Goal: Information Seeking & Learning: Learn about a topic

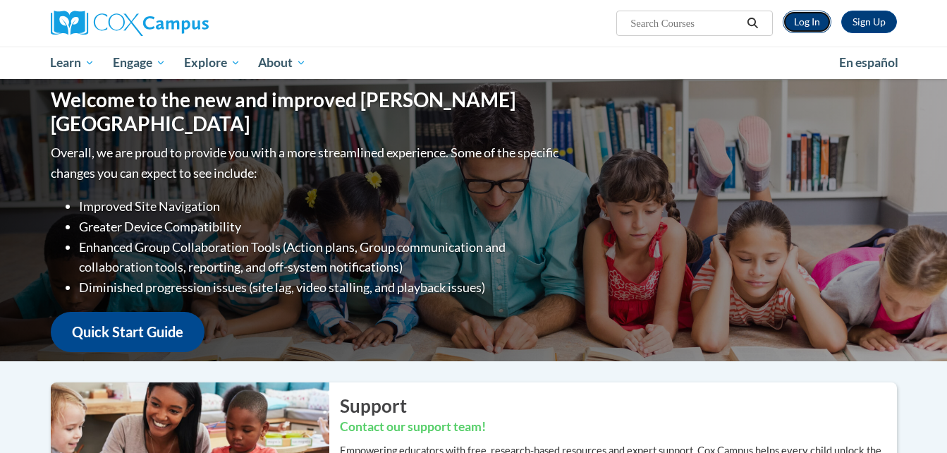
click at [818, 18] on link "Log In" at bounding box center [807, 22] width 49 height 23
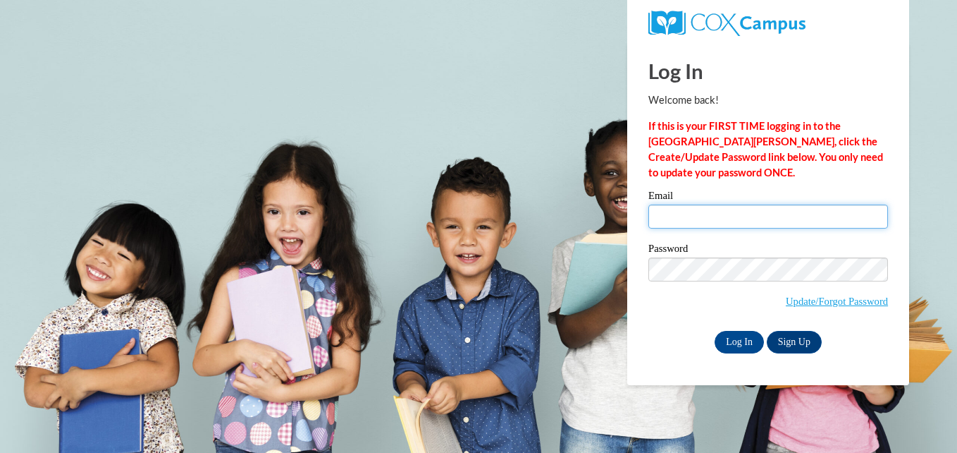
click at [700, 216] on input "Email" at bounding box center [769, 216] width 240 height 24
type input "propha50@uwosh.edu"
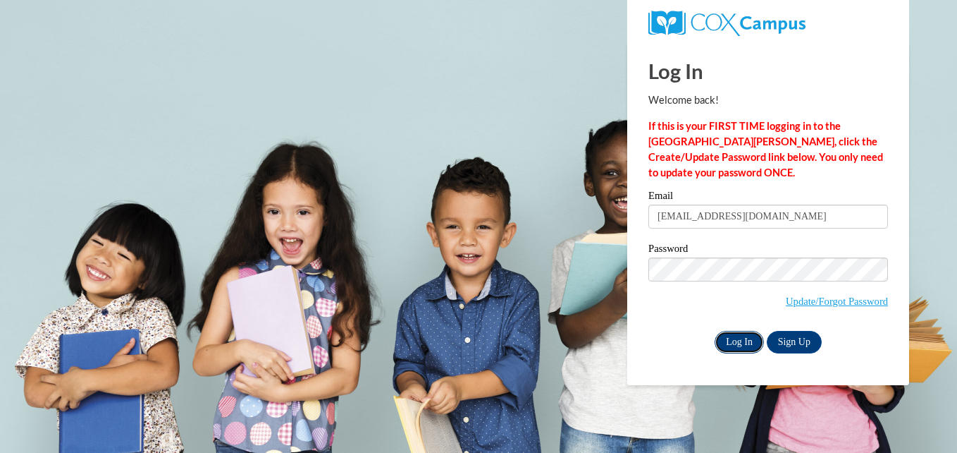
click at [745, 333] on input "Log In" at bounding box center [739, 342] width 49 height 23
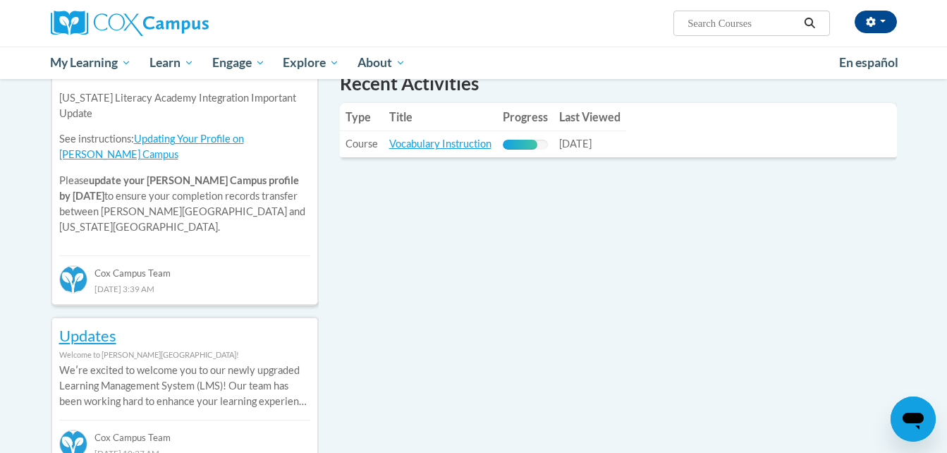
scroll to position [501, 0]
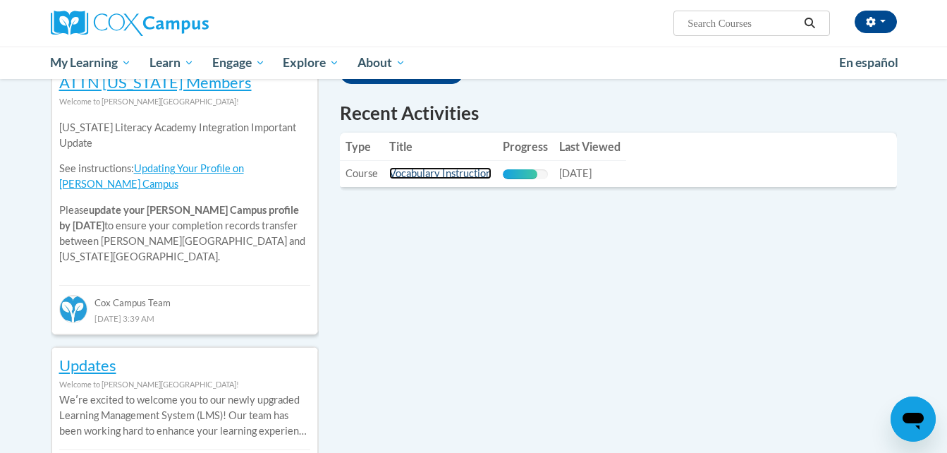
click at [418, 167] on link "Vocabulary Instruction" at bounding box center [440, 173] width 102 height 12
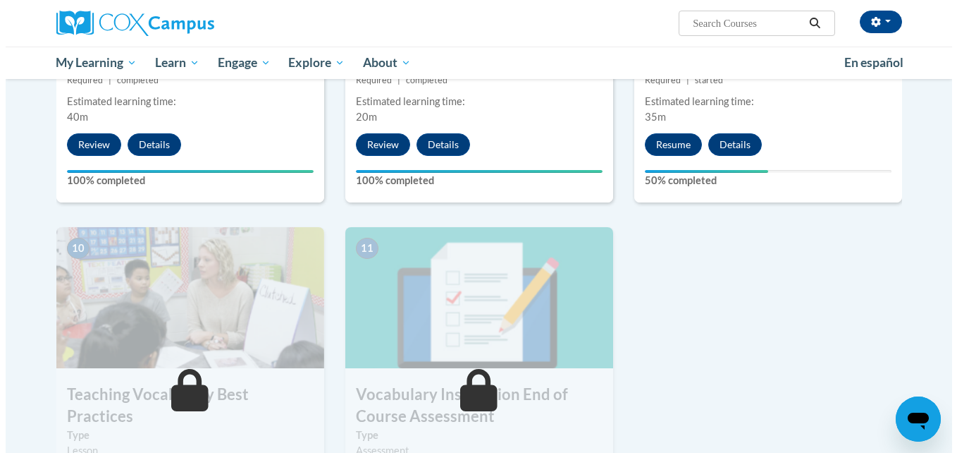
scroll to position [1308, 0]
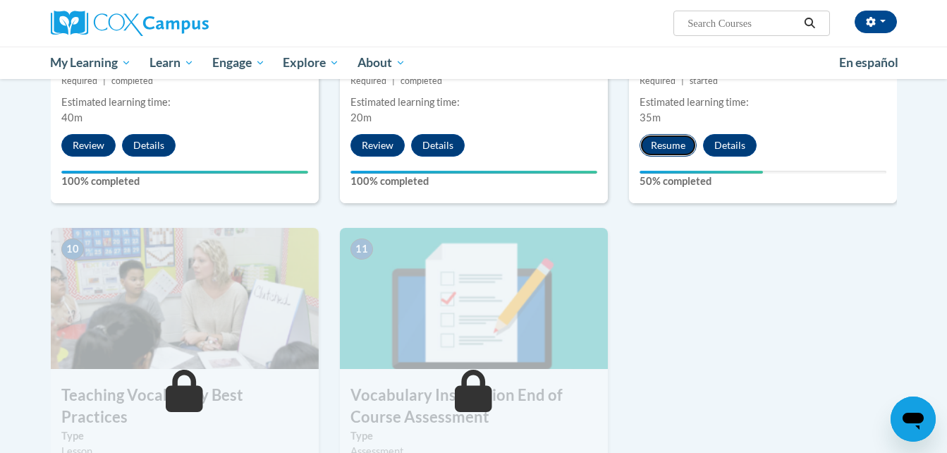
click at [685, 137] on button "Resume" at bounding box center [667, 145] width 57 height 23
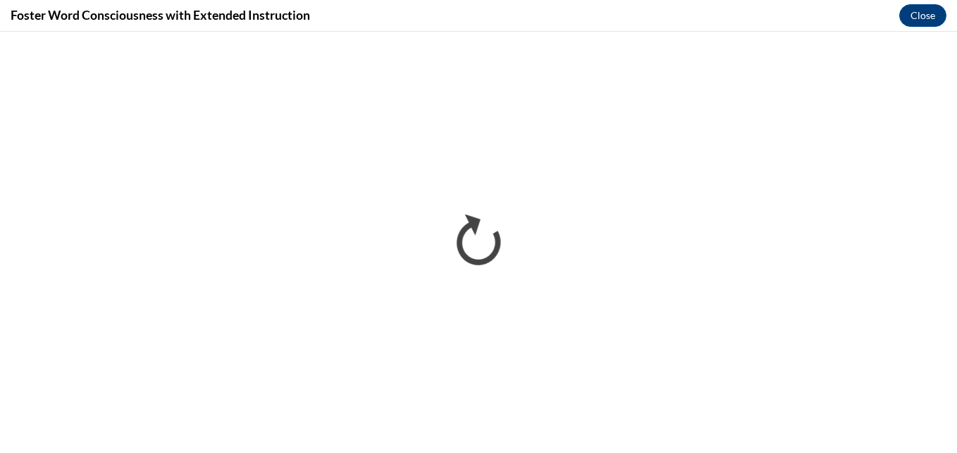
scroll to position [0, 0]
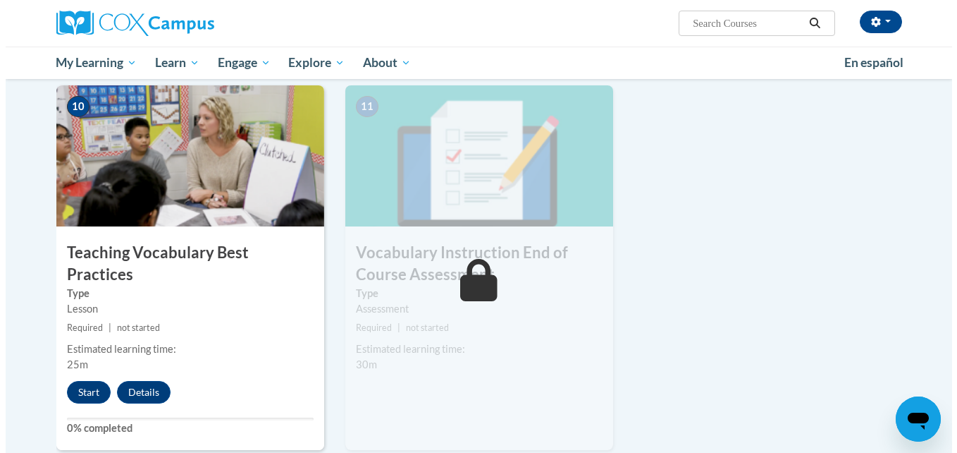
scroll to position [1451, 0]
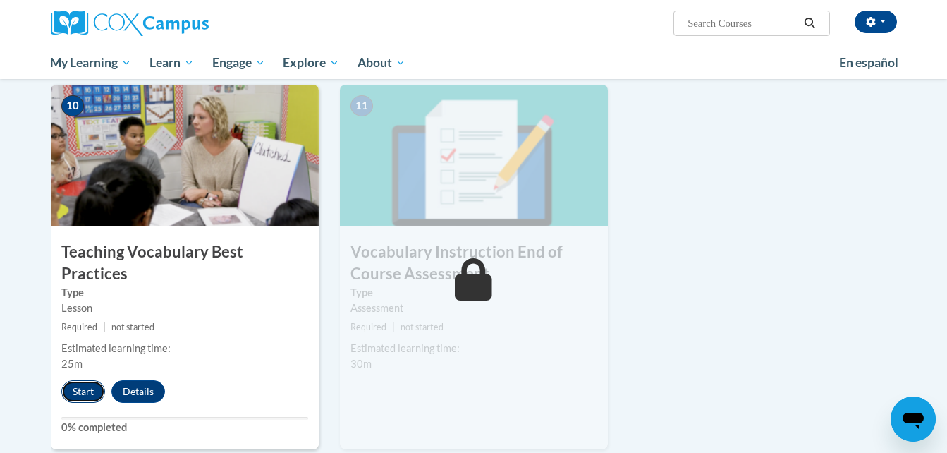
click at [85, 380] on button "Start" at bounding box center [83, 391] width 44 height 23
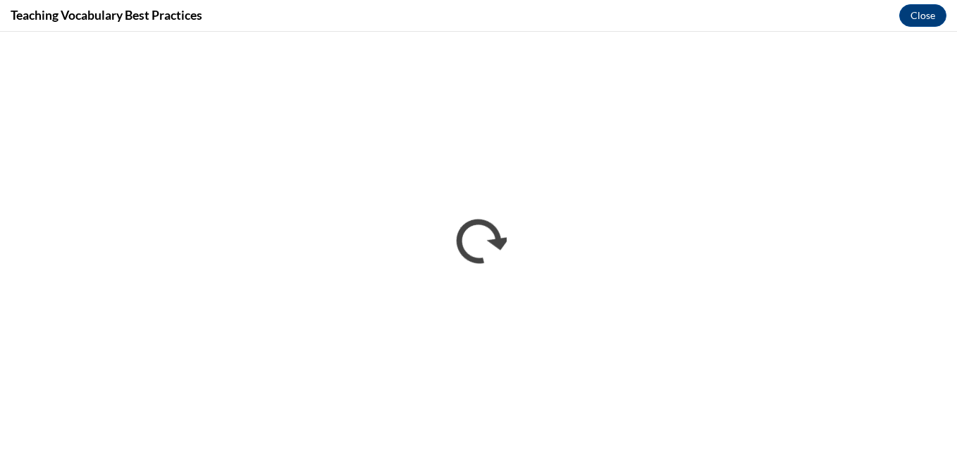
scroll to position [0, 0]
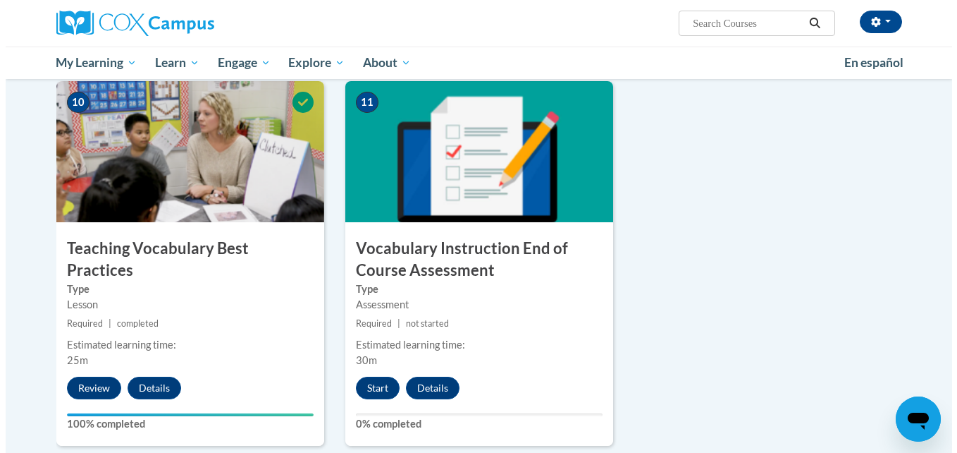
scroll to position [1503, 0]
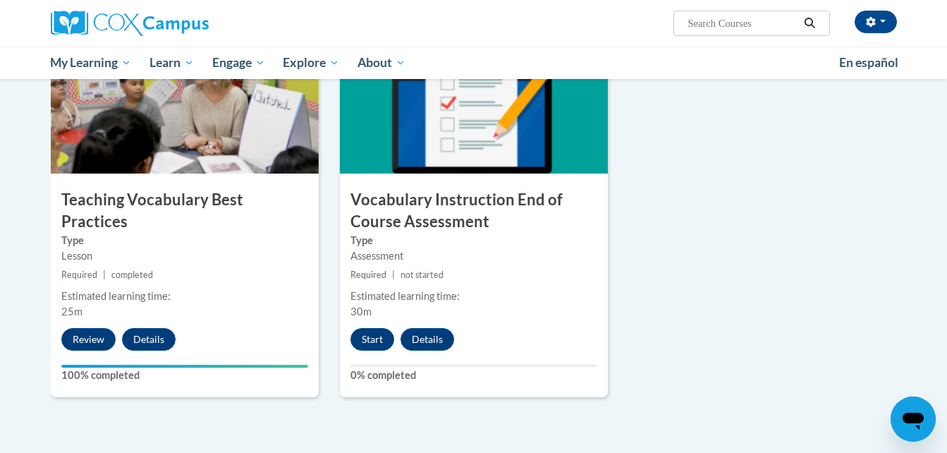
click at [363, 324] on div "11 Vocabulary Instruction End of Course Assessment Type Assessment Required | n…" at bounding box center [474, 214] width 268 height 364
click at [365, 330] on button "Start" at bounding box center [372, 339] width 44 height 23
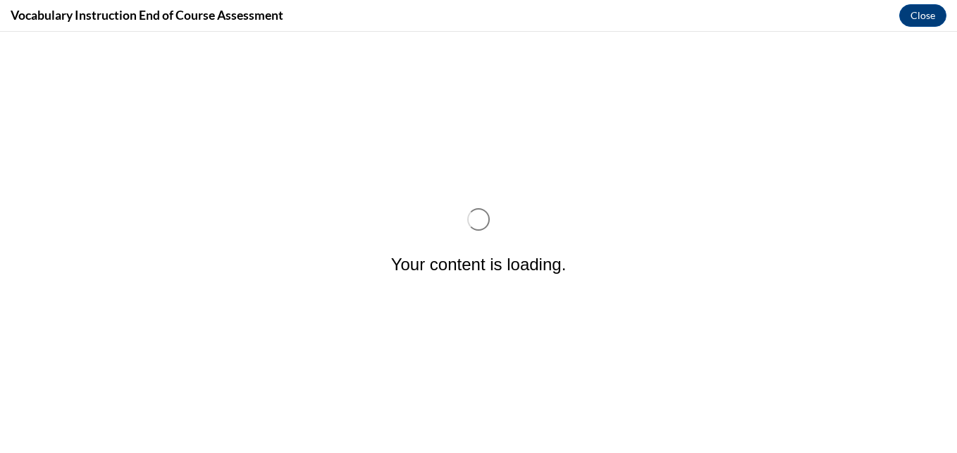
scroll to position [0, 0]
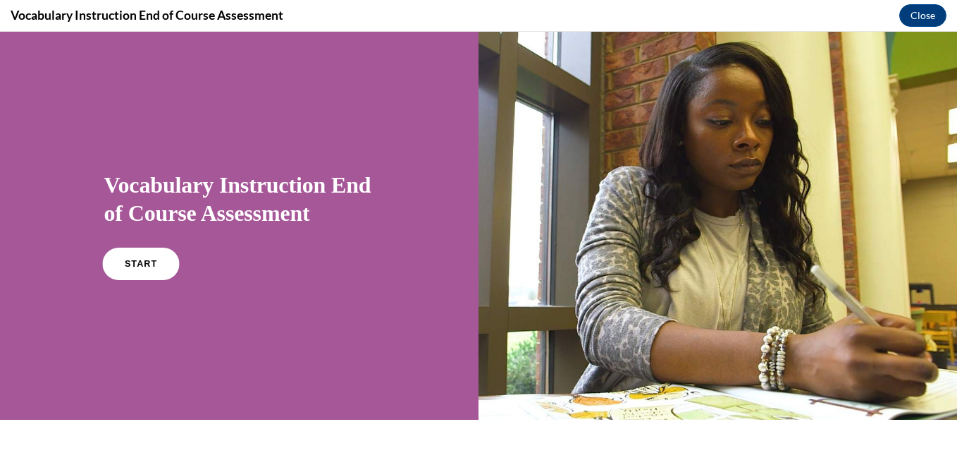
click at [145, 269] on link "START" at bounding box center [140, 263] width 77 height 32
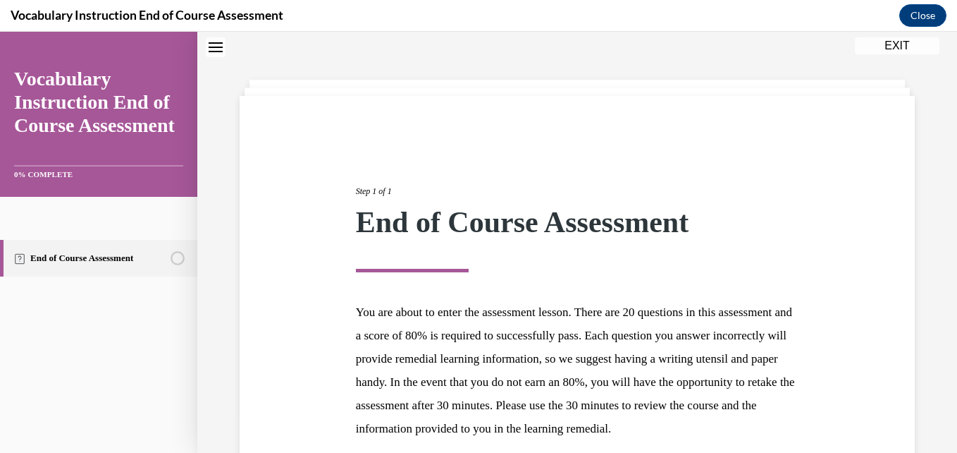
scroll to position [195, 0]
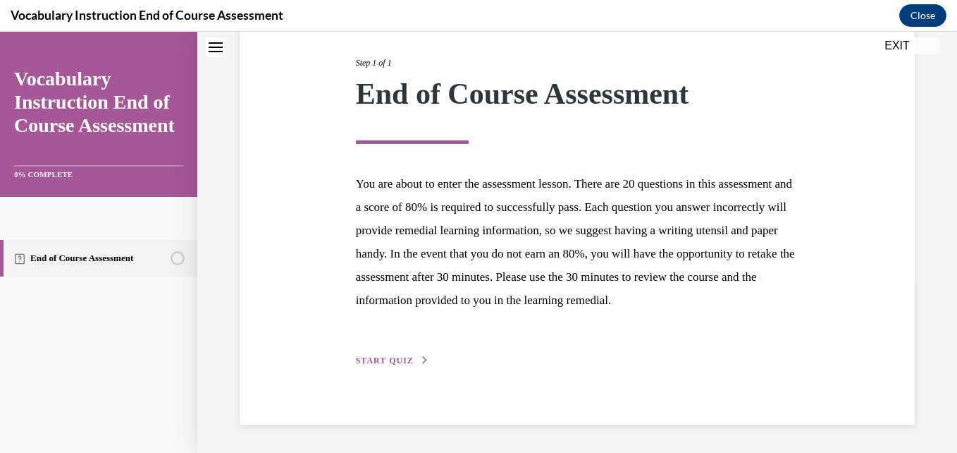
click at [371, 366] on button "START QUIZ" at bounding box center [392, 360] width 73 height 13
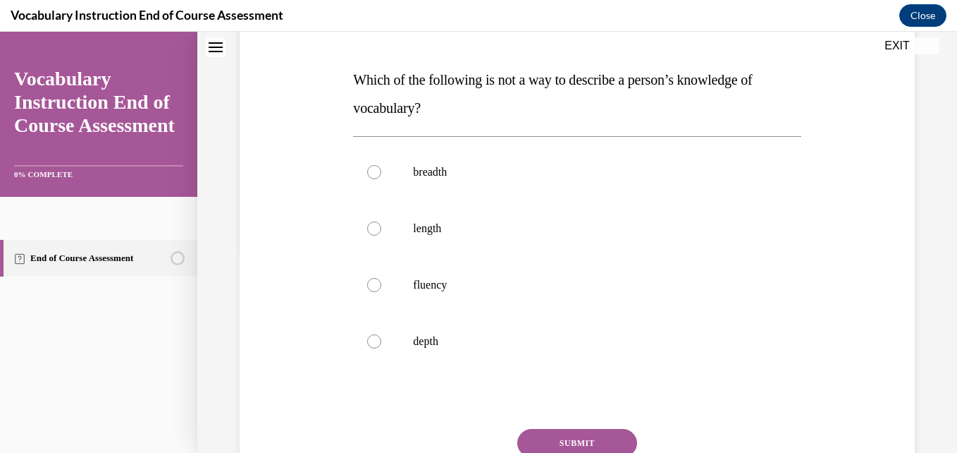
scroll to position [198, 0]
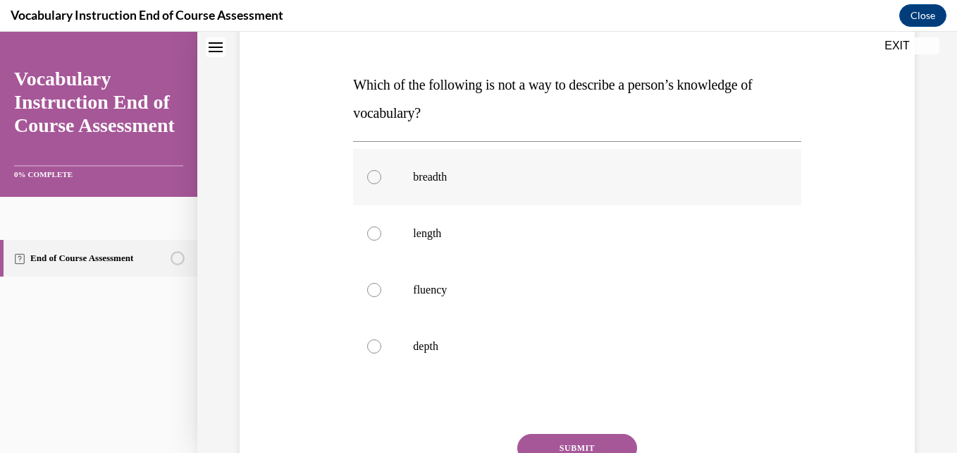
click at [462, 186] on label "breadth" at bounding box center [577, 177] width 448 height 56
click at [381, 184] on input "breadth" at bounding box center [374, 177] width 14 height 14
radio input "true"
click at [553, 436] on button "SUBMIT" at bounding box center [577, 448] width 120 height 28
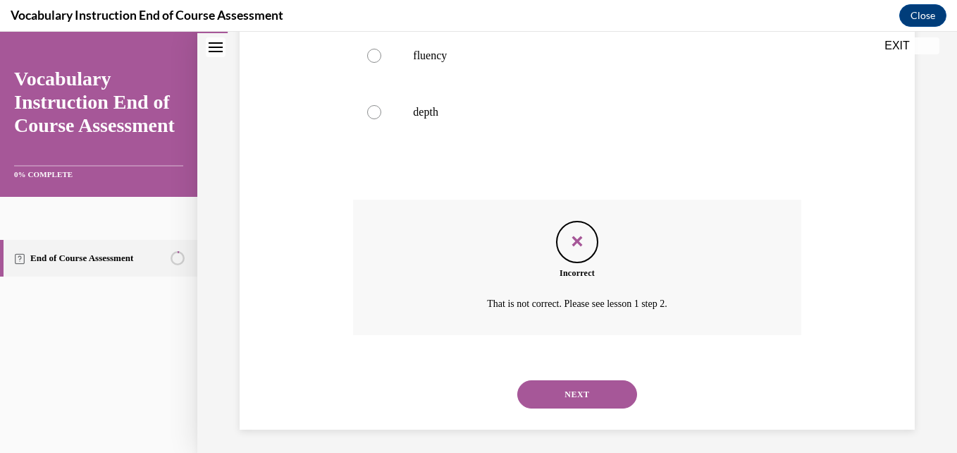
scroll to position [437, 0]
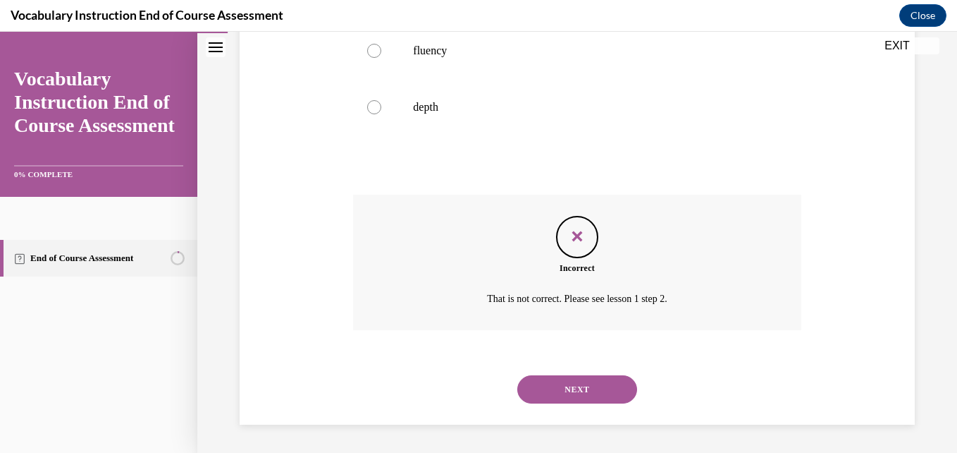
click at [546, 393] on button "NEXT" at bounding box center [577, 389] width 120 height 28
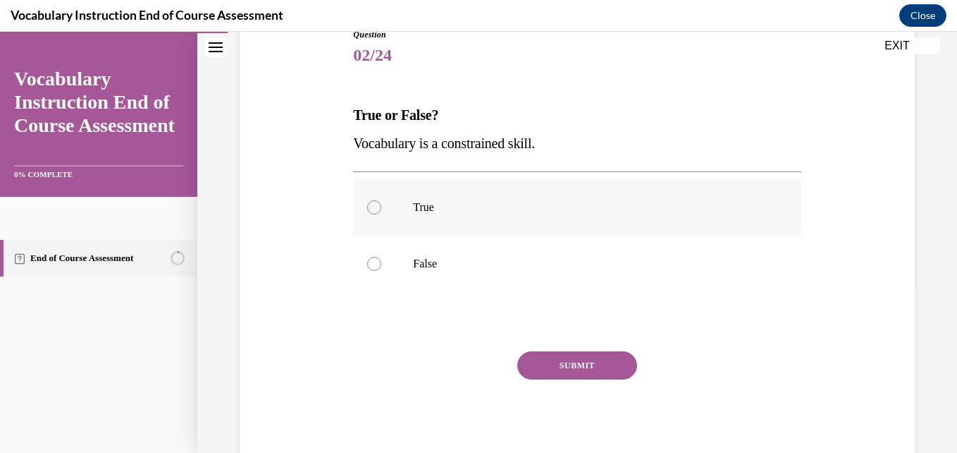
scroll to position [169, 0]
click at [434, 238] on label "False" at bounding box center [577, 262] width 448 height 56
click at [381, 255] on input "False" at bounding box center [374, 262] width 14 height 14
radio input "true"
click at [541, 355] on button "SUBMIT" at bounding box center [577, 364] width 120 height 28
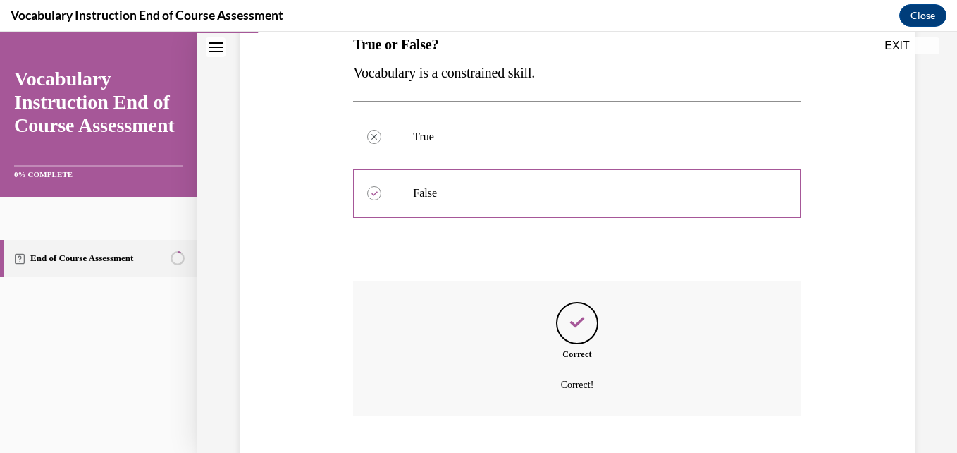
scroll to position [324, 0]
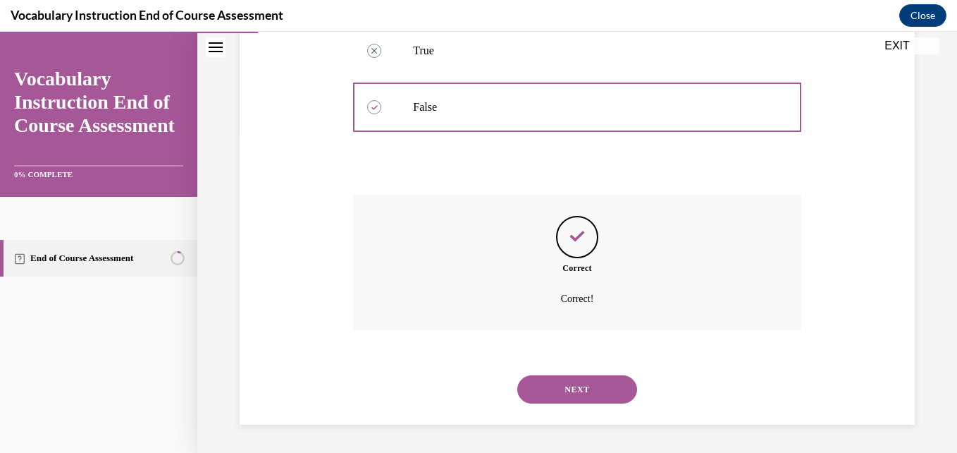
click at [536, 377] on button "NEXT" at bounding box center [577, 389] width 120 height 28
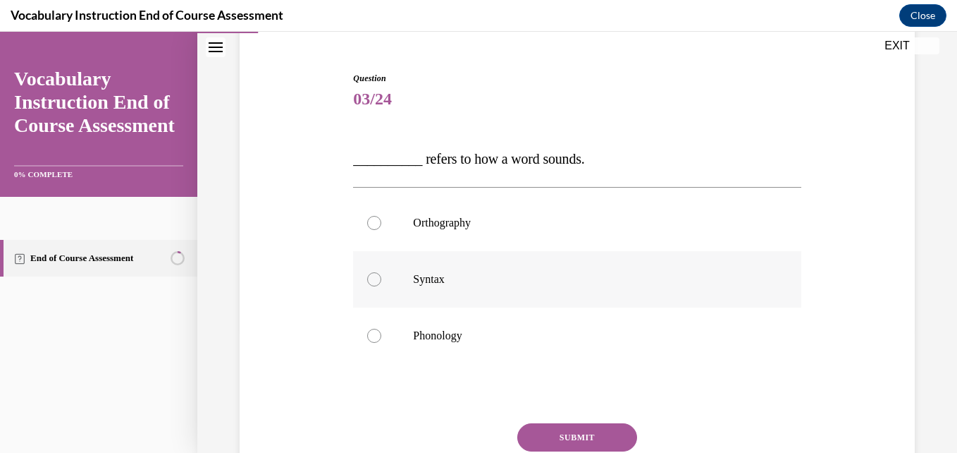
scroll to position [125, 0]
click at [457, 228] on p "Orthography" at bounding box center [589, 222] width 352 height 14
click at [381, 228] on input "Orthography" at bounding box center [374, 222] width 14 height 14
radio input "true"
click at [535, 427] on button "SUBMIT" at bounding box center [577, 436] width 120 height 28
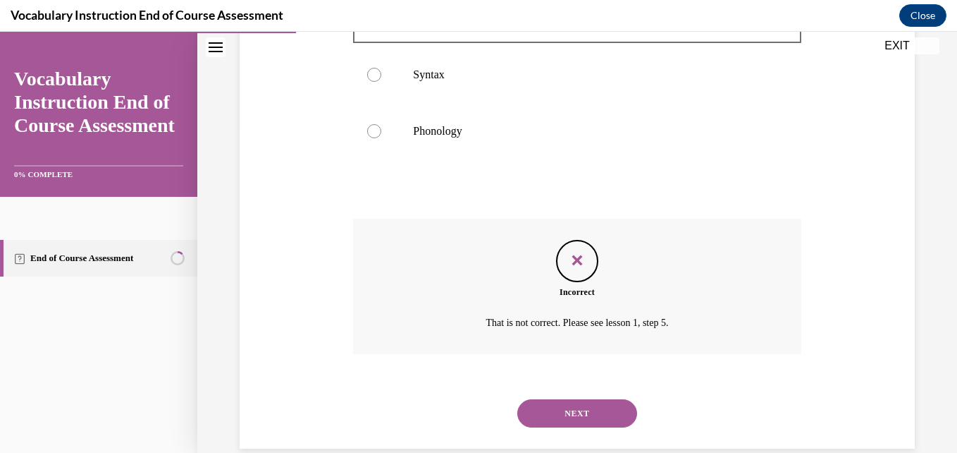
scroll to position [352, 0]
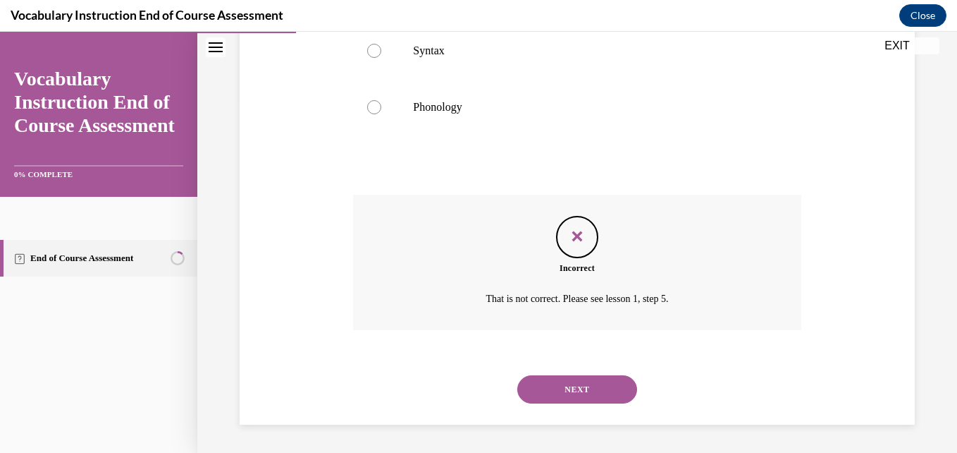
click at [526, 381] on button "NEXT" at bounding box center [577, 389] width 120 height 28
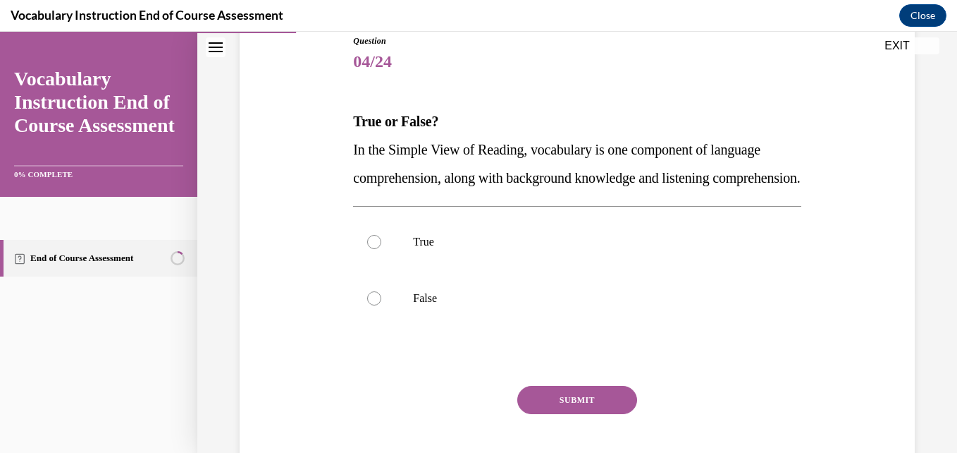
scroll to position [164, 0]
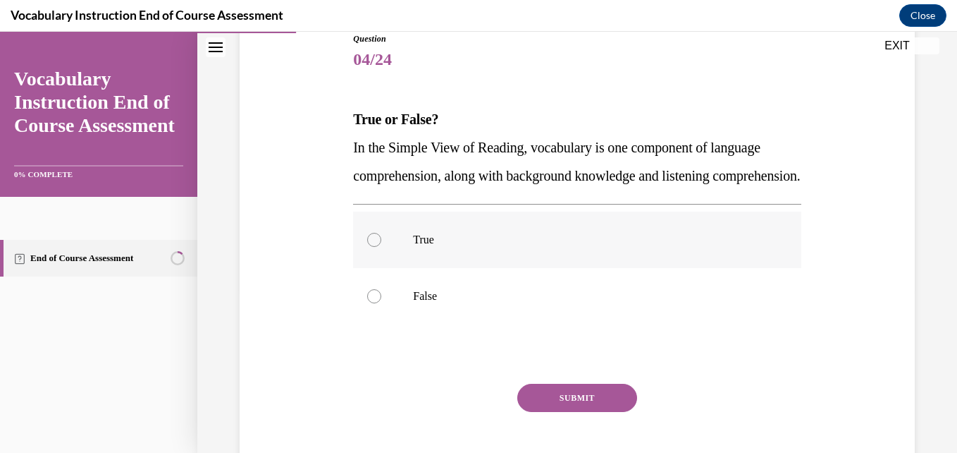
click at [443, 247] on label "True" at bounding box center [577, 239] width 448 height 56
click at [381, 247] on input "True" at bounding box center [374, 240] width 14 height 14
radio input "true"
click at [542, 412] on button "SUBMIT" at bounding box center [577, 398] width 120 height 28
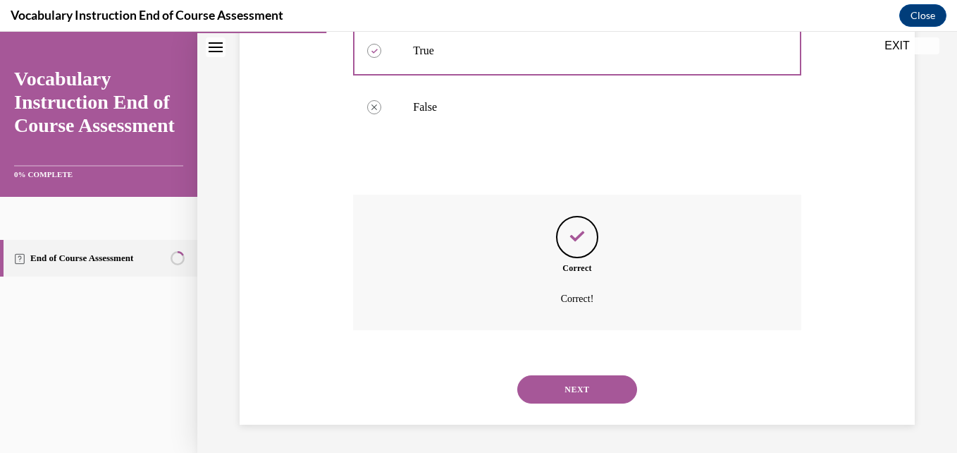
scroll to position [381, 0]
click at [522, 394] on button "NEXT" at bounding box center [577, 389] width 120 height 28
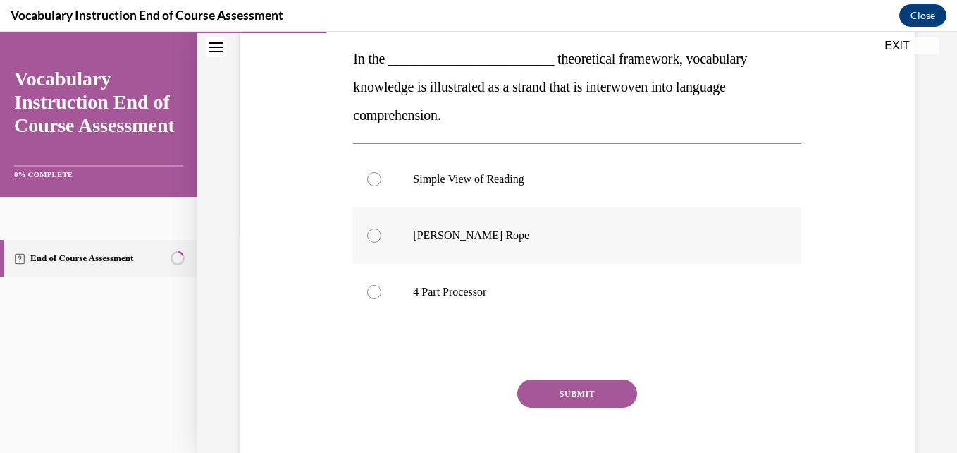
scroll to position [225, 0]
click at [504, 185] on label "Simple View of Reading" at bounding box center [577, 178] width 448 height 56
click at [381, 185] on input "Simple View of Reading" at bounding box center [374, 178] width 14 height 14
radio input "true"
click at [501, 252] on label "Scarborough's Rope" at bounding box center [577, 235] width 448 height 56
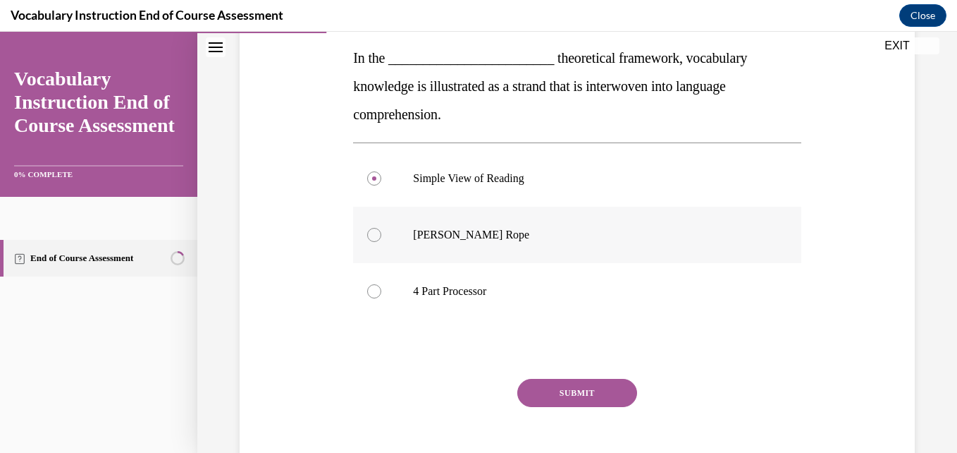
click at [381, 242] on input "Scarborough's Rope" at bounding box center [374, 235] width 14 height 14
radio input "true"
click at [562, 394] on button "SUBMIT" at bounding box center [577, 393] width 120 height 28
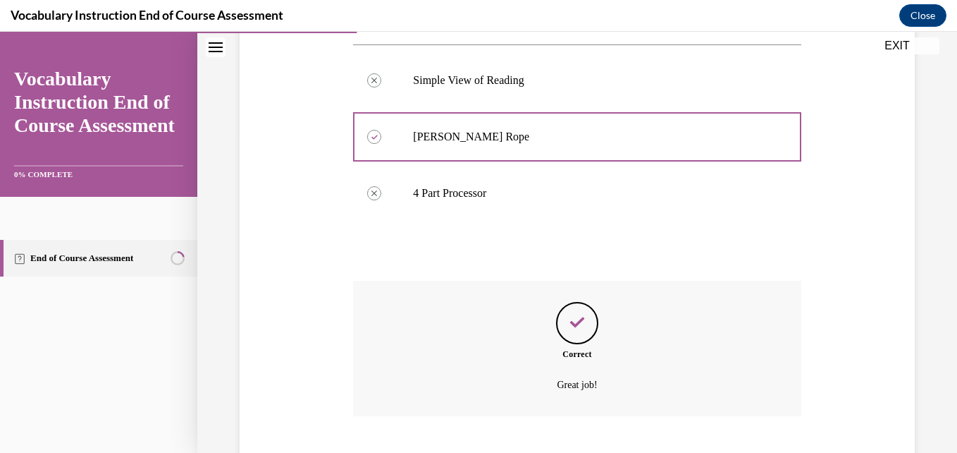
scroll to position [409, 0]
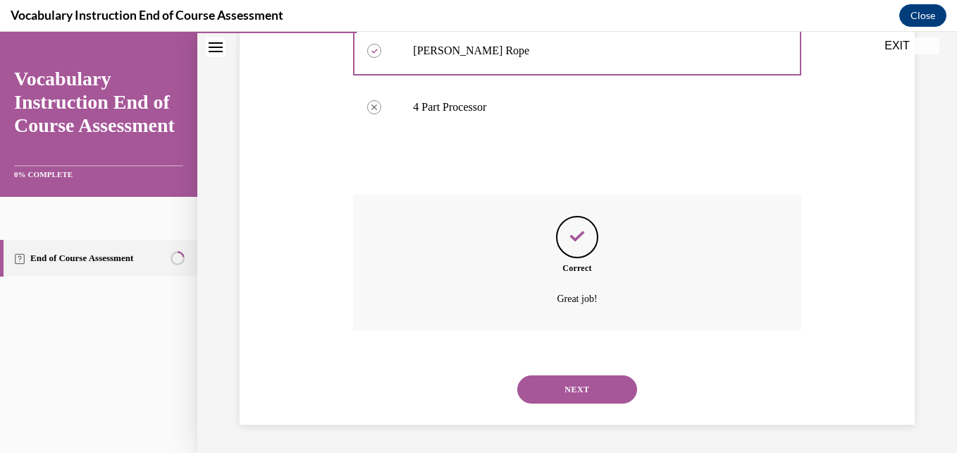
click at [532, 392] on button "NEXT" at bounding box center [577, 389] width 120 height 28
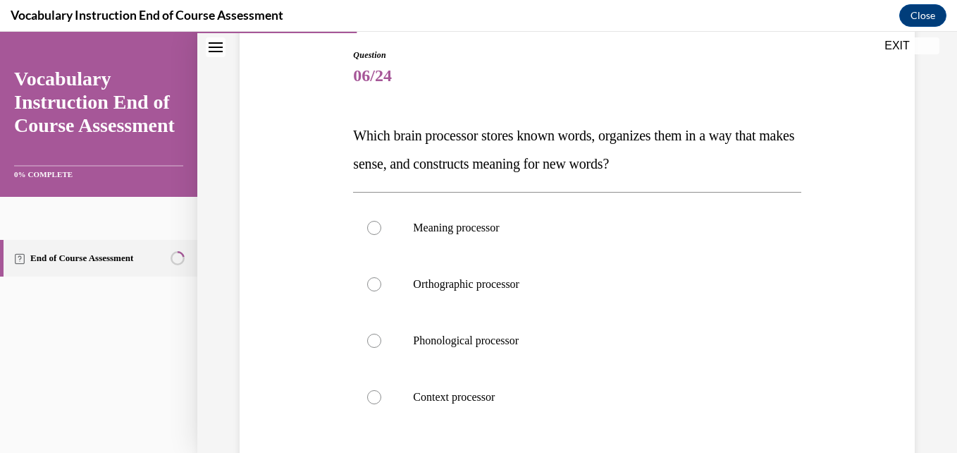
scroll to position [153, 0]
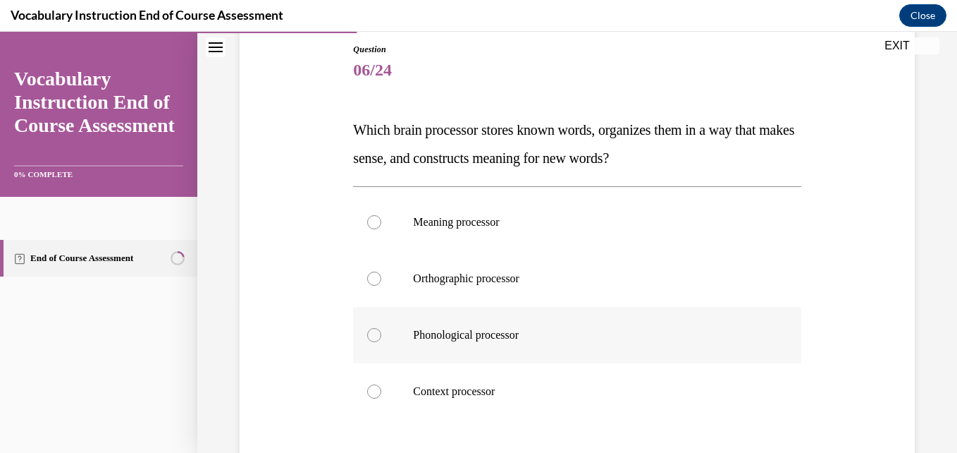
click at [513, 352] on label "Phonological processor" at bounding box center [577, 335] width 448 height 56
click at [381, 342] on input "Phonological processor" at bounding box center [374, 335] width 14 height 14
radio input "true"
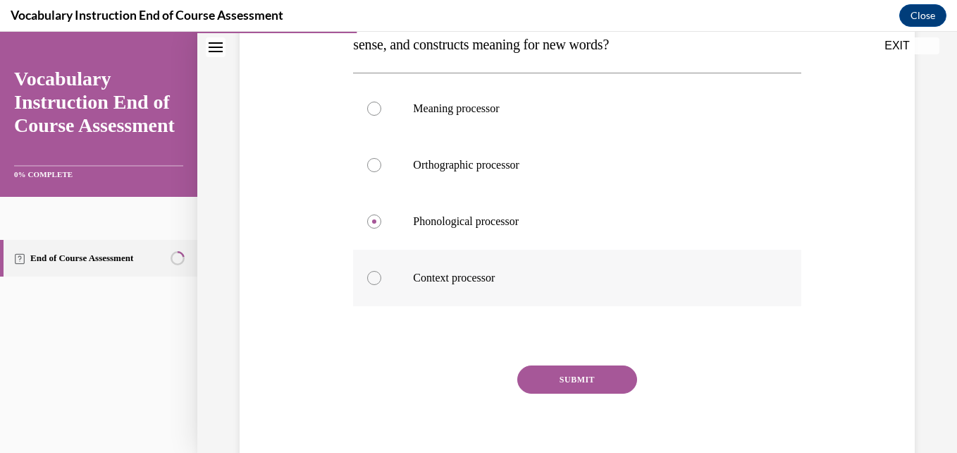
scroll to position [271, 0]
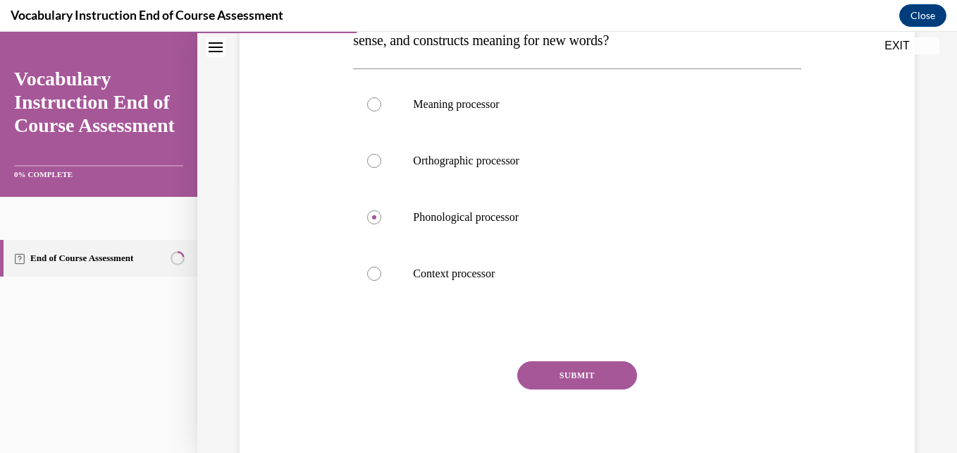
click at [561, 385] on button "SUBMIT" at bounding box center [577, 375] width 120 height 28
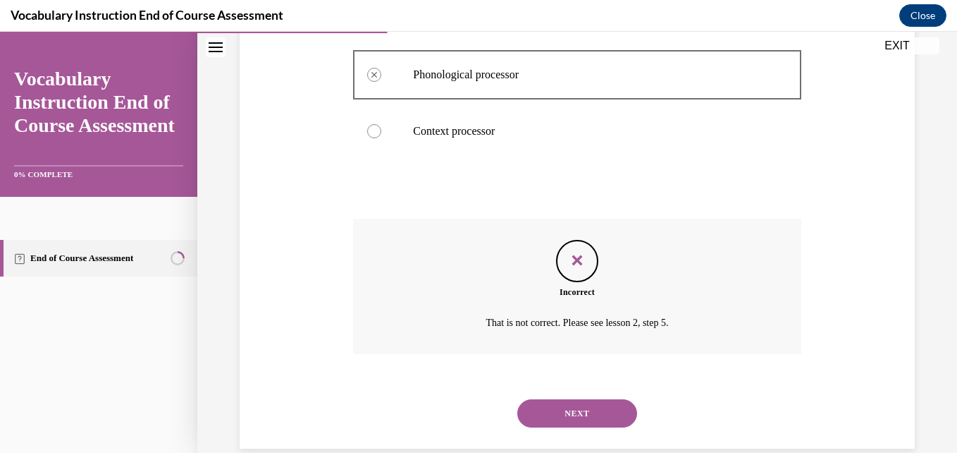
scroll to position [437, 0]
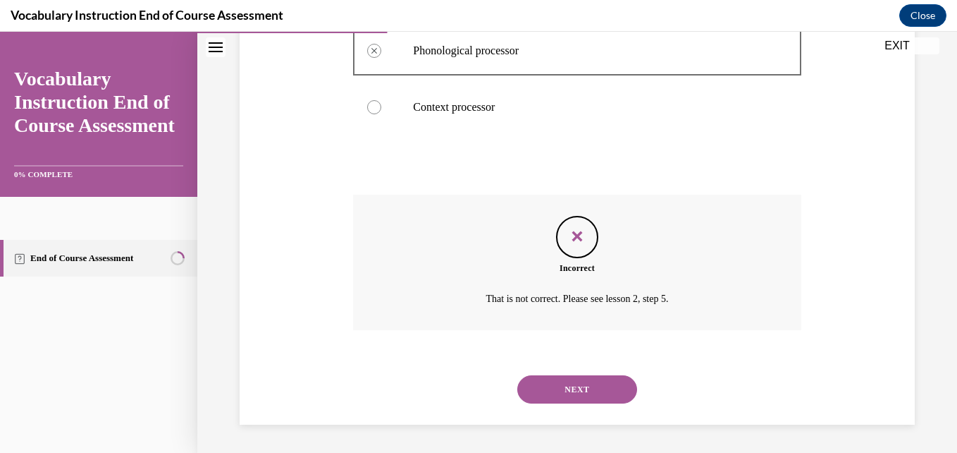
click at [534, 405] on div "NEXT" at bounding box center [577, 389] width 448 height 56
click at [546, 398] on button "NEXT" at bounding box center [577, 389] width 120 height 28
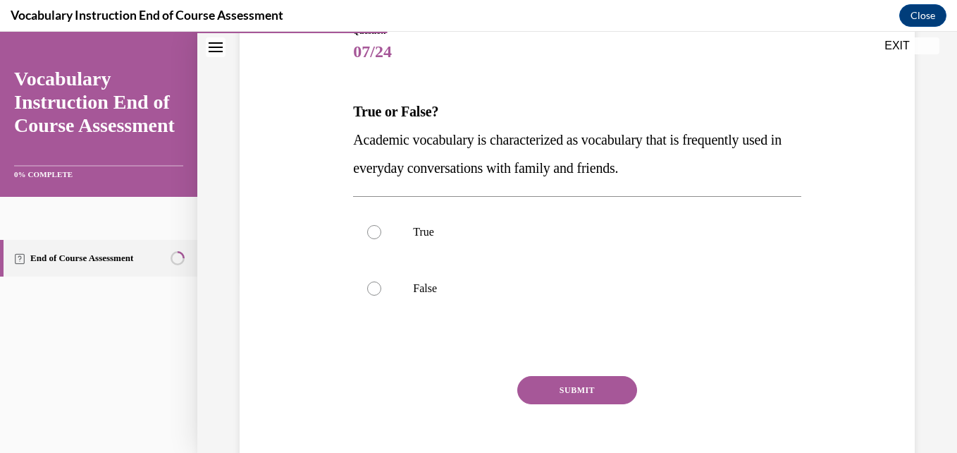
scroll to position [172, 0]
click at [521, 233] on p "True" at bounding box center [589, 231] width 352 height 14
click at [381, 233] on input "True" at bounding box center [374, 231] width 14 height 14
radio input "true"
click at [525, 362] on div "Question 07/24 True or False? Academic vocabulary is characterized as vocabular…" at bounding box center [577, 257] width 448 height 467
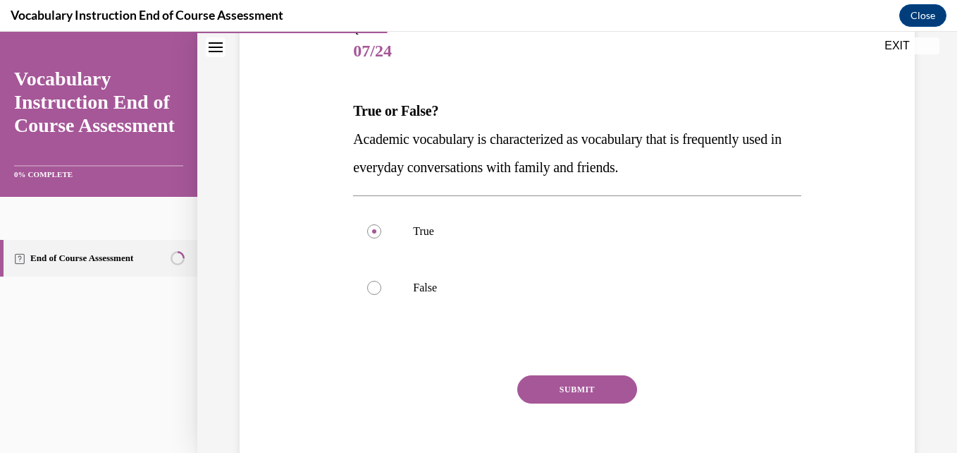
click at [528, 380] on button "SUBMIT" at bounding box center [577, 389] width 120 height 28
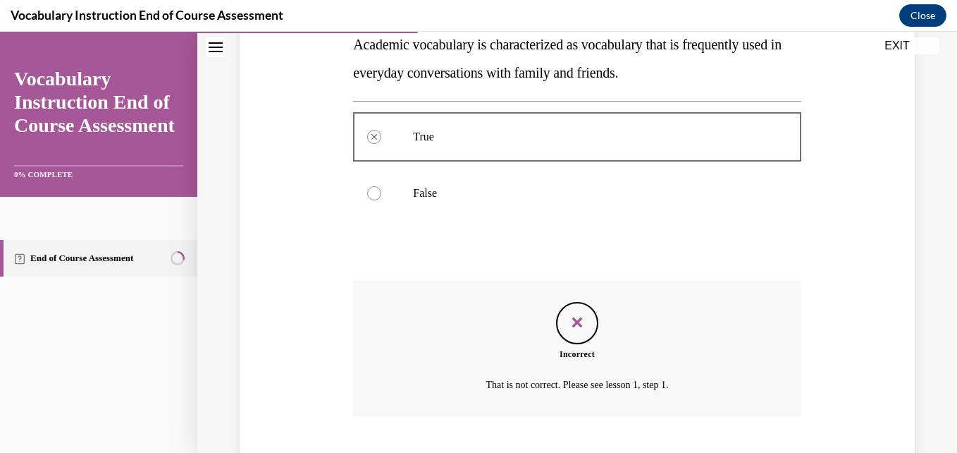
scroll to position [352, 0]
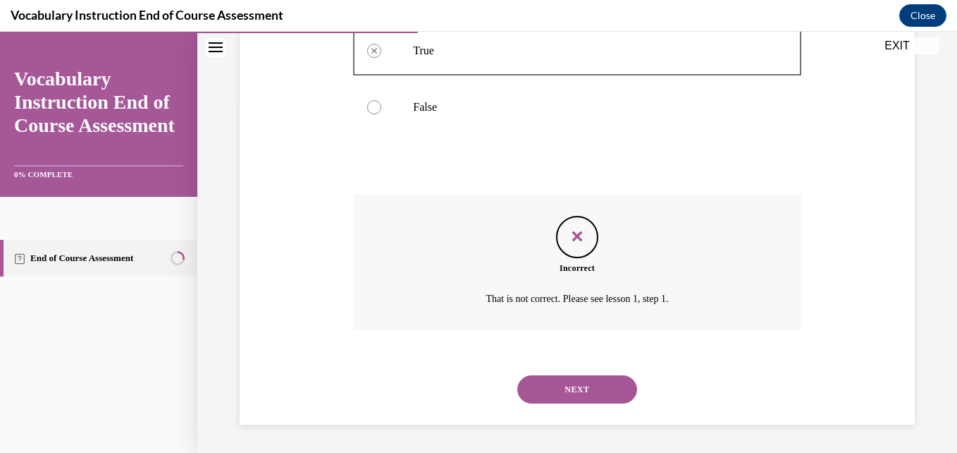
click at [536, 400] on button "NEXT" at bounding box center [577, 389] width 120 height 28
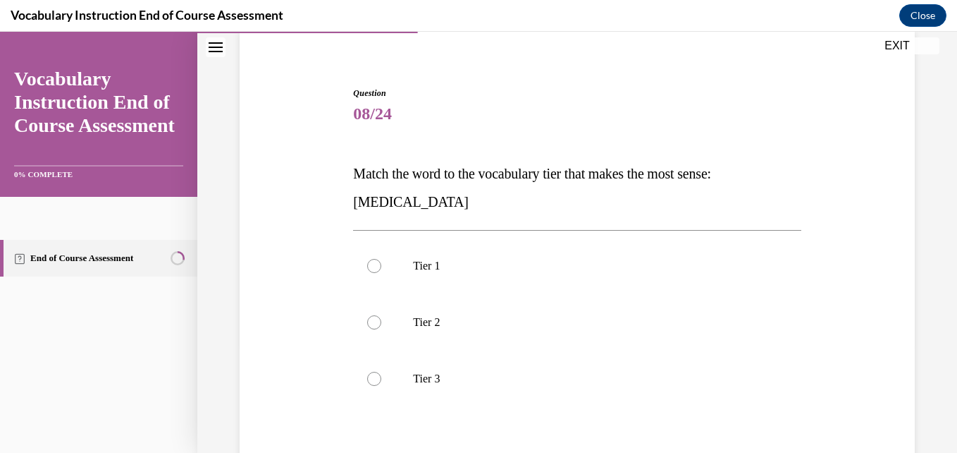
scroll to position [111, 0]
click at [524, 331] on label "Tier 2" at bounding box center [577, 321] width 448 height 56
click at [381, 328] on input "Tier 2" at bounding box center [374, 321] width 14 height 14
radio input "true"
click at [524, 374] on p "Tier 3" at bounding box center [589, 377] width 352 height 14
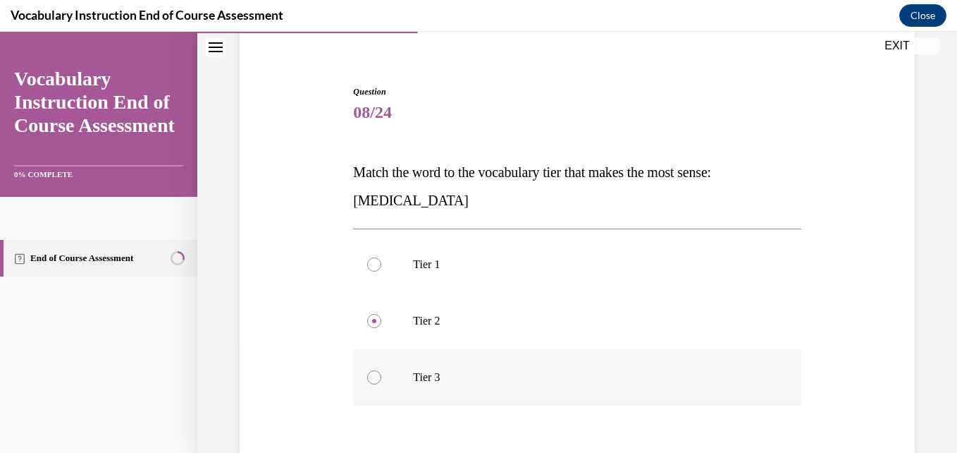
click at [381, 374] on input "Tier 3" at bounding box center [374, 377] width 14 height 14
radio input "true"
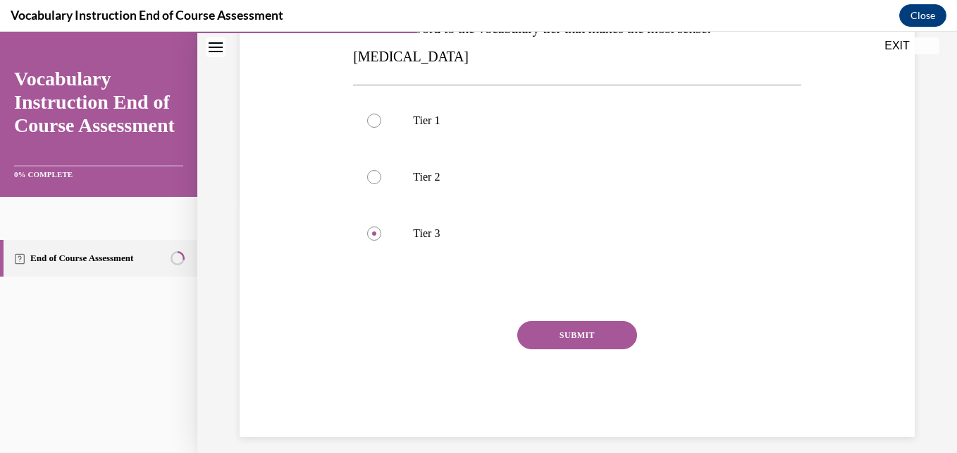
click at [582, 327] on button "SUBMIT" at bounding box center [577, 335] width 120 height 28
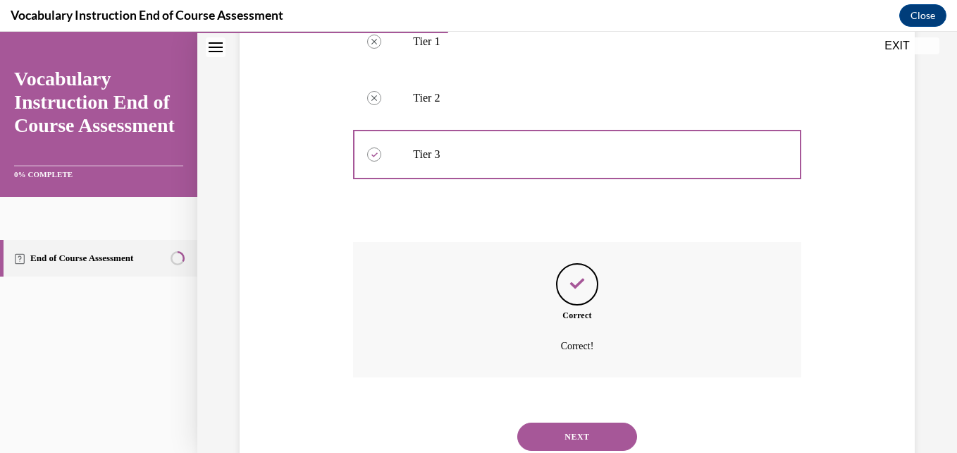
scroll to position [381, 0]
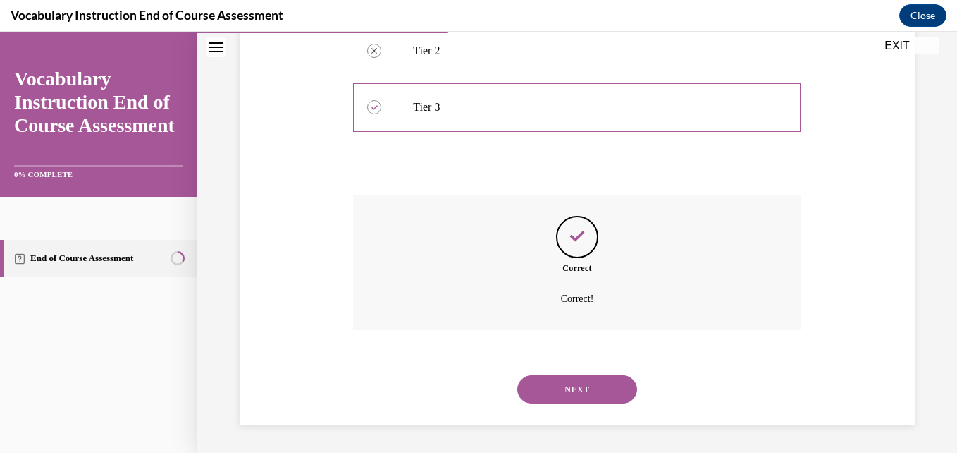
click at [538, 386] on button "NEXT" at bounding box center [577, 389] width 120 height 28
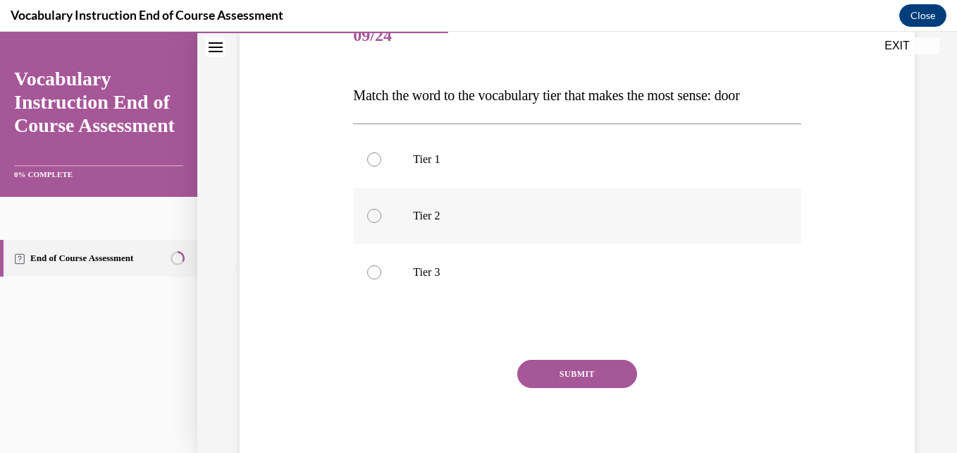
scroll to position [188, 0]
click at [556, 207] on label "Tier 2" at bounding box center [577, 215] width 448 height 56
click at [381, 208] on input "Tier 2" at bounding box center [374, 215] width 14 height 14
radio input "true"
click at [524, 152] on p "Tier 1" at bounding box center [589, 159] width 352 height 14
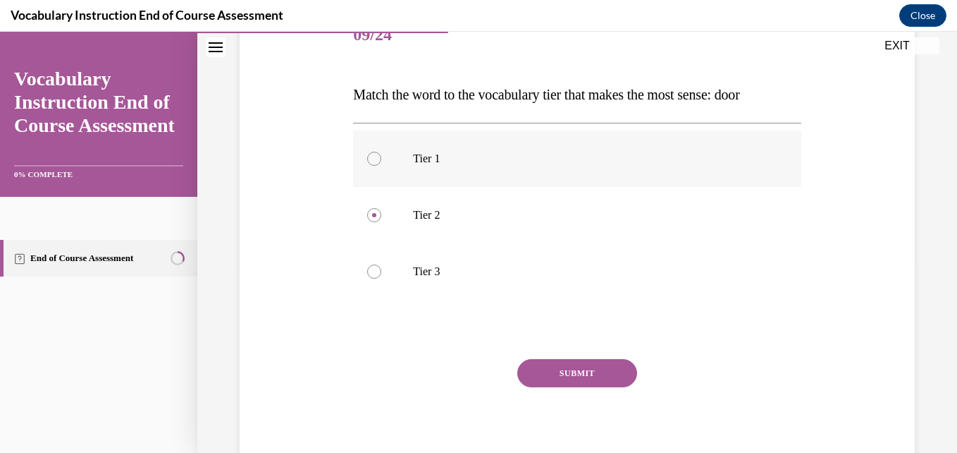
click at [381, 152] on input "Tier 1" at bounding box center [374, 159] width 14 height 14
radio input "true"
click at [534, 368] on button "SUBMIT" at bounding box center [577, 373] width 120 height 28
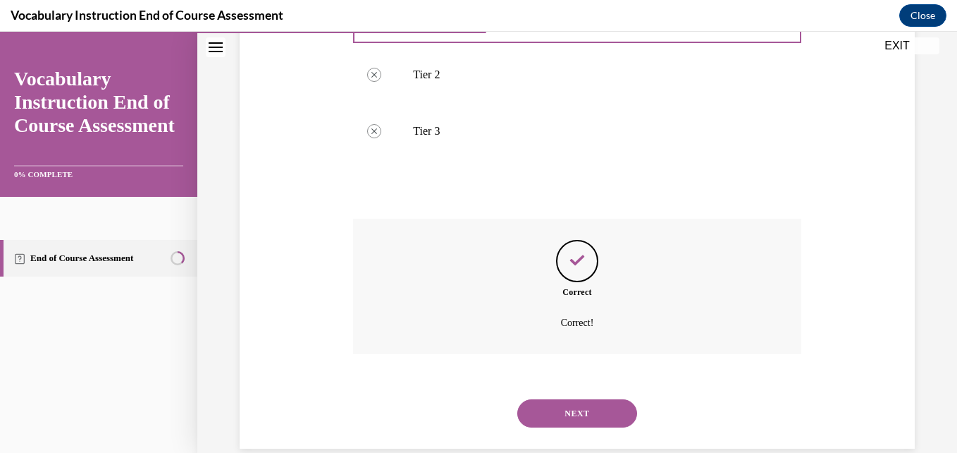
scroll to position [352, 0]
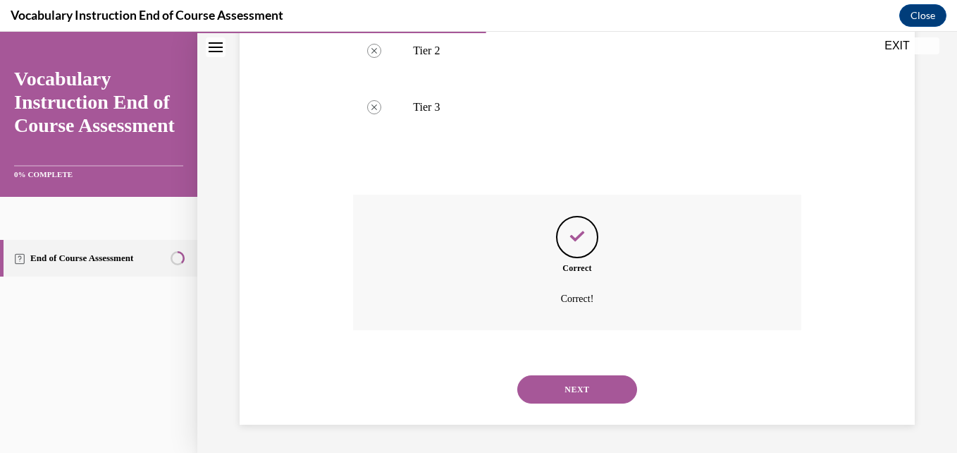
click at [552, 387] on button "NEXT" at bounding box center [577, 389] width 120 height 28
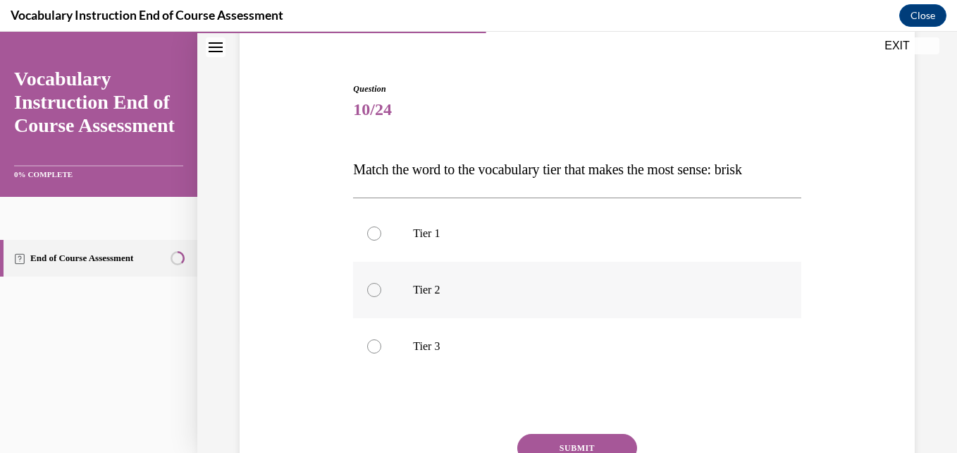
scroll to position [113, 0]
click at [479, 305] on label "Tier 2" at bounding box center [577, 290] width 448 height 56
click at [381, 297] on input "Tier 2" at bounding box center [374, 290] width 14 height 14
radio input "true"
click at [568, 439] on button "SUBMIT" at bounding box center [577, 448] width 120 height 28
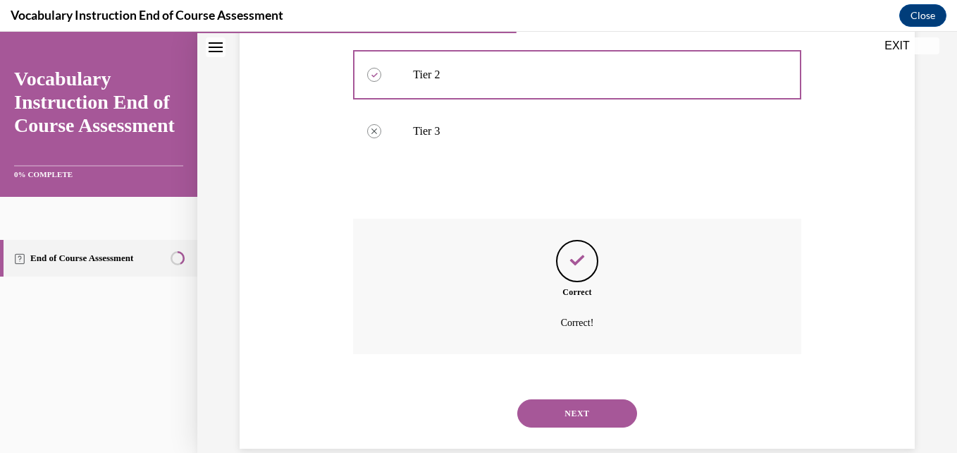
scroll to position [352, 0]
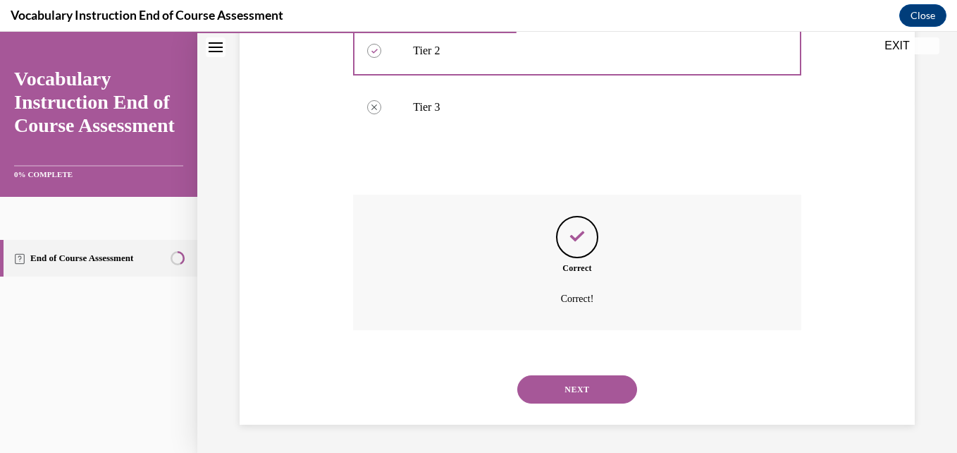
click at [548, 392] on button "NEXT" at bounding box center [577, 389] width 120 height 28
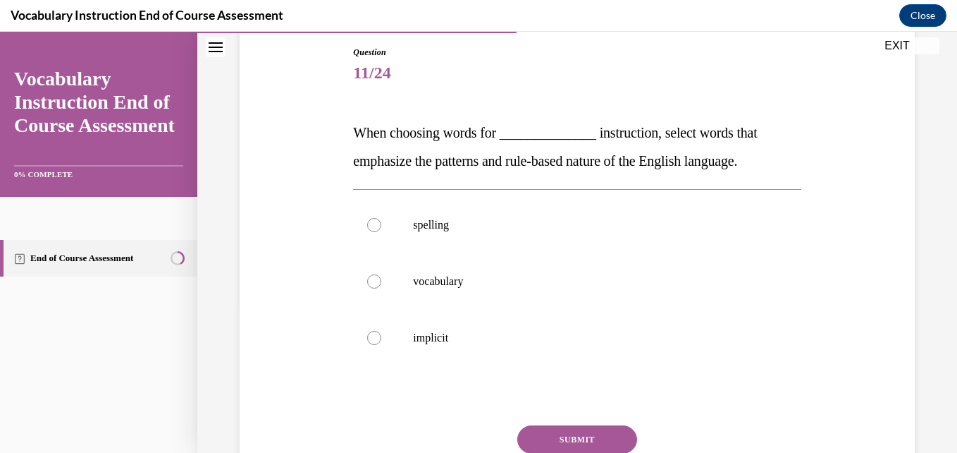
scroll to position [187, 0]
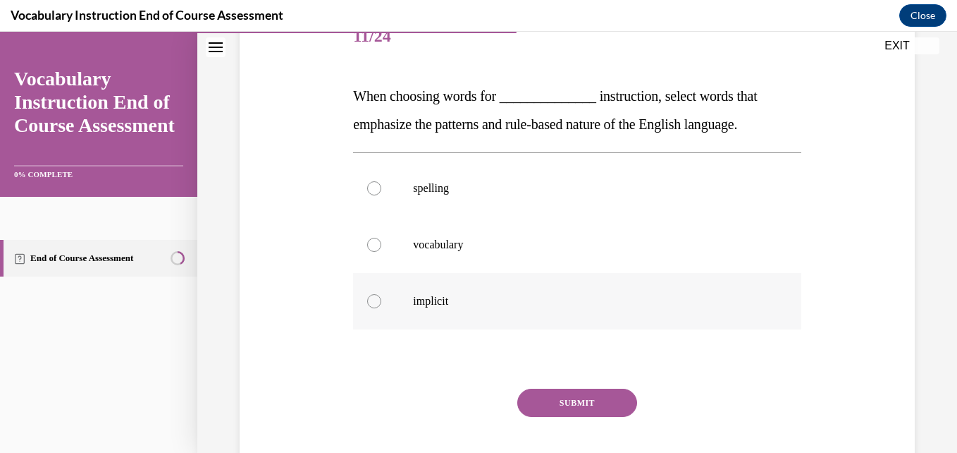
click at [462, 303] on p "implicit" at bounding box center [589, 301] width 352 height 14
click at [381, 303] on input "implicit" at bounding box center [374, 301] width 14 height 14
radio input "true"
click at [557, 401] on button "SUBMIT" at bounding box center [577, 402] width 120 height 28
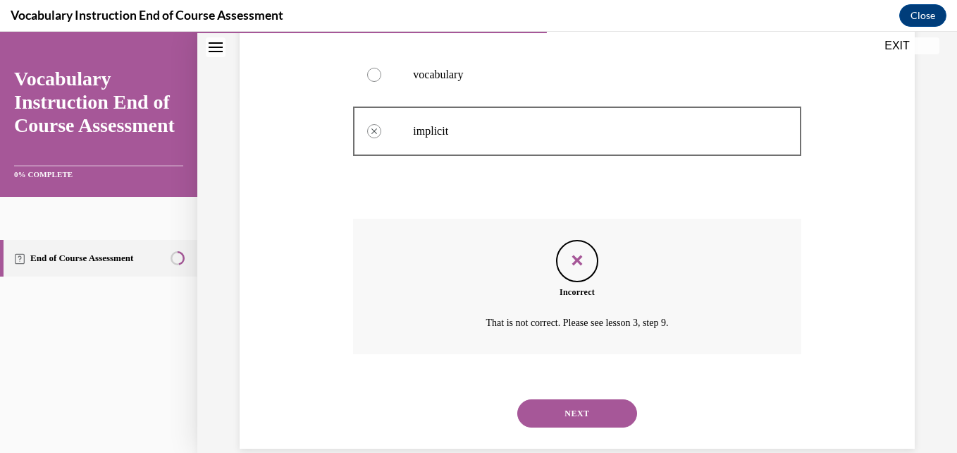
scroll to position [381, 0]
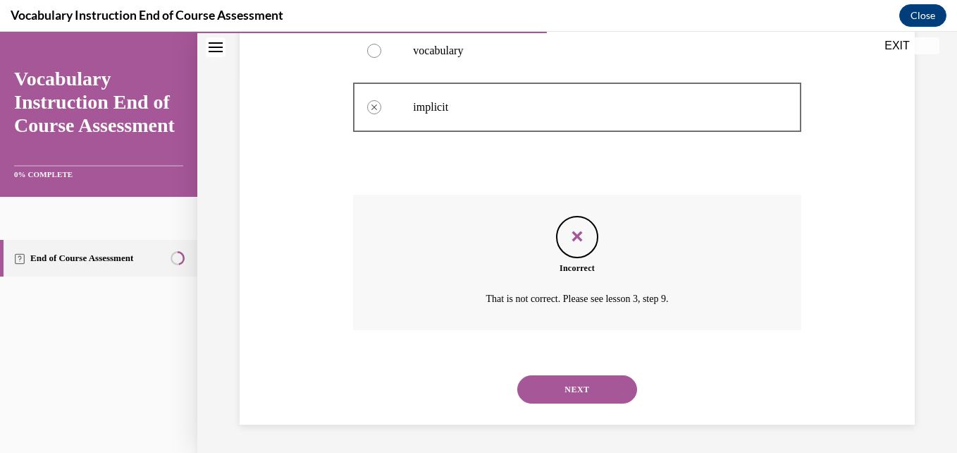
click at [535, 412] on div "NEXT" at bounding box center [577, 389] width 448 height 56
click at [535, 405] on div "NEXT" at bounding box center [577, 389] width 448 height 56
click at [529, 393] on button "NEXT" at bounding box center [577, 389] width 120 height 28
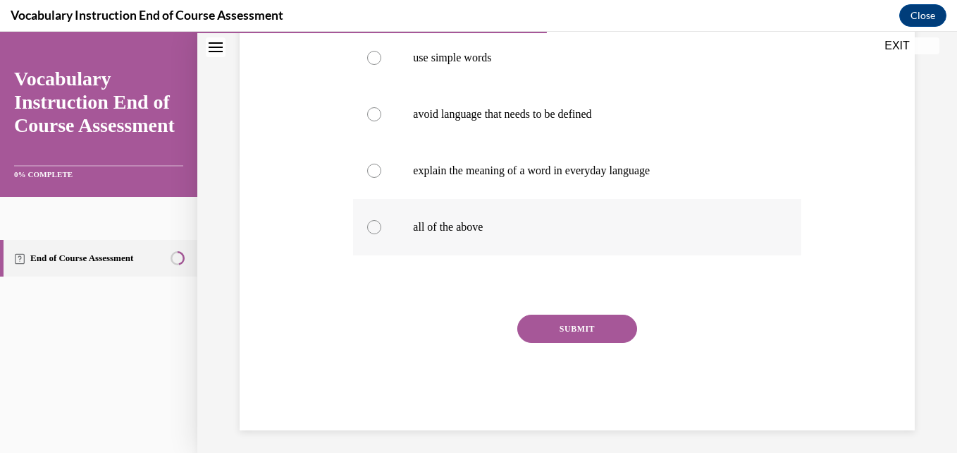
scroll to position [291, 0]
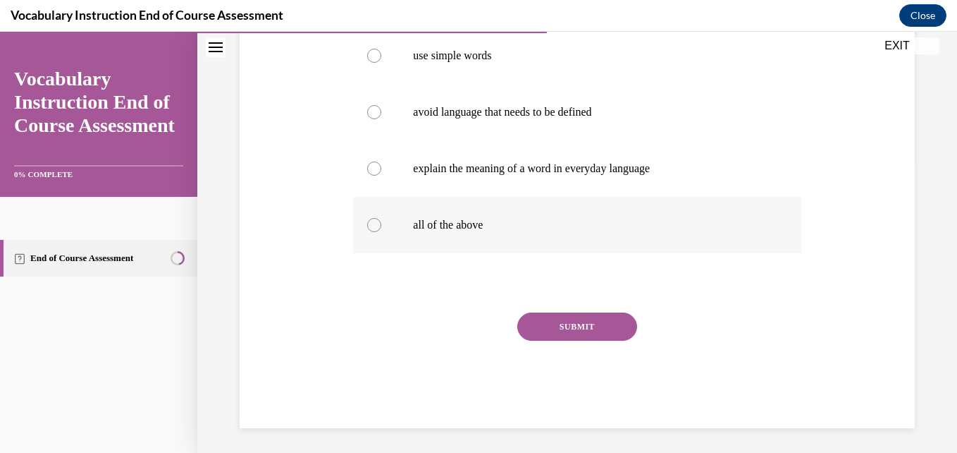
click at [513, 226] on p "all of the above" at bounding box center [589, 225] width 352 height 14
click at [381, 226] on input "all of the above" at bounding box center [374, 225] width 14 height 14
radio input "true"
click at [534, 327] on button "SUBMIT" at bounding box center [577, 326] width 120 height 28
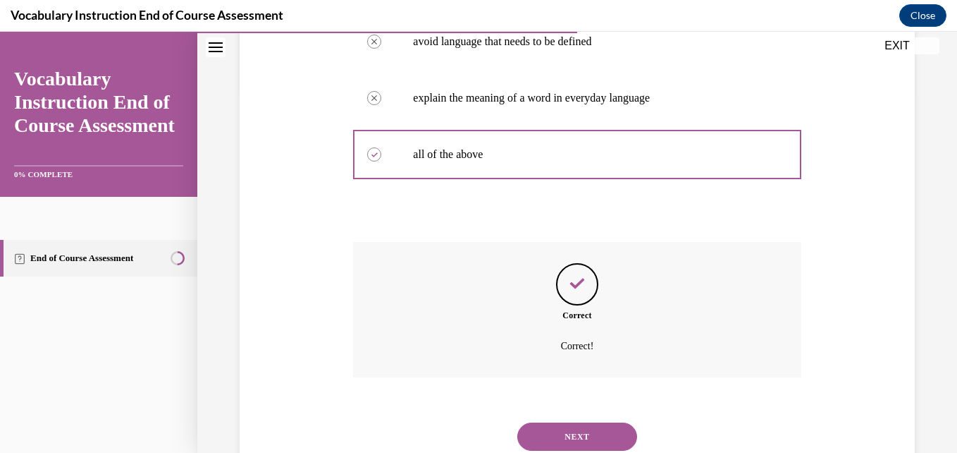
scroll to position [409, 0]
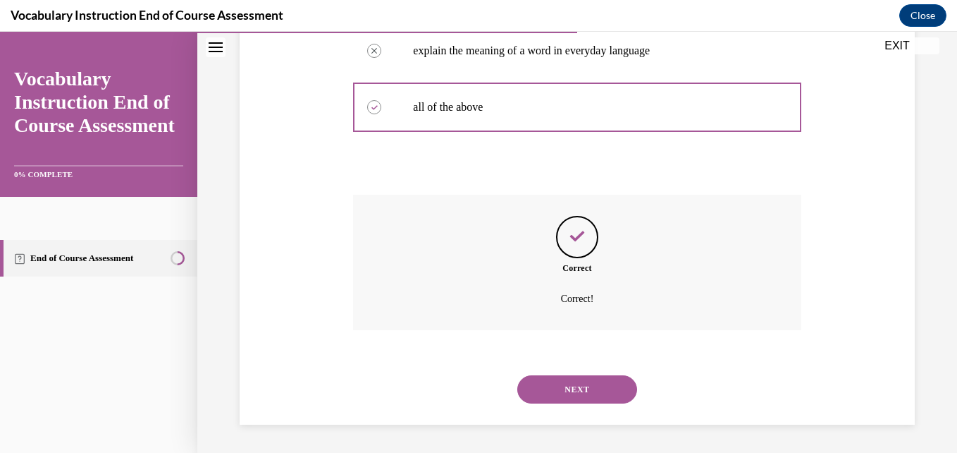
click at [517, 382] on button "NEXT" at bounding box center [577, 389] width 120 height 28
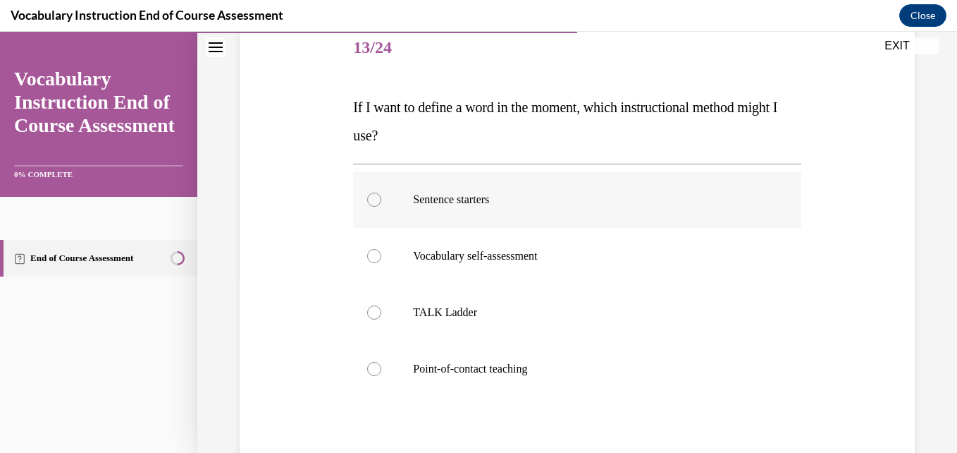
scroll to position [176, 0]
click at [541, 247] on label "Vocabulary self-assessment" at bounding box center [577, 255] width 448 height 56
click at [381, 248] on input "Vocabulary self-assessment" at bounding box center [374, 255] width 14 height 14
radio input "true"
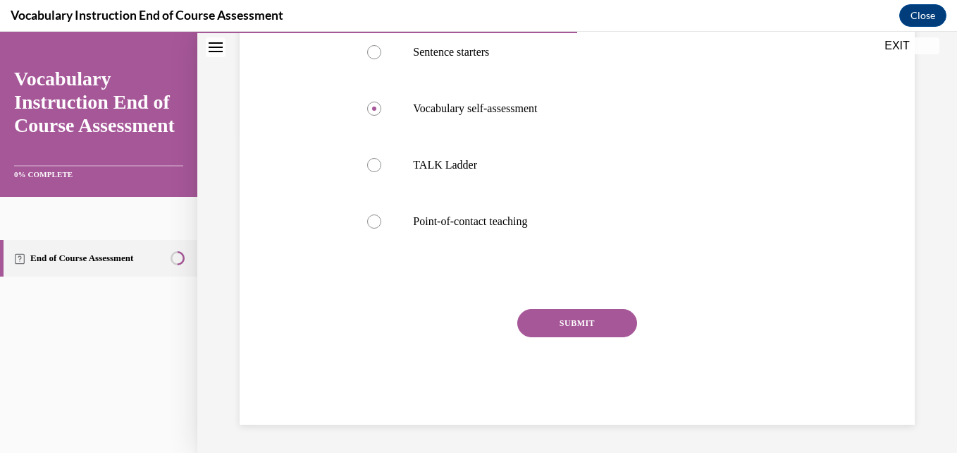
click at [584, 321] on button "SUBMIT" at bounding box center [577, 323] width 120 height 28
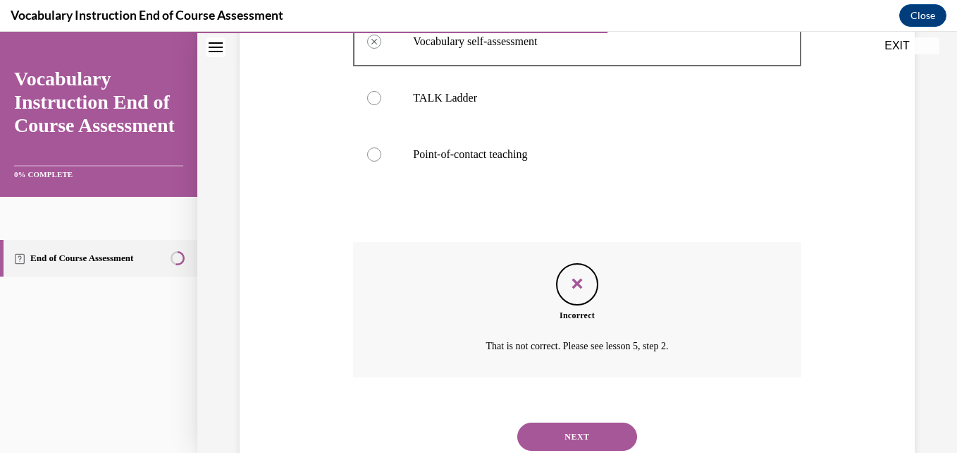
scroll to position [437, 0]
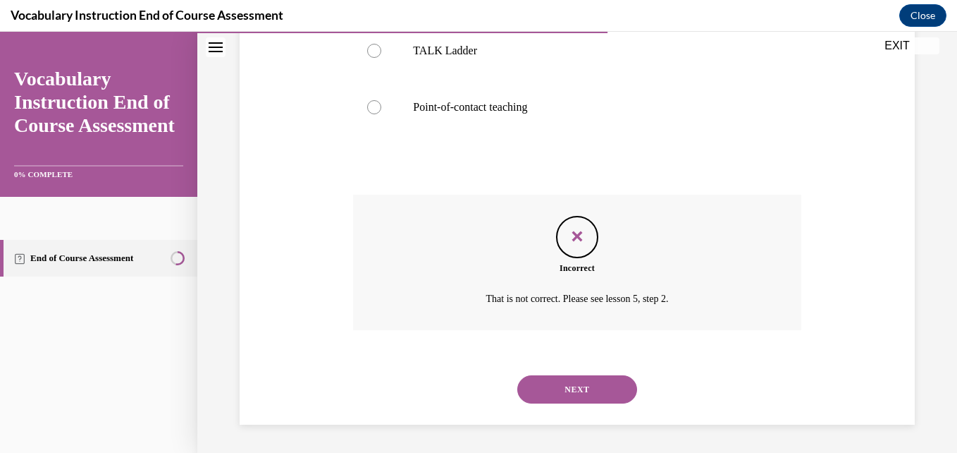
click at [547, 394] on button "NEXT" at bounding box center [577, 389] width 120 height 28
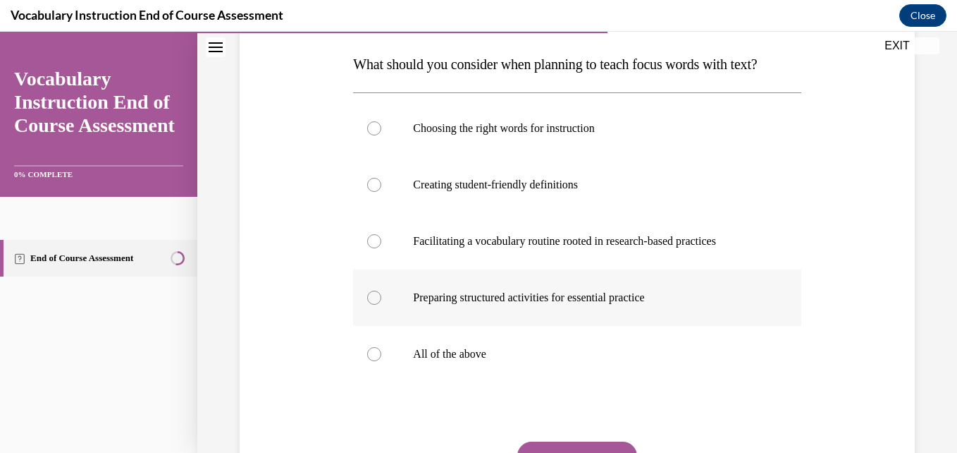
scroll to position [219, 0]
click at [489, 374] on label "All of the above" at bounding box center [577, 353] width 448 height 56
click at [381, 360] on input "All of the above" at bounding box center [374, 353] width 14 height 14
radio input "true"
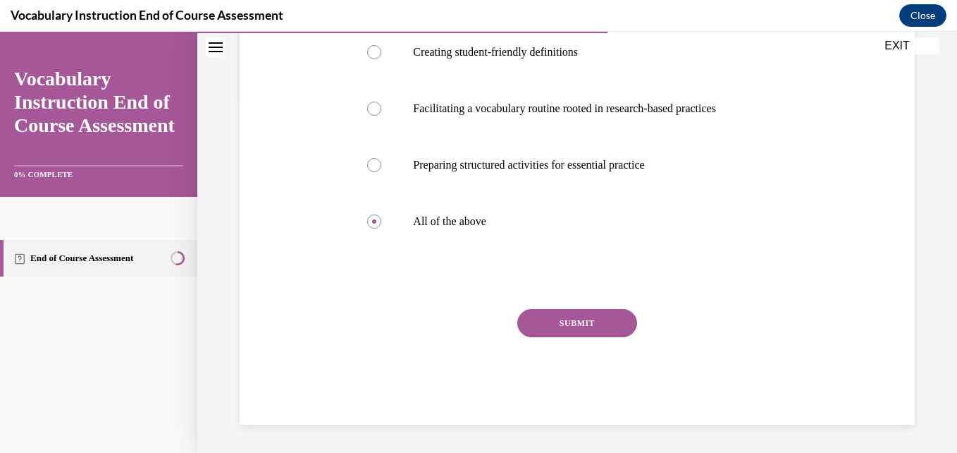
click at [556, 326] on button "SUBMIT" at bounding box center [577, 323] width 120 height 28
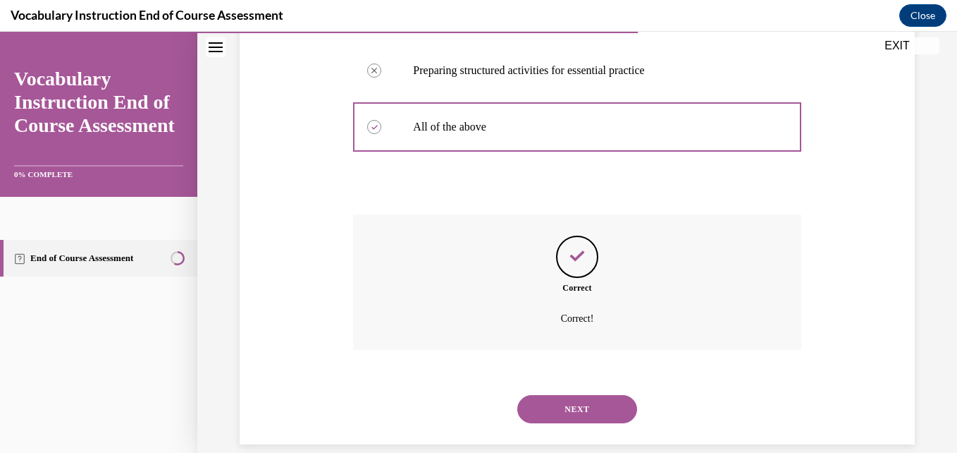
scroll to position [493, 0]
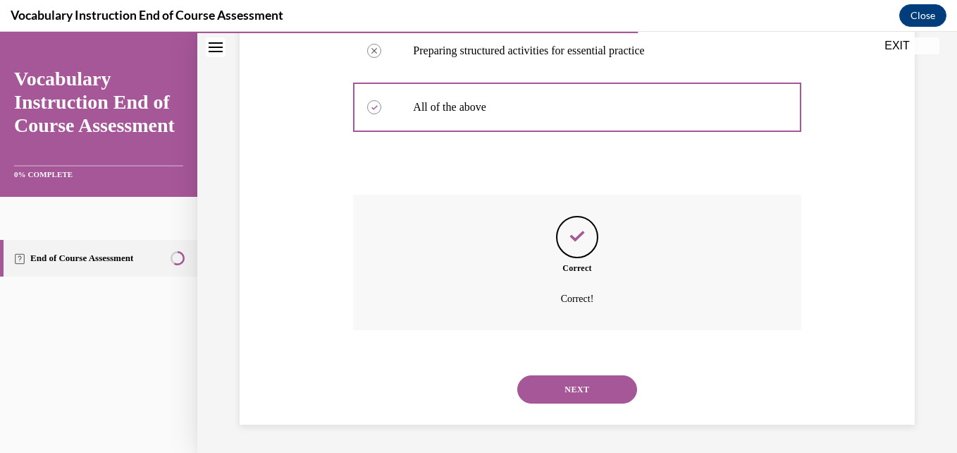
click at [542, 386] on button "NEXT" at bounding box center [577, 389] width 120 height 28
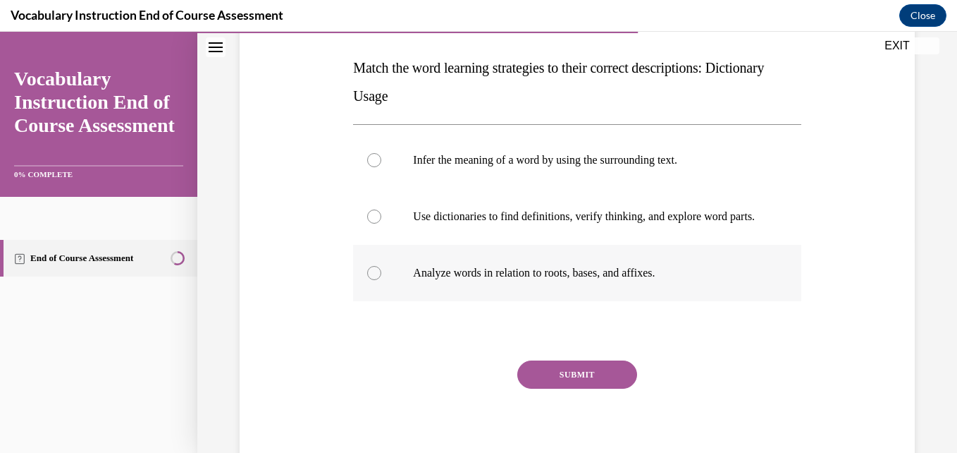
scroll to position [216, 0]
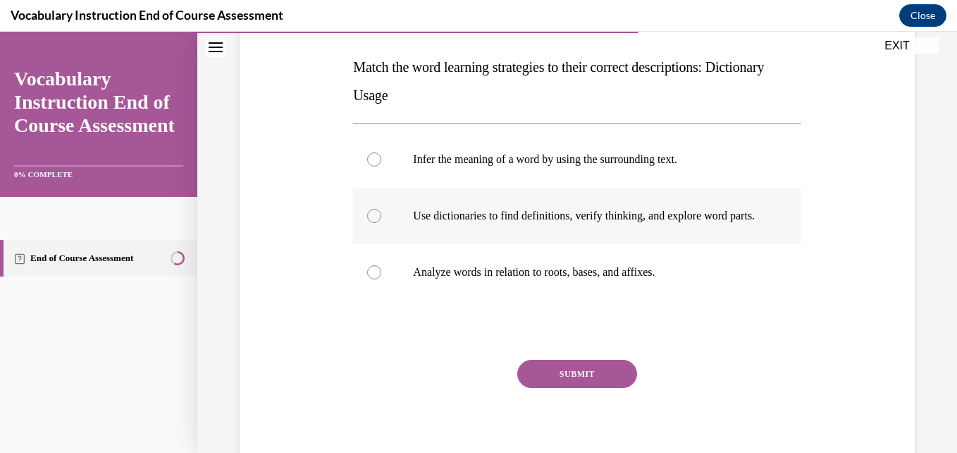
click at [552, 223] on p "Use dictionaries to find definitions, verify thinking, and explore word parts." at bounding box center [589, 216] width 352 height 14
click at [381, 223] on input "Use dictionaries to find definitions, verify thinking, and explore word parts." at bounding box center [374, 216] width 14 height 14
radio input "true"
click at [564, 376] on button "SUBMIT" at bounding box center [577, 374] width 120 height 28
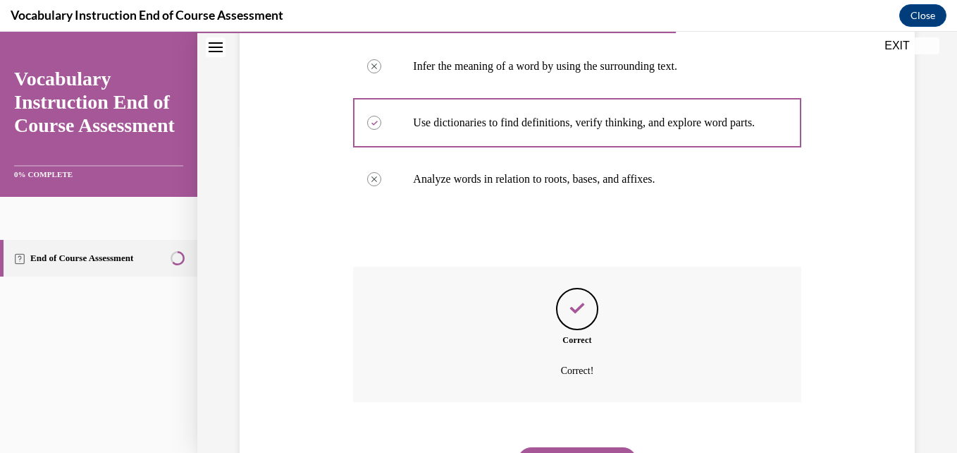
scroll to position [395, 0]
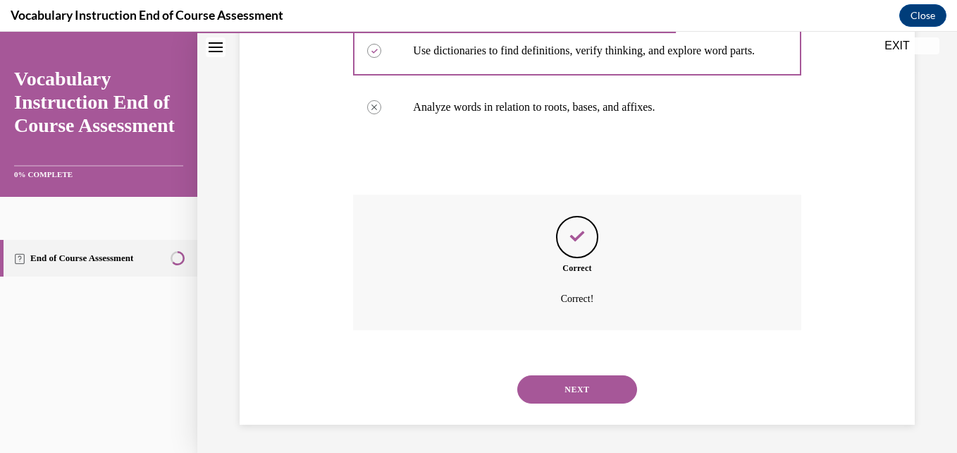
click at [545, 402] on button "NEXT" at bounding box center [577, 389] width 120 height 28
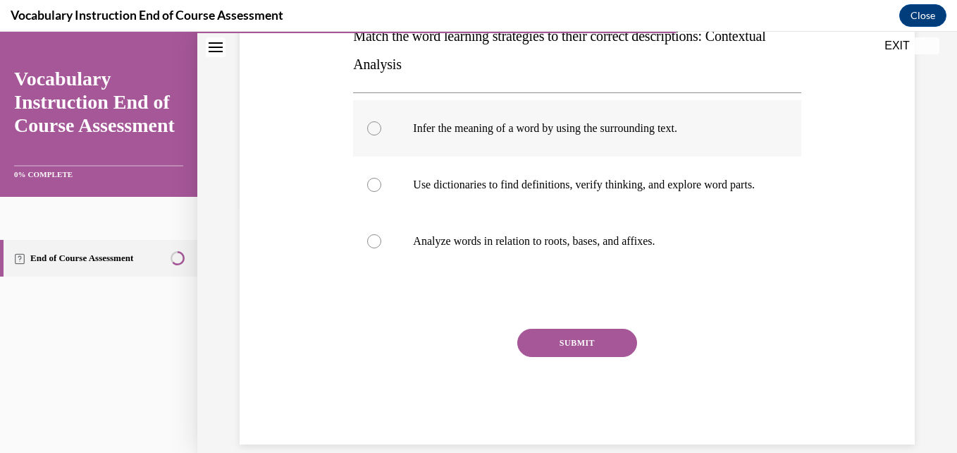
scroll to position [281, 0]
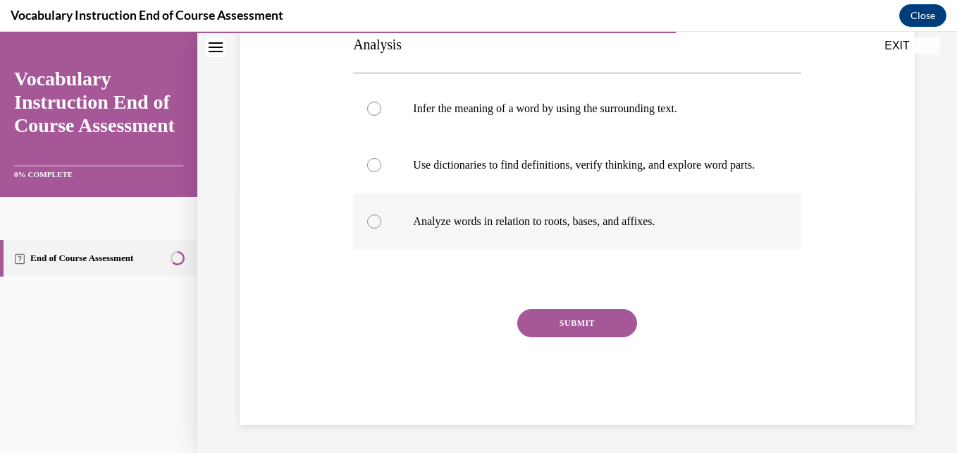
click at [549, 235] on label "Analyze words in relation to roots, bases, and affixes." at bounding box center [577, 221] width 448 height 56
click at [381, 228] on input "Analyze words in relation to roots, bases, and affixes." at bounding box center [374, 221] width 14 height 14
radio input "true"
click at [548, 321] on button "SUBMIT" at bounding box center [577, 323] width 120 height 28
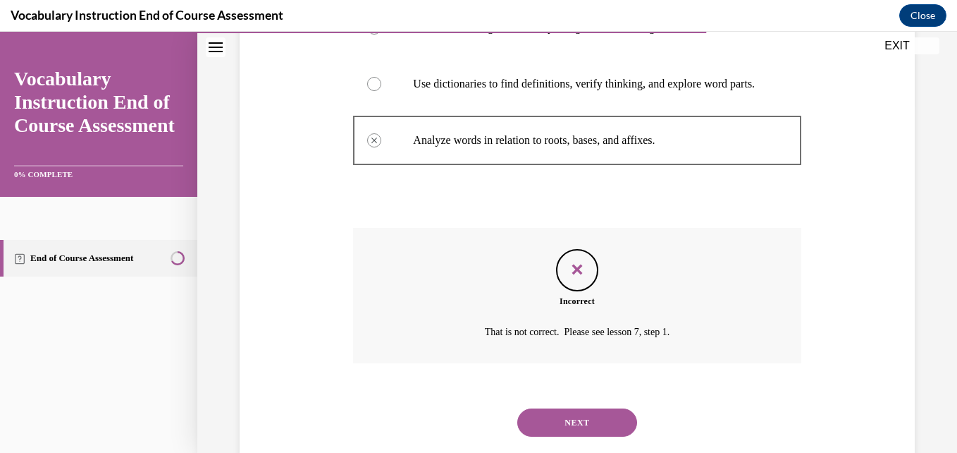
scroll to position [395, 0]
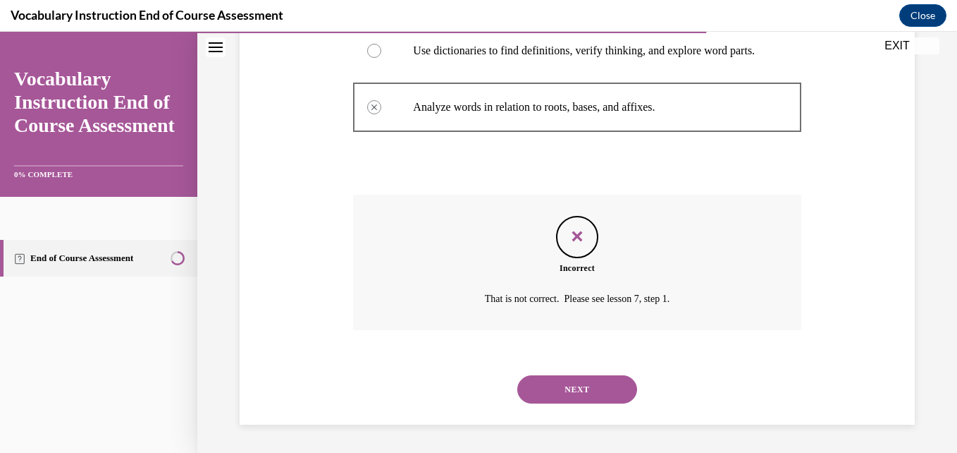
click at [524, 391] on button "NEXT" at bounding box center [577, 389] width 120 height 28
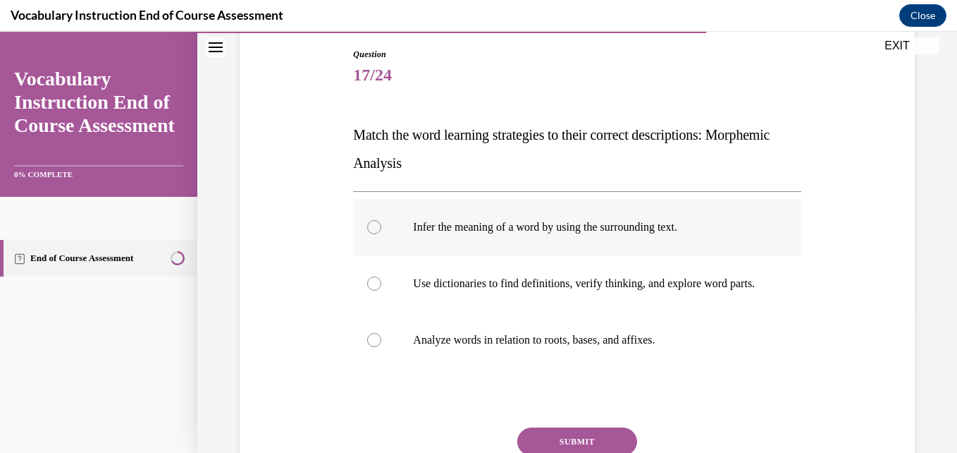
scroll to position [150, 0]
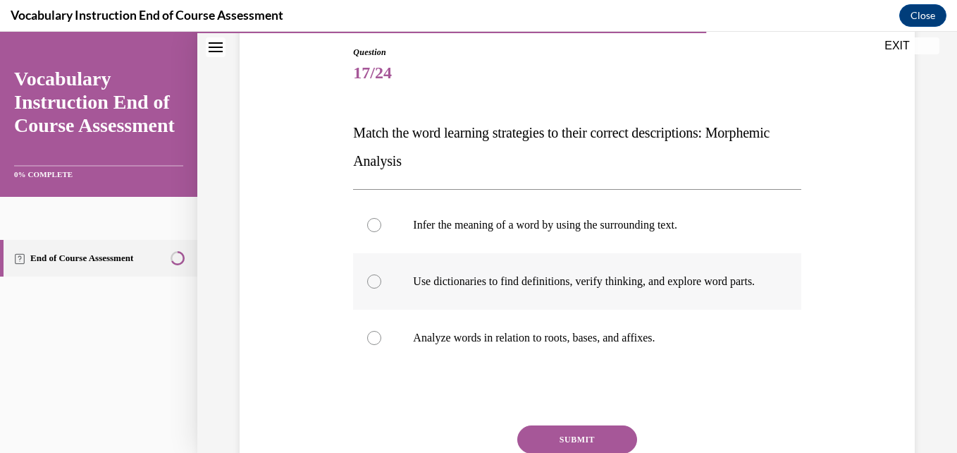
click at [496, 288] on p "Use dictionaries to find definitions, verify thinking, and explore word parts." at bounding box center [589, 281] width 352 height 14
click at [381, 288] on input "Use dictionaries to find definitions, verify thinking, and explore word parts." at bounding box center [374, 281] width 14 height 14
radio input "true"
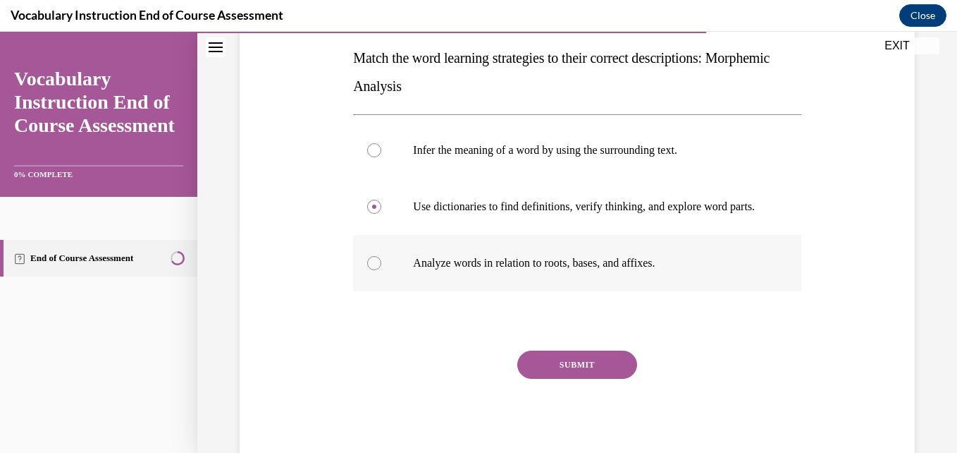
scroll to position [226, 0]
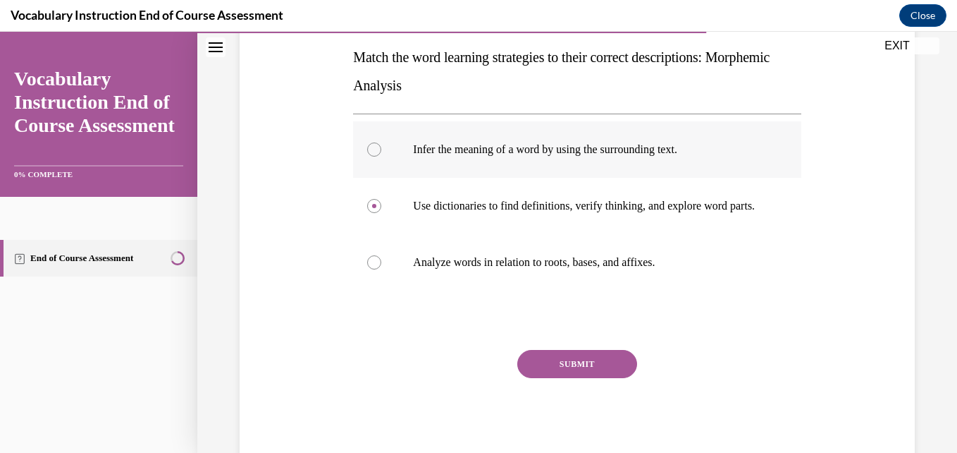
click at [513, 148] on p "Infer the meaning of a word by using the surrounding text." at bounding box center [589, 149] width 352 height 14
click at [381, 148] on input "Infer the meaning of a word by using the surrounding text." at bounding box center [374, 149] width 14 height 14
radio input "true"
click at [539, 367] on button "SUBMIT" at bounding box center [577, 364] width 120 height 28
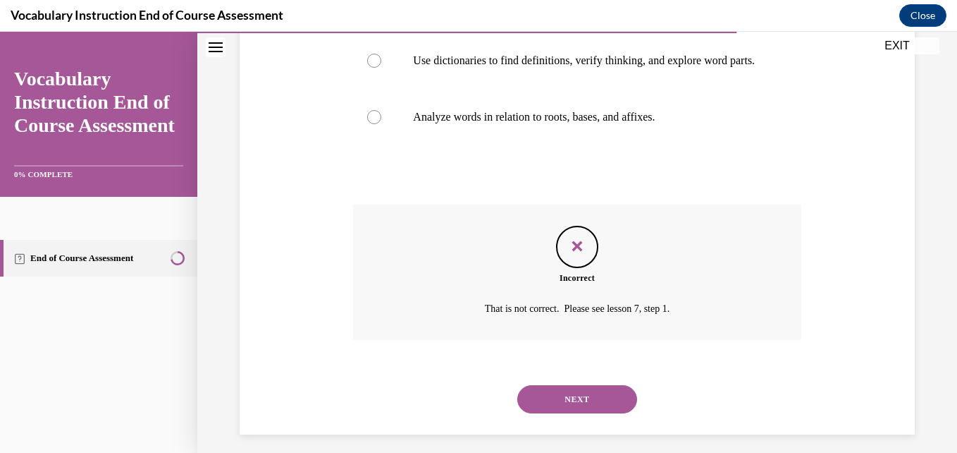
scroll to position [395, 0]
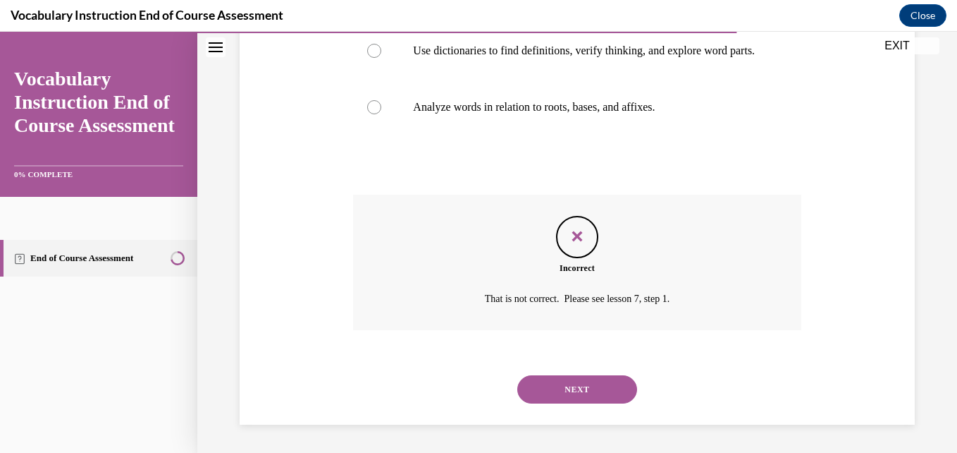
click at [564, 399] on button "NEXT" at bounding box center [577, 389] width 120 height 28
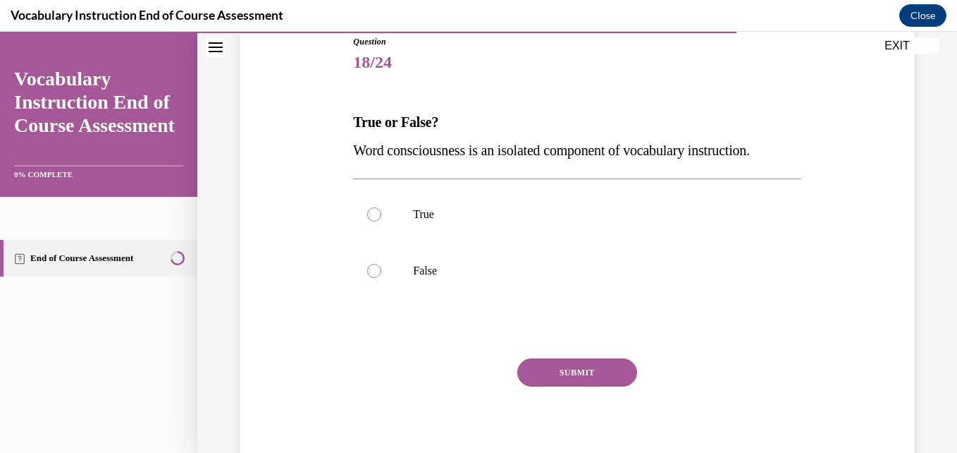
scroll to position [161, 0]
click at [488, 216] on p "True" at bounding box center [589, 214] width 352 height 14
click at [381, 216] on input "True" at bounding box center [374, 214] width 14 height 14
radio input "true"
click at [546, 374] on button "SUBMIT" at bounding box center [577, 371] width 120 height 28
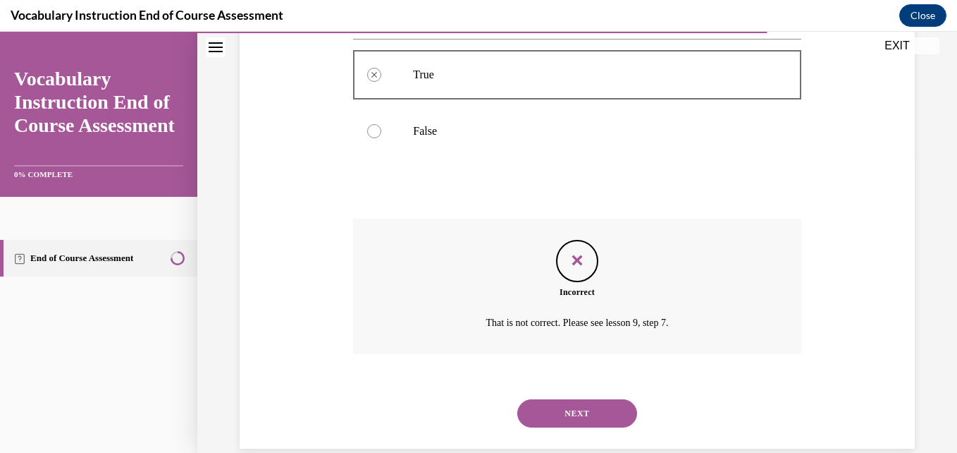
scroll to position [324, 0]
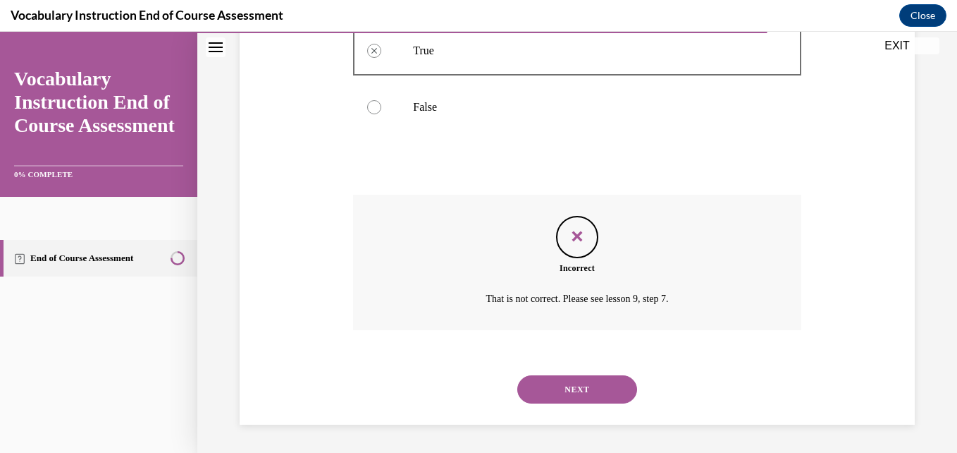
click at [545, 381] on button "NEXT" at bounding box center [577, 389] width 120 height 28
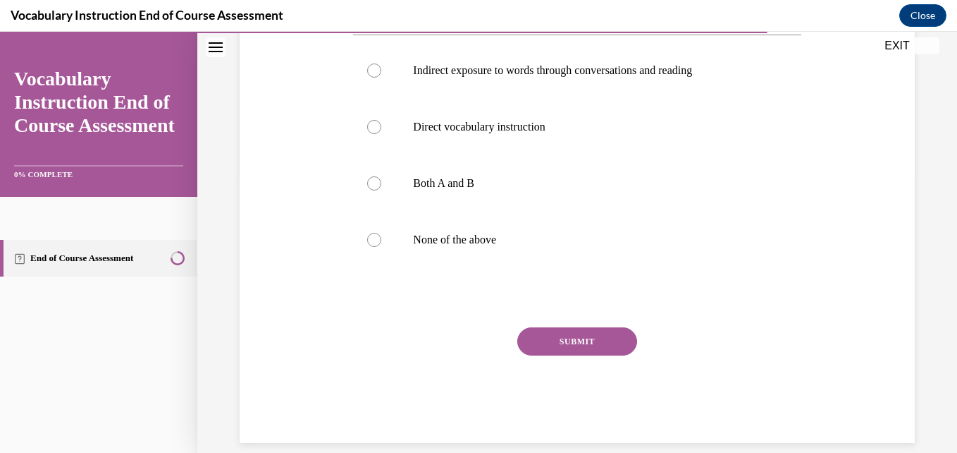
scroll to position [277, 0]
click at [510, 192] on label "Both A and B" at bounding box center [577, 182] width 448 height 56
click at [381, 190] on input "Both A and B" at bounding box center [374, 183] width 14 height 14
radio input "true"
click at [544, 338] on button "SUBMIT" at bounding box center [577, 340] width 120 height 28
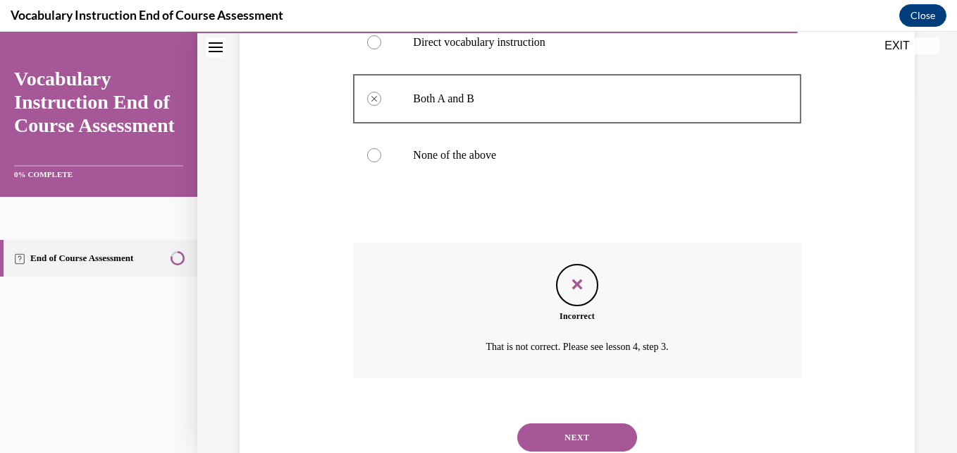
scroll to position [409, 0]
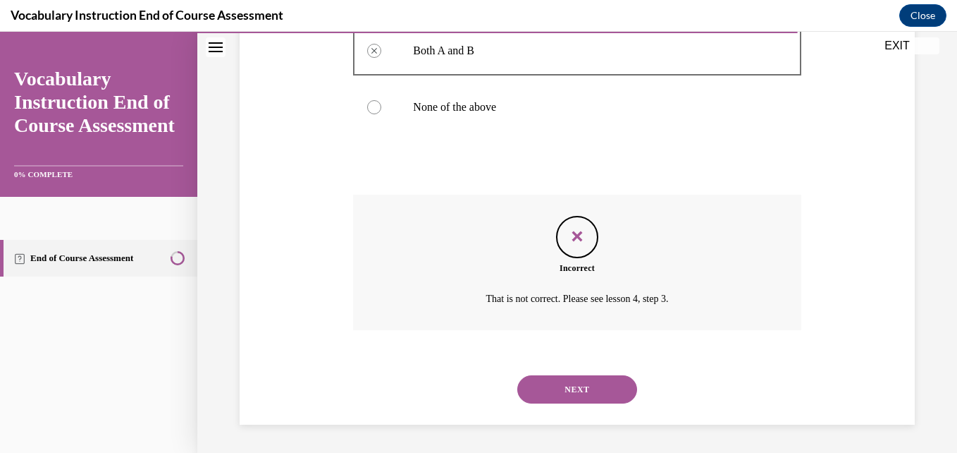
click at [541, 391] on button "NEXT" at bounding box center [577, 389] width 120 height 28
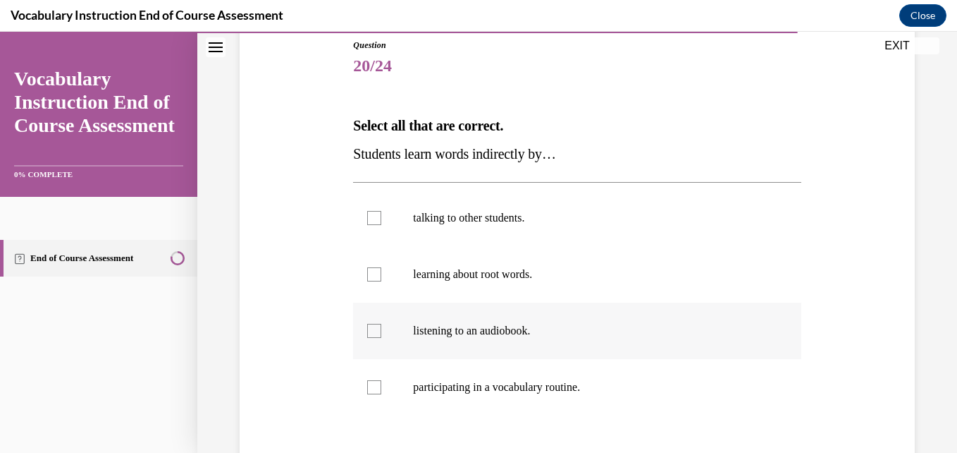
scroll to position [0, 0]
click at [525, 223] on p "talking to other students." at bounding box center [589, 217] width 352 height 14
click at [381, 223] on input "talking to other students." at bounding box center [374, 217] width 14 height 14
checkbox input "true"
click at [519, 286] on label "learning about root words." at bounding box center [577, 273] width 448 height 56
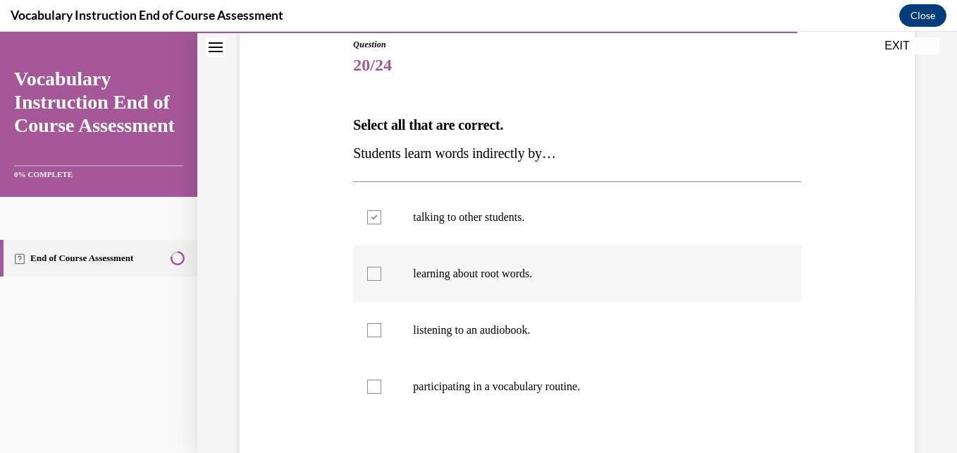
click at [381, 281] on input "learning about root words." at bounding box center [374, 273] width 14 height 14
checkbox input "true"
click at [522, 344] on label "listening to an audiobook." at bounding box center [577, 330] width 448 height 56
click at [381, 337] on input "listening to an audiobook." at bounding box center [374, 330] width 14 height 14
checkbox input "true"
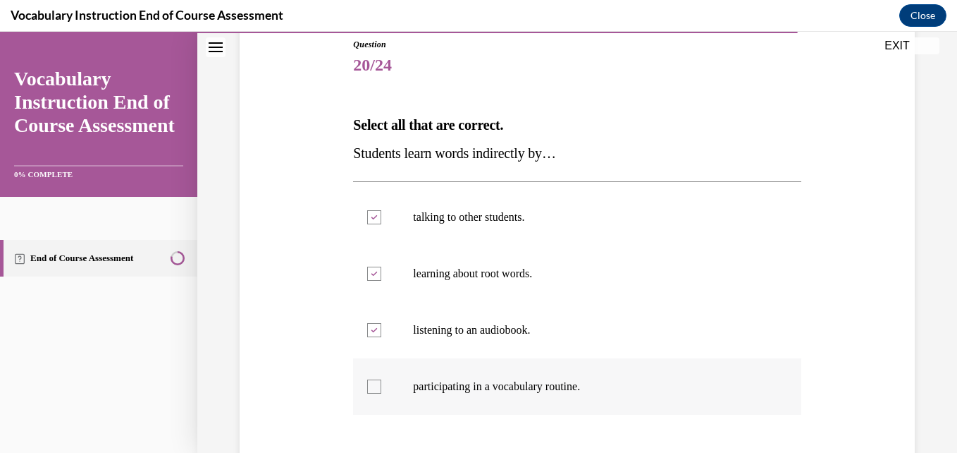
click at [528, 401] on label "participating in a vocabulary routine." at bounding box center [577, 386] width 448 height 56
click at [381, 393] on input "participating in a vocabulary routine." at bounding box center [374, 386] width 14 height 14
checkbox input "true"
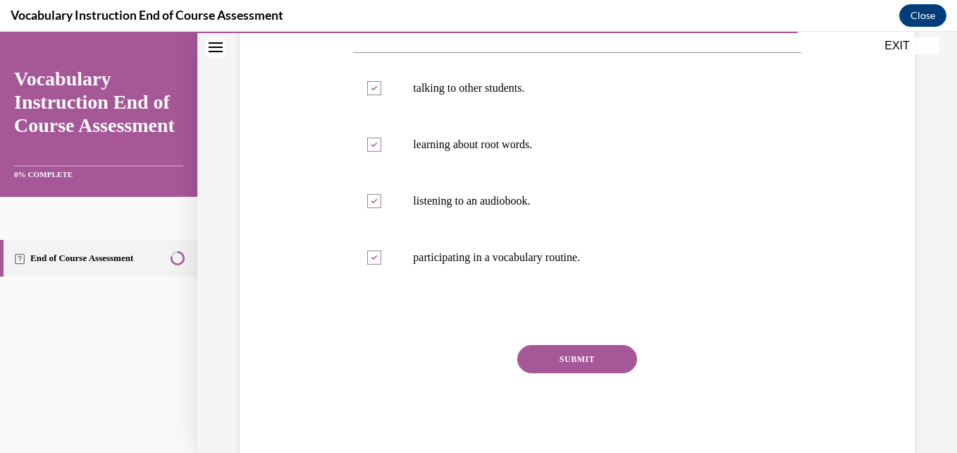
click at [558, 372] on button "SUBMIT" at bounding box center [577, 359] width 120 height 28
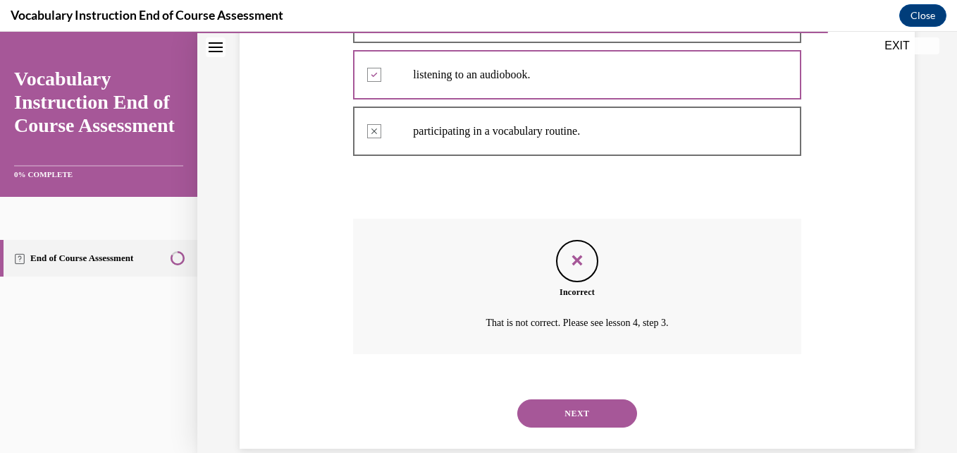
scroll to position [437, 0]
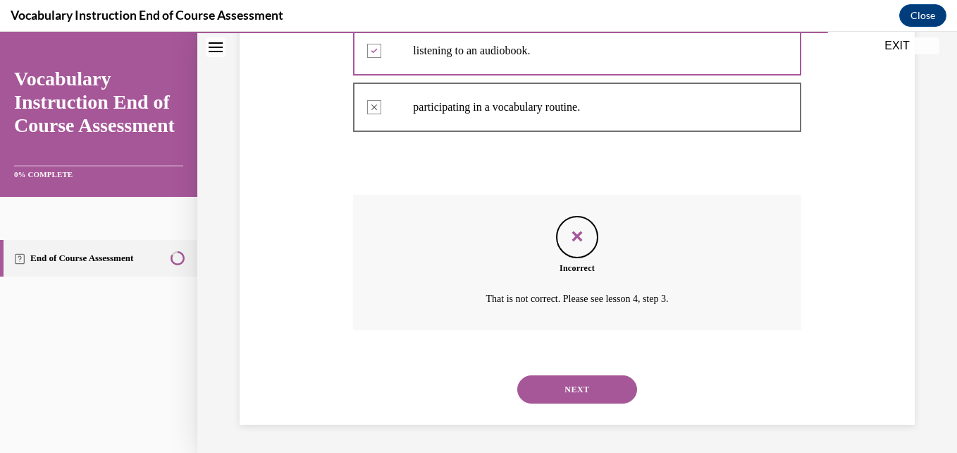
click at [543, 381] on button "NEXT" at bounding box center [577, 389] width 120 height 28
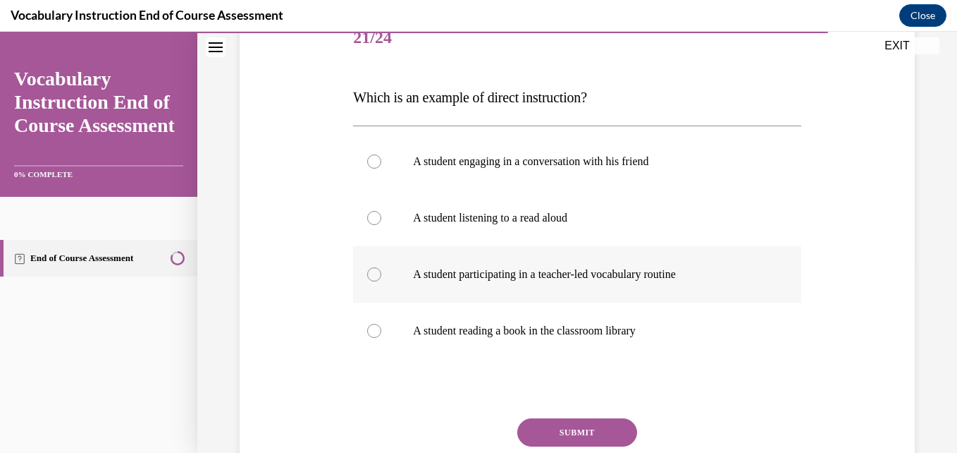
click at [554, 290] on label "A student participating in a teacher-led vocabulary routine" at bounding box center [577, 274] width 448 height 56
click at [381, 281] on input "A student participating in a teacher-led vocabulary routine" at bounding box center [374, 274] width 14 height 14
radio input "true"
click at [576, 424] on button "SUBMIT" at bounding box center [577, 432] width 120 height 28
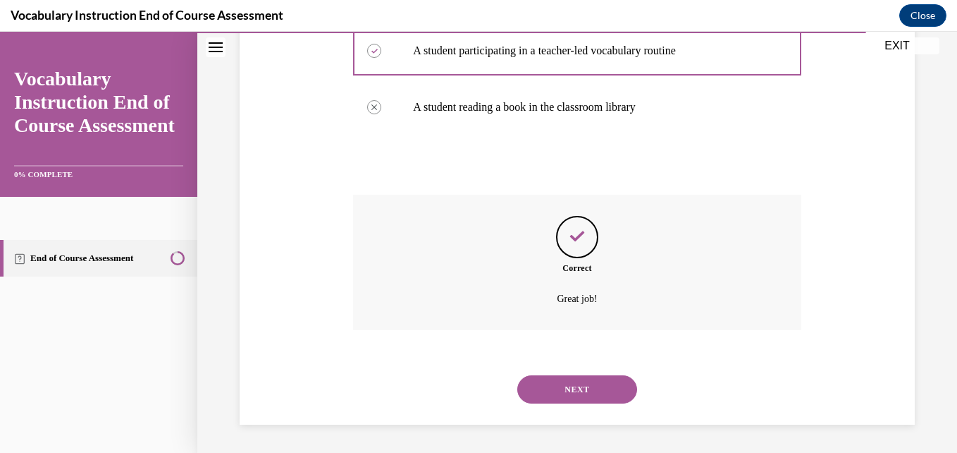
click at [562, 381] on button "NEXT" at bounding box center [577, 389] width 120 height 28
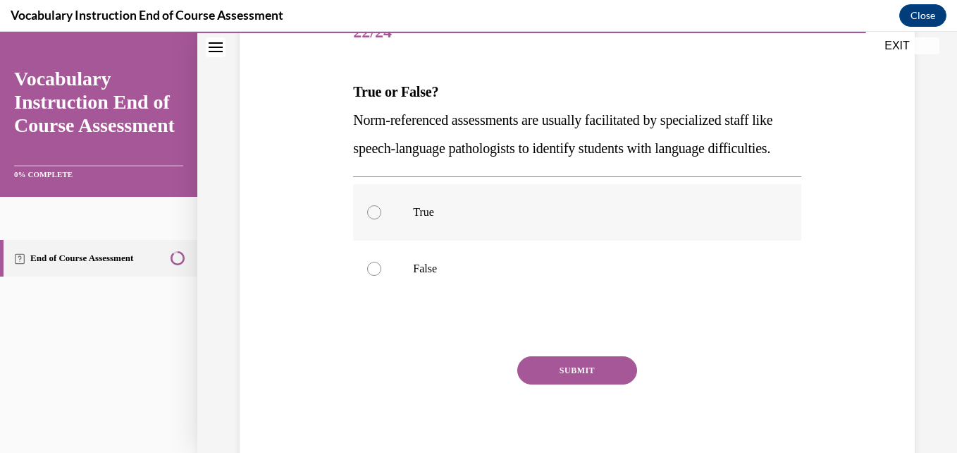
click at [532, 219] on p "True" at bounding box center [589, 212] width 352 height 14
click at [381, 219] on input "True" at bounding box center [374, 212] width 14 height 14
radio input "true"
click at [546, 384] on button "SUBMIT" at bounding box center [577, 370] width 120 height 28
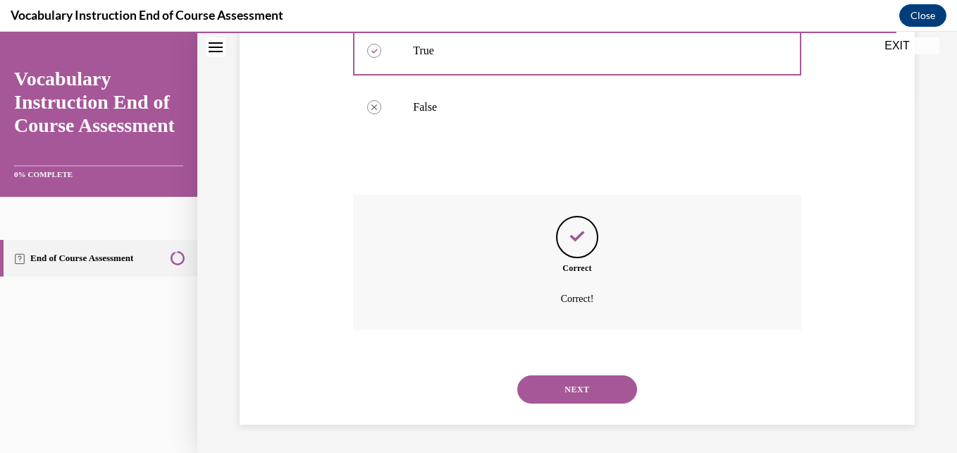
click at [558, 381] on button "NEXT" at bounding box center [577, 389] width 120 height 28
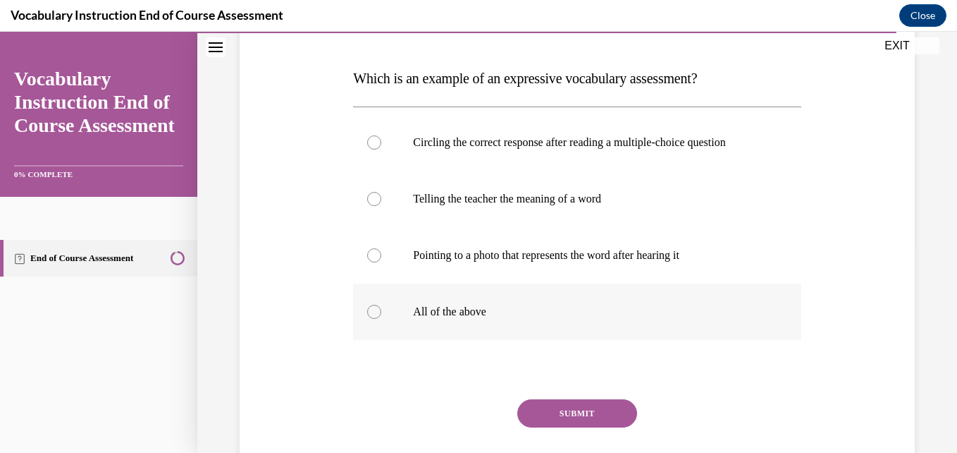
click at [524, 291] on label "All of the above" at bounding box center [577, 311] width 448 height 56
click at [381, 305] on input "All of the above" at bounding box center [374, 312] width 14 height 14
radio input "true"
click at [529, 415] on button "SUBMIT" at bounding box center [577, 413] width 120 height 28
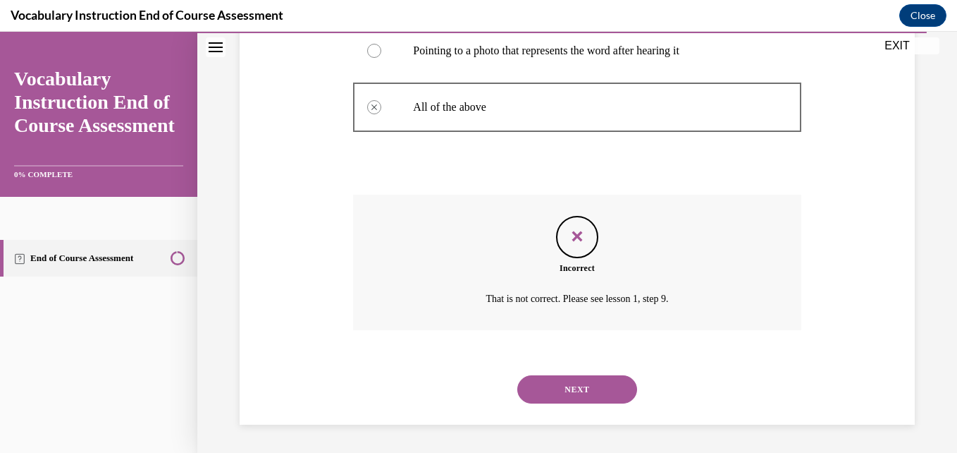
click at [544, 397] on button "NEXT" at bounding box center [577, 389] width 120 height 28
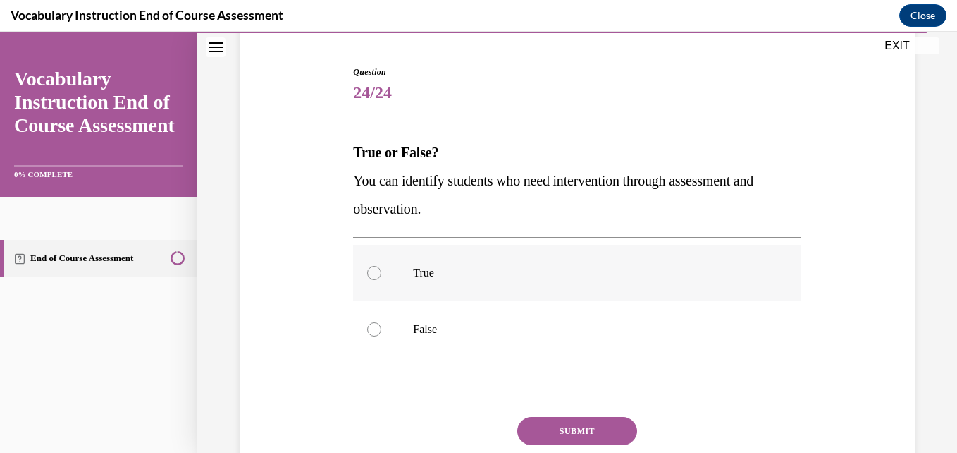
click at [481, 249] on label "True" at bounding box center [577, 273] width 448 height 56
click at [381, 266] on input "True" at bounding box center [374, 273] width 14 height 14
radio input "true"
click at [532, 419] on button "SUBMIT" at bounding box center [577, 431] width 120 height 28
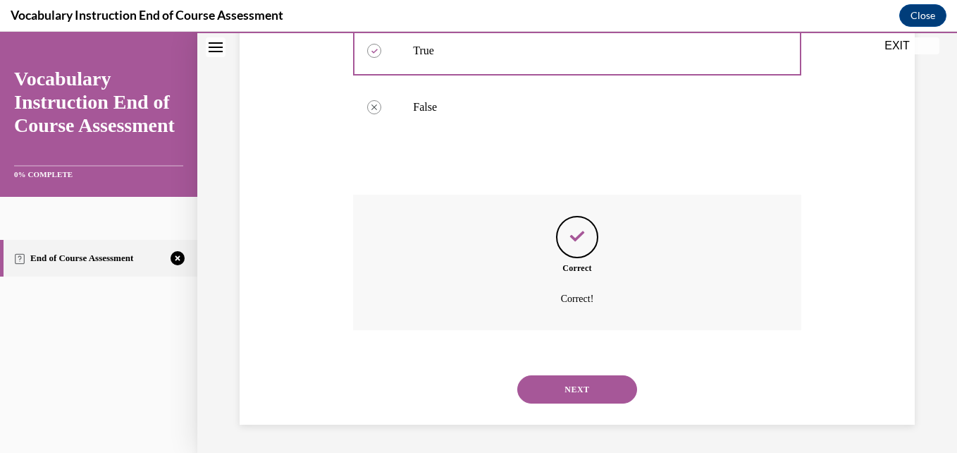
click at [556, 388] on button "NEXT" at bounding box center [577, 389] width 120 height 28
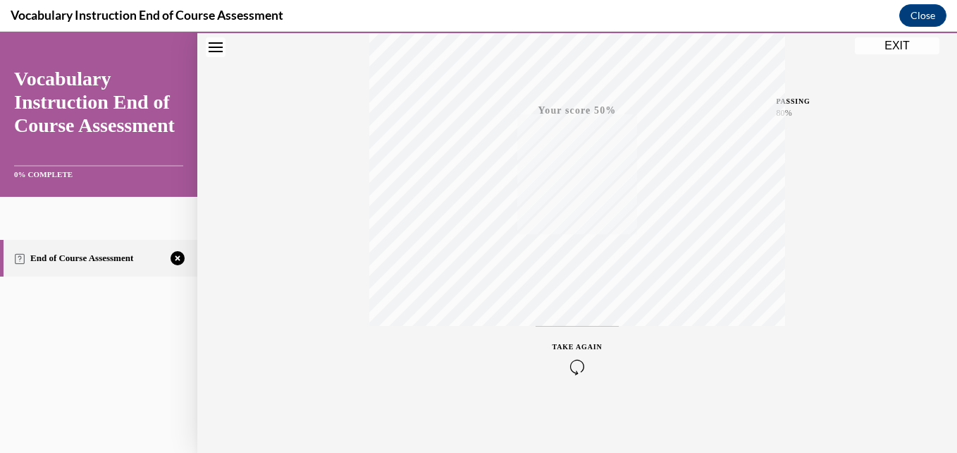
click at [589, 372] on icon "button" at bounding box center [578, 367] width 50 height 16
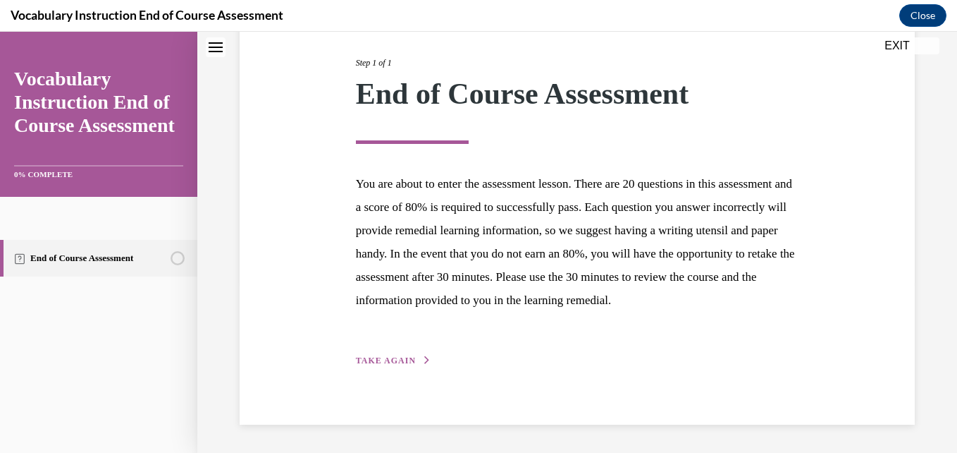
click at [384, 355] on button "TAKE AGAIN" at bounding box center [393, 360] width 75 height 13
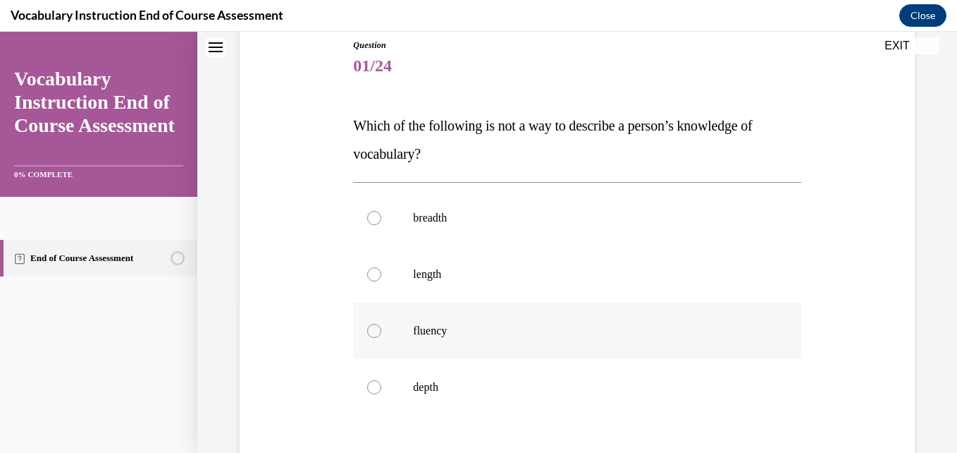
click at [427, 336] on p "fluency" at bounding box center [589, 331] width 352 height 14
click at [381, 336] on input "fluency" at bounding box center [374, 331] width 14 height 14
radio input "true"
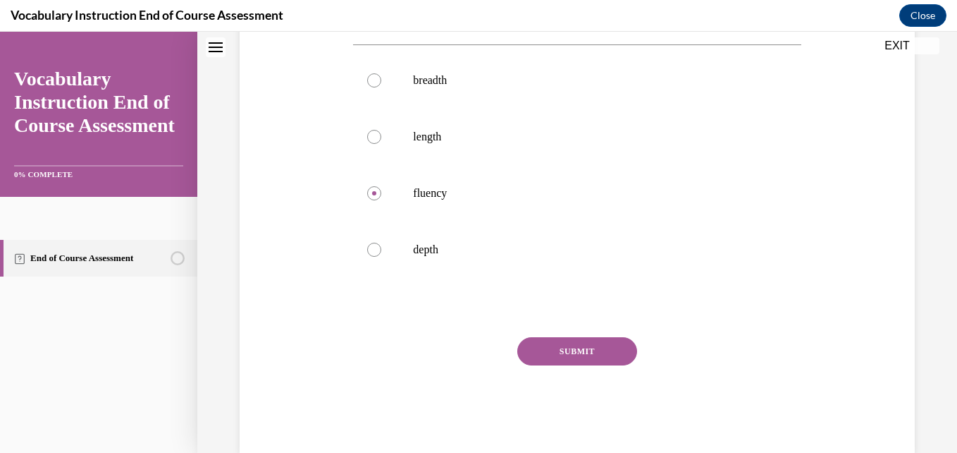
click at [545, 357] on button "SUBMIT" at bounding box center [577, 351] width 120 height 28
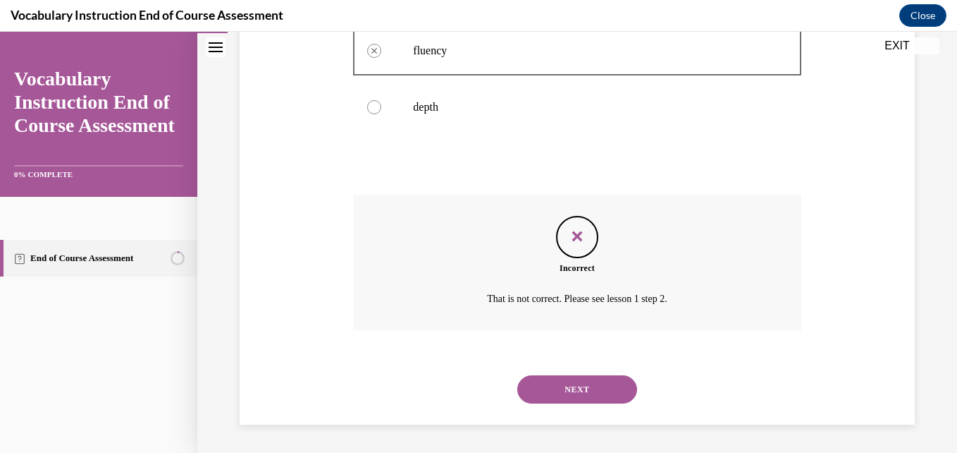
click at [550, 386] on button "NEXT" at bounding box center [577, 389] width 120 height 28
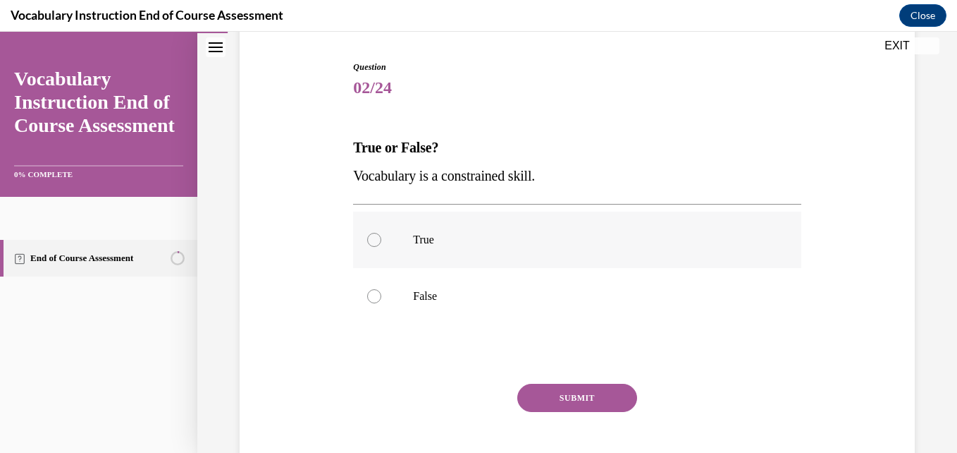
scroll to position [136, 0]
click at [481, 291] on p "False" at bounding box center [589, 295] width 352 height 14
click at [381, 291] on input "False" at bounding box center [374, 295] width 14 height 14
radio input "true"
click at [549, 415] on div "SUBMIT" at bounding box center [577, 418] width 448 height 70
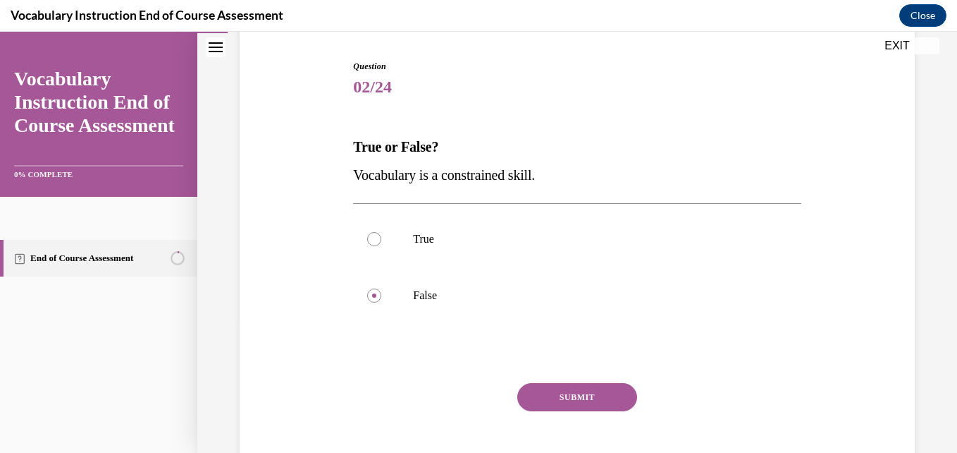
click at [541, 405] on button "SUBMIT" at bounding box center [577, 397] width 120 height 28
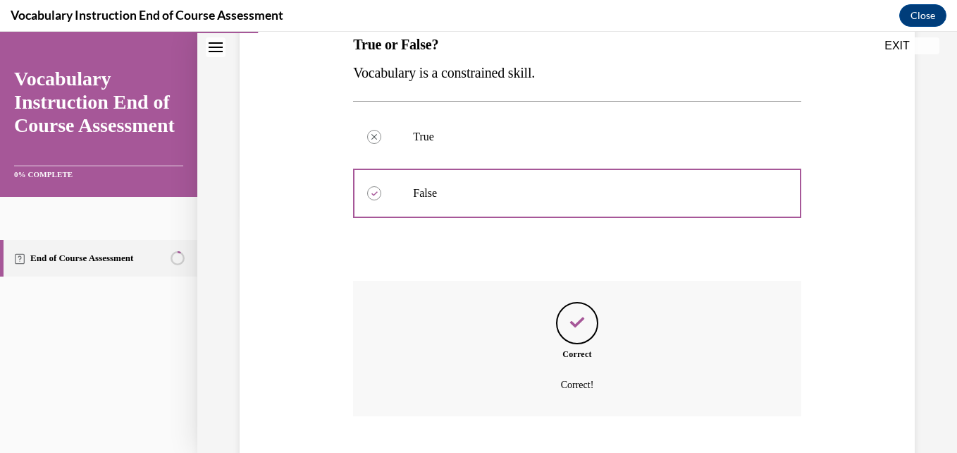
scroll to position [324, 0]
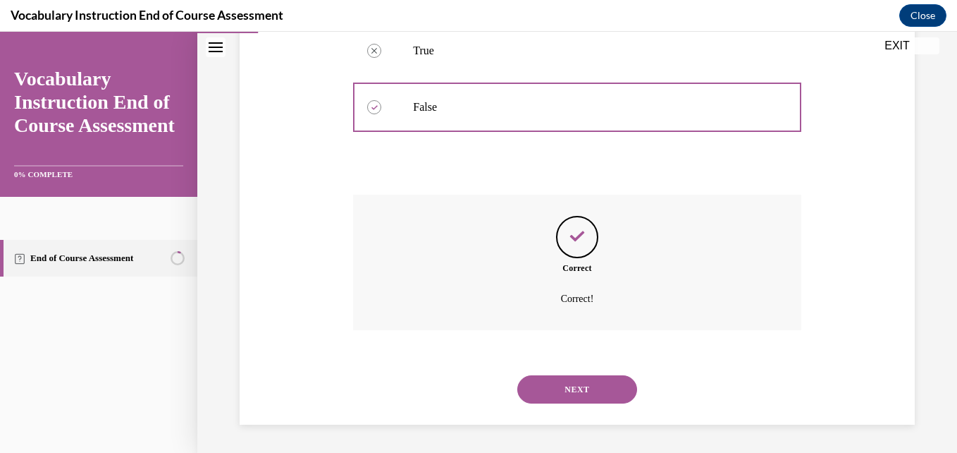
click at [527, 390] on button "NEXT" at bounding box center [577, 389] width 120 height 28
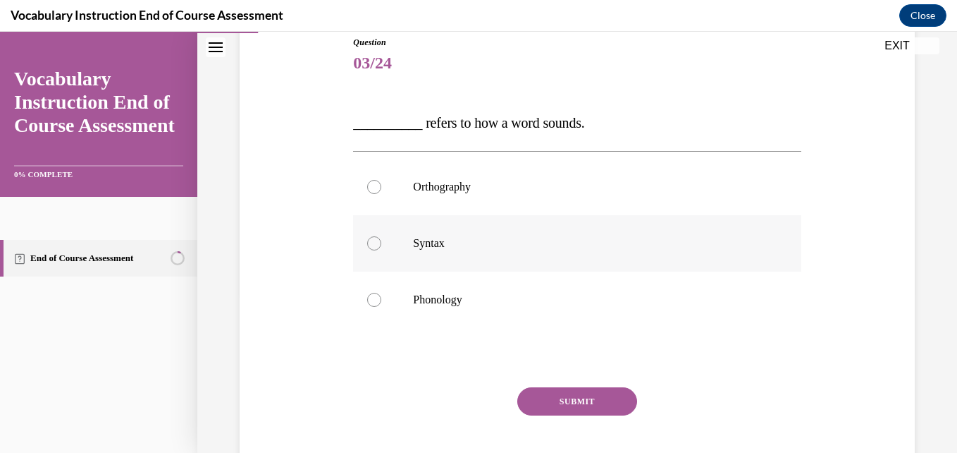
scroll to position [159, 0]
click at [460, 288] on label "Phonology" at bounding box center [577, 300] width 448 height 56
click at [381, 293] on input "Phonology" at bounding box center [374, 300] width 14 height 14
radio input "true"
click at [544, 398] on button "SUBMIT" at bounding box center [577, 402] width 120 height 28
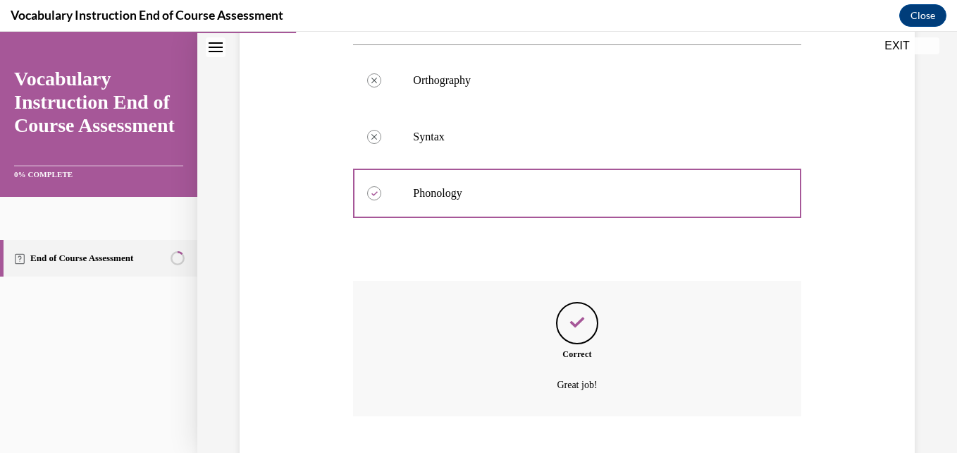
scroll to position [352, 0]
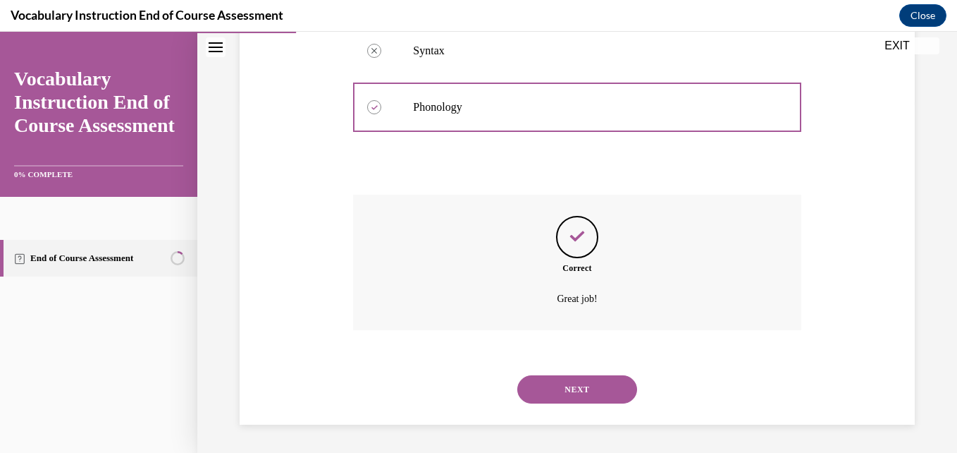
click at [531, 400] on button "NEXT" at bounding box center [577, 389] width 120 height 28
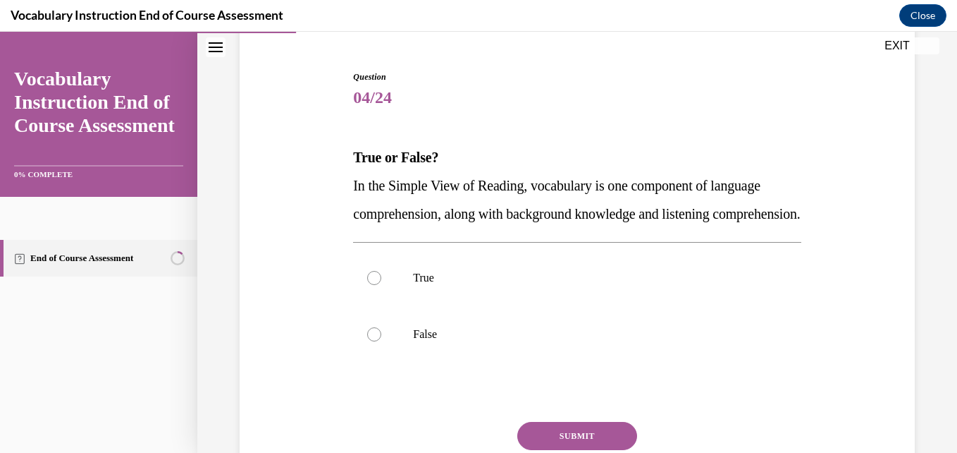
scroll to position [130, 0]
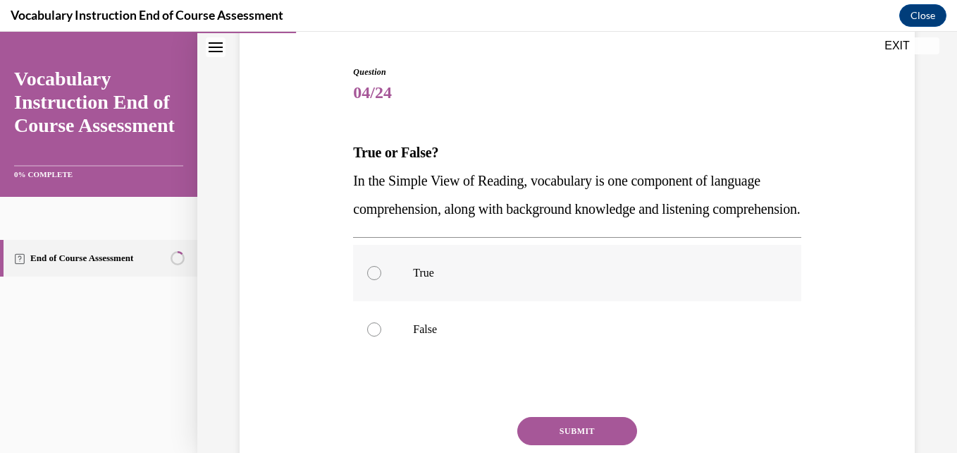
click at [504, 280] on p "True" at bounding box center [589, 273] width 352 height 14
click at [381, 280] on input "True" at bounding box center [374, 273] width 14 height 14
radio input "true"
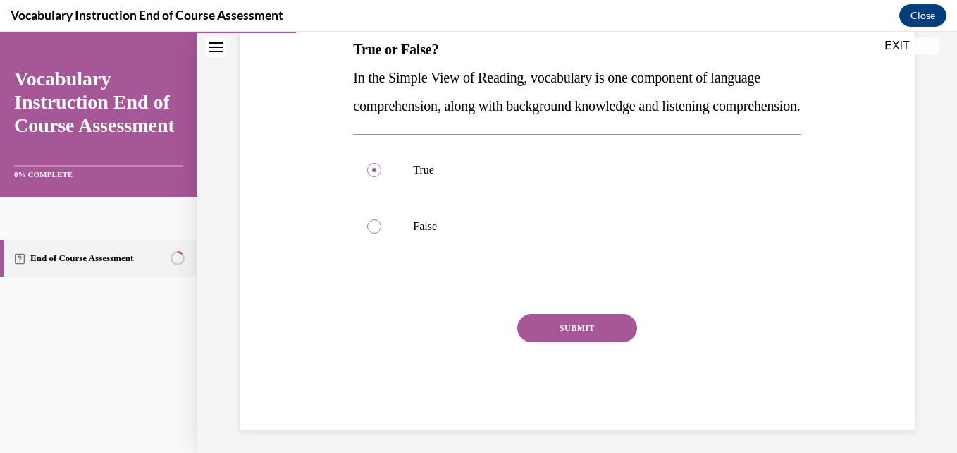
click at [563, 342] on button "SUBMIT" at bounding box center [577, 328] width 120 height 28
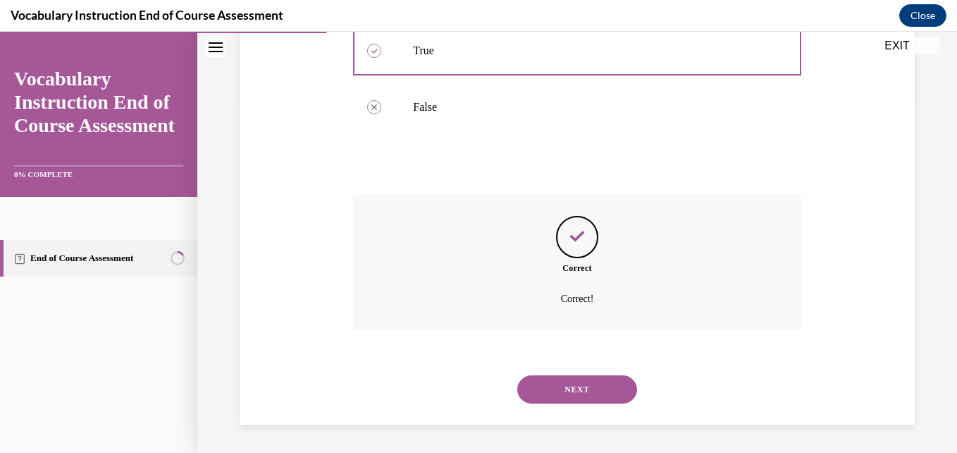
scroll to position [381, 0]
click at [563, 401] on button "NEXT" at bounding box center [577, 389] width 120 height 28
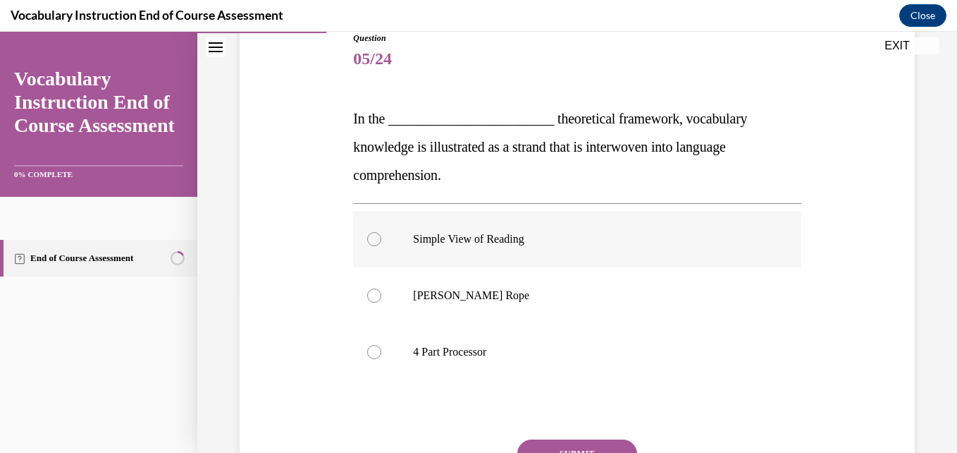
scroll to position [166, 0]
click at [540, 295] on p "Scarborough's Rope" at bounding box center [589, 294] width 352 height 14
click at [381, 295] on input "Scarborough's Rope" at bounding box center [374, 294] width 14 height 14
radio input "true"
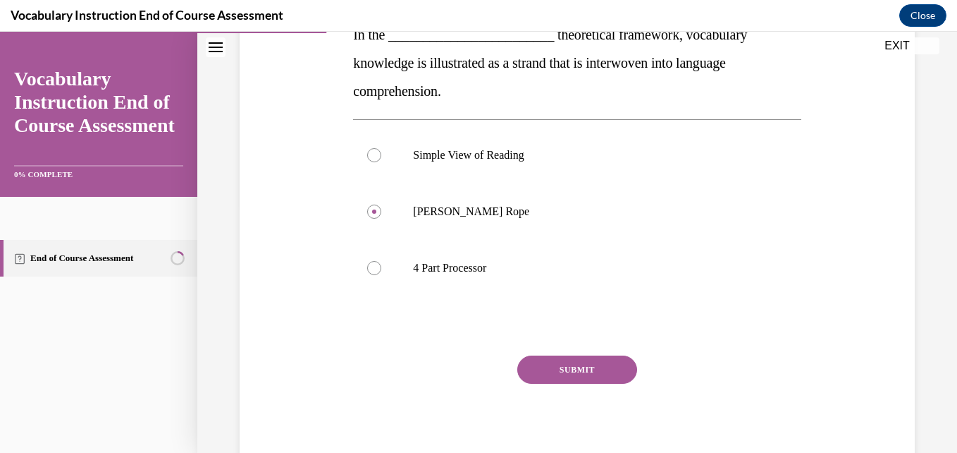
click at [560, 366] on button "SUBMIT" at bounding box center [577, 369] width 120 height 28
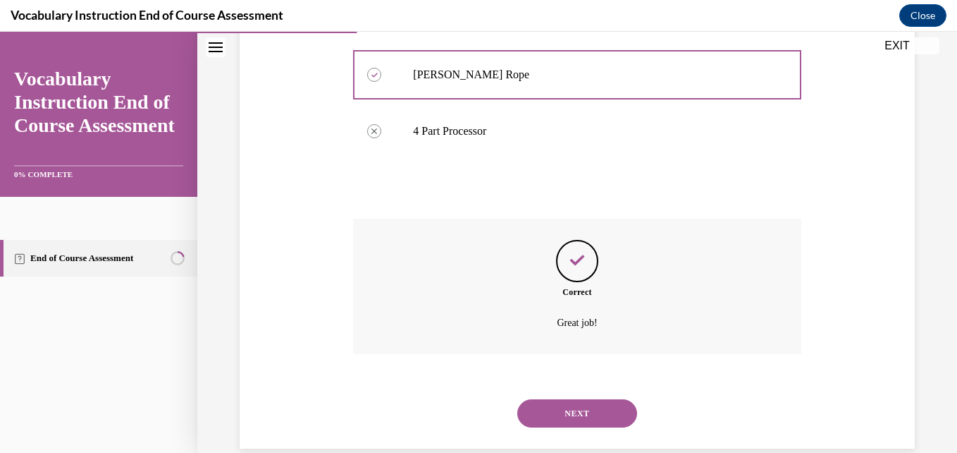
scroll to position [409, 0]
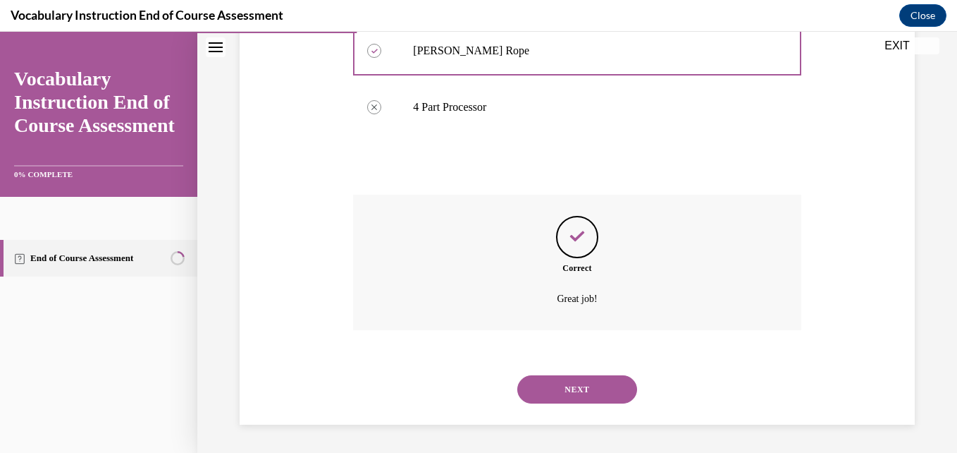
click at [551, 386] on button "NEXT" at bounding box center [577, 389] width 120 height 28
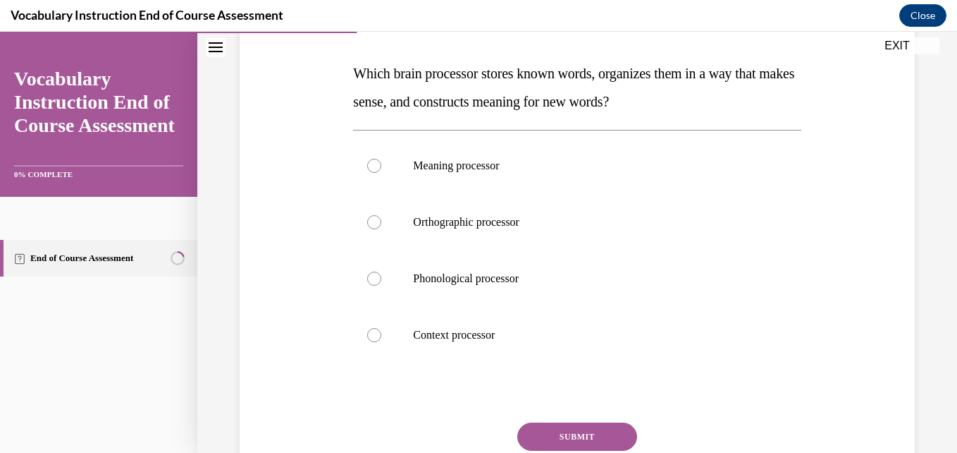
scroll to position [211, 0]
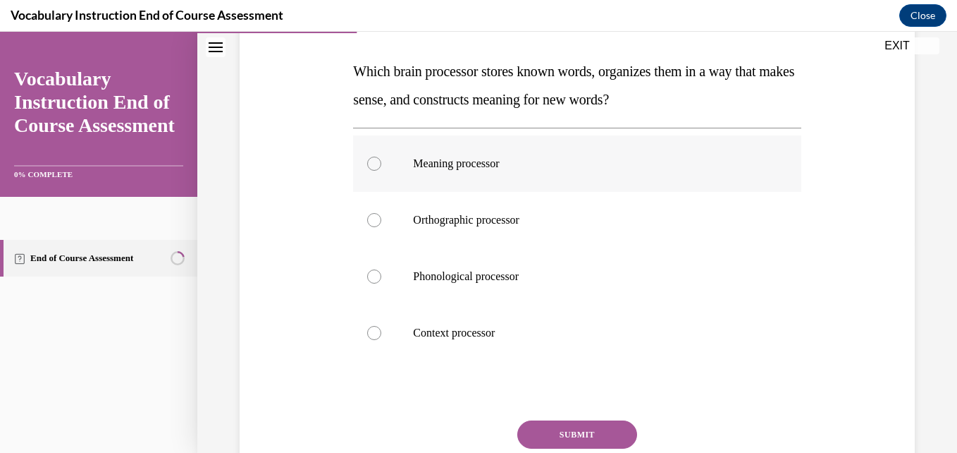
click at [479, 168] on p "Meaning processor" at bounding box center [589, 164] width 352 height 14
click at [381, 168] on input "Meaning processor" at bounding box center [374, 164] width 14 height 14
radio input "true"
click at [538, 434] on button "SUBMIT" at bounding box center [577, 434] width 120 height 28
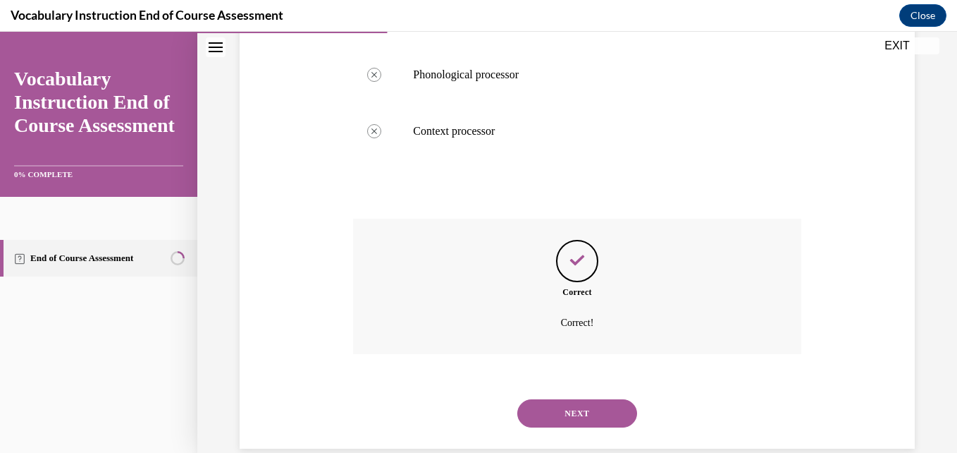
scroll to position [437, 0]
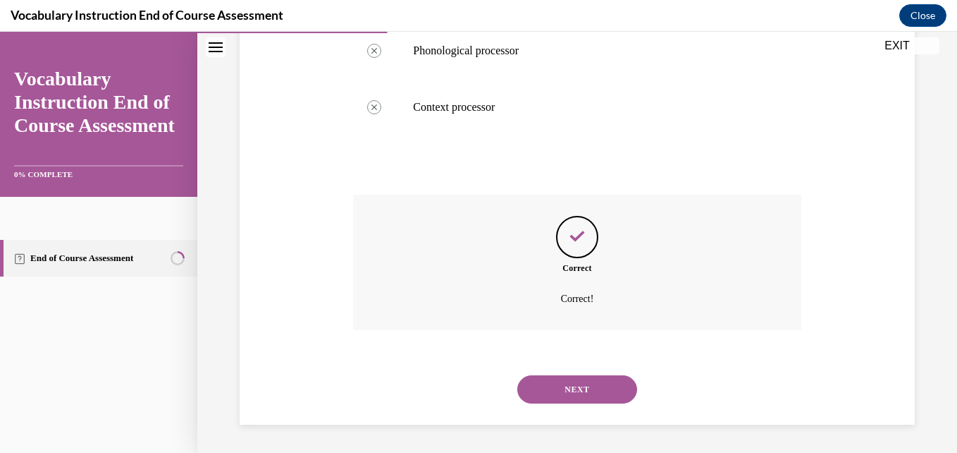
click at [560, 392] on button "NEXT" at bounding box center [577, 389] width 120 height 28
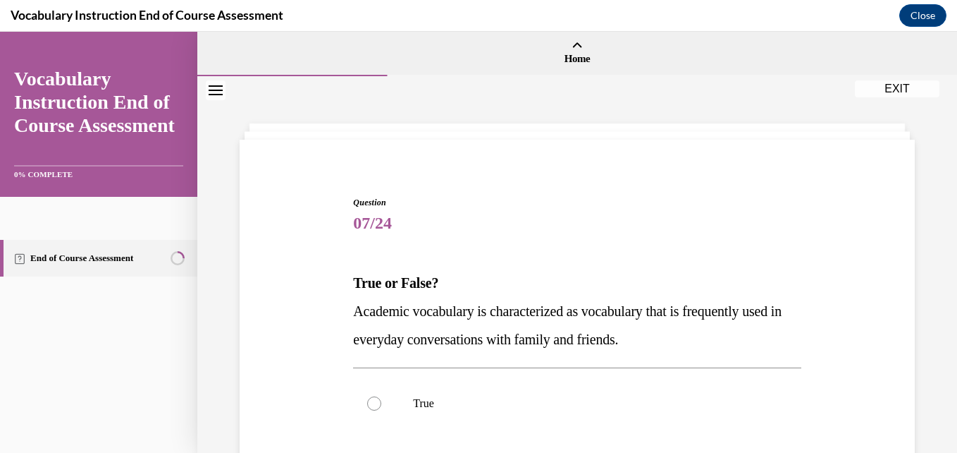
scroll to position [104, 0]
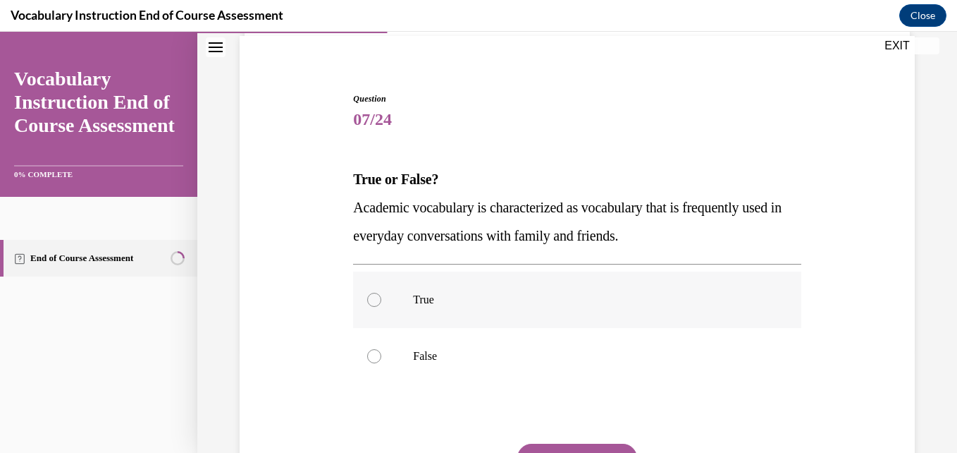
click at [473, 301] on p "True" at bounding box center [589, 300] width 352 height 14
click at [381, 301] on input "True" at bounding box center [374, 300] width 14 height 14
radio input "true"
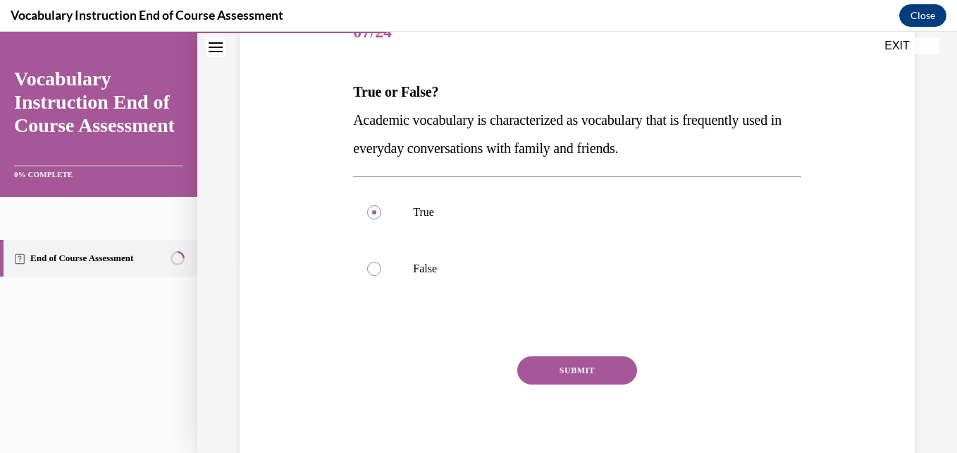
scroll to position [192, 0]
click at [544, 373] on button "SUBMIT" at bounding box center [577, 369] width 120 height 28
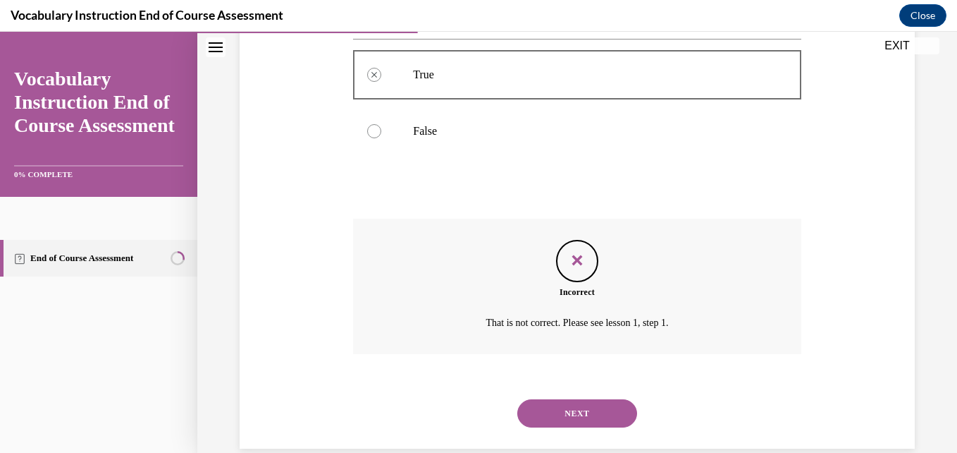
scroll to position [352, 0]
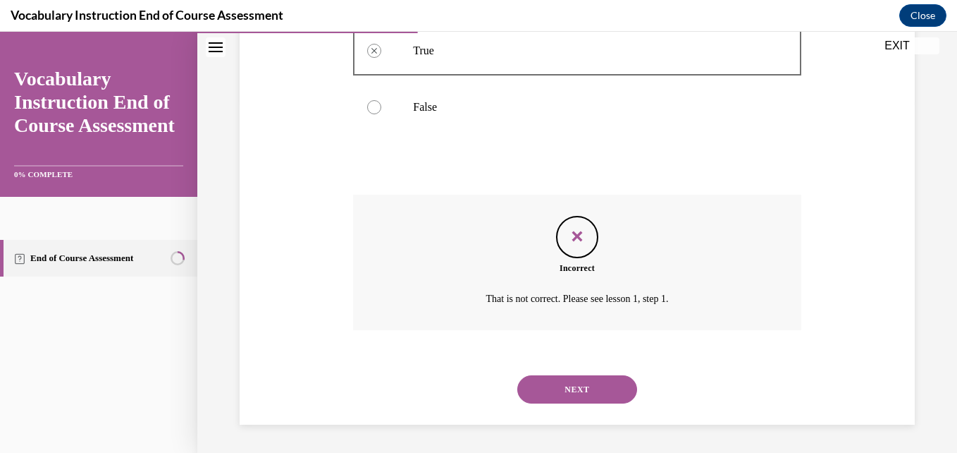
click at [544, 386] on button "NEXT" at bounding box center [577, 389] width 120 height 28
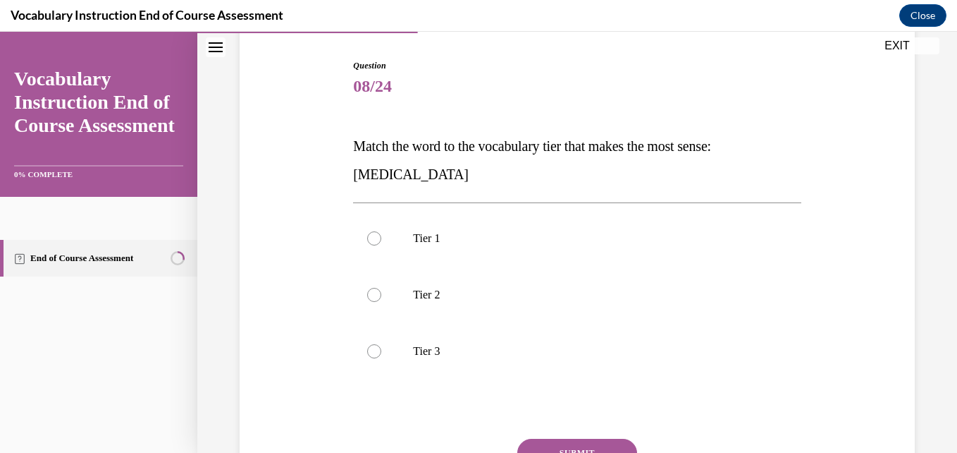
scroll to position [137, 0]
click at [535, 364] on label "Tier 3" at bounding box center [577, 350] width 448 height 56
click at [381, 357] on input "Tier 3" at bounding box center [374, 350] width 14 height 14
radio input "true"
click at [570, 443] on button "SUBMIT" at bounding box center [577, 452] width 120 height 28
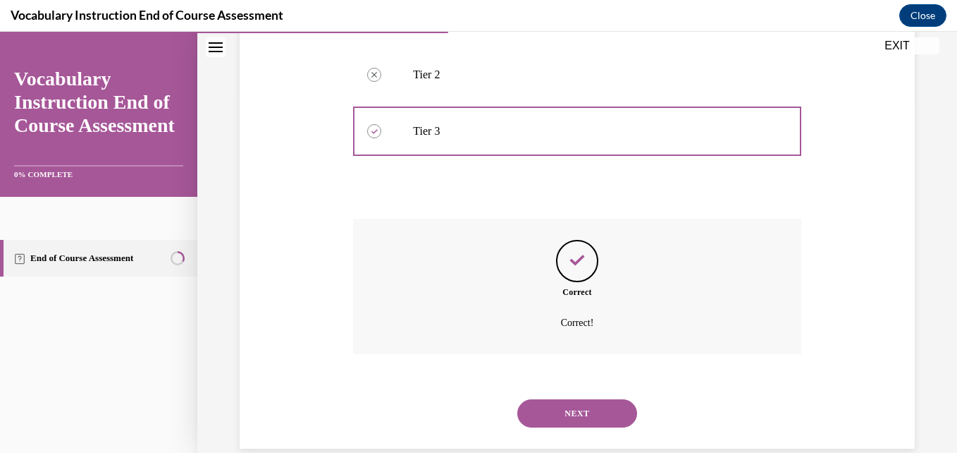
scroll to position [381, 0]
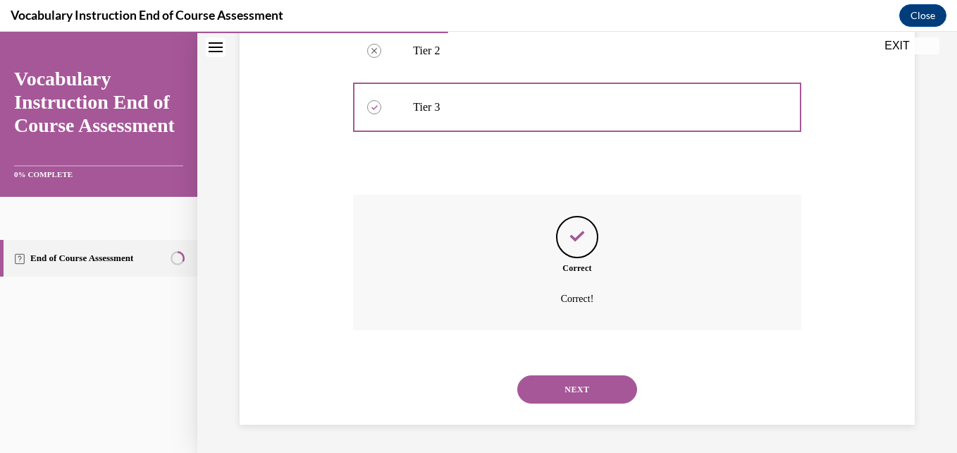
click at [544, 389] on button "NEXT" at bounding box center [577, 389] width 120 height 28
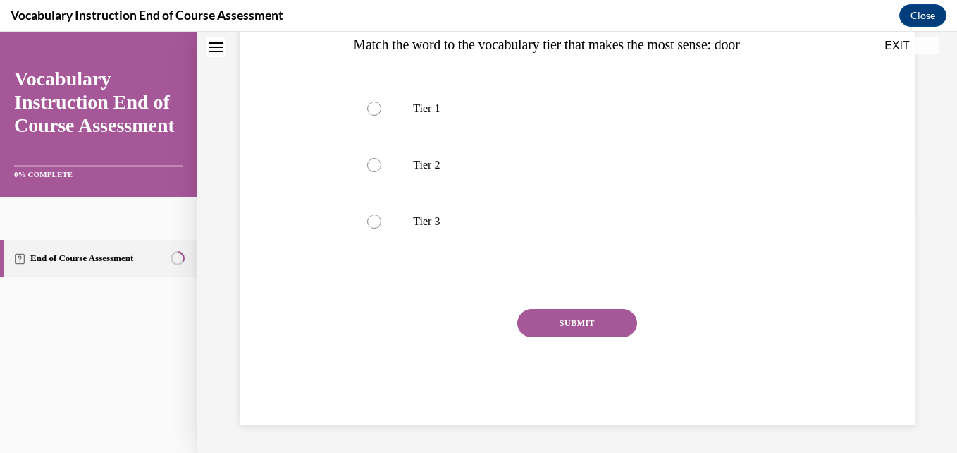
scroll to position [0, 0]
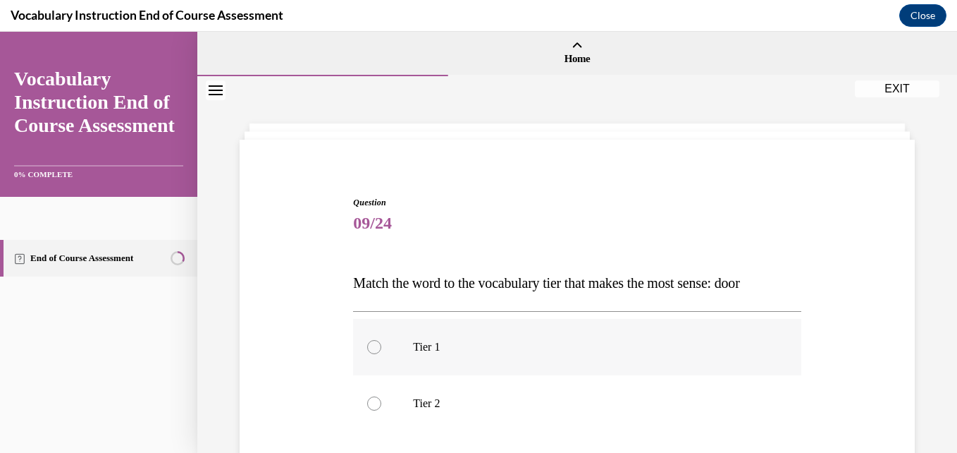
click at [484, 344] on p "Tier 1" at bounding box center [589, 347] width 352 height 14
click at [381, 344] on input "Tier 1" at bounding box center [374, 347] width 14 height 14
radio input "true"
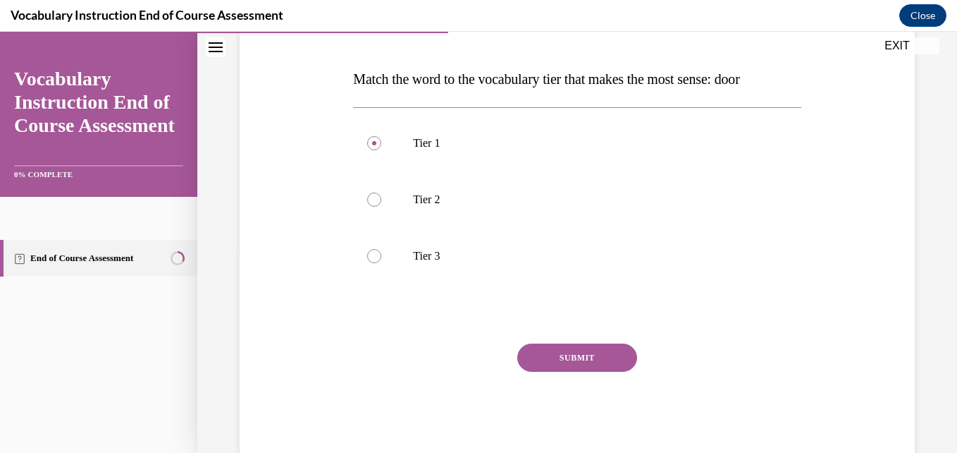
click at [544, 355] on button "SUBMIT" at bounding box center [577, 357] width 120 height 28
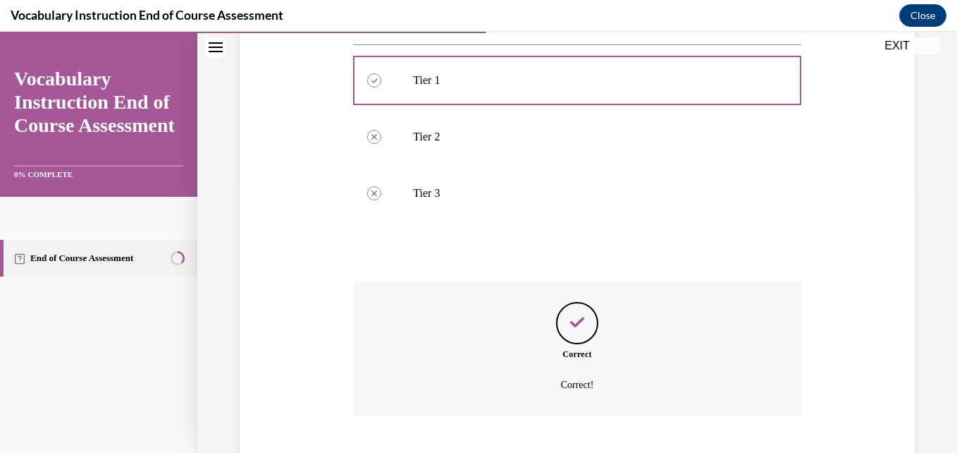
scroll to position [352, 0]
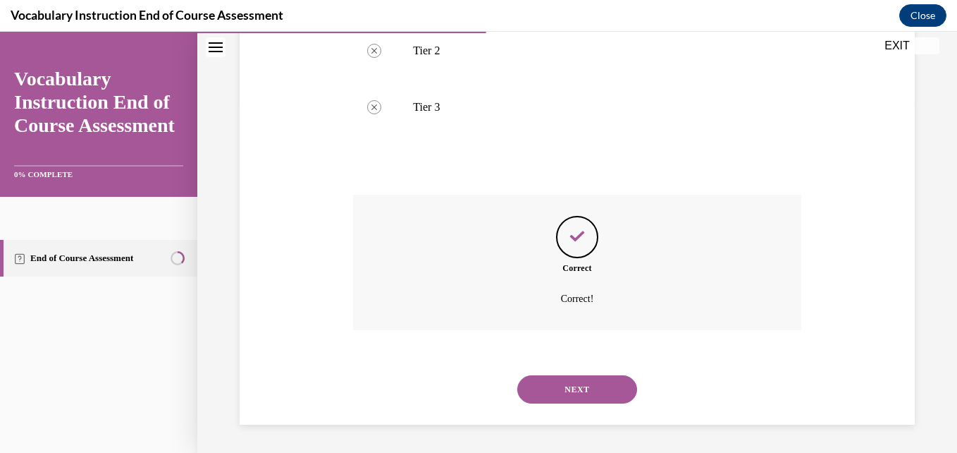
click at [541, 385] on button "NEXT" at bounding box center [577, 389] width 120 height 28
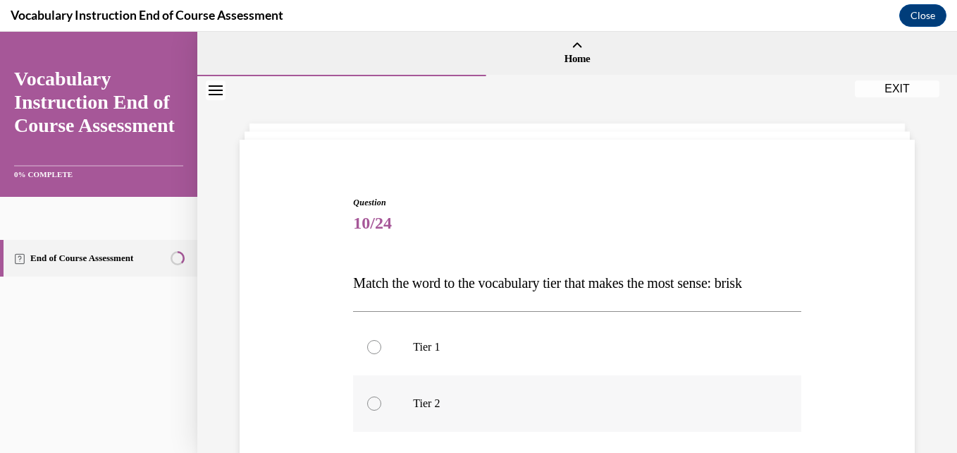
click at [431, 398] on p "Tier 2" at bounding box center [589, 403] width 352 height 14
click at [381, 398] on input "Tier 2" at bounding box center [374, 403] width 14 height 14
radio input "true"
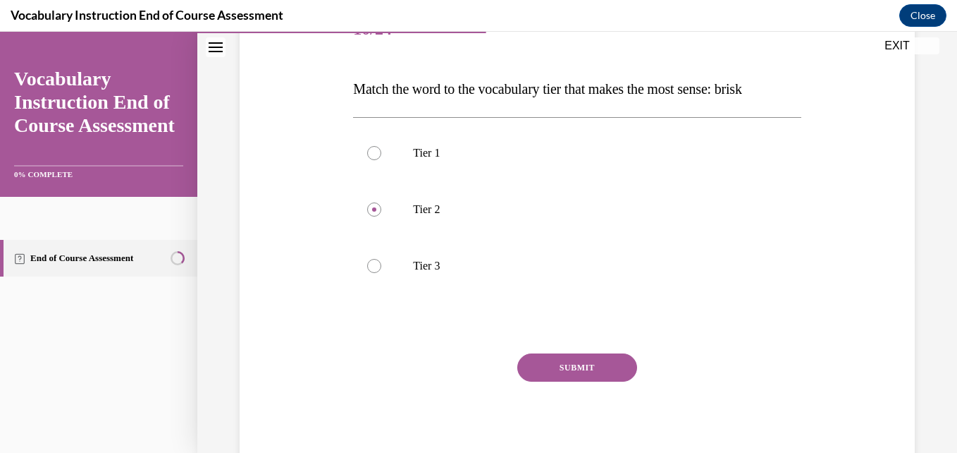
click at [563, 364] on button "SUBMIT" at bounding box center [577, 367] width 120 height 28
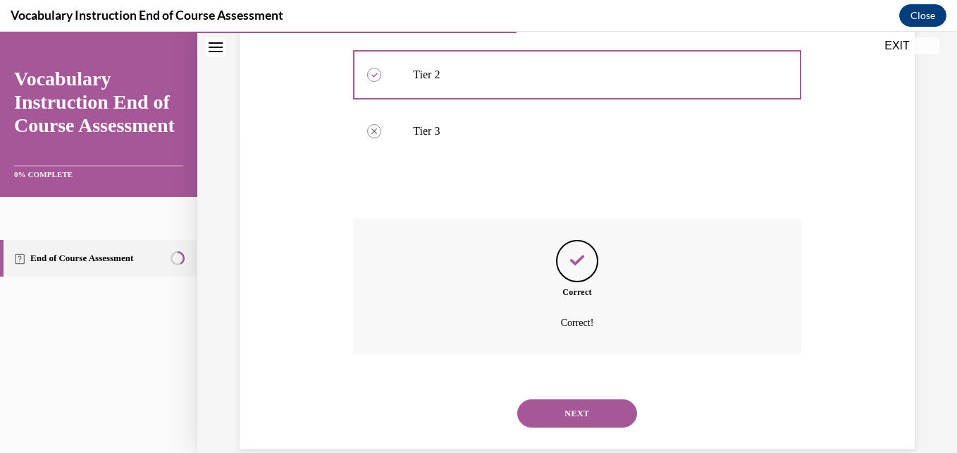
scroll to position [352, 0]
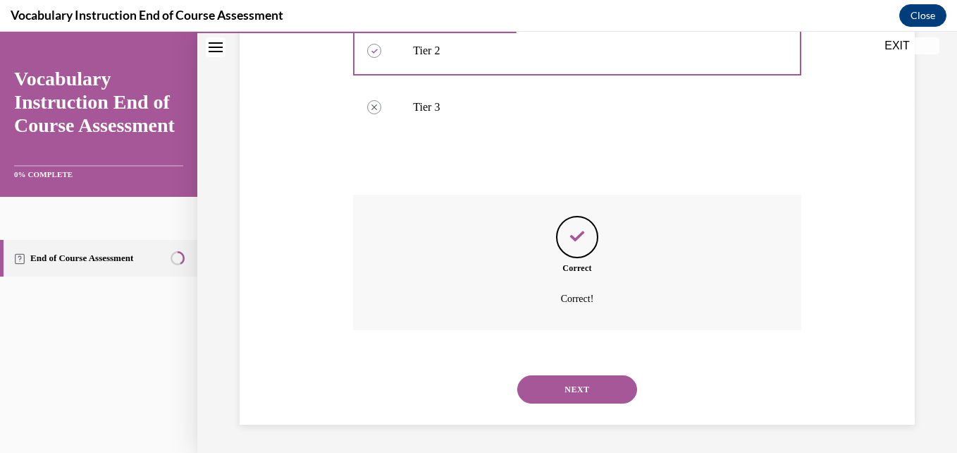
click at [551, 394] on button "NEXT" at bounding box center [577, 389] width 120 height 28
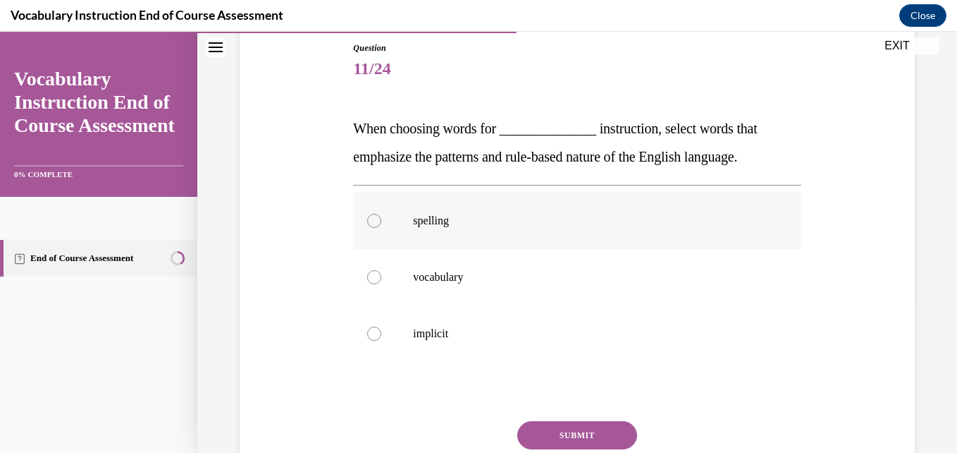
scroll to position [155, 0]
click at [506, 266] on label "vocabulary" at bounding box center [577, 276] width 448 height 56
click at [381, 269] on input "vocabulary" at bounding box center [374, 276] width 14 height 14
radio input "true"
click at [539, 420] on button "SUBMIT" at bounding box center [577, 434] width 120 height 28
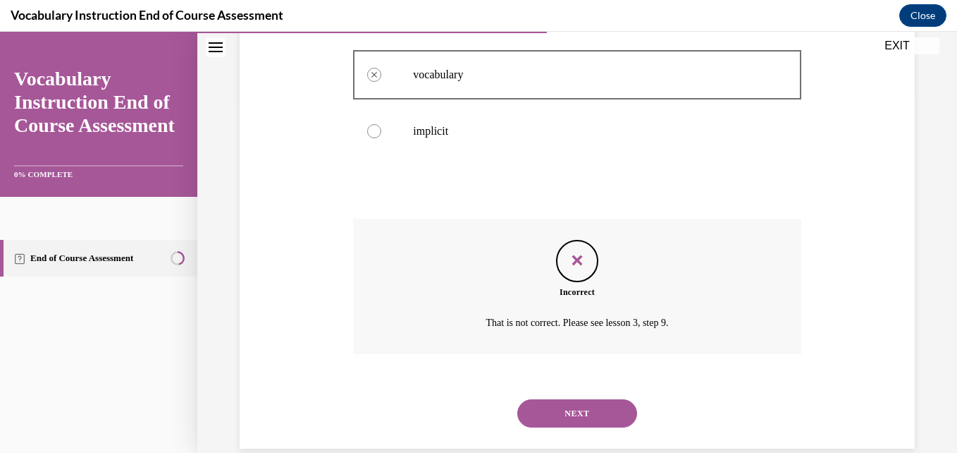
scroll to position [381, 0]
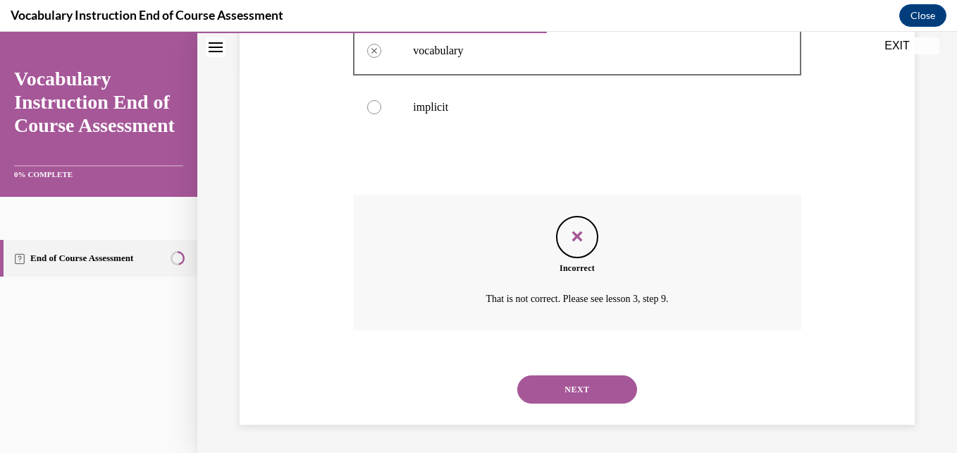
click at [546, 395] on button "NEXT" at bounding box center [577, 389] width 120 height 28
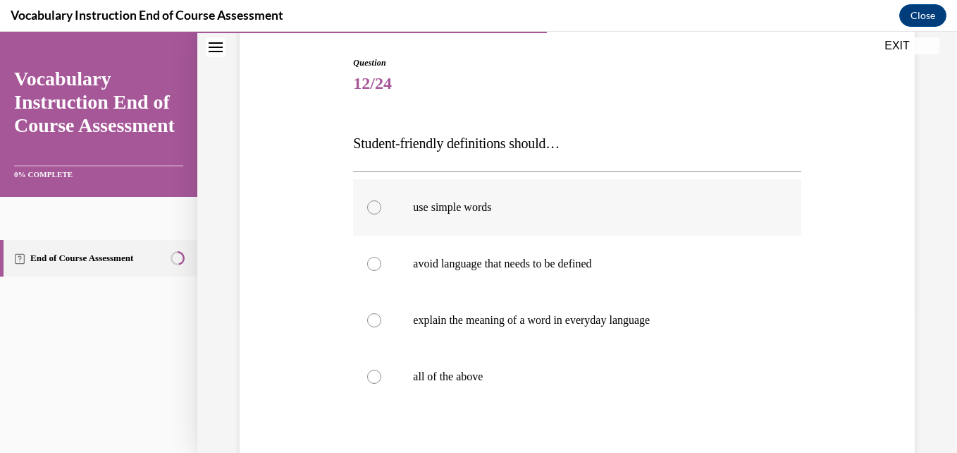
scroll to position [140, 0]
click at [455, 392] on label "all of the above" at bounding box center [577, 376] width 448 height 56
click at [381, 383] on input "all of the above" at bounding box center [374, 376] width 14 height 14
radio input "true"
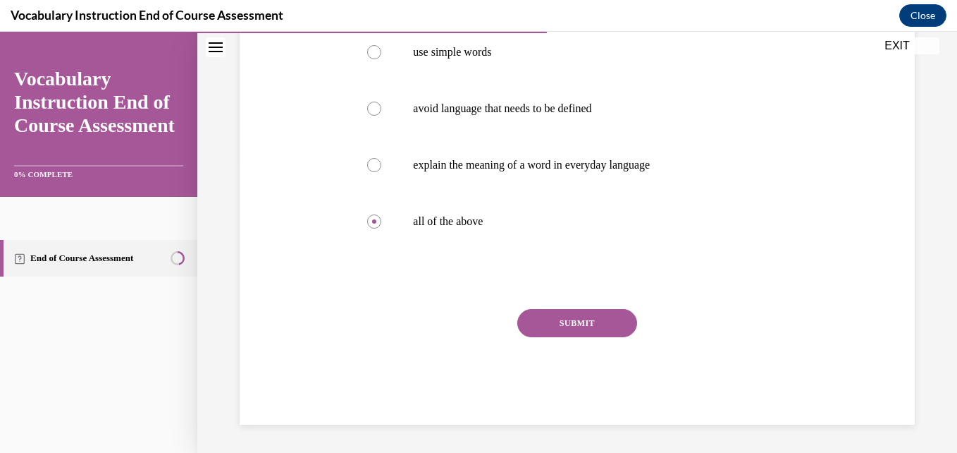
click at [545, 318] on button "SUBMIT" at bounding box center [577, 323] width 120 height 28
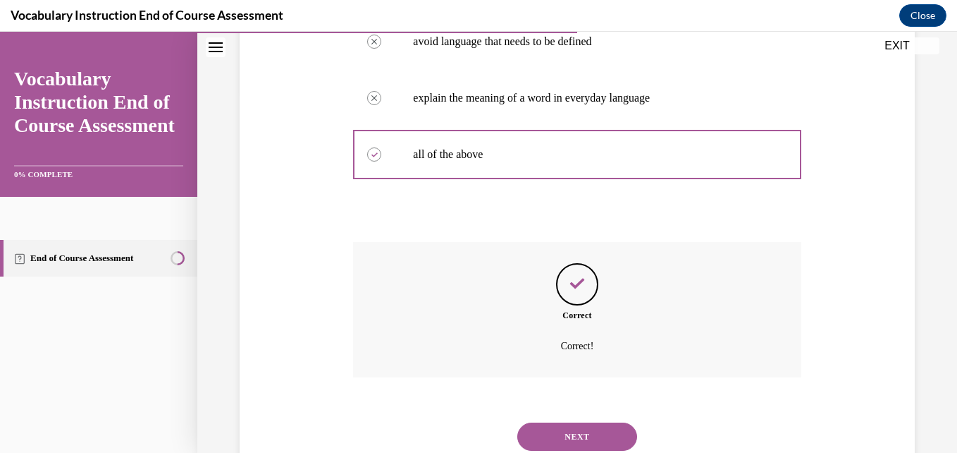
scroll to position [409, 0]
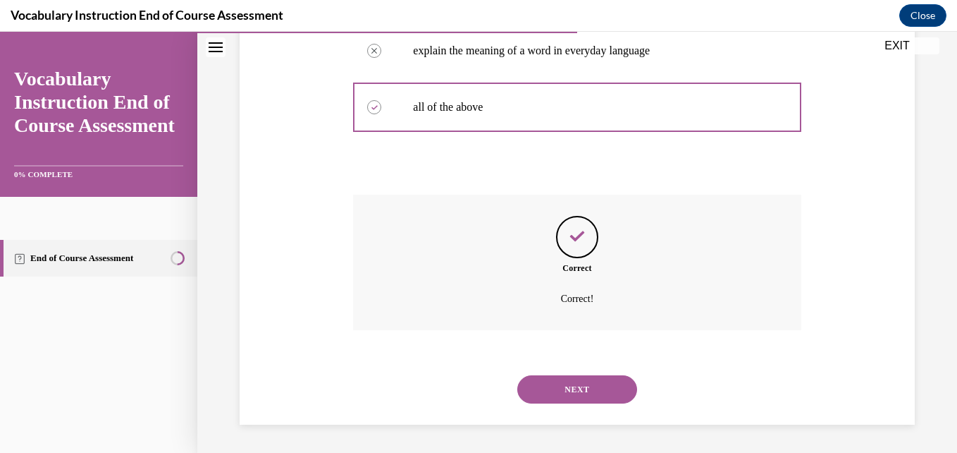
click at [541, 386] on button "NEXT" at bounding box center [577, 389] width 120 height 28
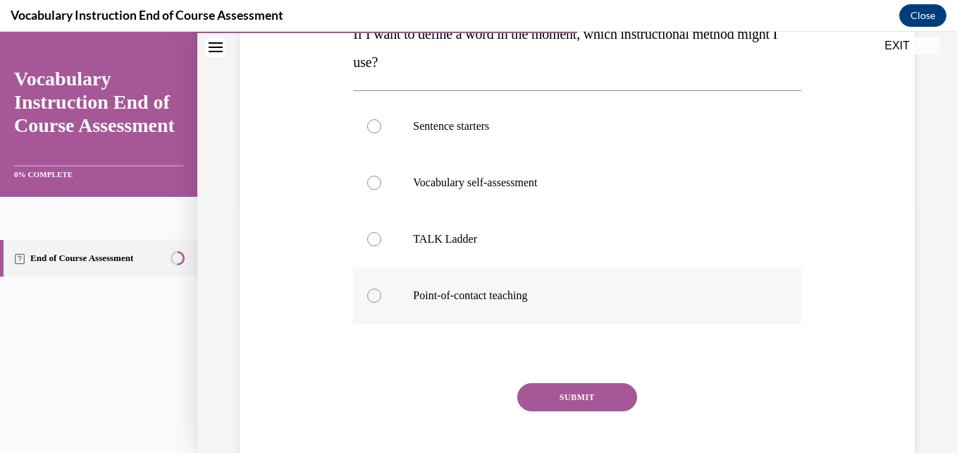
scroll to position [250, 0]
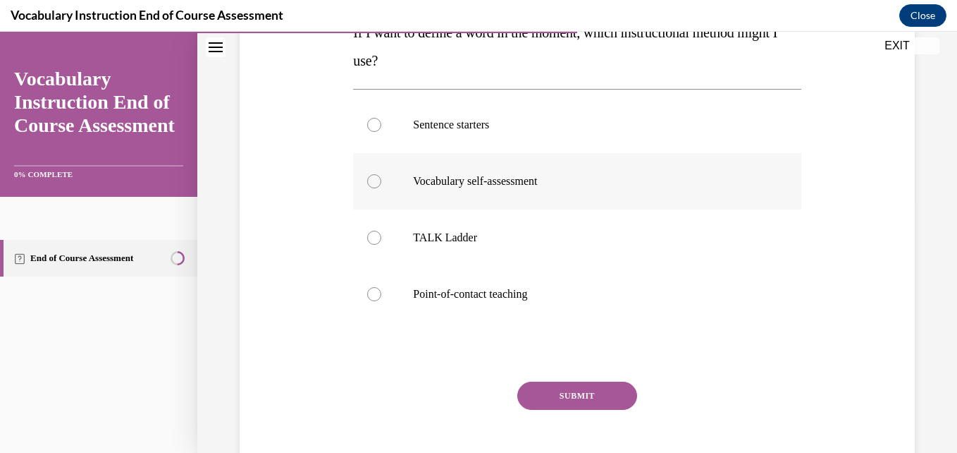
click at [491, 195] on label "Vocabulary self-assessment" at bounding box center [577, 181] width 448 height 56
click at [381, 188] on input "Vocabulary self-assessment" at bounding box center [374, 181] width 14 height 14
radio input "true"
click at [556, 405] on button "SUBMIT" at bounding box center [577, 395] width 120 height 28
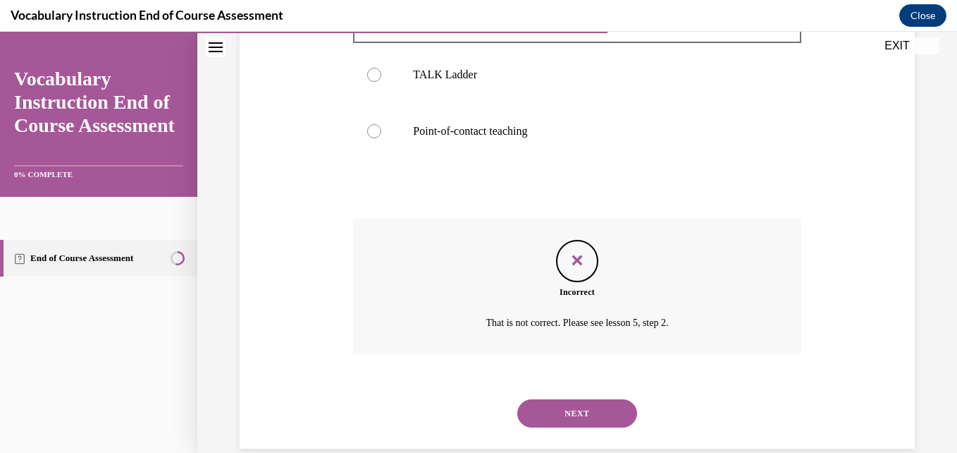
scroll to position [437, 0]
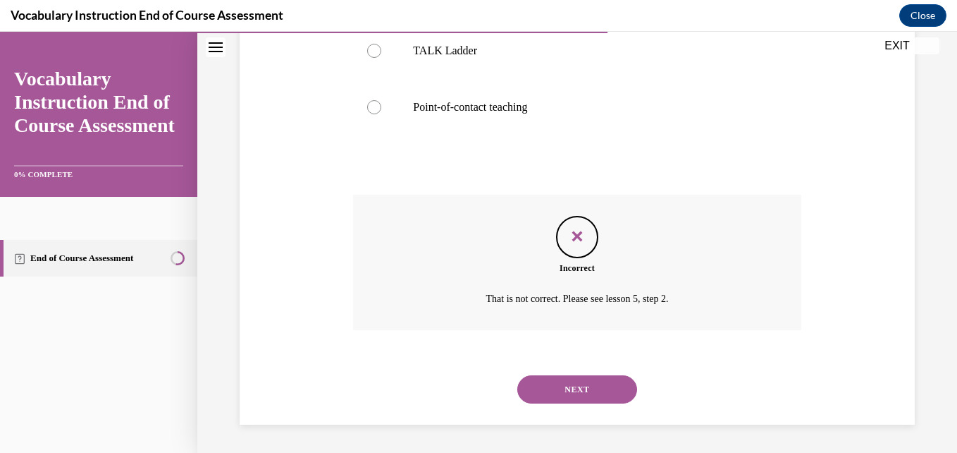
click at [533, 395] on button "NEXT" at bounding box center [577, 389] width 120 height 28
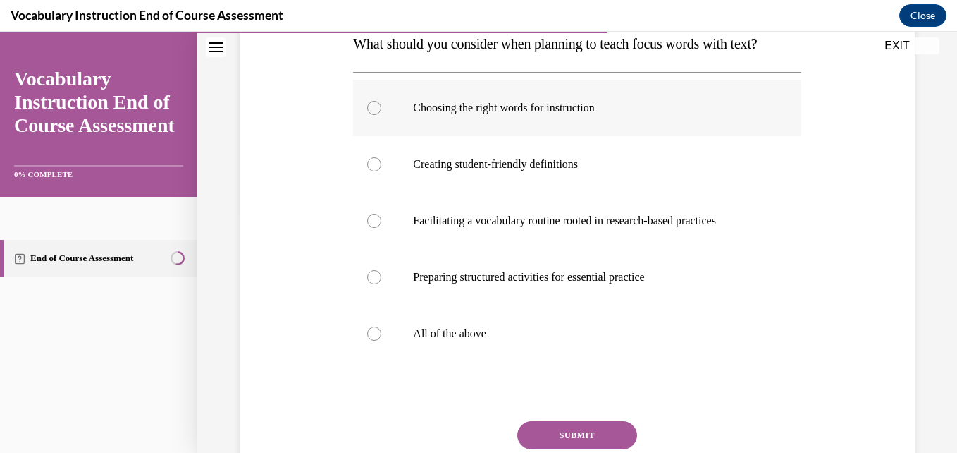
scroll to position [240, 0]
click at [503, 340] on p "All of the above" at bounding box center [589, 333] width 352 height 14
click at [381, 340] on input "All of the above" at bounding box center [374, 333] width 14 height 14
radio input "true"
click at [536, 448] on div "Question 14/24 What should you consider when planning to teach focus words with…" at bounding box center [577, 245] width 448 height 579
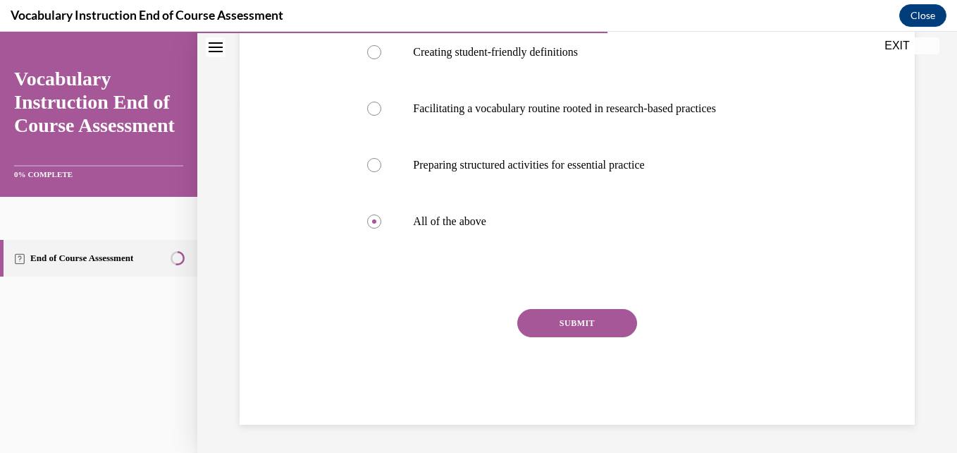
click at [575, 337] on button "SUBMIT" at bounding box center [577, 323] width 120 height 28
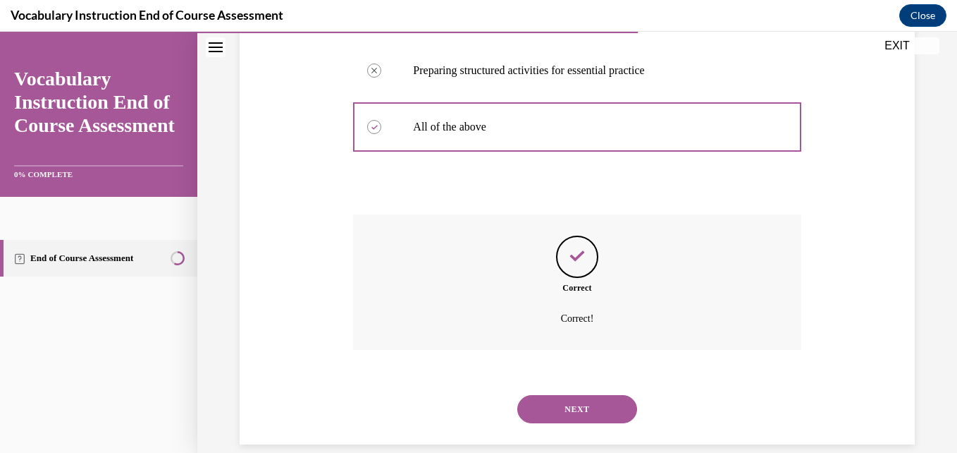
scroll to position [493, 0]
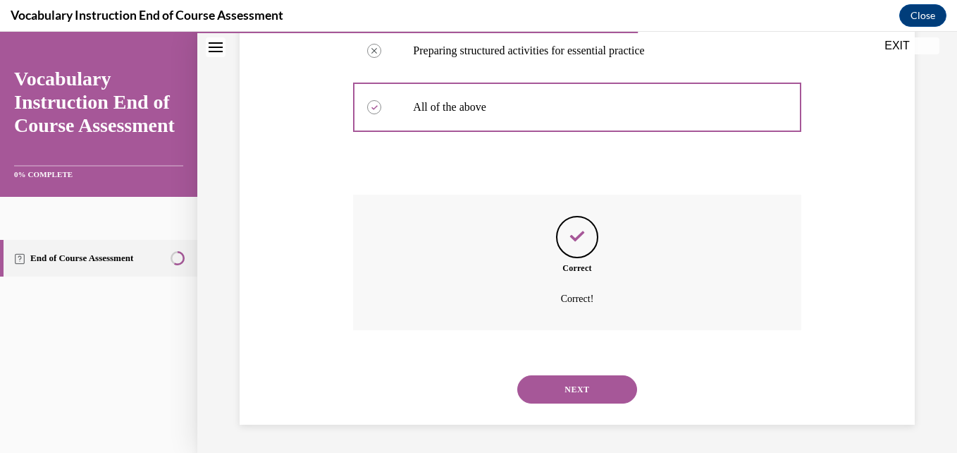
click at [537, 393] on button "NEXT" at bounding box center [577, 389] width 120 height 28
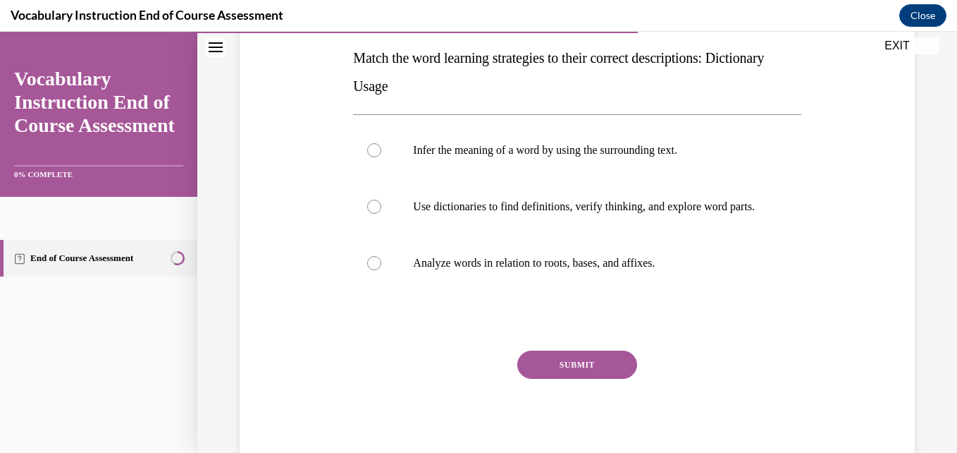
scroll to position [231, 0]
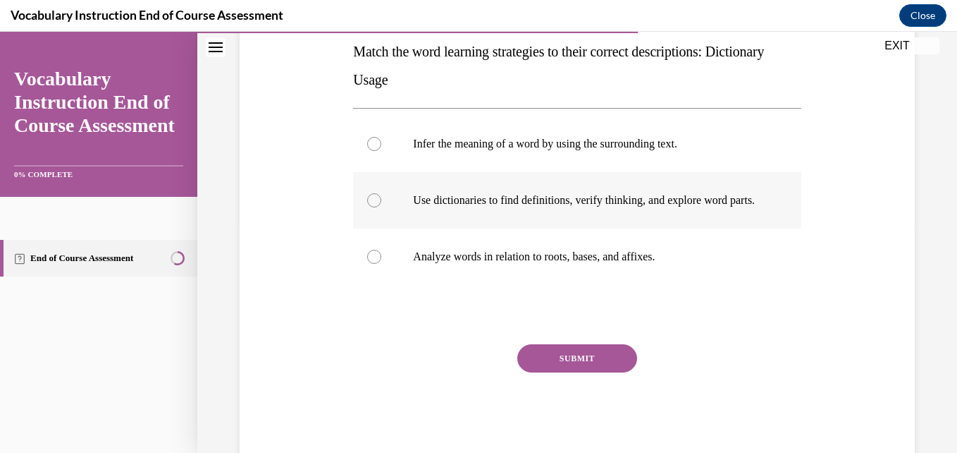
click at [513, 228] on label "Use dictionaries to find definitions, verify thinking, and explore word parts." at bounding box center [577, 200] width 448 height 56
click at [381, 207] on input "Use dictionaries to find definitions, verify thinking, and explore word parts." at bounding box center [374, 200] width 14 height 14
radio input "true"
click at [543, 369] on button "SUBMIT" at bounding box center [577, 358] width 120 height 28
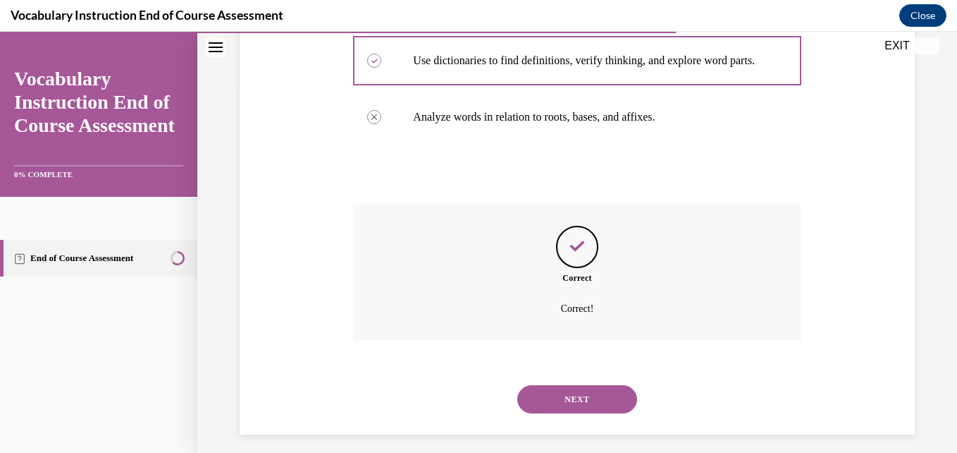
scroll to position [395, 0]
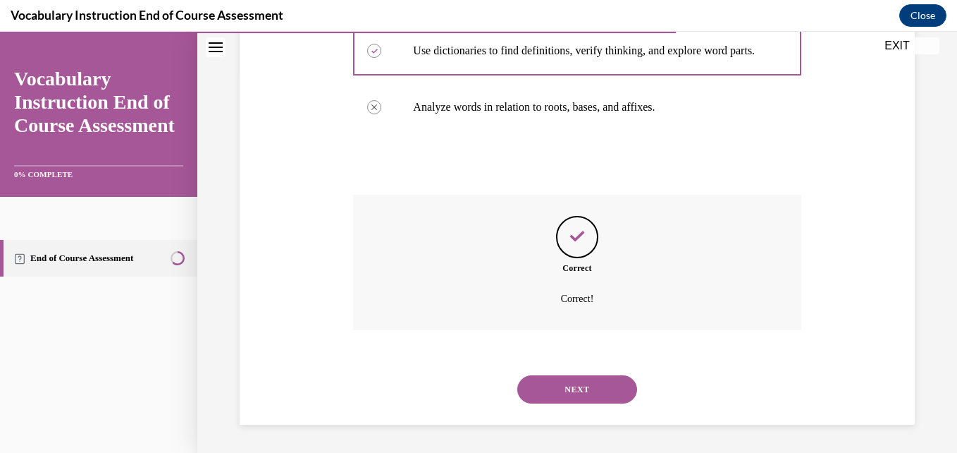
click at [525, 394] on button "NEXT" at bounding box center [577, 389] width 120 height 28
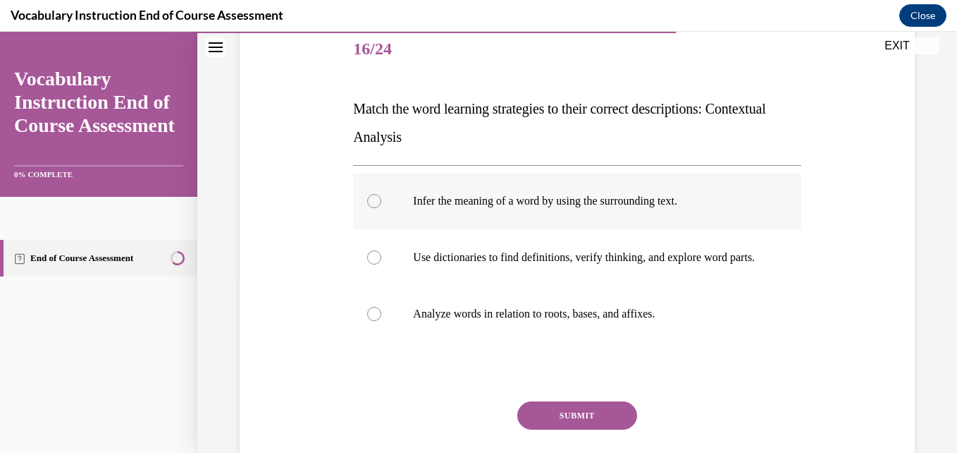
scroll to position [204, 0]
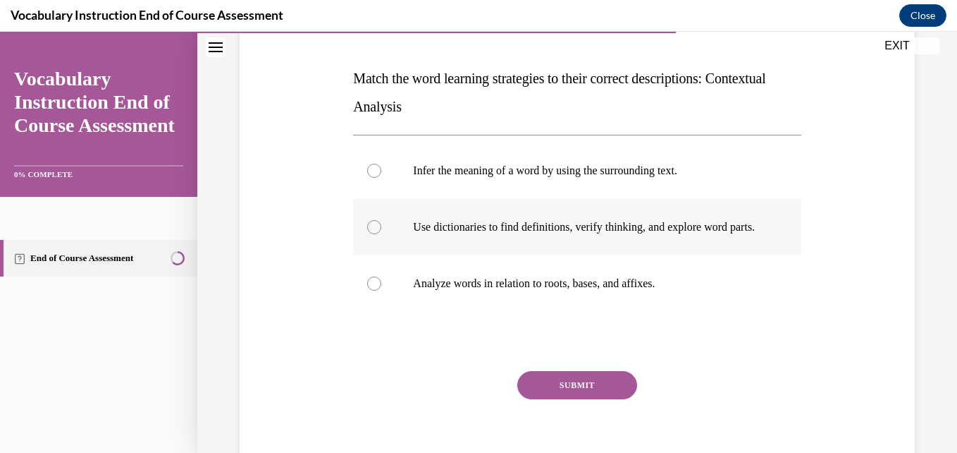
click at [551, 221] on p "Use dictionaries to find definitions, verify thinking, and explore word parts." at bounding box center [589, 227] width 352 height 14
click at [381, 221] on input "Use dictionaries to find definitions, verify thinking, and explore word parts." at bounding box center [374, 227] width 14 height 14
radio input "true"
click at [547, 398] on button "SUBMIT" at bounding box center [577, 385] width 120 height 28
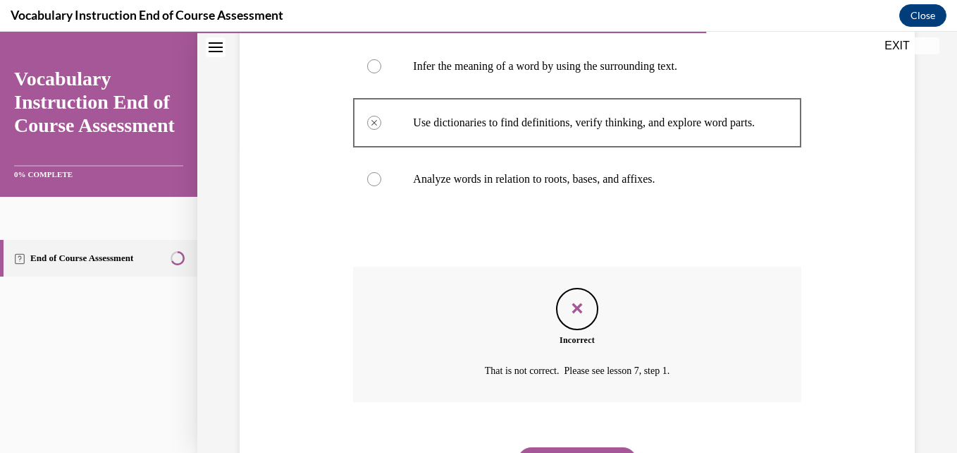
scroll to position [395, 0]
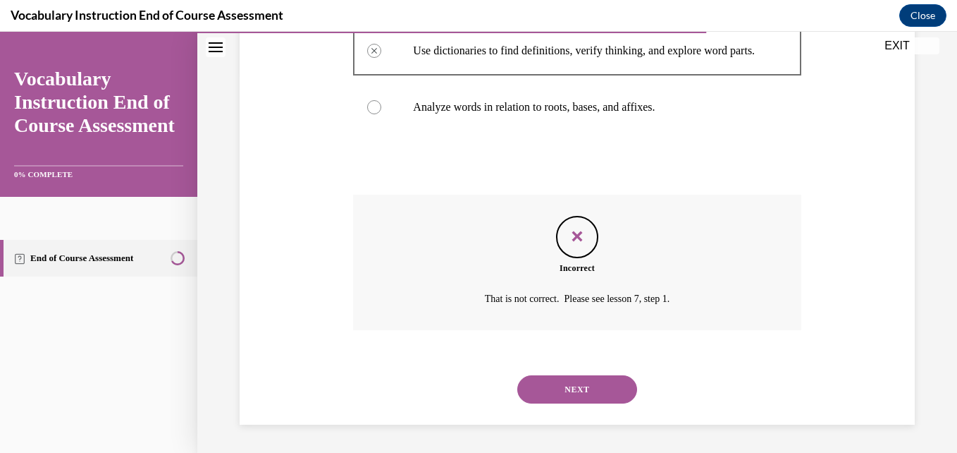
click at [534, 388] on button "NEXT" at bounding box center [577, 389] width 120 height 28
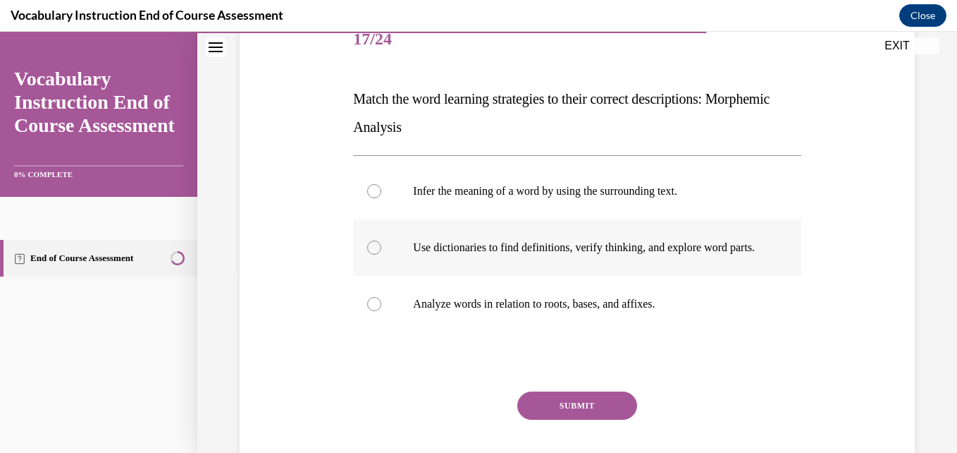
scroll to position [185, 0]
click at [505, 254] on p "Use dictionaries to find definitions, verify thinking, and explore word parts." at bounding box center [589, 247] width 352 height 14
click at [381, 254] on input "Use dictionaries to find definitions, verify thinking, and explore word parts." at bounding box center [374, 247] width 14 height 14
radio input "true"
click at [522, 417] on button "SUBMIT" at bounding box center [577, 405] width 120 height 28
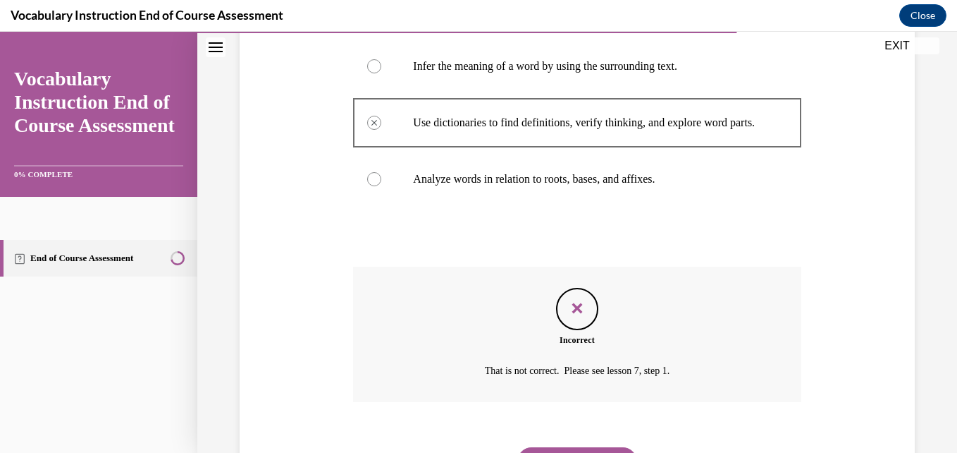
scroll to position [395, 0]
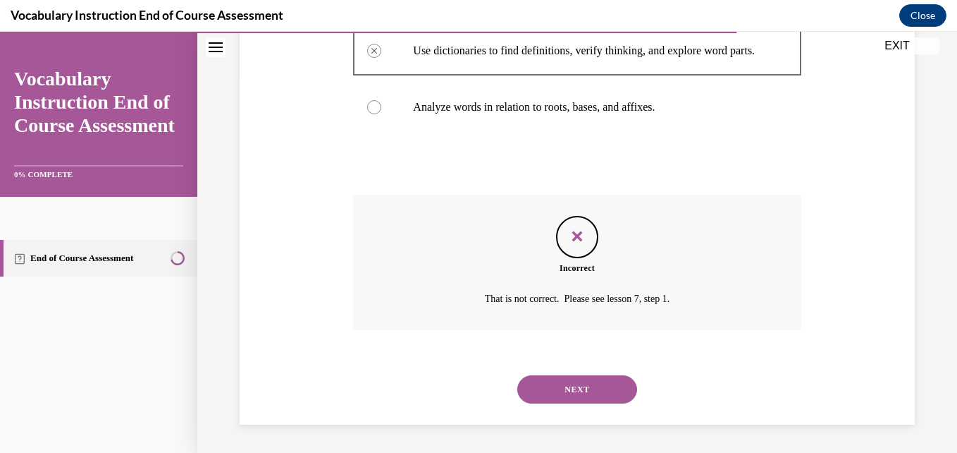
click at [536, 399] on button "NEXT" at bounding box center [577, 389] width 120 height 28
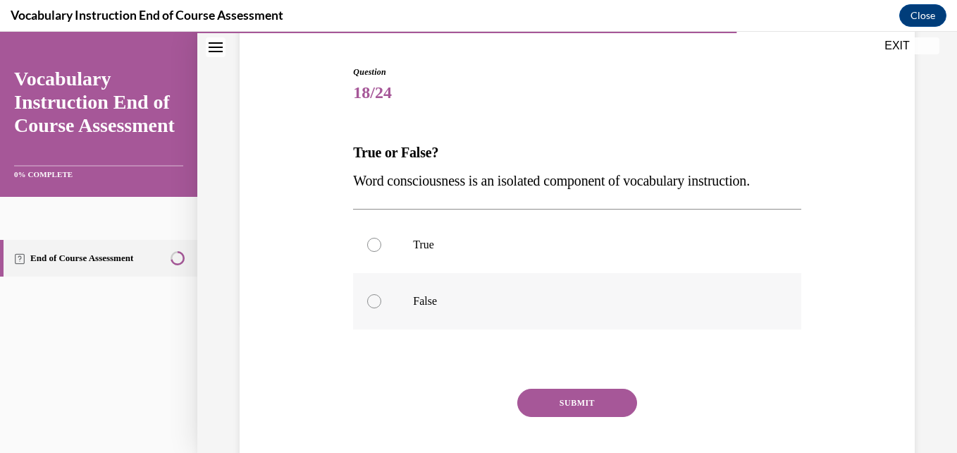
scroll to position [131, 0]
click at [535, 248] on p "True" at bounding box center [589, 244] width 352 height 14
click at [381, 248] on input "True" at bounding box center [374, 244] width 14 height 14
radio input "true"
click at [545, 391] on button "SUBMIT" at bounding box center [577, 402] width 120 height 28
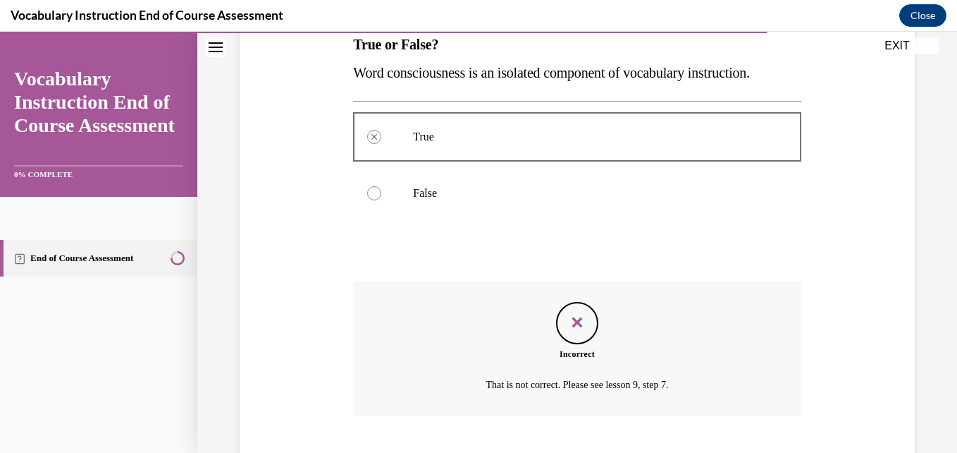
scroll to position [324, 0]
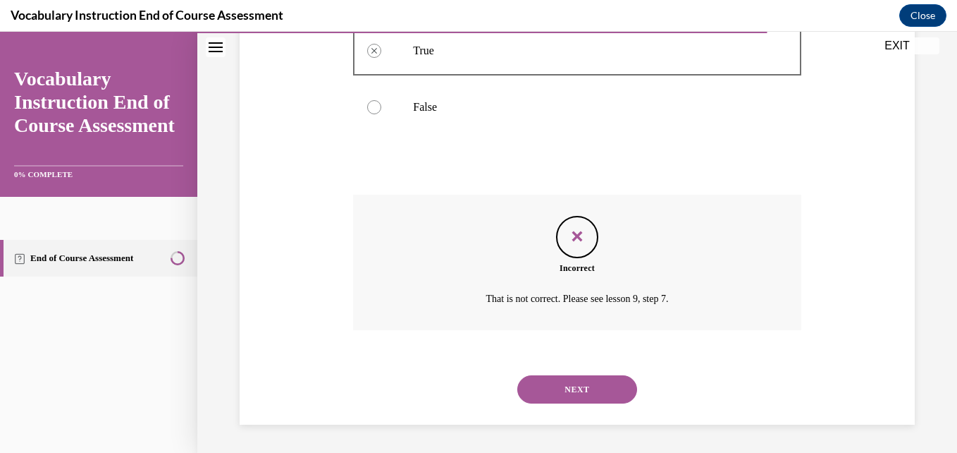
click at [544, 403] on button "NEXT" at bounding box center [577, 389] width 120 height 28
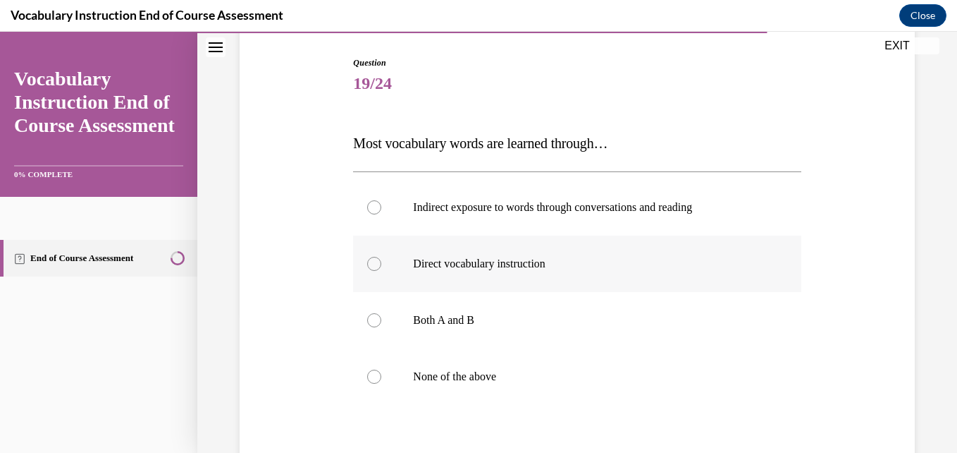
scroll to position [140, 0]
click at [502, 375] on p "None of the above" at bounding box center [589, 376] width 352 height 14
click at [381, 375] on input "None of the above" at bounding box center [374, 376] width 14 height 14
radio input "true"
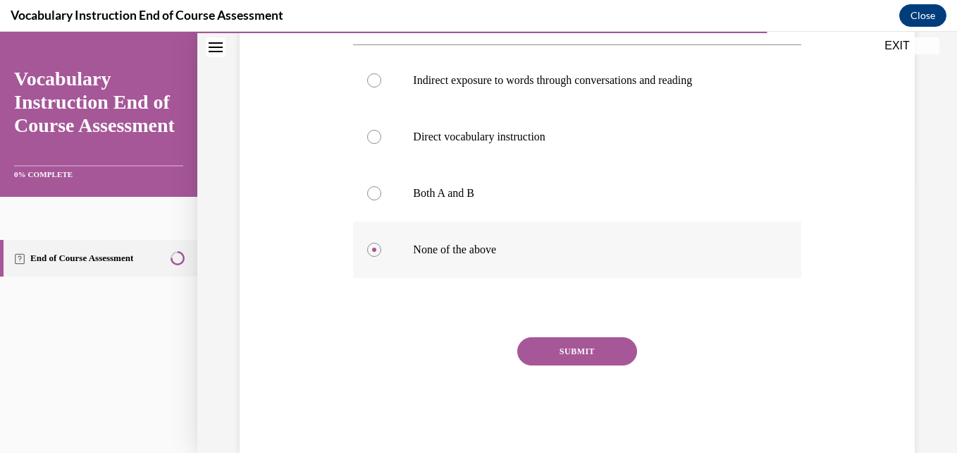
scroll to position [295, 0]
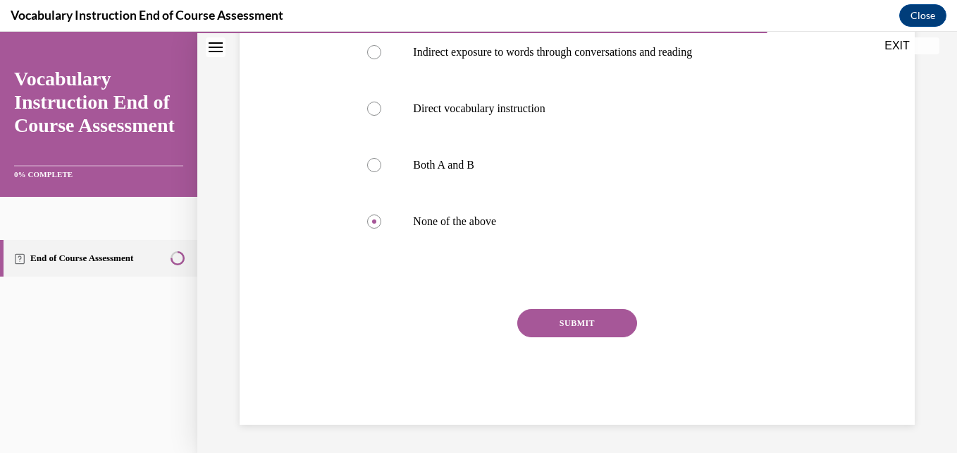
click at [572, 318] on button "SUBMIT" at bounding box center [577, 323] width 120 height 28
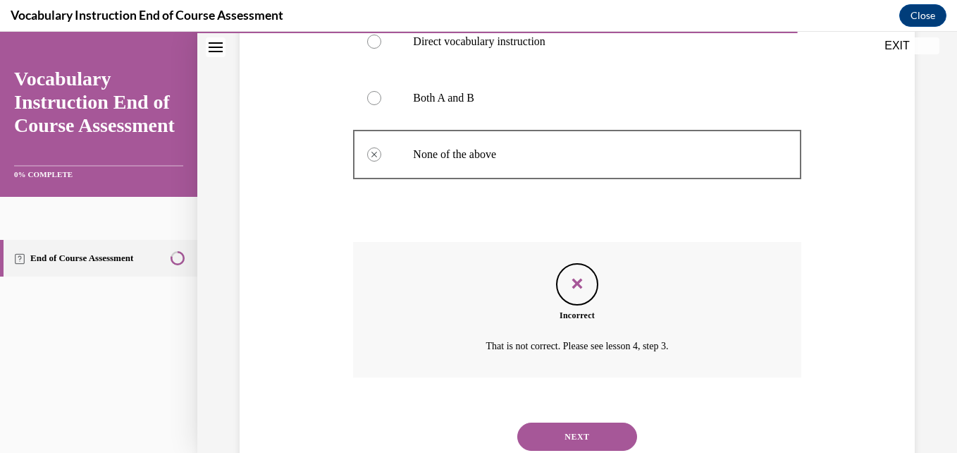
scroll to position [409, 0]
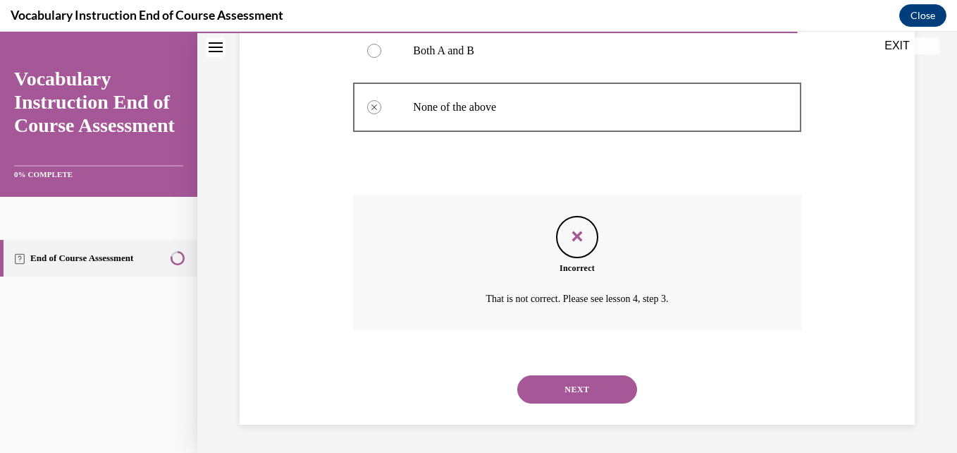
click at [529, 403] on button "NEXT" at bounding box center [577, 389] width 120 height 28
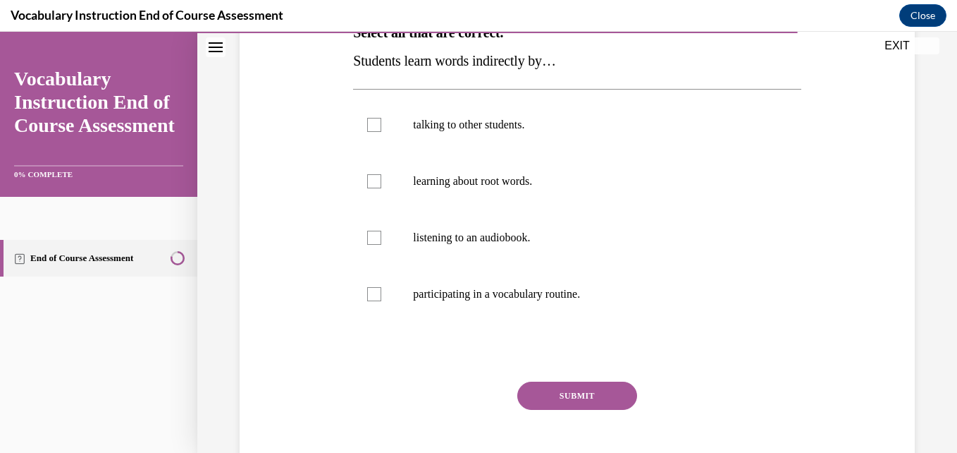
scroll to position [251, 0]
click at [509, 101] on label "talking to other students." at bounding box center [577, 124] width 448 height 56
click at [381, 117] on input "talking to other students." at bounding box center [374, 124] width 14 height 14
checkbox input "true"
click at [501, 240] on p "listening to an audiobook." at bounding box center [589, 237] width 352 height 14
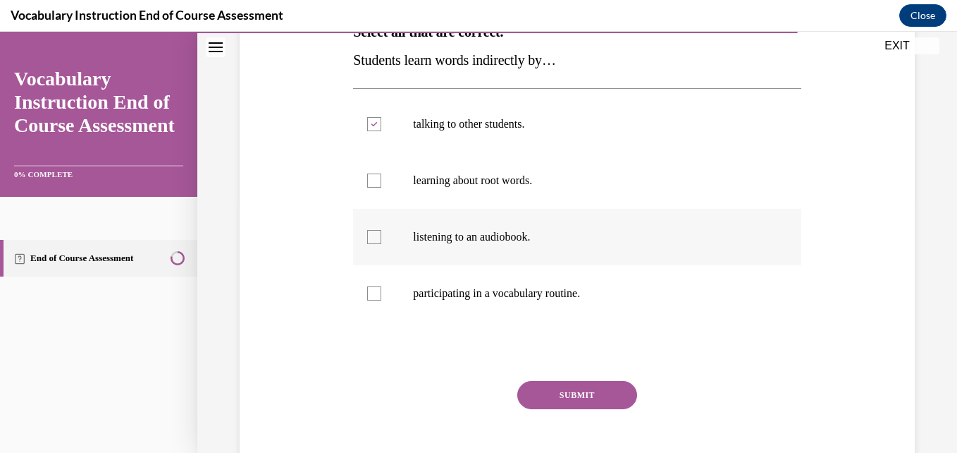
click at [381, 240] on input "listening to an audiobook." at bounding box center [374, 237] width 14 height 14
checkbox input "true"
click at [511, 309] on label "participating in a vocabulary routine." at bounding box center [577, 293] width 448 height 56
click at [381, 300] on input "participating in a vocabulary routine." at bounding box center [374, 293] width 14 height 14
checkbox input "true"
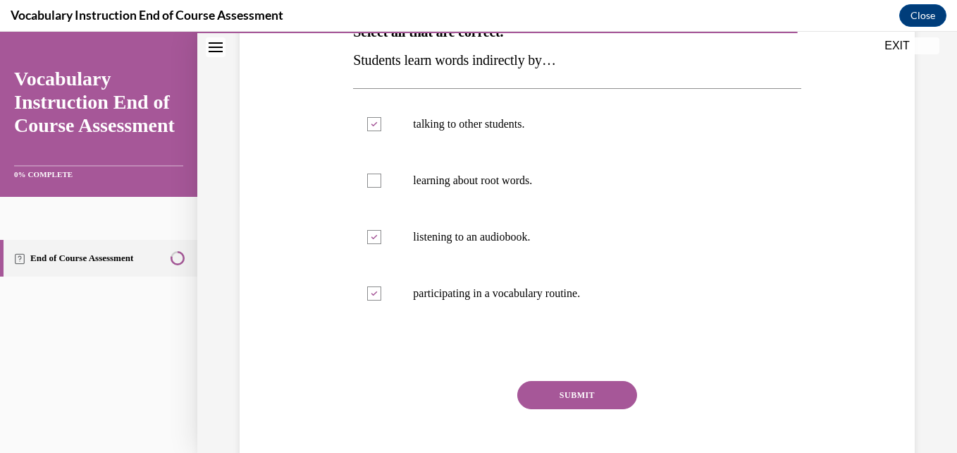
click at [546, 393] on button "SUBMIT" at bounding box center [577, 395] width 120 height 28
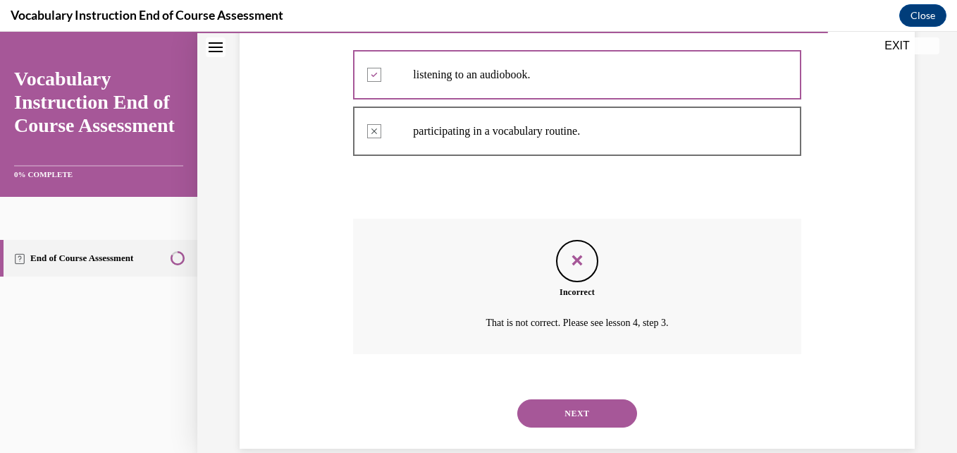
scroll to position [437, 0]
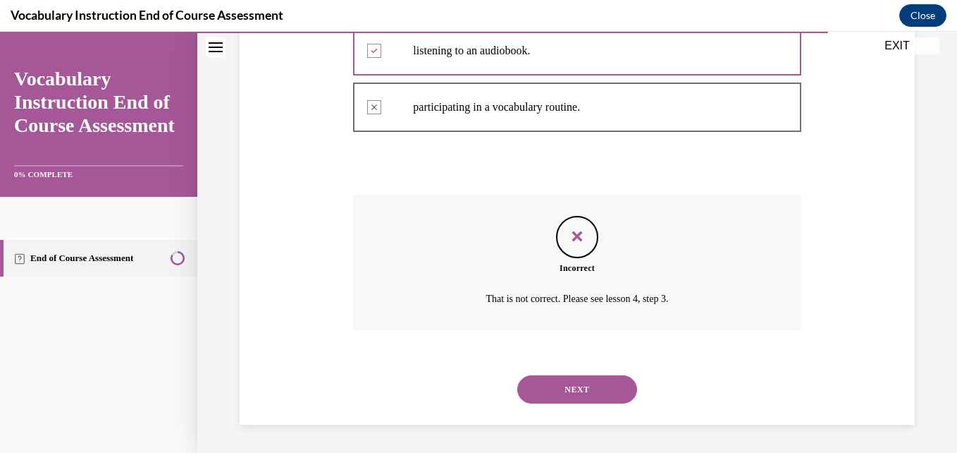
click at [541, 386] on button "NEXT" at bounding box center [577, 389] width 120 height 28
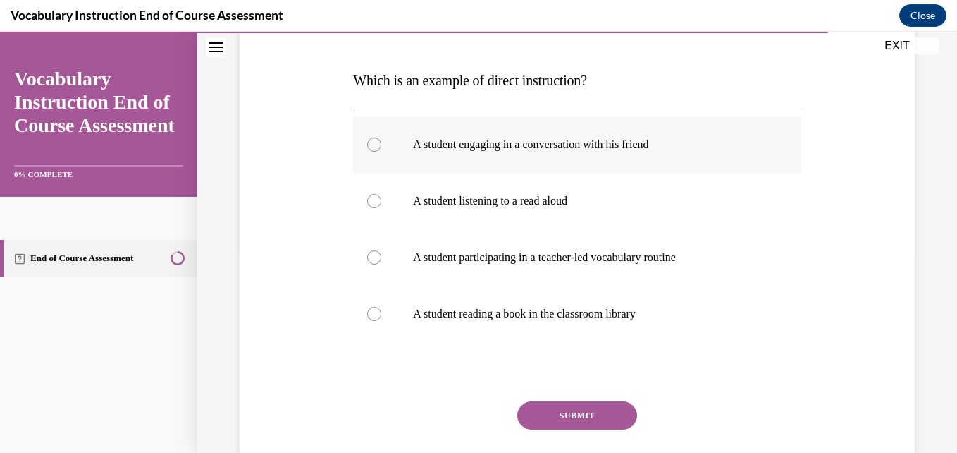
scroll to position [204, 0]
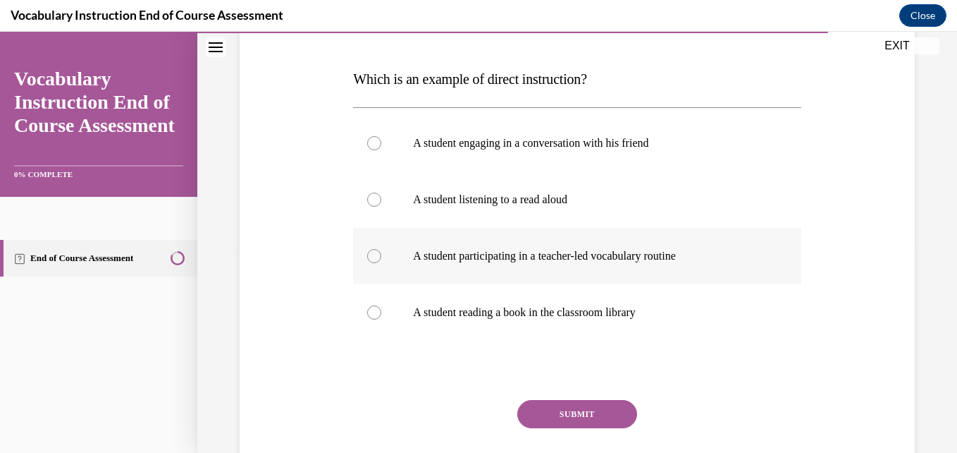
click at [558, 272] on label "A student participating in a teacher-led vocabulary routine" at bounding box center [577, 256] width 448 height 56
click at [381, 263] on input "A student participating in a teacher-led vocabulary routine" at bounding box center [374, 256] width 14 height 14
radio input "true"
click at [541, 419] on button "SUBMIT" at bounding box center [577, 414] width 120 height 28
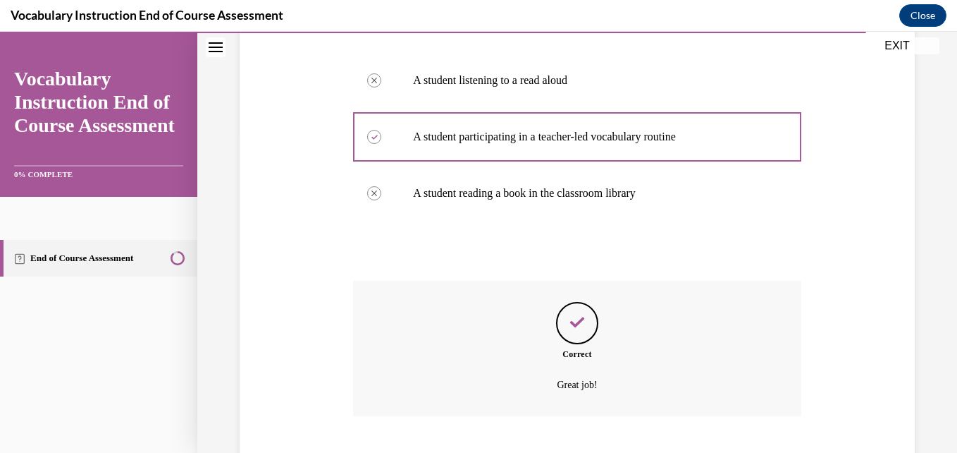
scroll to position [409, 0]
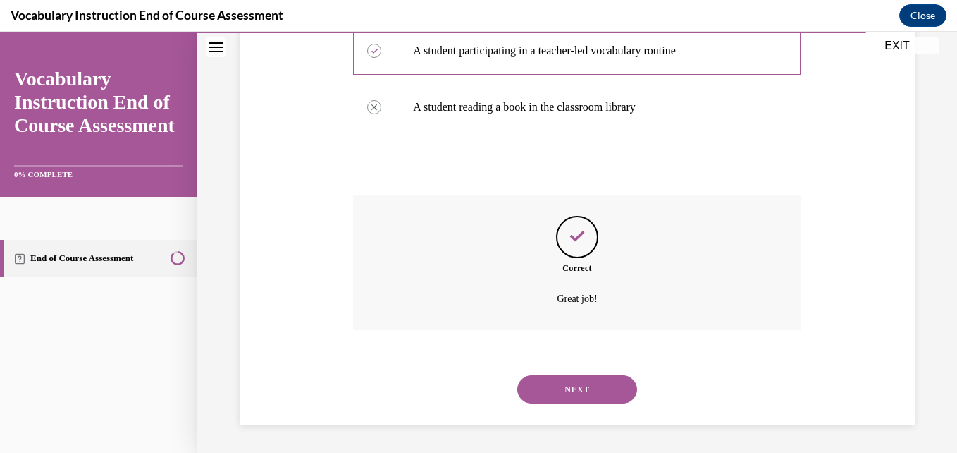
click at [544, 387] on button "NEXT" at bounding box center [577, 389] width 120 height 28
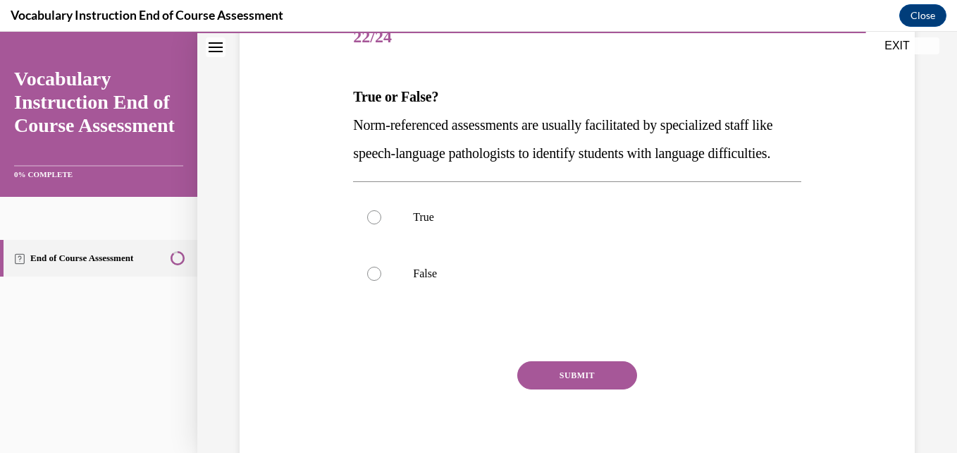
scroll to position [187, 0]
click at [511, 223] on p "True" at bounding box center [589, 216] width 352 height 14
click at [381, 223] on input "True" at bounding box center [374, 216] width 14 height 14
radio input "true"
click at [553, 388] on button "SUBMIT" at bounding box center [577, 374] width 120 height 28
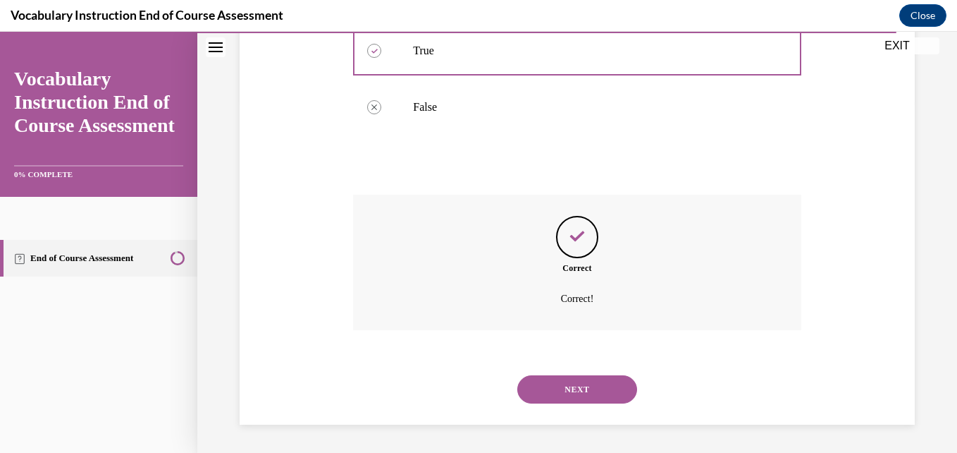
scroll to position [381, 0]
click at [538, 395] on button "NEXT" at bounding box center [577, 389] width 120 height 28
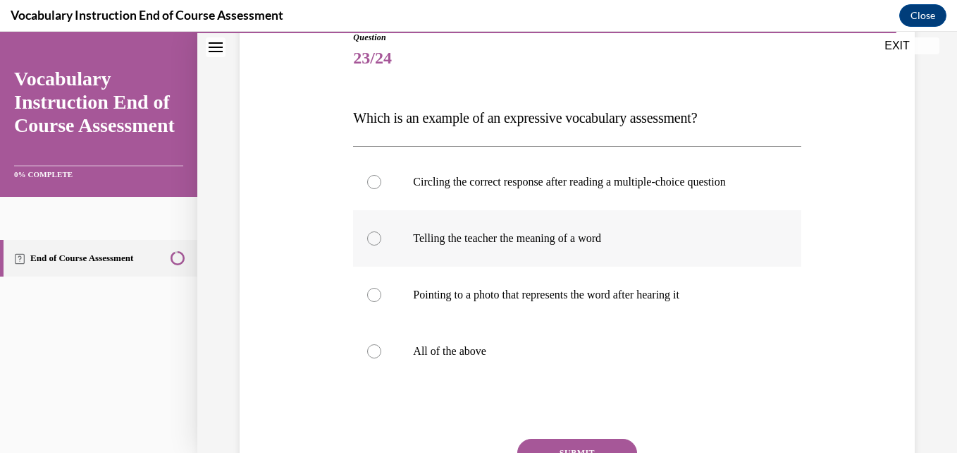
scroll to position [166, 0]
click at [472, 329] on label "All of the above" at bounding box center [577, 350] width 448 height 56
click at [381, 343] on input "All of the above" at bounding box center [374, 350] width 14 height 14
radio input "true"
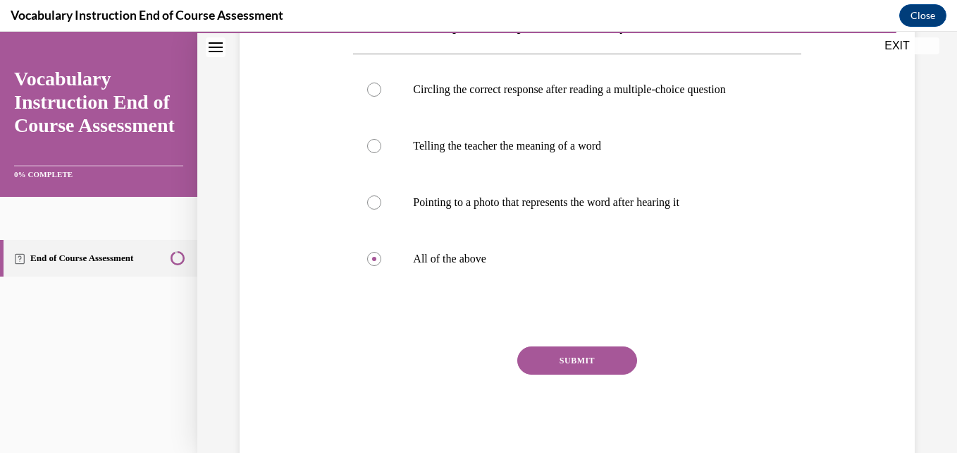
click at [561, 360] on button "SUBMIT" at bounding box center [577, 360] width 120 height 28
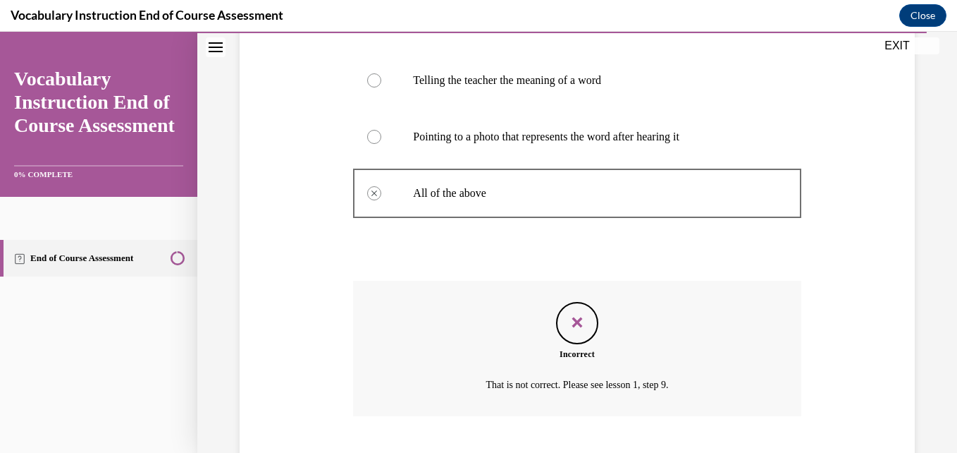
scroll to position [409, 0]
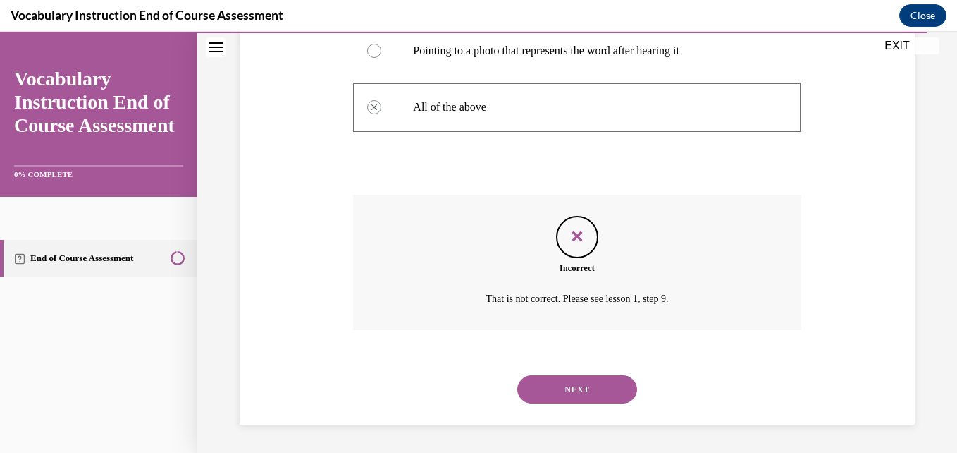
click at [542, 381] on button "NEXT" at bounding box center [577, 389] width 120 height 28
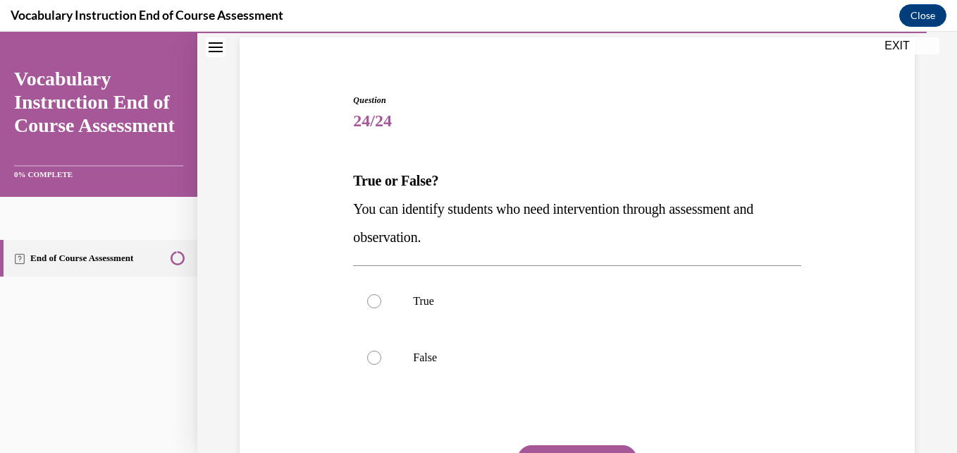
scroll to position [106, 0]
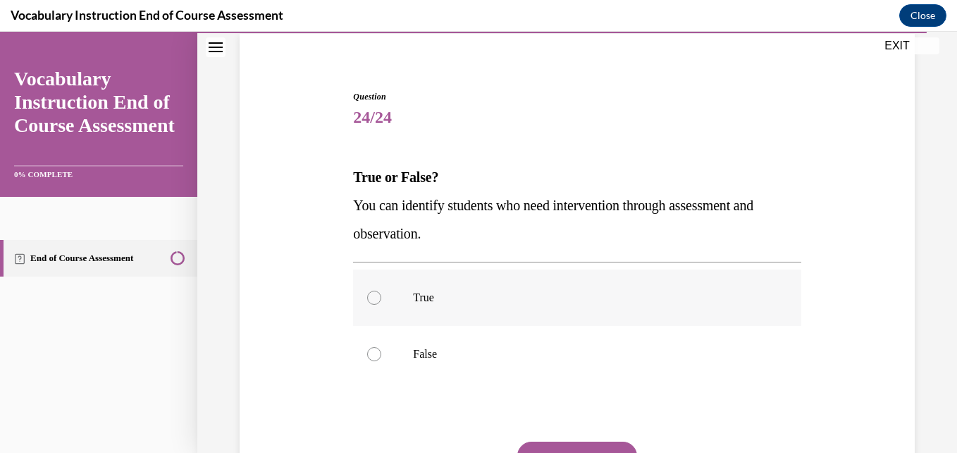
click at [462, 295] on p "True" at bounding box center [589, 297] width 352 height 14
click at [381, 295] on input "True" at bounding box center [374, 297] width 14 height 14
radio input "true"
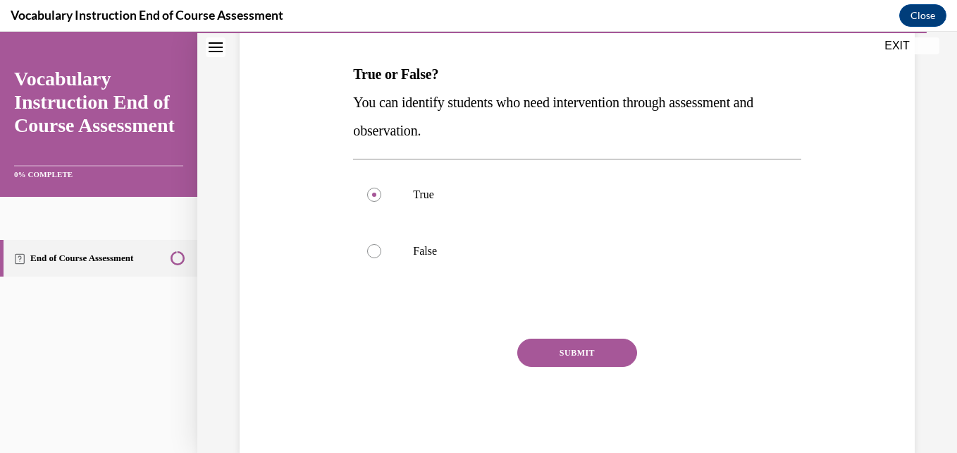
click at [568, 361] on button "SUBMIT" at bounding box center [577, 352] width 120 height 28
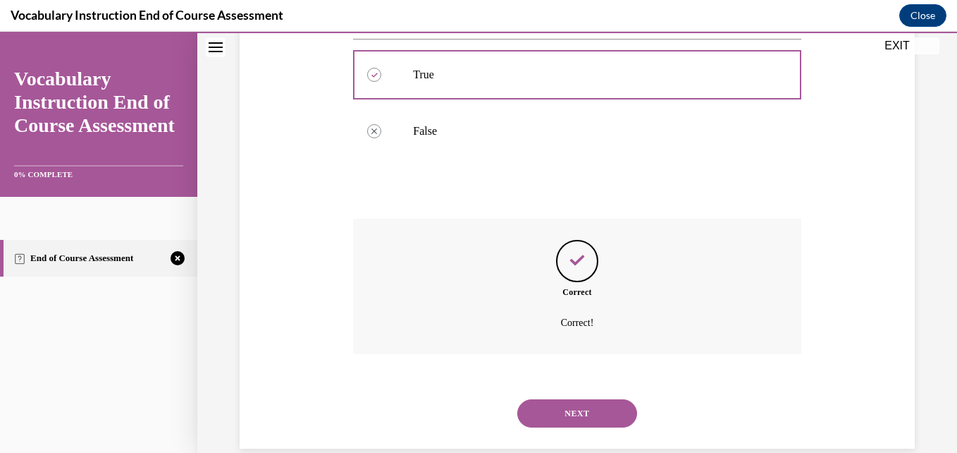
scroll to position [352, 0]
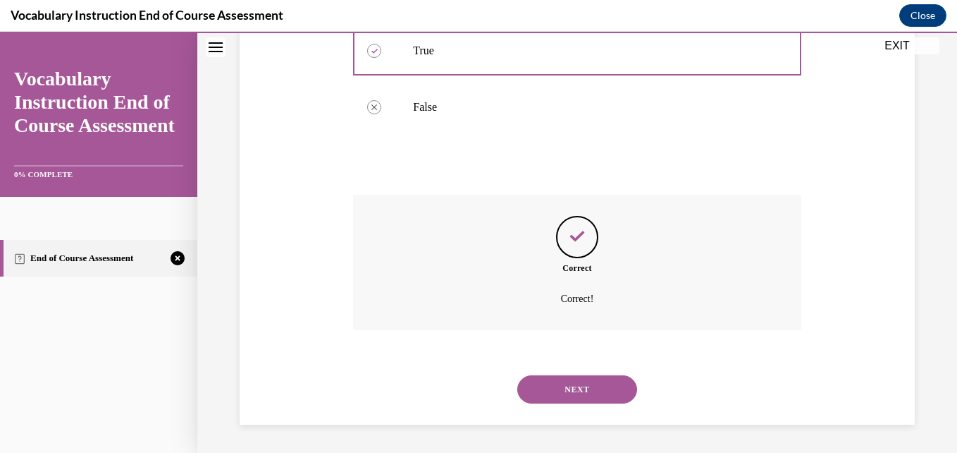
click at [554, 391] on button "NEXT" at bounding box center [577, 389] width 120 height 28
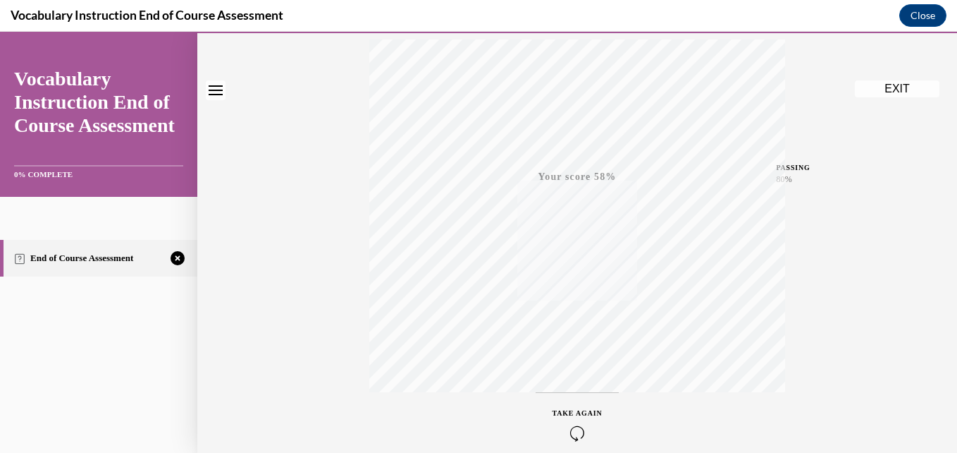
scroll to position [302, 0]
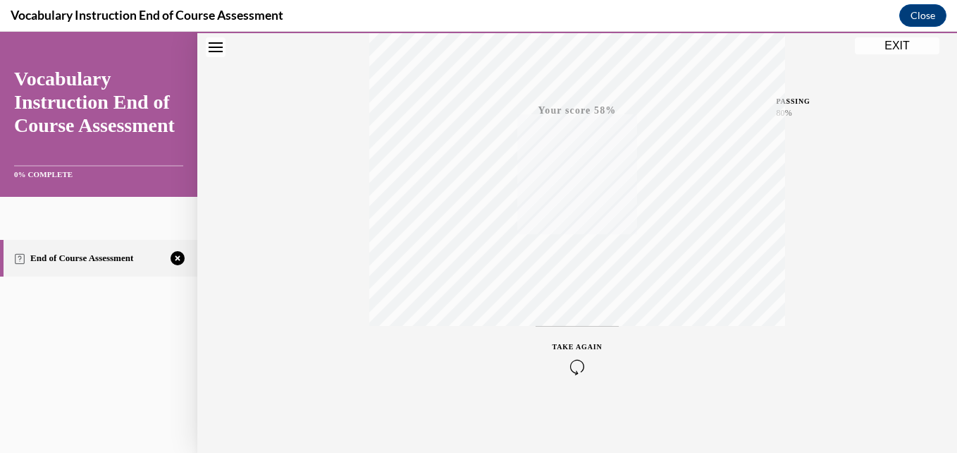
click at [583, 350] on div "TAKE AGAIN" at bounding box center [578, 357] width 50 height 33
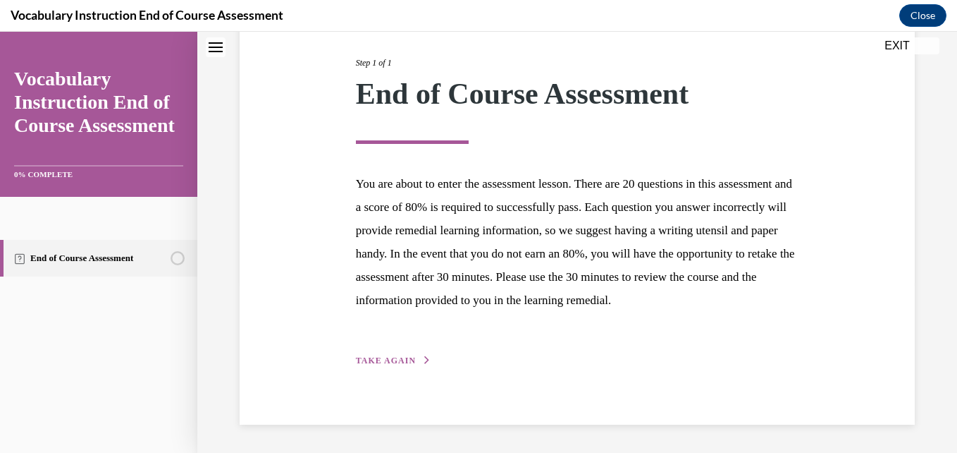
click at [400, 348] on div "Step 1 of 1 End of Course Assessment You are about to enter the assessment less…" at bounding box center [577, 196] width 465 height 344
click at [405, 362] on span "TAKE AGAIN" at bounding box center [386, 360] width 60 height 10
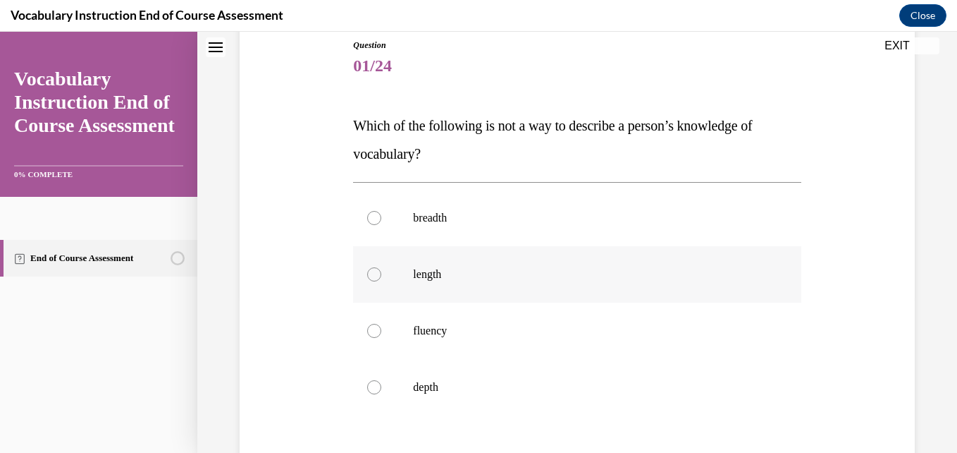
click at [497, 262] on label "length" at bounding box center [577, 274] width 448 height 56
click at [381, 267] on input "length" at bounding box center [374, 274] width 14 height 14
radio input "true"
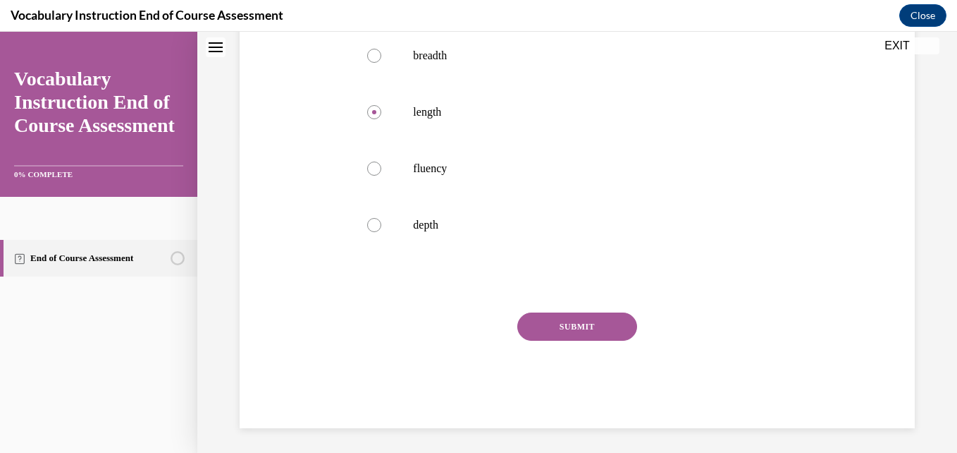
click at [576, 326] on button "SUBMIT" at bounding box center [577, 326] width 120 height 28
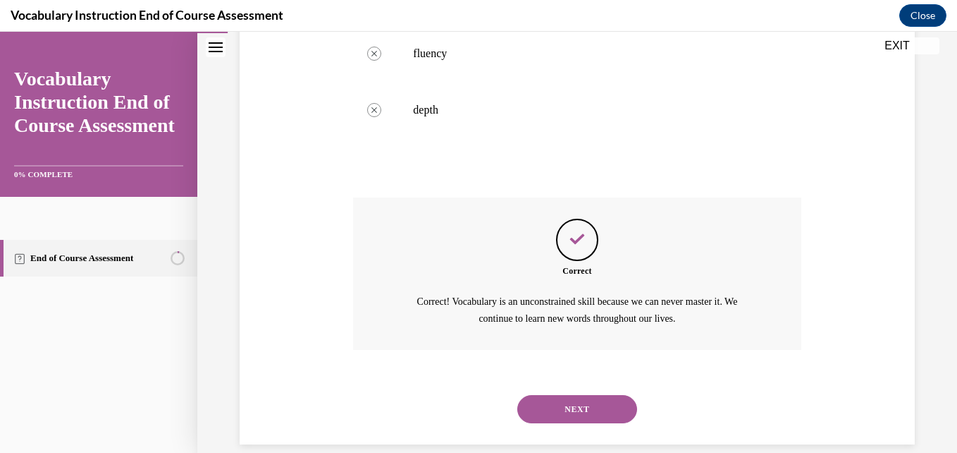
scroll to position [454, 0]
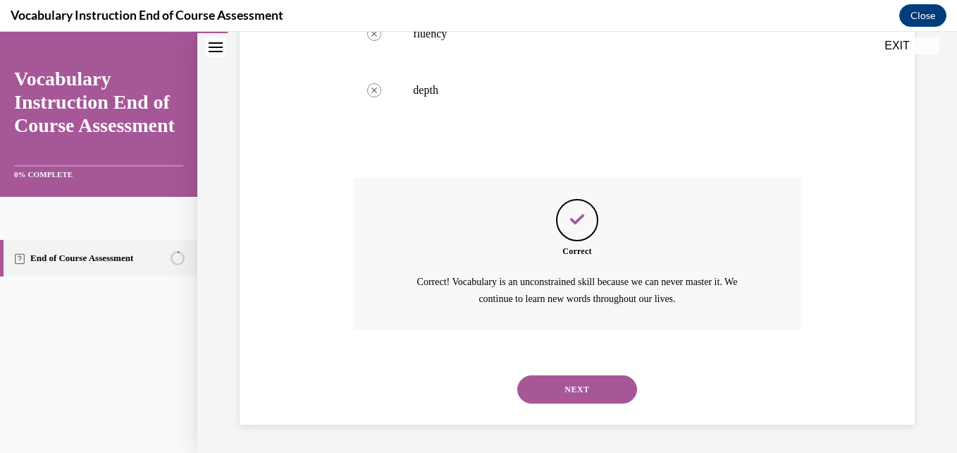
click at [527, 388] on button "NEXT" at bounding box center [577, 389] width 120 height 28
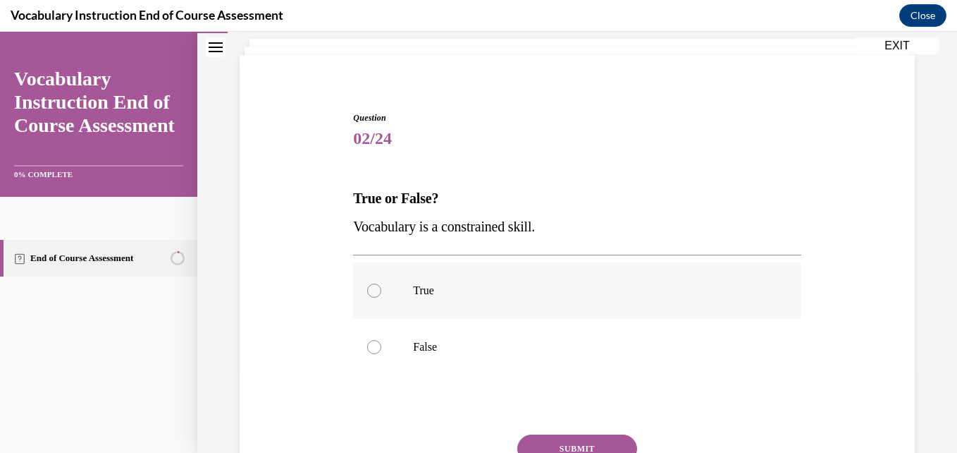
scroll to position [96, 0]
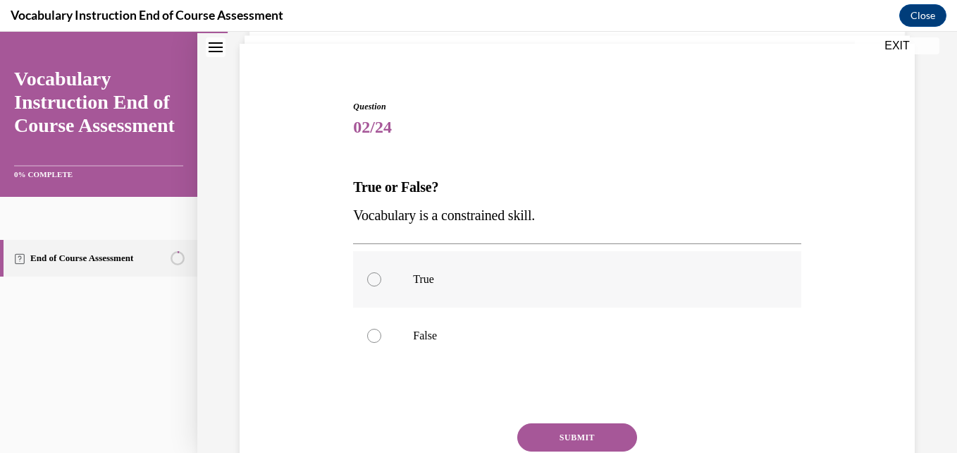
click at [525, 274] on p "True" at bounding box center [589, 279] width 352 height 14
click at [381, 274] on input "True" at bounding box center [374, 279] width 14 height 14
radio input "true"
click at [548, 446] on button "SUBMIT" at bounding box center [577, 437] width 120 height 28
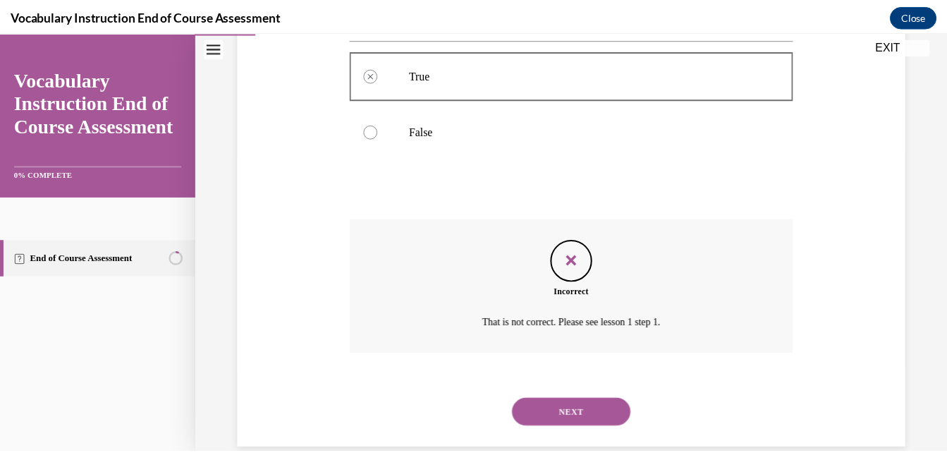
scroll to position [324, 0]
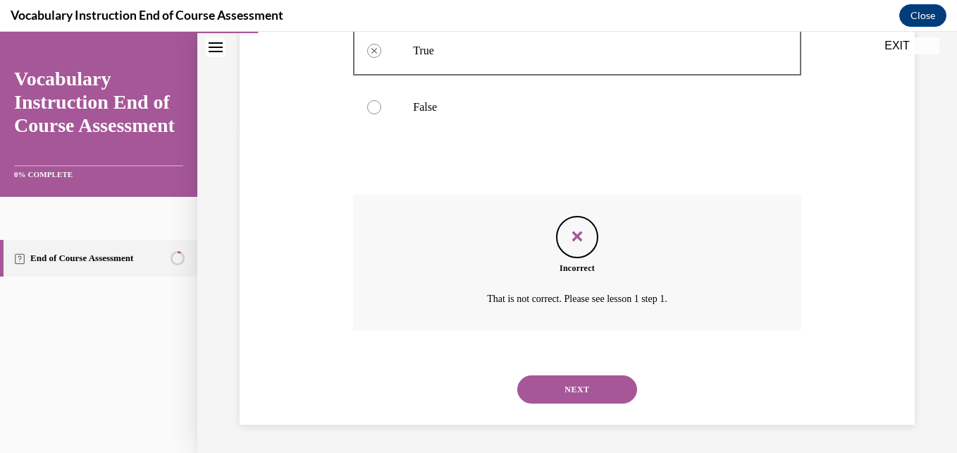
click at [910, 41] on button "EXIT" at bounding box center [897, 45] width 85 height 17
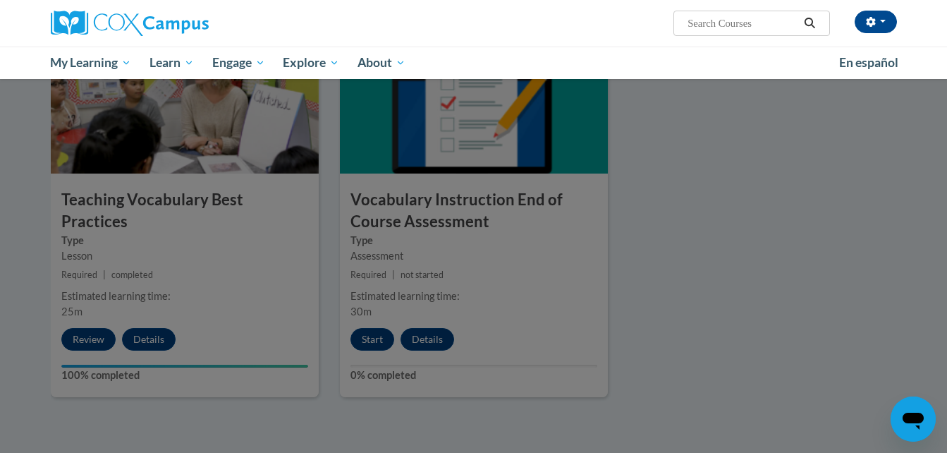
click at [388, 321] on div at bounding box center [473, 226] width 947 height 453
click at [372, 345] on div at bounding box center [473, 226] width 947 height 453
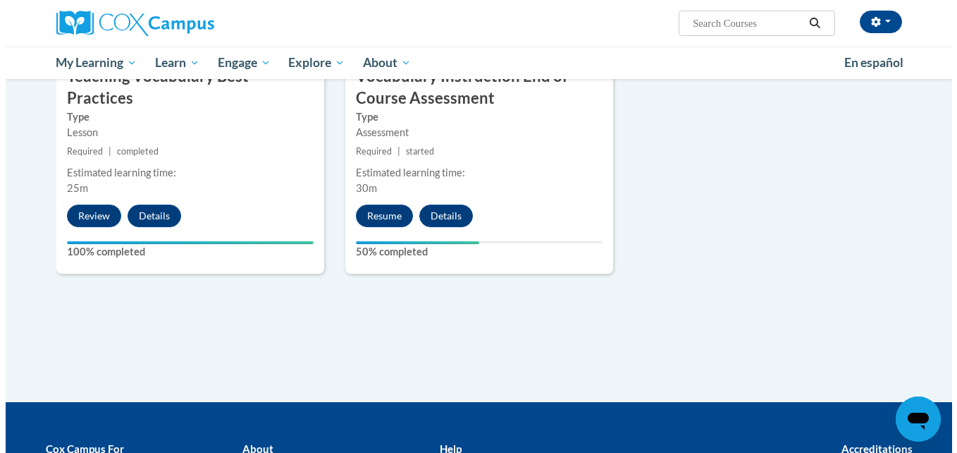
scroll to position [1627, 0]
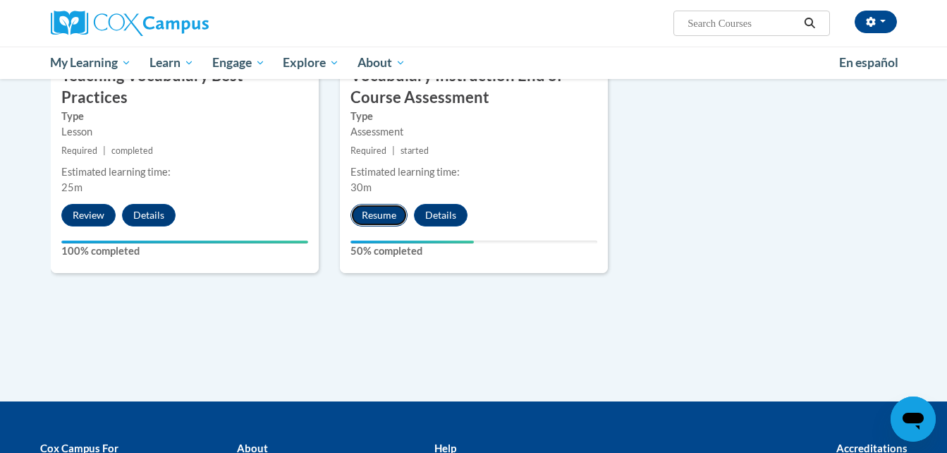
click at [376, 215] on button "Resume" at bounding box center [378, 215] width 57 height 23
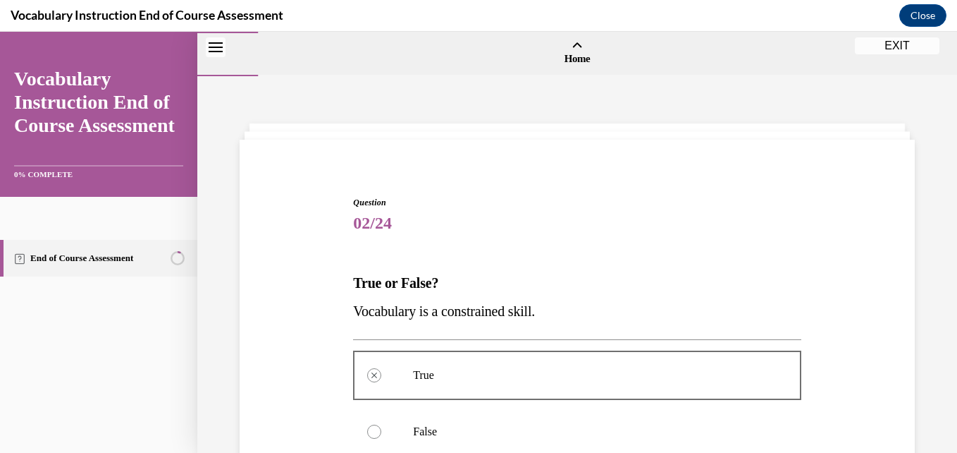
scroll to position [324, 0]
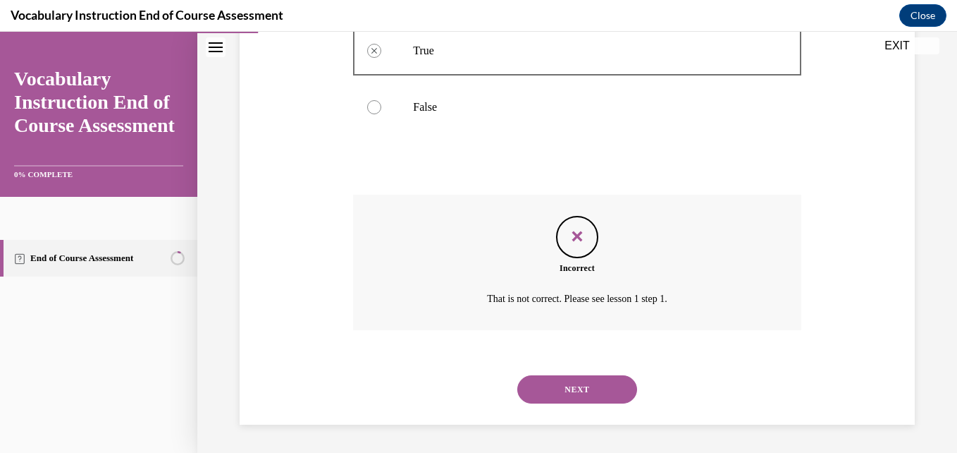
click at [541, 388] on button "NEXT" at bounding box center [577, 389] width 120 height 28
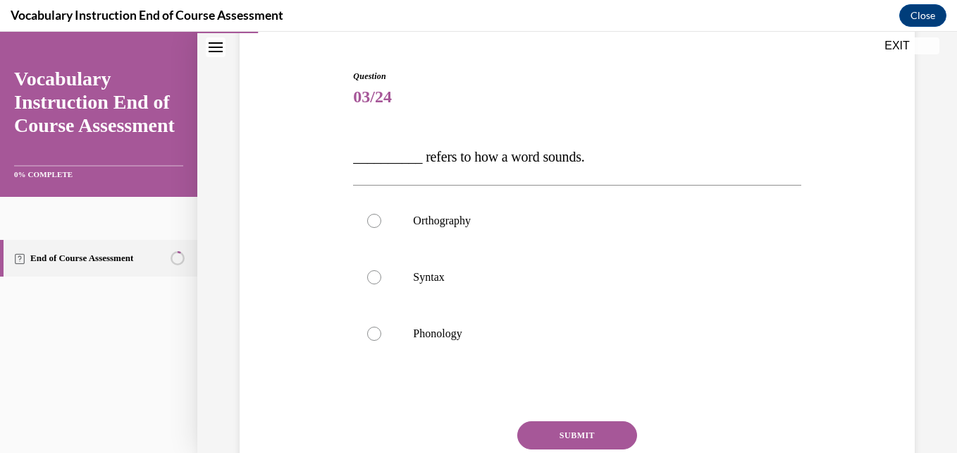
scroll to position [127, 0]
click at [477, 281] on p "Syntax" at bounding box center [589, 276] width 352 height 14
click at [381, 281] on input "Syntax" at bounding box center [374, 276] width 14 height 14
radio input "true"
click at [551, 433] on button "SUBMIT" at bounding box center [577, 434] width 120 height 28
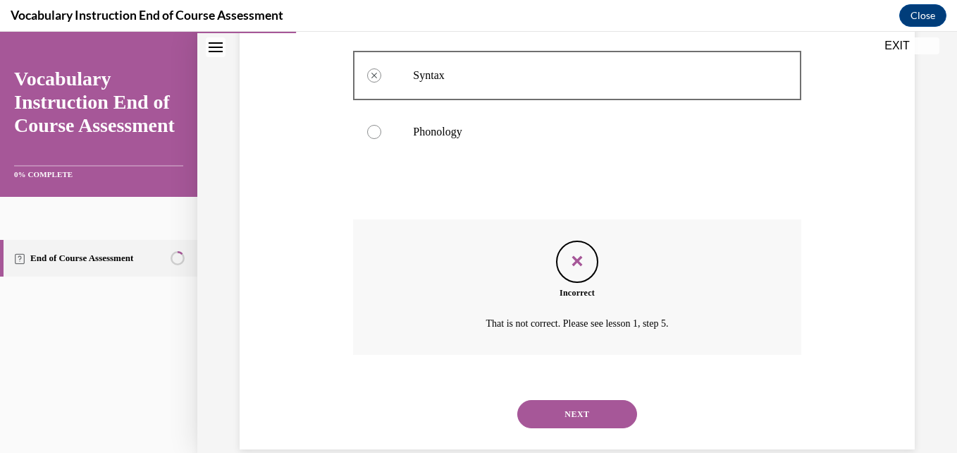
scroll to position [352, 0]
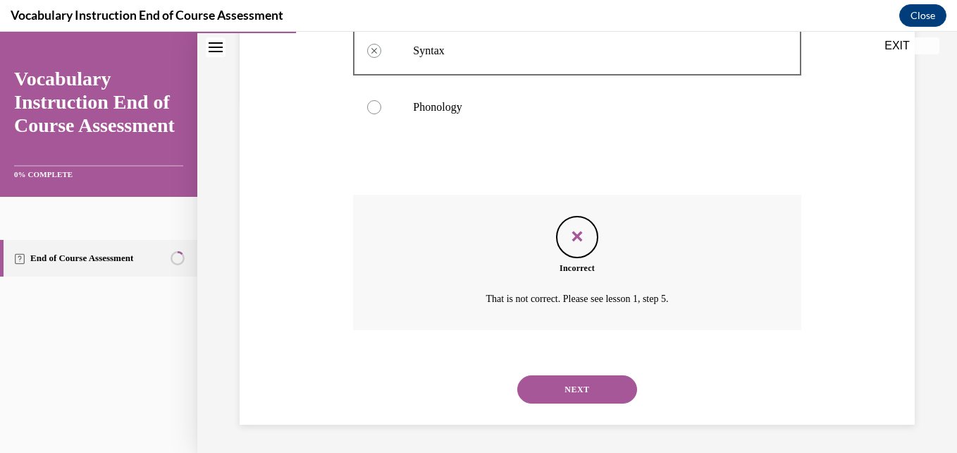
click at [524, 392] on button "NEXT" at bounding box center [577, 389] width 120 height 28
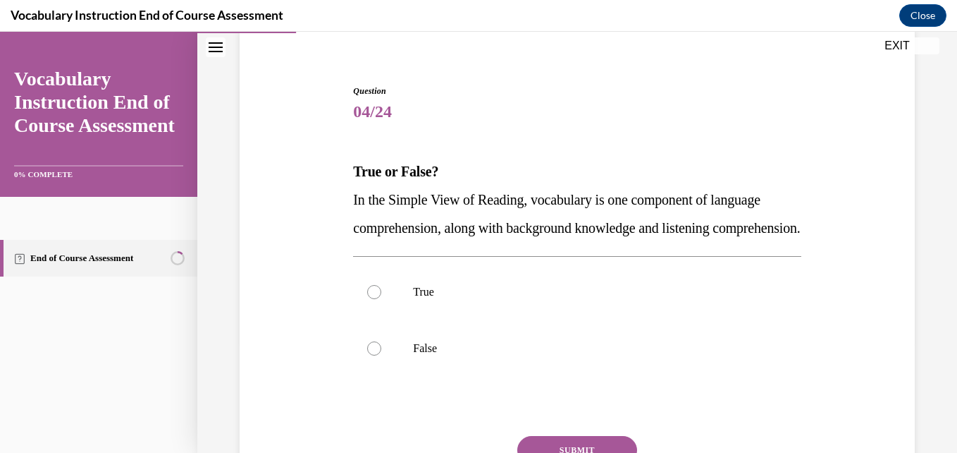
scroll to position [112, 0]
click at [498, 298] on p "True" at bounding box center [589, 291] width 352 height 14
click at [381, 298] on input "True" at bounding box center [374, 291] width 14 height 14
radio input "true"
click at [465, 355] on p "False" at bounding box center [589, 348] width 352 height 14
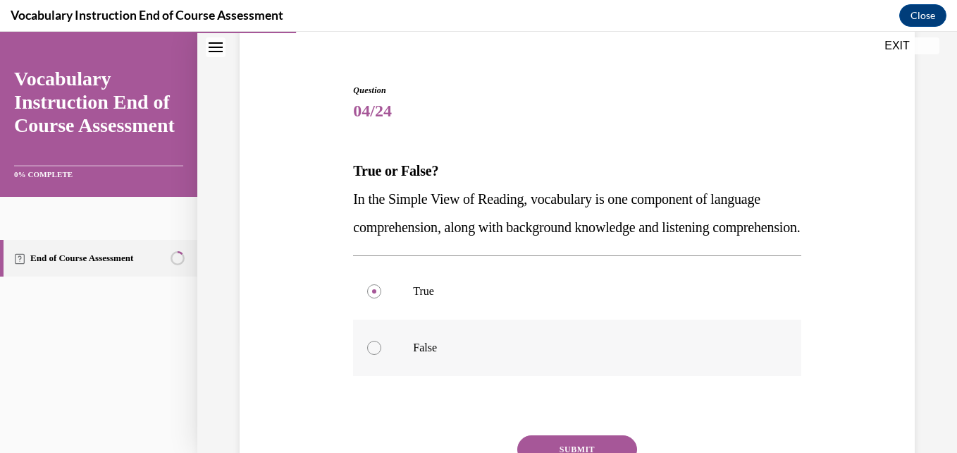
click at [381, 355] on input "False" at bounding box center [374, 348] width 14 height 14
radio input "true"
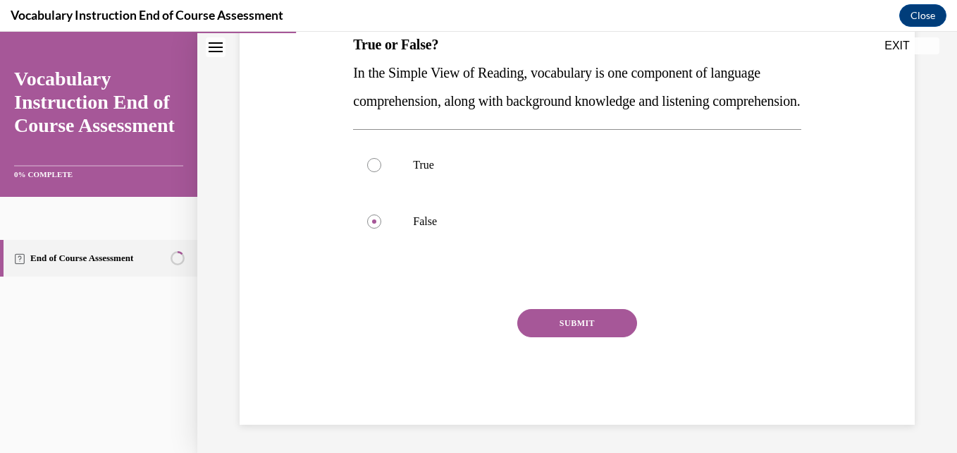
click at [556, 324] on button "SUBMIT" at bounding box center [577, 323] width 120 height 28
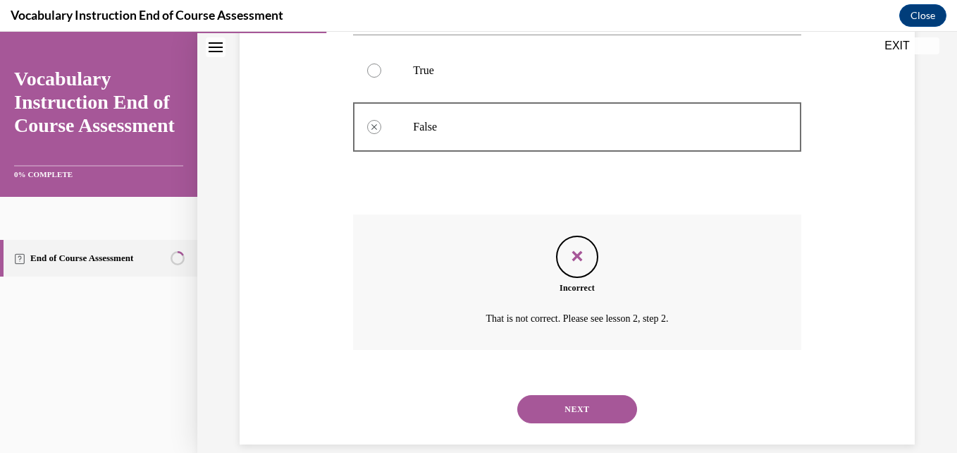
scroll to position [381, 0]
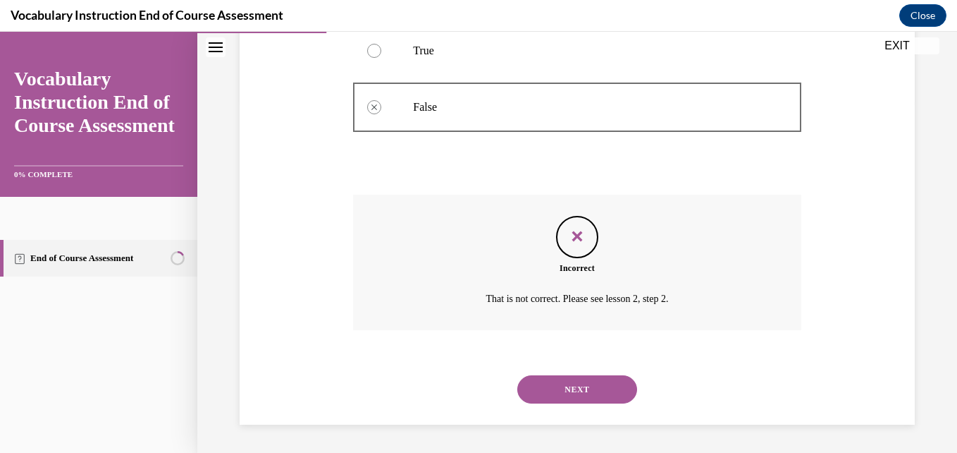
click at [552, 393] on button "NEXT" at bounding box center [577, 389] width 120 height 28
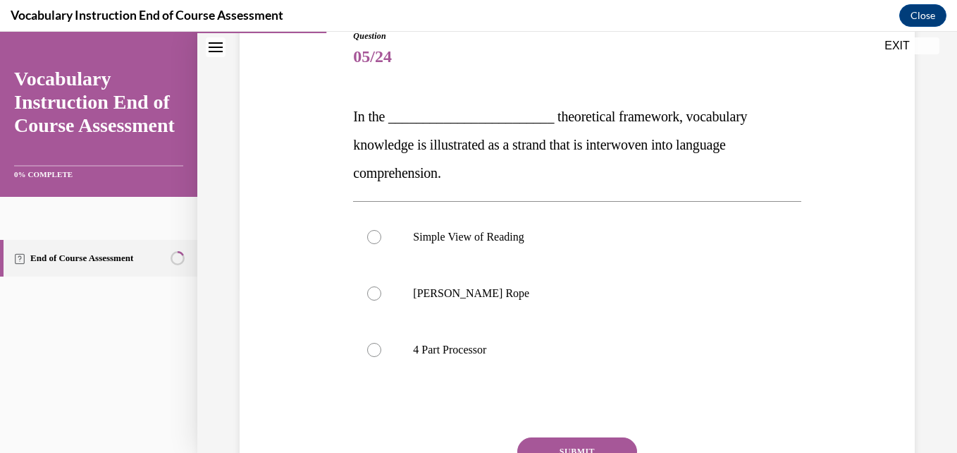
scroll to position [167, 0]
click at [497, 299] on p "Scarborough's Rope" at bounding box center [589, 293] width 352 height 14
click at [381, 299] on input "Scarborough's Rope" at bounding box center [374, 293] width 14 height 14
radio input "true"
click at [548, 437] on button "SUBMIT" at bounding box center [577, 450] width 120 height 28
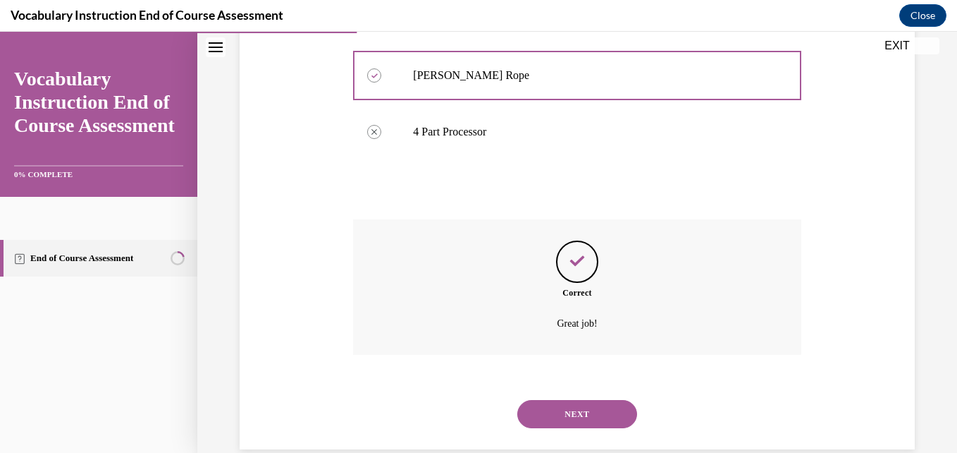
scroll to position [409, 0]
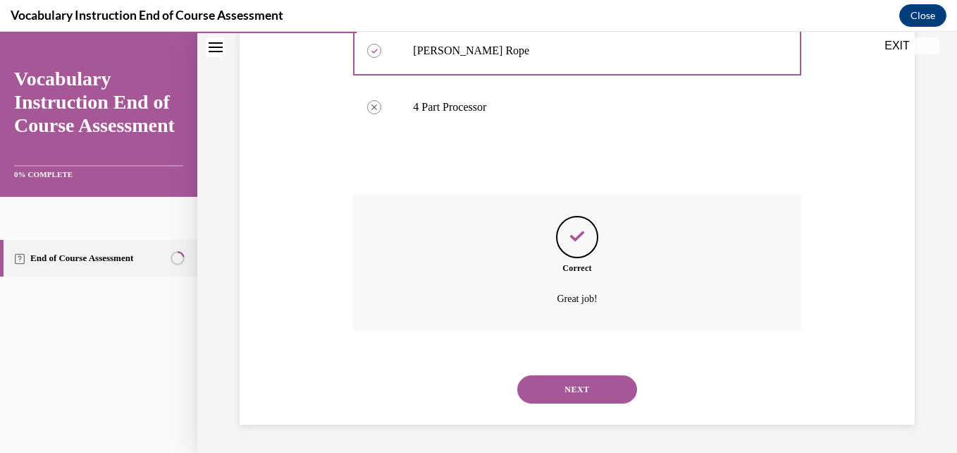
click at [534, 402] on button "NEXT" at bounding box center [577, 389] width 120 height 28
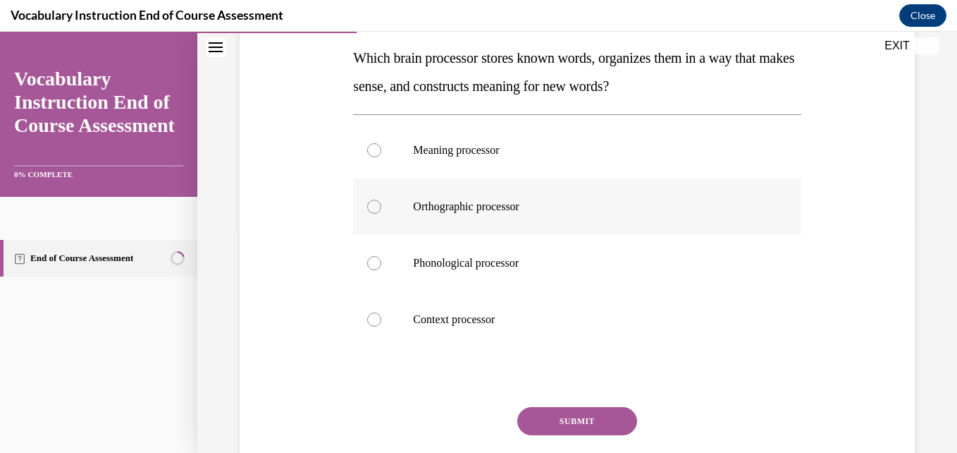
scroll to position [226, 0]
click at [527, 137] on label "Meaning processor" at bounding box center [577, 149] width 448 height 56
click at [381, 142] on input "Meaning processor" at bounding box center [374, 149] width 14 height 14
radio input "true"
click at [541, 426] on button "SUBMIT" at bounding box center [577, 420] width 120 height 28
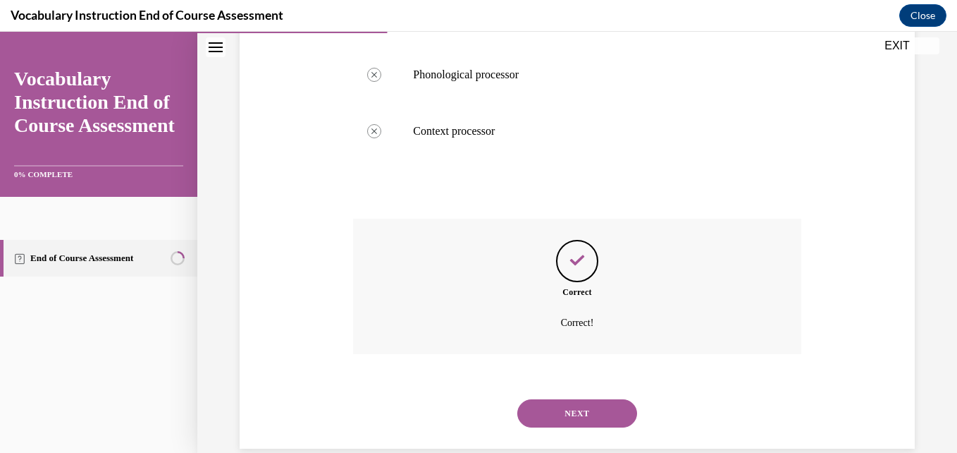
scroll to position [437, 0]
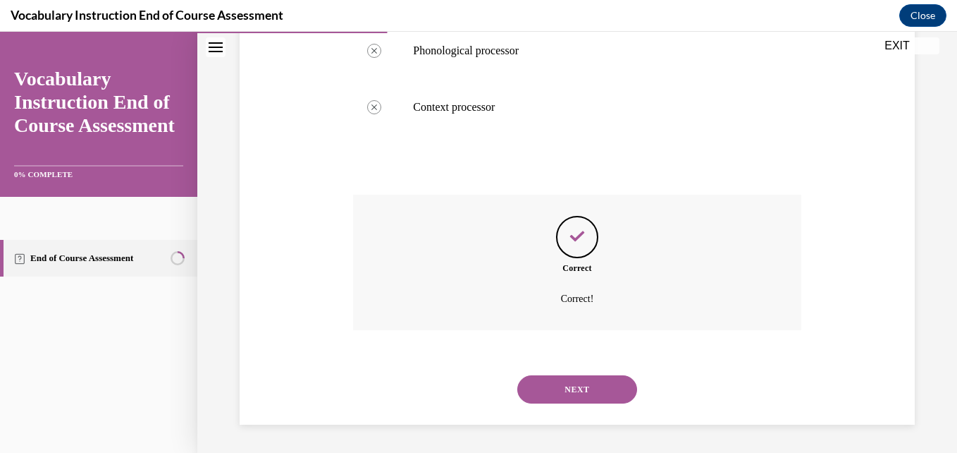
click at [544, 387] on button "NEXT" at bounding box center [577, 389] width 120 height 28
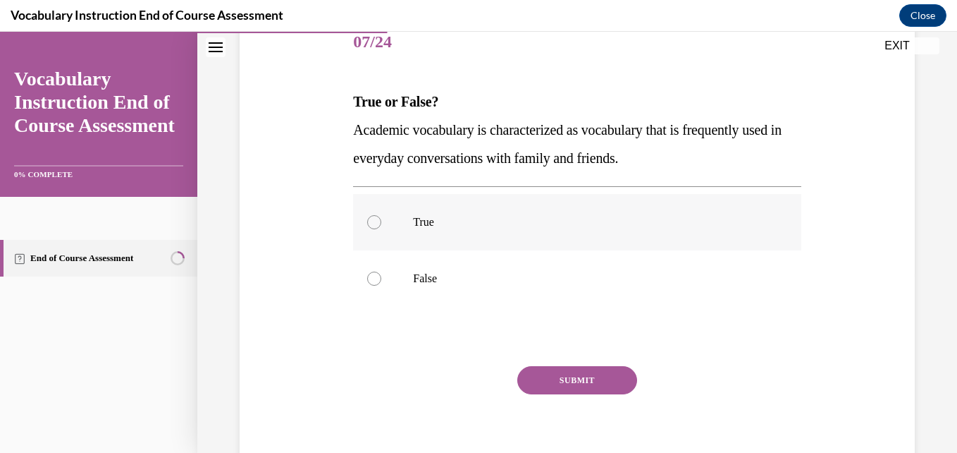
scroll to position [182, 0]
click at [495, 215] on p "True" at bounding box center [589, 221] width 352 height 14
click at [381, 215] on input "True" at bounding box center [374, 221] width 14 height 14
radio input "true"
click at [462, 265] on label "False" at bounding box center [577, 278] width 448 height 56
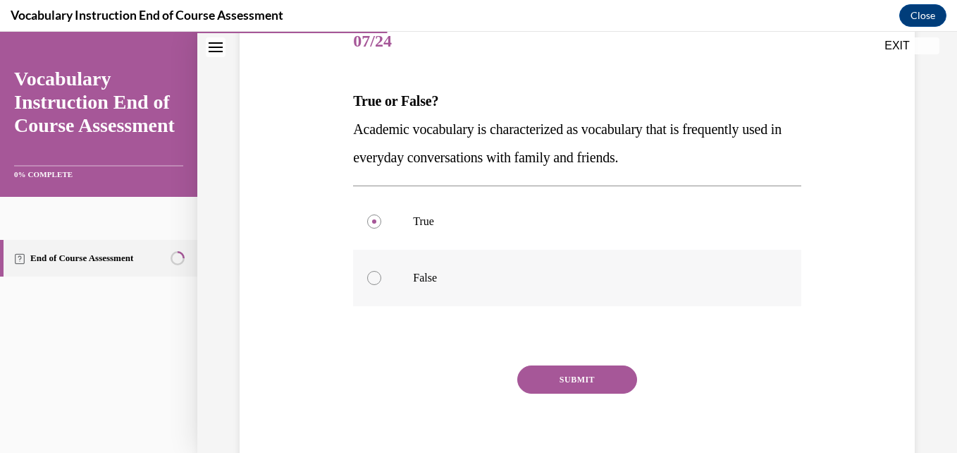
click at [381, 271] on input "False" at bounding box center [374, 278] width 14 height 14
radio input "true"
click at [530, 376] on button "SUBMIT" at bounding box center [577, 379] width 120 height 28
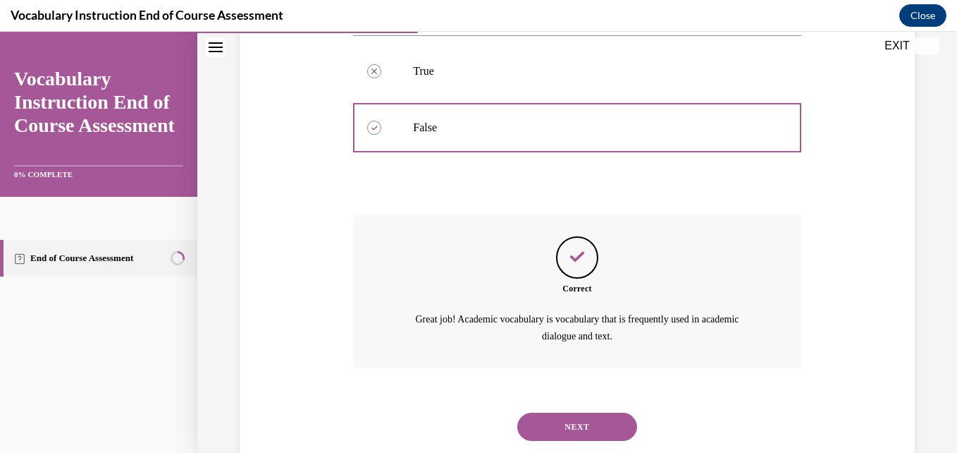
scroll to position [369, 0]
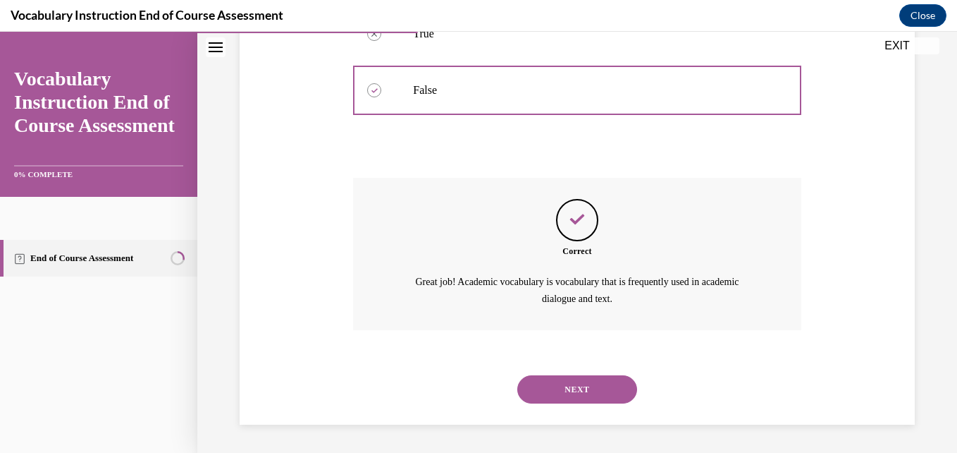
click at [575, 383] on button "NEXT" at bounding box center [577, 389] width 120 height 28
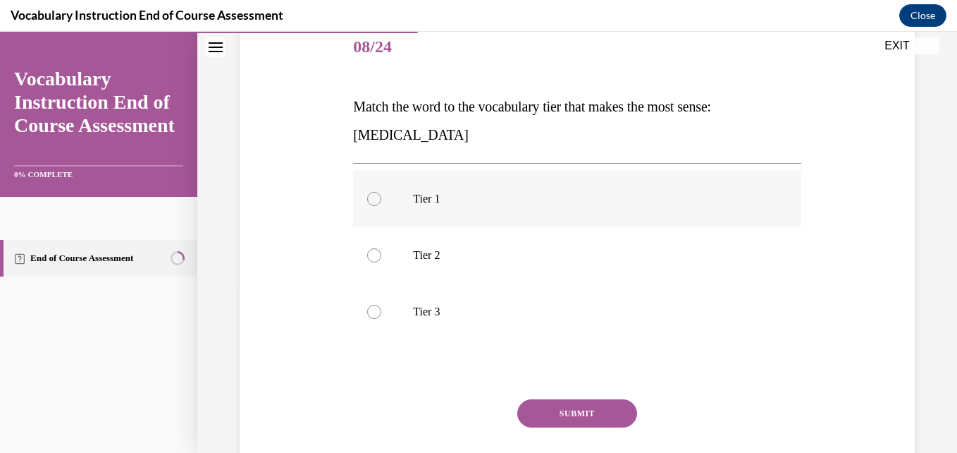
scroll to position [177, 0]
click at [470, 298] on label "Tier 3" at bounding box center [577, 311] width 448 height 56
click at [381, 304] on input "Tier 3" at bounding box center [374, 311] width 14 height 14
radio input "true"
click at [526, 412] on button "SUBMIT" at bounding box center [577, 412] width 120 height 28
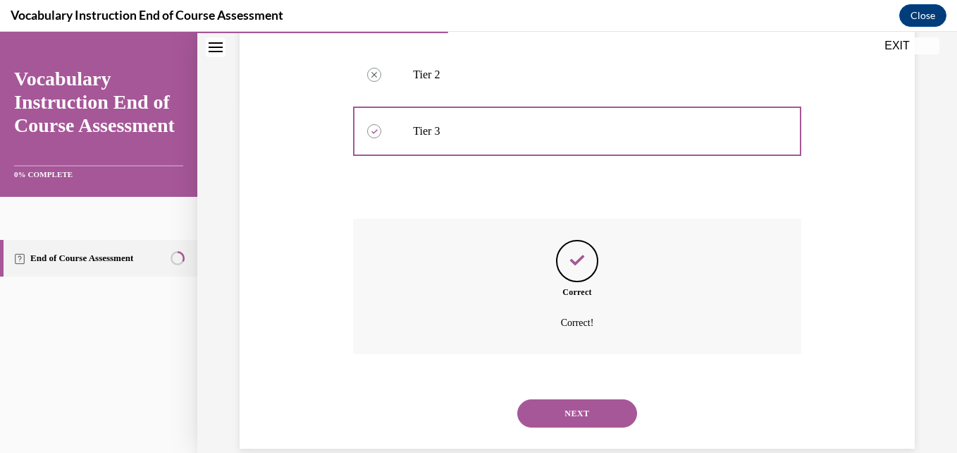
scroll to position [381, 0]
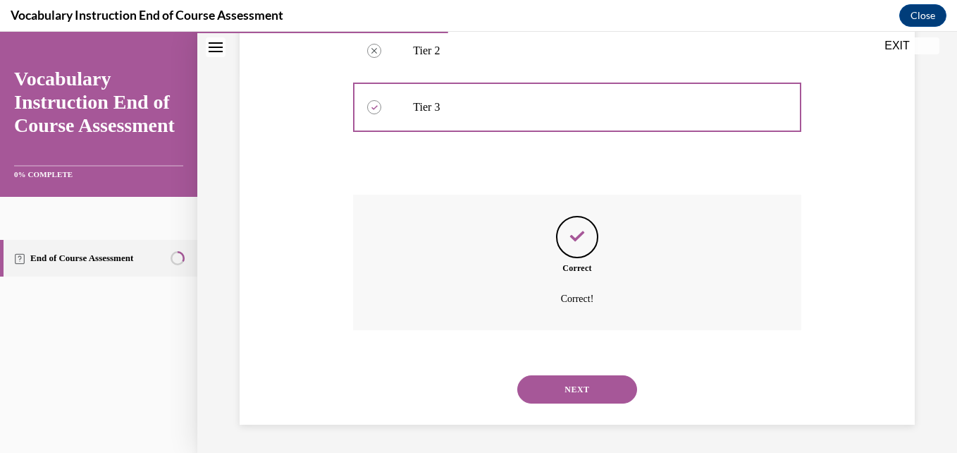
click at [540, 393] on button "NEXT" at bounding box center [577, 389] width 120 height 28
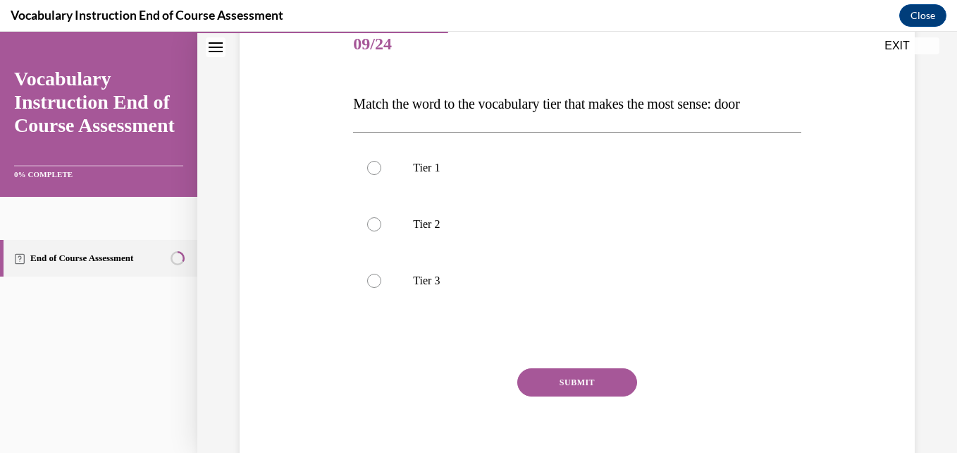
scroll to position [197, 0]
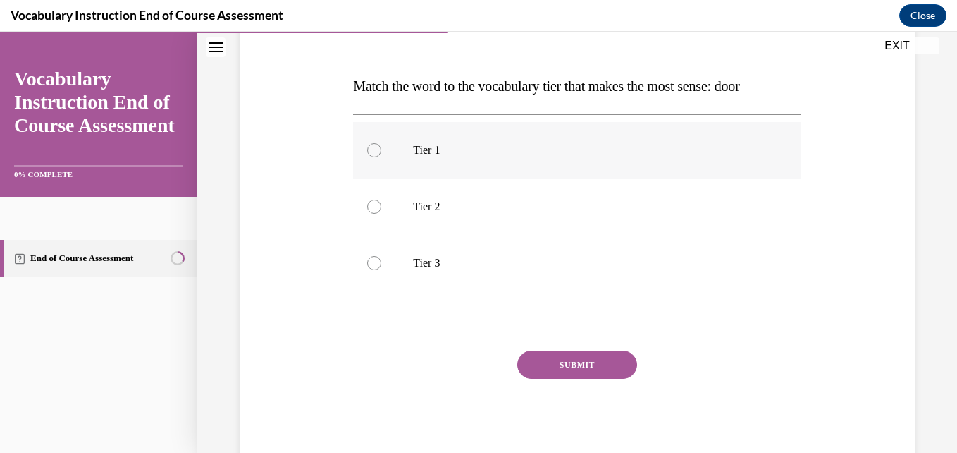
click at [471, 164] on label "Tier 1" at bounding box center [577, 150] width 448 height 56
click at [381, 157] on input "Tier 1" at bounding box center [374, 150] width 14 height 14
radio input "true"
click at [529, 362] on button "SUBMIT" at bounding box center [577, 364] width 120 height 28
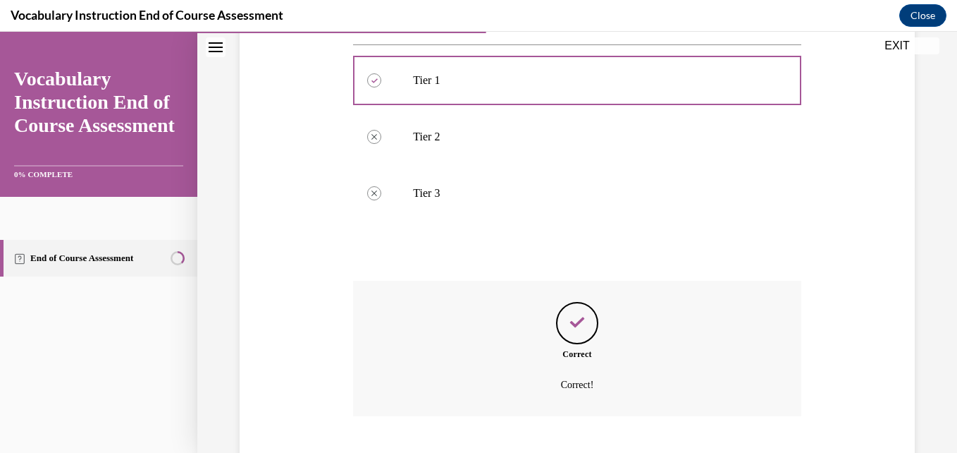
scroll to position [352, 0]
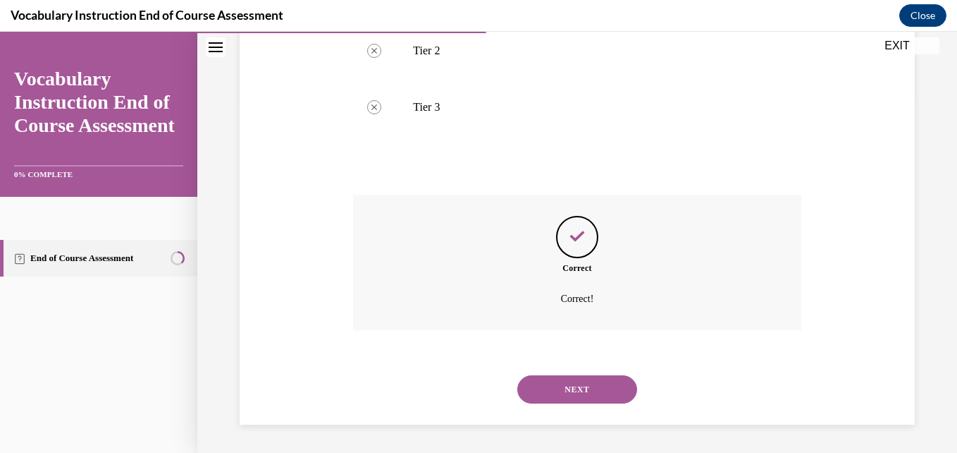
click at [548, 385] on button "NEXT" at bounding box center [577, 389] width 120 height 28
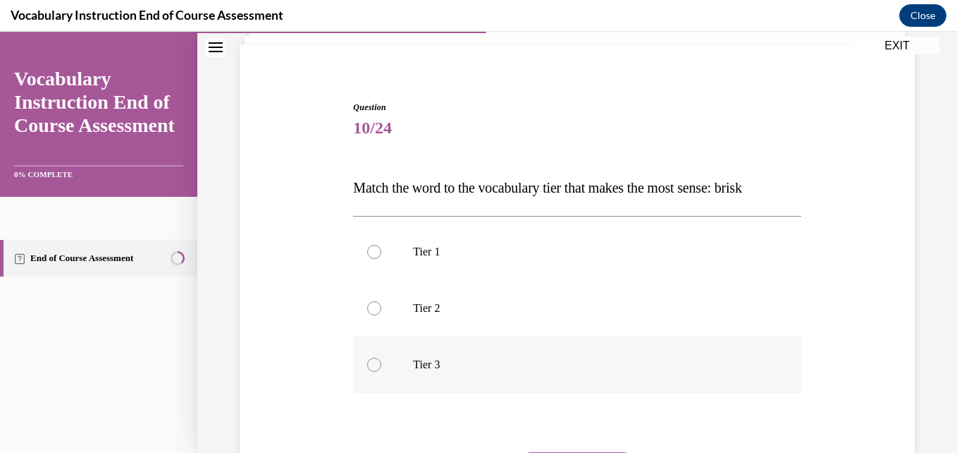
scroll to position [97, 0]
click at [443, 299] on label "Tier 2" at bounding box center [577, 306] width 448 height 56
click at [381, 300] on input "Tier 2" at bounding box center [374, 307] width 14 height 14
radio input "true"
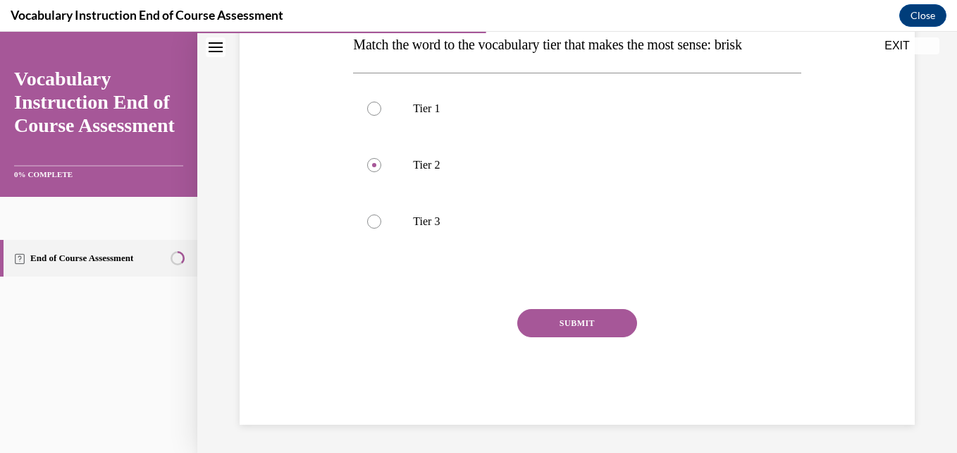
click at [540, 321] on button "SUBMIT" at bounding box center [577, 323] width 120 height 28
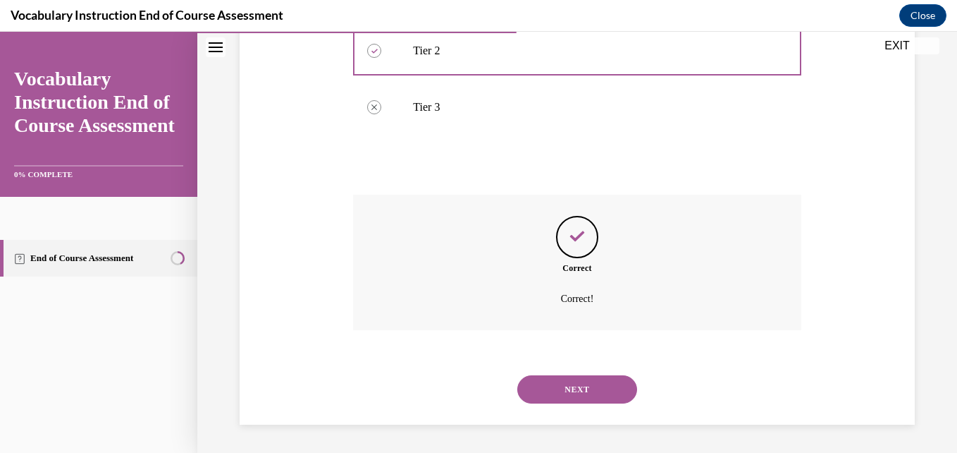
click at [546, 398] on button "NEXT" at bounding box center [577, 389] width 120 height 28
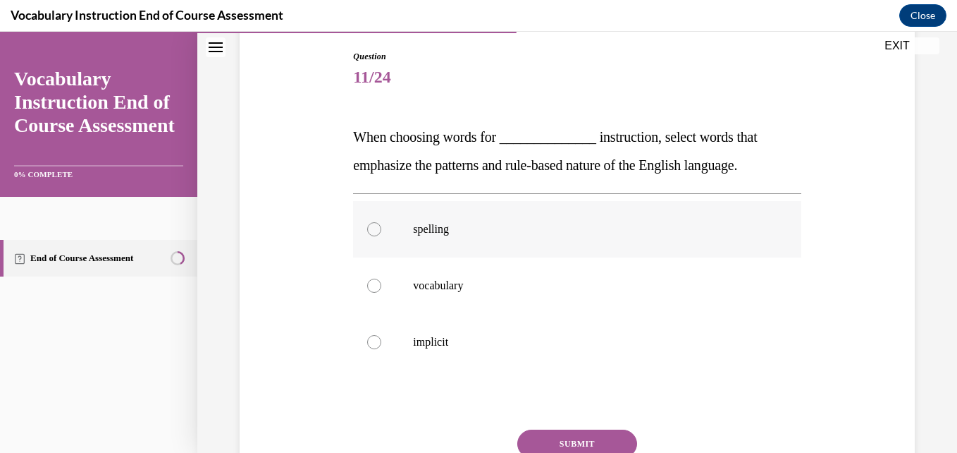
click at [480, 233] on p "spelling" at bounding box center [589, 229] width 352 height 14
click at [381, 233] on input "spelling" at bounding box center [374, 229] width 14 height 14
radio input "true"
click at [557, 440] on button "SUBMIT" at bounding box center [577, 443] width 120 height 28
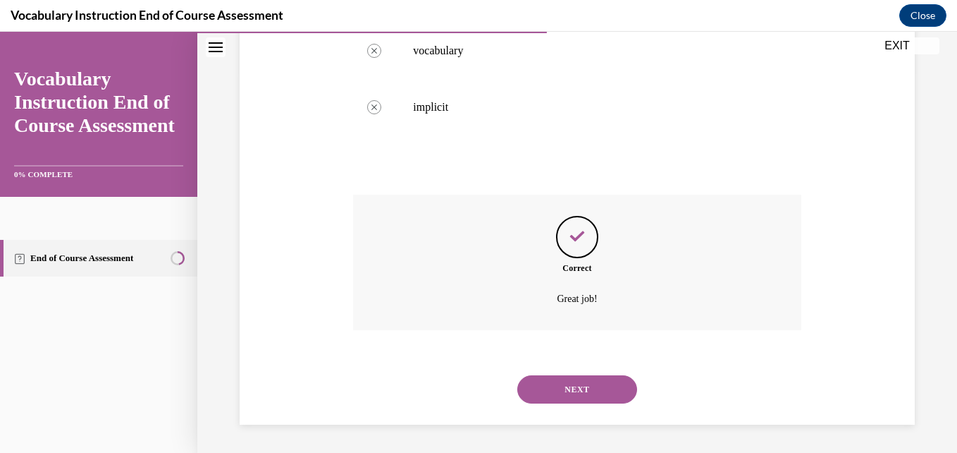
click at [540, 387] on button "NEXT" at bounding box center [577, 389] width 120 height 28
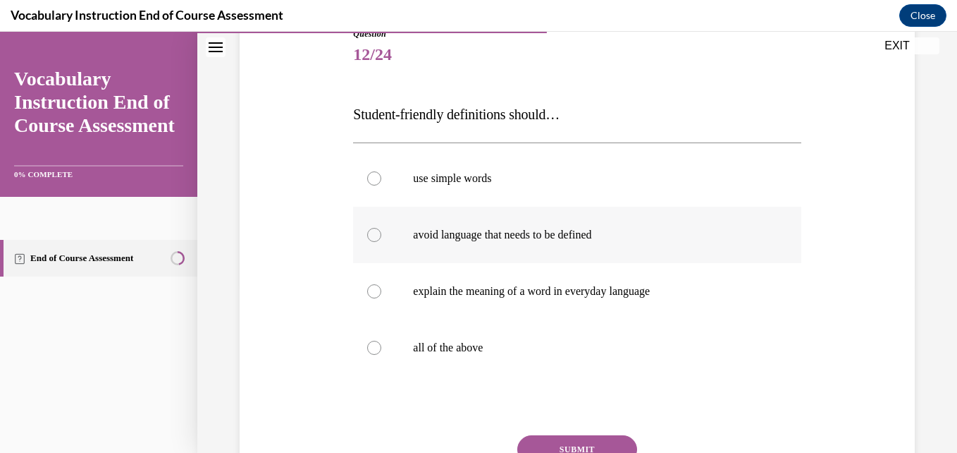
scroll to position [175, 0]
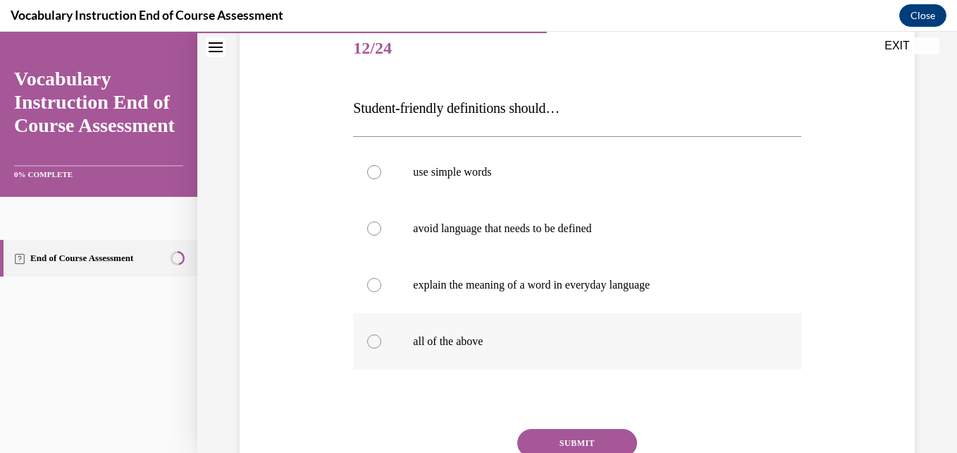
click at [530, 348] on p "all of the above" at bounding box center [589, 341] width 352 height 14
click at [381, 348] on input "all of the above" at bounding box center [374, 341] width 14 height 14
radio input "true"
click at [558, 441] on button "SUBMIT" at bounding box center [577, 443] width 120 height 28
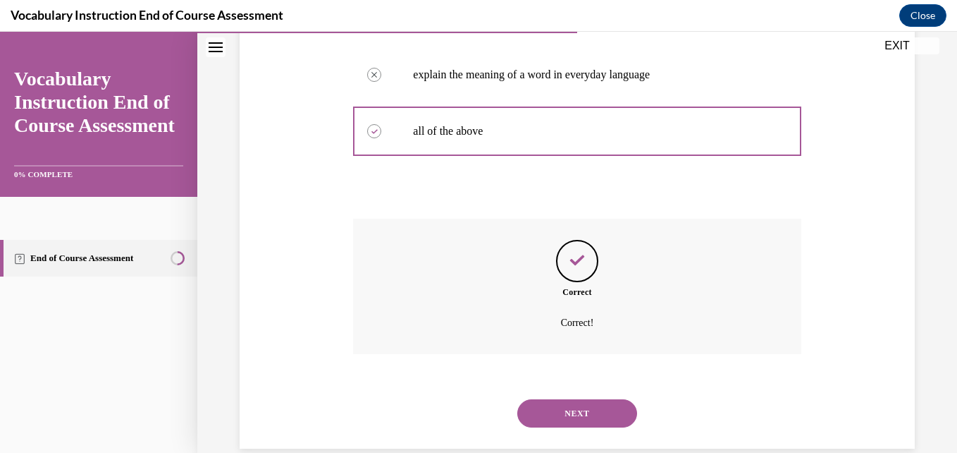
scroll to position [409, 0]
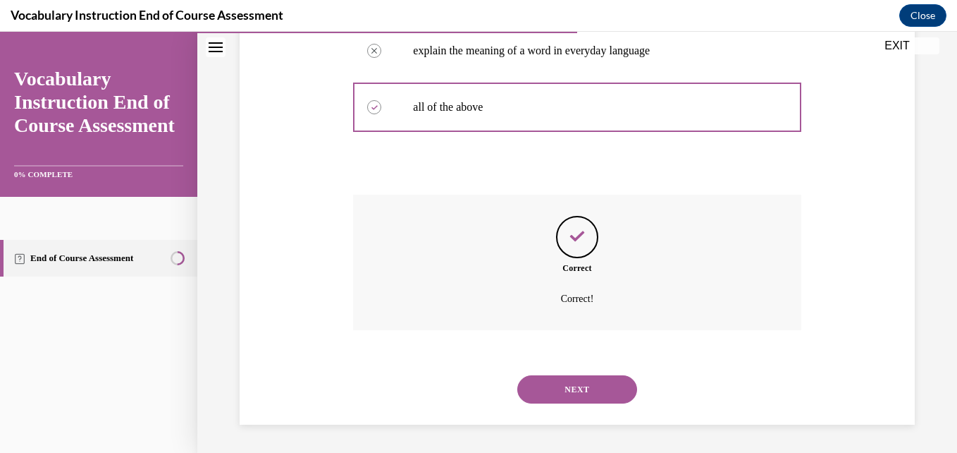
click at [532, 404] on div "NEXT" at bounding box center [577, 389] width 448 height 56
click at [542, 394] on button "NEXT" at bounding box center [577, 389] width 120 height 28
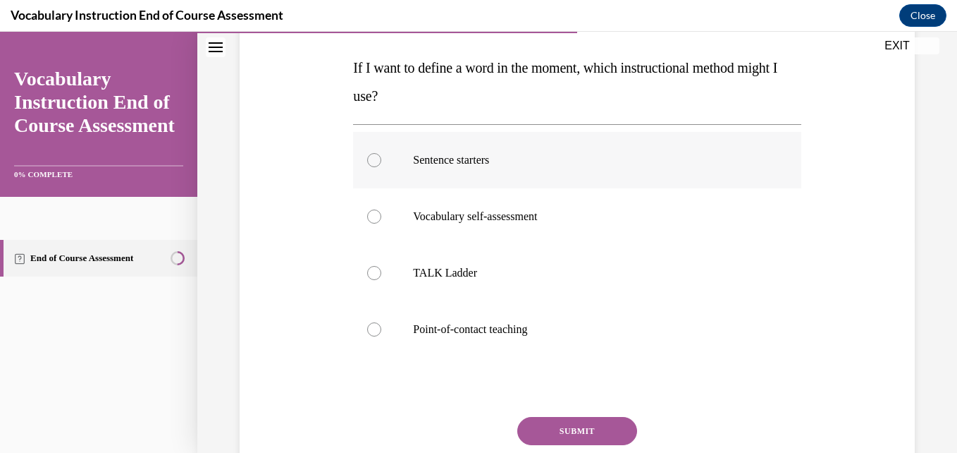
scroll to position [219, 0]
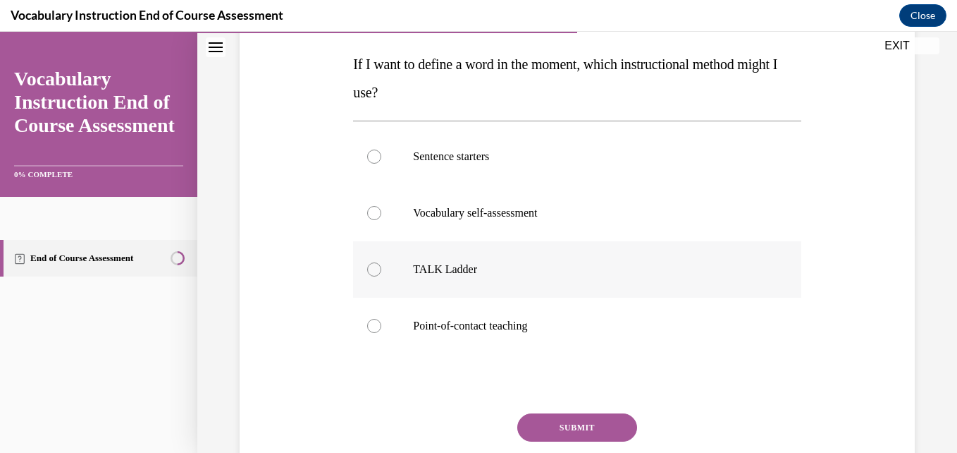
click at [484, 278] on label "TALK Ladder" at bounding box center [577, 269] width 448 height 56
click at [381, 276] on input "TALK Ladder" at bounding box center [374, 269] width 14 height 14
radio input "true"
click at [533, 432] on button "SUBMIT" at bounding box center [577, 427] width 120 height 28
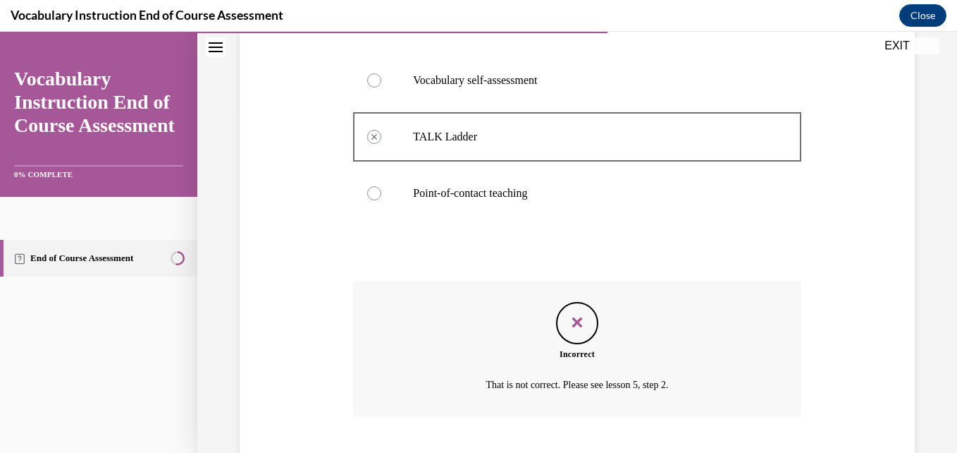
scroll to position [437, 0]
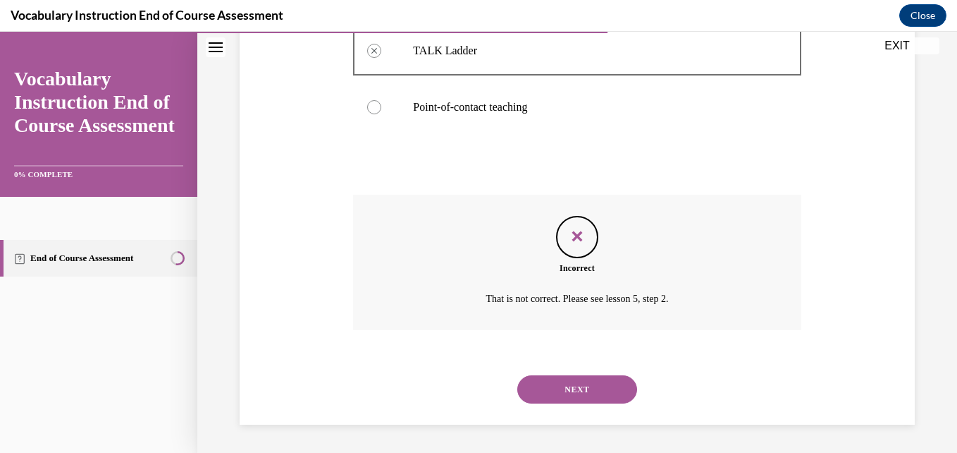
click at [525, 391] on button "NEXT" at bounding box center [577, 389] width 120 height 28
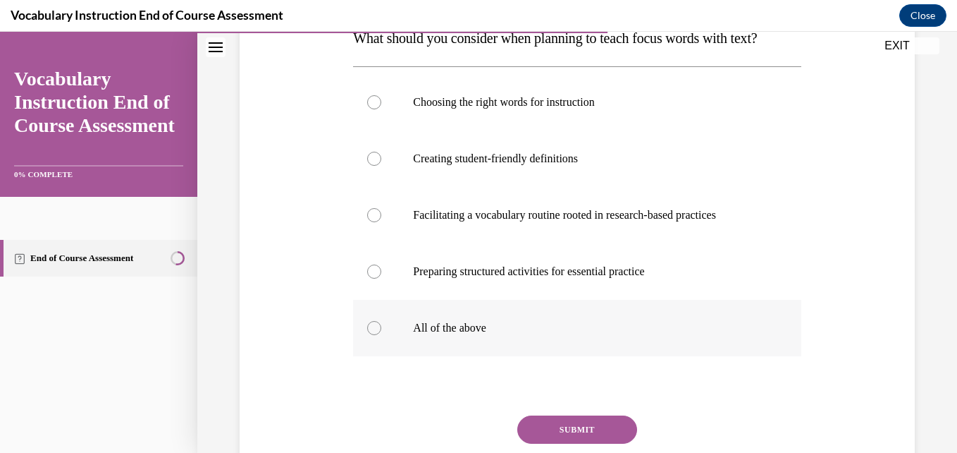
click at [495, 339] on label "All of the above" at bounding box center [577, 328] width 448 height 56
click at [381, 335] on input "All of the above" at bounding box center [374, 328] width 14 height 14
radio input "true"
click at [551, 443] on button "SUBMIT" at bounding box center [577, 429] width 120 height 28
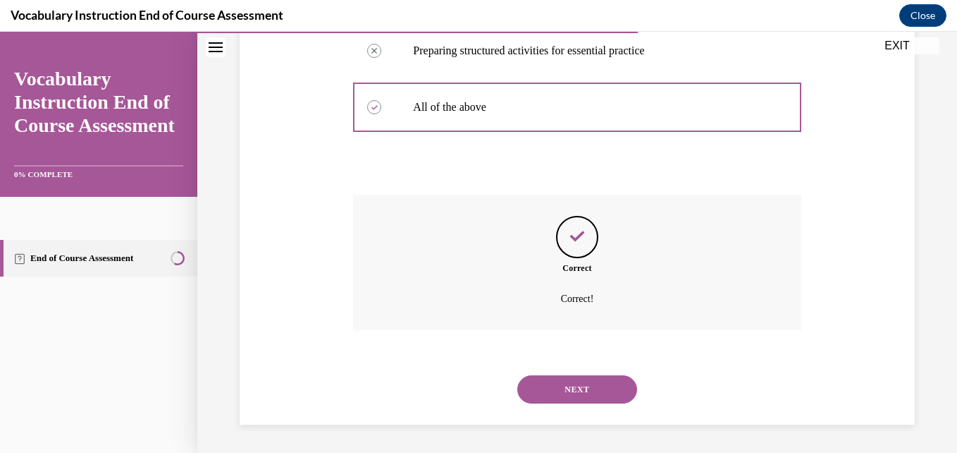
click at [536, 384] on button "NEXT" at bounding box center [577, 389] width 120 height 28
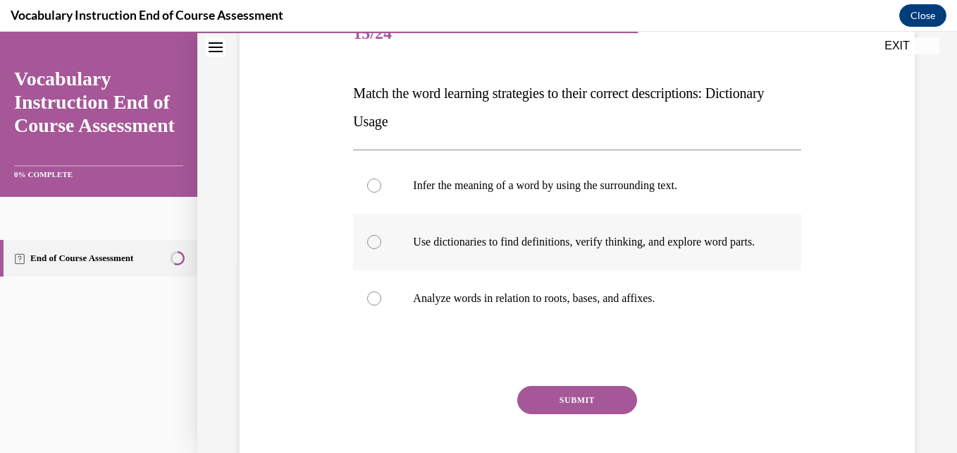
click at [550, 266] on label "Use dictionaries to find definitions, verify thinking, and explore word parts." at bounding box center [577, 242] width 448 height 56
click at [381, 249] on input "Use dictionaries to find definitions, verify thinking, and explore word parts." at bounding box center [374, 242] width 14 height 14
radio input "true"
click at [571, 414] on button "SUBMIT" at bounding box center [577, 400] width 120 height 28
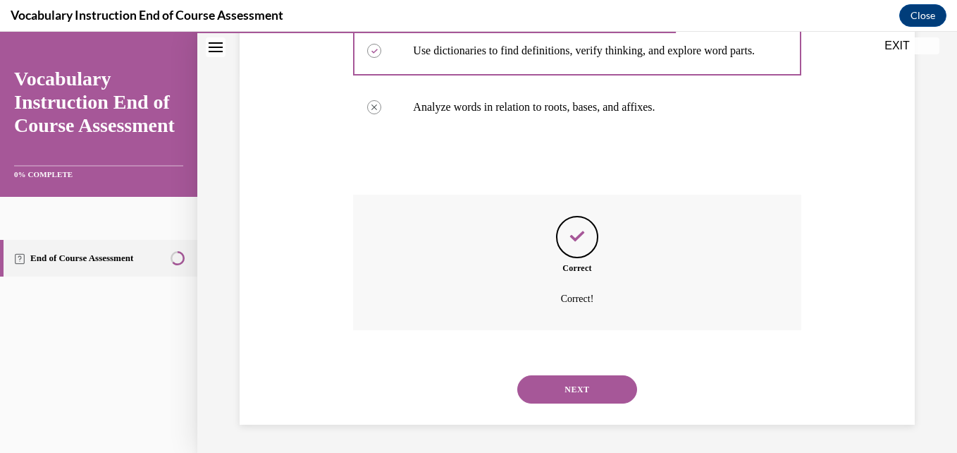
click at [541, 404] on div "NEXT" at bounding box center [577, 389] width 448 height 56
click at [554, 397] on button "NEXT" at bounding box center [577, 389] width 120 height 28
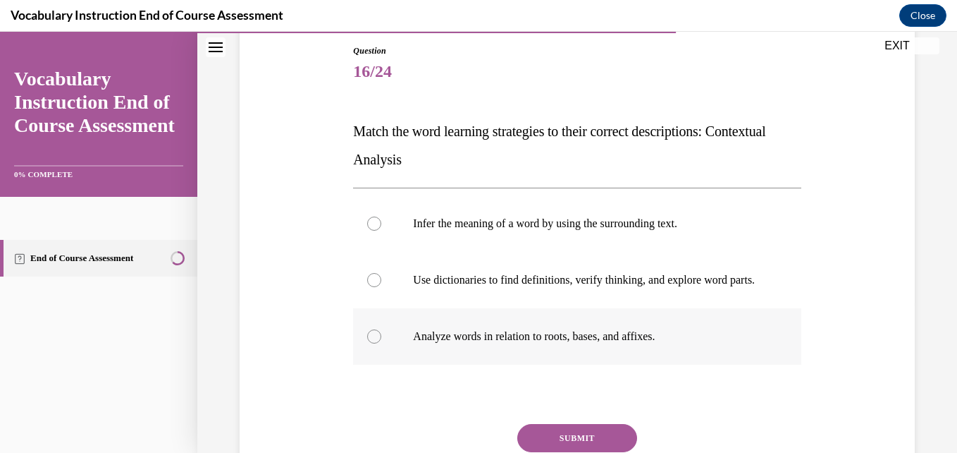
click at [509, 364] on label "Analyze words in relation to roots, bases, and affixes." at bounding box center [577, 336] width 448 height 56
click at [381, 343] on input "Analyze words in relation to roots, bases, and affixes." at bounding box center [374, 336] width 14 height 14
radio input "true"
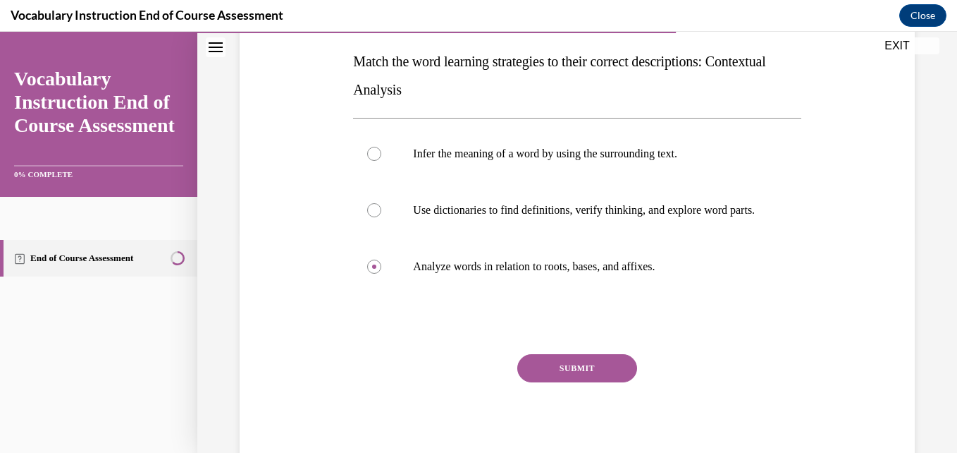
click at [584, 379] on button "SUBMIT" at bounding box center [577, 368] width 120 height 28
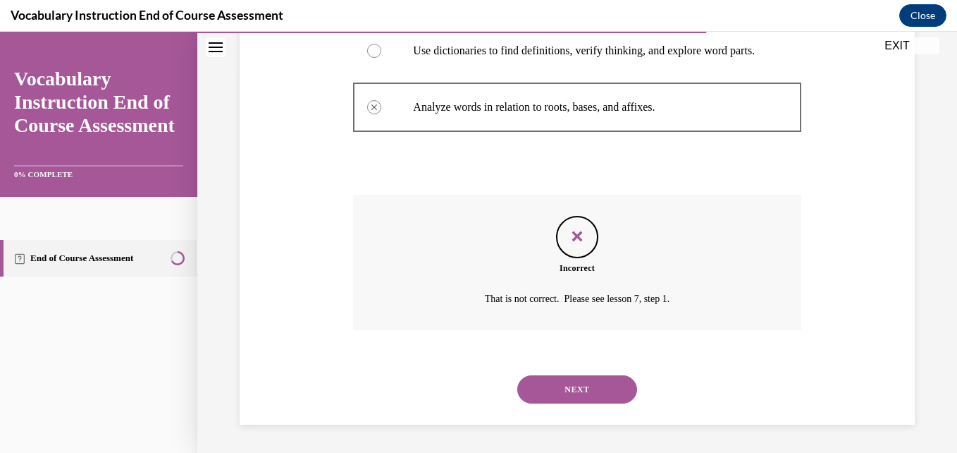
click at [563, 399] on button "NEXT" at bounding box center [577, 389] width 120 height 28
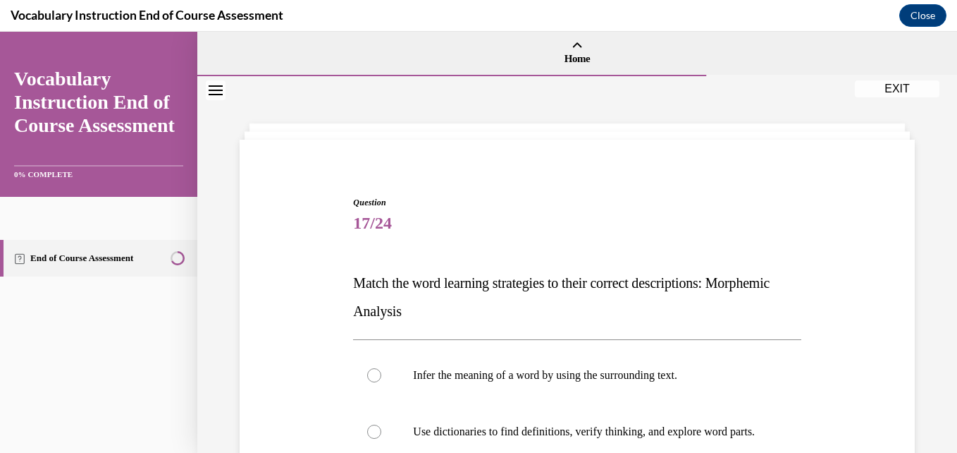
click at [638, 339] on div "Infer the meaning of a word by using the surrounding text. Use dictionaries to …" at bounding box center [577, 431] width 448 height 184
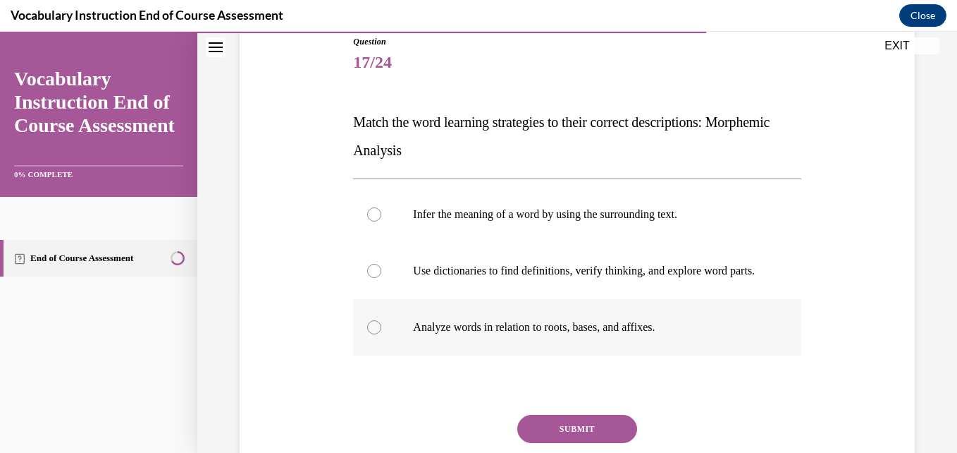
click at [623, 329] on label "Analyze words in relation to roots, bases, and affixes." at bounding box center [577, 327] width 448 height 56
click at [381, 329] on input "Analyze words in relation to roots, bases, and affixes." at bounding box center [374, 327] width 14 height 14
radio input "true"
click at [572, 441] on button "SUBMIT" at bounding box center [577, 429] width 120 height 28
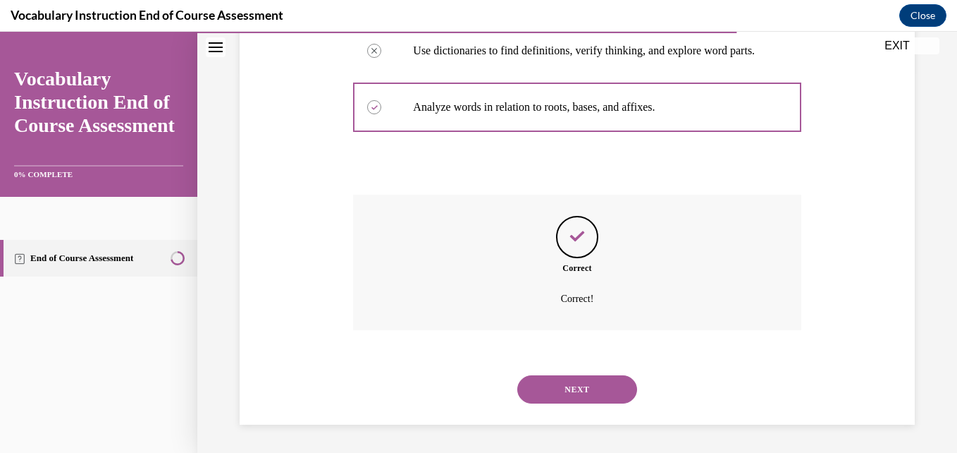
click at [594, 394] on button "NEXT" at bounding box center [577, 389] width 120 height 28
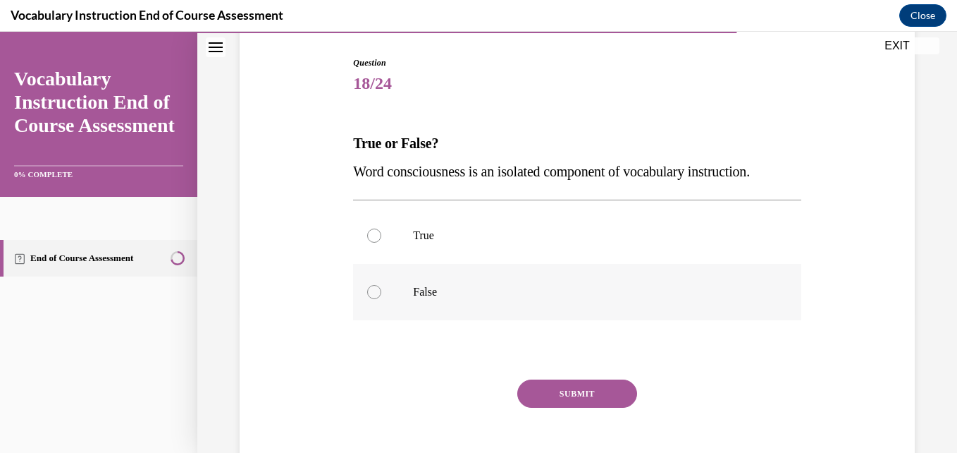
click at [527, 298] on p "False" at bounding box center [589, 292] width 352 height 14
click at [381, 298] on input "False" at bounding box center [374, 292] width 14 height 14
radio input "true"
click at [535, 398] on button "SUBMIT" at bounding box center [577, 393] width 120 height 28
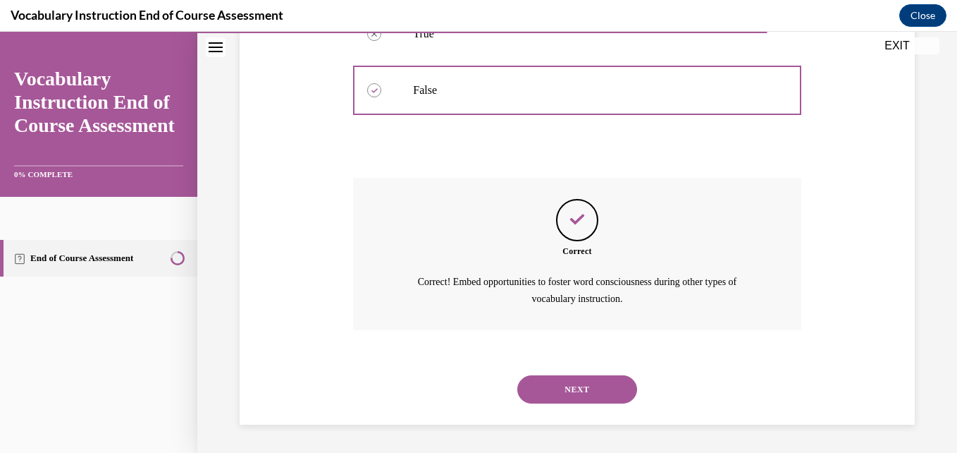
click at [544, 405] on div "NEXT" at bounding box center [577, 389] width 448 height 56
click at [532, 381] on button "NEXT" at bounding box center [577, 389] width 120 height 28
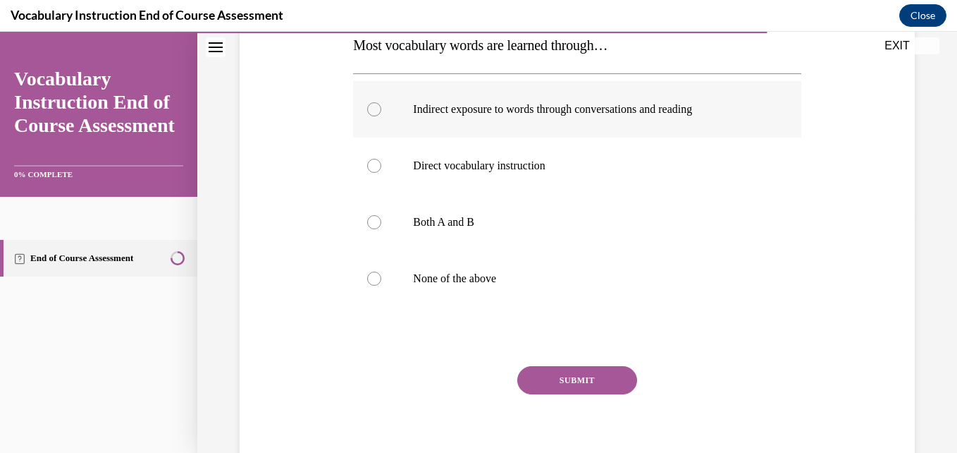
click at [553, 111] on p "Indirect exposure to words through conversations and reading" at bounding box center [589, 109] width 352 height 14
click at [381, 111] on input "Indirect exposure to words through conversations and reading" at bounding box center [374, 109] width 14 height 14
radio input "true"
click at [526, 369] on button "SUBMIT" at bounding box center [577, 380] width 120 height 28
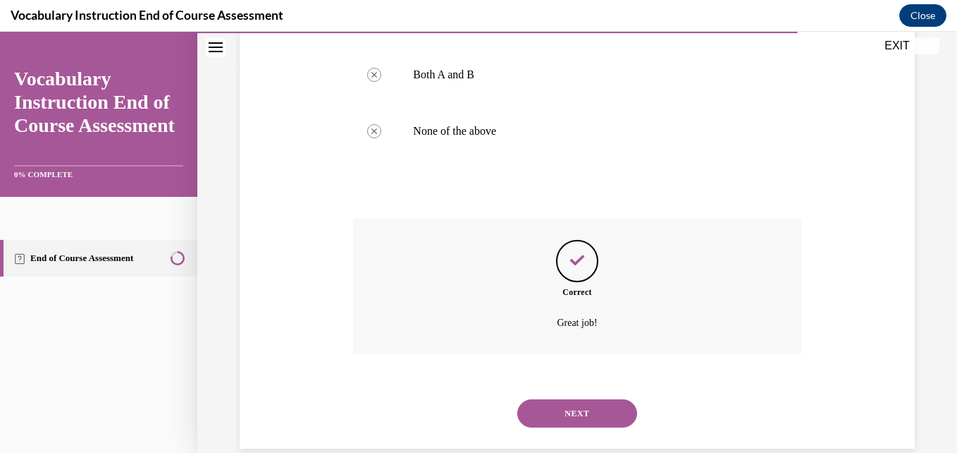
scroll to position [409, 0]
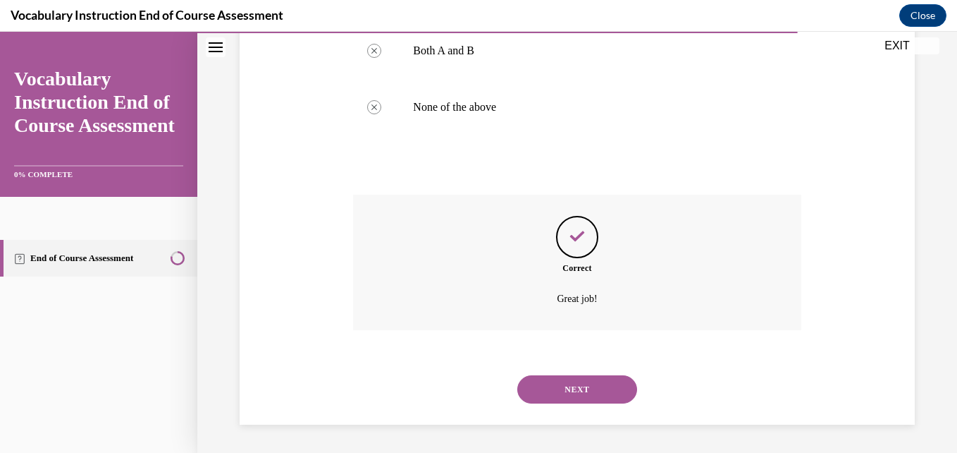
click at [551, 386] on button "NEXT" at bounding box center [577, 389] width 120 height 28
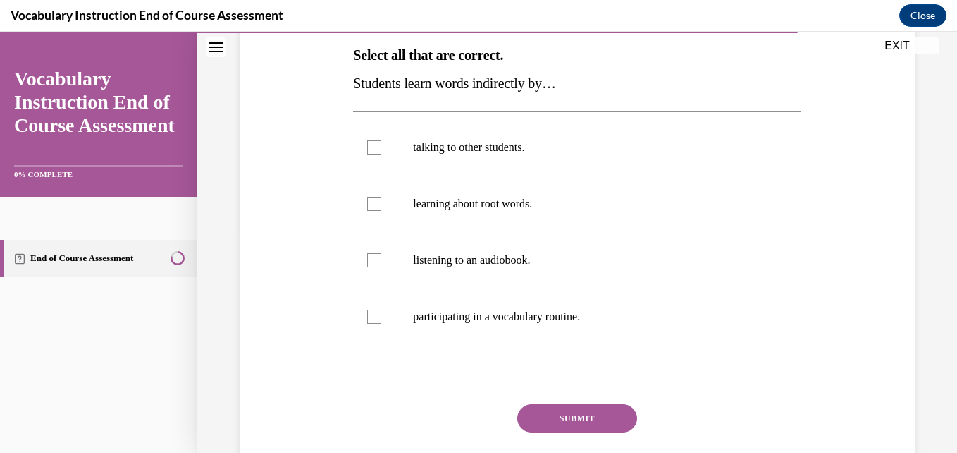
scroll to position [224, 0]
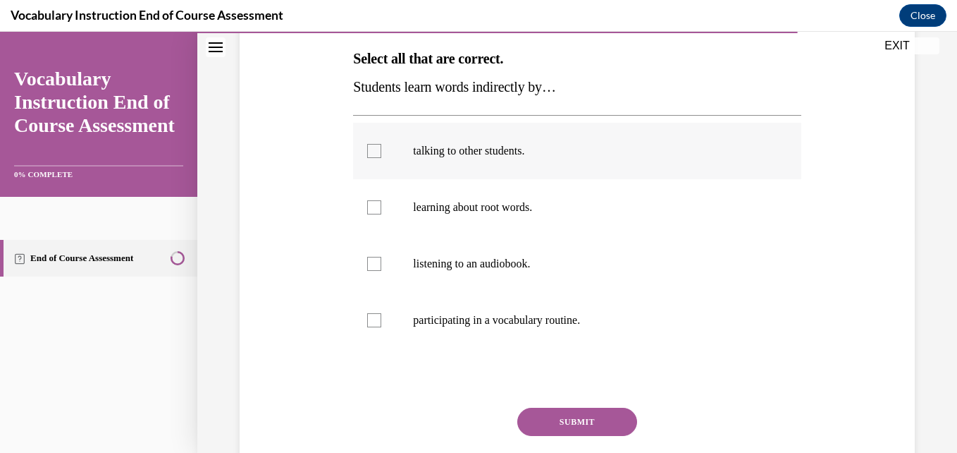
click at [513, 145] on p "talking to other students." at bounding box center [589, 151] width 352 height 14
click at [381, 145] on input "talking to other students." at bounding box center [374, 151] width 14 height 14
checkbox input "true"
click at [494, 219] on label "learning about root words." at bounding box center [577, 207] width 448 height 56
click at [381, 214] on input "learning about root words." at bounding box center [374, 207] width 14 height 14
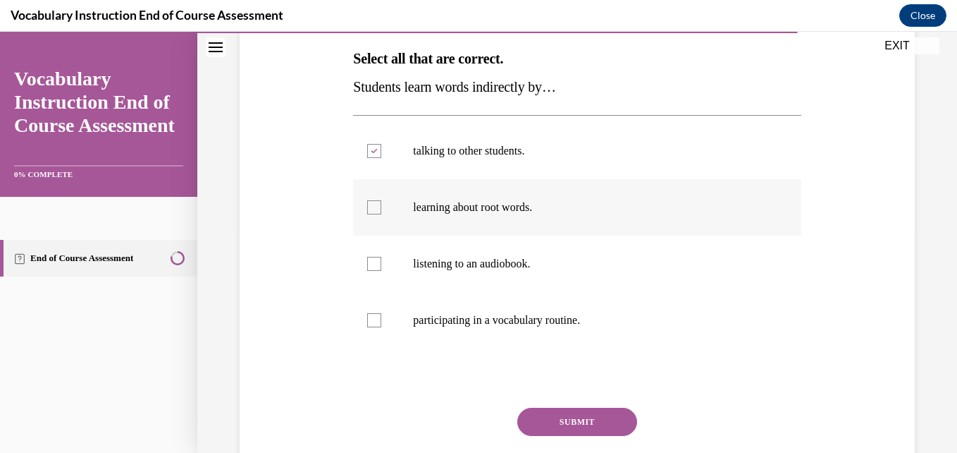
checkbox input "true"
click at [484, 266] on p "listening to an audiobook." at bounding box center [589, 264] width 352 height 14
click at [381, 266] on input "listening to an audiobook." at bounding box center [374, 264] width 14 height 14
checkbox input "true"
click at [492, 214] on label "learning about root words." at bounding box center [577, 207] width 448 height 56
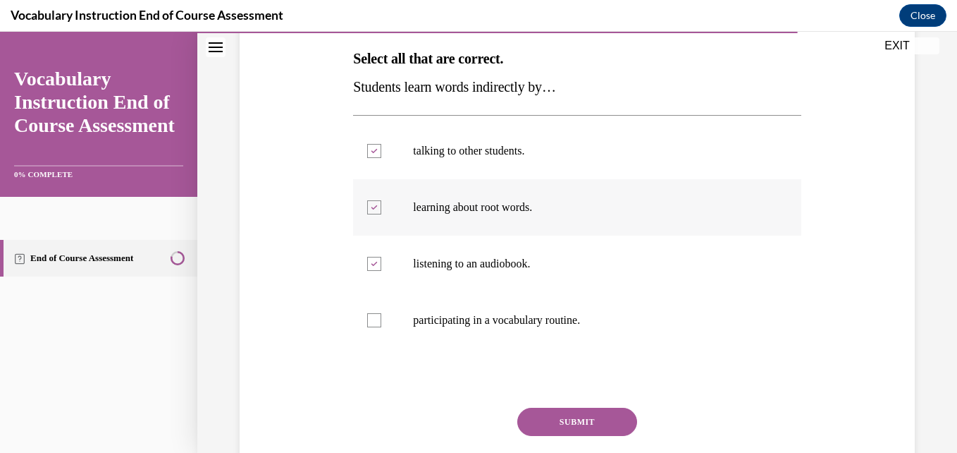
click at [381, 214] on input "learning about root words." at bounding box center [374, 207] width 14 height 14
checkbox input "false"
click at [539, 409] on button "SUBMIT" at bounding box center [577, 421] width 120 height 28
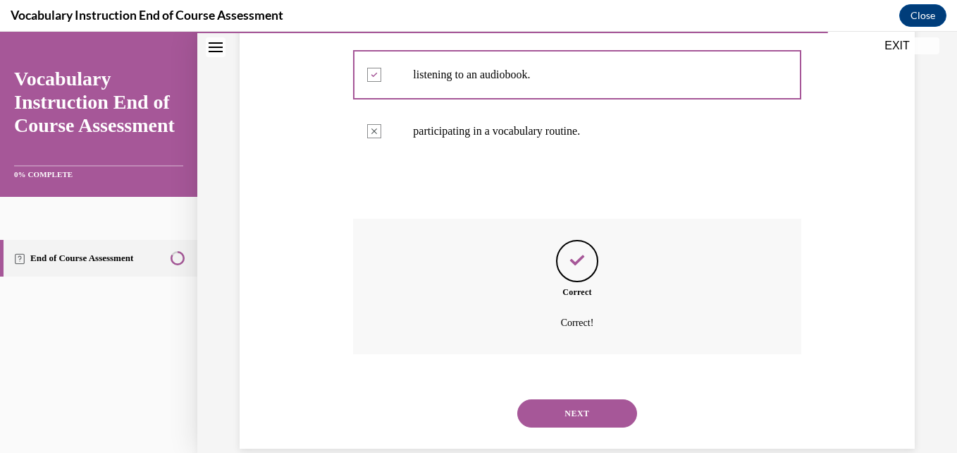
scroll to position [437, 0]
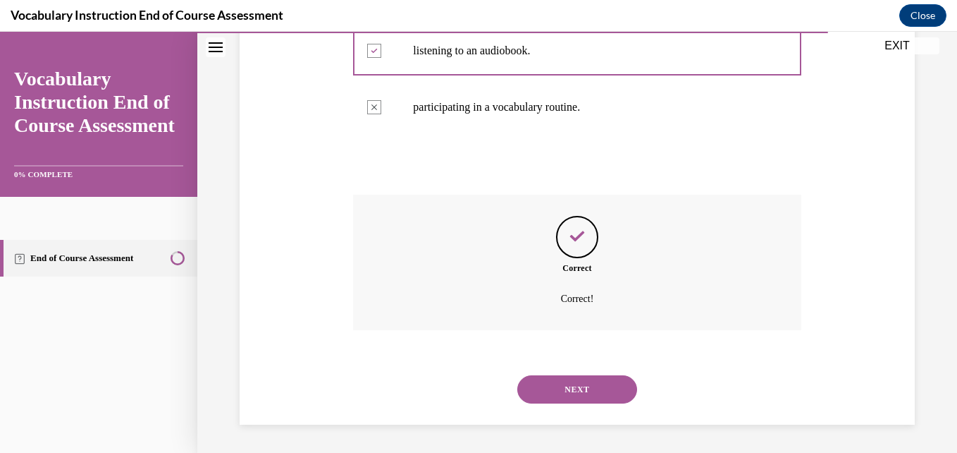
click at [551, 393] on button "NEXT" at bounding box center [577, 389] width 120 height 28
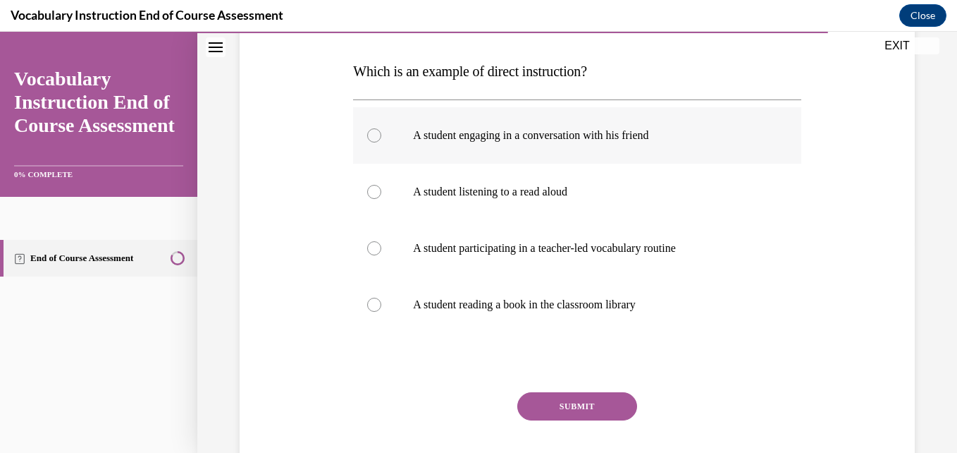
scroll to position [212, 0]
click at [517, 246] on p "A student participating in a teacher-led vocabulary routine" at bounding box center [589, 247] width 352 height 14
click at [381, 246] on input "A student participating in a teacher-led vocabulary routine" at bounding box center [374, 247] width 14 height 14
radio input "true"
click at [539, 403] on button "SUBMIT" at bounding box center [577, 405] width 120 height 28
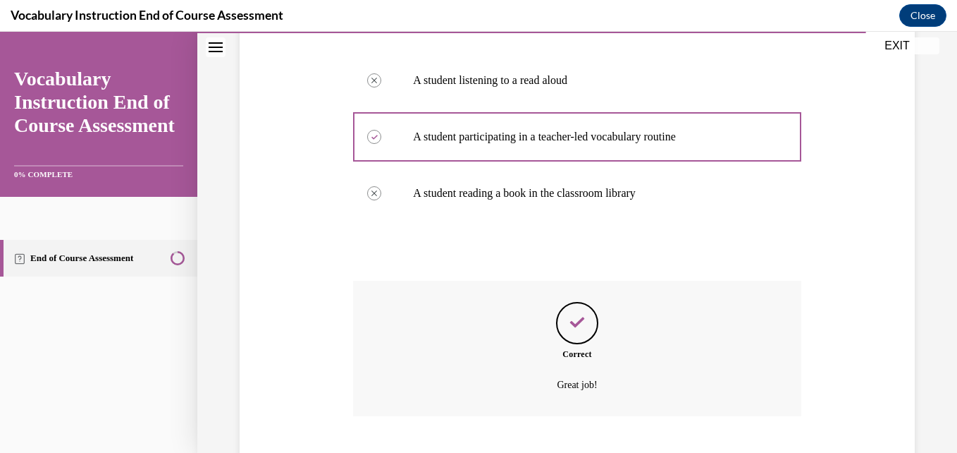
scroll to position [409, 0]
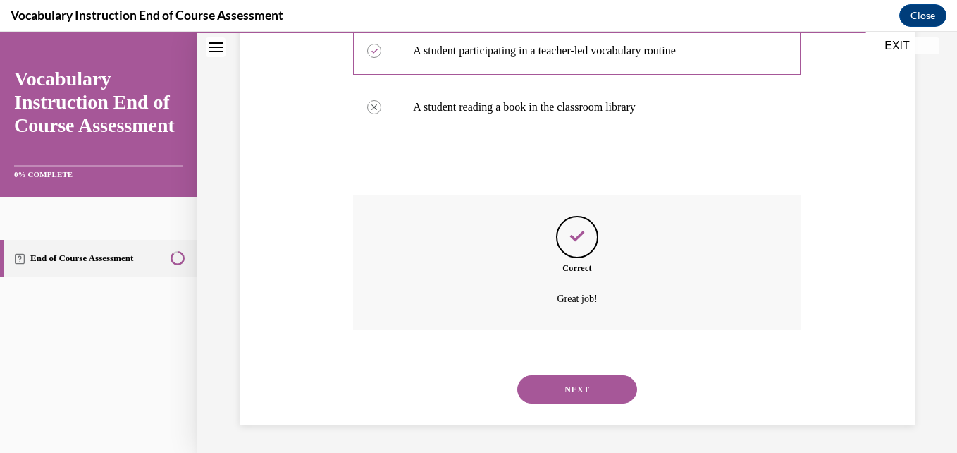
click at [547, 391] on button "NEXT" at bounding box center [577, 389] width 120 height 28
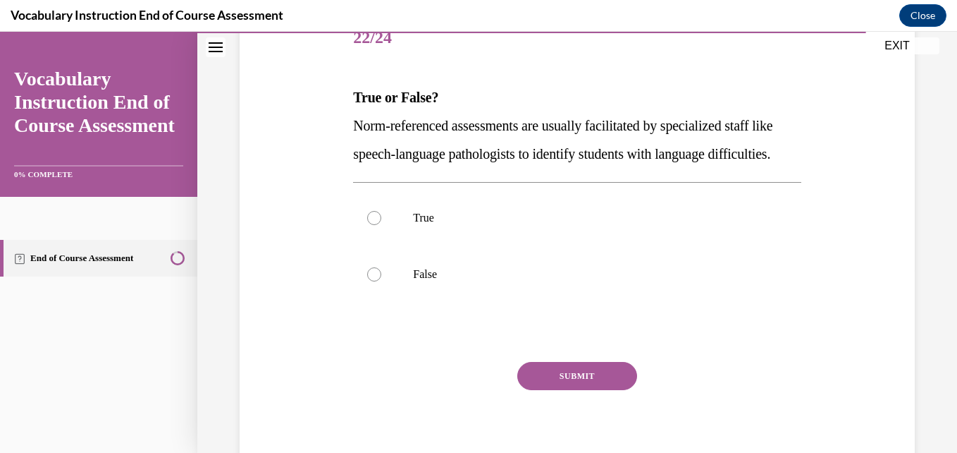
scroll to position [190, 0]
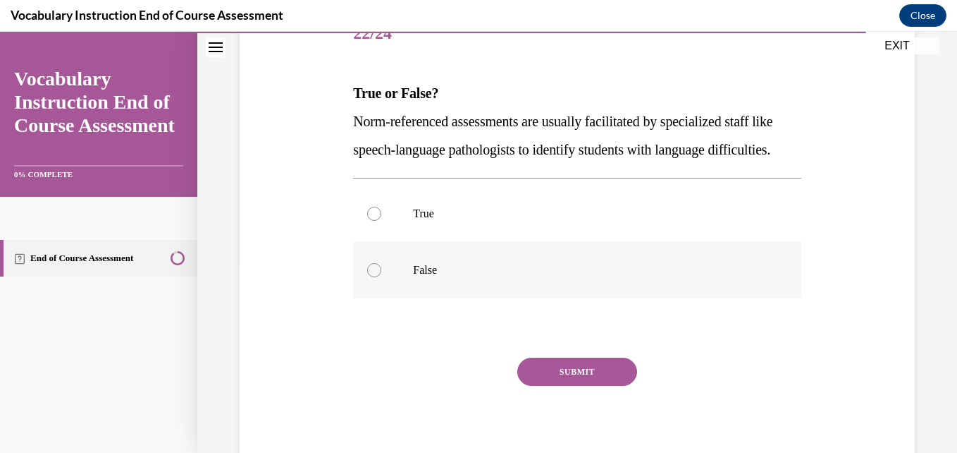
click at [390, 298] on label "False" at bounding box center [577, 270] width 448 height 56
click at [381, 277] on input "False" at bounding box center [374, 270] width 14 height 14
radio input "true"
click at [550, 386] on button "SUBMIT" at bounding box center [577, 371] width 120 height 28
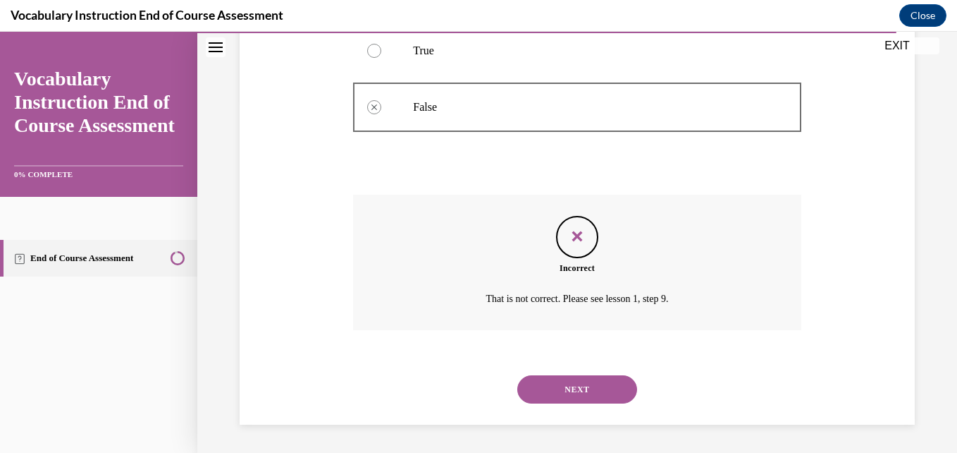
scroll to position [381, 0]
click at [533, 384] on button "NEXT" at bounding box center [577, 389] width 120 height 28
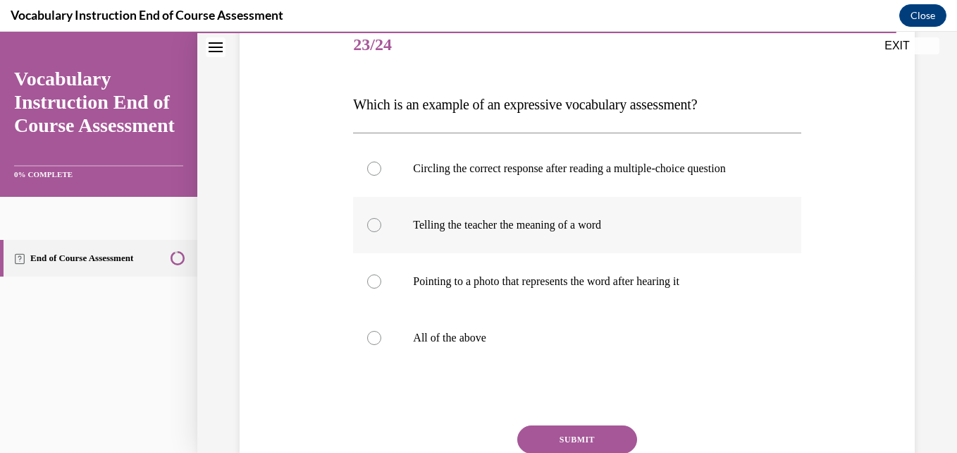
scroll to position [179, 0]
click at [518, 376] on div "Question 23/24 Which is an example of an expressive vocabulary assessment? Circ…" at bounding box center [577, 278] width 448 height 523
click at [490, 339] on p "All of the above" at bounding box center [589, 337] width 352 height 14
click at [381, 339] on input "All of the above" at bounding box center [374, 337] width 14 height 14
radio input "true"
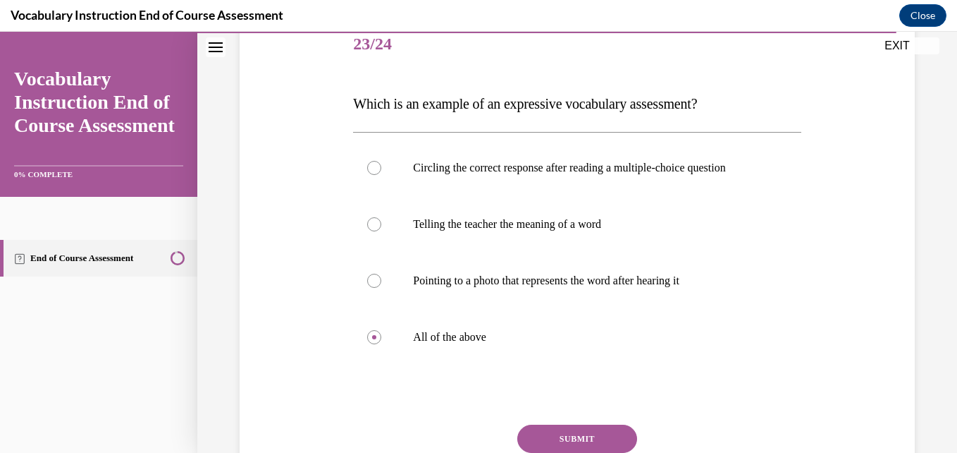
click at [548, 435] on button "SUBMIT" at bounding box center [577, 438] width 120 height 28
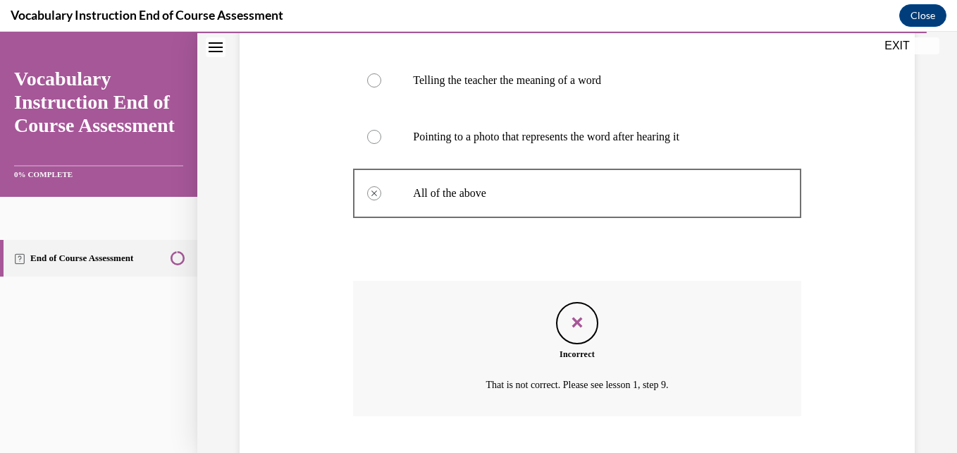
scroll to position [409, 0]
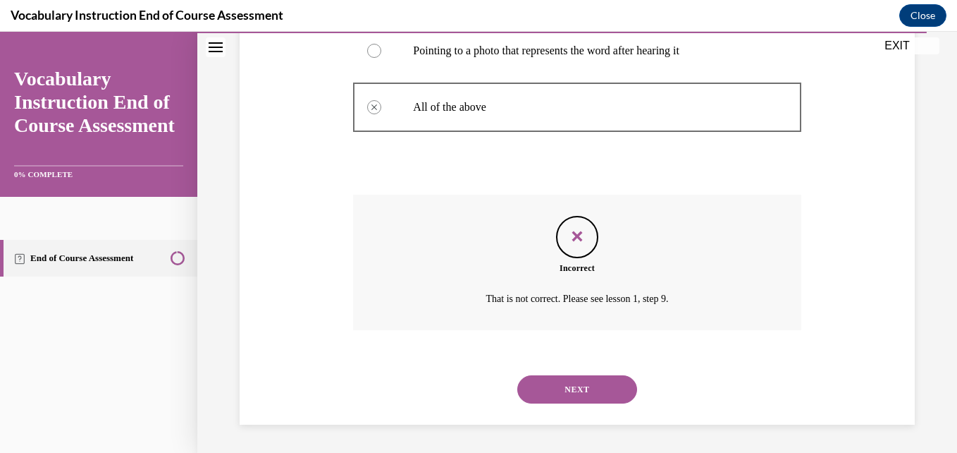
click at [588, 386] on button "NEXT" at bounding box center [577, 389] width 120 height 28
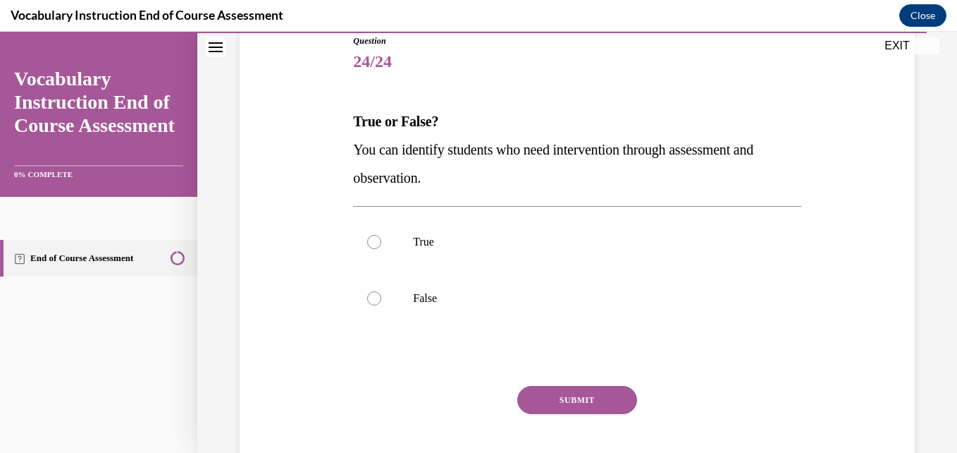
scroll to position [162, 0]
click at [508, 234] on p "True" at bounding box center [589, 241] width 352 height 14
click at [381, 234] on input "True" at bounding box center [374, 241] width 14 height 14
radio input "true"
click at [538, 414] on div "SUBMIT" at bounding box center [577, 420] width 448 height 70
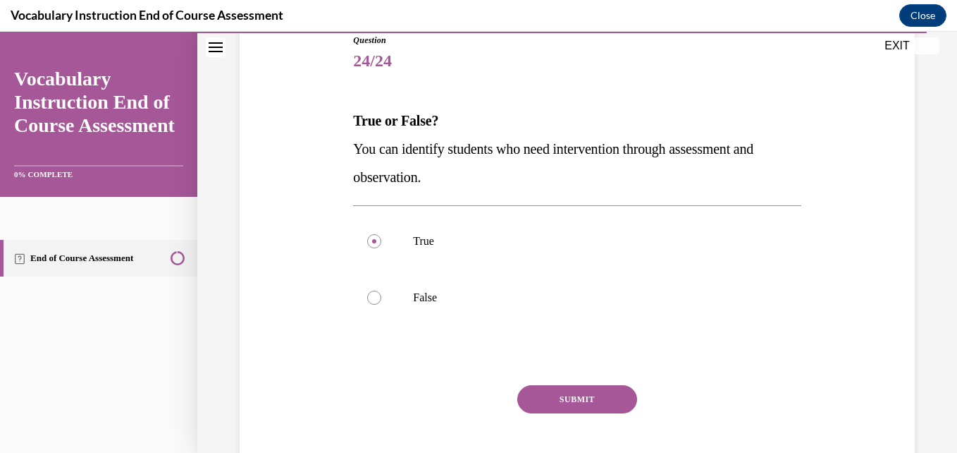
click at [539, 398] on button "SUBMIT" at bounding box center [577, 399] width 120 height 28
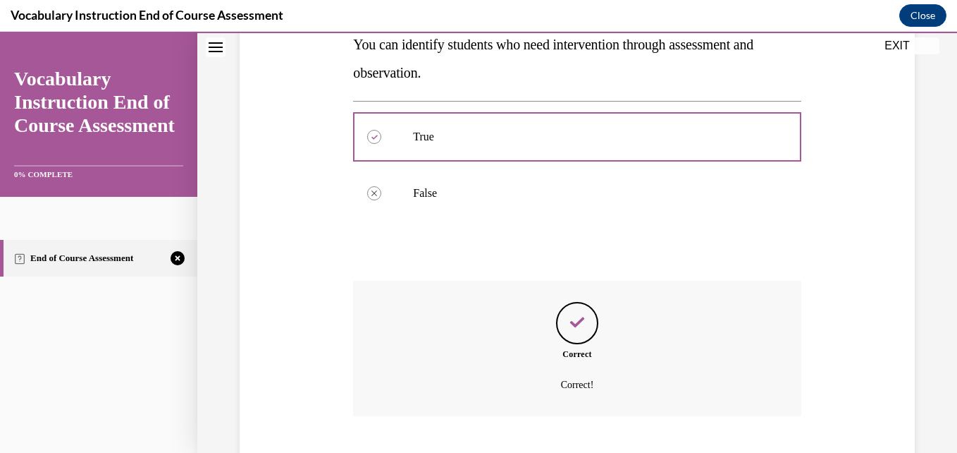
scroll to position [352, 0]
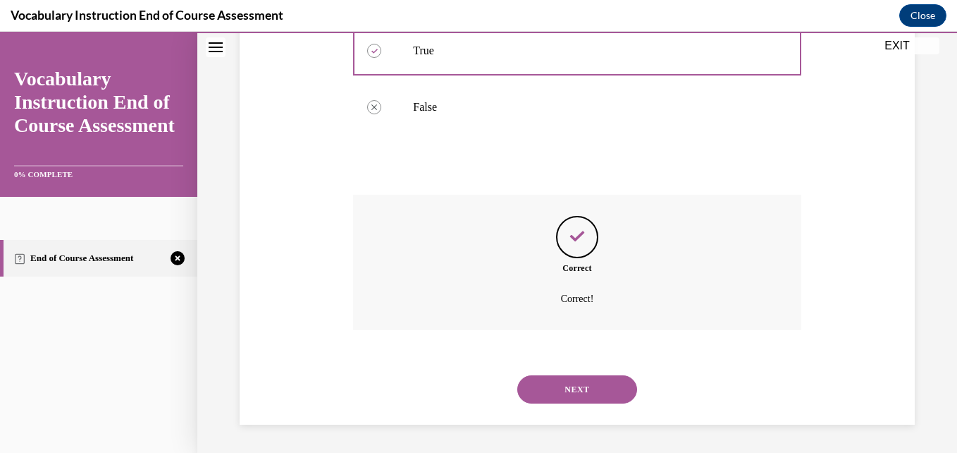
click at [541, 396] on button "NEXT" at bounding box center [577, 389] width 120 height 28
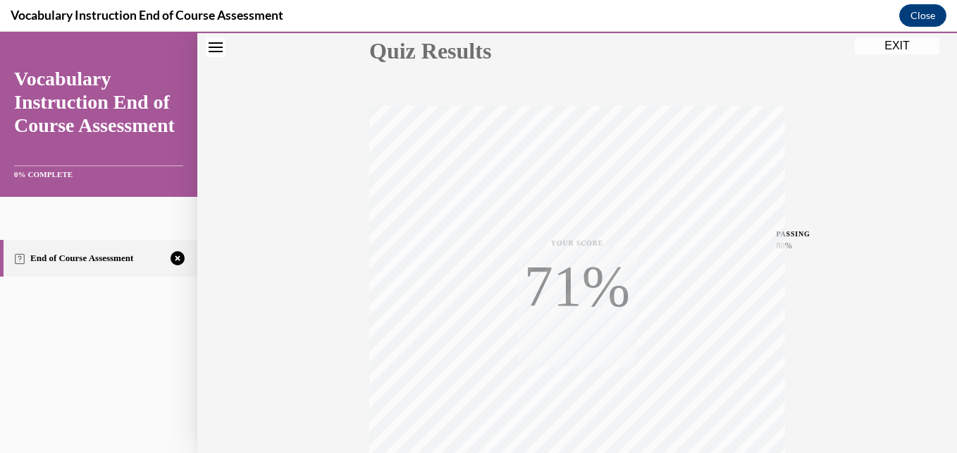
scroll to position [302, 0]
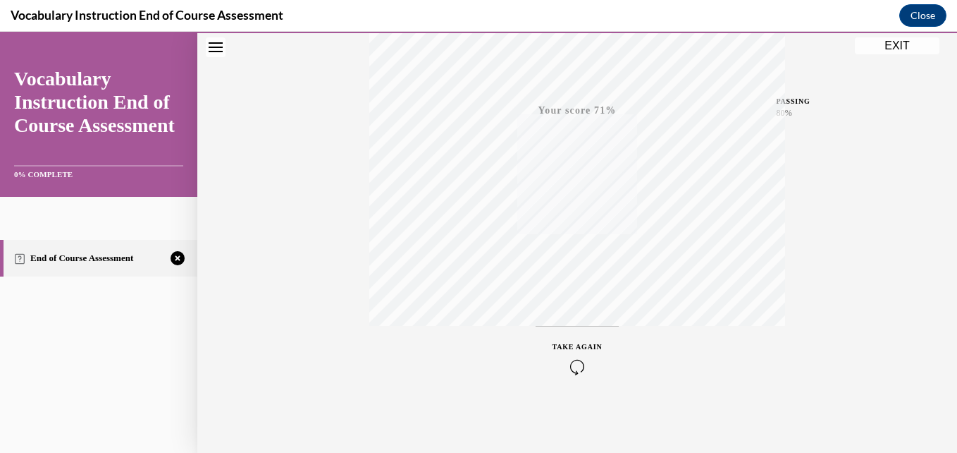
click at [573, 364] on icon "button" at bounding box center [578, 367] width 50 height 16
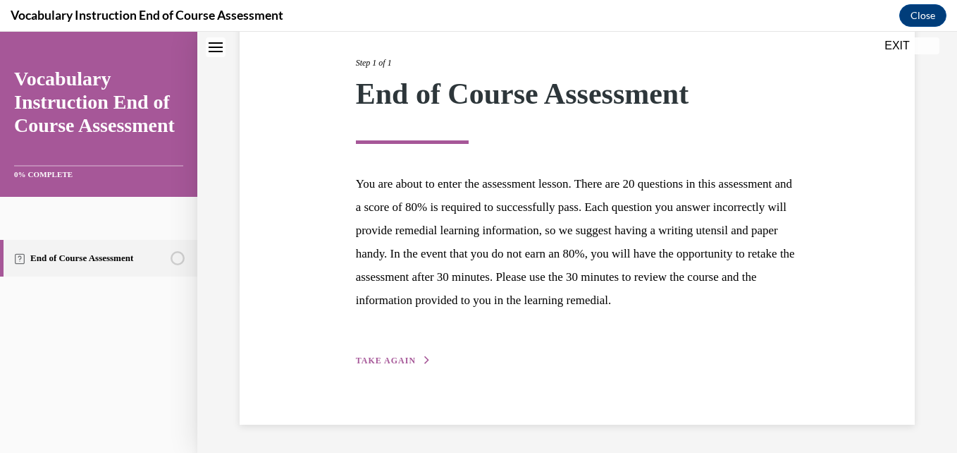
scroll to position [195, 0]
click at [349, 335] on div "Step 1 of 1 End of Course Assessment You are about to enter the assessment less…" at bounding box center [577, 196] width 465 height 344
click at [368, 346] on div "Step 1 of 1 End of Course Assessment You are about to enter the assessment less…" at bounding box center [577, 196] width 465 height 344
click at [373, 362] on span "TAKE AGAIN" at bounding box center [386, 360] width 60 height 10
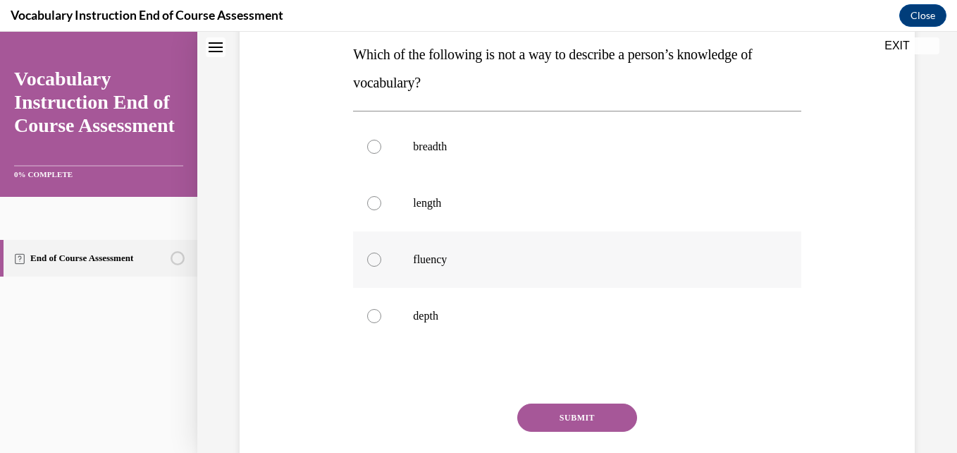
scroll to position [230, 0]
click at [451, 209] on label "length" at bounding box center [577, 201] width 448 height 56
click at [381, 209] on input "length" at bounding box center [374, 202] width 14 height 14
radio input "true"
click at [541, 418] on button "SUBMIT" at bounding box center [577, 416] width 120 height 28
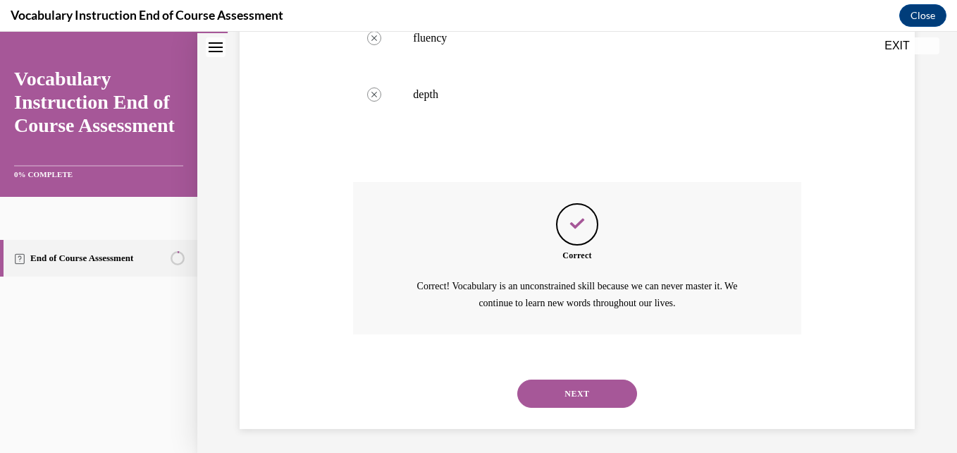
scroll to position [454, 0]
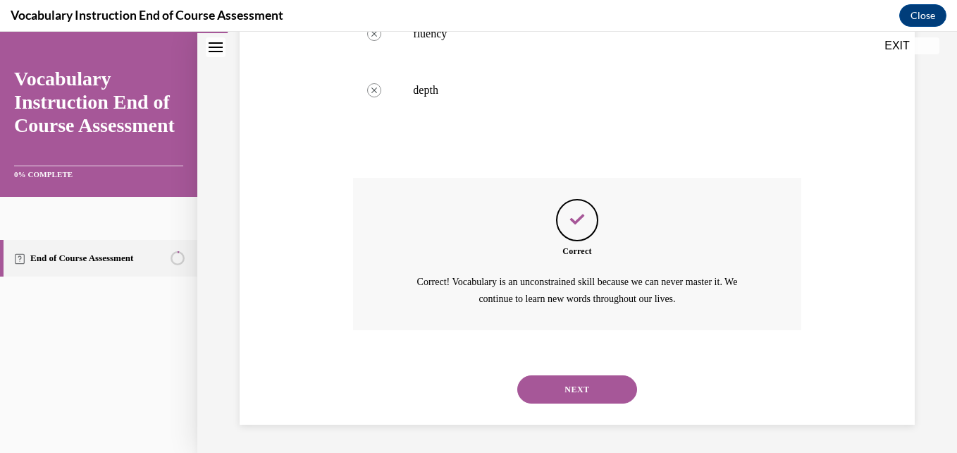
click at [545, 393] on button "NEXT" at bounding box center [577, 389] width 120 height 28
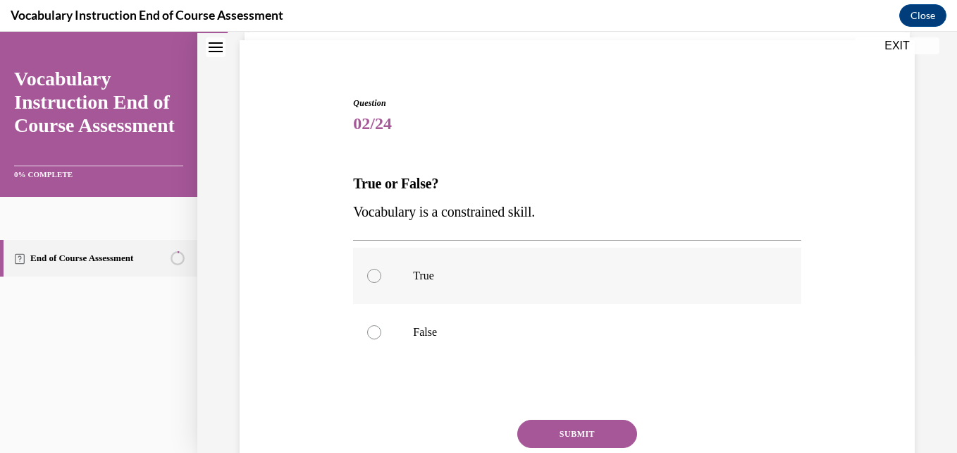
scroll to position [102, 0]
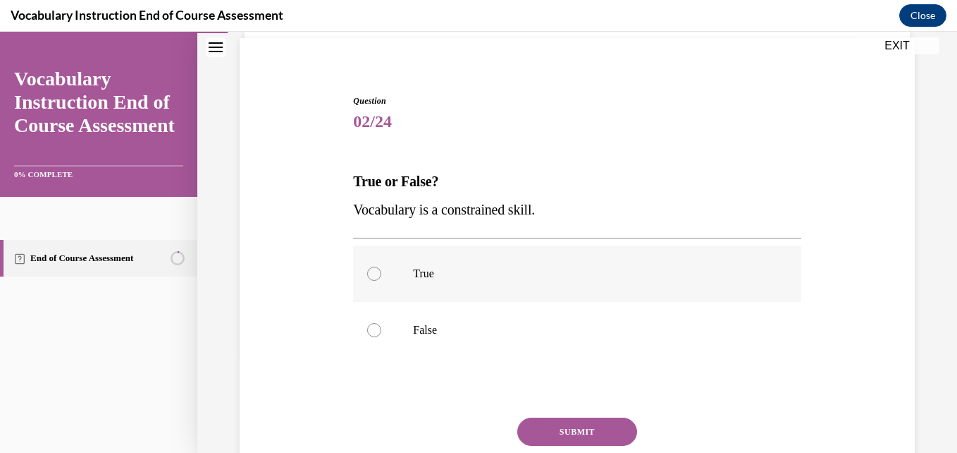
click at [474, 265] on label "True" at bounding box center [577, 273] width 448 height 56
click at [381, 266] on input "True" at bounding box center [374, 273] width 14 height 14
radio input "true"
click at [528, 429] on button "SUBMIT" at bounding box center [577, 431] width 120 height 28
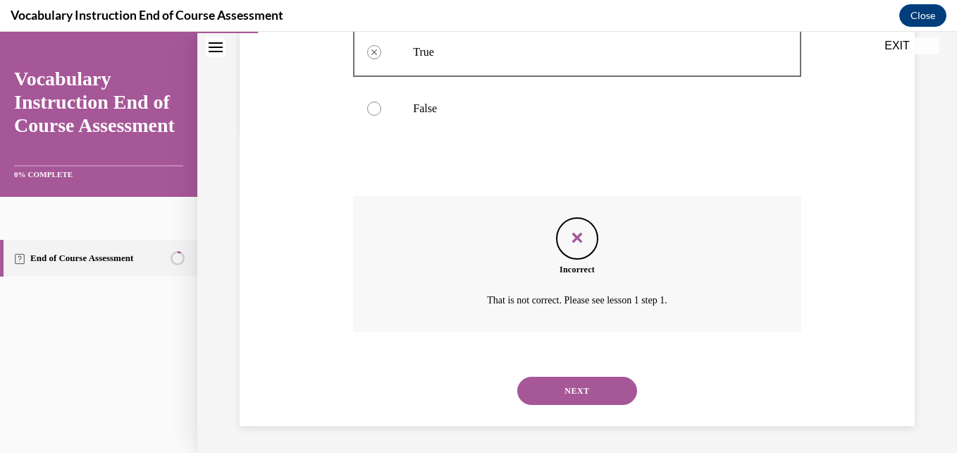
scroll to position [324, 0]
click at [556, 378] on button "NEXT" at bounding box center [577, 389] width 120 height 28
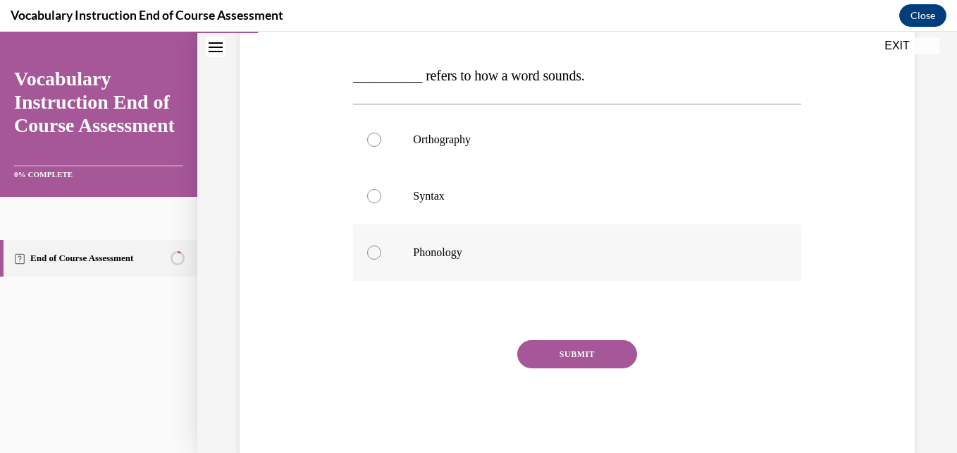
scroll to position [209, 0]
click at [501, 211] on label "Syntax" at bounding box center [577, 194] width 448 height 56
click at [381, 201] on input "Syntax" at bounding box center [374, 194] width 14 height 14
radio input "true"
click at [530, 357] on button "SUBMIT" at bounding box center [577, 352] width 120 height 28
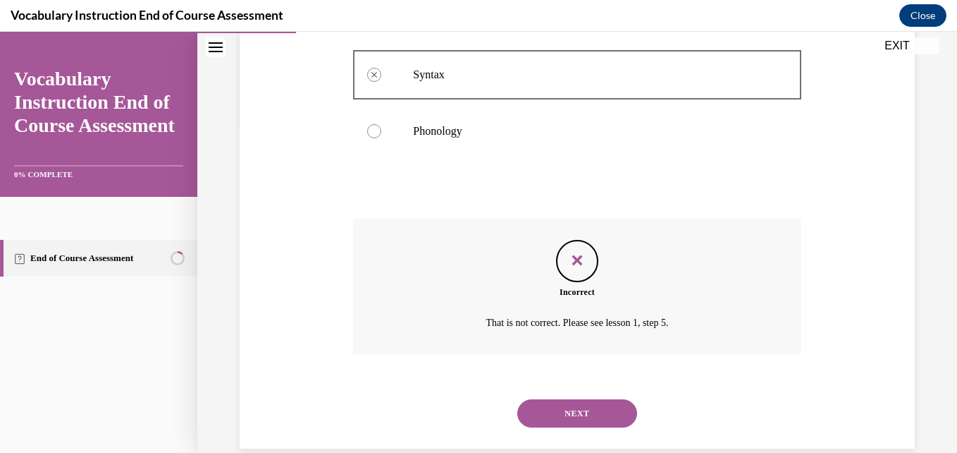
scroll to position [352, 0]
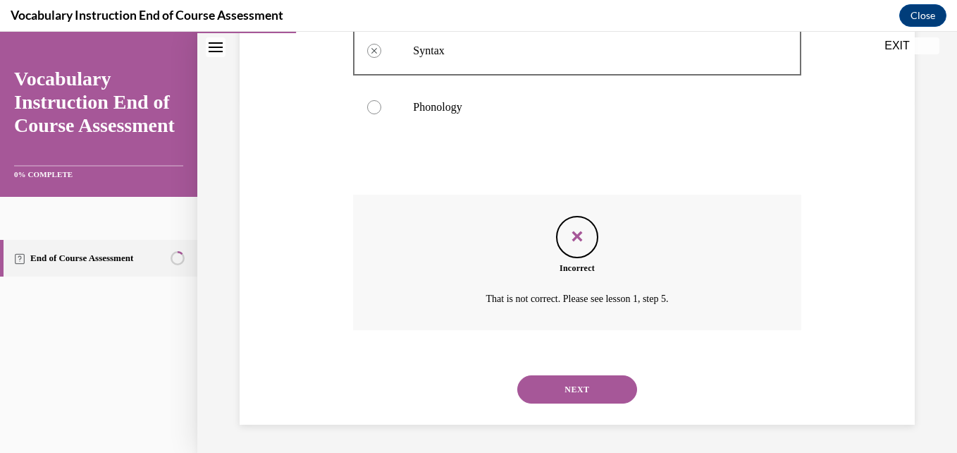
click at [527, 389] on button "NEXT" at bounding box center [577, 389] width 120 height 28
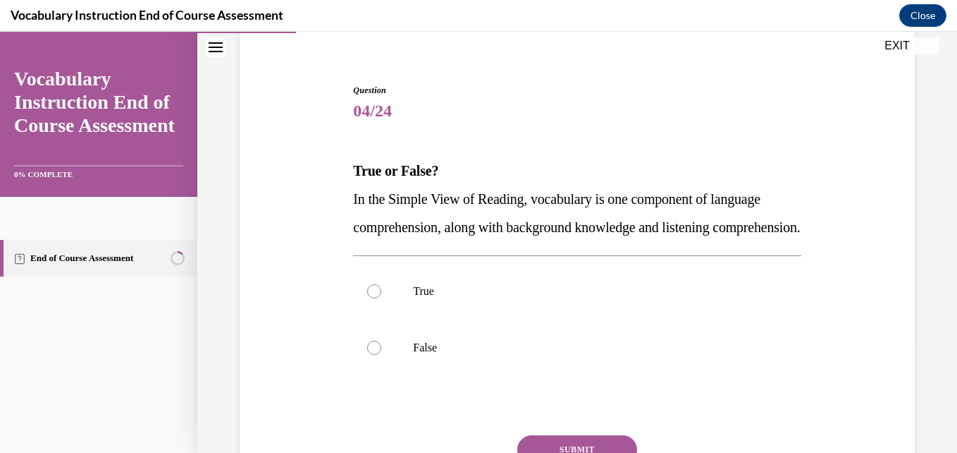
scroll to position [114, 0]
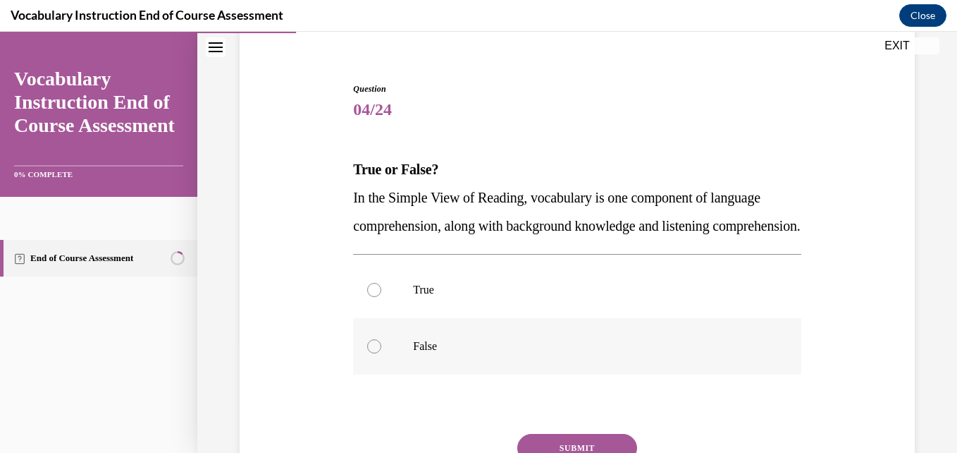
click at [493, 353] on p "False" at bounding box center [589, 346] width 352 height 14
click at [381, 353] on input "False" at bounding box center [374, 346] width 14 height 14
radio input "true"
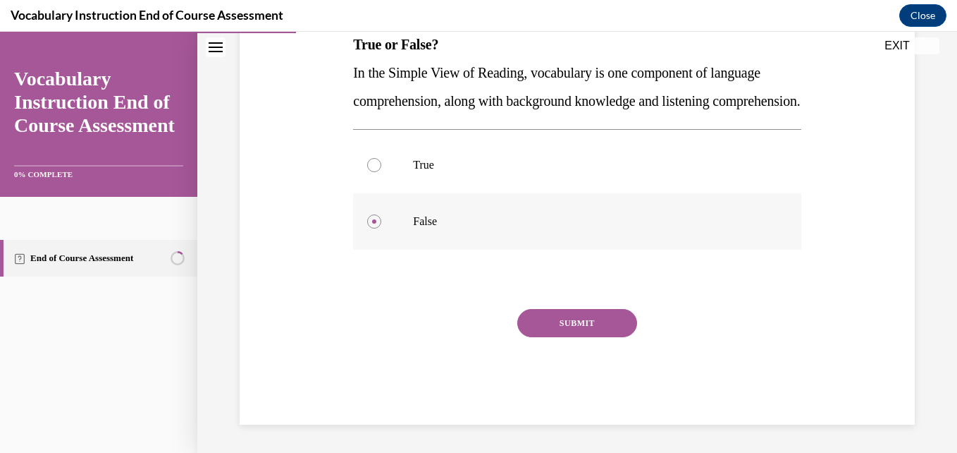
scroll to position [266, 0]
click at [546, 319] on button "SUBMIT" at bounding box center [577, 323] width 120 height 28
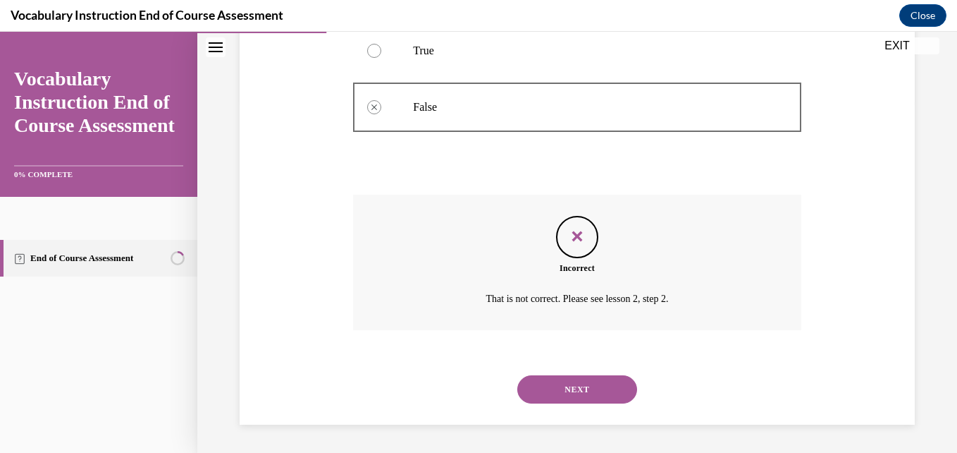
scroll to position [381, 0]
click at [537, 386] on button "NEXT" at bounding box center [577, 389] width 120 height 28
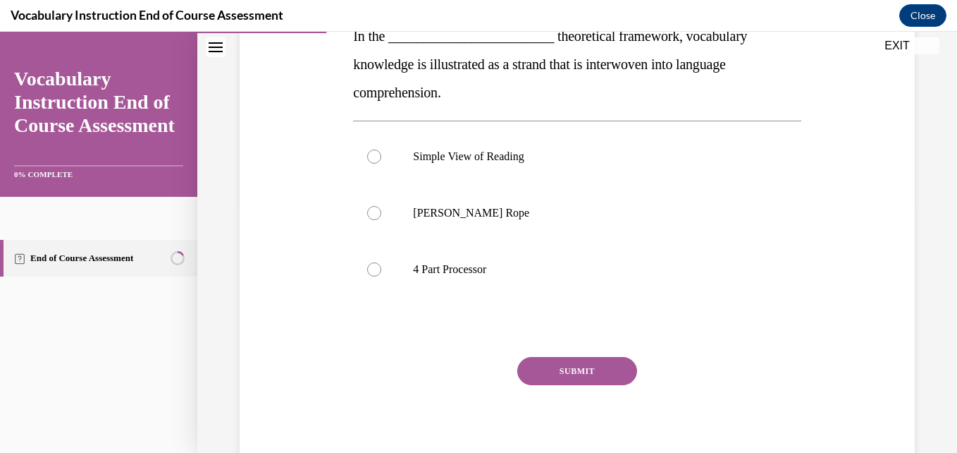
scroll to position [278, 0]
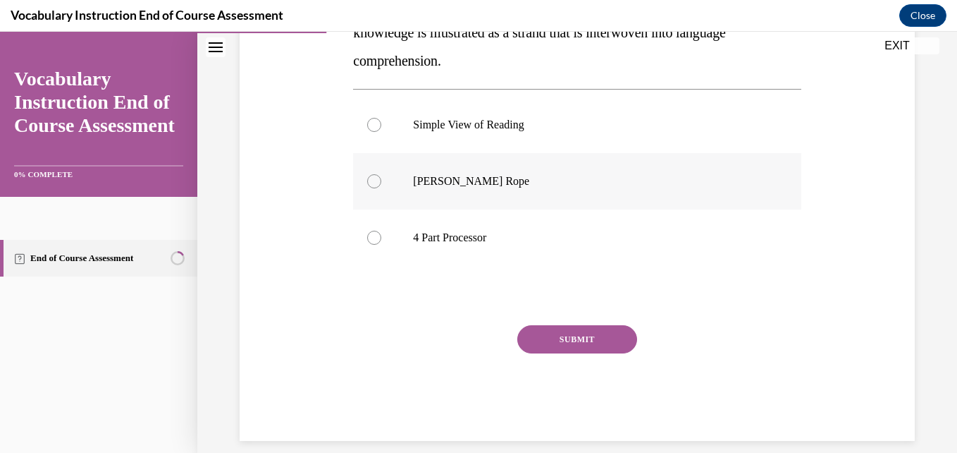
click at [495, 173] on label "Scarborough's Rope" at bounding box center [577, 181] width 448 height 56
click at [381, 174] on input "Scarborough's Rope" at bounding box center [374, 181] width 14 height 14
radio input "true"
click at [524, 348] on button "SUBMIT" at bounding box center [577, 339] width 120 height 28
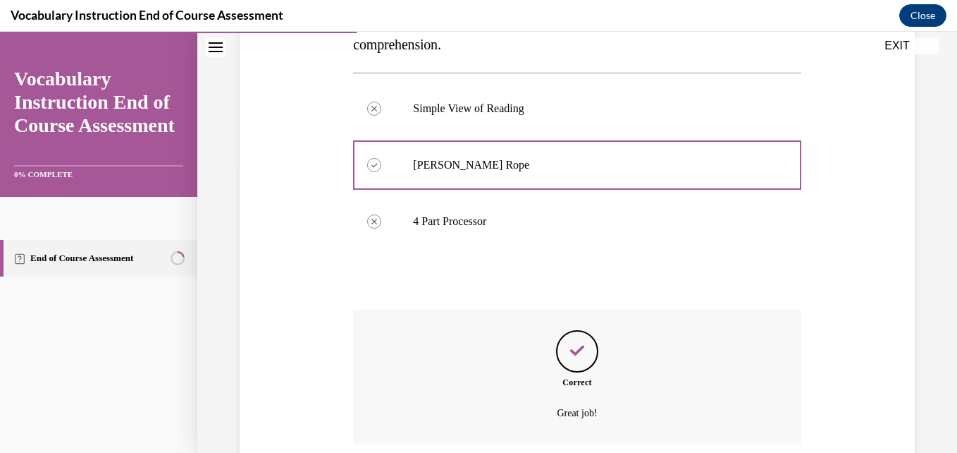
scroll to position [409, 0]
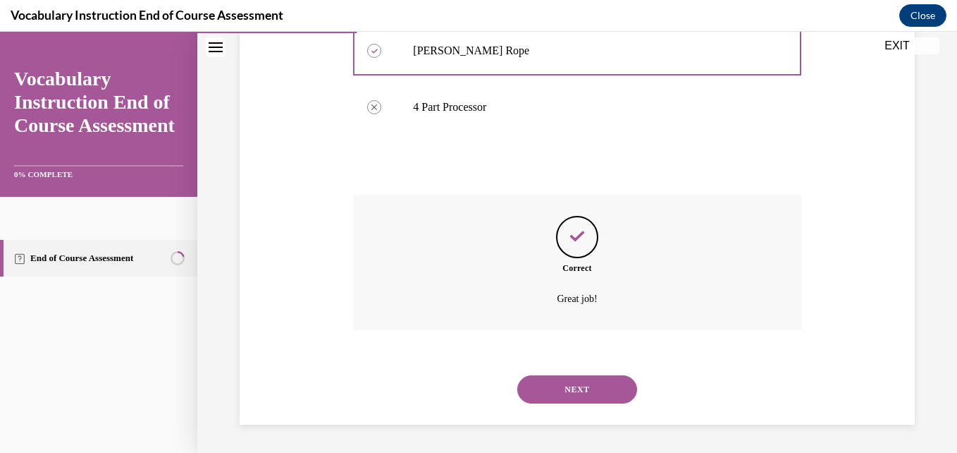
click at [529, 393] on button "NEXT" at bounding box center [577, 389] width 120 height 28
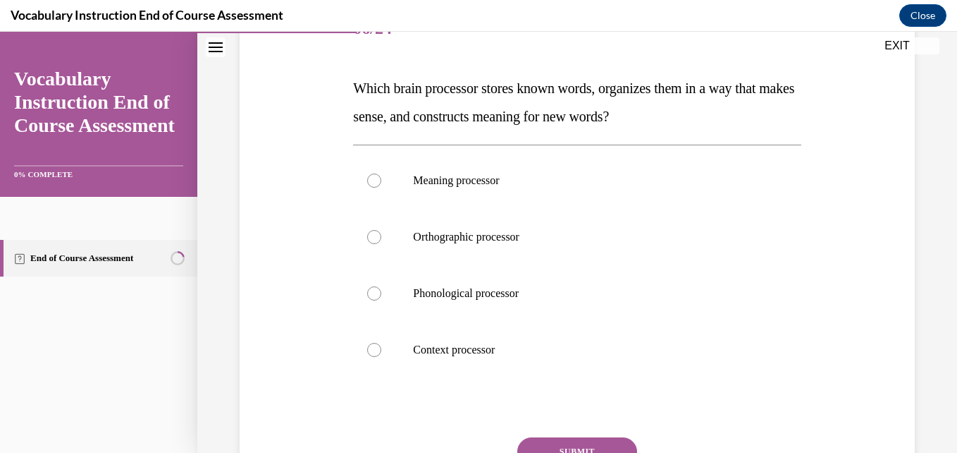
scroll to position [195, 0]
click at [451, 198] on label "Meaning processor" at bounding box center [577, 180] width 448 height 56
click at [381, 187] on input "Meaning processor" at bounding box center [374, 180] width 14 height 14
radio input "true"
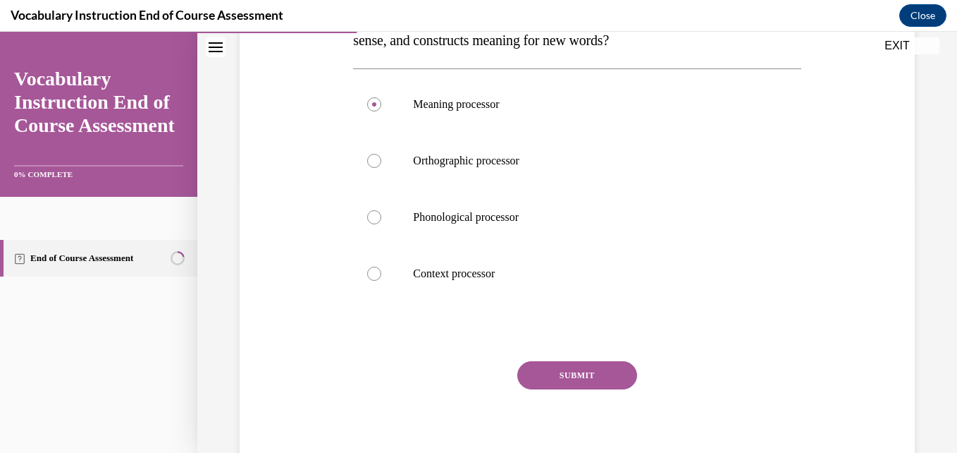
click at [553, 359] on div "Question 06/24 Which brain processor stores known words, organizes them in a wa…" at bounding box center [577, 200] width 448 height 551
click at [547, 379] on button "SUBMIT" at bounding box center [577, 375] width 120 height 28
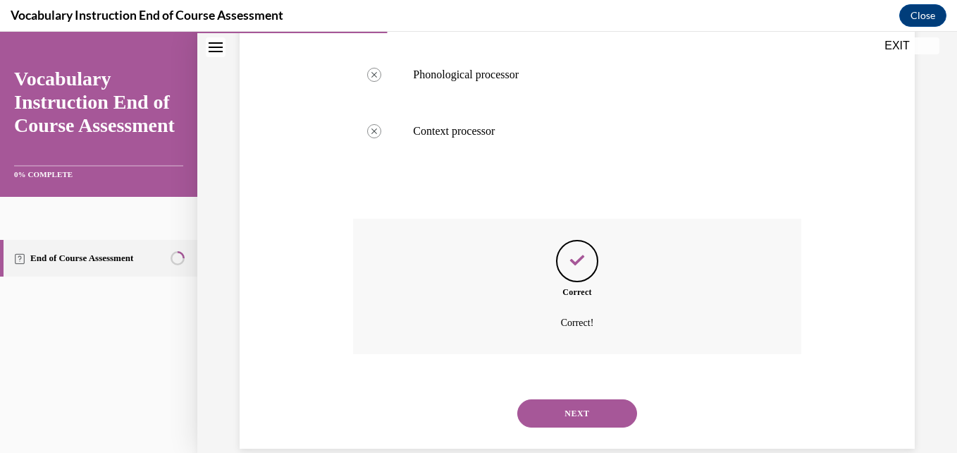
scroll to position [437, 0]
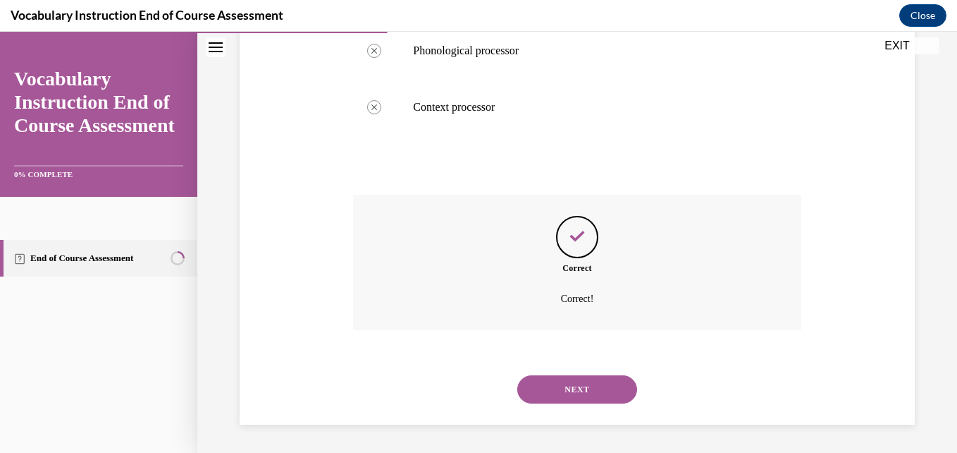
click at [541, 398] on button "NEXT" at bounding box center [577, 389] width 120 height 28
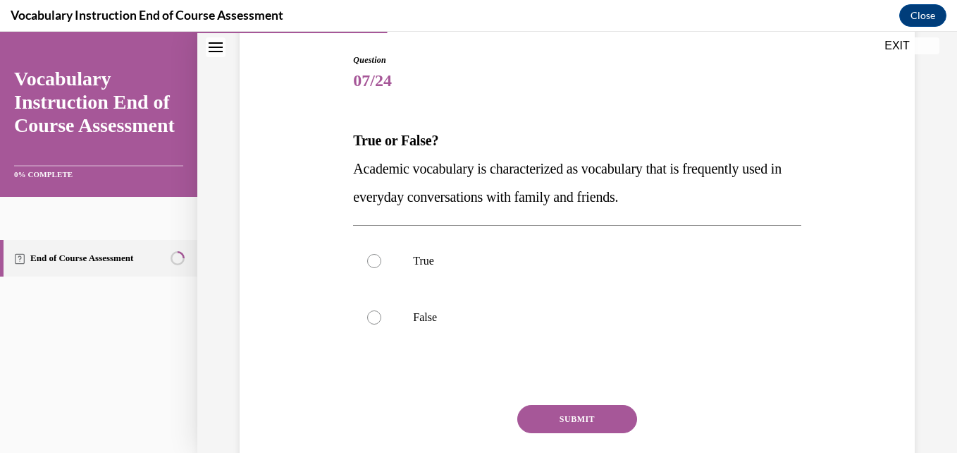
scroll to position [143, 0]
click at [482, 318] on p "False" at bounding box center [589, 316] width 352 height 14
click at [381, 318] on input "False" at bounding box center [374, 316] width 14 height 14
radio input "true"
click at [568, 417] on button "SUBMIT" at bounding box center [577, 418] width 120 height 28
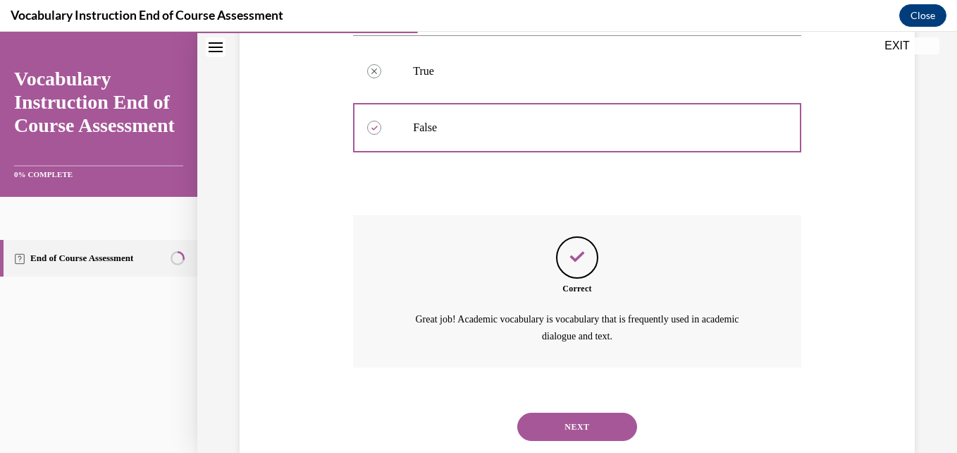
scroll to position [369, 0]
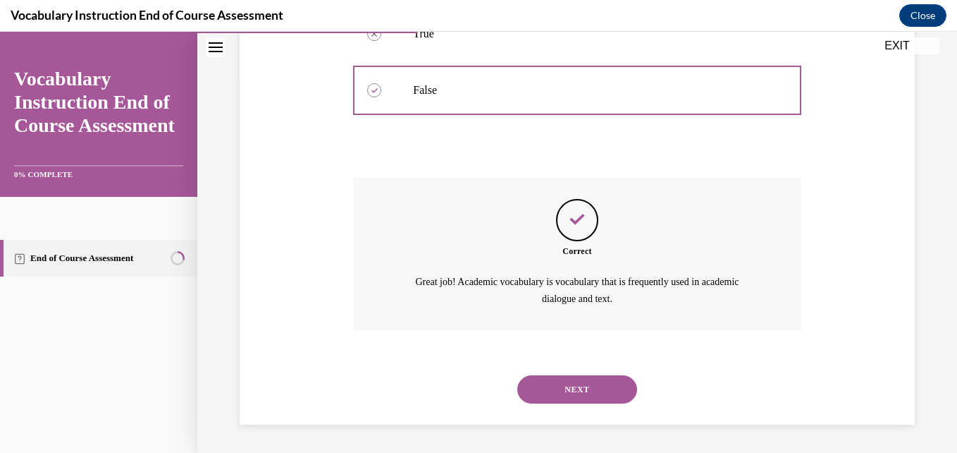
click at [554, 398] on button "NEXT" at bounding box center [577, 389] width 120 height 28
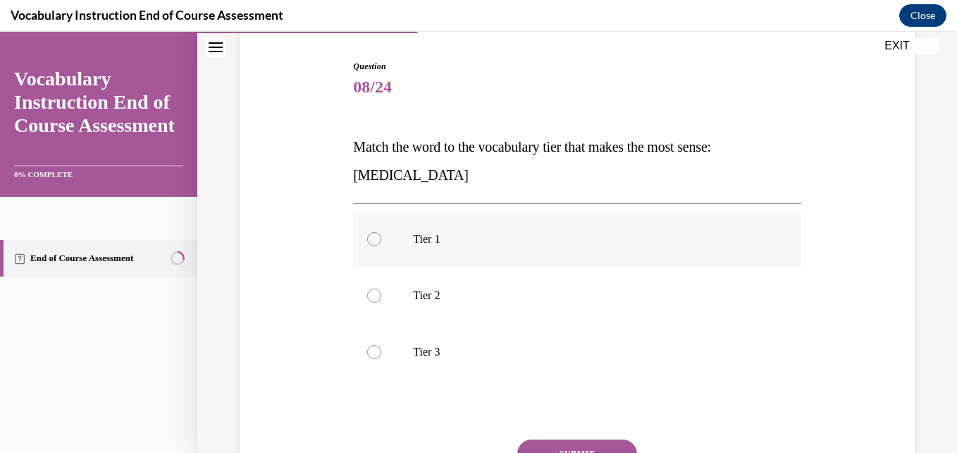
scroll to position [137, 0]
click at [522, 355] on p "Tier 3" at bounding box center [589, 351] width 352 height 14
click at [381, 355] on input "Tier 3" at bounding box center [374, 351] width 14 height 14
radio input "true"
click at [558, 441] on button "SUBMIT" at bounding box center [577, 452] width 120 height 28
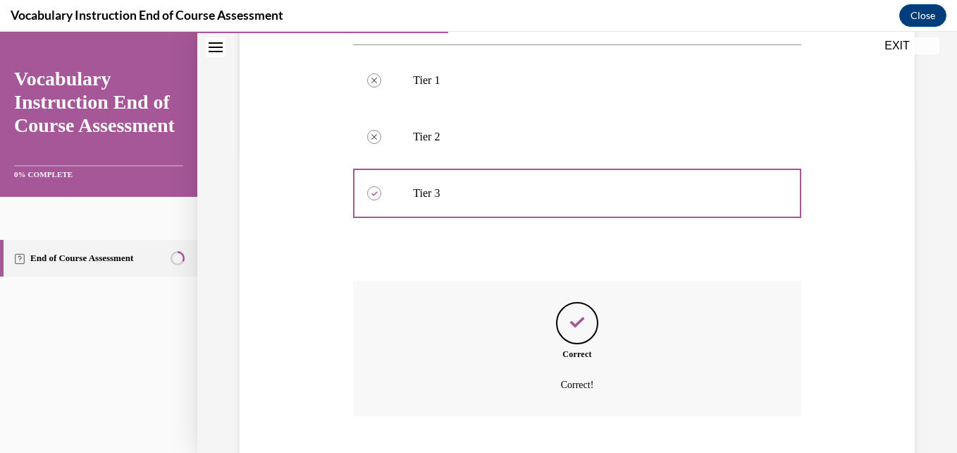
scroll to position [381, 0]
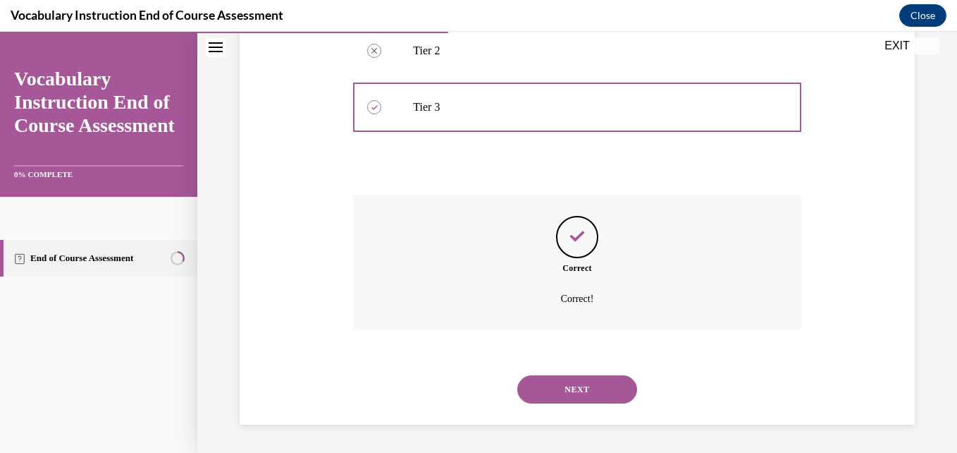
click at [539, 378] on button "NEXT" at bounding box center [577, 389] width 120 height 28
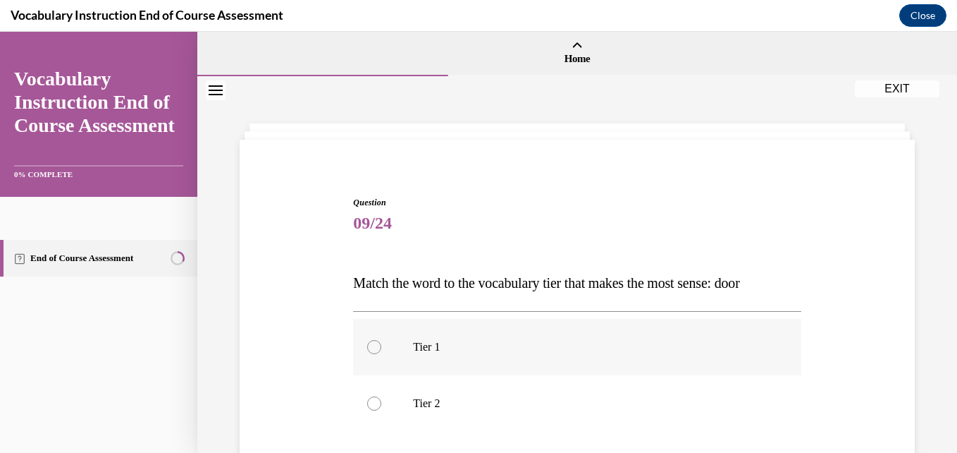
click at [490, 340] on p "Tier 1" at bounding box center [589, 347] width 352 height 14
click at [381, 340] on input "Tier 1" at bounding box center [374, 347] width 14 height 14
radio input "true"
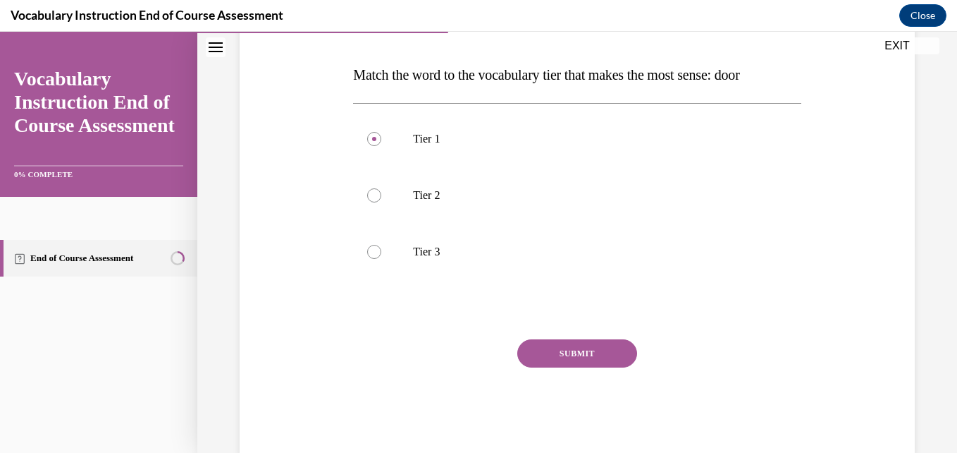
click at [539, 351] on button "SUBMIT" at bounding box center [577, 353] width 120 height 28
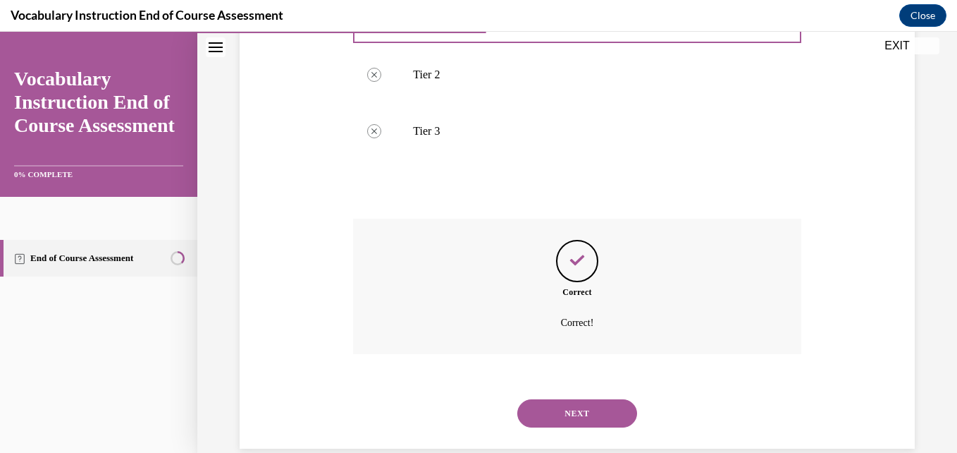
scroll to position [352, 0]
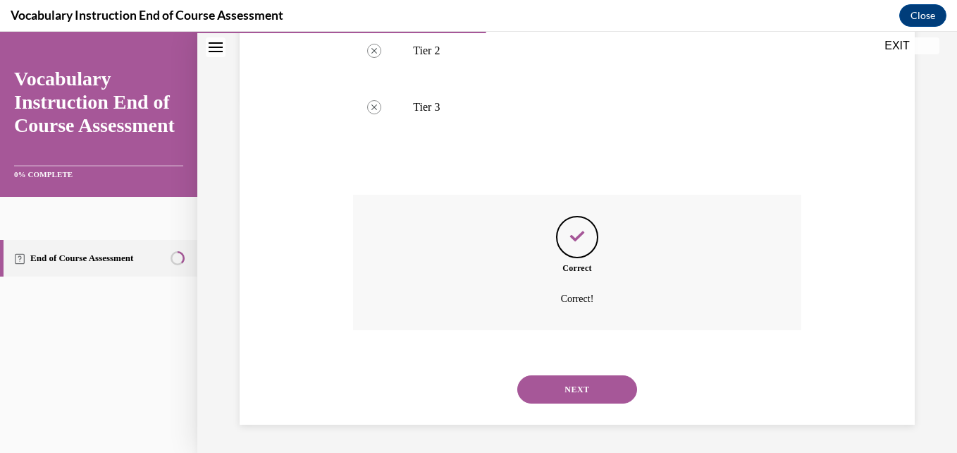
click at [539, 402] on button "NEXT" at bounding box center [577, 389] width 120 height 28
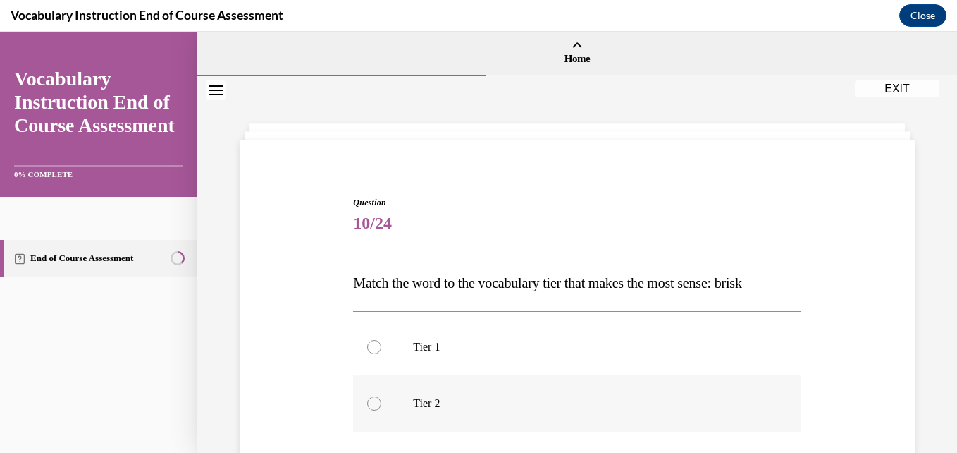
click at [484, 417] on label "Tier 2" at bounding box center [577, 403] width 448 height 56
click at [381, 410] on input "Tier 2" at bounding box center [374, 403] width 14 height 14
radio input "true"
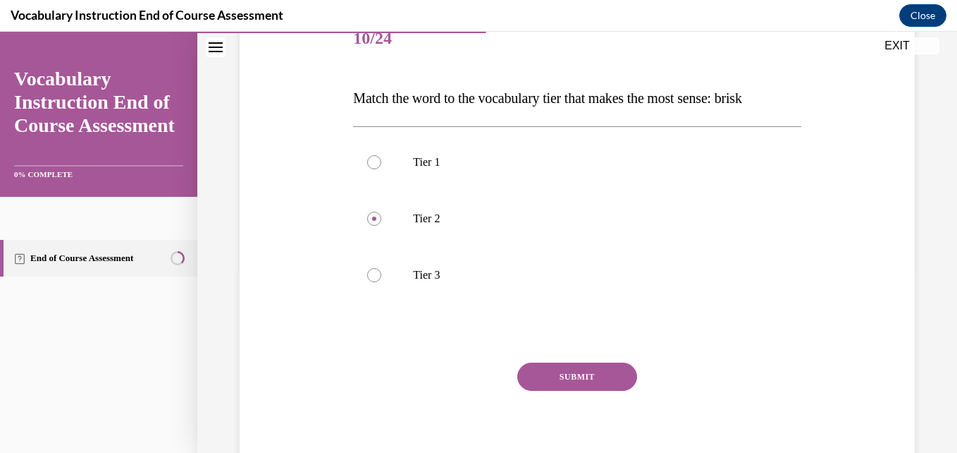
click at [542, 379] on button "SUBMIT" at bounding box center [577, 376] width 120 height 28
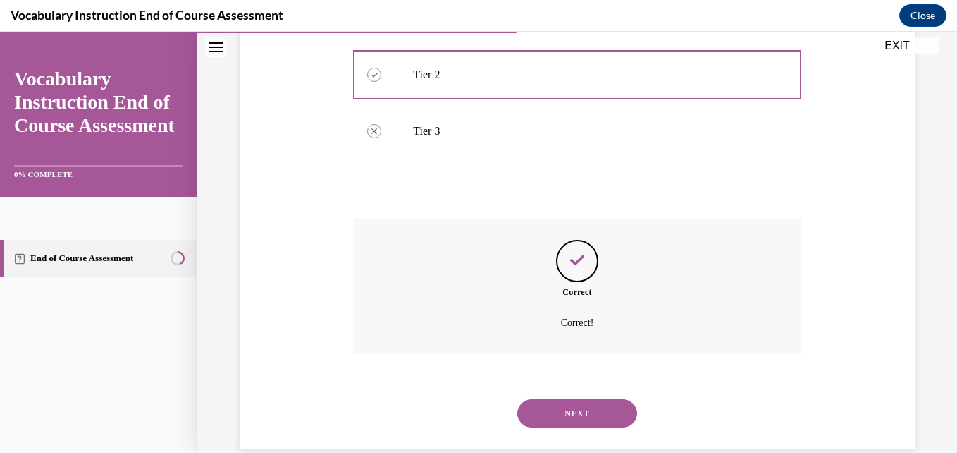
scroll to position [352, 0]
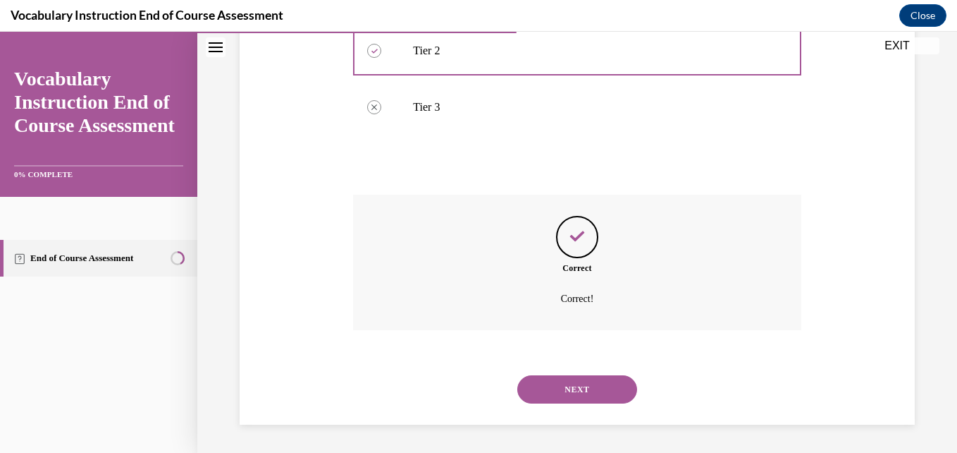
click at [533, 400] on button "NEXT" at bounding box center [577, 389] width 120 height 28
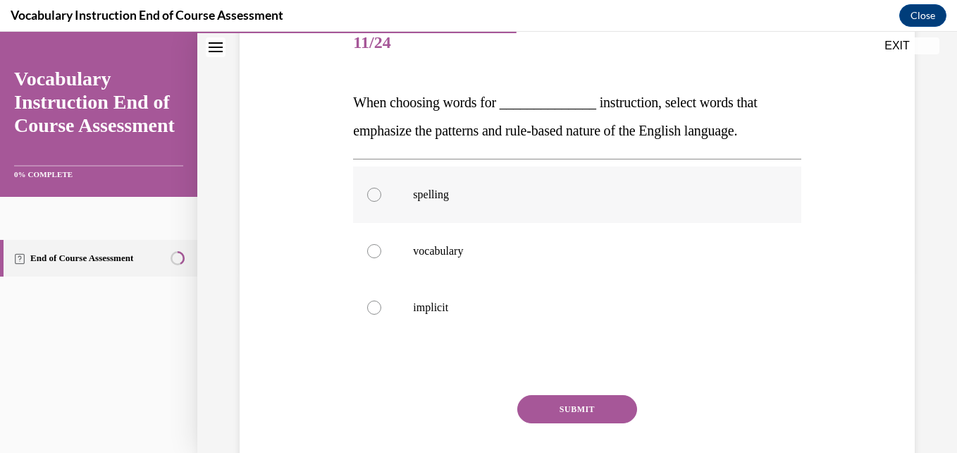
scroll to position [185, 0]
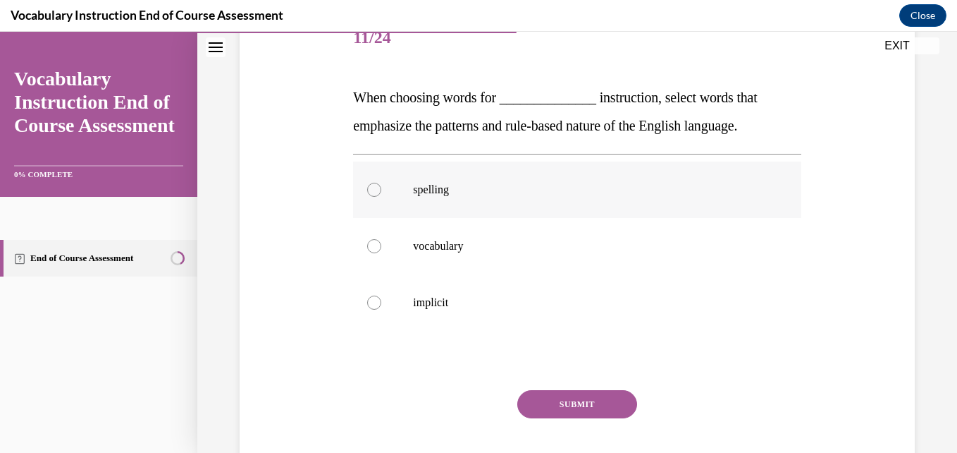
click at [542, 192] on p "spelling" at bounding box center [589, 190] width 352 height 14
click at [381, 192] on input "spelling" at bounding box center [374, 190] width 14 height 14
radio input "true"
click at [544, 406] on button "SUBMIT" at bounding box center [577, 404] width 120 height 28
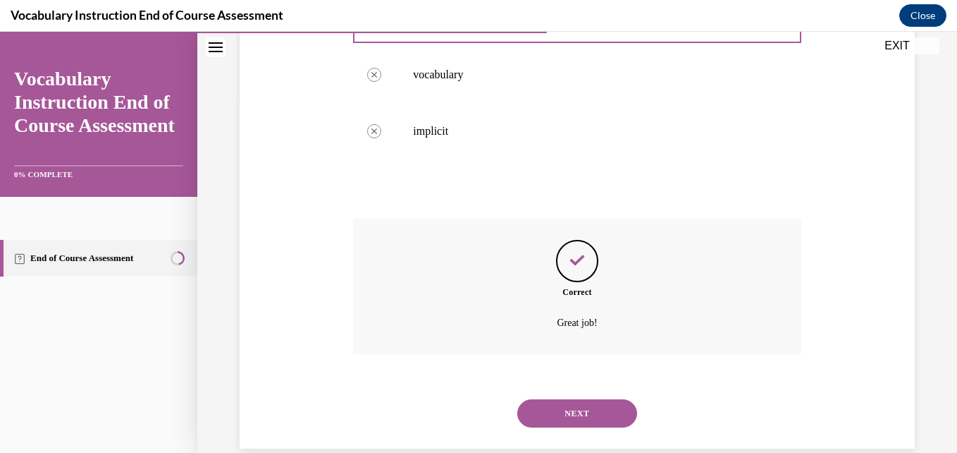
scroll to position [381, 0]
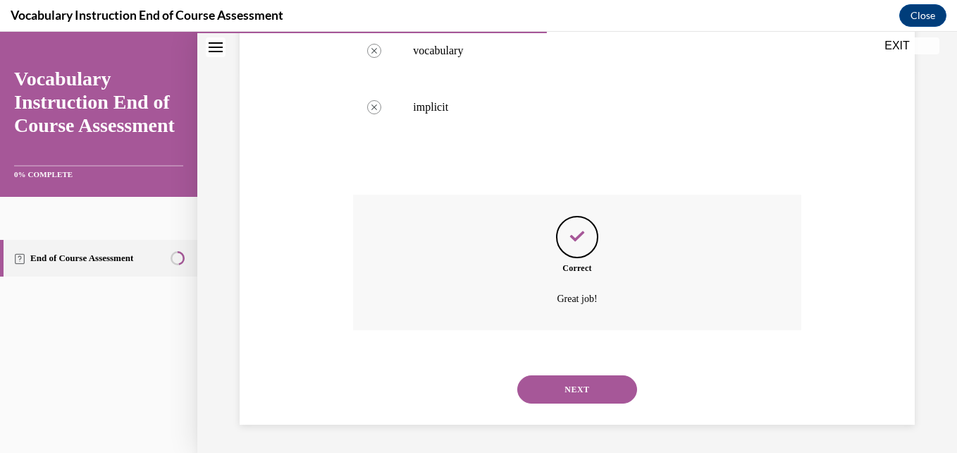
click at [536, 392] on button "NEXT" at bounding box center [577, 389] width 120 height 28
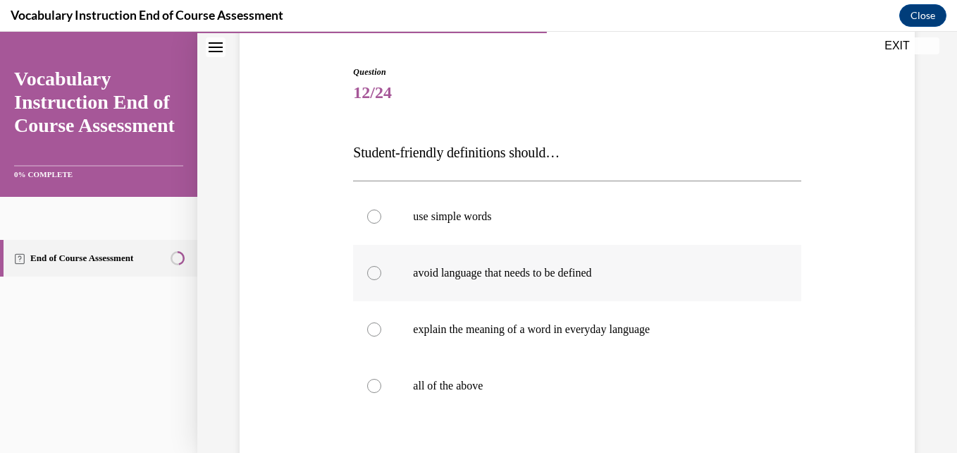
scroll to position [195, 0]
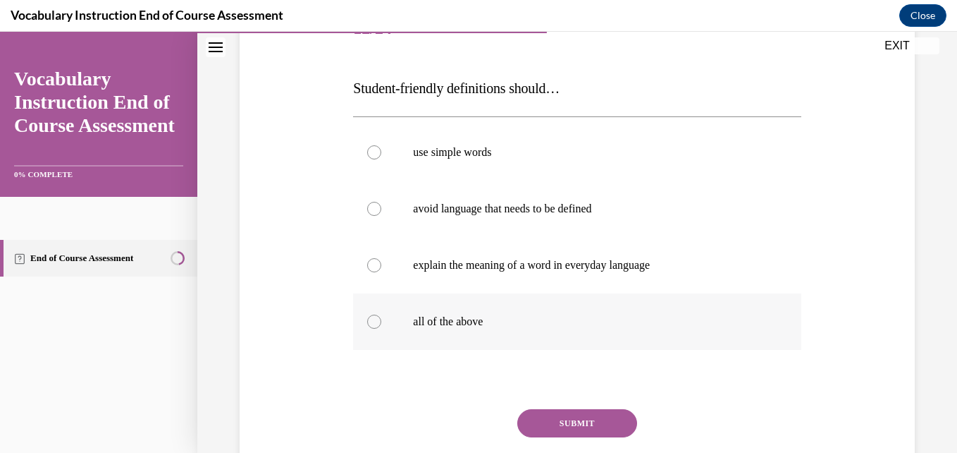
click at [520, 307] on label "all of the above" at bounding box center [577, 321] width 448 height 56
click at [381, 314] on input "all of the above" at bounding box center [374, 321] width 14 height 14
radio input "true"
click at [539, 415] on button "SUBMIT" at bounding box center [577, 423] width 120 height 28
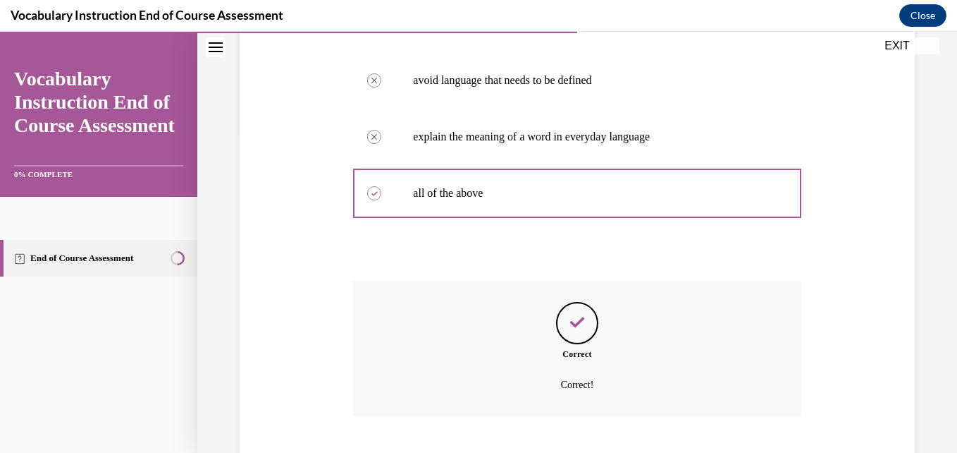
scroll to position [409, 0]
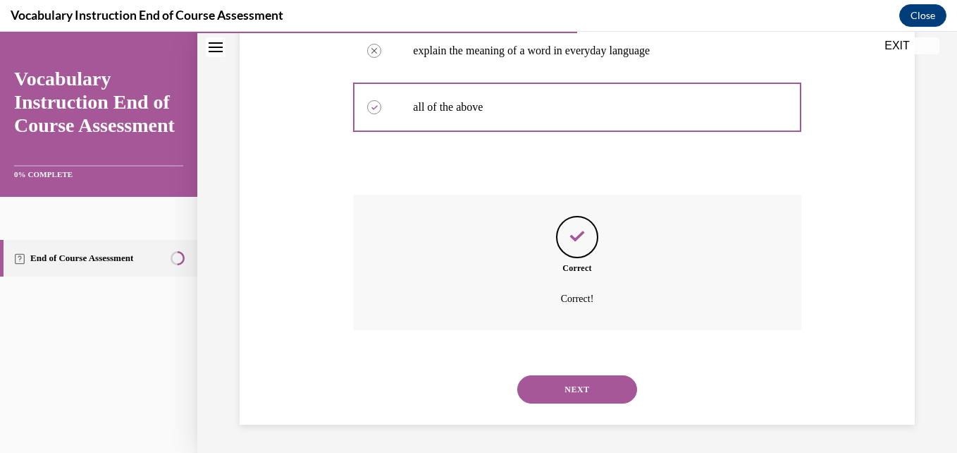
click at [541, 405] on div "NEXT" at bounding box center [577, 389] width 448 height 56
click at [534, 391] on button "NEXT" at bounding box center [577, 389] width 120 height 28
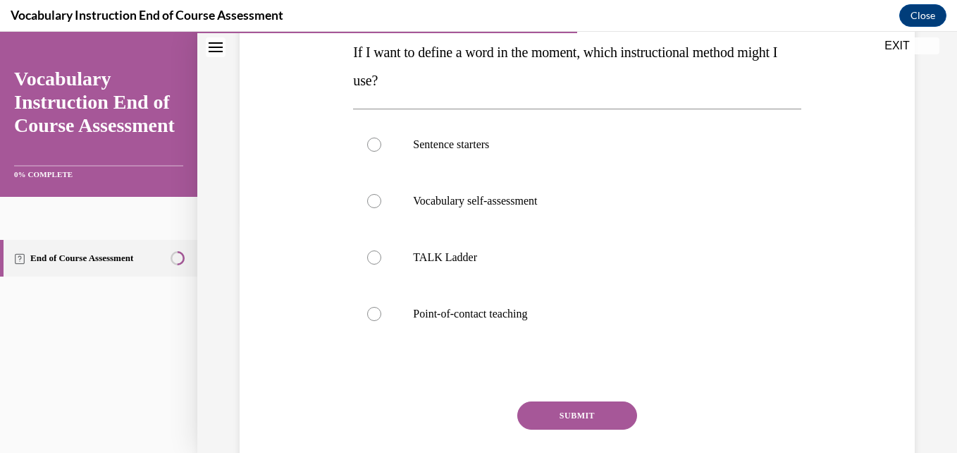
scroll to position [231, 0]
click at [538, 317] on p "Point-of-contact teaching" at bounding box center [589, 313] width 352 height 14
click at [381, 317] on input "Point-of-contact teaching" at bounding box center [374, 313] width 14 height 14
radio input "true"
click at [558, 431] on div "SUBMIT" at bounding box center [577, 435] width 448 height 70
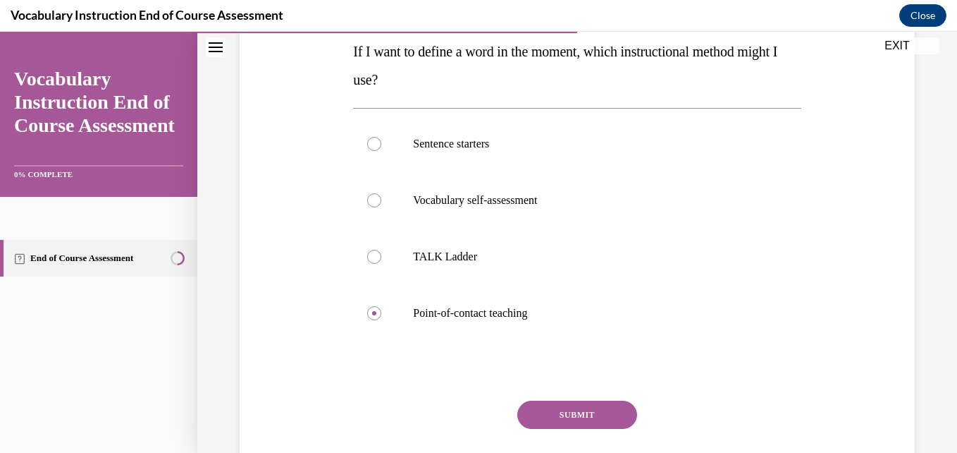
click at [544, 415] on button "SUBMIT" at bounding box center [577, 414] width 120 height 28
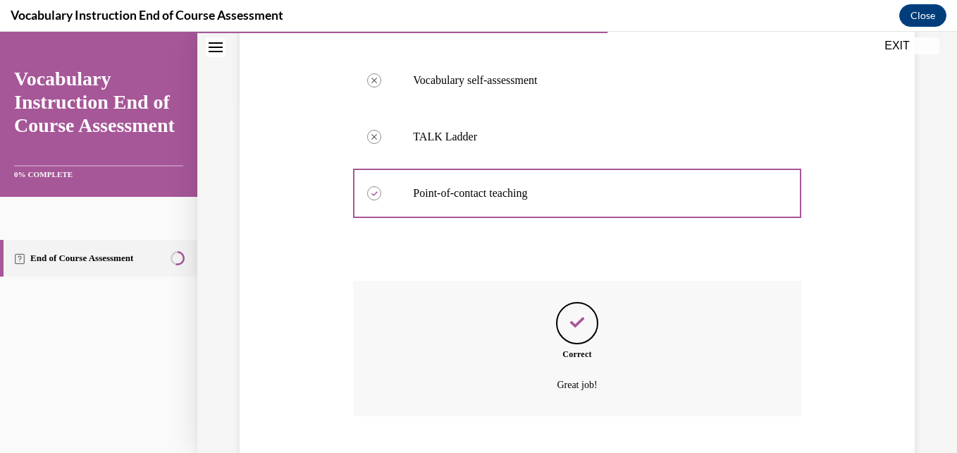
scroll to position [437, 0]
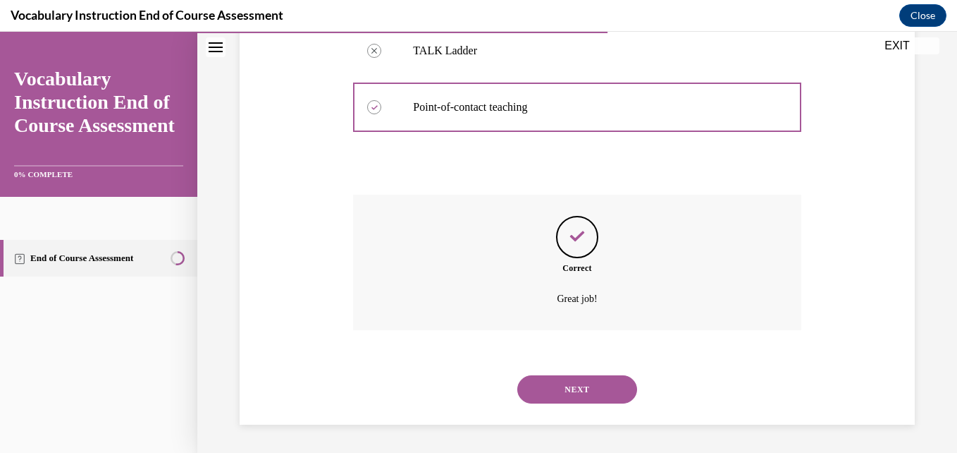
click at [534, 391] on button "NEXT" at bounding box center [577, 389] width 120 height 28
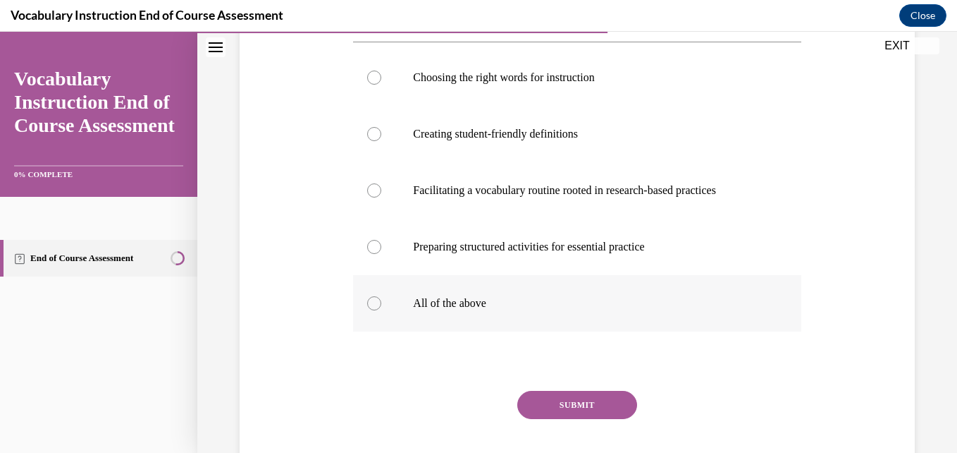
scroll to position [279, 0]
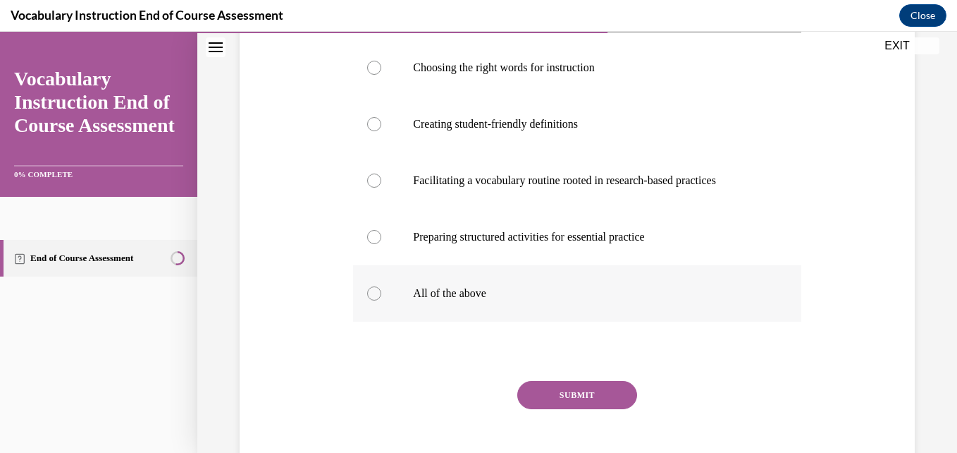
click at [508, 300] on p "All of the above" at bounding box center [589, 293] width 352 height 14
click at [381, 300] on input "All of the above" at bounding box center [374, 293] width 14 height 14
radio input "true"
click at [548, 409] on button "SUBMIT" at bounding box center [577, 395] width 120 height 28
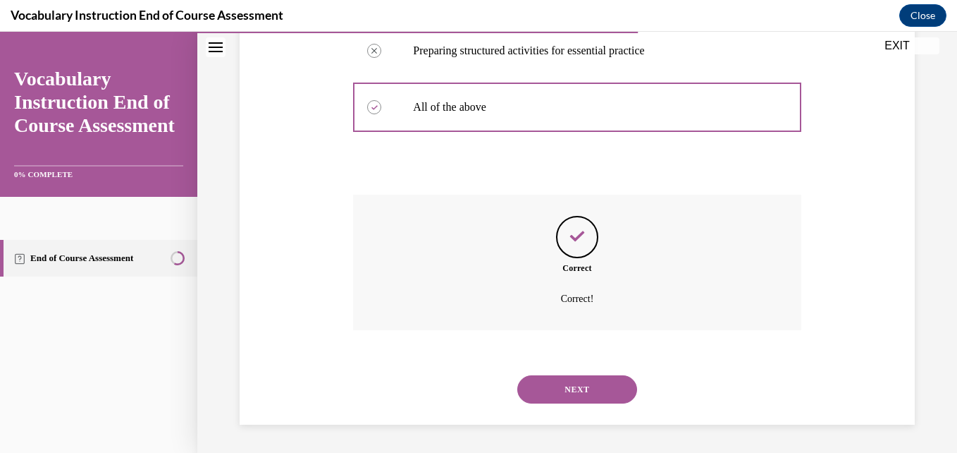
scroll to position [493, 0]
click at [542, 398] on button "NEXT" at bounding box center [577, 389] width 120 height 28
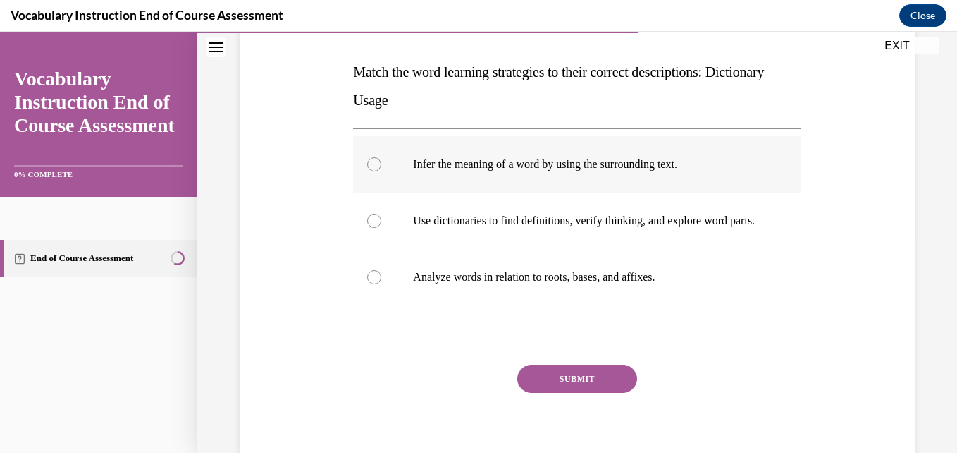
scroll to position [211, 0]
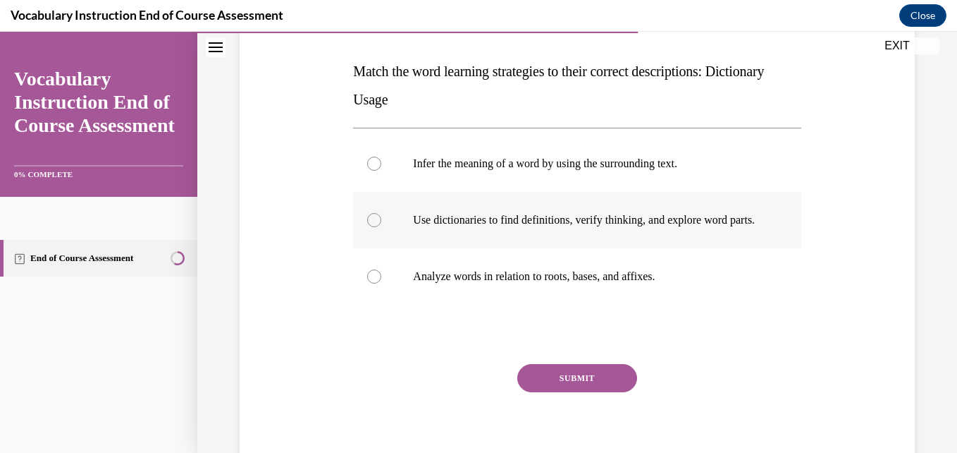
click at [549, 227] on p "Use dictionaries to find definitions, verify thinking, and explore word parts." at bounding box center [589, 220] width 352 height 14
click at [381, 227] on input "Use dictionaries to find definitions, verify thinking, and explore word parts." at bounding box center [374, 220] width 14 height 14
radio input "true"
click at [544, 391] on button "SUBMIT" at bounding box center [577, 378] width 120 height 28
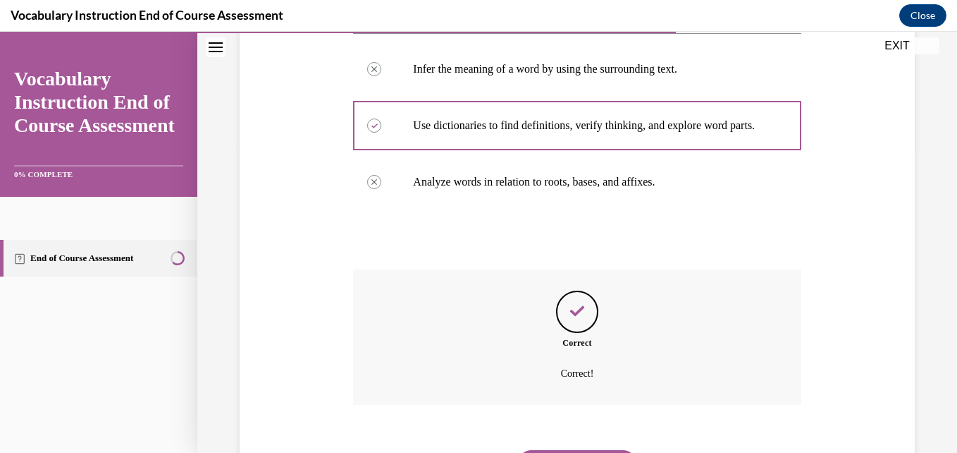
scroll to position [395, 0]
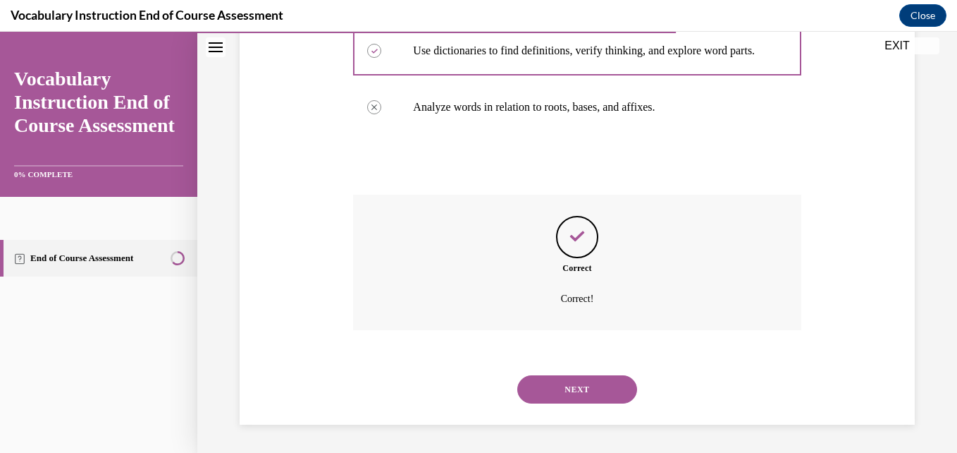
click at [541, 392] on button "NEXT" at bounding box center [577, 389] width 120 height 28
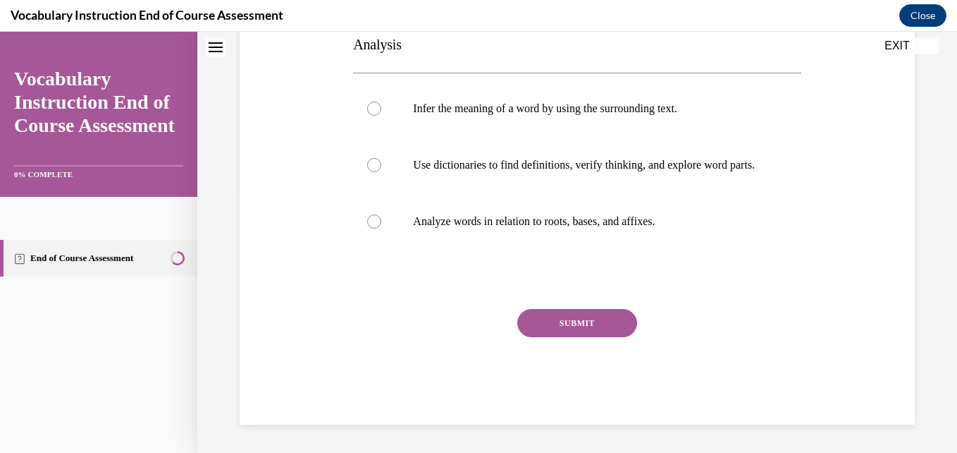
scroll to position [0, 0]
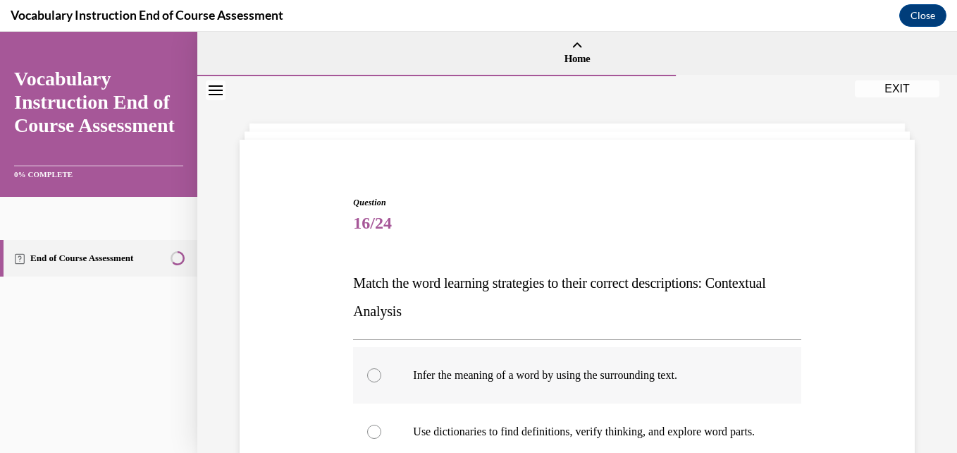
click at [511, 375] on p "Infer the meaning of a word by using the surrounding text." at bounding box center [589, 375] width 352 height 14
click at [381, 375] on input "Infer the meaning of a word by using the surrounding text." at bounding box center [374, 375] width 14 height 14
radio input "true"
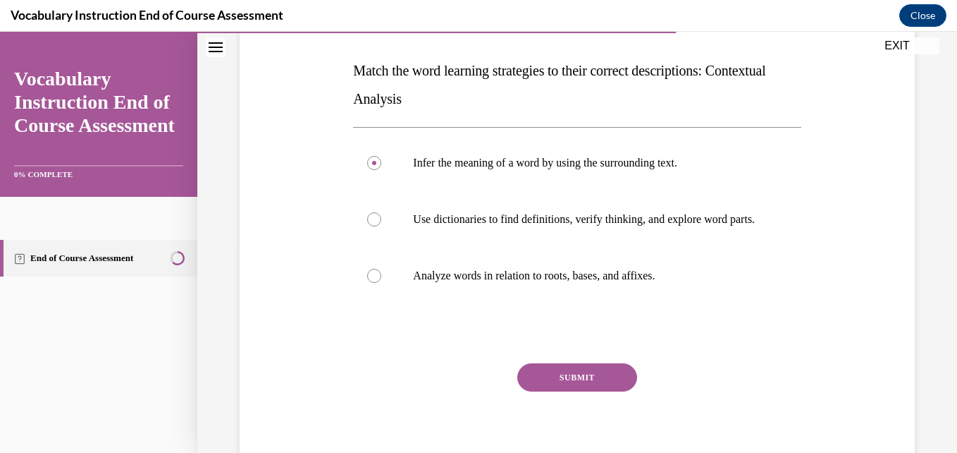
click at [552, 384] on button "SUBMIT" at bounding box center [577, 377] width 120 height 28
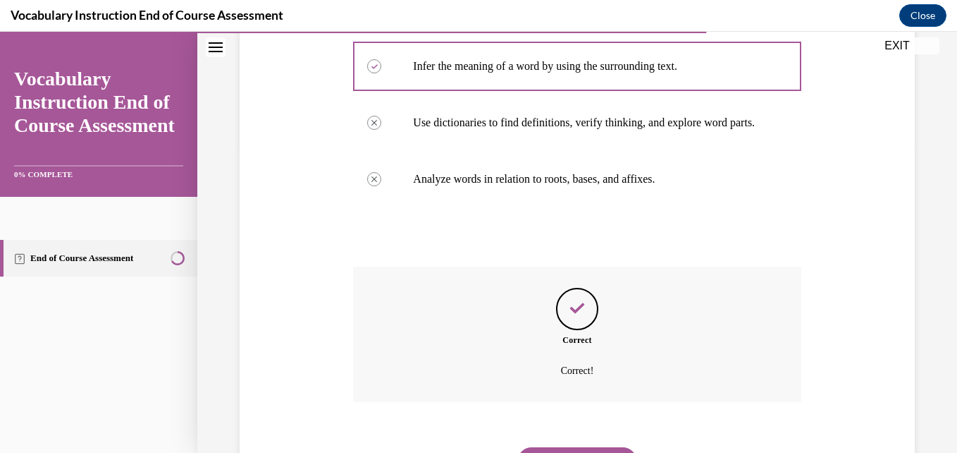
scroll to position [395, 0]
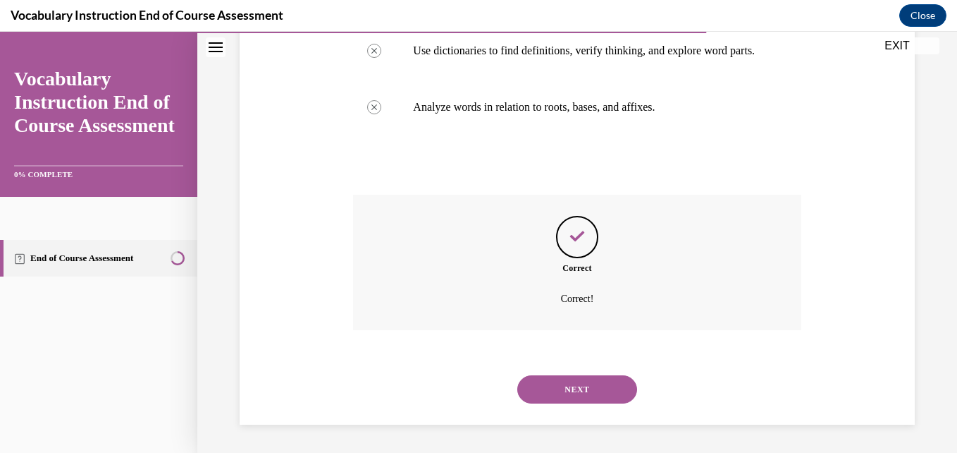
click at [572, 392] on button "NEXT" at bounding box center [577, 389] width 120 height 28
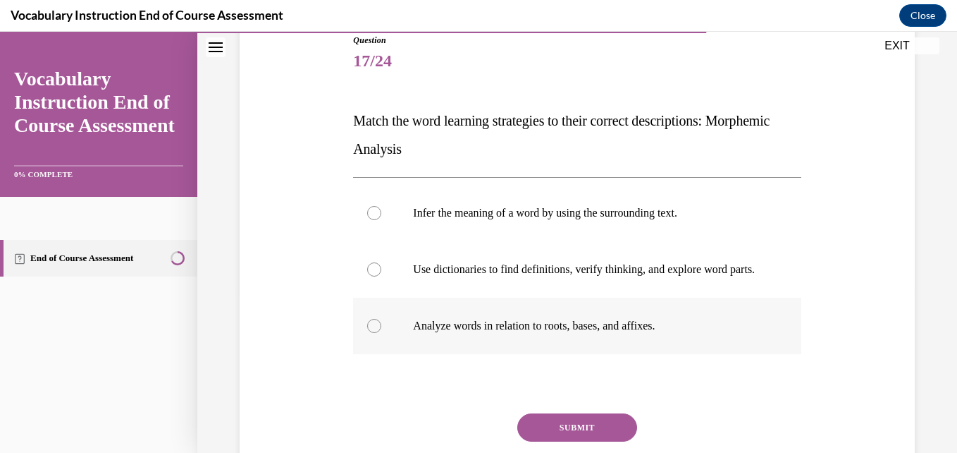
scroll to position [163, 0]
click at [551, 347] on label "Analyze words in relation to roots, bases, and affixes." at bounding box center [577, 325] width 448 height 56
click at [381, 332] on input "Analyze words in relation to roots, bases, and affixes." at bounding box center [374, 325] width 14 height 14
radio input "true"
click at [566, 434] on button "SUBMIT" at bounding box center [577, 426] width 120 height 28
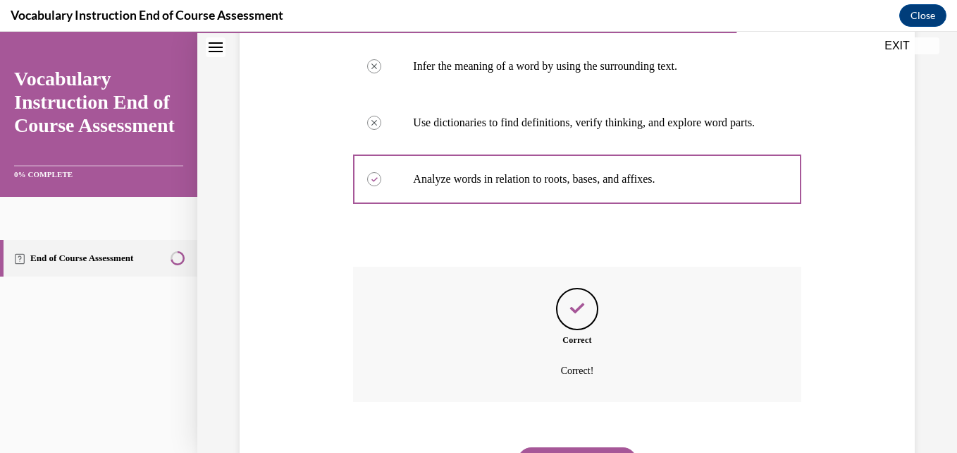
scroll to position [395, 0]
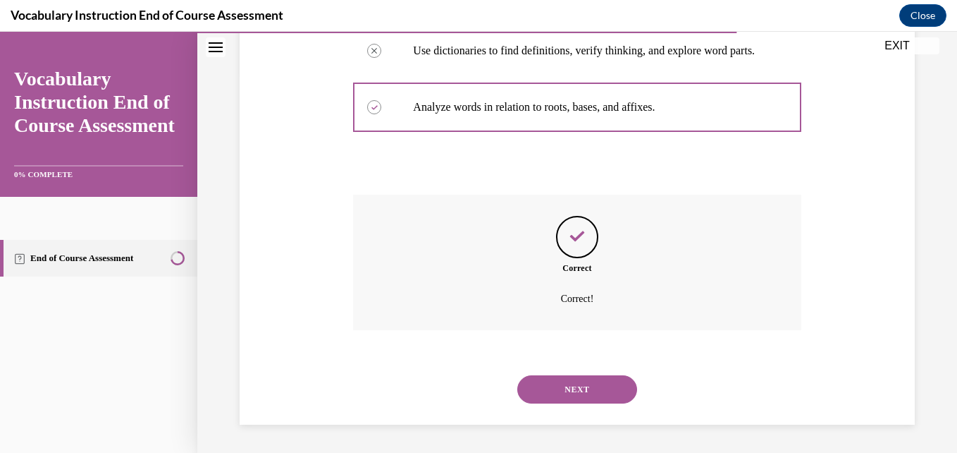
click at [564, 387] on button "NEXT" at bounding box center [577, 389] width 120 height 28
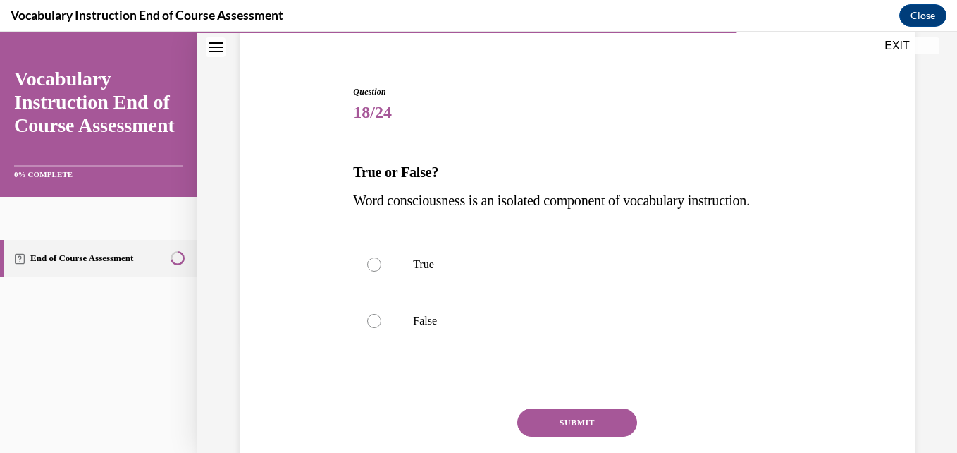
scroll to position [112, 0]
click at [501, 269] on p "True" at bounding box center [589, 263] width 352 height 14
click at [381, 269] on input "True" at bounding box center [374, 263] width 14 height 14
radio input "true"
click at [532, 408] on button "SUBMIT" at bounding box center [577, 421] width 120 height 28
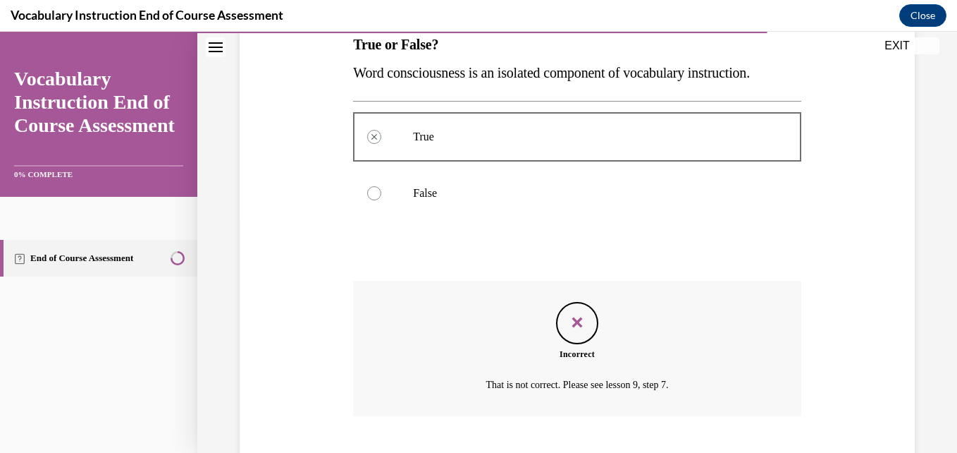
scroll to position [324, 0]
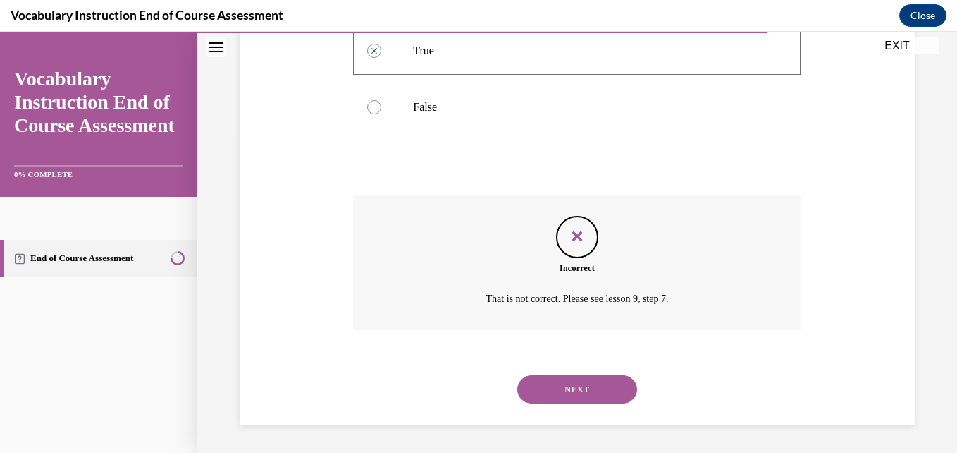
click at [529, 399] on button "NEXT" at bounding box center [577, 389] width 120 height 28
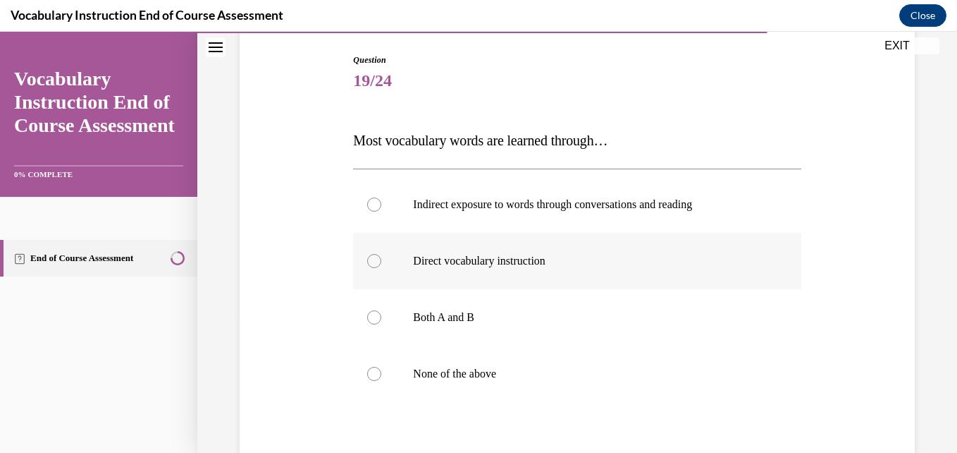
scroll to position [144, 0]
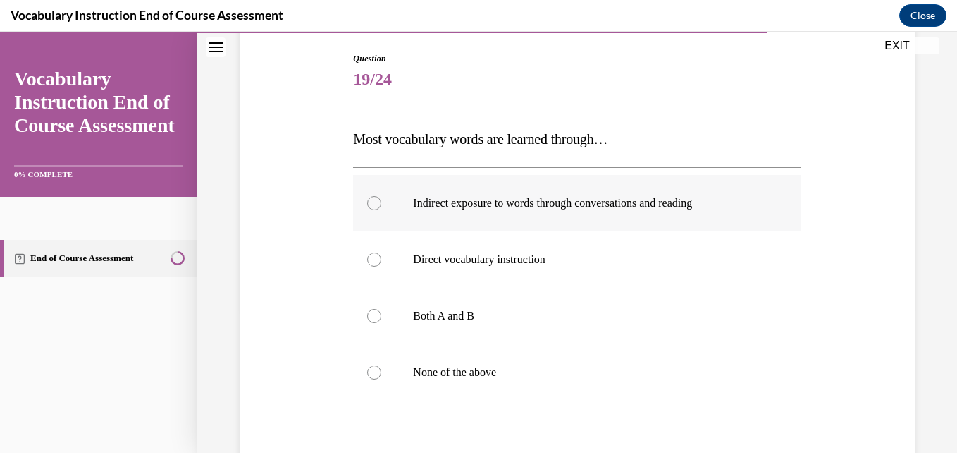
click at [522, 184] on label "Indirect exposure to words through conversations and reading" at bounding box center [577, 203] width 448 height 56
click at [381, 196] on input "Indirect exposure to words through conversations and reading" at bounding box center [374, 203] width 14 height 14
radio input "true"
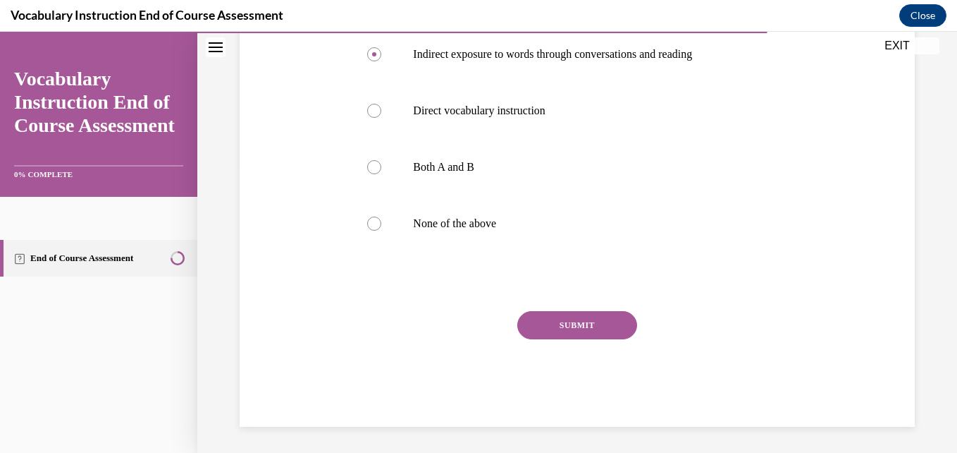
click at [563, 333] on button "SUBMIT" at bounding box center [577, 325] width 120 height 28
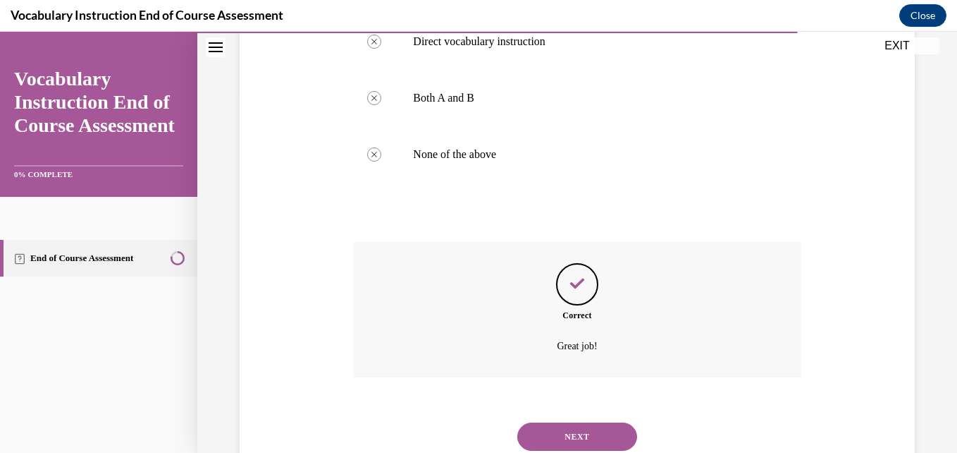
scroll to position [409, 0]
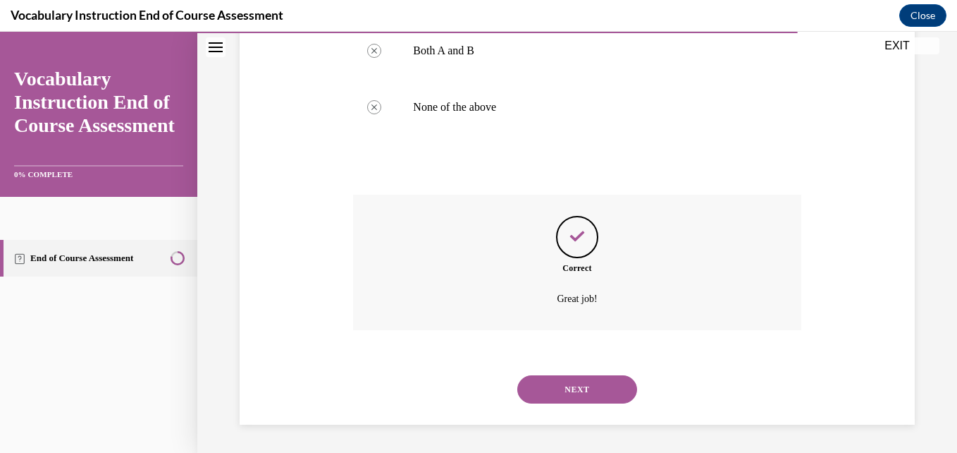
click at [534, 383] on button "NEXT" at bounding box center [577, 389] width 120 height 28
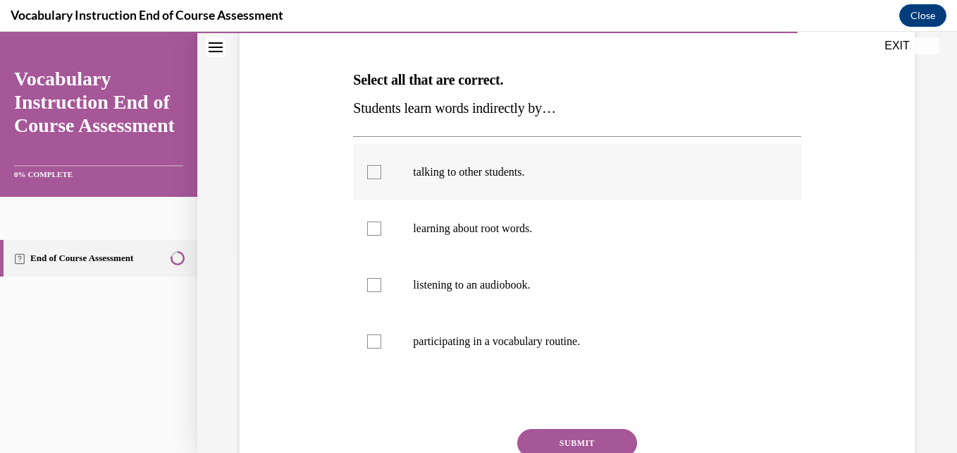
scroll to position [204, 0]
click at [508, 169] on p "talking to other students." at bounding box center [589, 171] width 352 height 14
click at [381, 169] on input "talking to other students." at bounding box center [374, 171] width 14 height 14
checkbox input "true"
click at [507, 288] on p "listening to an audiobook." at bounding box center [589, 284] width 352 height 14
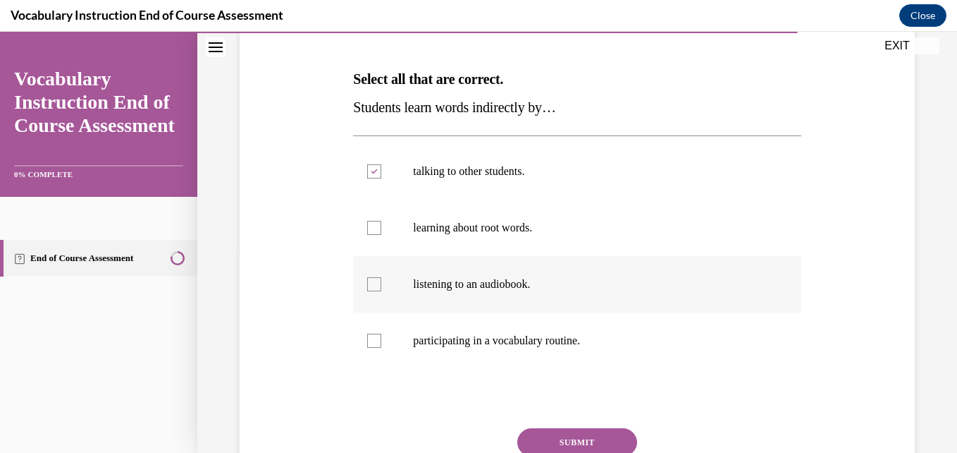
click at [381, 288] on input "listening to an audiobook." at bounding box center [374, 284] width 14 height 14
checkbox input "true"
click at [550, 436] on button "SUBMIT" at bounding box center [577, 442] width 120 height 28
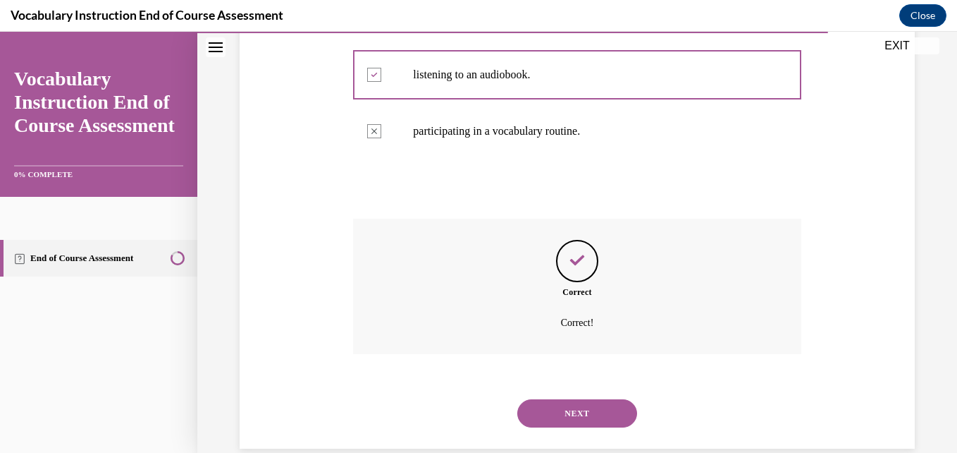
scroll to position [437, 0]
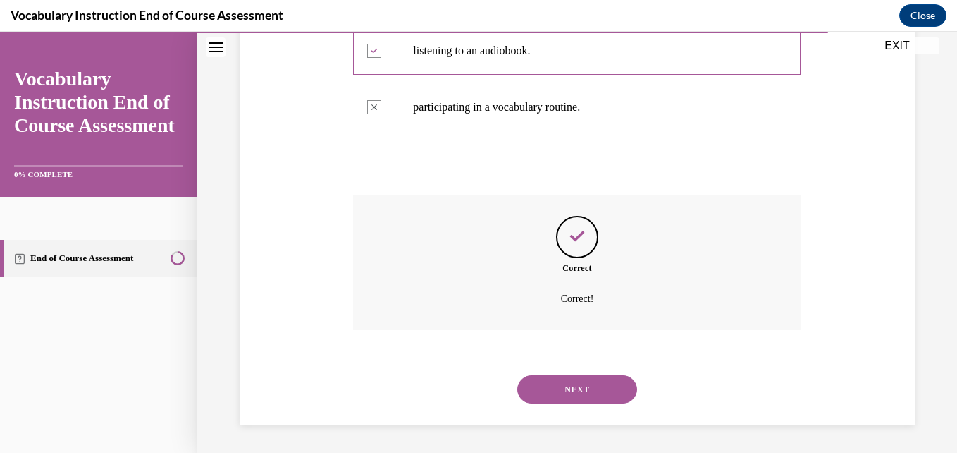
click at [541, 393] on button "NEXT" at bounding box center [577, 389] width 120 height 28
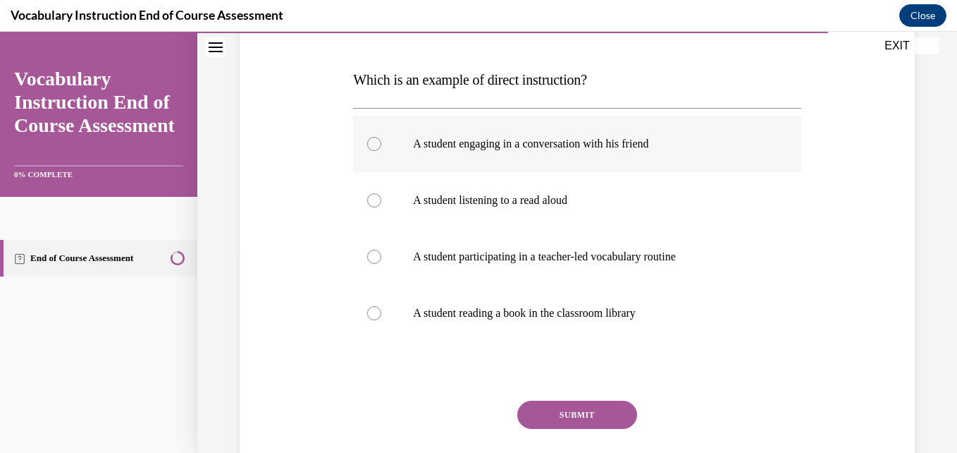
scroll to position [202, 0]
click at [508, 261] on p "A student participating in a teacher-led vocabulary routine" at bounding box center [589, 257] width 352 height 14
click at [381, 261] on input "A student participating in a teacher-led vocabulary routine" at bounding box center [374, 257] width 14 height 14
radio input "true"
click at [549, 414] on button "SUBMIT" at bounding box center [577, 415] width 120 height 28
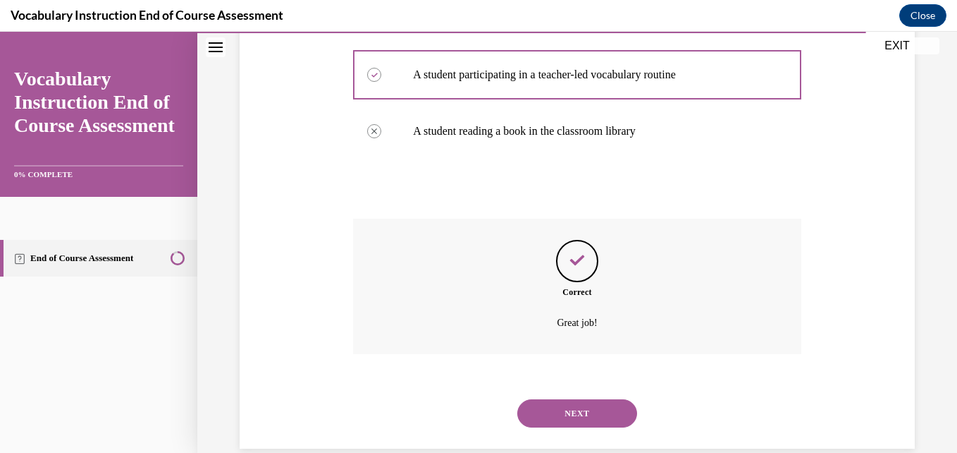
scroll to position [409, 0]
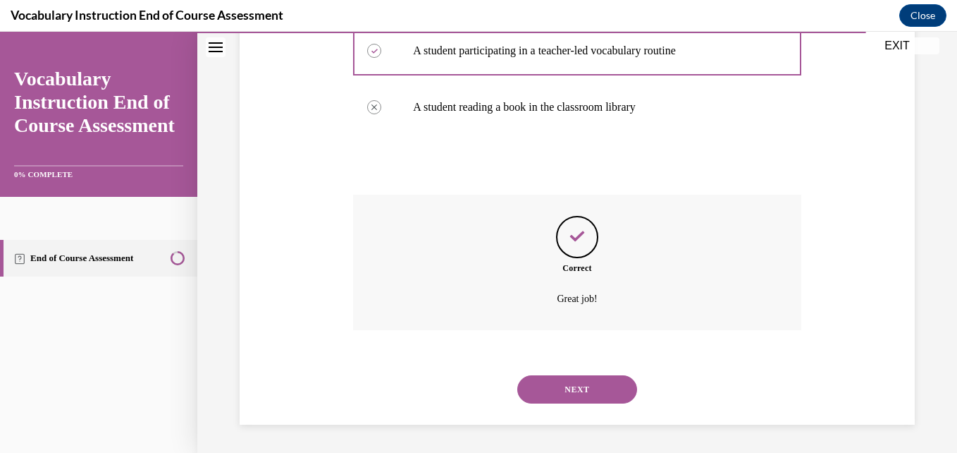
click at [538, 393] on button "NEXT" at bounding box center [577, 389] width 120 height 28
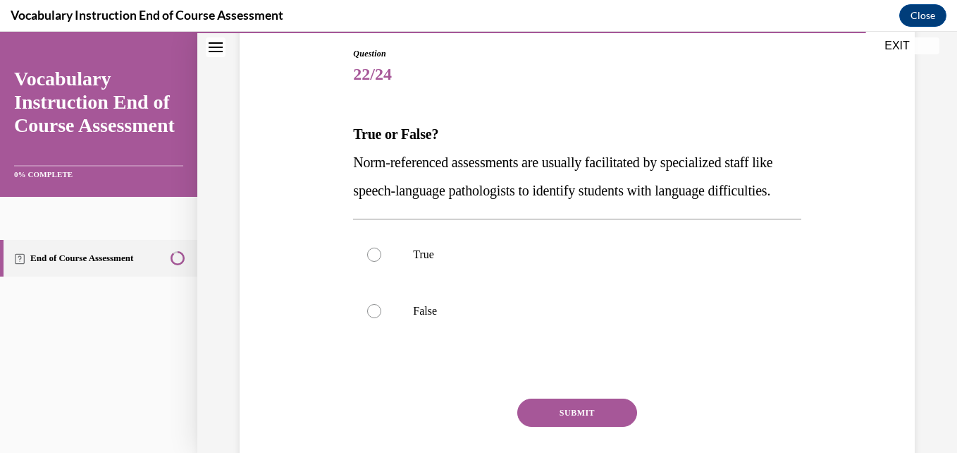
scroll to position [192, 0]
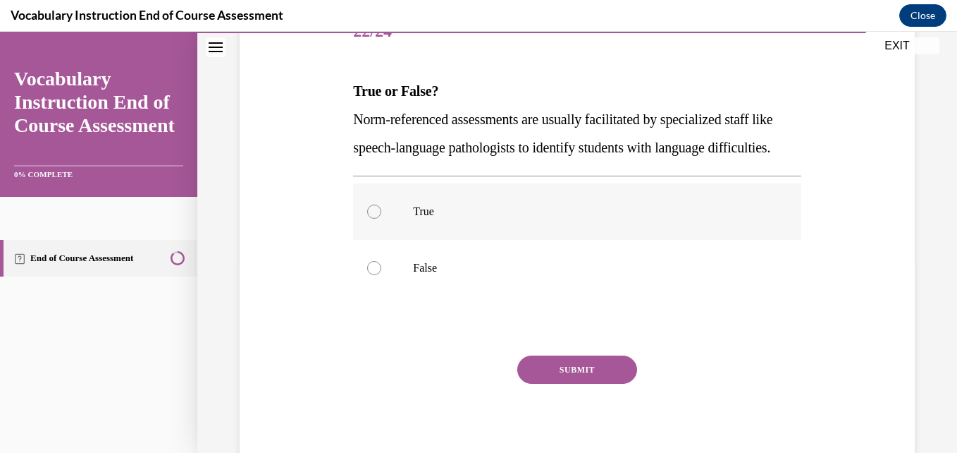
click at [574, 219] on p "True" at bounding box center [589, 211] width 352 height 14
click at [381, 219] on input "True" at bounding box center [374, 211] width 14 height 14
radio input "true"
click at [569, 384] on button "SUBMIT" at bounding box center [577, 369] width 120 height 28
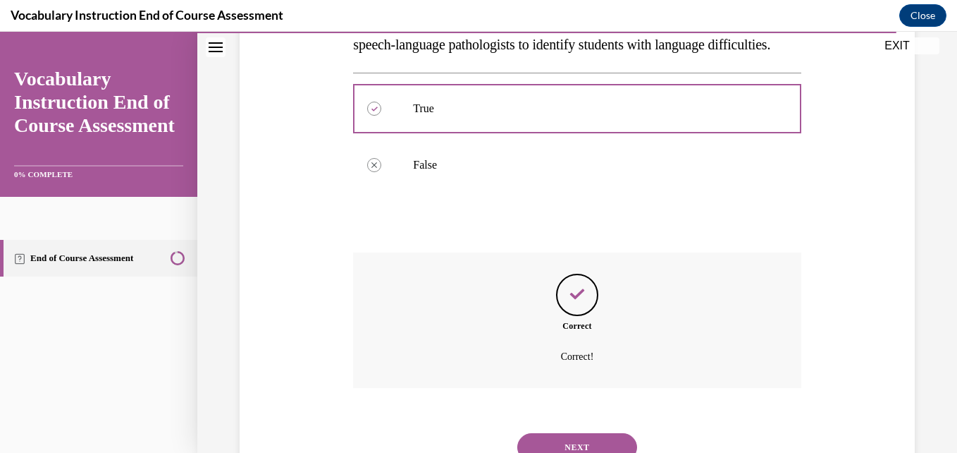
scroll to position [381, 0]
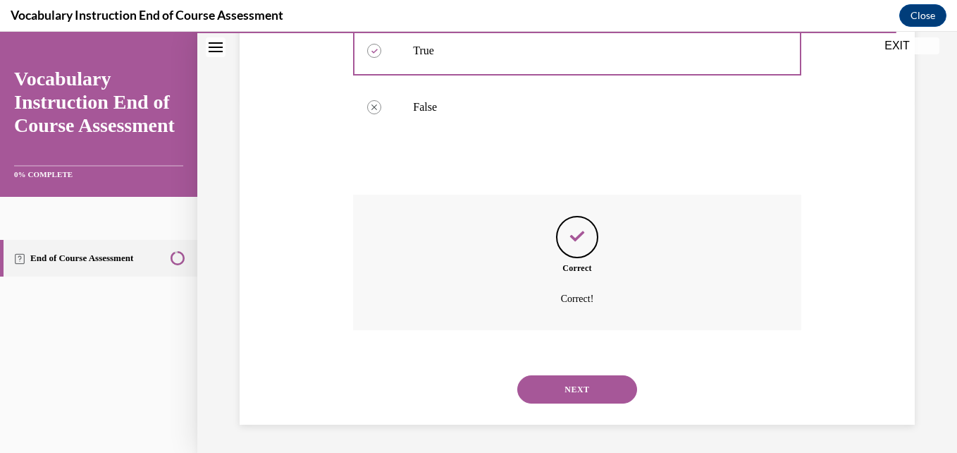
click at [575, 392] on button "NEXT" at bounding box center [577, 389] width 120 height 28
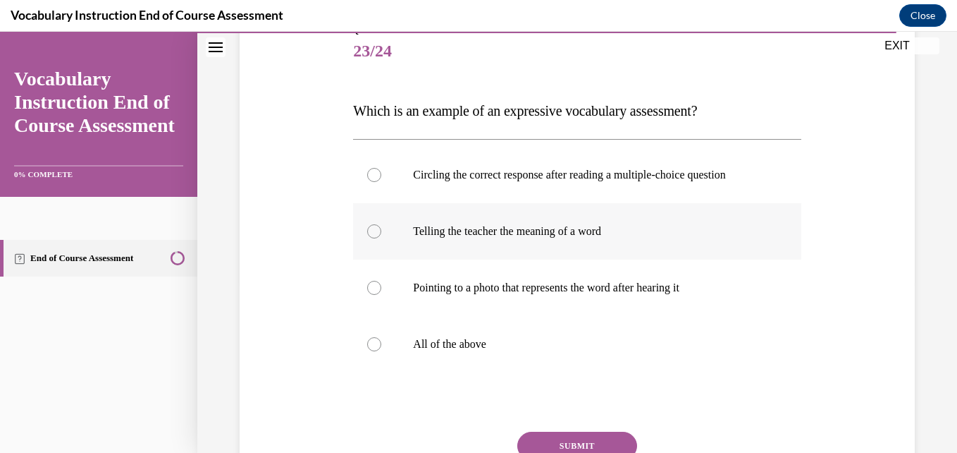
scroll to position [174, 0]
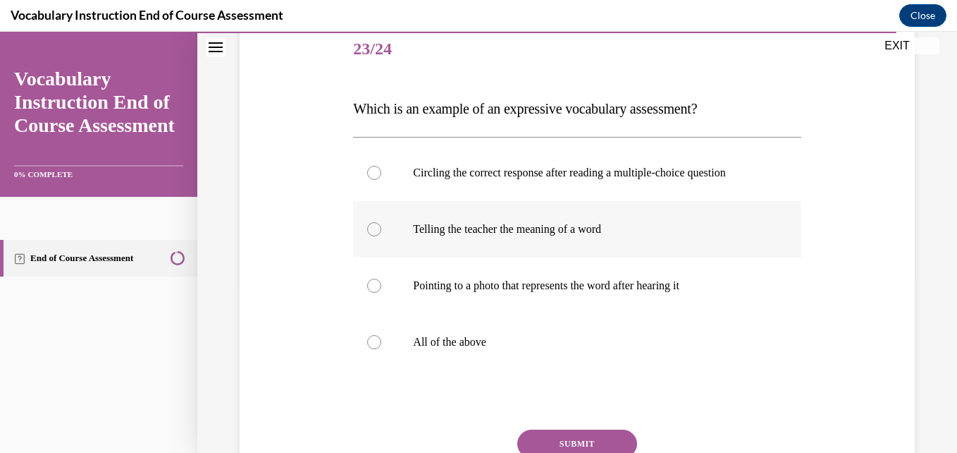
click at [532, 243] on label "Telling the teacher the meaning of a word" at bounding box center [577, 229] width 448 height 56
click at [381, 236] on input "Telling the teacher the meaning of a word" at bounding box center [374, 229] width 14 height 14
radio input "true"
click at [555, 429] on button "SUBMIT" at bounding box center [577, 443] width 120 height 28
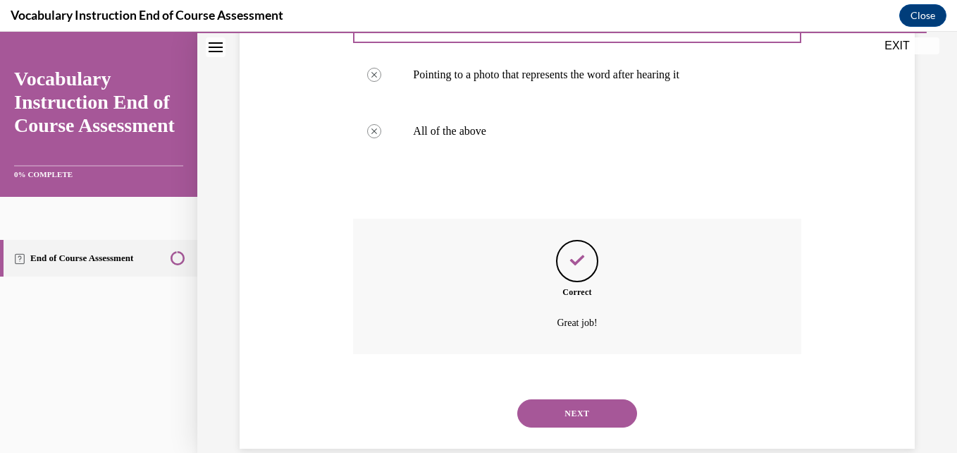
scroll to position [409, 0]
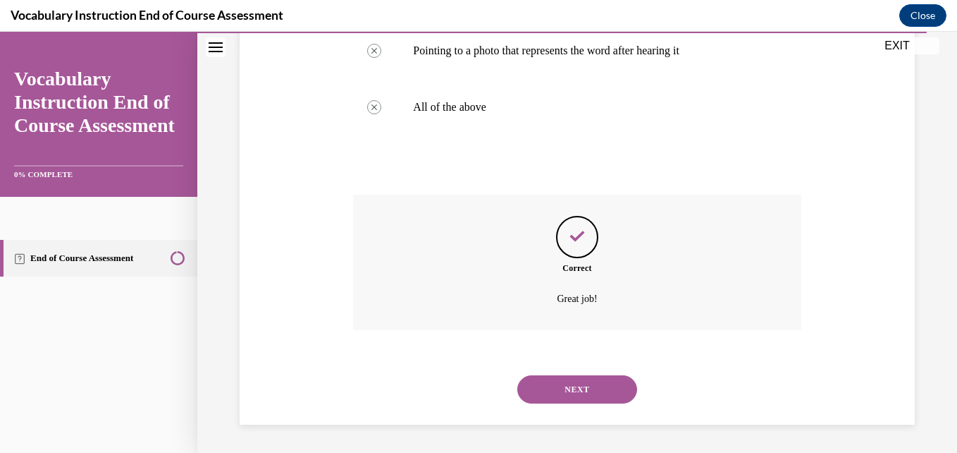
click at [565, 400] on button "NEXT" at bounding box center [577, 389] width 120 height 28
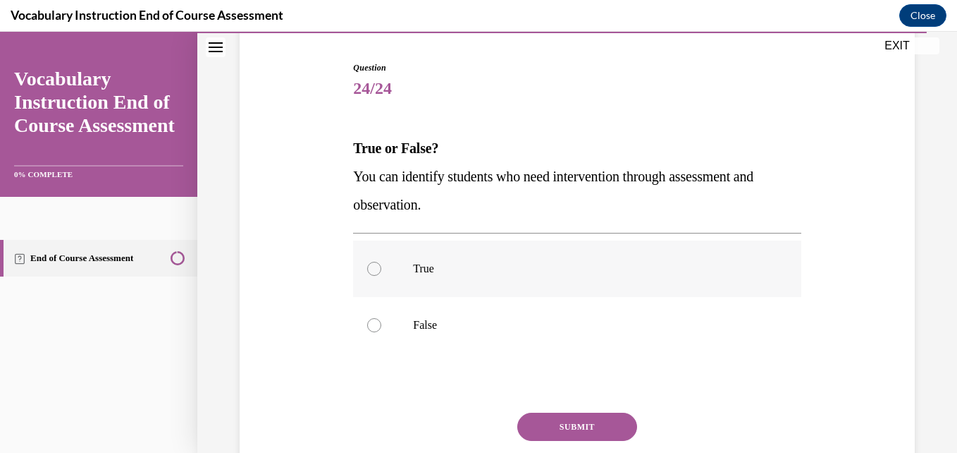
scroll to position [144, 0]
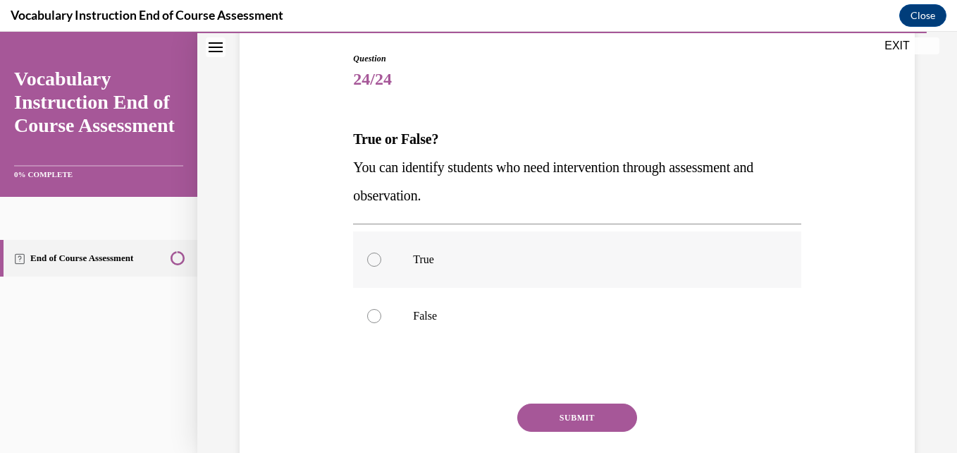
click at [506, 259] on p "True" at bounding box center [589, 259] width 352 height 14
click at [381, 259] on input "True" at bounding box center [374, 259] width 14 height 14
radio input "true"
click at [556, 425] on button "SUBMIT" at bounding box center [577, 417] width 120 height 28
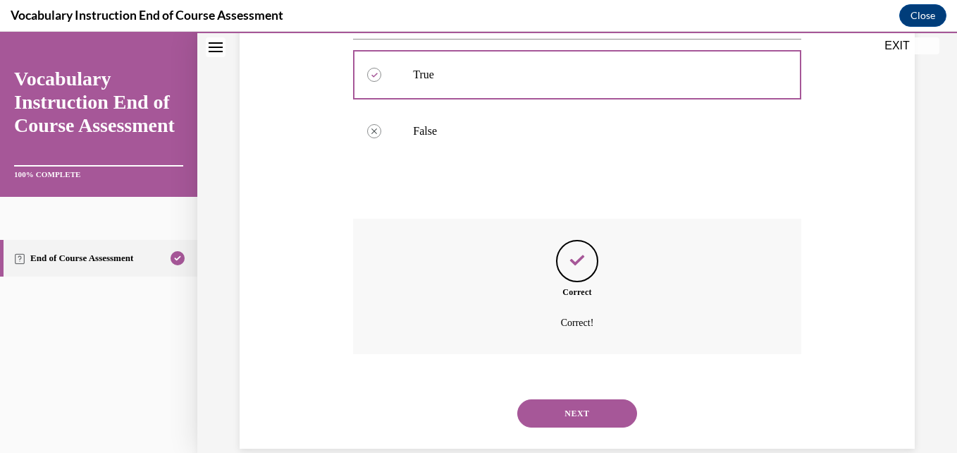
scroll to position [352, 0]
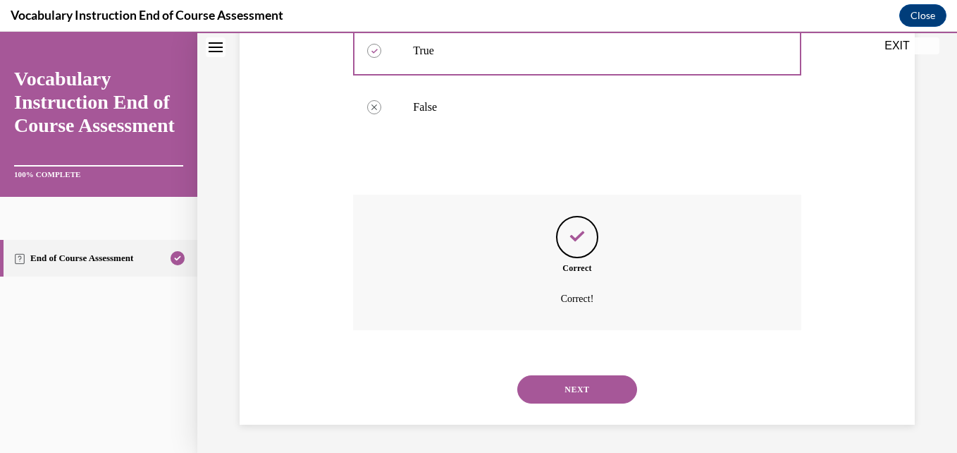
click at [566, 393] on button "NEXT" at bounding box center [577, 389] width 120 height 28
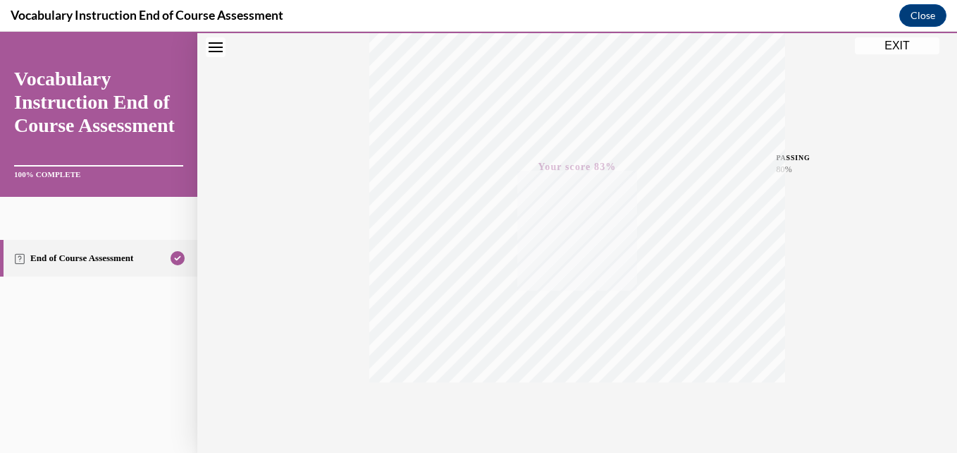
scroll to position [302, 0]
click at [882, 44] on button "EXIT" at bounding box center [897, 45] width 85 height 17
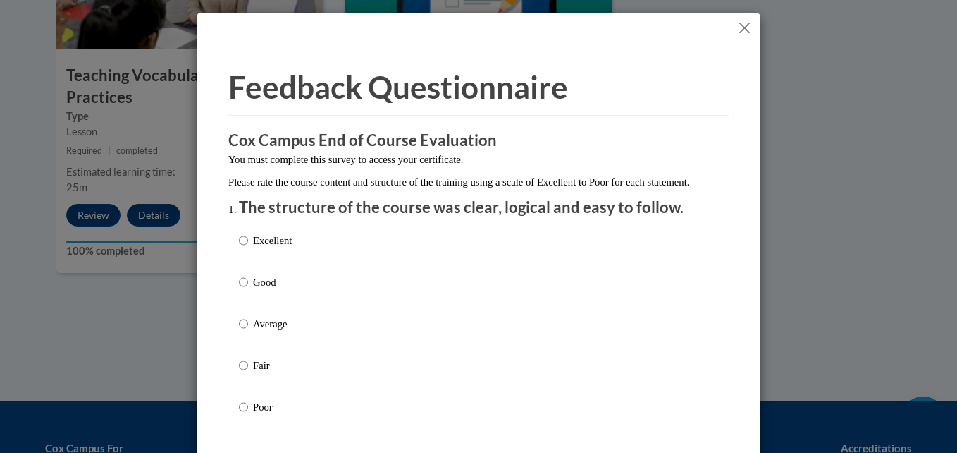
click at [269, 266] on label "Excellent" at bounding box center [265, 252] width 53 height 38
click at [248, 248] on input "Excellent" at bounding box center [243, 241] width 9 height 16
radio input "true"
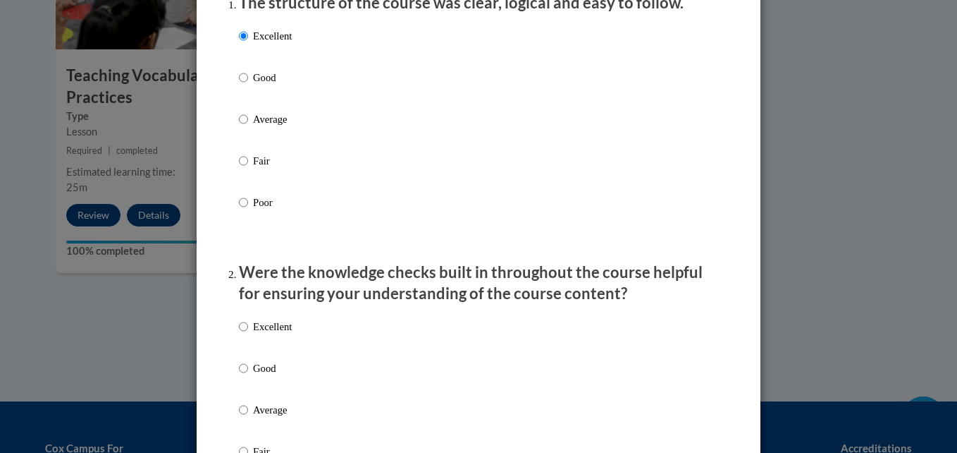
click at [279, 334] on p "Excellent" at bounding box center [272, 327] width 39 height 16
click at [248, 334] on input "Excellent" at bounding box center [243, 327] width 9 height 16
radio input "true"
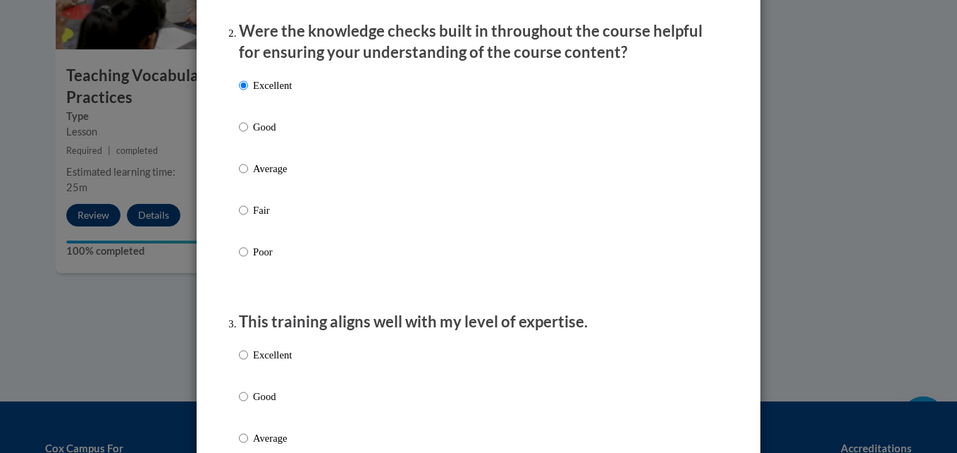
click at [284, 362] on p "Excellent" at bounding box center [272, 355] width 39 height 16
click at [248, 362] on input "Excellent" at bounding box center [243, 355] width 9 height 16
radio input "true"
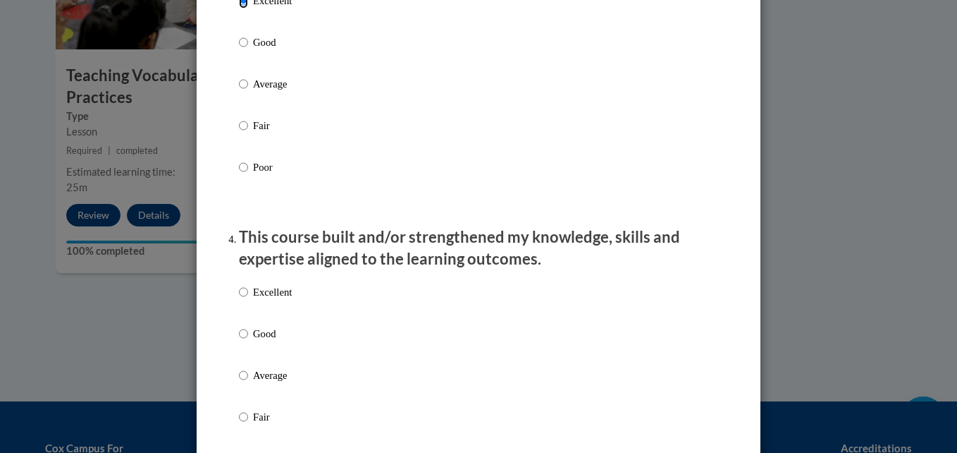
scroll to position [800, 0]
click at [272, 314] on label "Excellent" at bounding box center [265, 302] width 53 height 38
click at [248, 299] on input "Excellent" at bounding box center [243, 291] width 9 height 16
radio input "true"
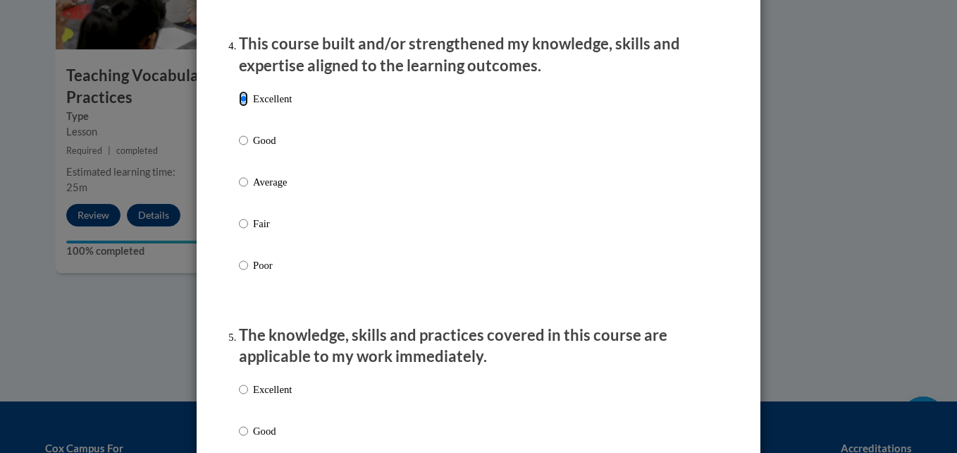
scroll to position [993, 0]
click at [278, 396] on p "Excellent" at bounding box center [272, 389] width 39 height 16
click at [248, 396] on input "Excellent" at bounding box center [243, 389] width 9 height 16
radio input "true"
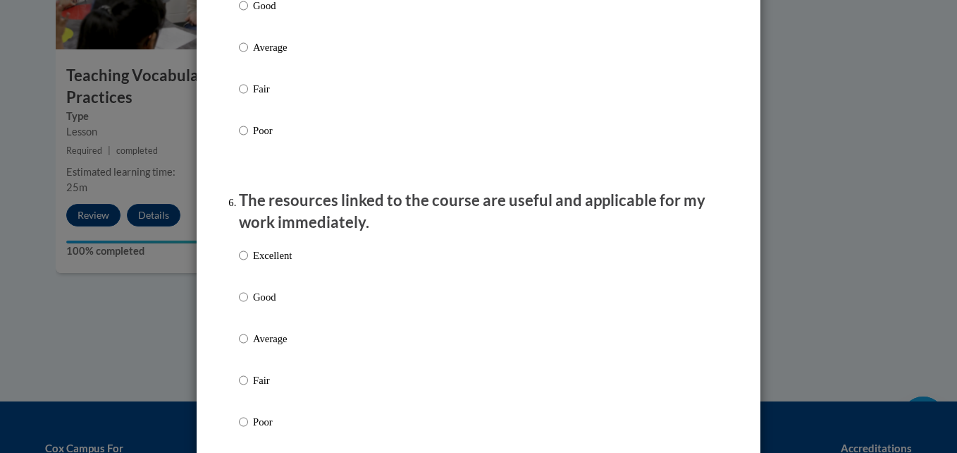
scroll to position [1418, 0]
click at [272, 262] on p "Excellent" at bounding box center [272, 255] width 39 height 16
click at [248, 262] on input "Excellent" at bounding box center [243, 255] width 9 height 16
radio input "true"
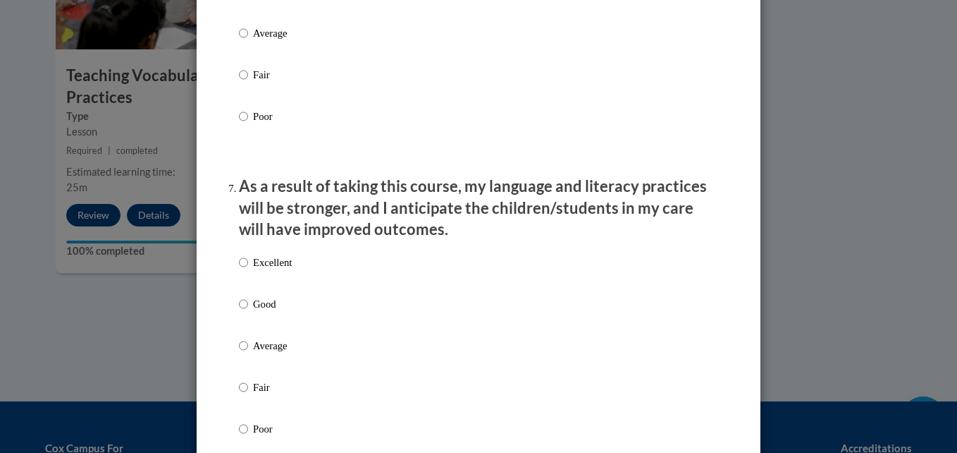
scroll to position [1724, 0]
click at [284, 269] on p "Excellent" at bounding box center [272, 262] width 39 height 16
click at [248, 269] on input "Excellent" at bounding box center [243, 262] width 9 height 16
radio input "true"
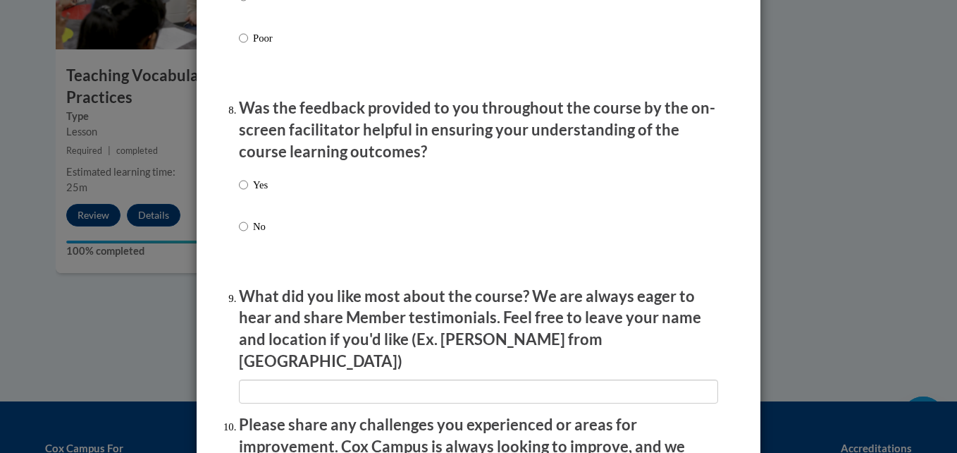
scroll to position [2114, 0]
click at [253, 192] on p "Yes" at bounding box center [260, 184] width 15 height 16
click at [248, 192] on input "Yes" at bounding box center [243, 184] width 9 height 16
radio input "true"
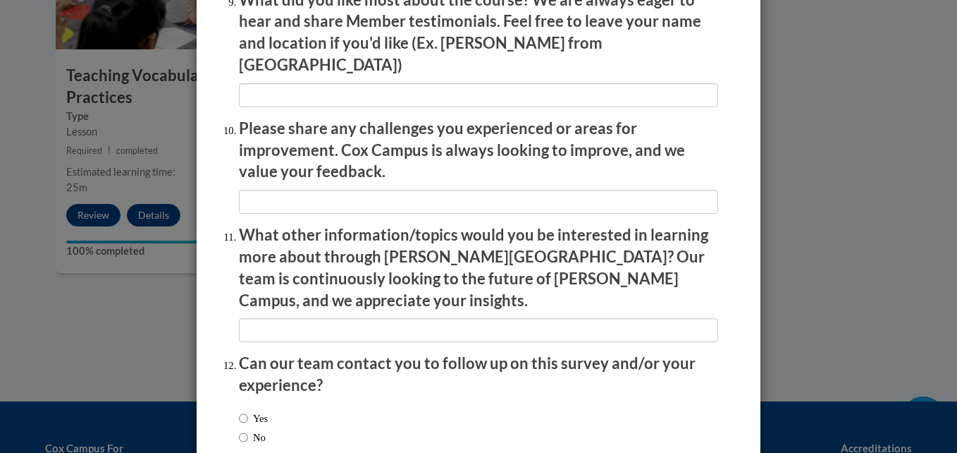
scroll to position [2477, 0]
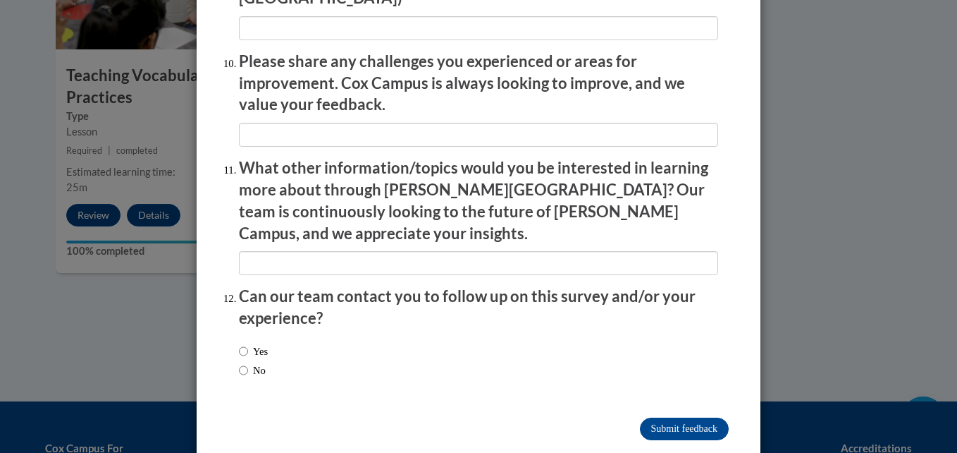
click at [248, 343] on label "Yes" at bounding box center [253, 351] width 29 height 16
click at [248, 343] on input "Yes" at bounding box center [243, 351] width 9 height 16
radio input "true"
click at [252, 362] on label "No" at bounding box center [252, 370] width 27 height 16
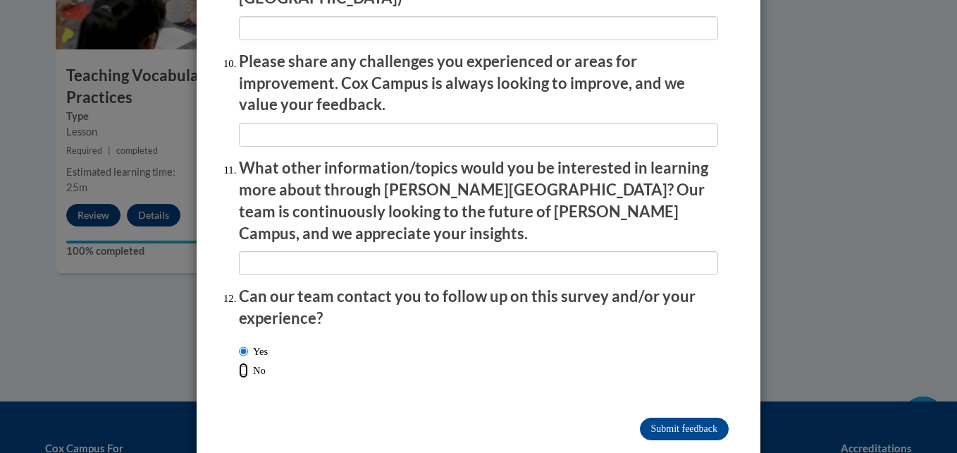
click at [248, 362] on input "No" at bounding box center [243, 370] width 9 height 16
radio input "true"
click at [654, 417] on input "Submit feedback" at bounding box center [684, 428] width 89 height 23
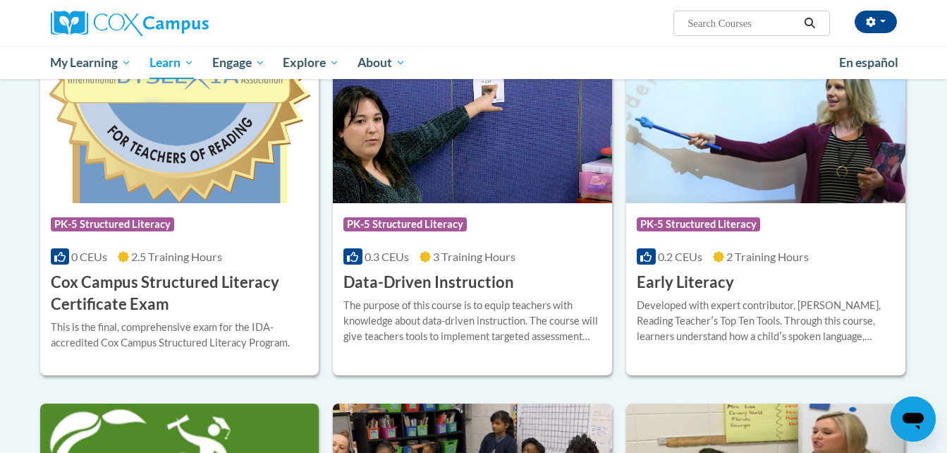
scroll to position [461, 0]
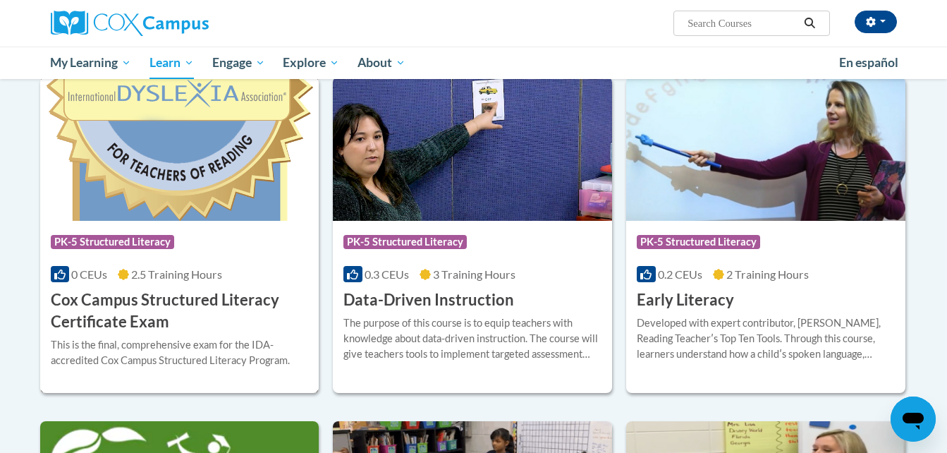
click at [178, 302] on h3 "Cox Campus Structured Literacy Certificate Exam" at bounding box center [180, 311] width 258 height 44
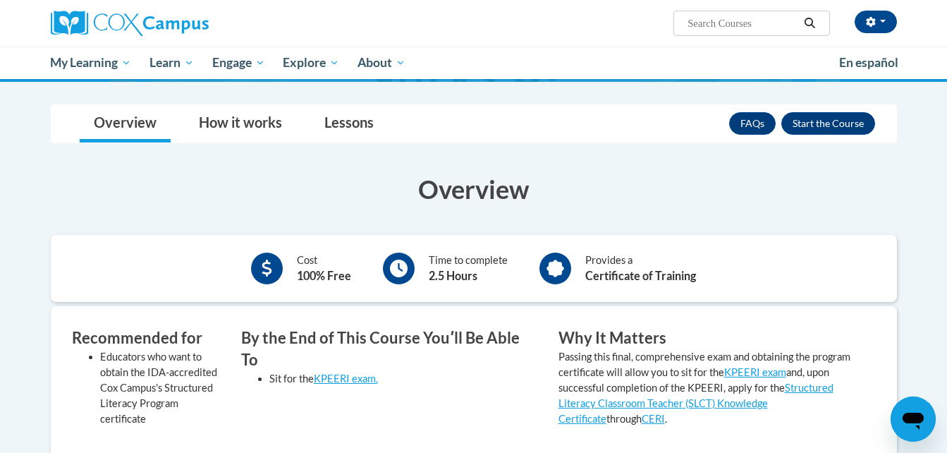
scroll to position [211, 0]
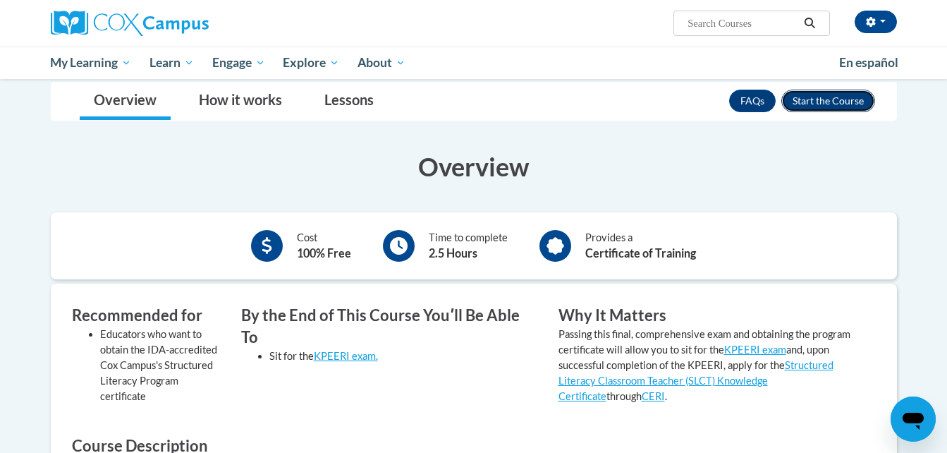
click at [837, 91] on button "Enroll" at bounding box center [828, 101] width 94 height 23
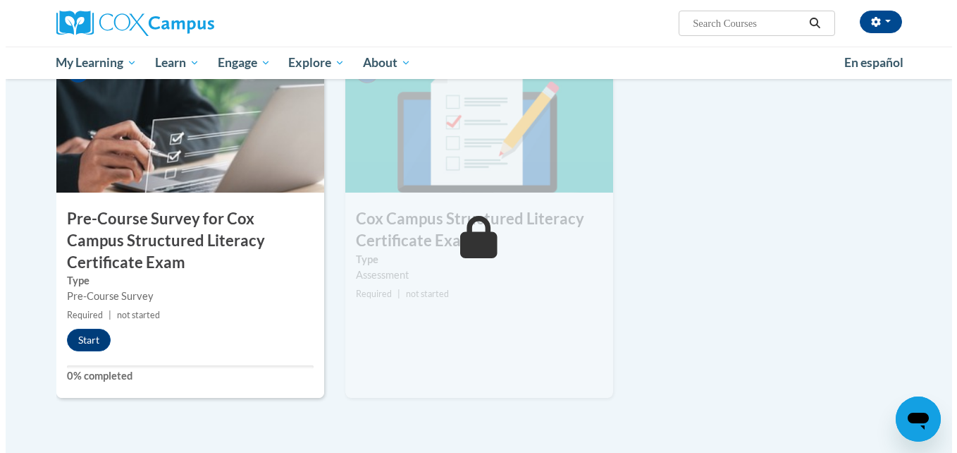
scroll to position [374, 0]
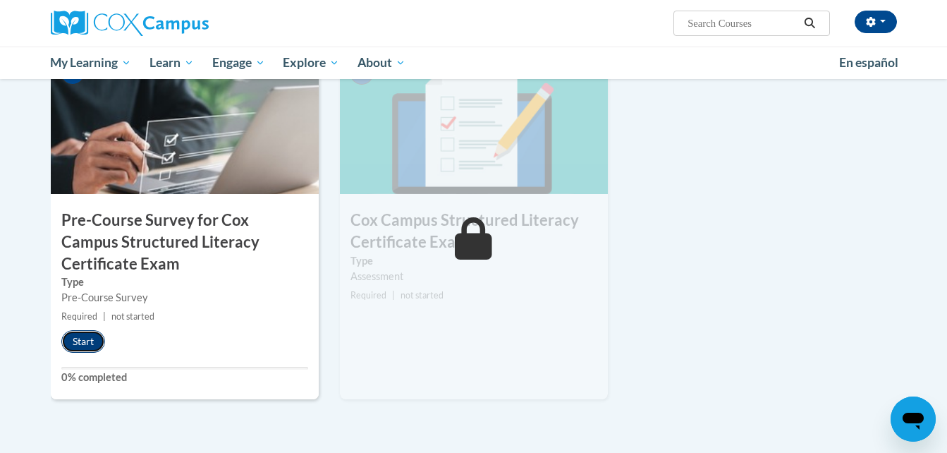
click at [90, 336] on button "Start" at bounding box center [83, 341] width 44 height 23
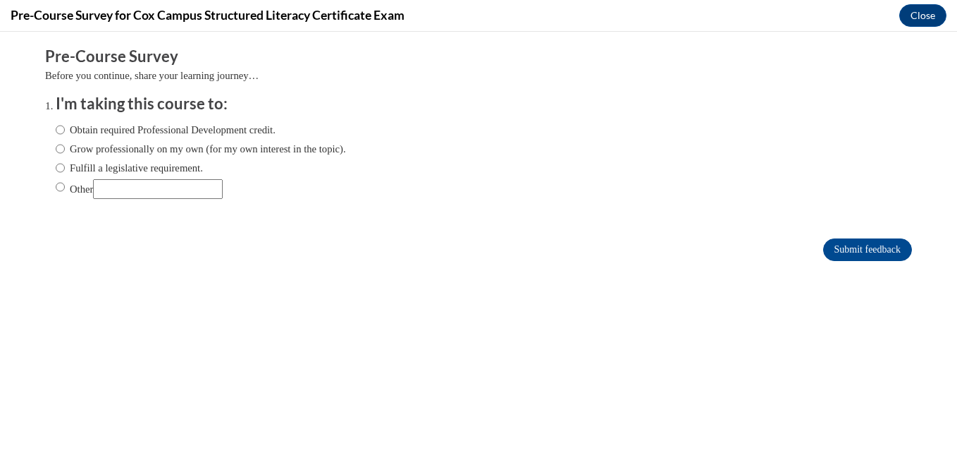
scroll to position [0, 0]
click at [250, 128] on label "Obtain required Professional Development credit." at bounding box center [166, 130] width 220 height 16
click at [65, 128] on input "Obtain required Professional Development credit." at bounding box center [60, 130] width 9 height 16
radio input "true"
click at [318, 151] on label "Grow professionally on my own (for my own interest in the topic)." at bounding box center [201, 149] width 290 height 16
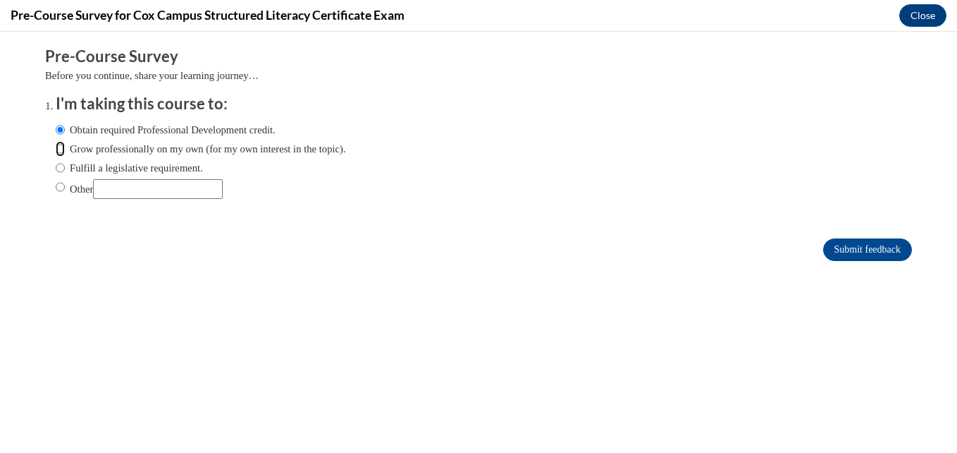
click at [65, 151] on input "Grow professionally on my own (for my own interest in the topic)." at bounding box center [60, 149] width 9 height 16
radio input "true"
click at [873, 255] on input "Submit feedback" at bounding box center [867, 249] width 89 height 23
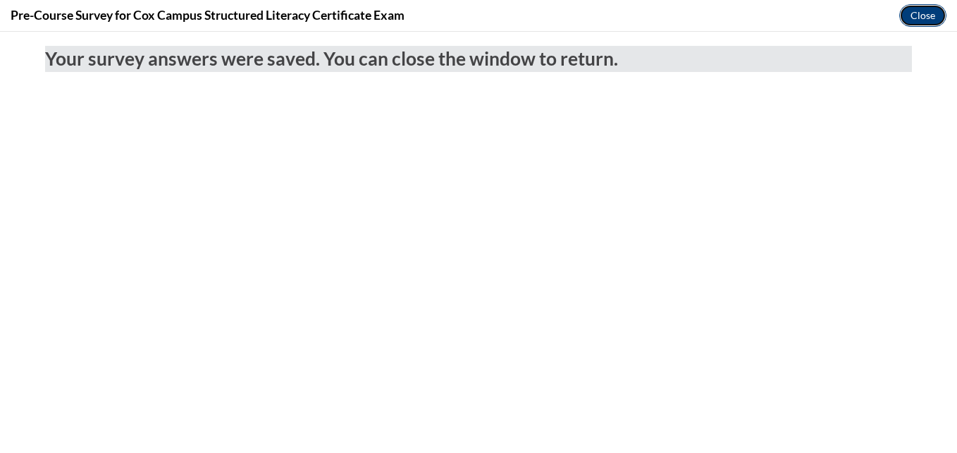
click at [910, 20] on button "Close" at bounding box center [923, 15] width 47 height 23
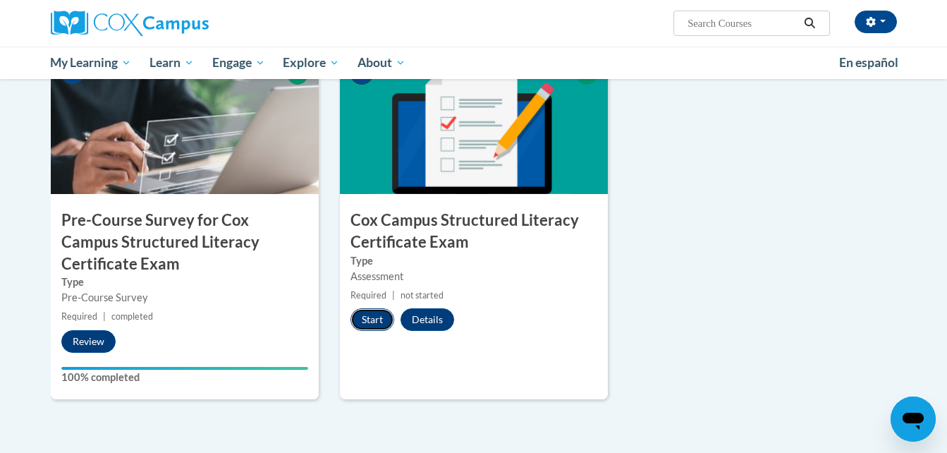
click at [364, 321] on button "Start" at bounding box center [372, 319] width 44 height 23
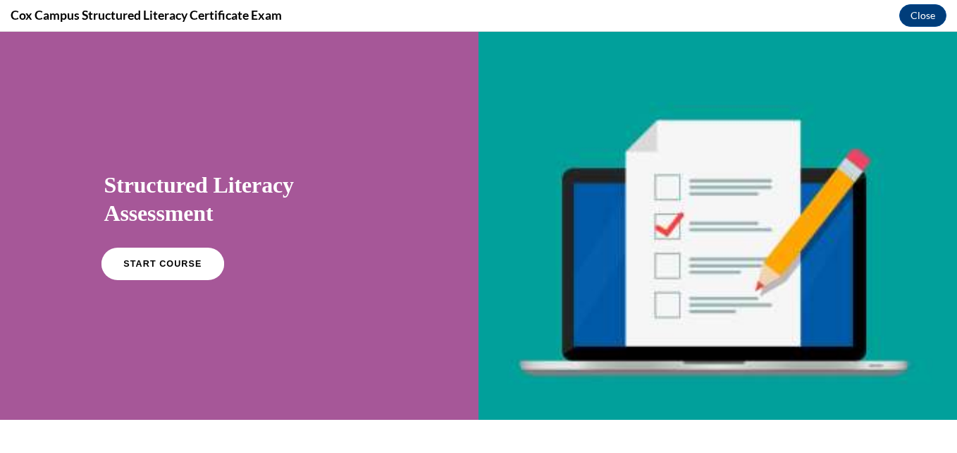
drag, startPoint x: 168, startPoint y: 271, endPoint x: 620, endPoint y: 37, distance: 509.2
click at [168, 271] on link "START COURSE" at bounding box center [162, 263] width 123 height 32
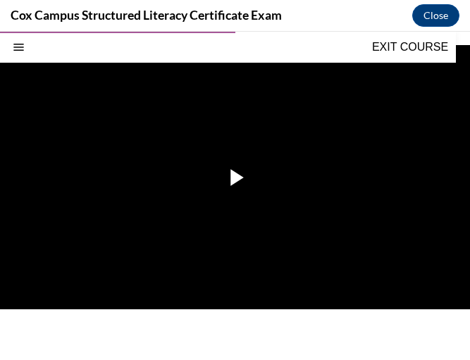
scroll to position [241, 0]
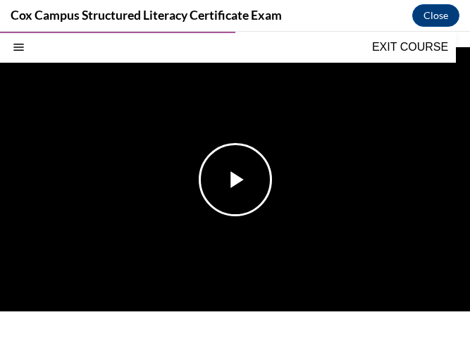
click at [235, 180] on span "Video player" at bounding box center [235, 180] width 0 height 0
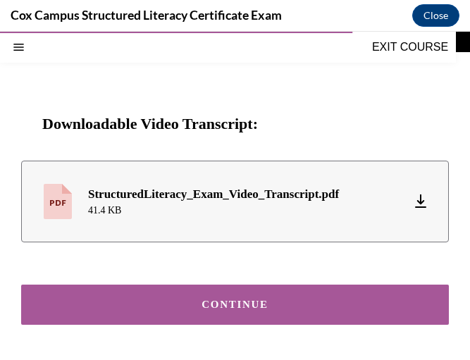
scroll to position [494, 0]
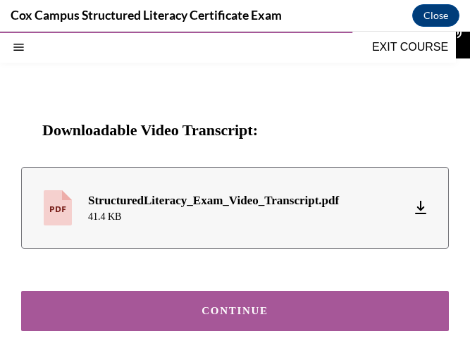
click at [277, 307] on div "CONTINUE" at bounding box center [235, 311] width 384 height 11
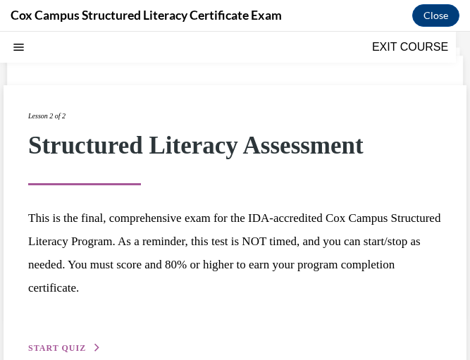
scroll to position [71, 0]
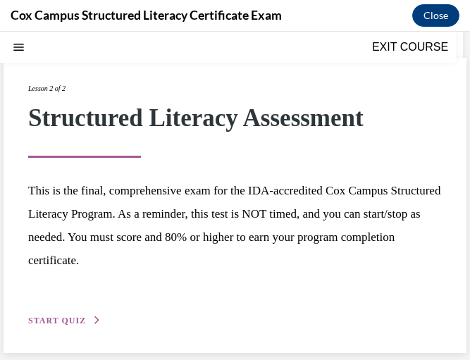
click at [76, 320] on span "START QUIZ" at bounding box center [57, 321] width 58 height 10
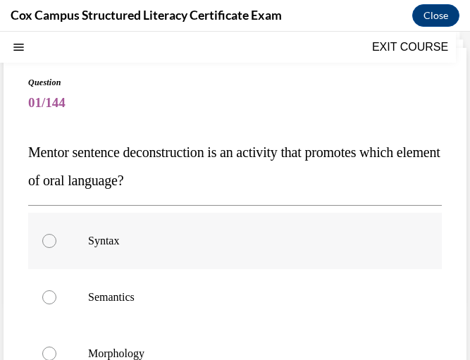
scroll to position [60, 0]
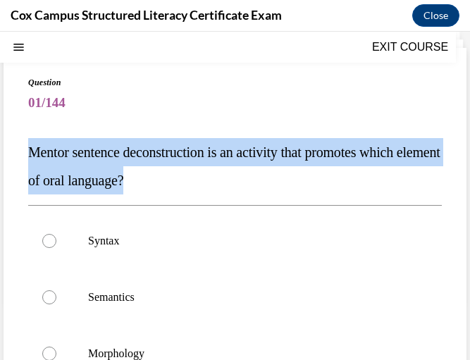
drag, startPoint x: 26, startPoint y: 151, endPoint x: 243, endPoint y: 190, distance: 219.9
click at [243, 190] on div "Question 01/144 Mentor sentence deconstruction is an activity that promotes whi…" at bounding box center [235, 332] width 463 height 569
copy span "Mentor sentence deconstruction is an activity that promotes which element of or…"
click at [333, 160] on p "Mentor sentence deconstruction is an activity that promotes which element of or…" at bounding box center [235, 166] width 414 height 56
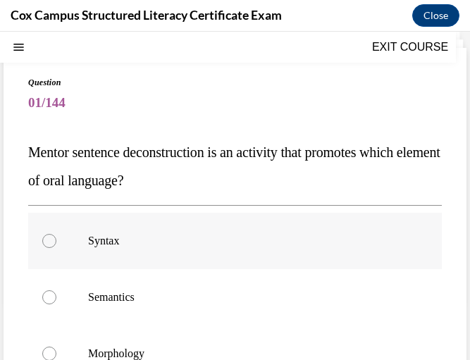
click at [258, 232] on label "Syntax" at bounding box center [235, 241] width 414 height 56
click at [56, 234] on input "Syntax" at bounding box center [49, 241] width 14 height 14
radio input "true"
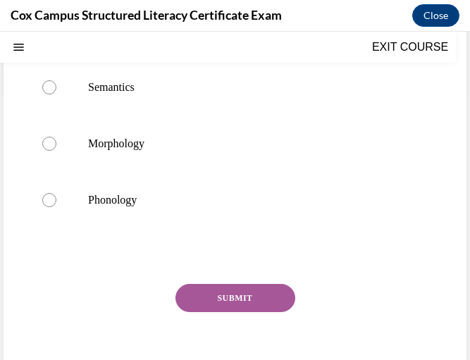
click at [247, 307] on button "SUBMIT" at bounding box center [236, 298] width 120 height 28
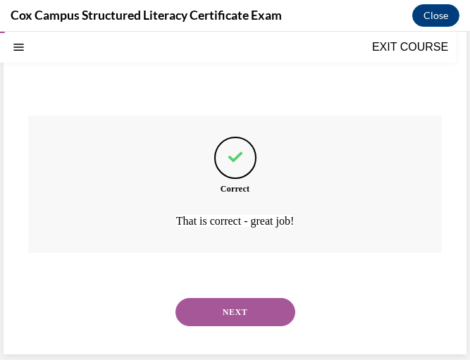
scroll to position [440, 0]
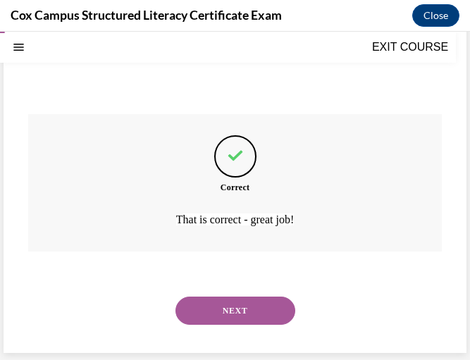
click at [247, 305] on button "NEXT" at bounding box center [236, 311] width 120 height 28
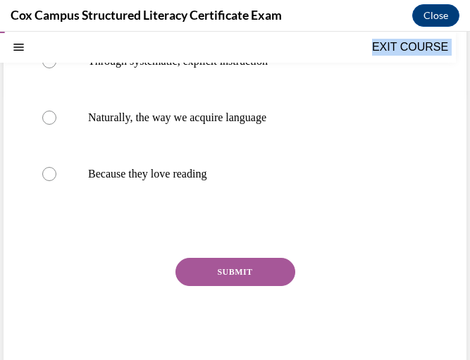
scroll to position [295, 0]
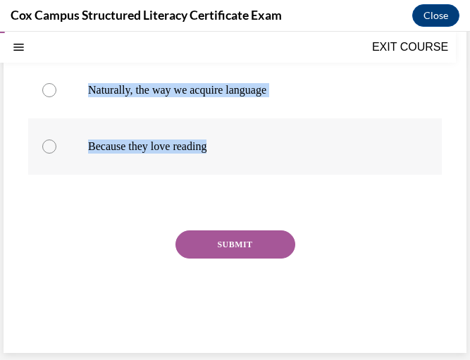
drag, startPoint x: 25, startPoint y: 200, endPoint x: 307, endPoint y: 166, distance: 284.1
click at [307, 166] on div "Question 02/144 Most children learn to read... By reading lots of leveled books…" at bounding box center [235, 82] width 463 height 541
copy div "Most children learn to read... By reading lots of leveled books Through systema…"
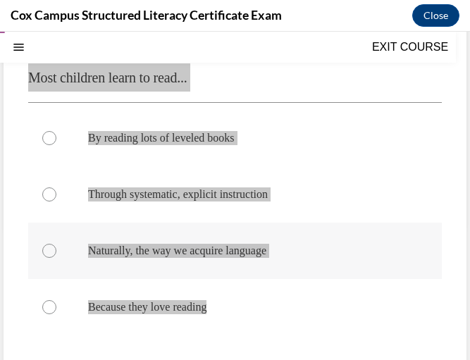
scroll to position [134, 0]
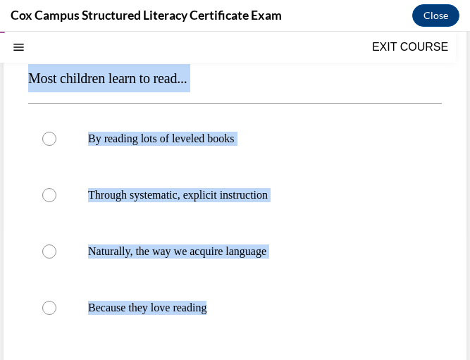
click at [244, 68] on p "Most children learn to read..." at bounding box center [235, 78] width 414 height 28
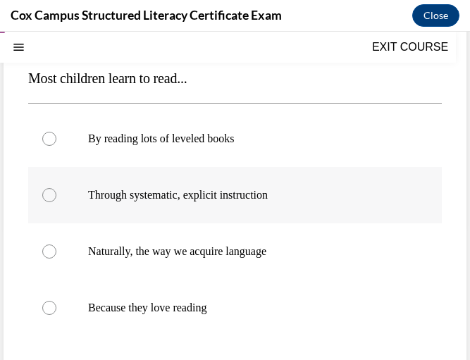
click at [236, 211] on label "Through systematic, explicit instruction" at bounding box center [235, 195] width 414 height 56
click at [56, 202] on input "Through systematic, explicit instruction" at bounding box center [49, 195] width 14 height 14
radio input "true"
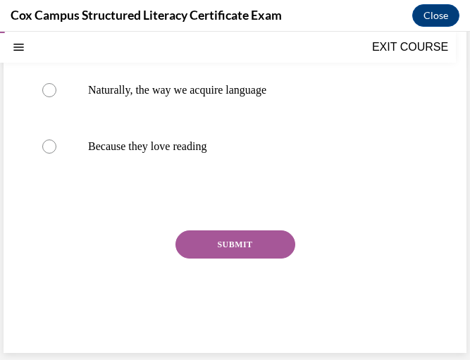
click at [253, 247] on button "SUBMIT" at bounding box center [236, 245] width 120 height 28
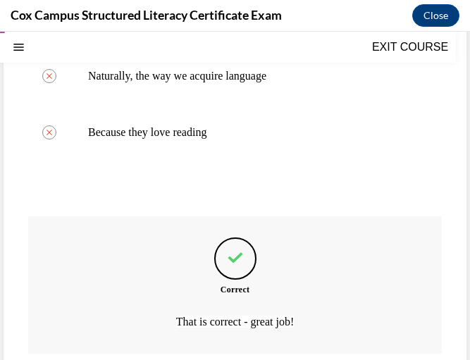
scroll to position [412, 0]
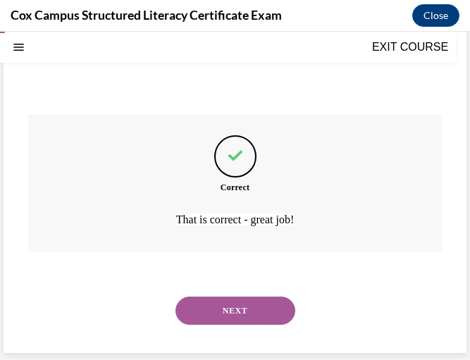
click at [267, 305] on button "NEXT" at bounding box center [236, 311] width 120 height 28
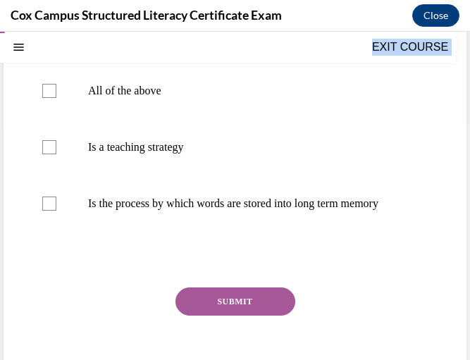
scroll to position [309, 0]
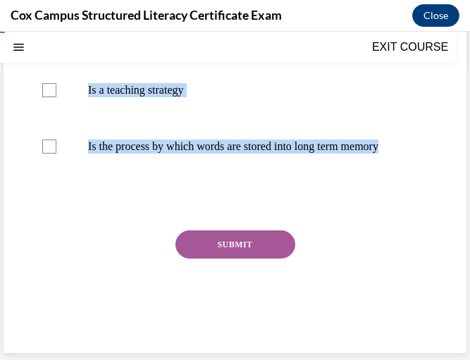
drag, startPoint x: 26, startPoint y: 207, endPoint x: 348, endPoint y: 190, distance: 322.6
click at [348, 190] on div "Question 03/144 Select all that apply. Orthographic mapping: Allows for easy, e…" at bounding box center [235, 82] width 463 height 541
copy div "Select all that apply. Orthographic mapping: Allows for easy, effortless readin…"
click at [313, 49] on div "EXIT COURSE" at bounding box center [228, 47] width 456 height 31
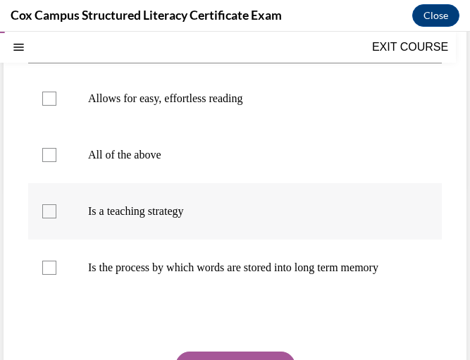
scroll to position [175, 0]
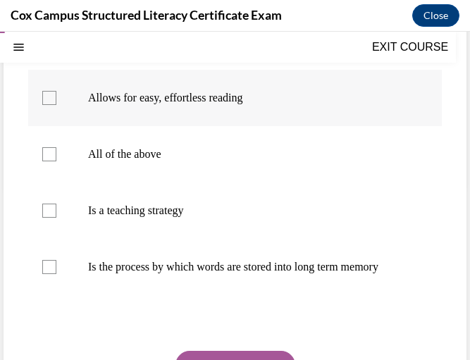
click at [267, 120] on label "Allows for easy, effortless reading" at bounding box center [235, 98] width 414 height 56
click at [56, 105] on input "Allows for easy, effortless reading" at bounding box center [49, 98] width 14 height 14
checkbox input "true"
click at [223, 288] on label "Is the process by which words are stored into long term memory" at bounding box center [235, 267] width 414 height 56
click at [56, 274] on input "Is the process by which words are stored into long term memory" at bounding box center [49, 267] width 14 height 14
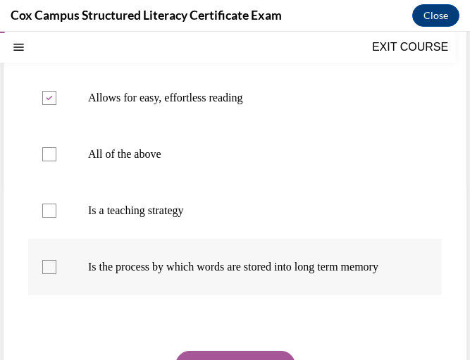
checkbox input "true"
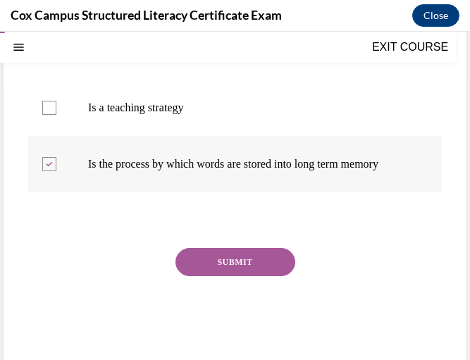
scroll to position [309, 0]
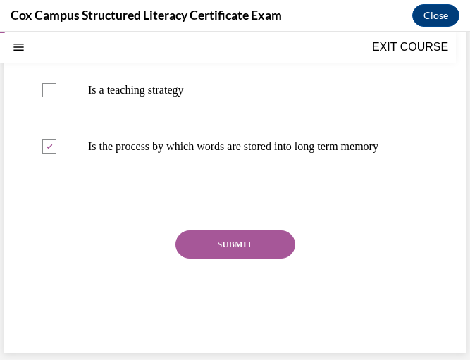
click at [227, 242] on button "SUBMIT" at bounding box center [236, 245] width 120 height 28
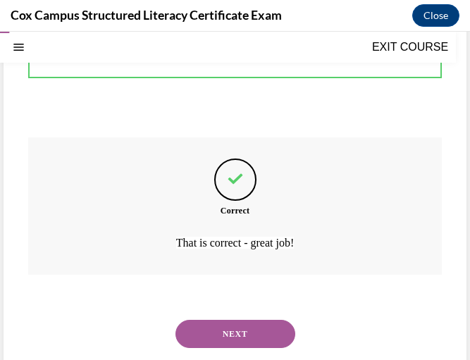
scroll to position [426, 0]
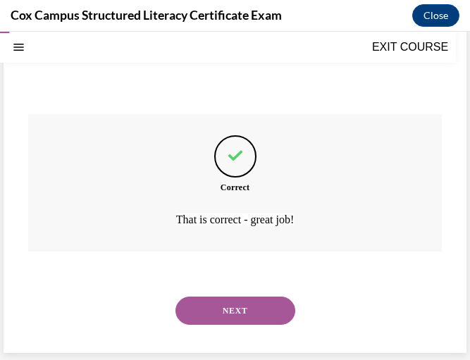
click at [238, 304] on button "NEXT" at bounding box center [236, 311] width 120 height 28
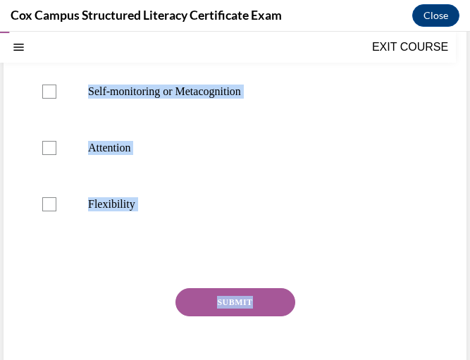
scroll to position [427, 0]
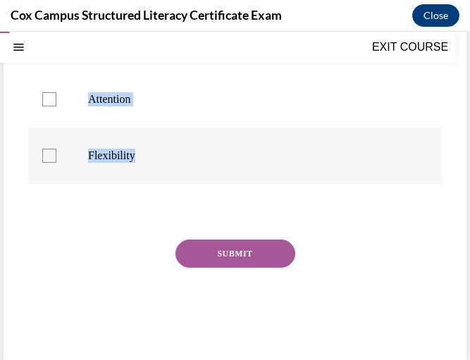
drag, startPoint x: 30, startPoint y: 209, endPoint x: 247, endPoint y: 173, distance: 220.2
click at [247, 173] on div "Question 04/144 Executive function skills help regulate behavior and have a dir…" at bounding box center [235, 32] width 414 height 646
copy div "Executive function skills help regulate behavior and have a direct relationship…"
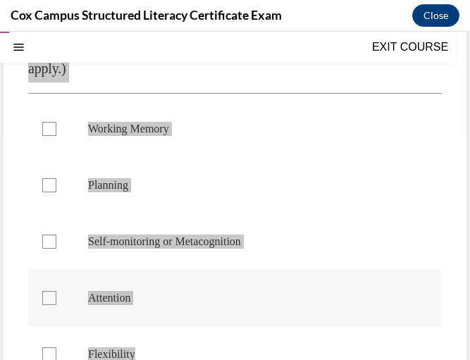
scroll to position [197, 0]
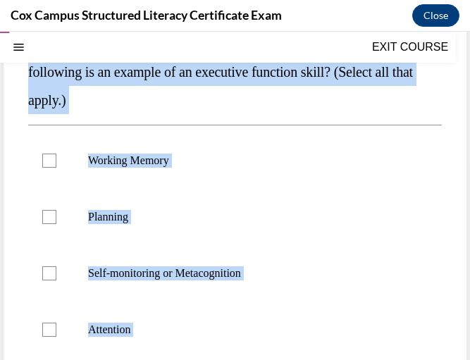
click at [285, 99] on p "Executive function skills help regulate behavior and have a direct relationship…" at bounding box center [235, 57] width 414 height 113
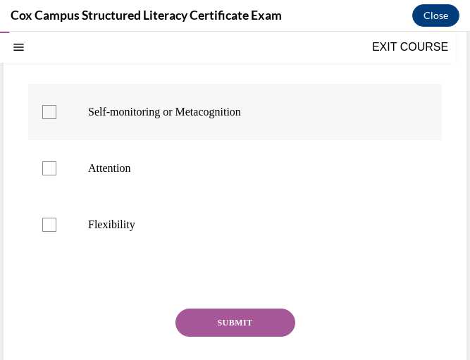
scroll to position [214, 0]
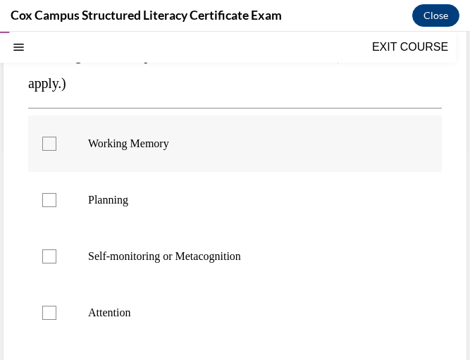
click at [211, 130] on label "Working Memory" at bounding box center [235, 144] width 414 height 56
click at [56, 137] on input "Working Memory" at bounding box center [49, 144] width 14 height 14
checkbox input "true"
click at [213, 209] on label "Planning" at bounding box center [235, 200] width 414 height 56
click at [56, 207] on input "Planning" at bounding box center [49, 200] width 14 height 14
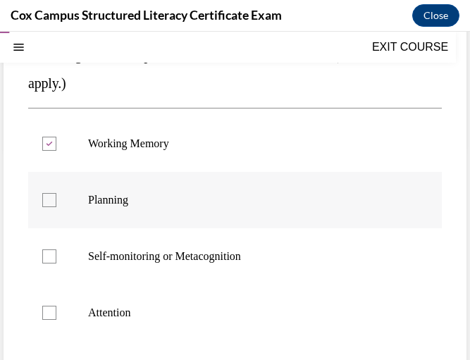
checkbox input "true"
click at [218, 274] on label "Self-monitoring or Metacognition" at bounding box center [235, 256] width 414 height 56
click at [56, 264] on input "Self-monitoring or Metacognition" at bounding box center [49, 257] width 14 height 14
checkbox input "true"
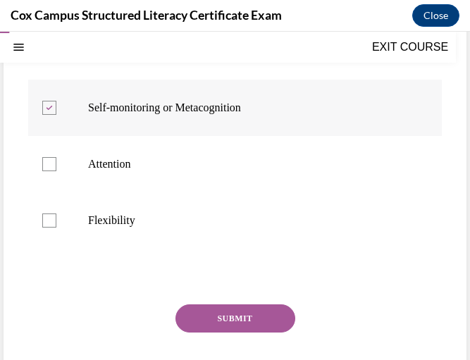
scroll to position [363, 0]
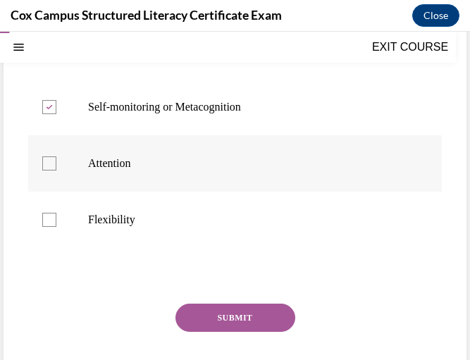
click at [228, 164] on p "Attention" at bounding box center [247, 164] width 319 height 14
click at [56, 164] on input "Attention" at bounding box center [49, 164] width 14 height 14
checkbox input "true"
click at [236, 224] on p "Flexibility" at bounding box center [247, 220] width 319 height 14
click at [56, 224] on input "Flexibility" at bounding box center [49, 220] width 14 height 14
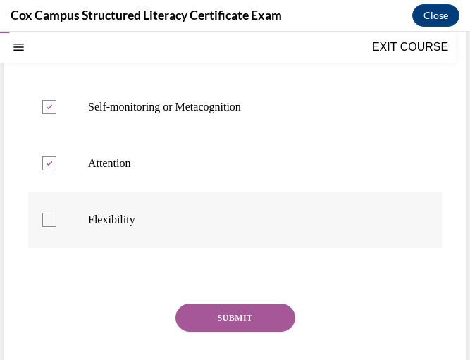
checkbox input "true"
click at [232, 312] on button "SUBMIT" at bounding box center [236, 318] width 120 height 28
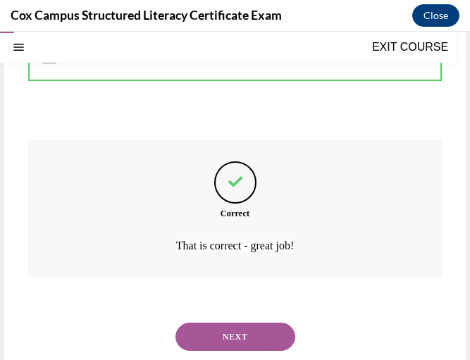
scroll to position [553, 0]
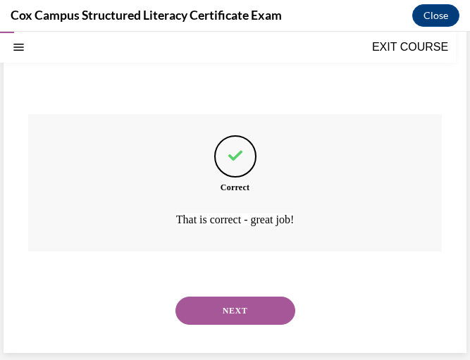
click at [245, 306] on button "NEXT" at bounding box center [236, 311] width 120 height 28
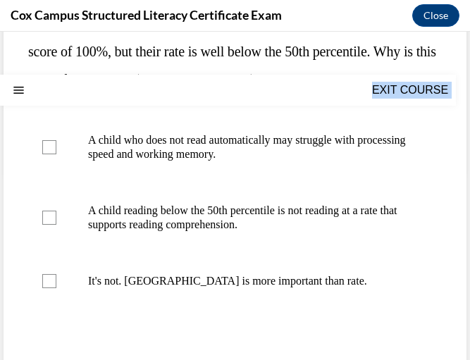
scroll to position [324, 0]
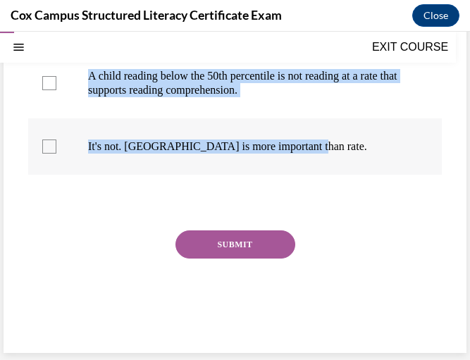
drag, startPoint x: 28, startPoint y: 210, endPoint x: 352, endPoint y: 149, distance: 330.0
click at [352, 149] on div "Question 05/144 You're analyzing oral reading fluency data. One child has an ac…" at bounding box center [235, 79] width 414 height 534
copy div "You're analyzing oral reading fluency data. One child has an accuracy score of …"
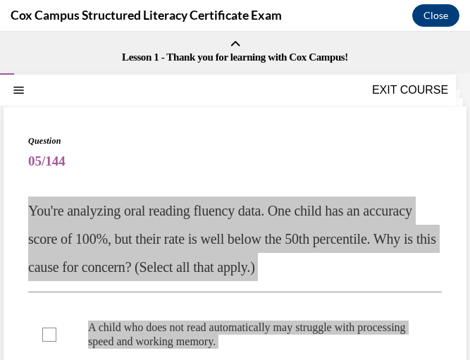
scroll to position [0, 0]
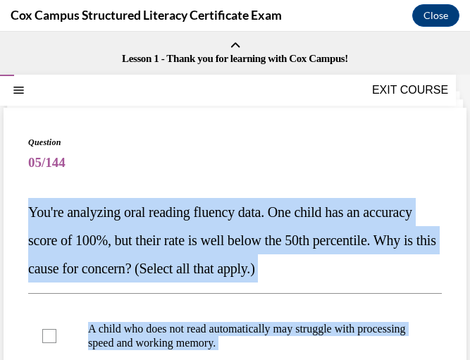
click at [350, 224] on p "You're analyzing oral reading fluency data. One child has an accuracy score of …" at bounding box center [235, 240] width 414 height 85
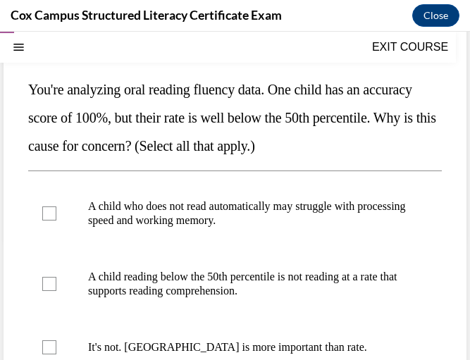
scroll to position [123, 0]
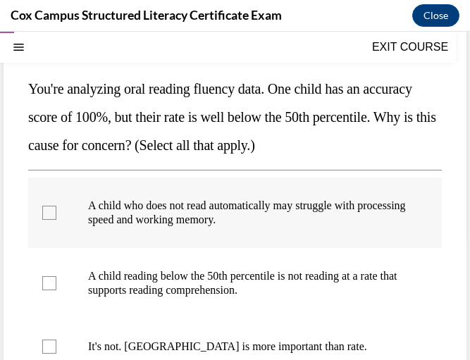
click at [259, 226] on p "A child who does not read automatically may struggle with processing speed and …" at bounding box center [247, 213] width 319 height 28
click at [56, 220] on input "A child who does not read automatically may struggle with processing speed and …" at bounding box center [49, 213] width 14 height 14
checkbox input "true"
click at [266, 301] on label "A child reading below the 50th percentile is not reading at a rate that support…" at bounding box center [235, 283] width 414 height 70
click at [56, 290] on input "A child reading below the 50th percentile is not reading at a rate that support…" at bounding box center [49, 283] width 14 height 14
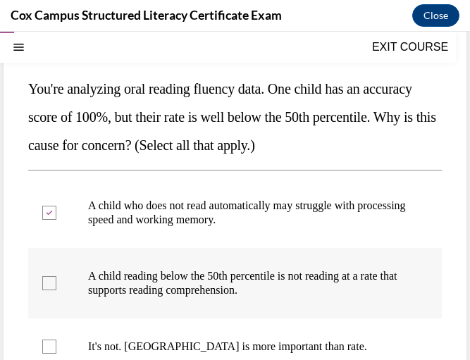
checkbox input "true"
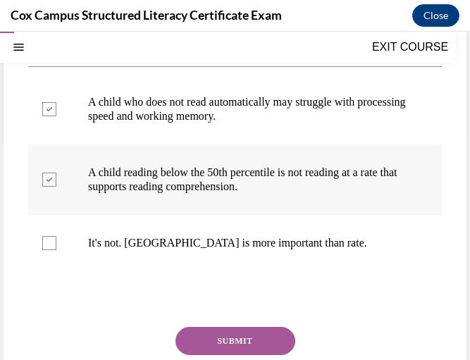
scroll to position [248, 0]
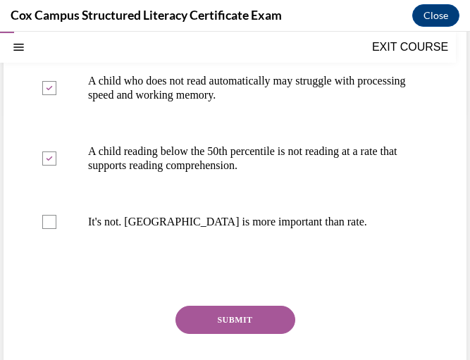
click at [226, 322] on button "SUBMIT" at bounding box center [236, 320] width 120 height 28
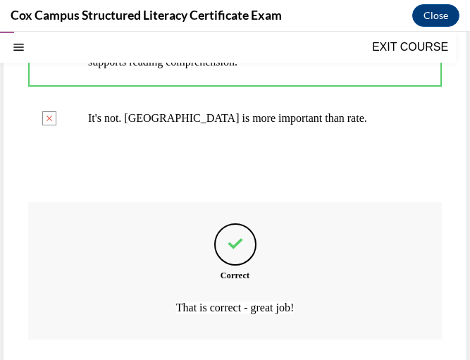
scroll to position [440, 0]
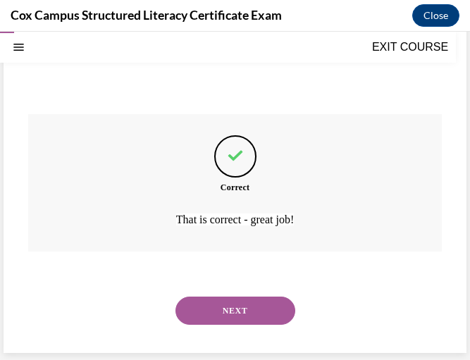
click at [248, 307] on button "NEXT" at bounding box center [236, 311] width 120 height 28
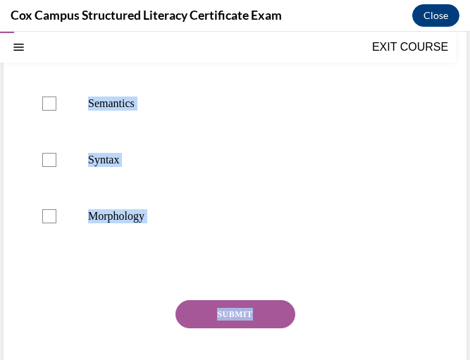
scroll to position [345, 0]
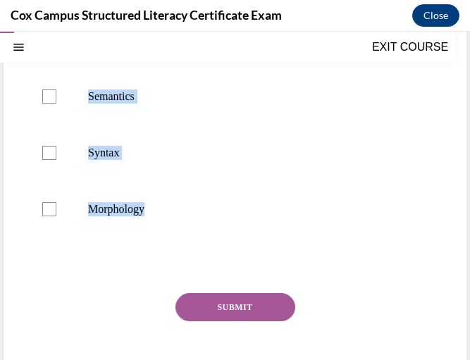
drag, startPoint x: 26, startPoint y: 211, endPoint x: 238, endPoint y: 246, distance: 215.1
click at [238, 246] on div "Question 06/144 Dialect can affect literacy outcomes because a student's spoken…" at bounding box center [235, 89] width 463 height 654
copy div "Dialect can affect literacy outcomes because a student's spoken language may di…"
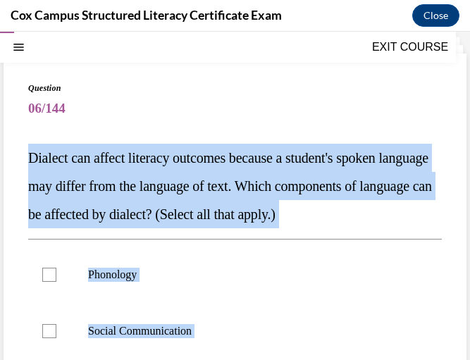
click at [321, 192] on span "Dialect can affect literacy outcomes because a student's spoken language may di…" at bounding box center [230, 186] width 404 height 72
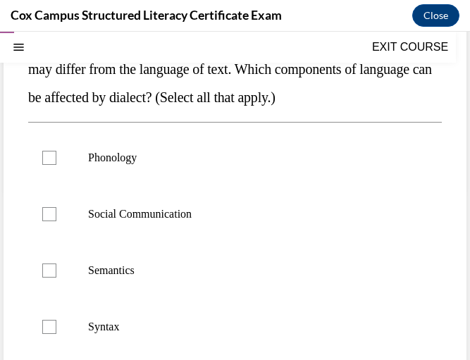
scroll to position [172, 0]
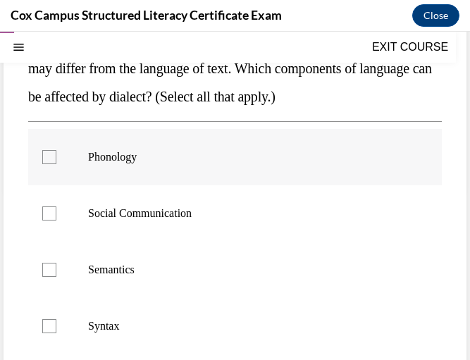
click at [241, 152] on p "Phonology" at bounding box center [247, 157] width 319 height 14
click at [56, 152] on input "Phonology" at bounding box center [49, 157] width 14 height 14
checkbox input "true"
click at [239, 223] on label "Social Communication" at bounding box center [235, 213] width 414 height 56
click at [56, 221] on input "Social Communication" at bounding box center [49, 214] width 14 height 14
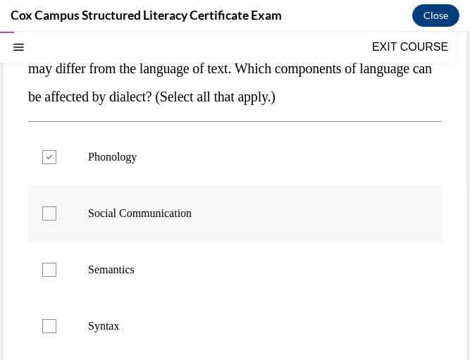
checkbox input "true"
click at [262, 258] on label "Semantics" at bounding box center [235, 270] width 414 height 56
click at [56, 263] on input "Semantics" at bounding box center [49, 270] width 14 height 14
checkbox input "true"
click at [256, 321] on p "Syntax" at bounding box center [247, 326] width 319 height 14
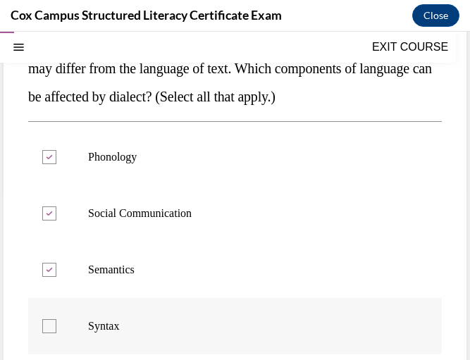
click at [56, 321] on input "Syntax" at bounding box center [49, 326] width 14 height 14
checkbox input "true"
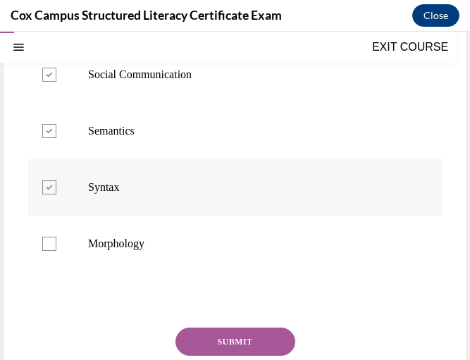
scroll to position [312, 0]
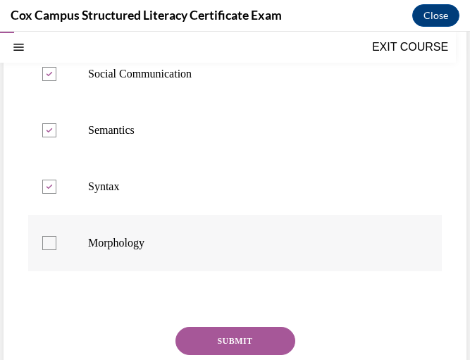
click at [223, 254] on label "Morphology" at bounding box center [235, 243] width 414 height 56
click at [56, 250] on input "Morphology" at bounding box center [49, 243] width 14 height 14
checkbox input "true"
click at [243, 338] on button "SUBMIT" at bounding box center [236, 341] width 120 height 28
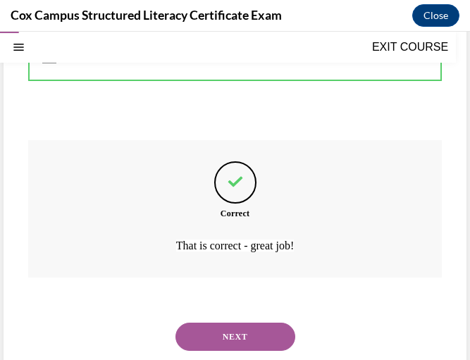
scroll to position [524, 0]
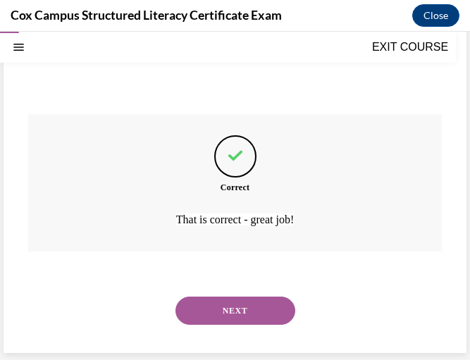
click at [234, 319] on button "NEXT" at bounding box center [236, 311] width 120 height 28
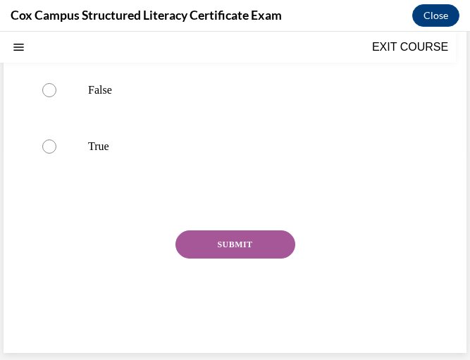
scroll to position [0, 0]
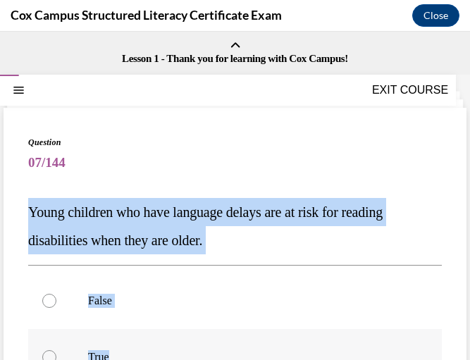
drag, startPoint x: 16, startPoint y: 202, endPoint x: 157, endPoint y: 338, distance: 194.9
click at [157, 338] on div "Question 07/144 Young children who have language delays are at risk for reading…" at bounding box center [235, 336] width 463 height 456
copy div "Young children who have language delays are at risk for reading disabilities wh…"
click at [321, 159] on span "07/144" at bounding box center [235, 163] width 414 height 28
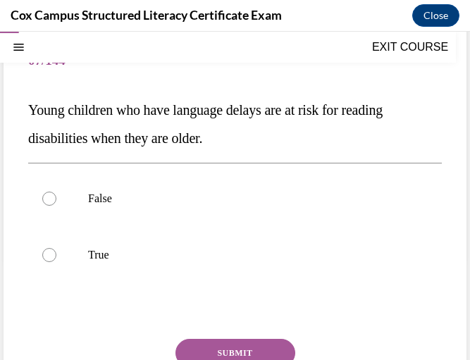
scroll to position [103, 0]
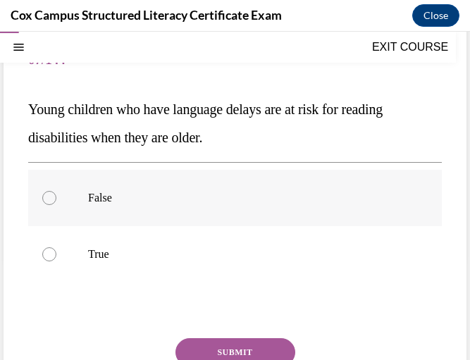
click at [228, 200] on p "False" at bounding box center [247, 198] width 319 height 14
click at [56, 200] on input "False" at bounding box center [49, 198] width 14 height 14
radio input "true"
click at [216, 278] on label "True" at bounding box center [235, 254] width 414 height 56
click at [56, 262] on input "True" at bounding box center [49, 254] width 14 height 14
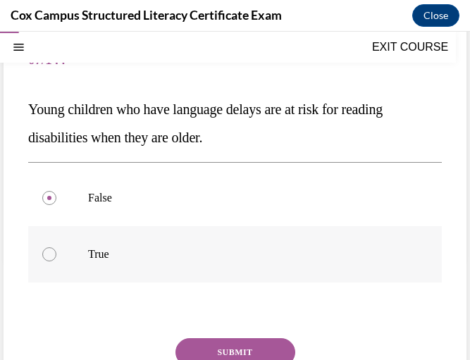
radio input "true"
click at [230, 345] on button "SUBMIT" at bounding box center [236, 352] width 120 height 28
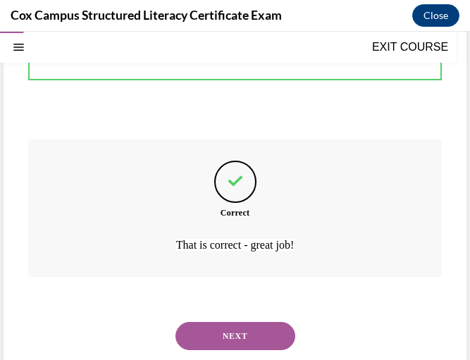
scroll to position [327, 0]
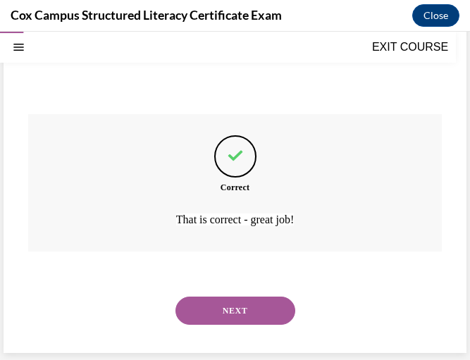
click at [222, 305] on button "NEXT" at bounding box center [236, 311] width 120 height 28
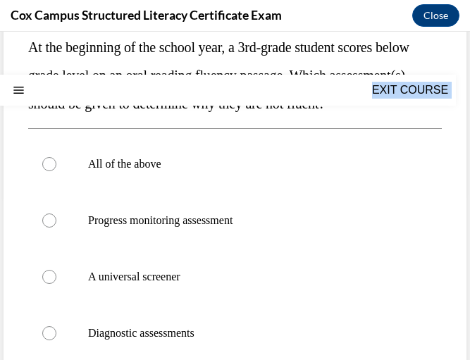
scroll to position [380, 0]
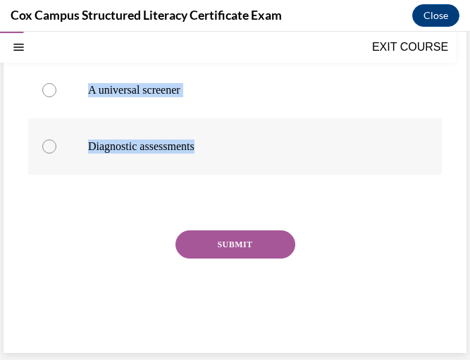
drag, startPoint x: 23, startPoint y: 204, endPoint x: 248, endPoint y: 165, distance: 228.2
click at [248, 165] on div "Question 08/144 At the beginning of the school year, a 3rd-grade student scores…" at bounding box center [235, 54] width 463 height 597
copy div "At the beginning of the school year, a 3rd-grade student scores below grade lev…"
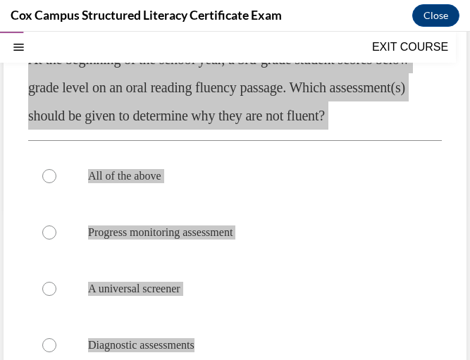
scroll to position [152, 0]
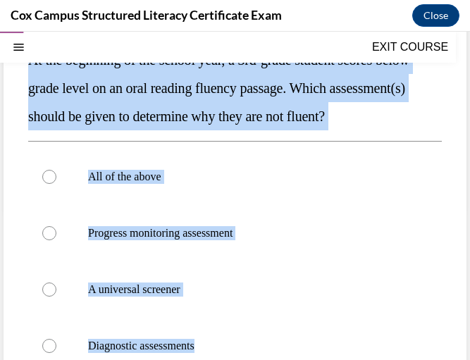
click at [352, 130] on p "At the beginning of the school year, a 3rd-grade student scores below grade lev…" at bounding box center [235, 88] width 414 height 85
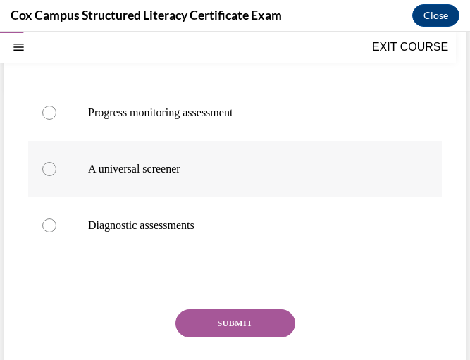
scroll to position [276, 0]
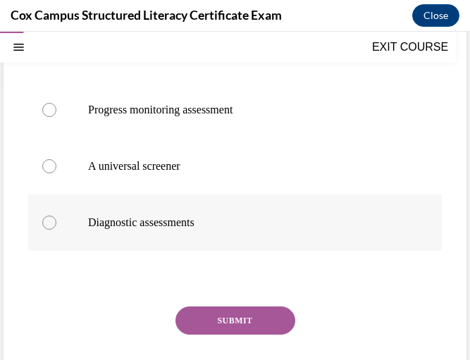
click at [178, 228] on span "Diagnostic assessments" at bounding box center [141, 222] width 106 height 12
click at [56, 230] on input "Diagnostic assessments" at bounding box center [49, 223] width 14 height 14
radio input "true"
click at [222, 335] on button "SUBMIT" at bounding box center [236, 321] width 120 height 28
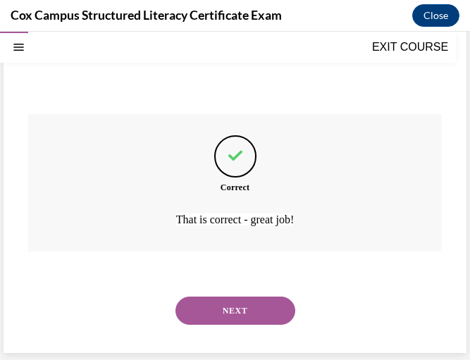
scroll to position [496, 0]
click at [230, 321] on button "NEXT" at bounding box center [236, 311] width 120 height 28
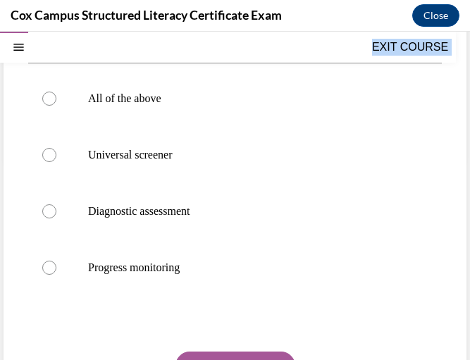
scroll to position [324, 0]
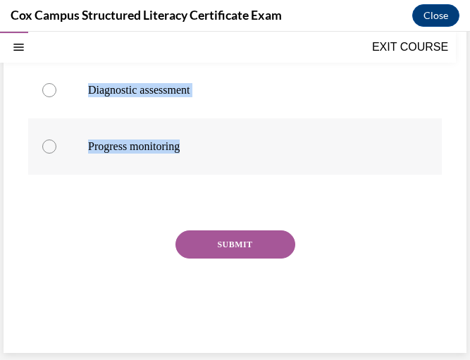
drag, startPoint x: 34, startPoint y: 211, endPoint x: 252, endPoint y: 161, distance: 223.7
click at [252, 161] on div "Question 09/144 Which of the following tracks student growth during intermitten…" at bounding box center [235, 79] width 414 height 534
copy div "Which of the following tracks student growth during intermittent checkups? All …"
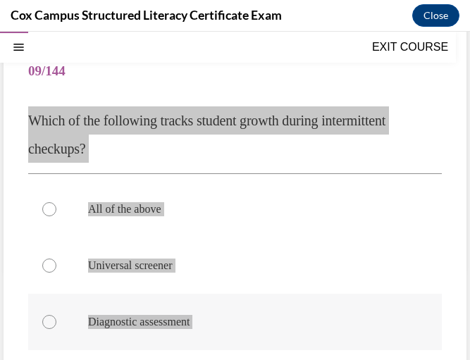
scroll to position [89, 0]
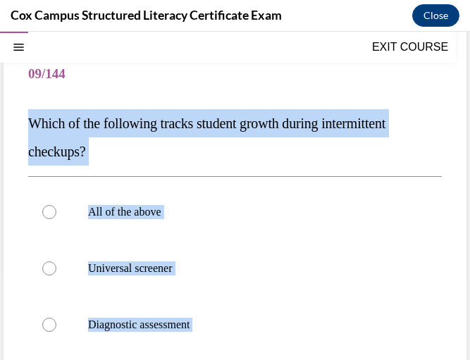
click at [305, 129] on span "Which of the following tracks student growth during intermittent checkups?" at bounding box center [206, 138] width 357 height 44
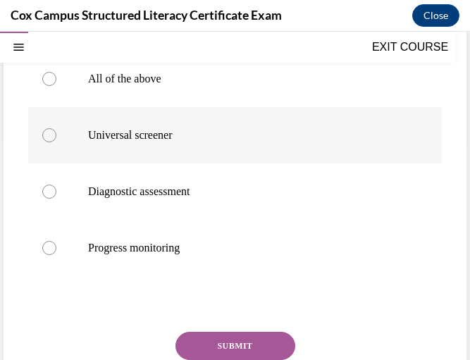
scroll to position [226, 0]
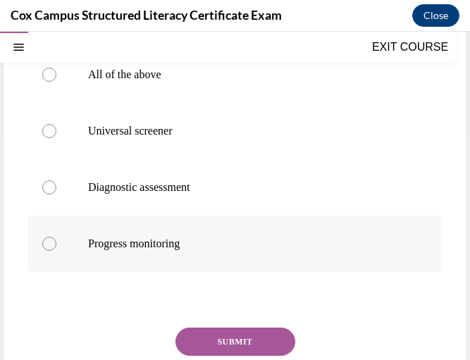
click at [193, 234] on label "Progress monitoring" at bounding box center [235, 244] width 414 height 56
click at [56, 237] on input "Progress monitoring" at bounding box center [49, 244] width 14 height 14
radio input "true"
click at [233, 345] on button "SUBMIT" at bounding box center [236, 342] width 120 height 28
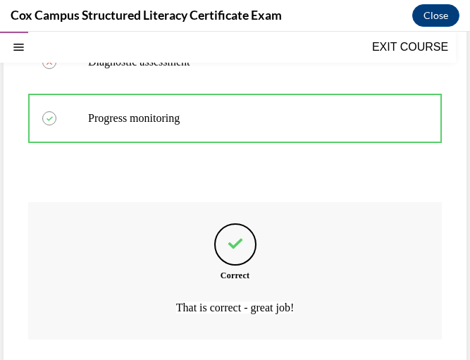
scroll to position [440, 0]
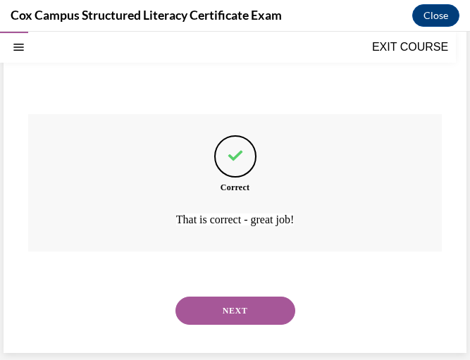
click at [221, 310] on button "NEXT" at bounding box center [236, 311] width 120 height 28
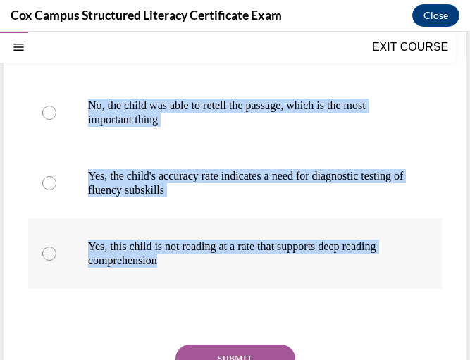
scroll to position [329, 0]
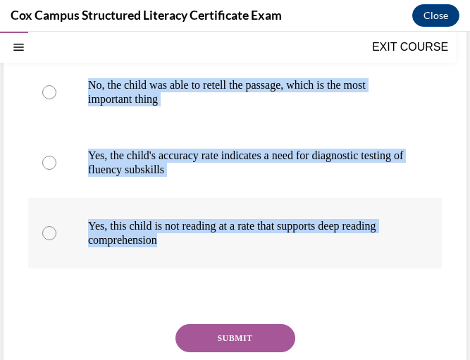
drag, startPoint x: 25, startPoint y: 207, endPoint x: 284, endPoint y: 264, distance: 265.6
click at [284, 264] on div "Question 10/144 You are a second grade teacher administering an ORF assessment …" at bounding box center [235, 113] width 463 height 668
copy div "You are a second grade teacher administering an ORF assessment to students in y…"
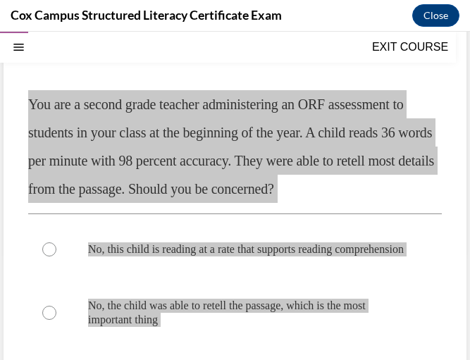
scroll to position [107, 0]
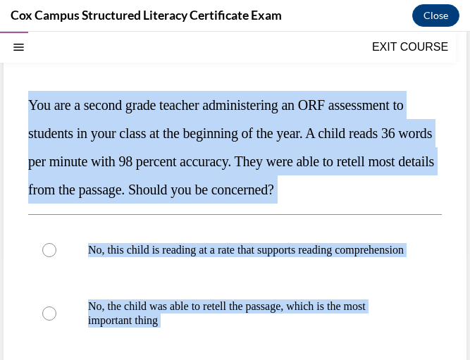
click at [350, 128] on span "You are a second grade teacher administering an ORF assessment to students in y…" at bounding box center [231, 147] width 406 height 100
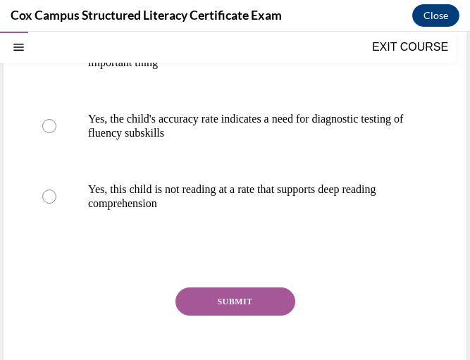
scroll to position [369, 0]
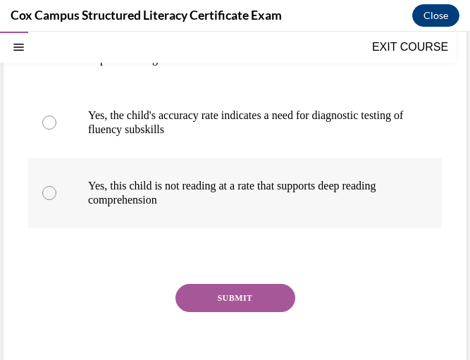
click at [315, 207] on p "Yes, this child is not reading at a rate that supports deep reading comprehensi…" at bounding box center [247, 193] width 319 height 28
click at [56, 200] on input "Yes, this child is not reading at a rate that supports deep reading comprehensi…" at bounding box center [49, 193] width 14 height 14
radio input "true"
click at [267, 312] on button "SUBMIT" at bounding box center [236, 298] width 120 height 28
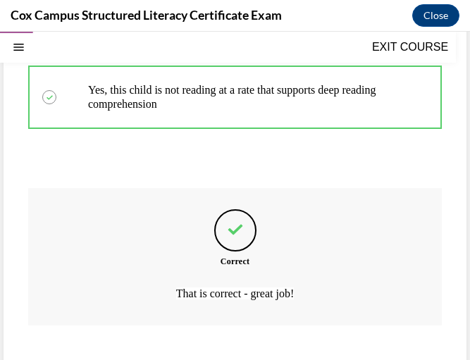
scroll to position [553, 0]
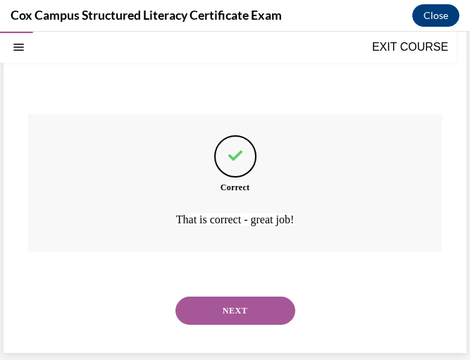
click at [256, 310] on button "NEXT" at bounding box center [236, 311] width 120 height 28
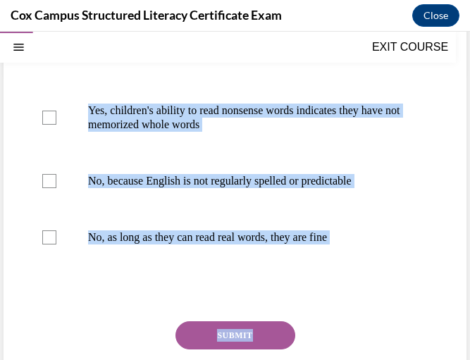
scroll to position [319, 0]
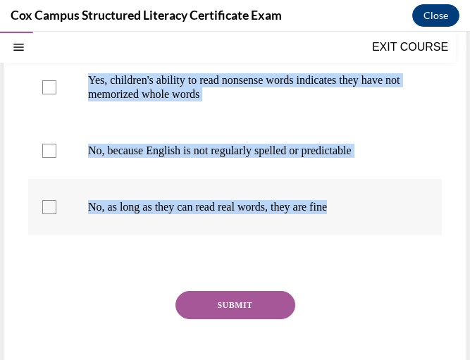
drag, startPoint x: 26, startPoint y: 209, endPoint x: 390, endPoint y: 251, distance: 366.1
click at [390, 251] on div "Question 11/144 You've administered a phonics diagnostic to a third-grade stude…" at bounding box center [235, 101] width 463 height 625
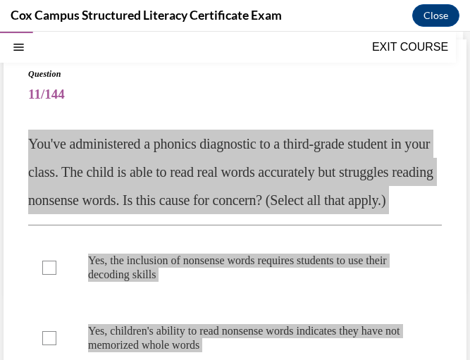
scroll to position [0, 0]
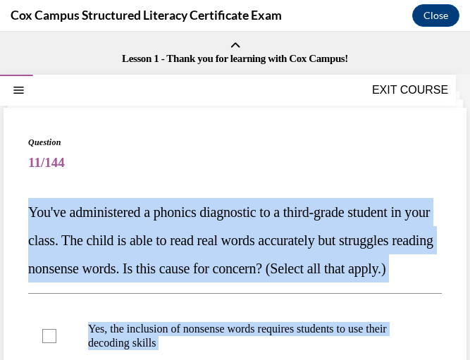
click at [300, 200] on p "You've administered a phonics diagnostic to a third-grade student in your class…" at bounding box center [235, 240] width 414 height 85
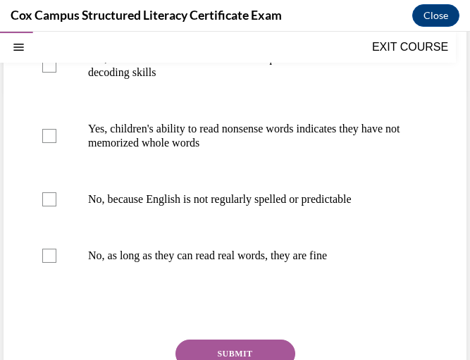
scroll to position [271, 0]
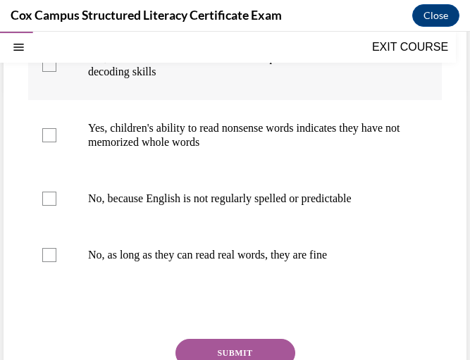
click at [286, 100] on label "Yes, the inclusion of nonsense words requires students to use their decoding sk…" at bounding box center [235, 65] width 414 height 70
click at [56, 72] on input "Yes, the inclusion of nonsense words requires students to use their decoding sk…" at bounding box center [49, 65] width 14 height 14
checkbox input "true"
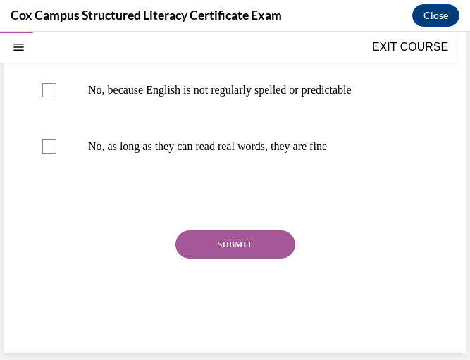
click at [243, 257] on button "SUBMIT" at bounding box center [236, 245] width 120 height 28
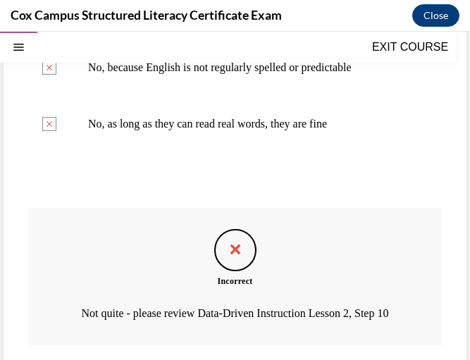
scroll to position [544, 0]
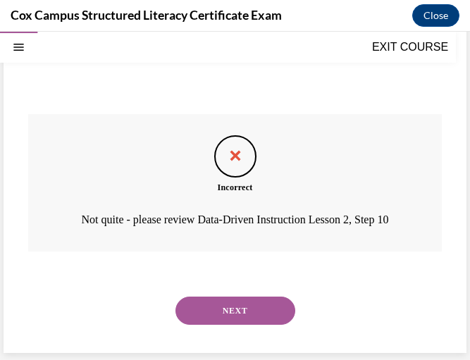
click at [233, 311] on button "NEXT" at bounding box center [236, 311] width 120 height 28
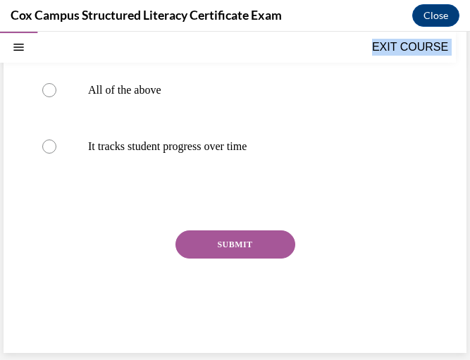
scroll to position [324, 0]
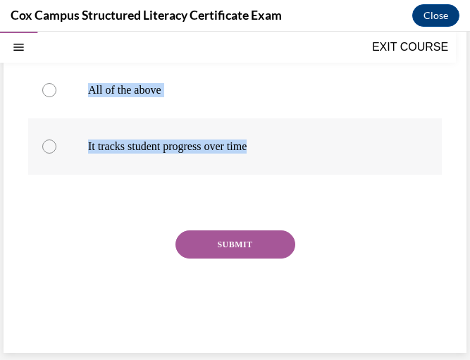
drag, startPoint x: 25, startPoint y: 116, endPoint x: 281, endPoint y: 154, distance: 259.3
click at [281, 154] on div "Question 12/144 For which of the following reasons is progress monitoring benef…" at bounding box center [235, 82] width 463 height 541
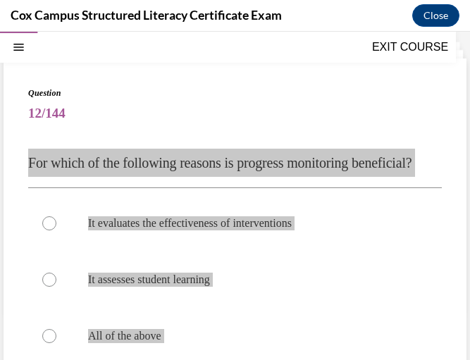
scroll to position [44, 0]
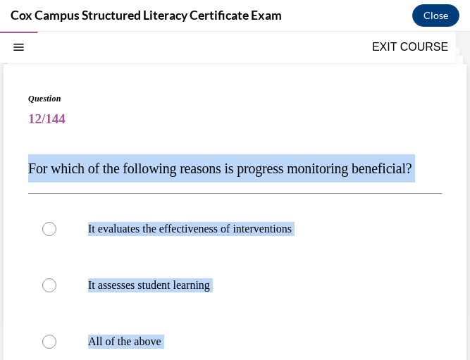
click at [317, 183] on p "For which of the following reasons is progress monitoring beneficial?" at bounding box center [235, 168] width 414 height 28
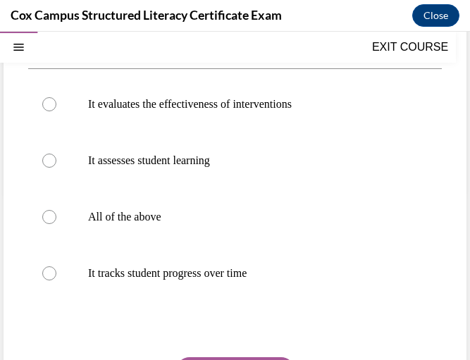
scroll to position [202, 0]
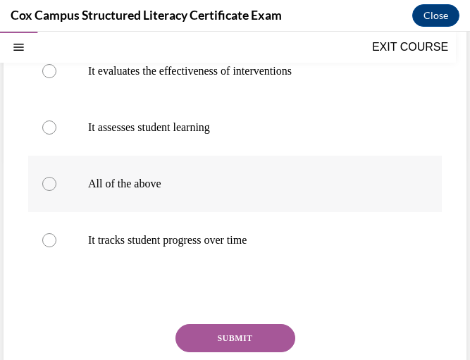
click at [248, 191] on p "All of the above" at bounding box center [247, 184] width 319 height 14
click at [56, 191] on input "All of the above" at bounding box center [49, 184] width 14 height 14
radio input "true"
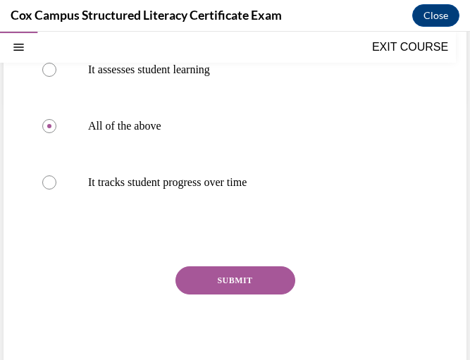
click at [230, 295] on button "SUBMIT" at bounding box center [236, 280] width 120 height 28
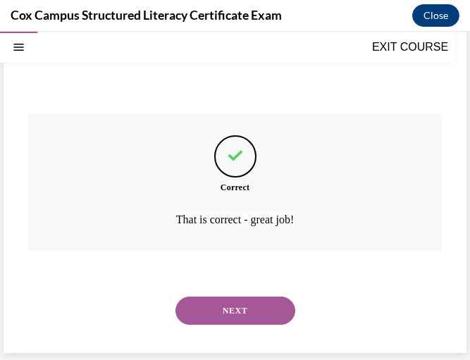
scroll to position [440, 0]
click at [251, 307] on button "NEXT" at bounding box center [236, 311] width 120 height 28
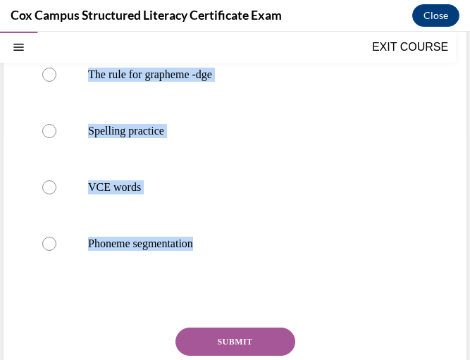
scroll to position [324, 0]
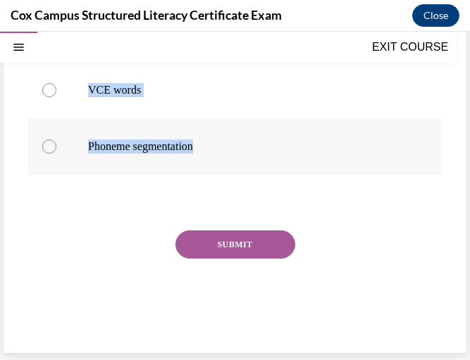
drag, startPoint x: 28, startPoint y: 210, endPoint x: 360, endPoint y: 135, distance: 340.5
click at [360, 135] on div "Question 13/144 A student writes "wej" for wedge and "juj" for judge on an enco…" at bounding box center [235, 79] width 414 height 534
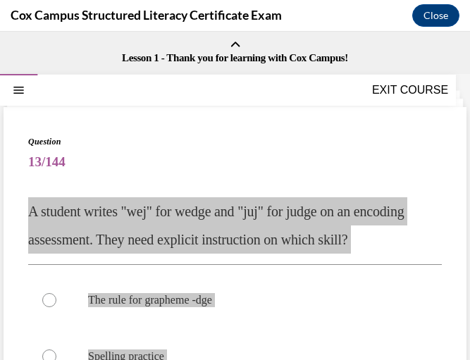
scroll to position [0, 0]
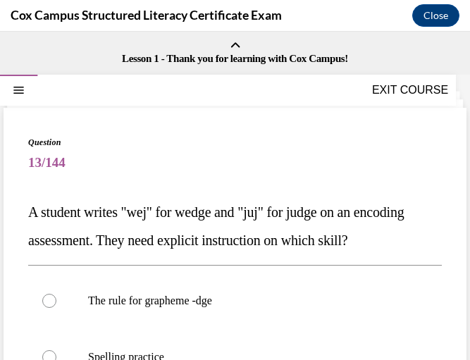
click at [295, 172] on span "13/144" at bounding box center [235, 163] width 414 height 28
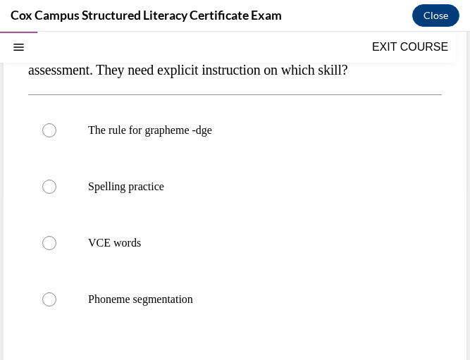
scroll to position [177, 0]
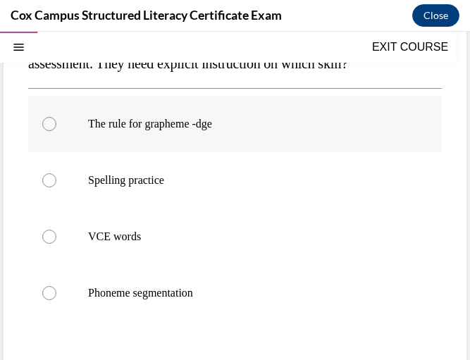
click at [261, 149] on label "The rule for grapheme -dge" at bounding box center [235, 124] width 414 height 56
click at [56, 131] on input "The rule for grapheme -dge" at bounding box center [49, 124] width 14 height 14
radio input "true"
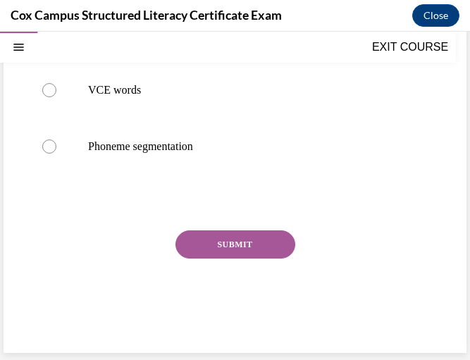
click at [250, 253] on button "SUBMIT" at bounding box center [236, 245] width 120 height 28
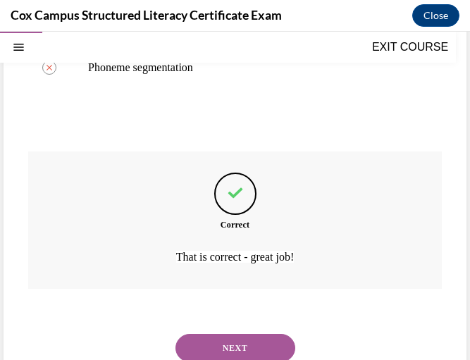
scroll to position [440, 0]
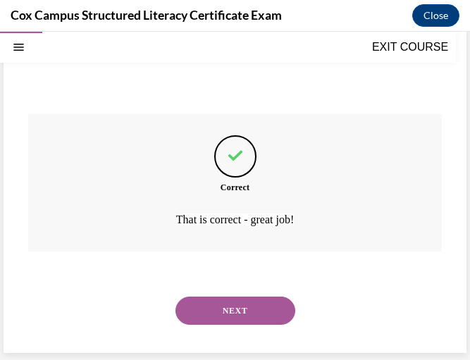
click at [247, 295] on div "NEXT" at bounding box center [235, 311] width 414 height 56
click at [247, 311] on button "NEXT" at bounding box center [236, 311] width 120 height 28
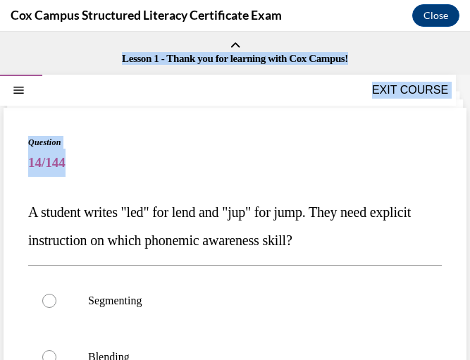
scroll to position [324, 0]
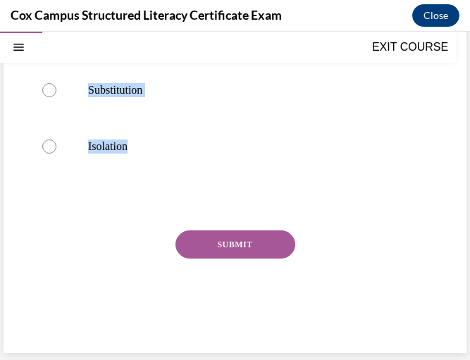
drag, startPoint x: 23, startPoint y: 207, endPoint x: 250, endPoint y: 180, distance: 228.5
click at [250, 180] on div "Question 14/144 A student writes "led" for lend and "jup" for jump. They need e…" at bounding box center [235, 68] width 463 height 569
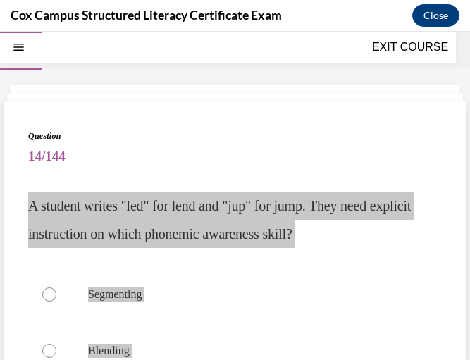
scroll to position [0, 0]
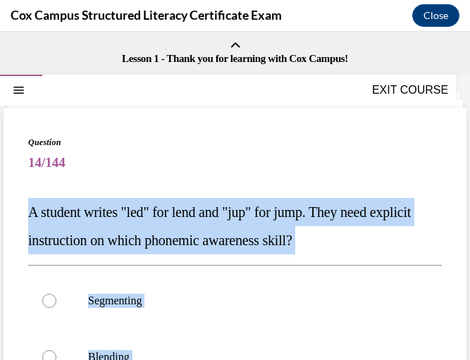
click at [319, 209] on span "A student writes "led" for lend and "jup" for jump. They need explicit instruct…" at bounding box center [219, 226] width 383 height 44
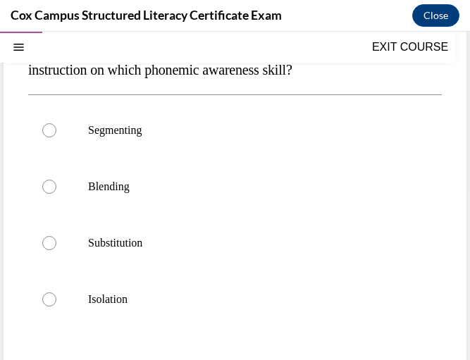
scroll to position [171, 0]
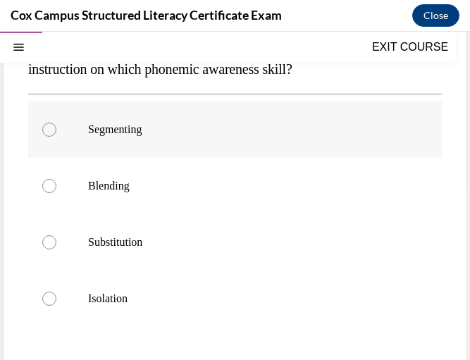
click at [266, 115] on label "Segmenting" at bounding box center [235, 130] width 414 height 56
click at [56, 123] on input "Segmenting" at bounding box center [49, 130] width 14 height 14
radio input "true"
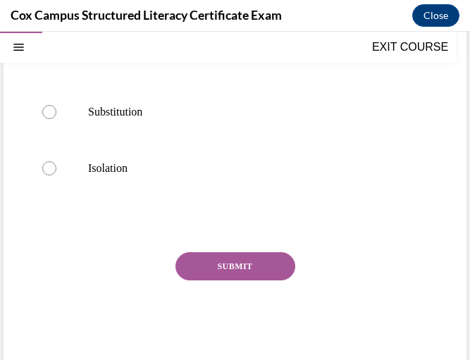
click at [246, 273] on button "SUBMIT" at bounding box center [236, 266] width 120 height 28
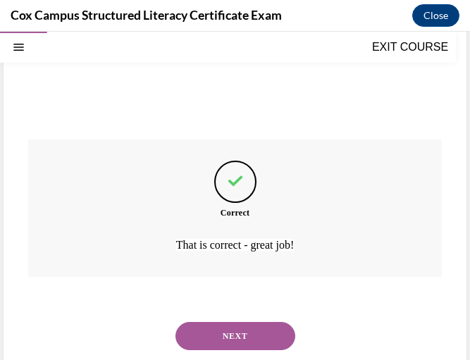
scroll to position [440, 0]
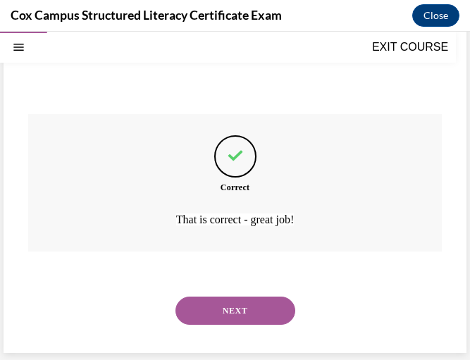
click at [253, 304] on button "NEXT" at bounding box center [236, 311] width 120 height 28
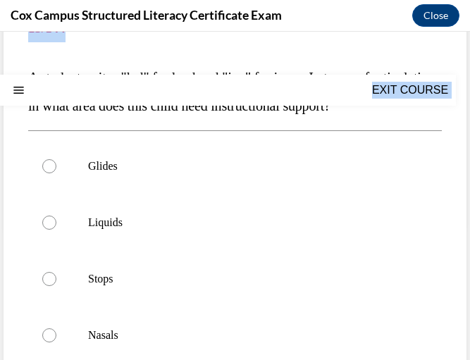
scroll to position [352, 0]
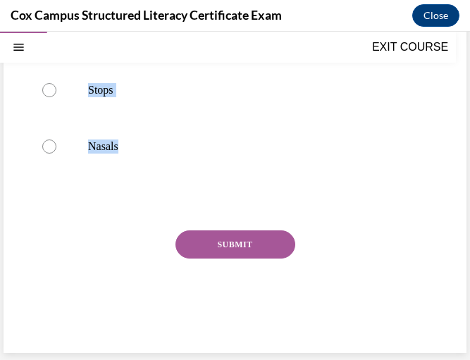
drag, startPoint x: 25, startPoint y: 204, endPoint x: 265, endPoint y: 181, distance: 240.7
click at [265, 181] on div "Question 15/144 A student writes "led" for lend and "jup" for jump. In terms of…" at bounding box center [235, 68] width 463 height 569
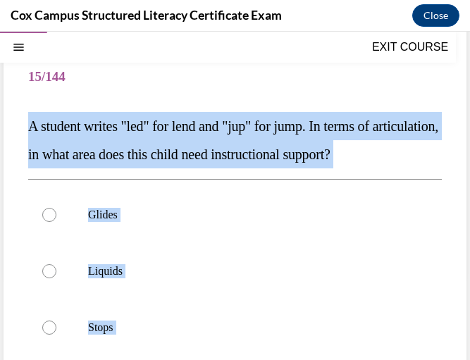
click at [314, 118] on p "A student writes "led" for lend and "jup" for jump. In terms of articulation, i…" at bounding box center [235, 140] width 414 height 56
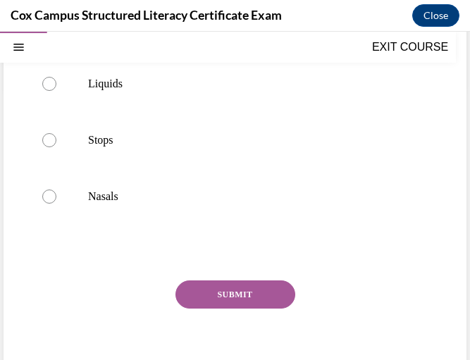
scroll to position [278, 0]
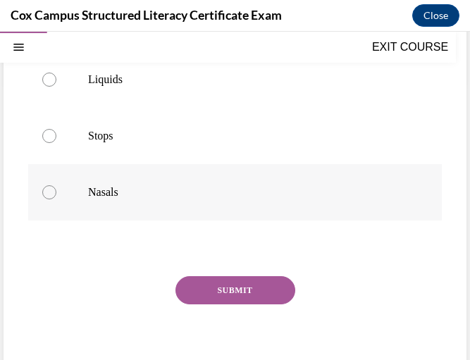
click at [211, 200] on p "Nasals" at bounding box center [247, 192] width 319 height 14
click at [56, 200] on input "Nasals" at bounding box center [49, 192] width 14 height 14
radio input "true"
click at [233, 305] on button "SUBMIT" at bounding box center [236, 290] width 120 height 28
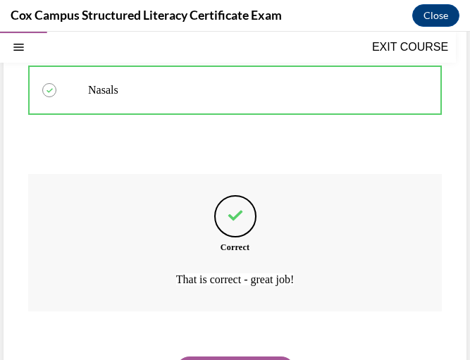
scroll to position [468, 0]
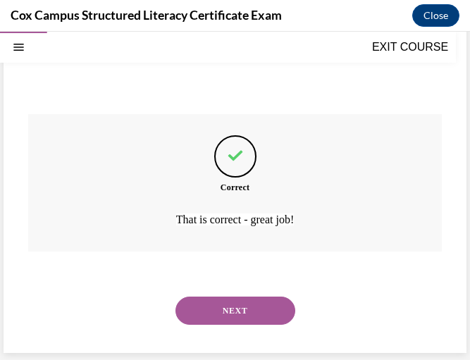
click at [235, 322] on button "NEXT" at bounding box center [236, 311] width 120 height 28
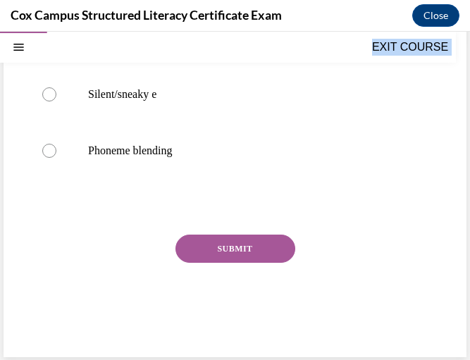
scroll to position [324, 0]
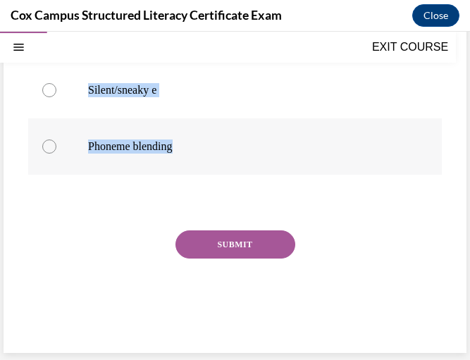
drag, startPoint x: 25, startPoint y: 206, endPoint x: 235, endPoint y: 149, distance: 218.4
click at [235, 149] on div "Question 16/144 During an encoding assessment, a student writes "bote" for boat…" at bounding box center [235, 68] width 463 height 569
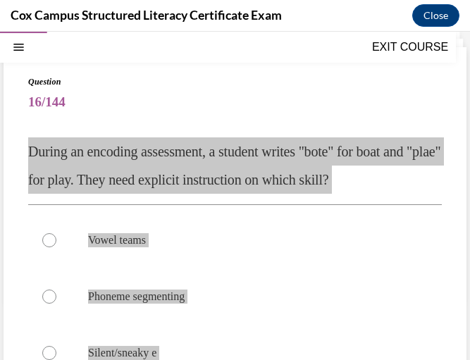
scroll to position [49, 0]
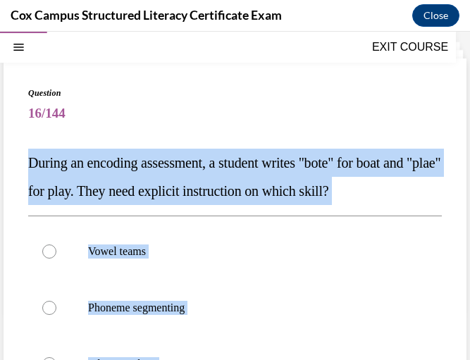
click at [293, 171] on p "During an encoding assessment, a student writes "bote" for boat and "plae" for …" at bounding box center [235, 177] width 414 height 56
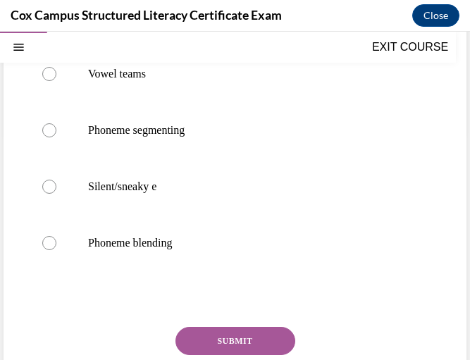
scroll to position [228, 0]
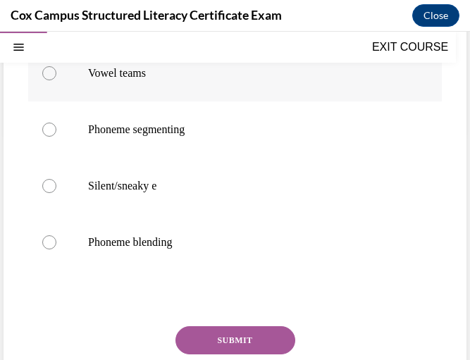
click at [229, 80] on p "Vowel teams" at bounding box center [247, 73] width 319 height 14
click at [56, 80] on input "Vowel teams" at bounding box center [49, 73] width 14 height 14
radio input "true"
click at [225, 339] on button "SUBMIT" at bounding box center [236, 340] width 120 height 28
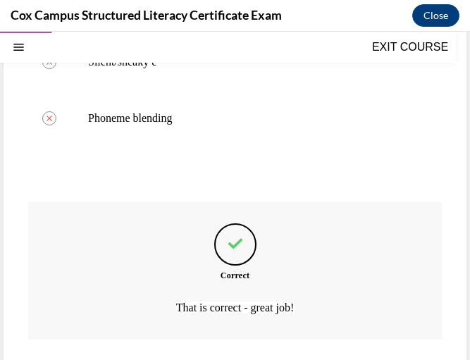
scroll to position [440, 0]
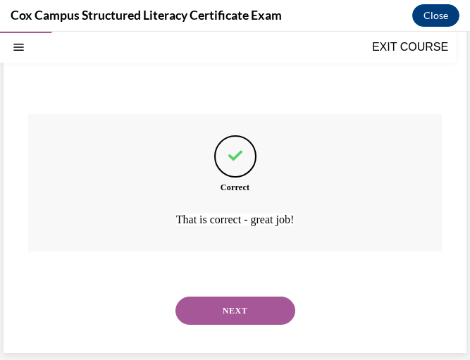
click at [246, 302] on button "NEXT" at bounding box center [236, 311] width 120 height 28
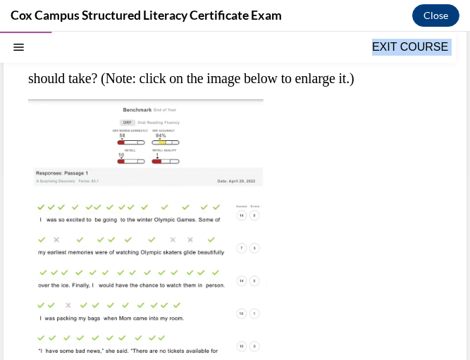
scroll to position [627, 0]
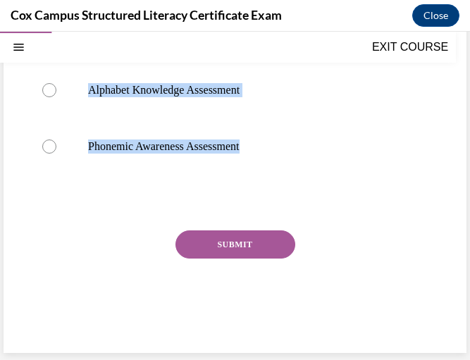
drag, startPoint x: 24, startPoint y: 216, endPoint x: 313, endPoint y: 189, distance: 290.3
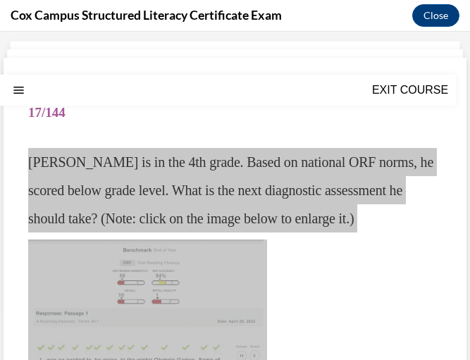
scroll to position [0, 0]
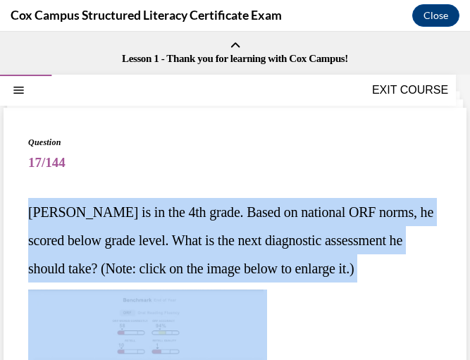
click at [307, 213] on span "[PERSON_NAME] is in the 4th grade. Based on national ORF norms, he scored below…" at bounding box center [230, 240] width 405 height 72
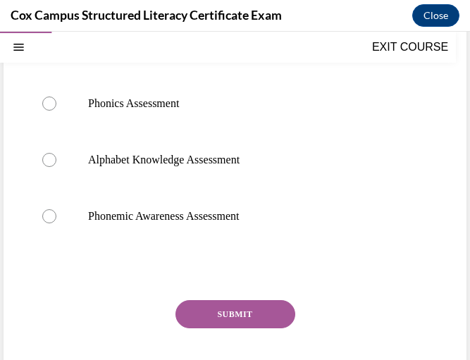
scroll to position [558, 0]
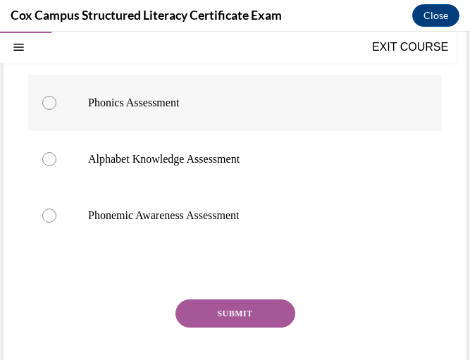
click at [220, 94] on label "Phonics Assessment" at bounding box center [235, 103] width 414 height 56
click at [56, 96] on input "Phonics Assessment" at bounding box center [49, 103] width 14 height 14
radio input "true"
click at [201, 309] on button "SUBMIT" at bounding box center [236, 314] width 120 height 28
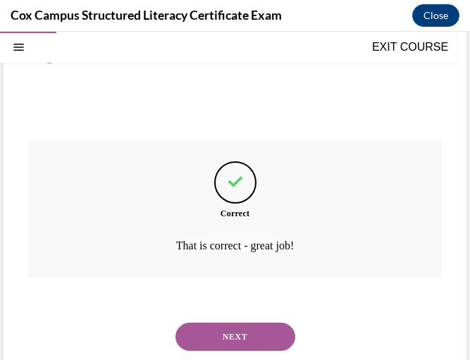
scroll to position [743, 0]
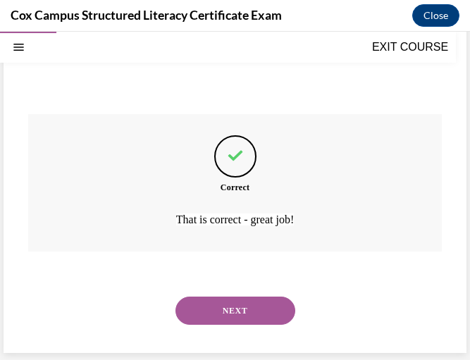
click at [226, 309] on button "NEXT" at bounding box center [236, 311] width 120 height 28
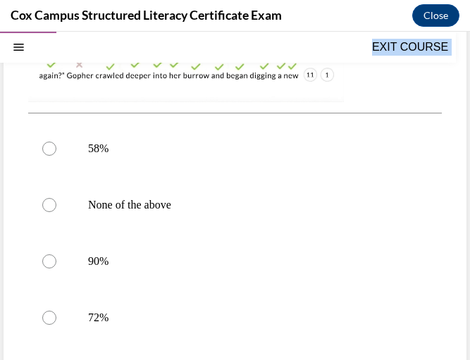
scroll to position [627, 0]
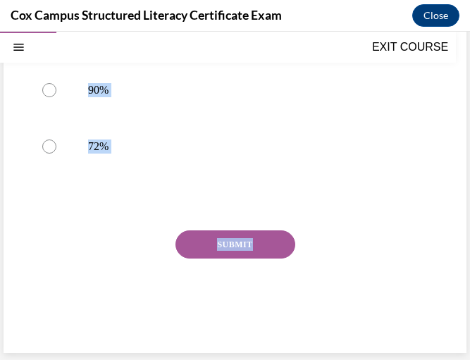
drag, startPoint x: 29, startPoint y: 209, endPoint x: 309, endPoint y: 214, distance: 280.6
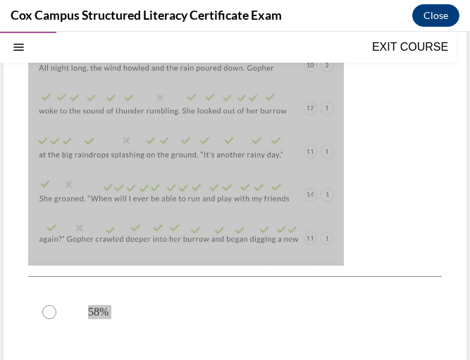
scroll to position [288, 0]
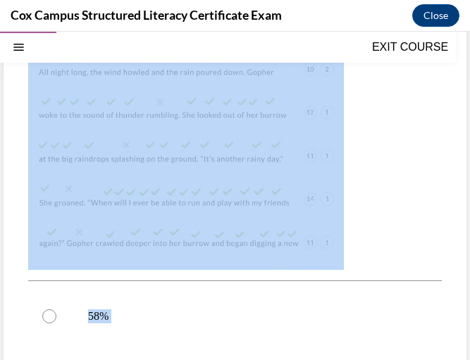
click at [323, 192] on img at bounding box center [186, 136] width 316 height 268
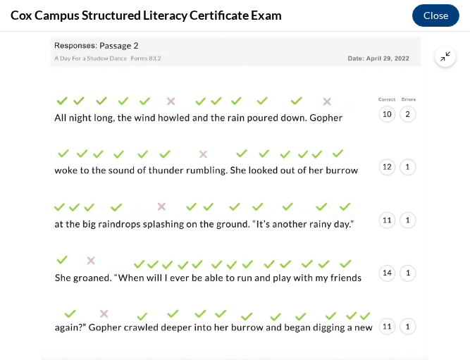
click at [442, 59] on icon "Unzoom image" at bounding box center [446, 56] width 10 height 10
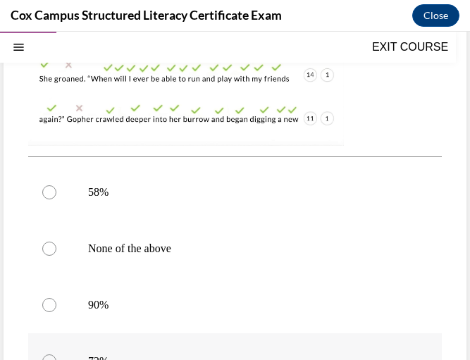
scroll to position [416, 0]
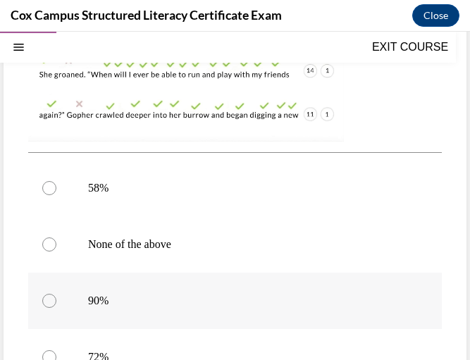
click at [231, 276] on label "90%" at bounding box center [235, 301] width 414 height 56
click at [56, 294] on input "90%" at bounding box center [49, 301] width 14 height 14
radio input "true"
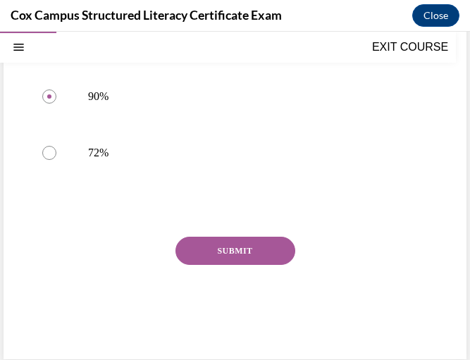
click at [236, 255] on button "SUBMIT" at bounding box center [236, 251] width 120 height 28
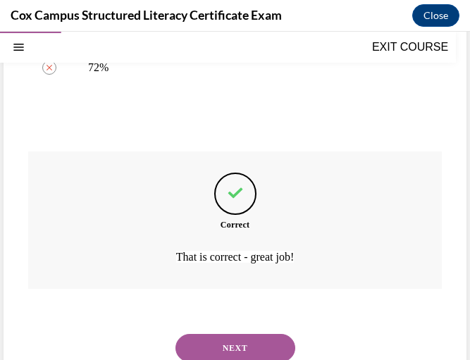
scroll to position [743, 0]
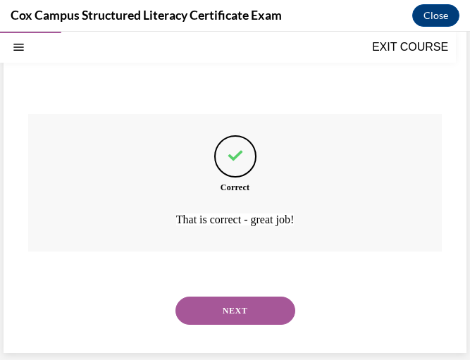
click at [243, 316] on button "NEXT" at bounding box center [236, 311] width 120 height 28
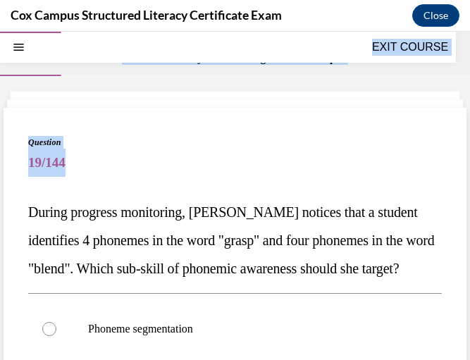
scroll to position [380, 0]
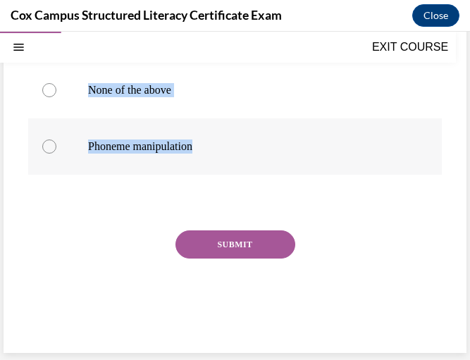
drag, startPoint x: 27, startPoint y: 206, endPoint x: 355, endPoint y: 147, distance: 333.0
click at [355, 147] on div "Question 19/144 During progress monitoring, [PERSON_NAME] notices that a studen…" at bounding box center [235, 54] width 463 height 597
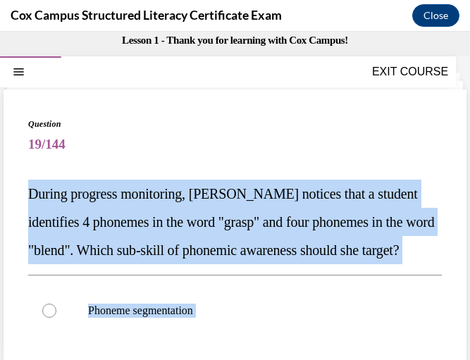
click at [288, 181] on p "During progress monitoring, [PERSON_NAME] notices that a student identifies 4 p…" at bounding box center [235, 222] width 414 height 85
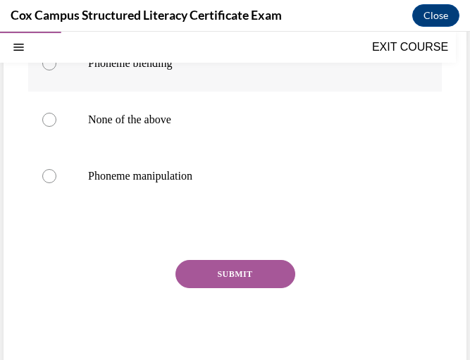
scroll to position [240, 0]
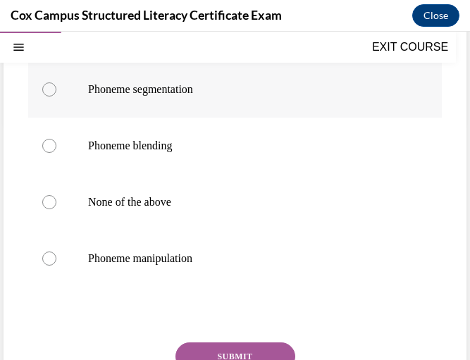
click at [223, 97] on p "Phoneme segmentation" at bounding box center [247, 89] width 319 height 14
click at [56, 97] on input "Phoneme segmentation" at bounding box center [49, 89] width 14 height 14
radio input "true"
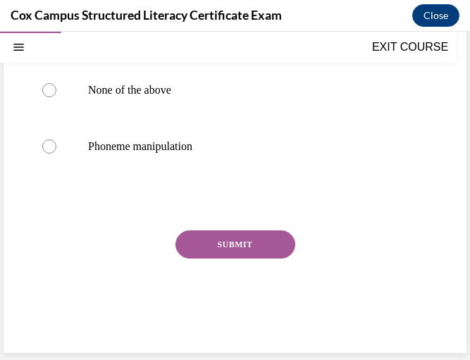
click at [227, 243] on button "SUBMIT" at bounding box center [236, 245] width 120 height 28
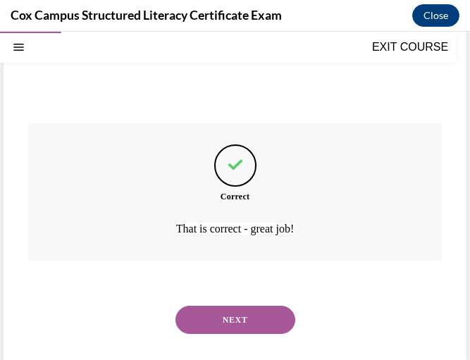
scroll to position [496, 0]
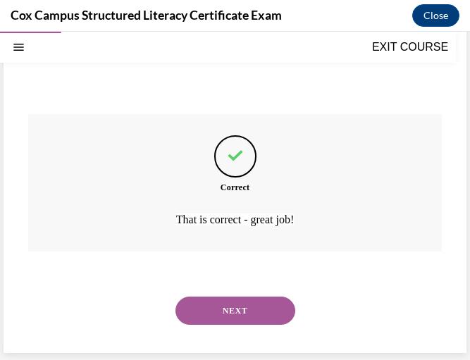
click at [253, 307] on button "NEXT" at bounding box center [236, 311] width 120 height 28
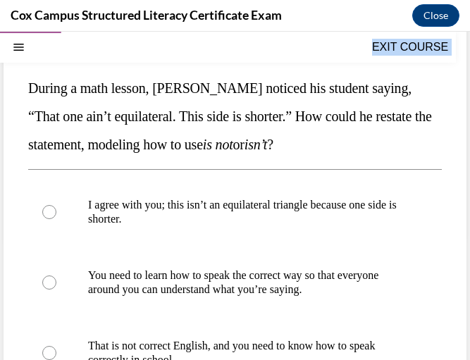
scroll to position [408, 0]
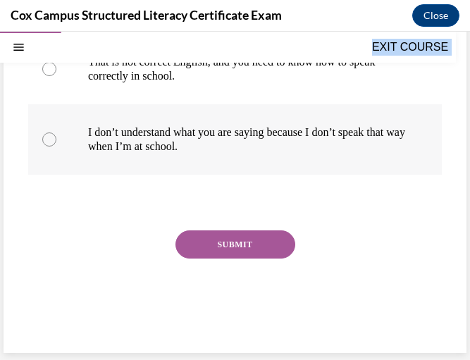
drag, startPoint x: 28, startPoint y: 84, endPoint x: 297, endPoint y: 173, distance: 283.1
click at [297, 173] on div "Question 20/144 During a math lesson, [PERSON_NAME] noticed his student saying,…" at bounding box center [235, 37] width 414 height 618
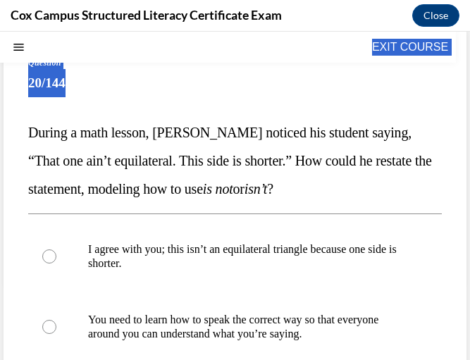
scroll to position [0, 0]
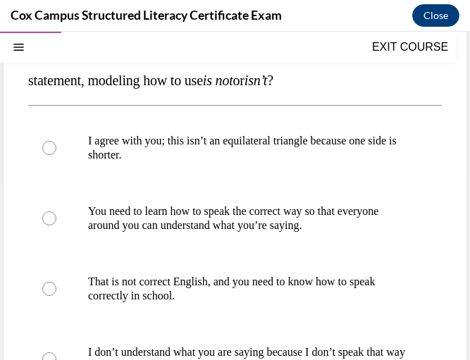
scroll to position [189, 0]
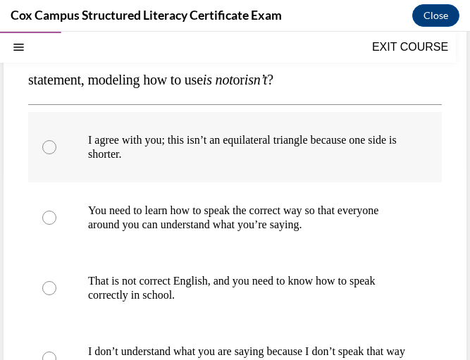
click at [258, 142] on p "I agree with you; this isn’t an equilateral triangle because one side is shorte…" at bounding box center [247, 147] width 319 height 28
click at [56, 142] on input "I agree with you; this isn’t an equilateral triangle because one side is shorte…" at bounding box center [49, 147] width 14 height 14
radio input "true"
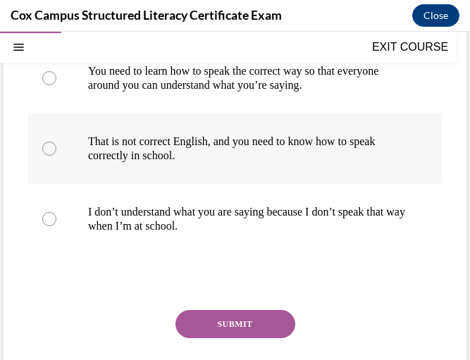
scroll to position [333, 0]
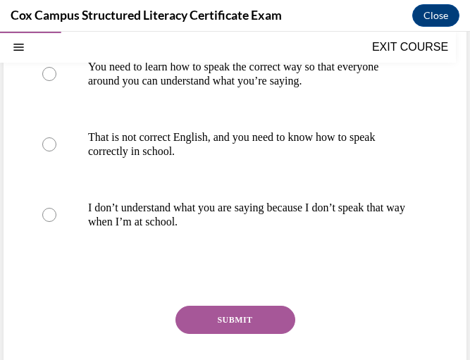
click at [244, 324] on button "SUBMIT" at bounding box center [236, 320] width 120 height 28
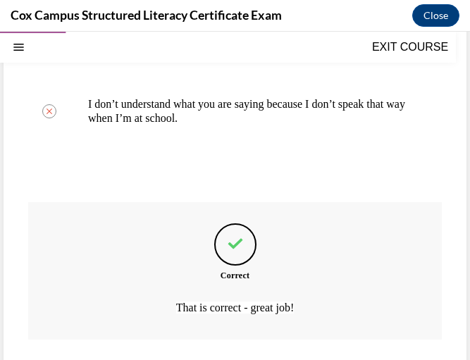
scroll to position [524, 0]
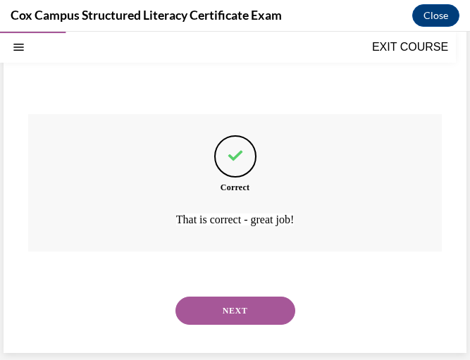
click at [237, 310] on button "NEXT" at bounding box center [236, 311] width 120 height 28
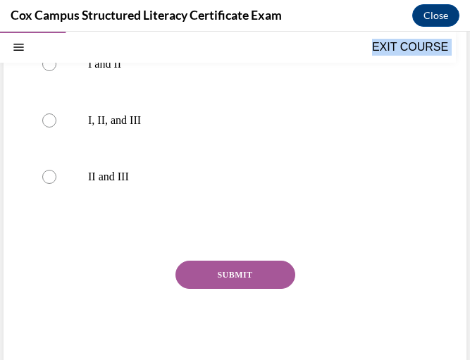
scroll to position [521, 0]
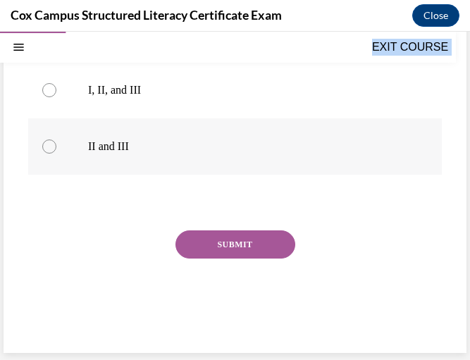
drag, startPoint x: 20, startPoint y: 197, endPoint x: 255, endPoint y: 133, distance: 243.4
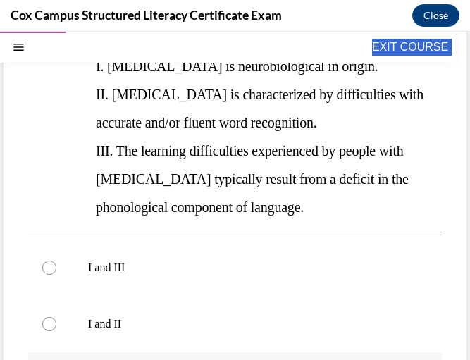
scroll to position [221, 0]
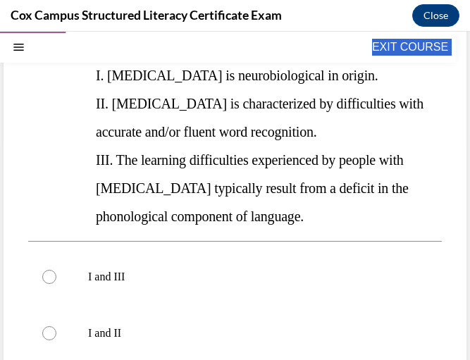
click at [243, 161] on span "III. The learning difficulties experienced by people with [MEDICAL_DATA] typica…" at bounding box center [252, 188] width 313 height 72
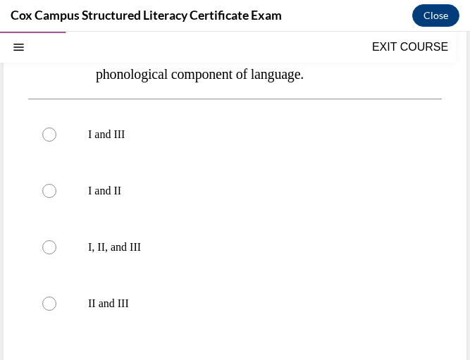
scroll to position [418, 0]
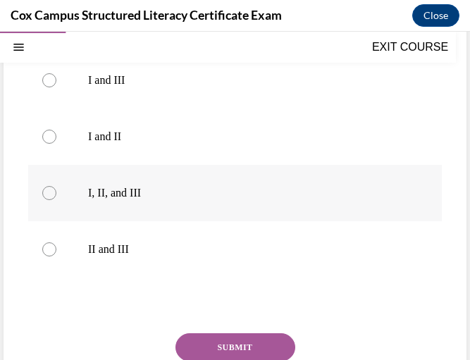
click at [220, 199] on p "I, II, and III" at bounding box center [247, 193] width 319 height 14
click at [56, 199] on input "I, II, and III" at bounding box center [49, 193] width 14 height 14
radio input "true"
click at [221, 345] on button "SUBMIT" at bounding box center [236, 347] width 120 height 28
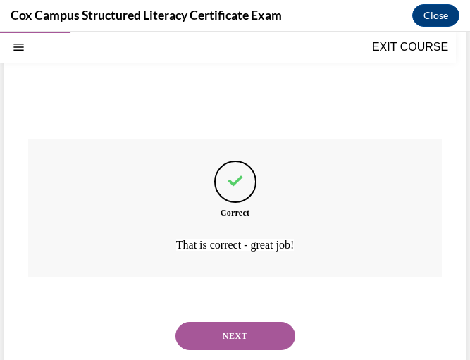
scroll to position [637, 0]
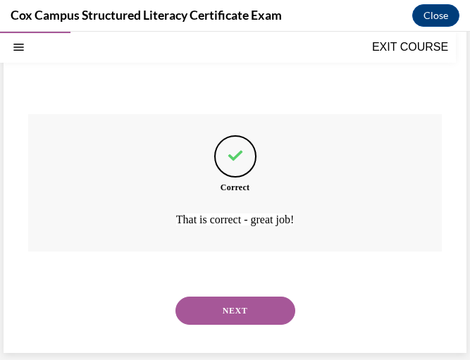
click at [239, 313] on button "NEXT" at bounding box center [236, 311] width 120 height 28
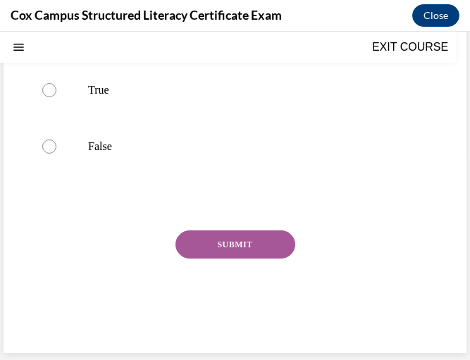
scroll to position [0, 0]
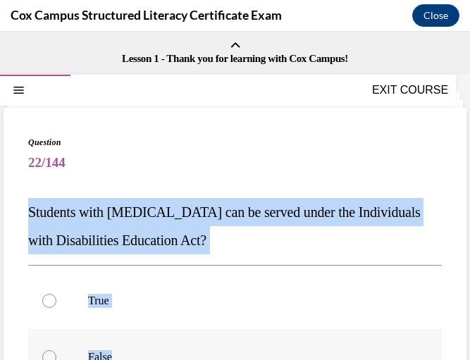
drag, startPoint x: 27, startPoint y: 207, endPoint x: 138, endPoint y: 344, distance: 176.4
click at [138, 344] on div "Question 22/144 Students with [MEDICAL_DATA] can be served under the Individual…" at bounding box center [235, 336] width 463 height 456
click at [268, 228] on p "Students with [MEDICAL_DATA] can be served under the Individuals with Disabilit…" at bounding box center [235, 226] width 414 height 56
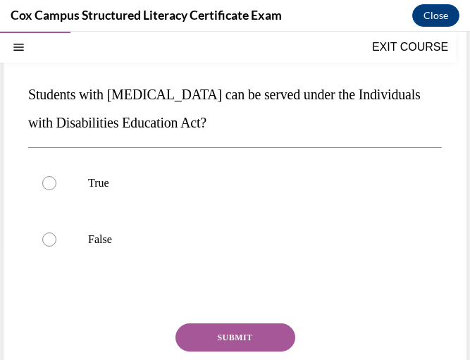
scroll to position [123, 0]
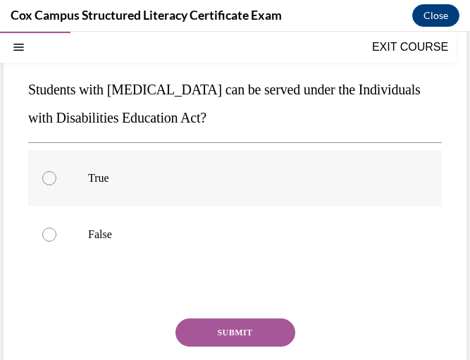
click at [140, 174] on p "True" at bounding box center [247, 178] width 319 height 14
click at [56, 174] on input "True" at bounding box center [49, 178] width 14 height 14
radio input "true"
click at [218, 331] on button "SUBMIT" at bounding box center [236, 333] width 120 height 28
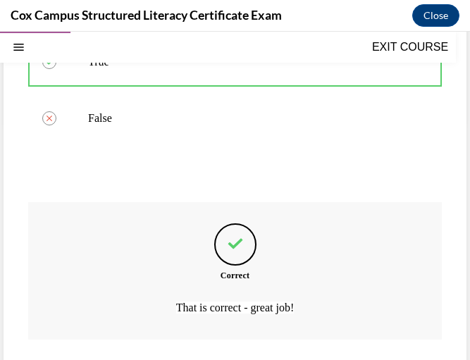
scroll to position [327, 0]
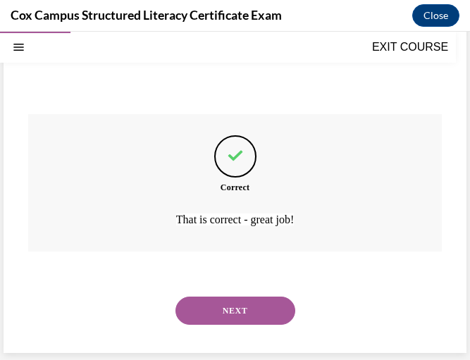
click at [218, 317] on button "NEXT" at bounding box center [236, 311] width 120 height 28
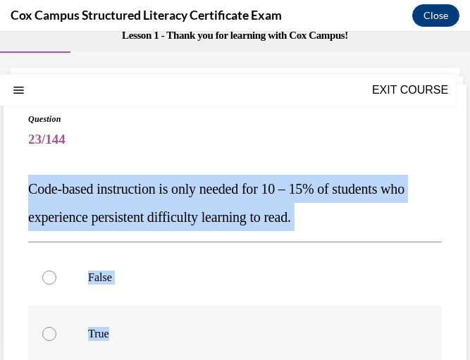
scroll to position [73, 0]
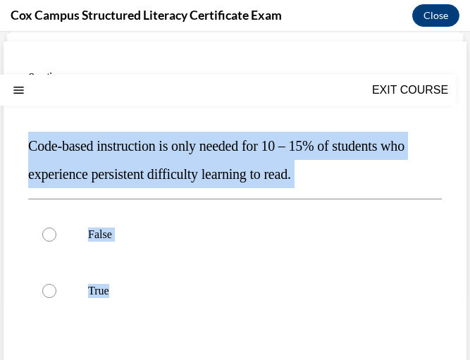
drag, startPoint x: 25, startPoint y: 207, endPoint x: 228, endPoint y: 350, distance: 248.8
click at [228, 350] on div "Question 23/144 Code-based instruction is only needed for 10 – 15% of students …" at bounding box center [235, 270] width 463 height 456
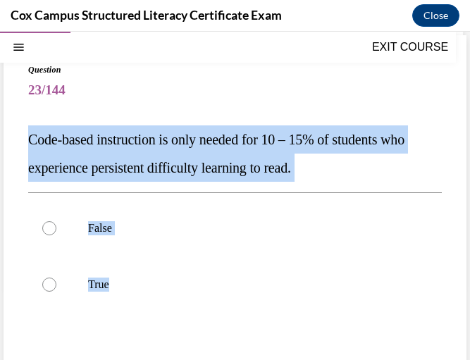
click at [266, 173] on span "Code-based instruction is only needed for 10 – 15% of students who experience p…" at bounding box center [216, 154] width 376 height 44
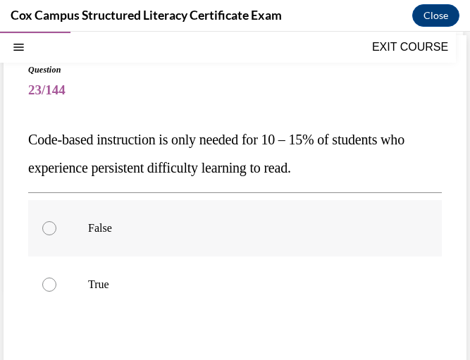
click at [135, 214] on label "False" at bounding box center [235, 228] width 414 height 56
click at [56, 221] on input "False" at bounding box center [49, 228] width 14 height 14
radio input "true"
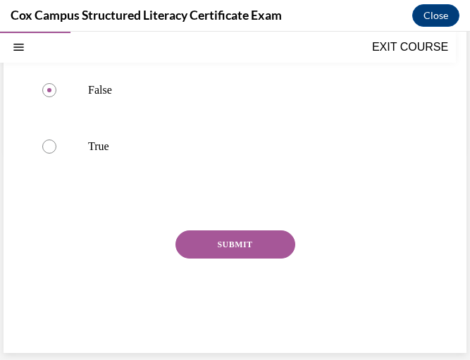
click at [191, 231] on button "SUBMIT" at bounding box center [236, 245] width 120 height 28
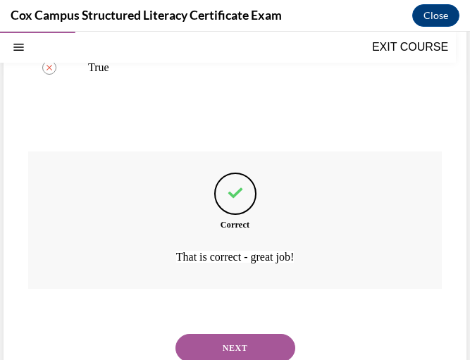
scroll to position [327, 0]
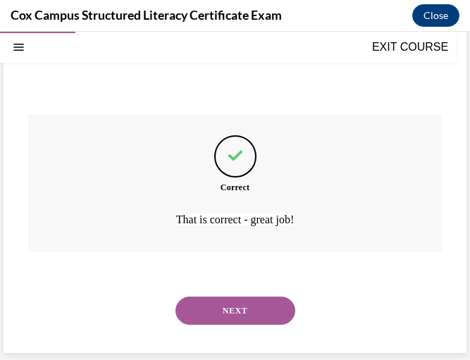
click at [216, 297] on button "NEXT" at bounding box center [236, 311] width 120 height 28
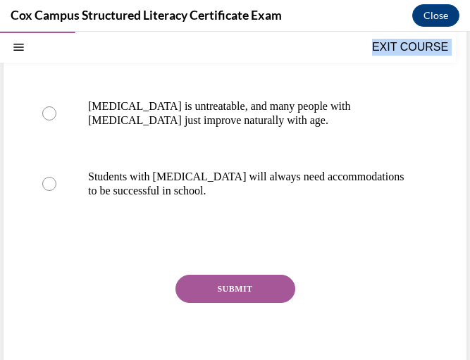
scroll to position [380, 0]
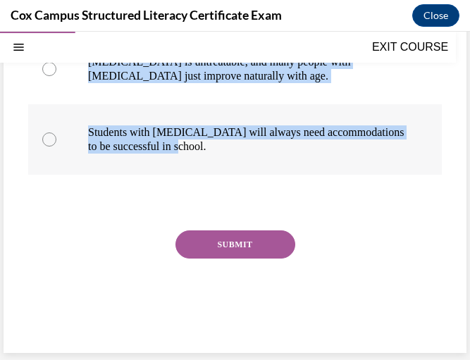
drag, startPoint x: 22, startPoint y: 204, endPoint x: 249, endPoint y: 144, distance: 235.0
click at [249, 144] on div "Question 24/144 Which correctly describes the possible outcome for someone with…" at bounding box center [235, 40] width 463 height 625
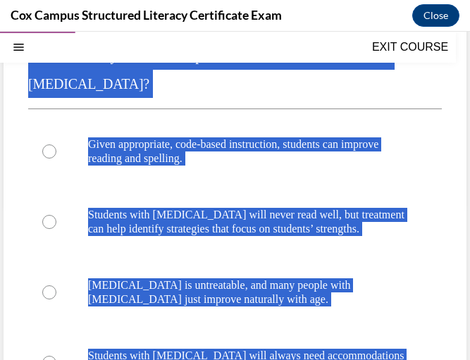
scroll to position [156, 0]
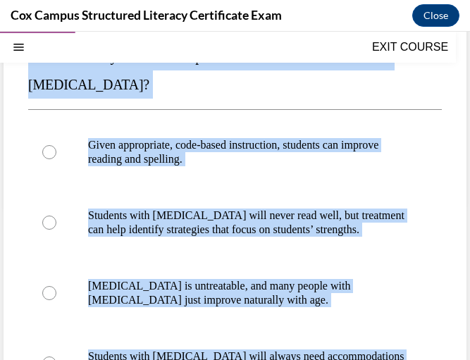
click at [324, 71] on p "Which correctly describes the possible outcome for someone with [MEDICAL_DATA]?" at bounding box center [235, 70] width 414 height 56
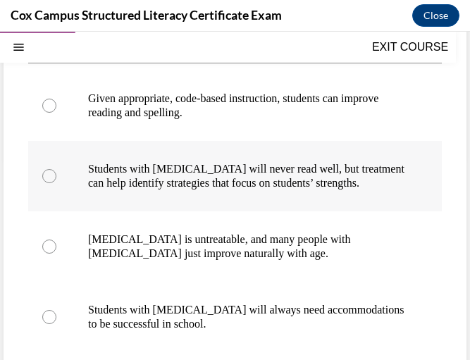
scroll to position [198, 0]
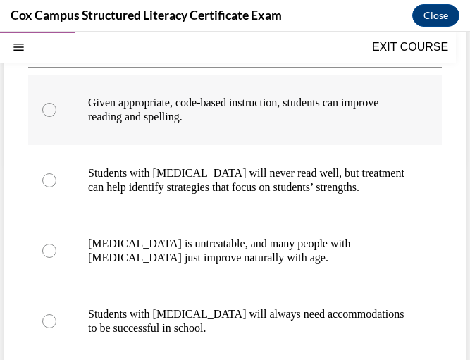
click at [262, 121] on p "Given appropriate, code-based instruction, students can improve reading and spe…" at bounding box center [247, 110] width 319 height 28
click at [56, 117] on input "Given appropriate, code-based instruction, students can improve reading and spe…" at bounding box center [49, 110] width 14 height 14
radio input "true"
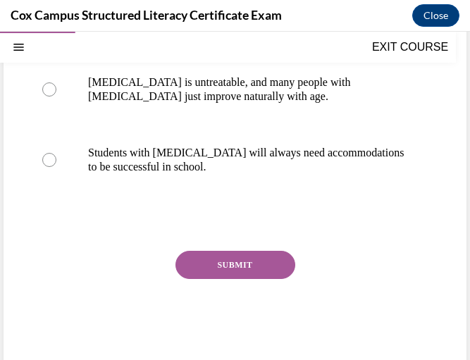
click at [243, 260] on button "SUBMIT" at bounding box center [236, 265] width 120 height 28
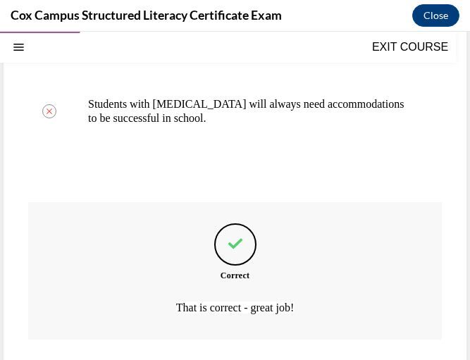
scroll to position [496, 0]
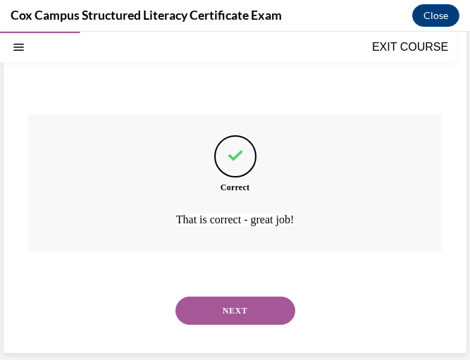
click at [240, 311] on button "NEXT" at bounding box center [236, 311] width 120 height 28
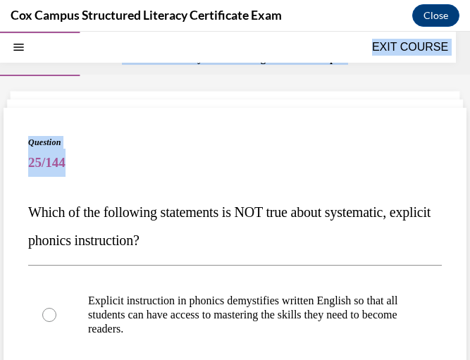
scroll to position [436, 0]
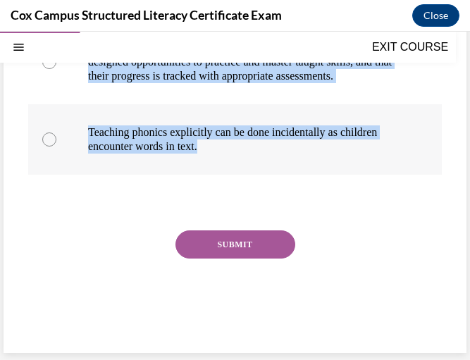
drag, startPoint x: 25, startPoint y: 207, endPoint x: 303, endPoint y: 154, distance: 282.7
click at [303, 154] on div "Question 25/144 Which of the following statements is NOT true about systematic,…" at bounding box center [235, 20] width 463 height 668
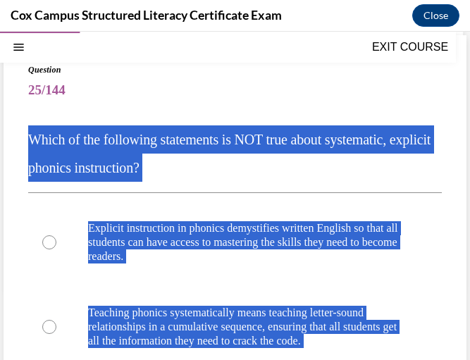
scroll to position [54, 0]
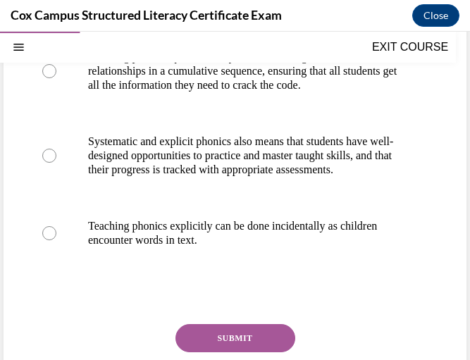
scroll to position [329, 0]
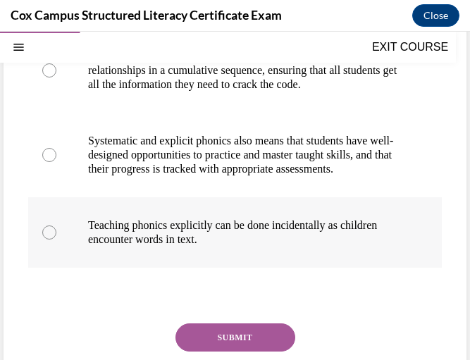
click at [212, 268] on label "Teaching phonics explicitly can be done incidentally as children encounter word…" at bounding box center [235, 232] width 414 height 70
click at [56, 240] on input "Teaching phonics explicitly can be done incidentally as children encounter word…" at bounding box center [49, 233] width 14 height 14
radio input "true"
click at [201, 341] on button "SUBMIT" at bounding box center [236, 338] width 120 height 28
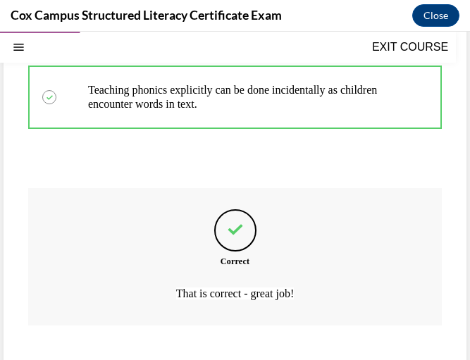
scroll to position [553, 0]
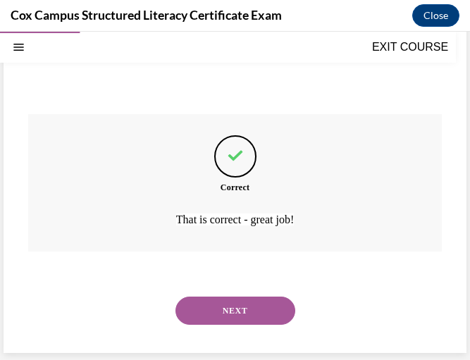
click at [237, 317] on button "NEXT" at bounding box center [236, 311] width 120 height 28
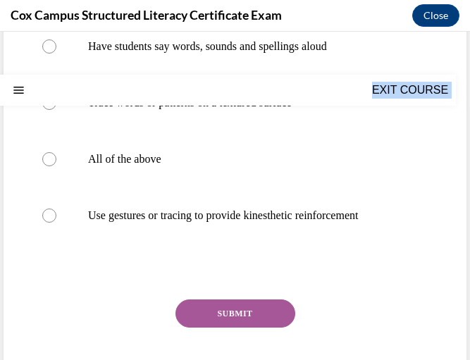
scroll to position [352, 0]
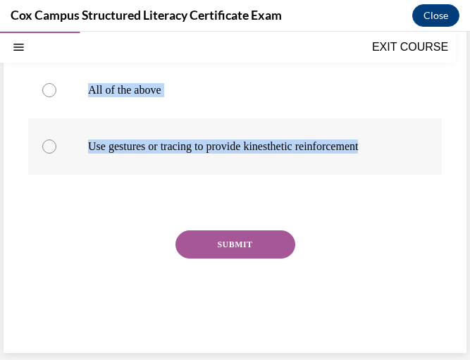
drag, startPoint x: 29, startPoint y: 209, endPoint x: 410, endPoint y: 143, distance: 386.3
click at [410, 143] on div "Question 26/144 Which of the following is a way to use multisensory instruction…" at bounding box center [235, 79] width 414 height 534
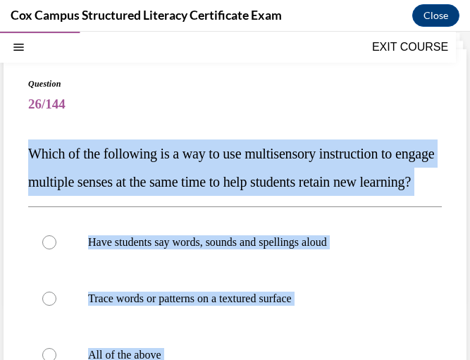
click at [232, 160] on span "Which of the following is a way to use multisensory instruction to engage multi…" at bounding box center [231, 168] width 406 height 44
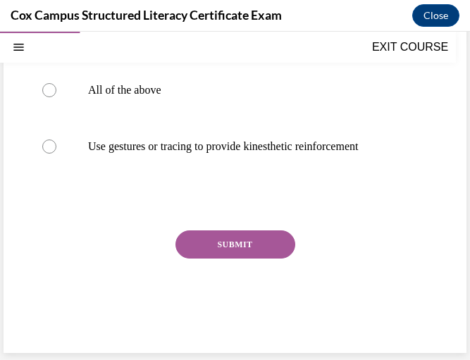
scroll to position [334, 0]
click at [209, 118] on label "All of the above" at bounding box center [235, 90] width 414 height 56
click at [56, 97] on input "All of the above" at bounding box center [49, 90] width 14 height 14
radio input "true"
click at [238, 259] on button "SUBMIT" at bounding box center [236, 245] width 120 height 28
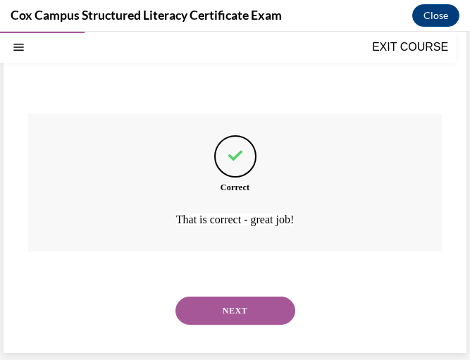
scroll to position [468, 0]
click at [238, 304] on button "NEXT" at bounding box center [236, 311] width 120 height 28
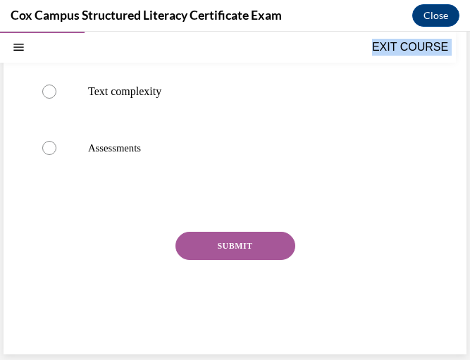
scroll to position [381, 0]
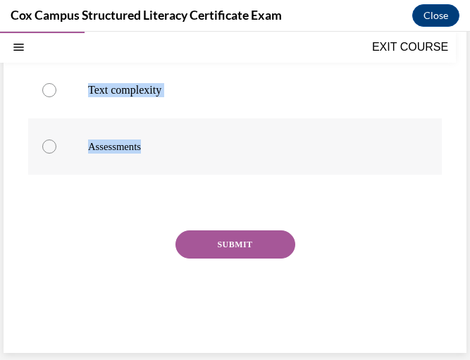
drag, startPoint x: 18, startPoint y: 208, endPoint x: 200, endPoint y: 145, distance: 192.4
click at [200, 145] on div "Question 27/144 The RAND reading study outlines three major factors that influe…" at bounding box center [235, 54] width 463 height 597
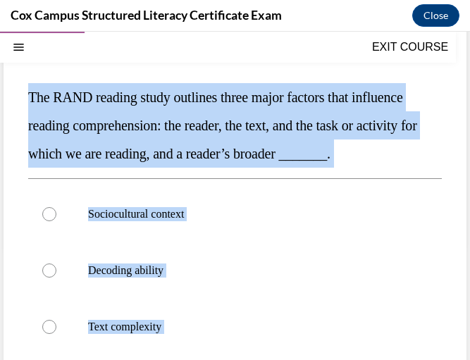
click at [278, 159] on span "The RAND reading study outlines three major factors that influence reading comp…" at bounding box center [222, 126] width 389 height 72
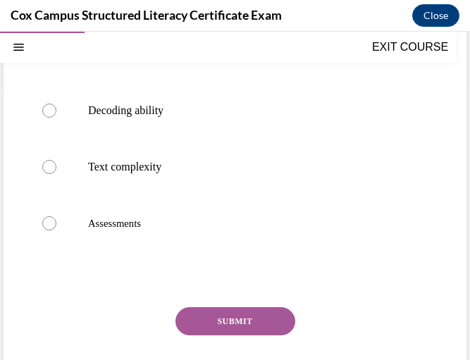
scroll to position [276, 0]
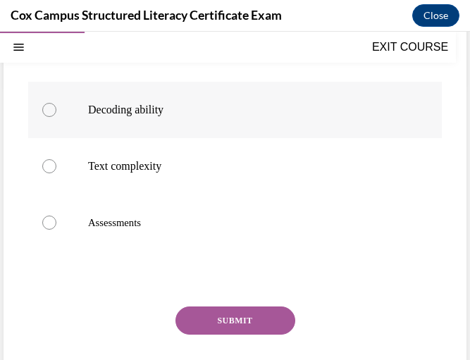
click at [230, 123] on label "Decoding ability" at bounding box center [235, 110] width 414 height 56
click at [56, 117] on input "Decoding ability" at bounding box center [49, 110] width 14 height 14
radio input "true"
click at [223, 82] on label "Sociocultural context" at bounding box center [235, 53] width 414 height 56
click at [56, 61] on input "Sociocultural context" at bounding box center [49, 54] width 14 height 14
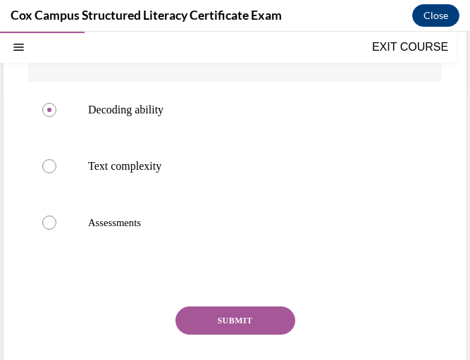
radio input "true"
click at [216, 335] on button "SUBMIT" at bounding box center [236, 321] width 120 height 28
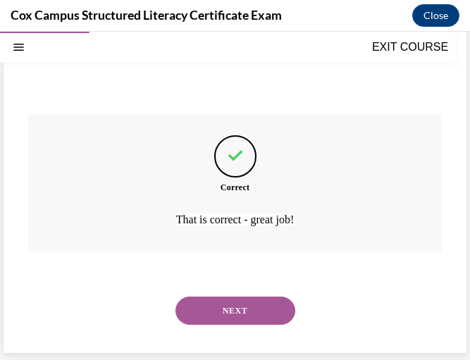
scroll to position [497, 0]
click at [212, 305] on button "NEXT" at bounding box center [236, 311] width 120 height 28
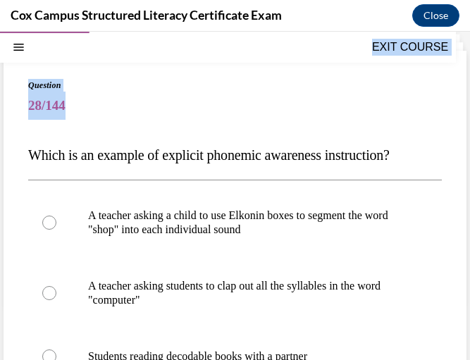
scroll to position [324, 0]
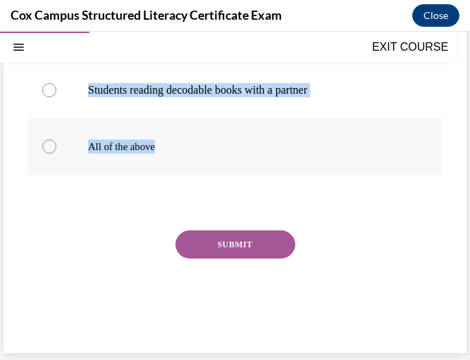
drag, startPoint x: 30, startPoint y: 210, endPoint x: 259, endPoint y: 153, distance: 235.4
click at [259, 153] on div "Question 28/144 Which is an example of explicit phonemic awareness instruction?…" at bounding box center [235, 79] width 414 height 534
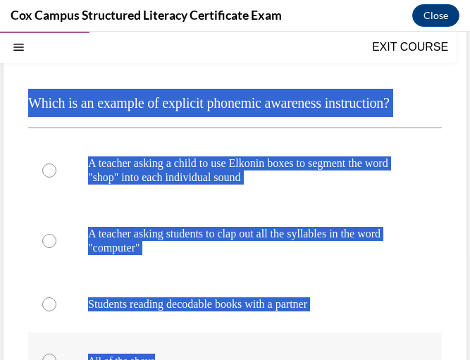
scroll to position [87, 0]
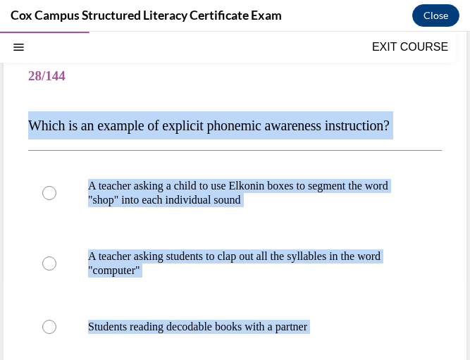
click at [357, 137] on p "Which is an example of explicit phonemic awareness instruction?" at bounding box center [235, 125] width 414 height 28
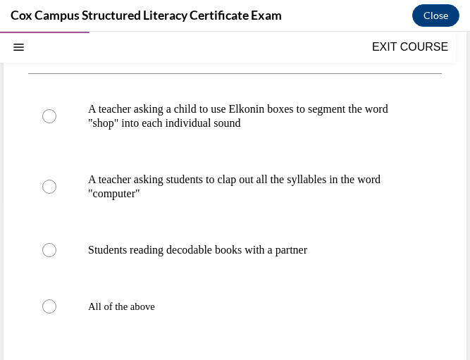
scroll to position [166, 0]
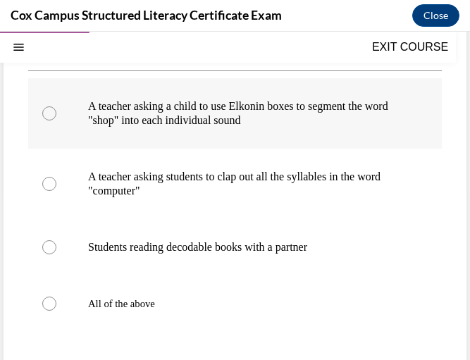
click at [290, 135] on label "A teacher asking a child to use Elkonin boxes to segment the word "shop" into e…" at bounding box center [235, 113] width 414 height 70
click at [56, 121] on input "A teacher asking a child to use Elkonin boxes to segment the word "shop" into e…" at bounding box center [49, 113] width 14 height 14
radio input "true"
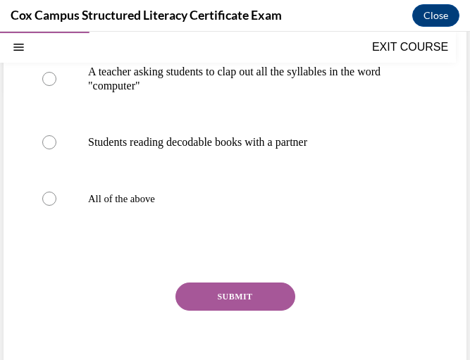
click at [245, 294] on button "SUBMIT" at bounding box center [236, 297] width 120 height 28
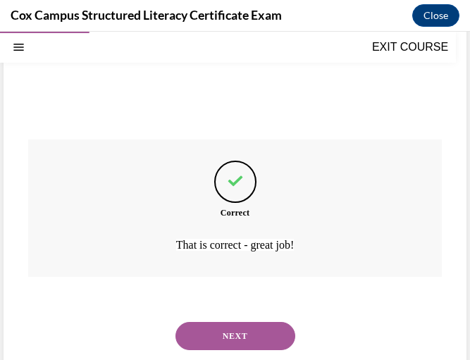
scroll to position [441, 0]
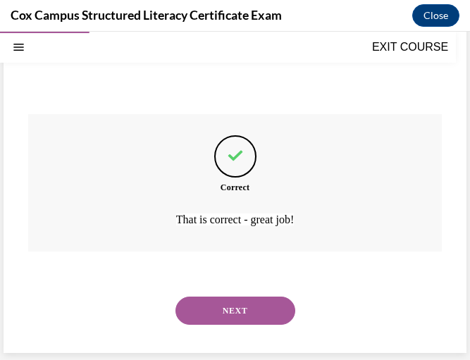
click at [257, 307] on button "NEXT" at bounding box center [236, 311] width 120 height 28
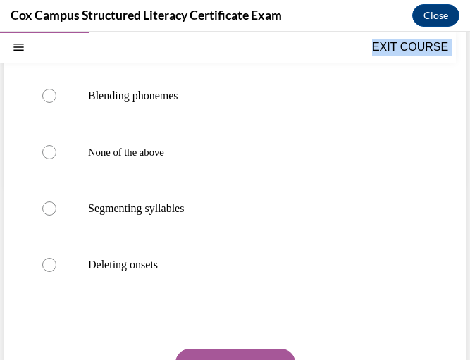
scroll to position [324, 0]
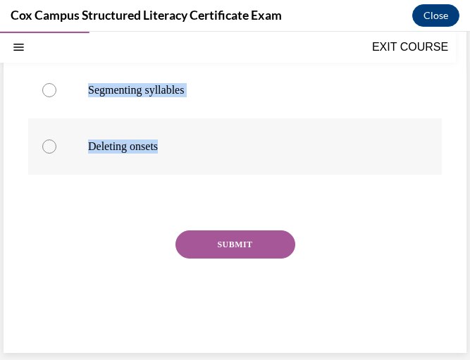
drag, startPoint x: 25, startPoint y: 204, endPoint x: 220, endPoint y: 167, distance: 198.1
click at [220, 167] on div "Question 29/144 Which of the following is NOT an example of phonological sensit…" at bounding box center [235, 82] width 463 height 541
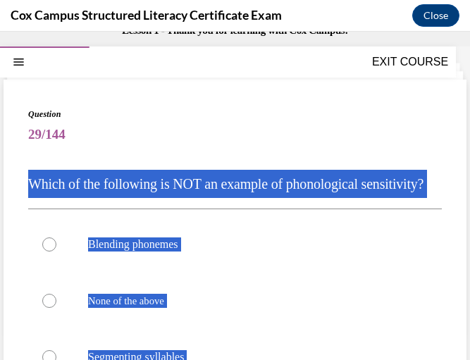
scroll to position [27, 0]
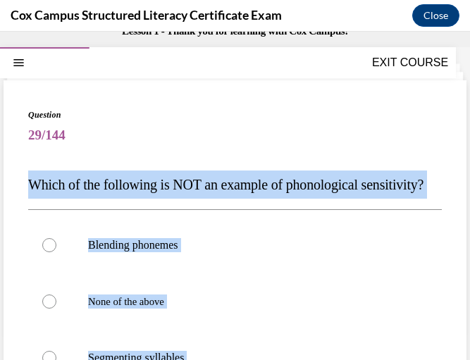
click at [353, 187] on span "Which of the following is NOT an example of phonological sensitivity?" at bounding box center [225, 185] width 395 height 16
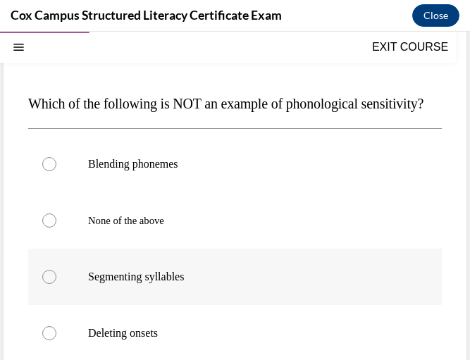
scroll to position [192, 0]
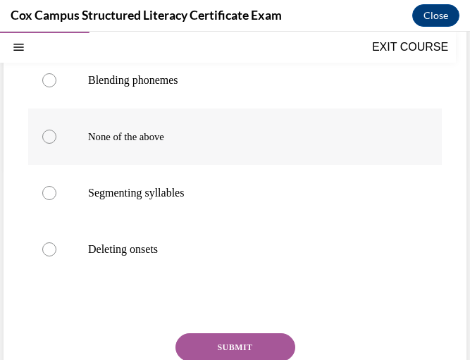
click at [207, 144] on p "None of the above" at bounding box center [247, 137] width 319 height 14
click at [56, 144] on input "None of the above" at bounding box center [49, 137] width 14 height 14
radio input "true"
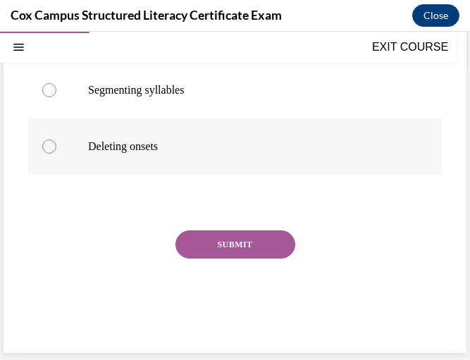
scroll to position [304, 0]
click at [269, 259] on button "SUBMIT" at bounding box center [236, 245] width 120 height 28
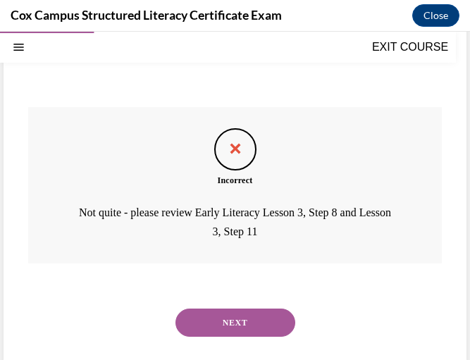
scroll to position [460, 0]
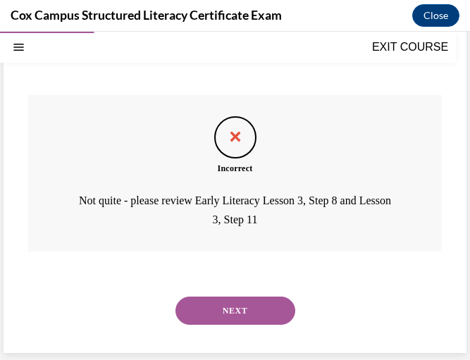
click at [260, 309] on button "NEXT" at bounding box center [236, 311] width 120 height 28
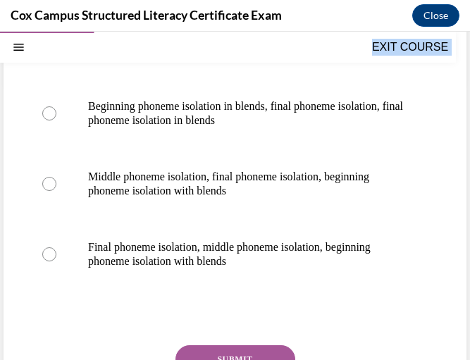
scroll to position [395, 0]
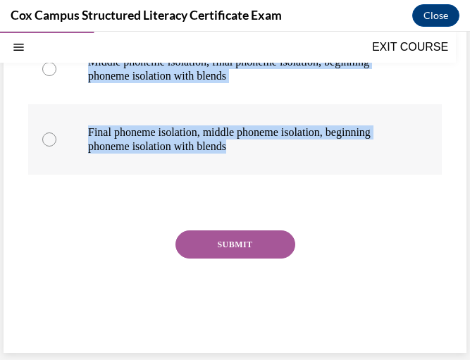
drag, startPoint x: 23, startPoint y: 208, endPoint x: 305, endPoint y: 149, distance: 288.0
click at [305, 149] on div "Question 30/144 A child in your class is able to isolate the beginning phoneme …" at bounding box center [235, 33] width 463 height 639
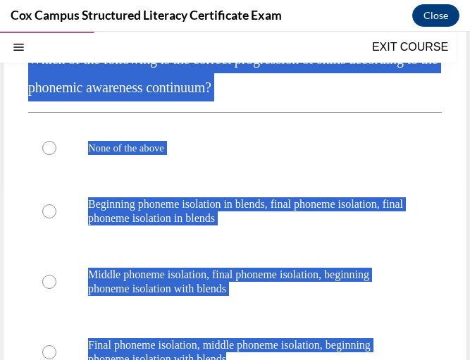
scroll to position [180, 0]
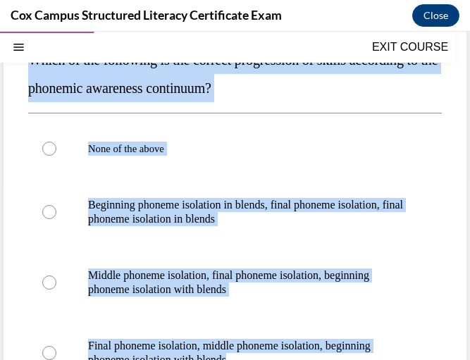
click at [316, 92] on span "A child in your class is able to isolate the beginning phoneme in a word. Which…" at bounding box center [233, 60] width 410 height 72
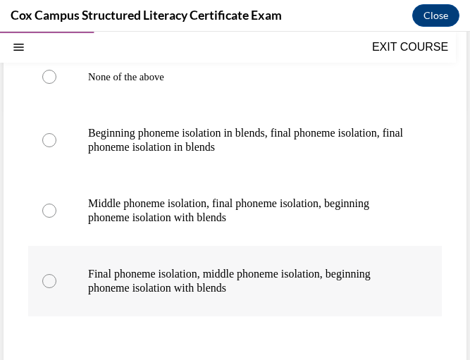
click at [252, 286] on p "Final phoneme isolation, middle phoneme isolation, beginning phoneme isolation …" at bounding box center [247, 281] width 319 height 28
click at [56, 286] on input "Final phoneme isolation, middle phoneme isolation, beginning phoneme isolation …" at bounding box center [49, 281] width 14 height 14
radio input "true"
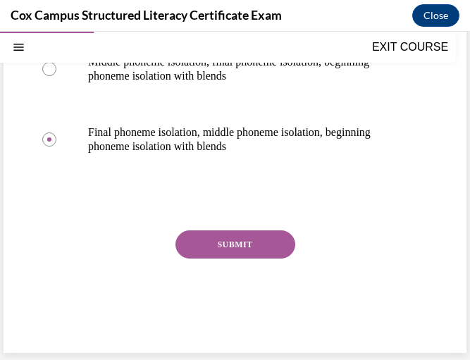
click at [235, 250] on button "SUBMIT" at bounding box center [236, 245] width 120 height 28
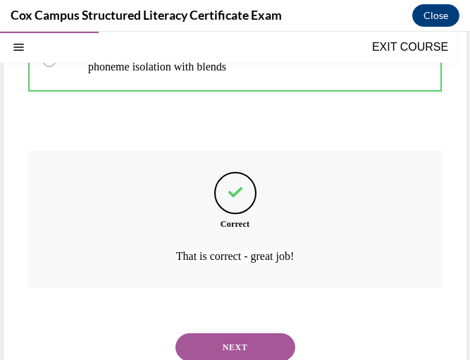
scroll to position [511, 0]
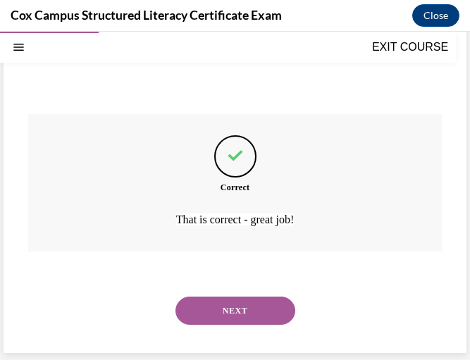
click at [236, 309] on button "NEXT" at bounding box center [236, 311] width 120 height 28
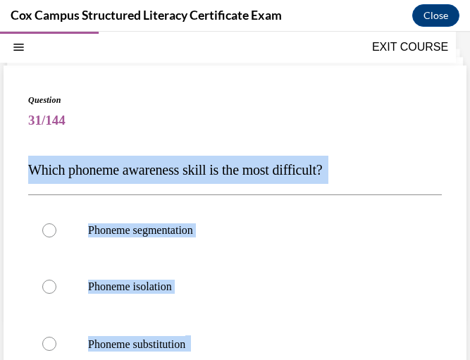
scroll to position [114, 0]
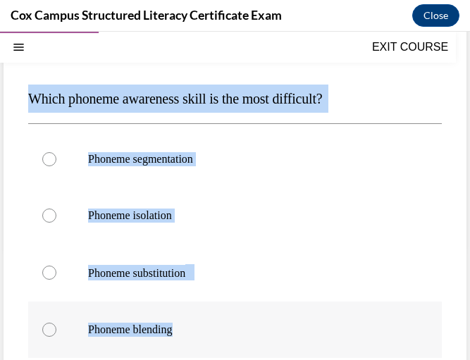
drag, startPoint x: 20, startPoint y: 210, endPoint x: 213, endPoint y: 319, distance: 221.3
click at [213, 319] on div "Question 31/144 Which phoneme awareness skill is the most difficult?   Phoneme …" at bounding box center [235, 265] width 463 height 542
click at [296, 105] on span "Which phoneme awareness skill is the most difficult?" at bounding box center [175, 99] width 294 height 16
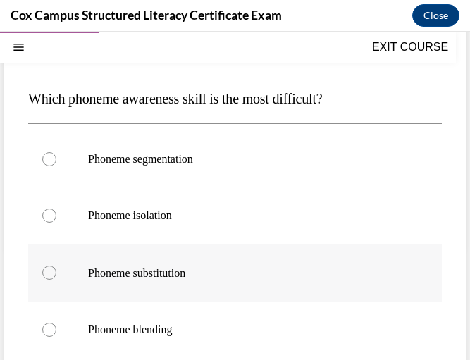
click at [191, 271] on span at bounding box center [188, 272] width 6 height 16
click at [56, 271] on input "Phoneme substitution" at bounding box center [49, 273] width 14 height 14
radio input "true"
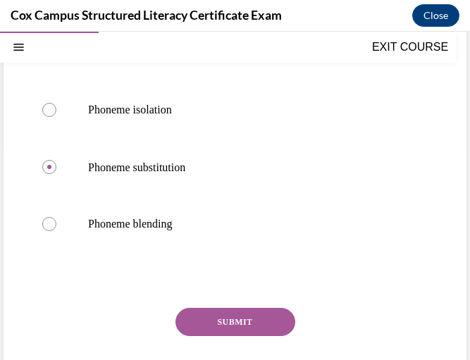
click at [221, 324] on button "SUBMIT" at bounding box center [236, 322] width 120 height 28
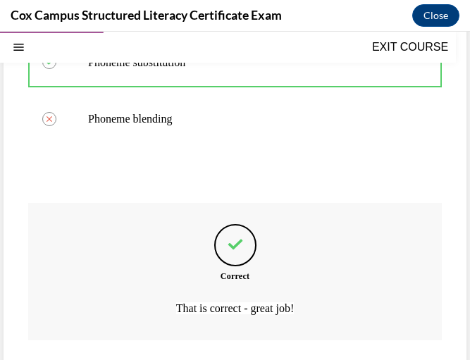
scroll to position [412, 0]
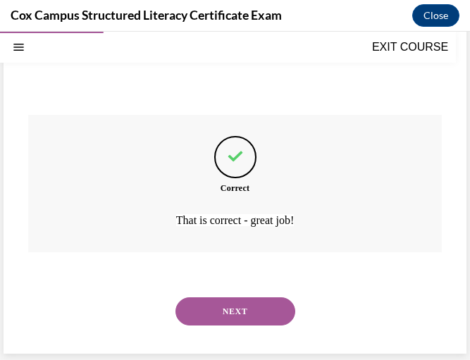
click at [217, 314] on button "NEXT" at bounding box center [236, 311] width 120 height 28
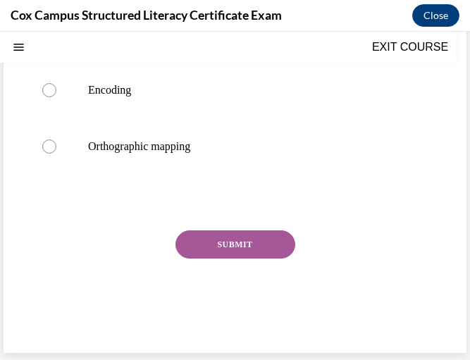
scroll to position [0, 0]
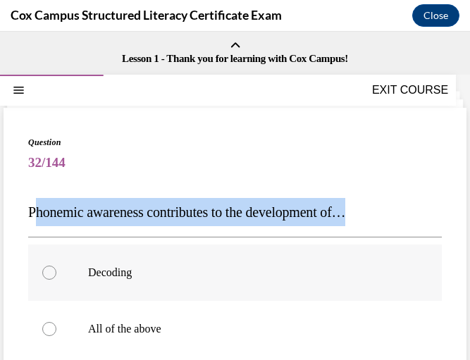
drag, startPoint x: 36, startPoint y: 212, endPoint x: 92, endPoint y: 263, distance: 75.9
drag, startPoint x: 92, startPoint y: 263, endPoint x: 27, endPoint y: 215, distance: 81.2
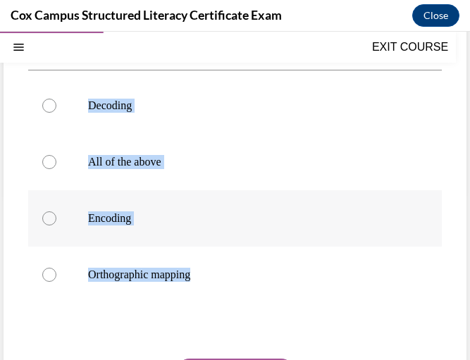
scroll to position [213, 0]
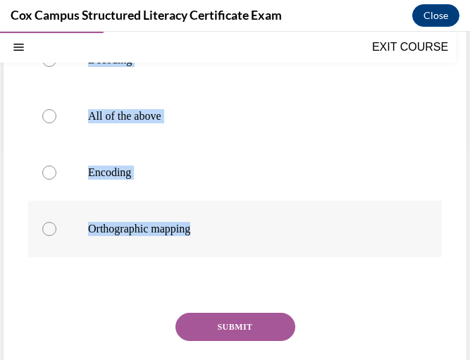
drag, startPoint x: 25, startPoint y: 212, endPoint x: 227, endPoint y: 224, distance: 202.0
click at [227, 224] on div "Question 32/144 Phonemic awareness contributes to the development of…  Decoding…" at bounding box center [235, 165] width 463 height 541
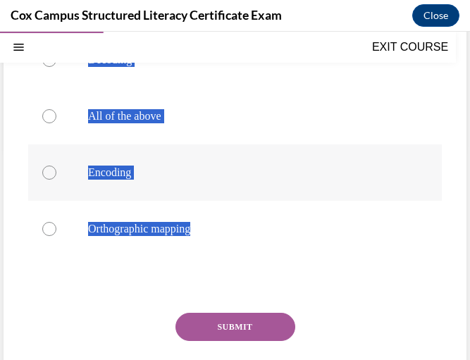
scroll to position [0, 0]
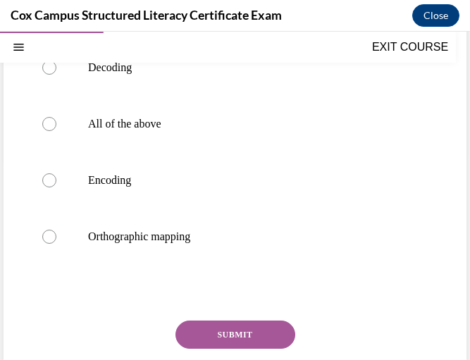
scroll to position [206, 0]
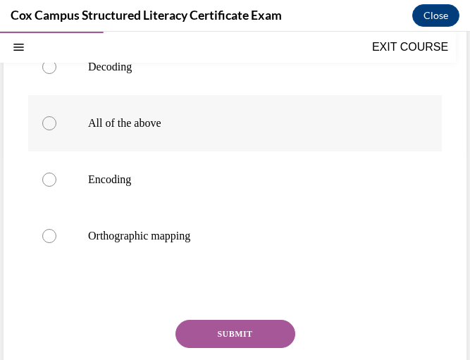
click at [198, 106] on label "All of the above" at bounding box center [235, 123] width 414 height 56
click at [56, 116] on input "All of the above" at bounding box center [49, 123] width 14 height 14
radio input "true"
click at [228, 336] on button "SUBMIT" at bounding box center [236, 334] width 120 height 28
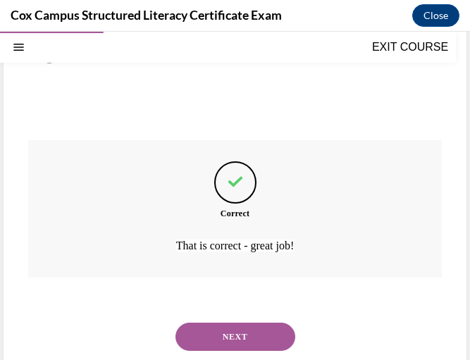
scroll to position [412, 0]
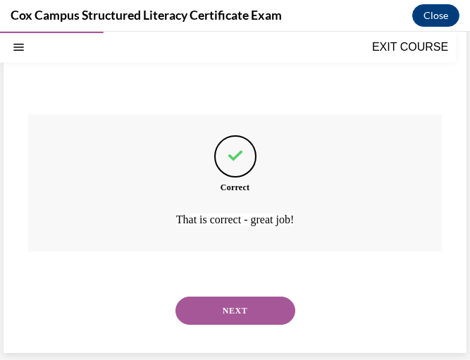
click at [242, 326] on div "NEXT" at bounding box center [235, 311] width 414 height 56
click at [226, 306] on button "NEXT" at bounding box center [236, 311] width 120 height 28
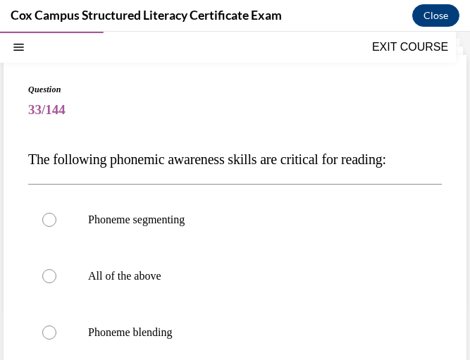
scroll to position [195, 0]
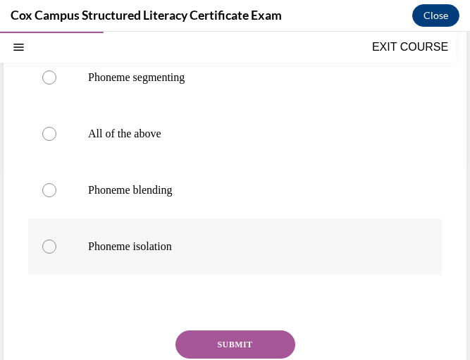
drag, startPoint x: 28, startPoint y: 209, endPoint x: 204, endPoint y: 270, distance: 185.7
click at [204, 270] on div "Question 33/144 The following phonemic awareness skills are critical for readin…" at bounding box center [235, 193] width 414 height 505
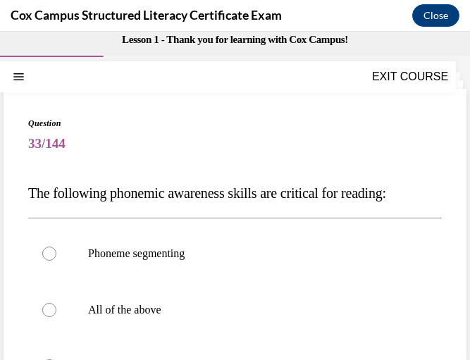
scroll to position [13, 0]
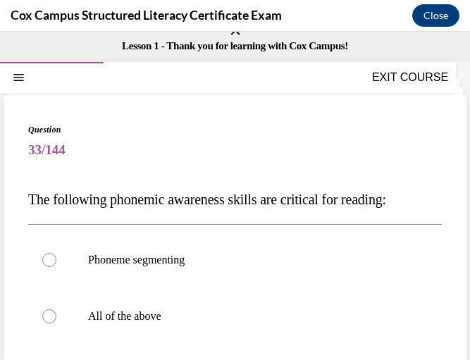
click at [255, 195] on span "The following phonemic awareness skills are critical for reading:" at bounding box center [207, 200] width 358 height 16
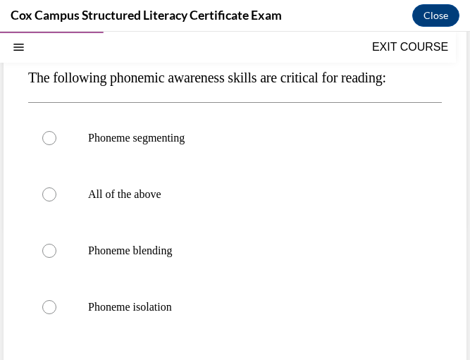
scroll to position [149, 0]
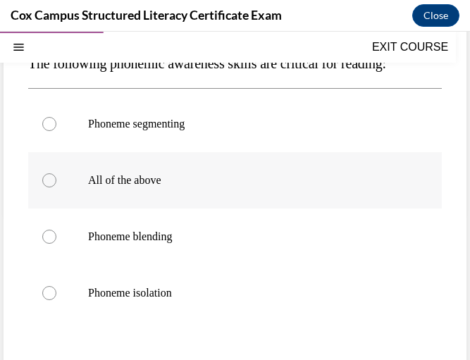
click at [207, 192] on label "All of the above" at bounding box center [235, 180] width 414 height 56
click at [56, 188] on input "All of the above" at bounding box center [49, 180] width 14 height 14
radio input "true"
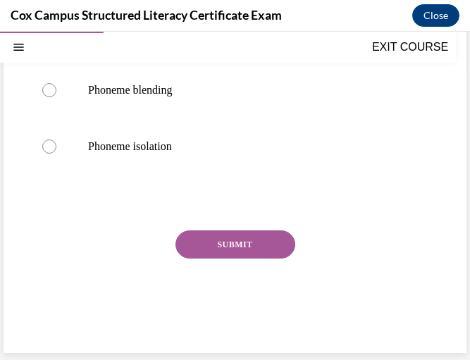
click at [226, 242] on button "SUBMIT" at bounding box center [236, 245] width 120 height 28
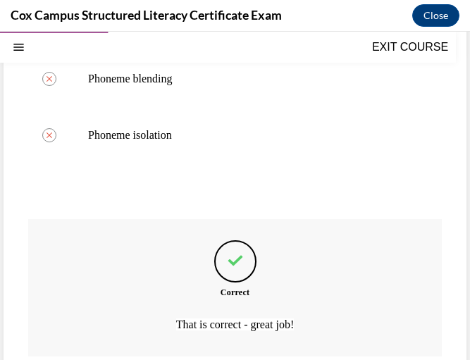
scroll to position [412, 0]
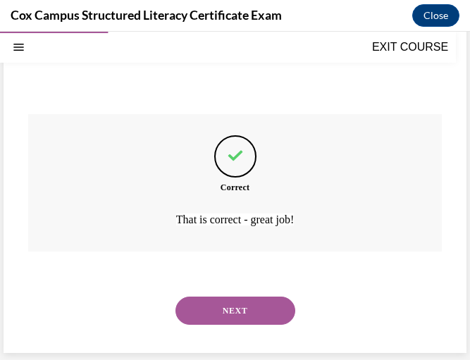
click at [233, 309] on button "NEXT" at bounding box center [236, 311] width 120 height 28
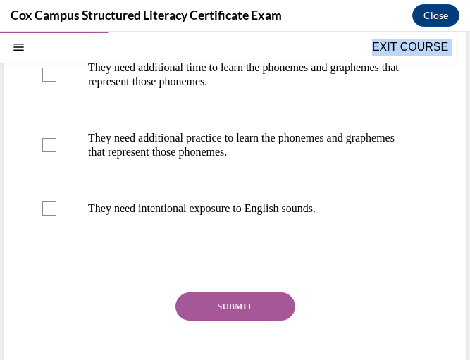
scroll to position [394, 0]
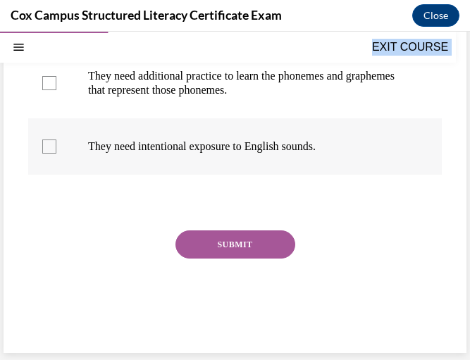
drag, startPoint x: 32, startPoint y: 212, endPoint x: 359, endPoint y: 151, distance: 332.8
click at [359, 151] on div "Question 34/144 Some sounds exist in English, but not Spanish. What does this m…" at bounding box center [235, 44] width 414 height 604
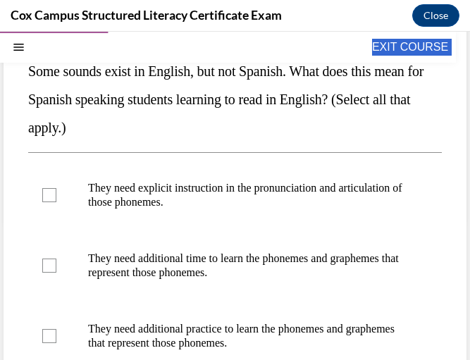
scroll to position [140, 0]
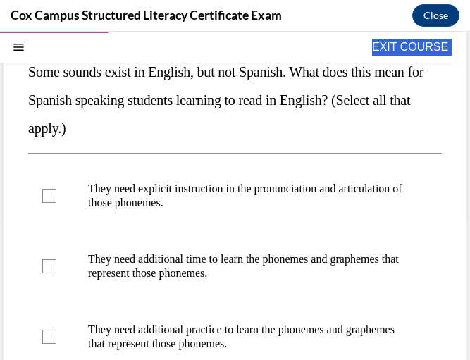
click at [250, 106] on span "Some sounds exist in English, but not Spanish. What does this mean for Spanish …" at bounding box center [225, 100] width 395 height 72
click at [225, 192] on p "They need explicit instruction in the pronunciation and articulation of those p…" at bounding box center [247, 196] width 319 height 28
click at [56, 192] on input "They need explicit instruction in the pronunciation and articulation of those p…" at bounding box center [49, 196] width 14 height 14
checkbox input "true"
click at [249, 269] on p "They need additional time to learn the phonemes and graphemes that represent th…" at bounding box center [247, 266] width 319 height 28
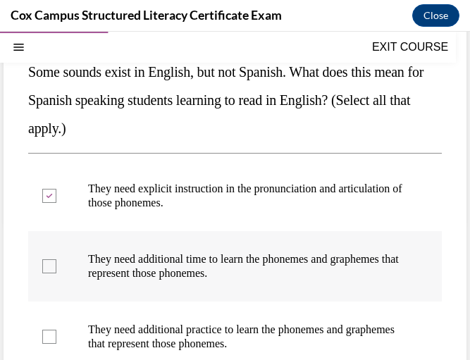
click at [56, 269] on input "They need additional time to learn the phonemes and graphemes that represent th…" at bounding box center [49, 266] width 14 height 14
checkbox input "true"
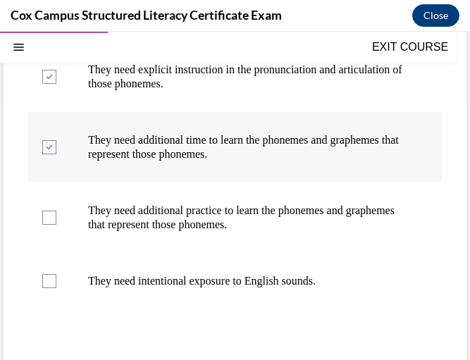
scroll to position [268, 0]
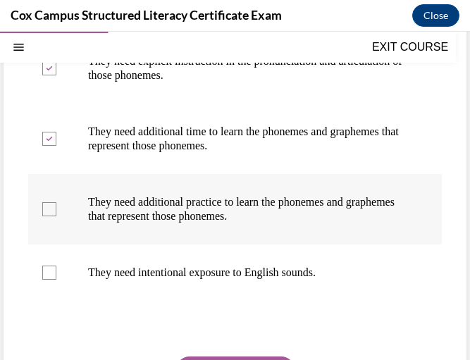
click at [247, 199] on p "They need additional practice to learn the phonemes and graphemes that represen…" at bounding box center [247, 209] width 319 height 28
click at [56, 202] on input "They need additional practice to learn the phonemes and graphemes that represen…" at bounding box center [49, 209] width 14 height 14
checkbox input "true"
click at [254, 262] on label "They need intentional exposure to English sounds." at bounding box center [235, 273] width 414 height 56
click at [56, 266] on input "They need intentional exposure to English sounds." at bounding box center [49, 273] width 14 height 14
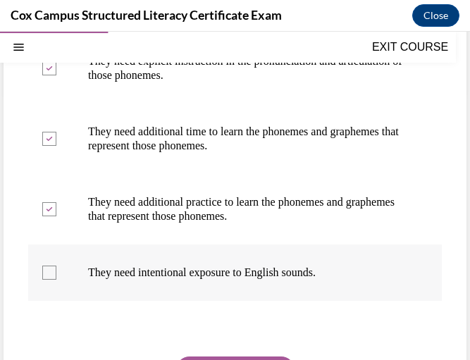
checkbox input "true"
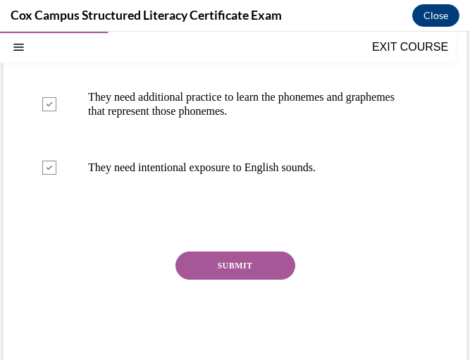
click at [255, 269] on button "SUBMIT" at bounding box center [236, 266] width 120 height 28
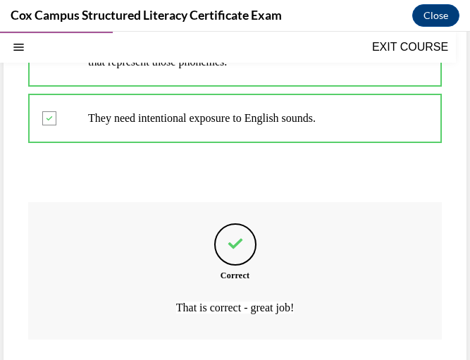
scroll to position [510, 0]
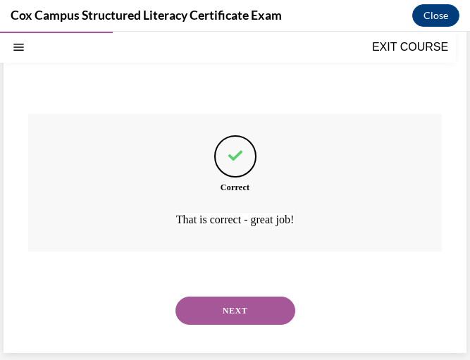
click at [242, 302] on button "NEXT" at bounding box center [236, 311] width 120 height 28
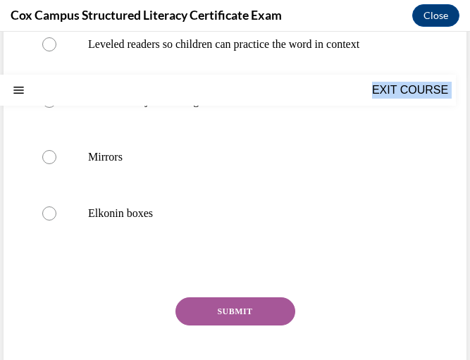
scroll to position [380, 0]
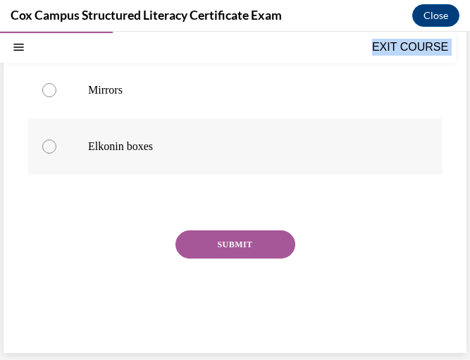
drag, startPoint x: 30, startPoint y: 209, endPoint x: 304, endPoint y: 160, distance: 277.9
click at [304, 160] on div "Question 35/144 You are planning a lesson on the diphthong /oi/. Six students s…" at bounding box center [235, 65] width 414 height 562
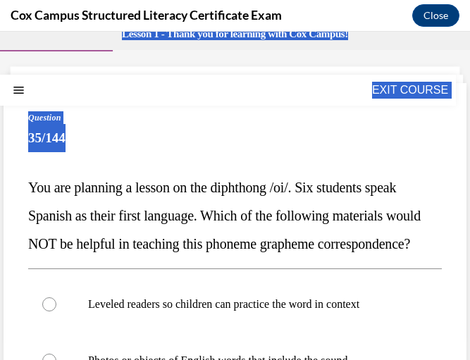
scroll to position [0, 0]
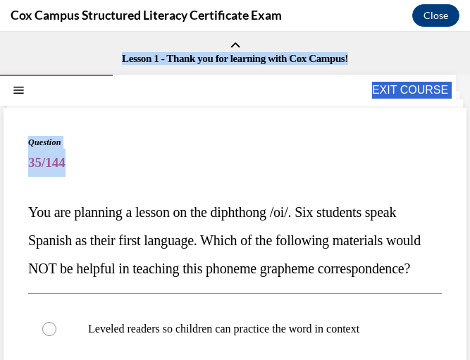
click at [309, 245] on span "You are planning a lesson on the diphthong /oi/. Six students speak Spanish as …" at bounding box center [224, 240] width 393 height 72
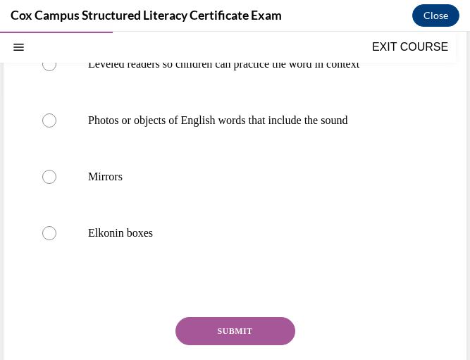
scroll to position [266, 0]
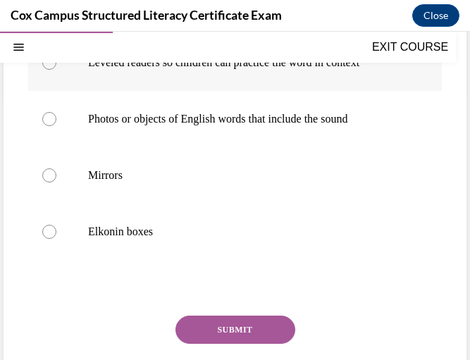
click at [307, 91] on label "Leveled readers so children can practice the word in context" at bounding box center [235, 63] width 414 height 56
click at [56, 70] on input "Leveled readers so children can practice the word in context" at bounding box center [49, 63] width 14 height 14
radio input "true"
click at [241, 344] on button "SUBMIT" at bounding box center [236, 330] width 120 height 28
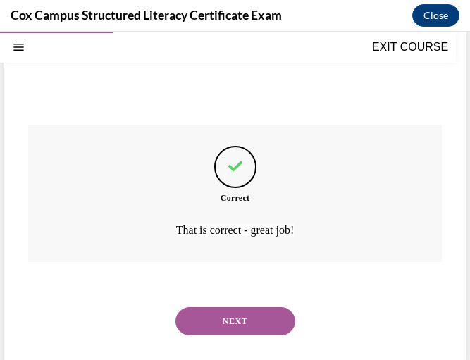
scroll to position [496, 0]
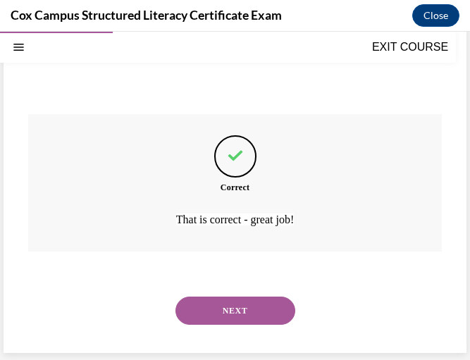
click at [248, 316] on button "NEXT" at bounding box center [236, 311] width 120 height 28
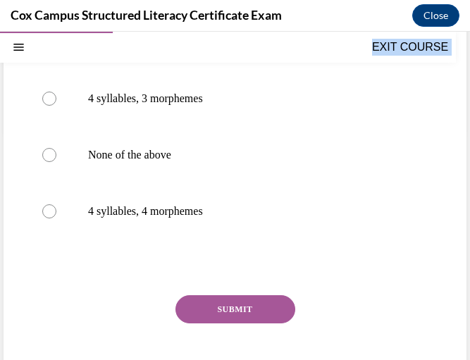
scroll to position [295, 0]
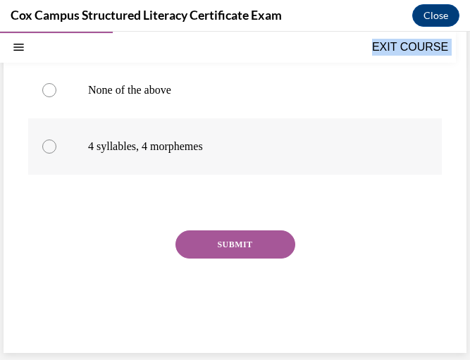
drag, startPoint x: 27, startPoint y: 209, endPoint x: 270, endPoint y: 160, distance: 248.0
click at [270, 160] on div "Question 36/144 How many syllables and morphemes are in the word prehistoric?  …" at bounding box center [235, 82] width 463 height 541
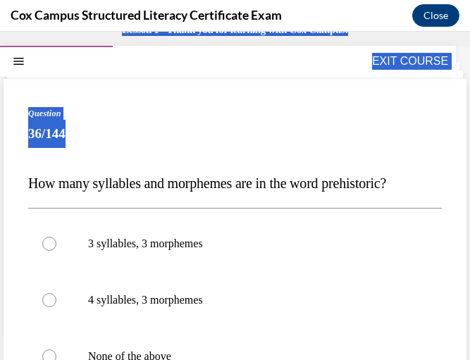
scroll to position [28, 0]
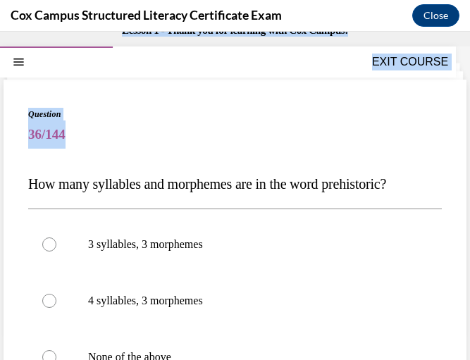
click at [309, 189] on span "How many syllables and morphemes are in the word prehistoric?" at bounding box center [207, 184] width 358 height 16
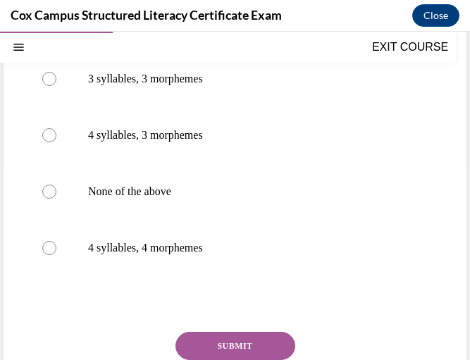
scroll to position [194, 0]
click at [239, 136] on p "4 syllables, 3 morphemes" at bounding box center [247, 135] width 319 height 14
click at [56, 136] on input "4 syllables, 3 morphemes" at bounding box center [49, 135] width 14 height 14
radio input "true"
click at [234, 345] on button "SUBMIT" at bounding box center [236, 346] width 120 height 28
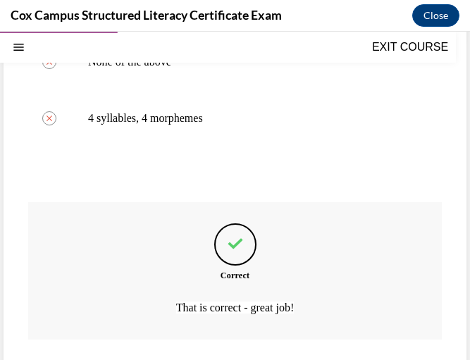
scroll to position [412, 0]
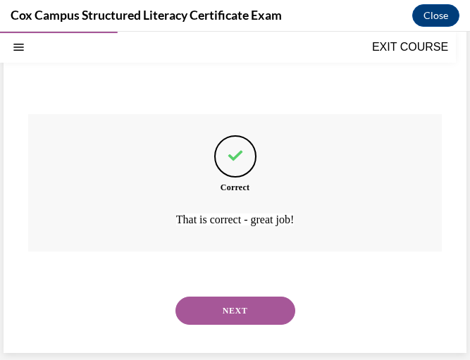
click at [228, 306] on button "NEXT" at bounding box center [236, 311] width 120 height 28
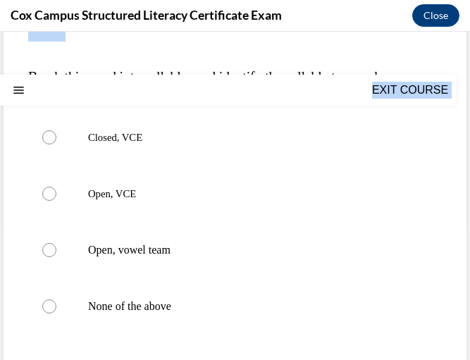
scroll to position [325, 0]
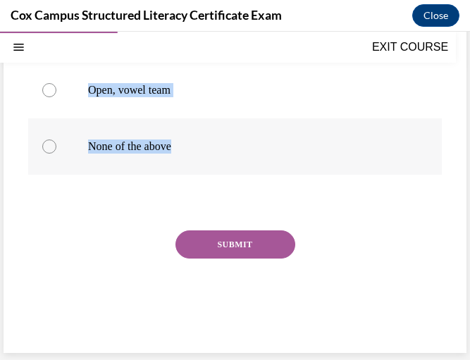
drag, startPoint x: 26, startPoint y: 207, endPoint x: 245, endPoint y: 159, distance: 223.7
click at [245, 159] on div "Question 37/144 Break this word into syllables and identify the syllable types:…" at bounding box center [235, 82] width 463 height 541
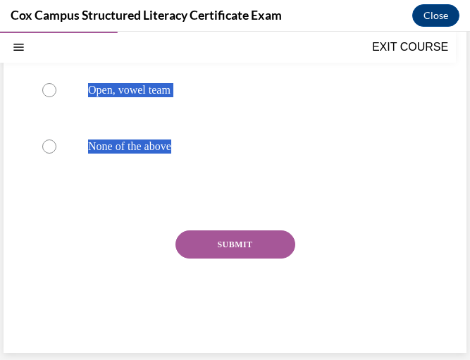
scroll to position [178, 0]
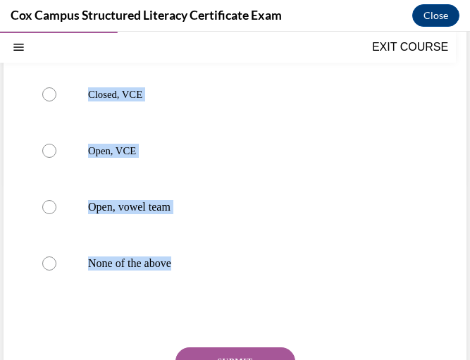
click at [245, 48] on p "Break this word into syllables and identify the syllable types: phoneme." at bounding box center [235, 34] width 414 height 28
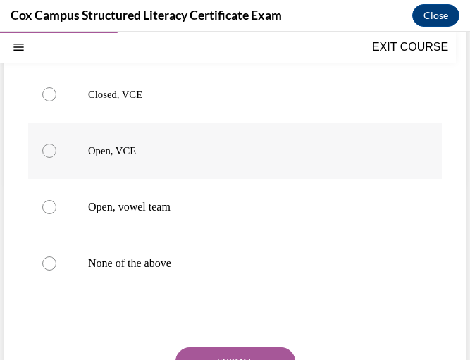
click at [161, 166] on label "Open, VCE" at bounding box center [235, 151] width 414 height 56
click at [56, 158] on input "Open, VCE" at bounding box center [49, 151] width 14 height 14
radio input "true"
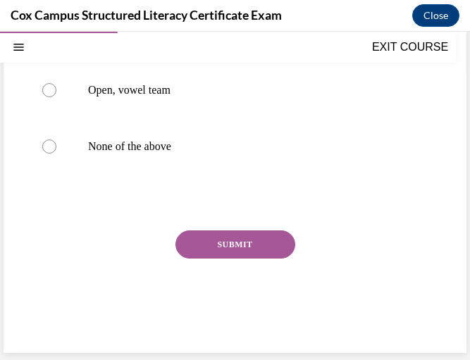
click at [225, 259] on button "SUBMIT" at bounding box center [236, 245] width 120 height 28
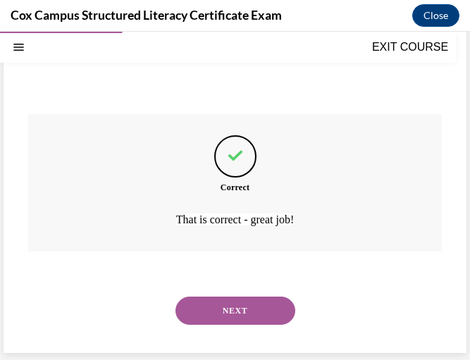
scroll to position [441, 0]
click at [250, 305] on button "NEXT" at bounding box center [236, 311] width 120 height 28
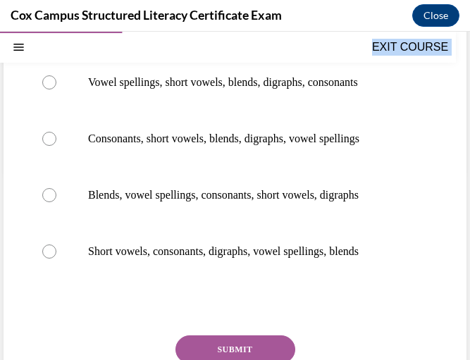
scroll to position [324, 0]
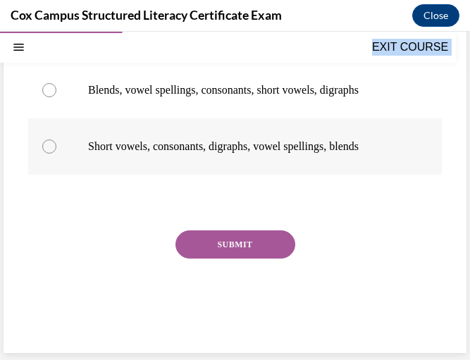
drag, startPoint x: 24, startPoint y: 210, endPoint x: 393, endPoint y: 160, distance: 372.1
click at [393, 160] on div "Question 38/144 Which order of decoding concepts is listed from easiest to most…" at bounding box center [235, 82] width 463 height 541
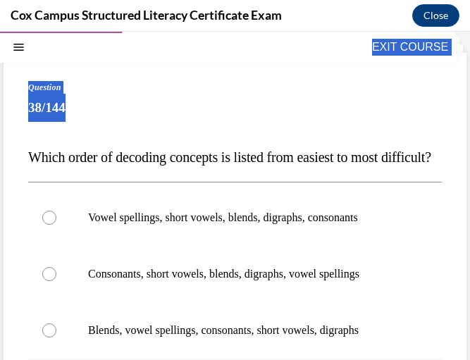
scroll to position [0, 0]
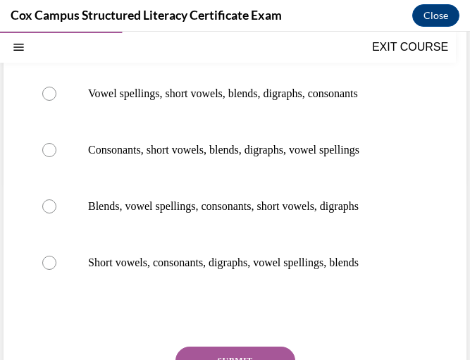
scroll to position [180, 0]
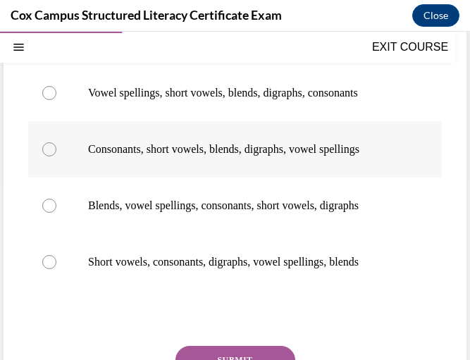
click at [297, 178] on label "Consonants, short vowels, blends, digraphs, vowel spellings" at bounding box center [235, 149] width 414 height 56
click at [56, 157] on input "Consonants, short vowels, blends, digraphs, vowel spellings" at bounding box center [49, 149] width 14 height 14
radio input "true"
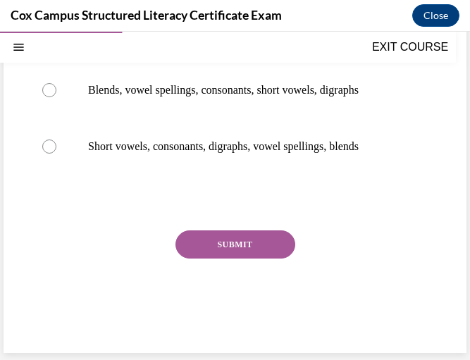
click at [229, 259] on button "SUBMIT" at bounding box center [236, 245] width 120 height 28
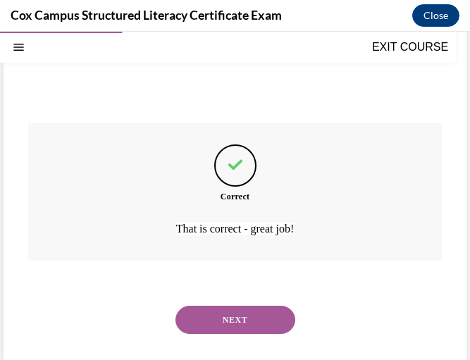
scroll to position [440, 0]
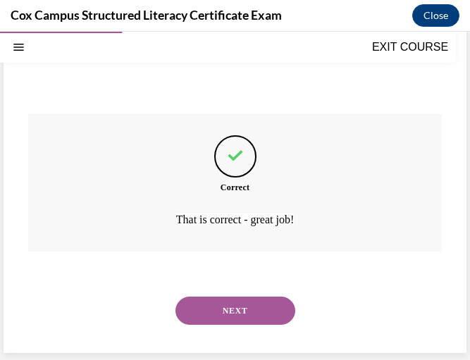
click at [239, 306] on button "NEXT" at bounding box center [236, 311] width 120 height 28
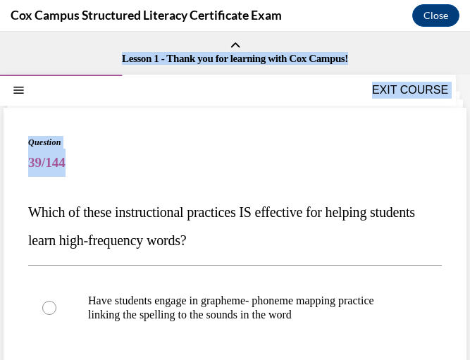
scroll to position [381, 0]
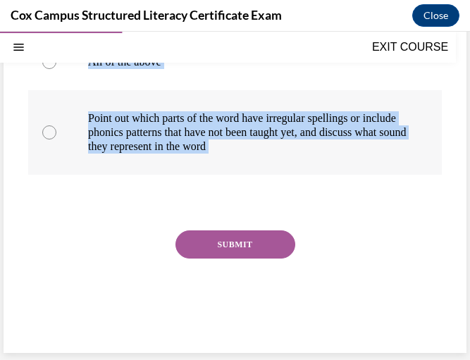
drag, startPoint x: 25, startPoint y: 209, endPoint x: 349, endPoint y: 153, distance: 328.3
click at [349, 153] on div "Question 39/144 Which of these instructional practices IS effective for helping…" at bounding box center [235, 47] width 463 height 611
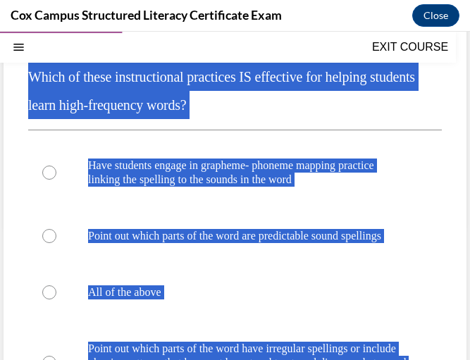
scroll to position [135, 0]
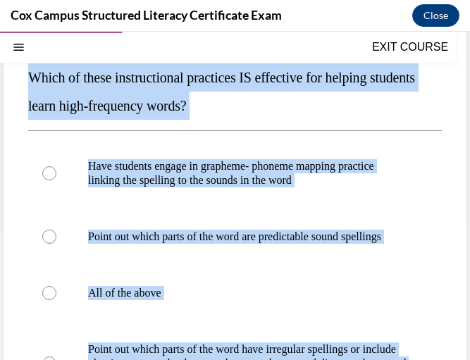
click at [277, 102] on p "Which of these instructional practices IS effective for helping students learn …" at bounding box center [235, 91] width 414 height 56
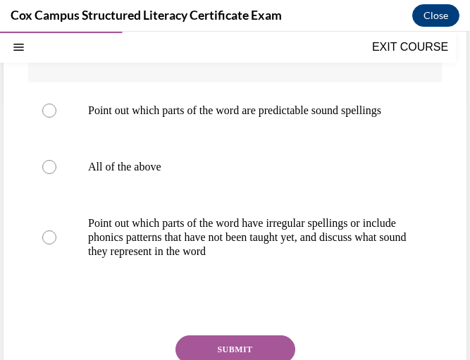
scroll to position [266, 0]
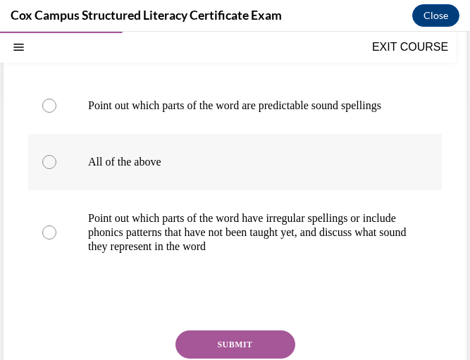
click at [229, 190] on label "All of the above" at bounding box center [235, 162] width 414 height 56
click at [56, 169] on input "All of the above" at bounding box center [49, 162] width 14 height 14
radio input "true"
click at [217, 345] on button "SUBMIT" at bounding box center [236, 345] width 120 height 28
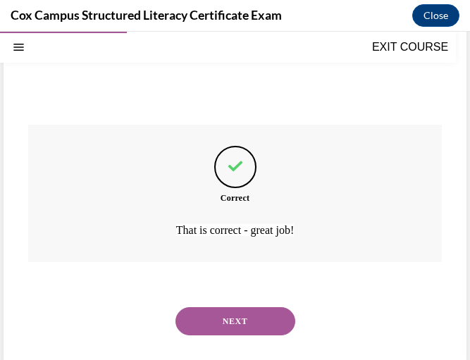
scroll to position [497, 0]
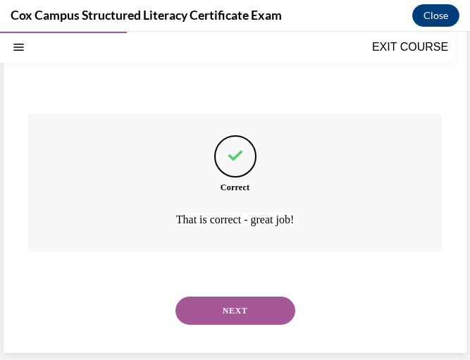
click at [233, 304] on button "NEXT" at bounding box center [236, 311] width 120 height 28
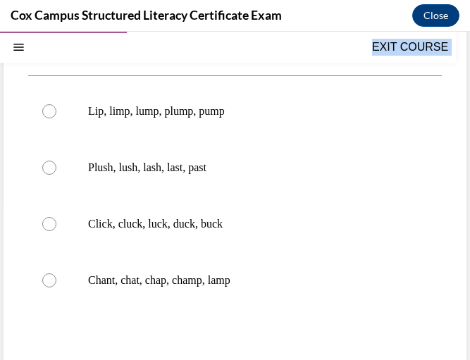
scroll to position [295, 0]
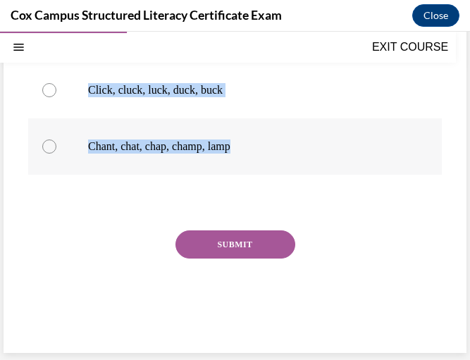
drag, startPoint x: 33, startPoint y: 210, endPoint x: 314, endPoint y: 152, distance: 286.6
click at [314, 152] on div "Question 40/144 Which of the following is NOT a good example of a word chain?  …" at bounding box center [235, 93] width 414 height 505
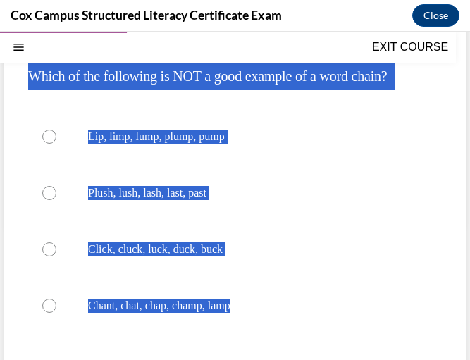
scroll to position [0, 0]
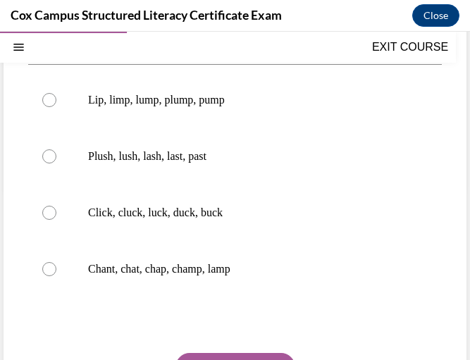
scroll to position [179, 0]
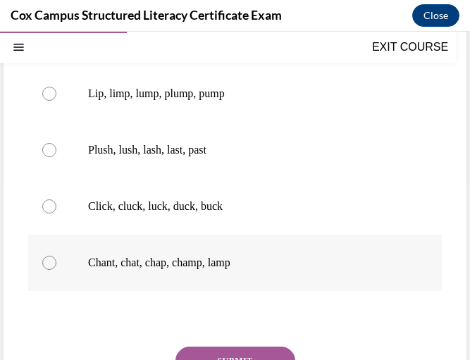
click at [208, 269] on p "Chant, chat, chap, champ, lamp" at bounding box center [247, 263] width 319 height 14
click at [56, 269] on input "Chant, chat, chap, champ, lamp" at bounding box center [49, 263] width 14 height 14
radio input "true"
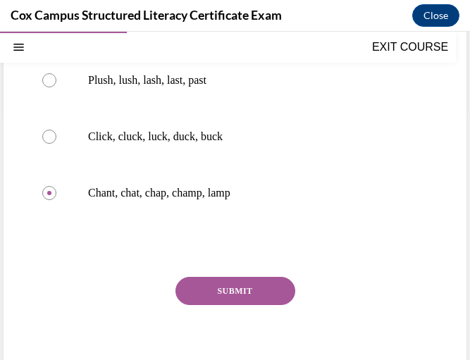
click at [237, 284] on button "SUBMIT" at bounding box center [236, 291] width 120 height 28
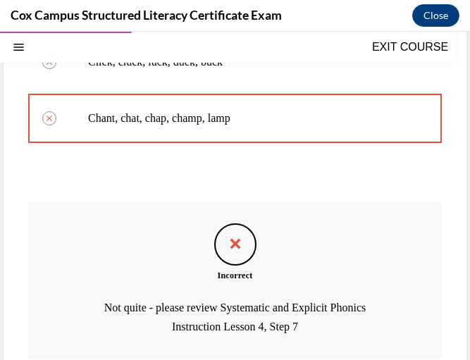
scroll to position [431, 0]
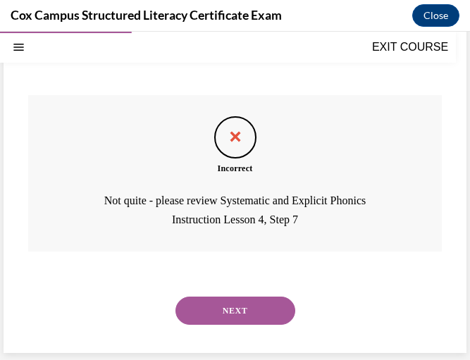
click at [247, 296] on div "NEXT" at bounding box center [235, 311] width 414 height 56
click at [245, 308] on button "NEXT" at bounding box center [236, 311] width 120 height 28
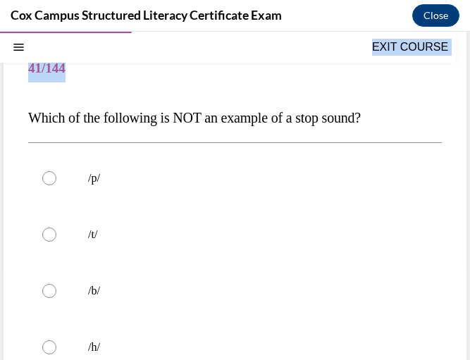
scroll to position [295, 0]
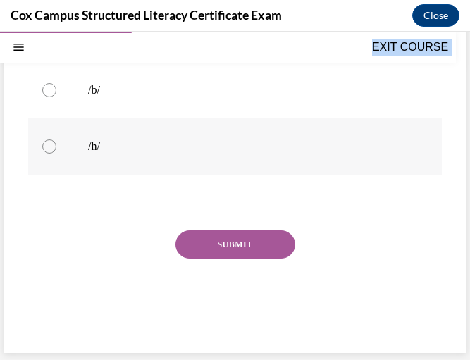
drag, startPoint x: 27, startPoint y: 212, endPoint x: 257, endPoint y: 159, distance: 236.0
click at [257, 159] on div "Question 41/144 Which of the following is NOT an example of a stop sound? /p/  …" at bounding box center [235, 82] width 463 height 541
click at [262, 243] on button "SUBMIT" at bounding box center [236, 245] width 120 height 28
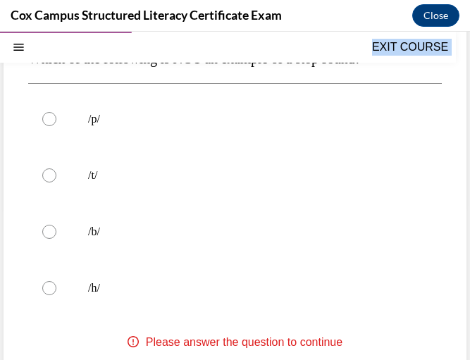
scroll to position [149, 0]
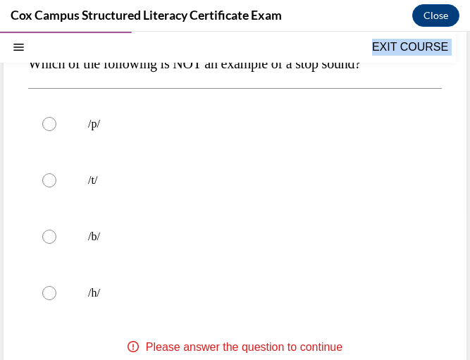
click at [42, 117] on input "/p/" at bounding box center [49, 124] width 14 height 14
radio input "true"
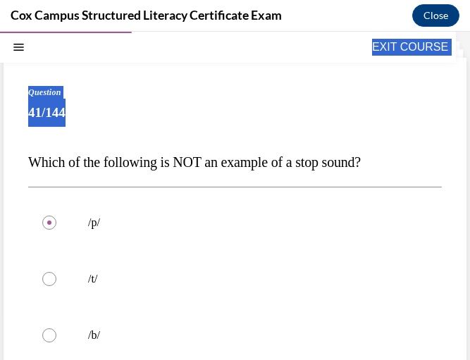
scroll to position [49, 0]
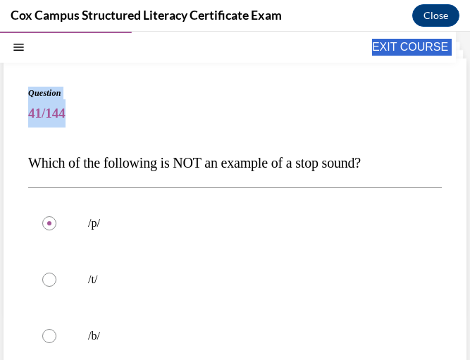
click at [399, 149] on p "Which of the following is NOT an example of a stop sound?" at bounding box center [235, 163] width 414 height 28
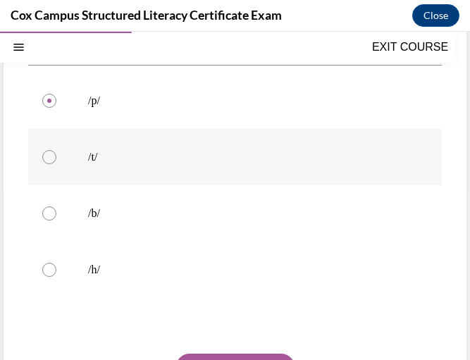
scroll to position [173, 0]
click at [233, 256] on label "/h/" at bounding box center [235, 268] width 414 height 56
click at [56, 262] on input "/h/" at bounding box center [49, 269] width 14 height 14
radio input "true"
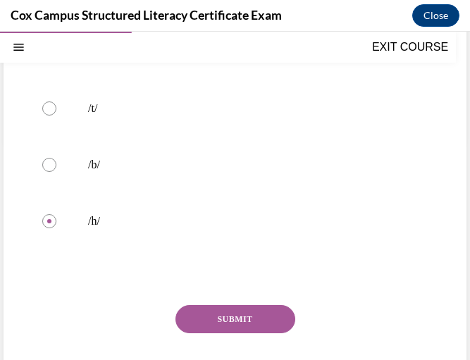
click at [237, 317] on button "SUBMIT" at bounding box center [236, 319] width 120 height 28
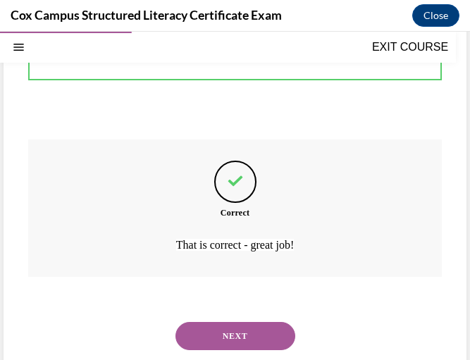
scroll to position [412, 0]
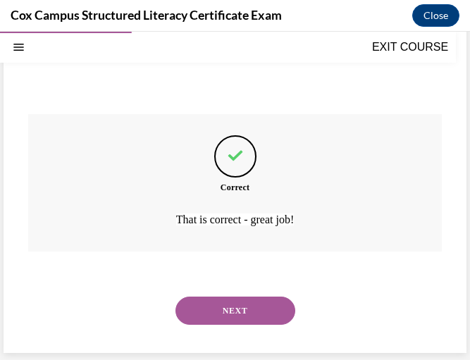
click at [235, 320] on button "NEXT" at bounding box center [236, 311] width 120 height 28
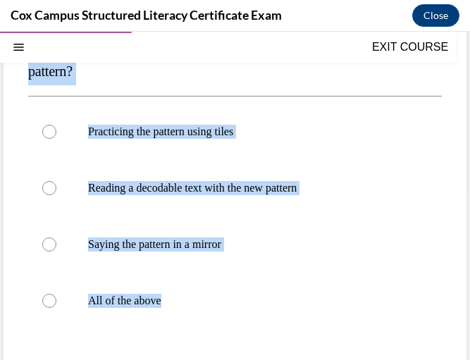
scroll to position [215, 0]
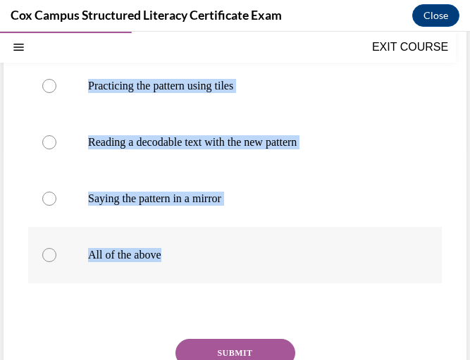
drag, startPoint x: 27, startPoint y: 207, endPoint x: 235, endPoint y: 257, distance: 214.8
click at [235, 257] on div "Question 42/144 Which of the following activities would help a student learn a …" at bounding box center [235, 177] width 463 height 569
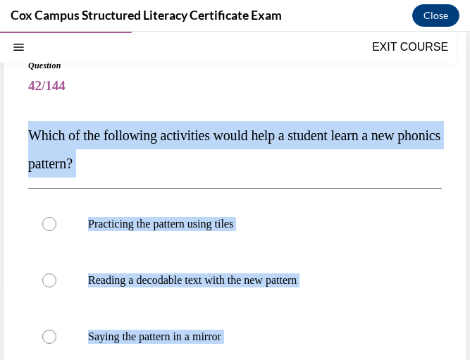
click at [204, 128] on p "Which of the following activities would help a student learn a new phonics patt…" at bounding box center [235, 149] width 414 height 56
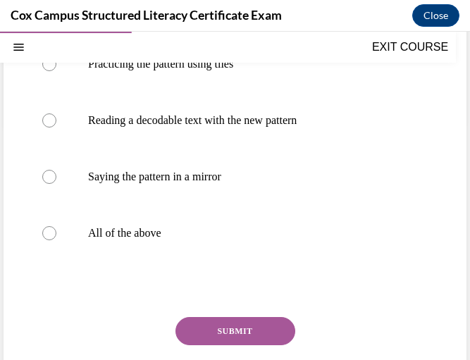
scroll to position [262, 0]
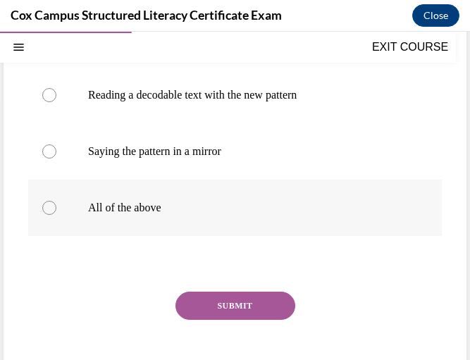
click at [187, 199] on label "All of the above" at bounding box center [235, 208] width 414 height 56
click at [56, 201] on input "All of the above" at bounding box center [49, 208] width 14 height 14
radio input "true"
click at [226, 306] on button "SUBMIT" at bounding box center [236, 306] width 120 height 28
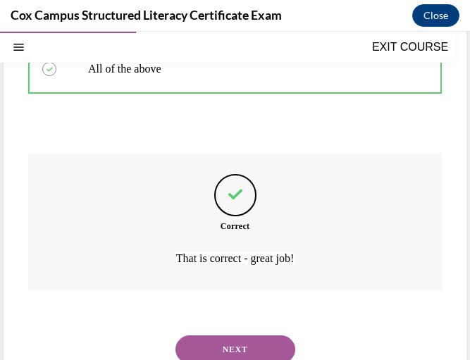
scroll to position [440, 0]
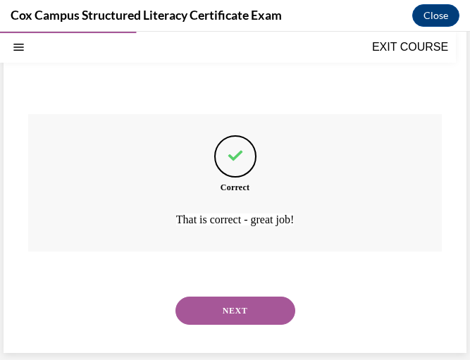
click at [223, 309] on button "NEXT" at bounding box center [236, 311] width 120 height 28
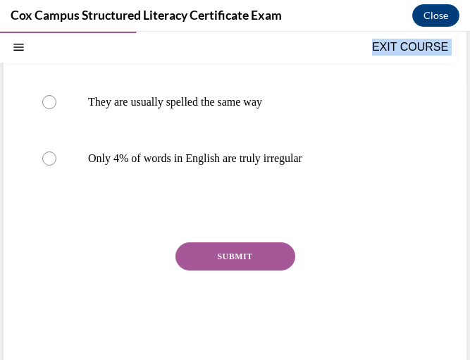
scroll to position [295, 0]
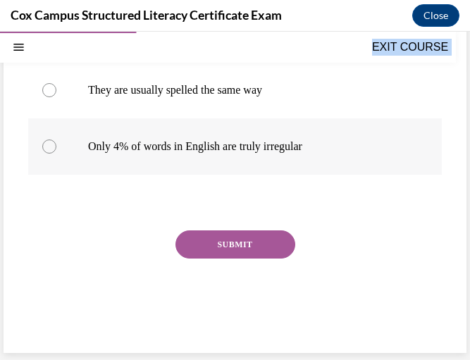
drag, startPoint x: 16, startPoint y: 210, endPoint x: 342, endPoint y: 152, distance: 331.6
click at [342, 152] on div "Question 43/144 Which is true about irregular words? They always follow consist…" at bounding box center [235, 82] width 463 height 541
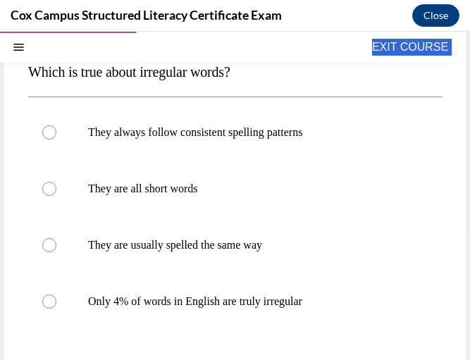
scroll to position [85, 0]
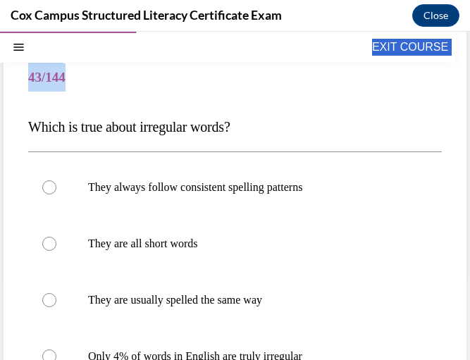
click at [280, 114] on p "Which is true about irregular words?" at bounding box center [235, 127] width 414 height 28
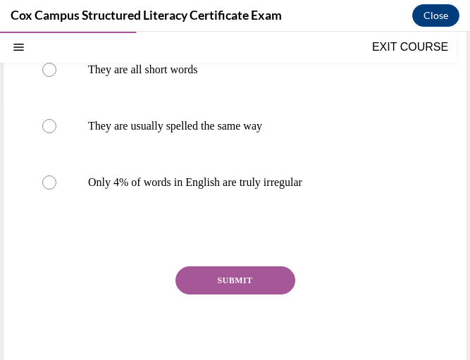
scroll to position [261, 0]
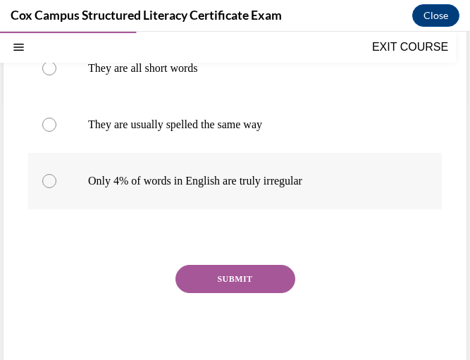
click at [247, 174] on p "Only 4% of words in English are truly irregular" at bounding box center [247, 181] width 319 height 14
click at [56, 174] on input "Only 4% of words in English are truly irregular" at bounding box center [49, 181] width 14 height 14
radio input "true"
click at [235, 273] on button "SUBMIT" at bounding box center [236, 279] width 120 height 28
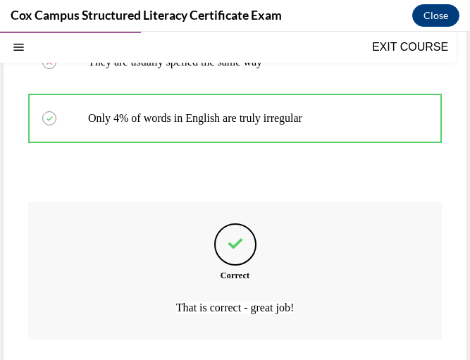
scroll to position [412, 0]
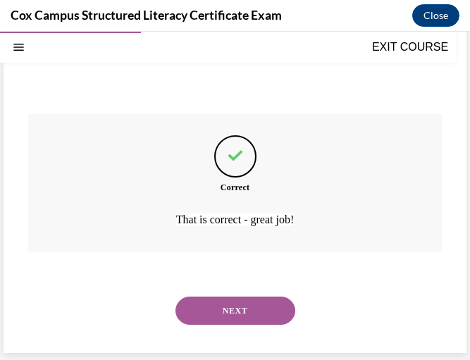
click at [238, 302] on button "NEXT" at bounding box center [236, 311] width 120 height 28
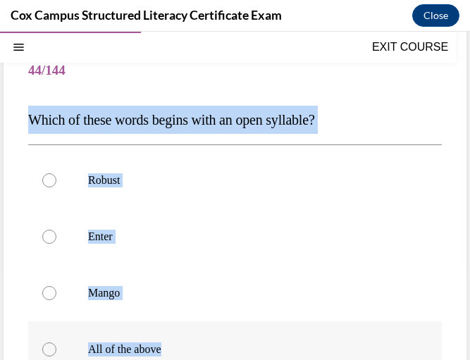
scroll to position [116, 0]
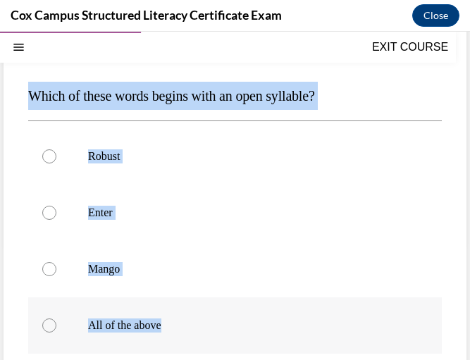
drag, startPoint x: 32, startPoint y: 209, endPoint x: 185, endPoint y: 339, distance: 201.6
click at [185, 339] on div "Question 44/144 Which of these words begins with an open syllable?   Robust Ent…" at bounding box center [235, 272] width 414 height 505
click at [250, 107] on p "Which of these words begins with an open syllable?" at bounding box center [235, 96] width 414 height 28
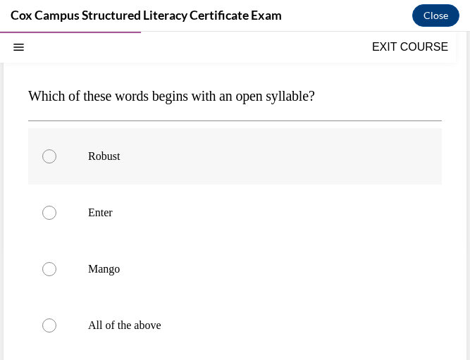
click at [143, 149] on label "Robust" at bounding box center [235, 156] width 414 height 56
click at [56, 149] on input "Robust" at bounding box center [49, 156] width 14 height 14
radio input "true"
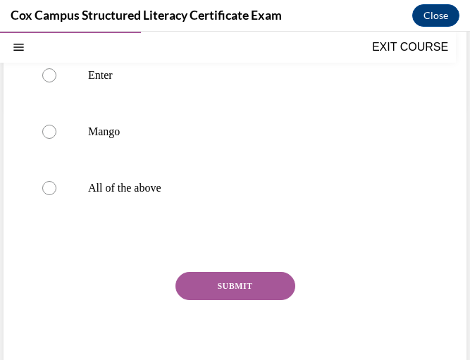
click at [226, 298] on button "SUBMIT" at bounding box center [236, 286] width 120 height 28
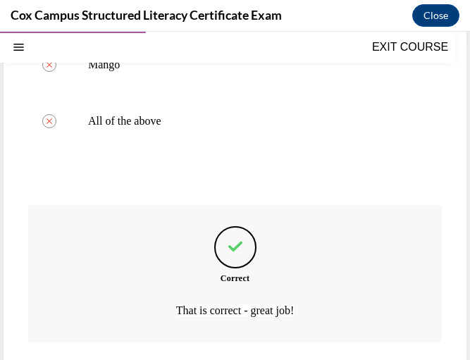
scroll to position [412, 0]
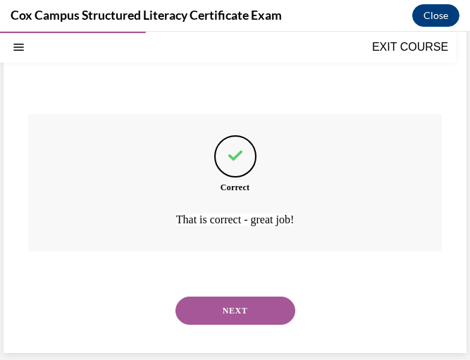
click at [226, 305] on button "NEXT" at bounding box center [236, 311] width 120 height 28
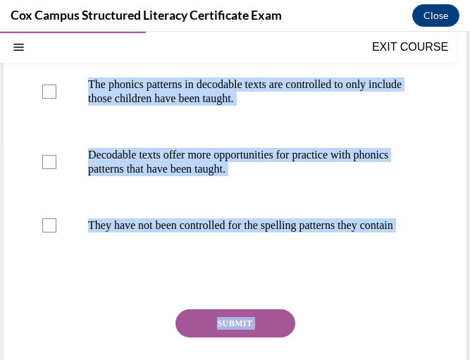
scroll to position [309, 0]
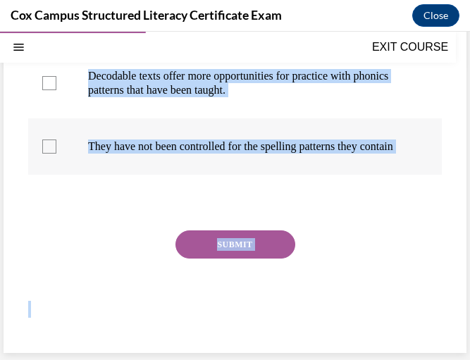
drag, startPoint x: 27, startPoint y: 207, endPoint x: 355, endPoint y: 159, distance: 331.3
click at [355, 159] on div "Question 45/144 Why are controlled decodable texts the most effective for stude…" at bounding box center [235, 82] width 463 height 541
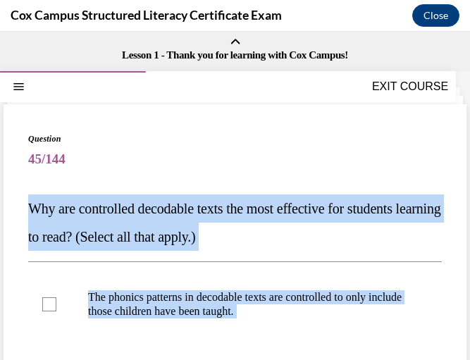
click at [347, 207] on span "Why are controlled decodable texts the most effective for students learning to …" at bounding box center [234, 223] width 413 height 44
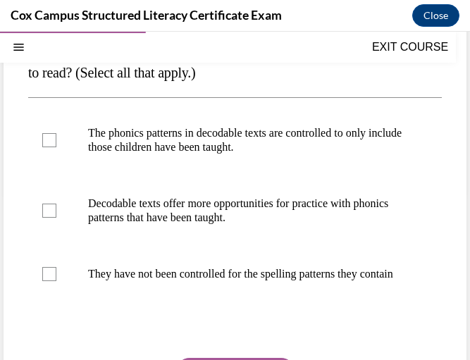
scroll to position [169, 0]
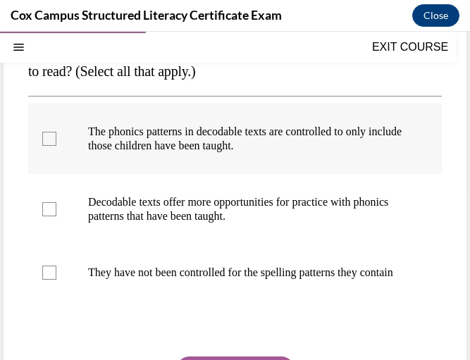
click at [309, 142] on p "The phonics patterns in decodable texts are controlled to only include those ch…" at bounding box center [247, 139] width 319 height 28
click at [56, 142] on input "The phonics patterns in decodable texts are controlled to only include those ch…" at bounding box center [49, 139] width 14 height 14
checkbox input "true"
click at [300, 223] on p "Decodable texts offer more opportunities for practice with phonics patterns tha…" at bounding box center [247, 209] width 319 height 28
click at [56, 216] on input "Decodable texts offer more opportunities for practice with phonics patterns tha…" at bounding box center [49, 209] width 14 height 14
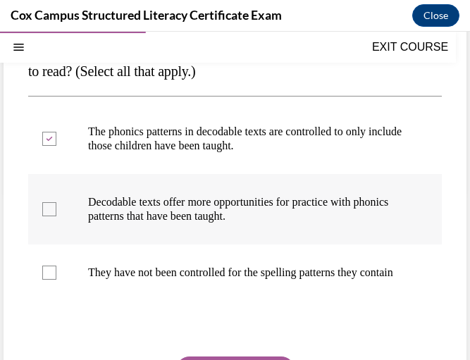
checkbox input "true"
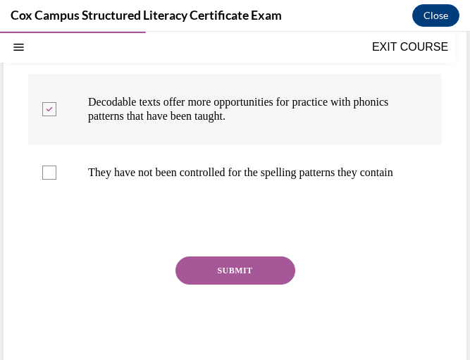
scroll to position [309, 0]
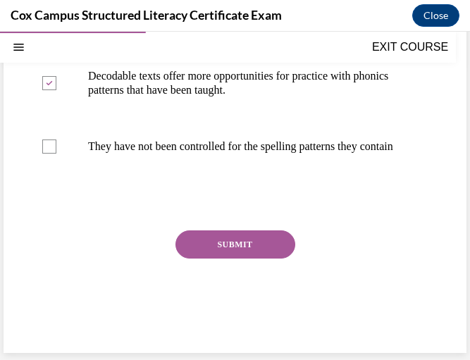
click at [240, 250] on button "SUBMIT" at bounding box center [236, 245] width 120 height 28
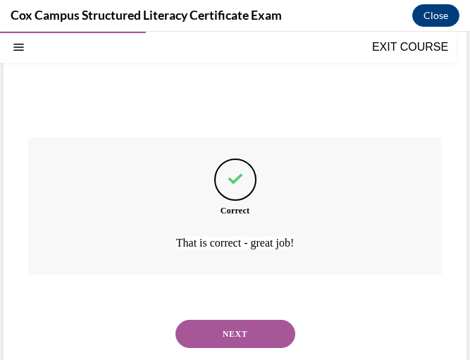
scroll to position [426, 0]
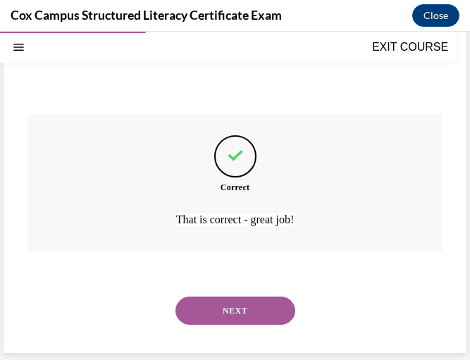
click at [245, 305] on button "NEXT" at bounding box center [236, 311] width 120 height 28
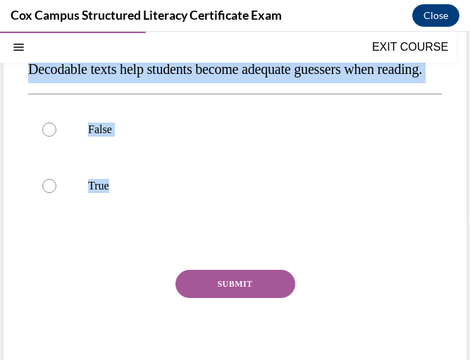
scroll to position [154, 0]
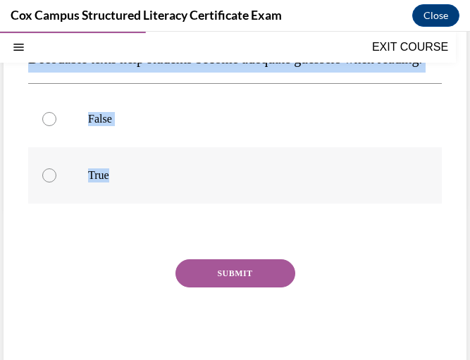
drag, startPoint x: 26, startPoint y: 207, endPoint x: 169, endPoint y: 201, distance: 143.2
click at [169, 201] on div "Question 46/144 Decodable texts help students become adequate guessers when rea…" at bounding box center [235, 168] width 463 height 428
click at [279, 73] on p "Decodable texts help students become adequate guessers when reading." at bounding box center [235, 58] width 414 height 28
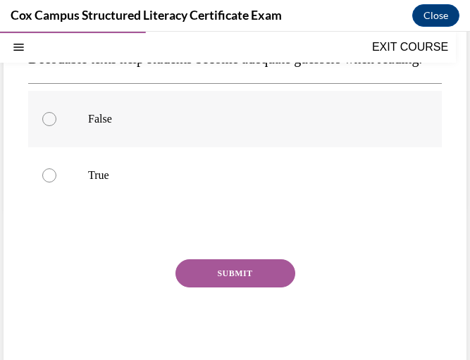
click at [135, 147] on label "False" at bounding box center [235, 119] width 414 height 56
click at [56, 126] on input "False" at bounding box center [49, 119] width 14 height 14
radio input "true"
click at [216, 288] on button "SUBMIT" at bounding box center [236, 273] width 120 height 28
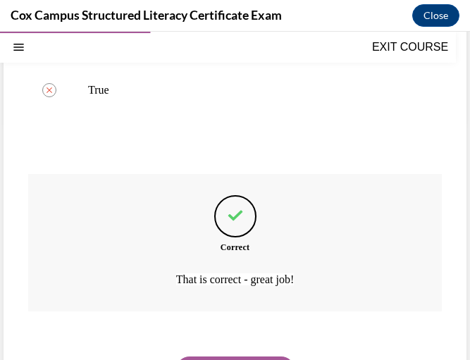
scroll to position [327, 0]
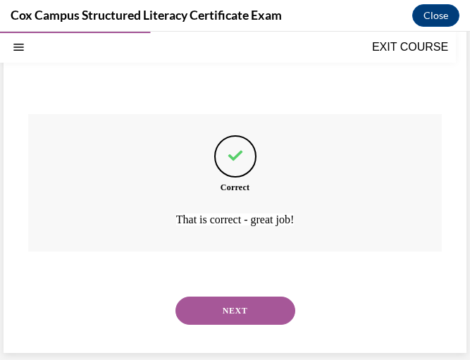
click at [217, 309] on button "NEXT" at bounding box center [236, 311] width 120 height 28
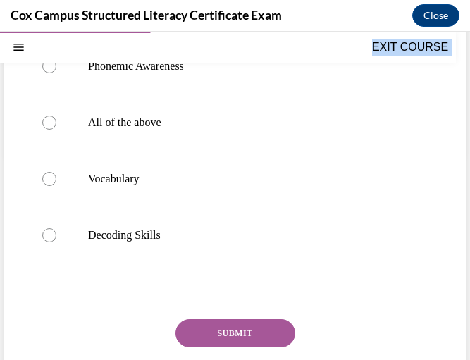
scroll to position [295, 0]
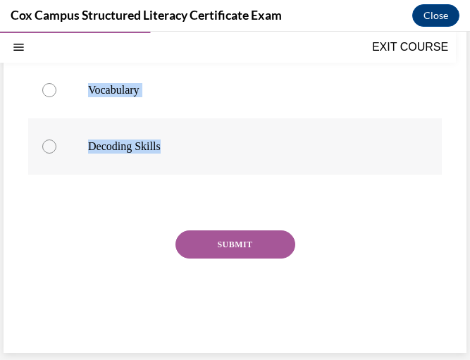
drag, startPoint x: 30, startPoint y: 209, endPoint x: 188, endPoint y: 152, distance: 168.3
click at [188, 152] on div "Question 47/144 Which subskills contribute to fluent reading?   Phonemic Awaren…" at bounding box center [235, 93] width 414 height 505
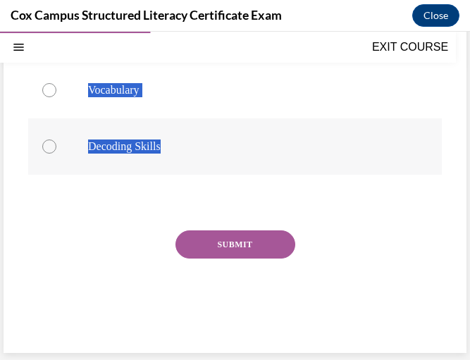
scroll to position [0, 0]
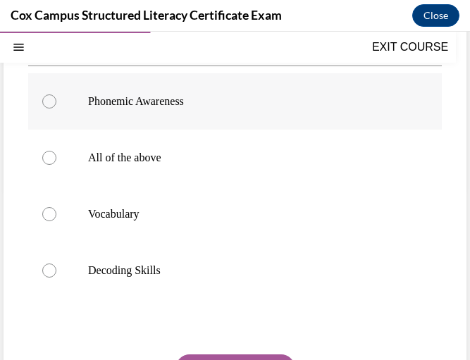
scroll to position [170, 0]
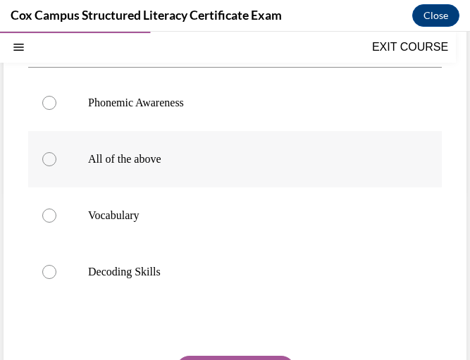
click at [211, 157] on p "All of the above" at bounding box center [247, 159] width 319 height 14
click at [56, 157] on input "All of the above" at bounding box center [49, 159] width 14 height 14
radio input "true"
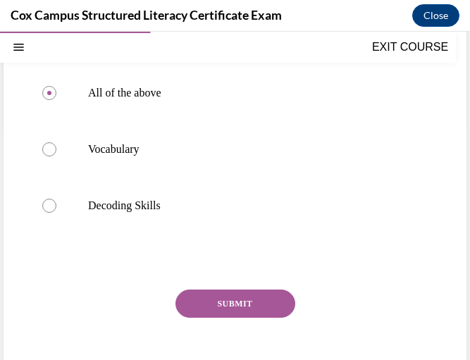
click at [223, 297] on button "SUBMIT" at bounding box center [236, 304] width 120 height 28
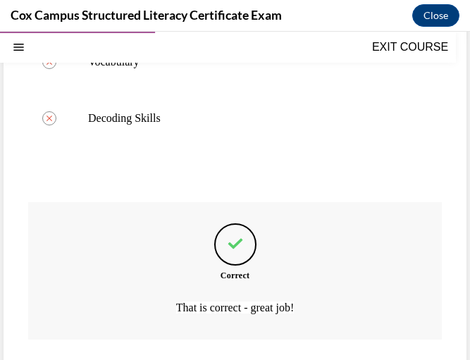
scroll to position [412, 0]
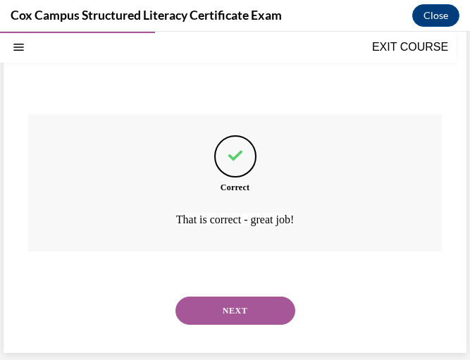
click at [228, 312] on button "NEXT" at bounding box center [236, 311] width 120 height 28
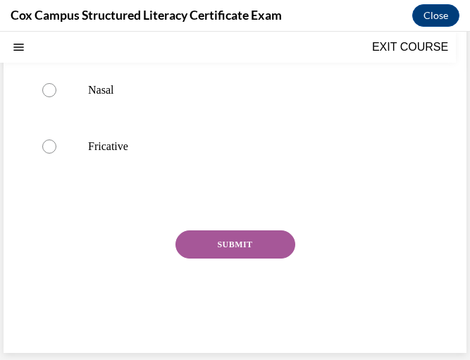
scroll to position [0, 0]
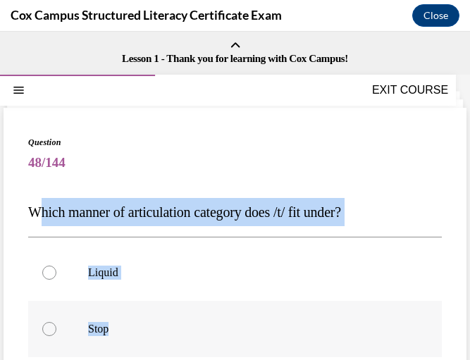
drag, startPoint x: 36, startPoint y: 205, endPoint x: 109, endPoint y: 315, distance: 132.2
drag, startPoint x: 109, startPoint y: 315, endPoint x: 37, endPoint y: 216, distance: 123.1
click at [37, 216] on span "Which manner of articulation category does /t/ fit under?" at bounding box center [184, 212] width 313 height 16
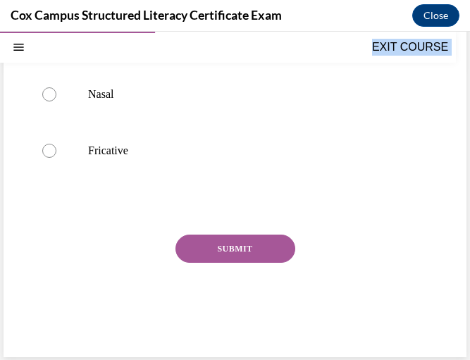
scroll to position [295, 0]
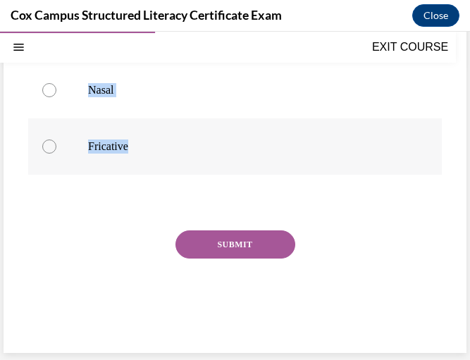
drag, startPoint x: 27, startPoint y: 209, endPoint x: 188, endPoint y: 156, distance: 169.2
click at [188, 156] on div "Question 48/144 Which manner of articulation category does /t/ fit under? Liqui…" at bounding box center [235, 82] width 463 height 541
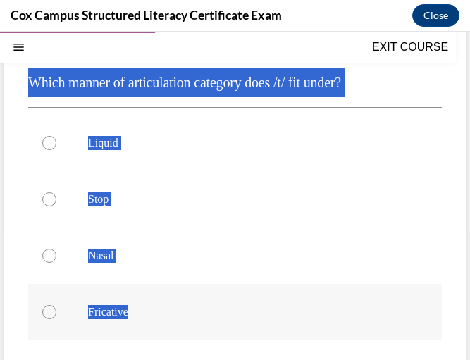
scroll to position [70, 0]
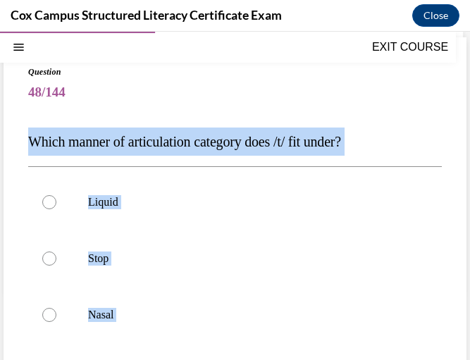
click at [283, 140] on span "Which manner of articulation category does /t/ fit under?" at bounding box center [184, 142] width 313 height 16
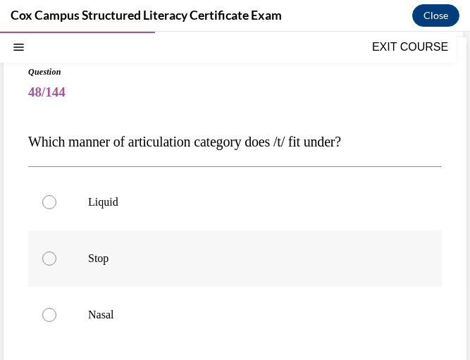
click at [209, 257] on p "Stop" at bounding box center [247, 259] width 319 height 14
click at [56, 257] on input "Stop" at bounding box center [49, 259] width 14 height 14
radio input "true"
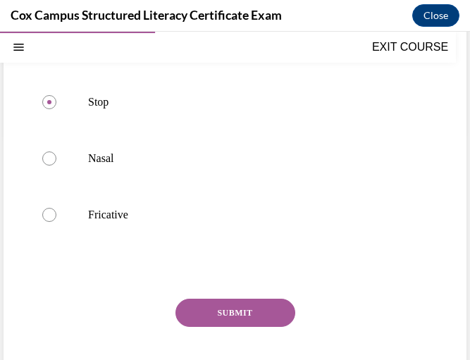
click at [245, 309] on button "SUBMIT" at bounding box center [236, 313] width 120 height 28
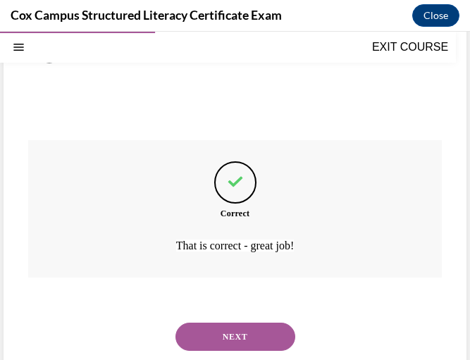
scroll to position [412, 0]
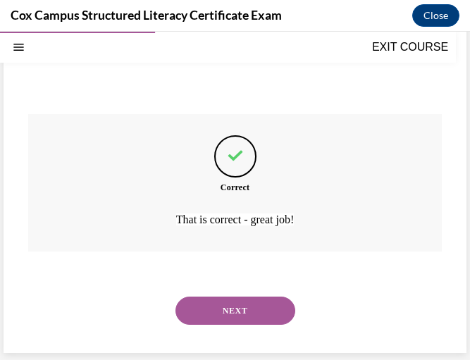
click at [225, 307] on button "NEXT" at bounding box center [236, 311] width 120 height 28
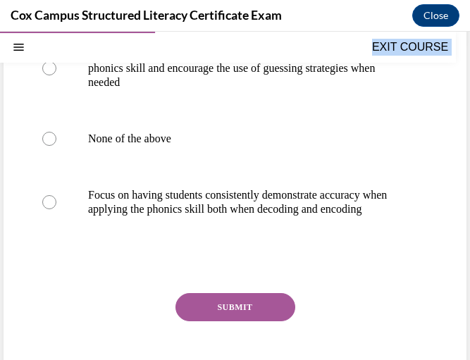
scroll to position [376, 0]
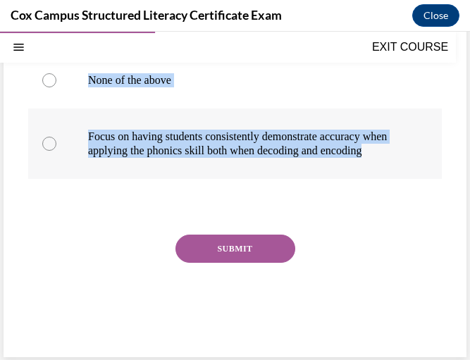
drag, startPoint x: 27, startPoint y: 212, endPoint x: 260, endPoint y: 178, distance: 235.2
click at [260, 178] on div "Question 49/144 Once [PERSON_NAME] has introduced a new phonics skill to his st…" at bounding box center [235, 44] width 463 height 625
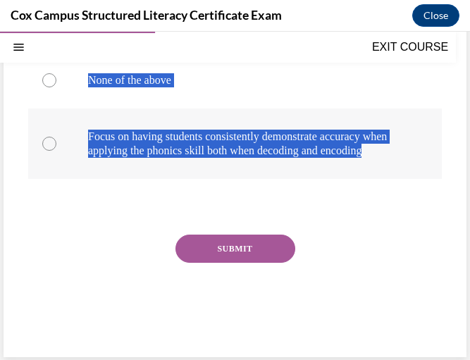
scroll to position [152, 0]
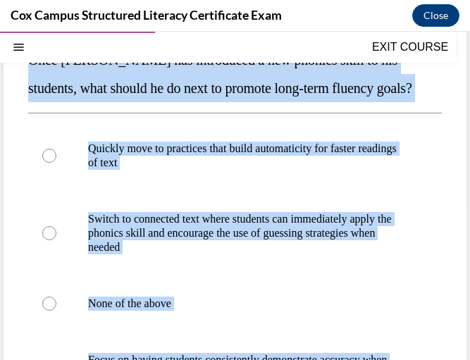
click at [228, 94] on span "Once [PERSON_NAME] has introduced a new phonics skill to his students, what sho…" at bounding box center [220, 74] width 384 height 44
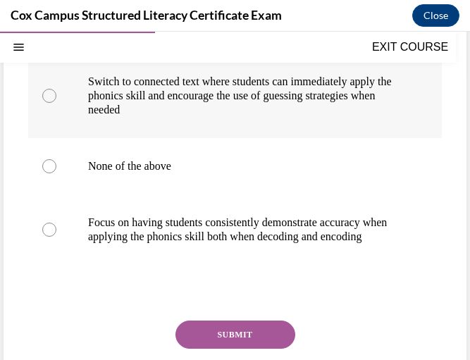
scroll to position [290, 0]
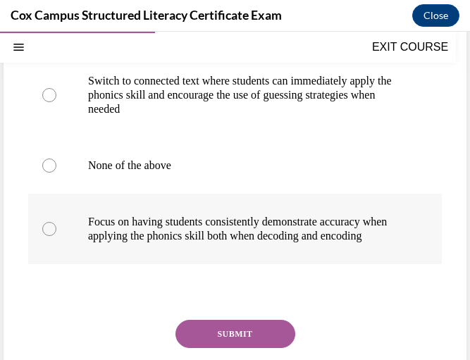
click at [216, 233] on p "Focus on having students consistently demonstrate accuracy when applying the ph…" at bounding box center [247, 229] width 319 height 28
click at [56, 233] on input "Focus on having students consistently demonstrate accuracy when applying the ph…" at bounding box center [49, 229] width 14 height 14
radio input "true"
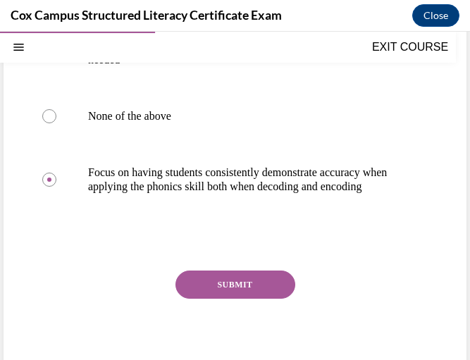
click at [223, 297] on button "SUBMIT" at bounding box center [236, 285] width 120 height 28
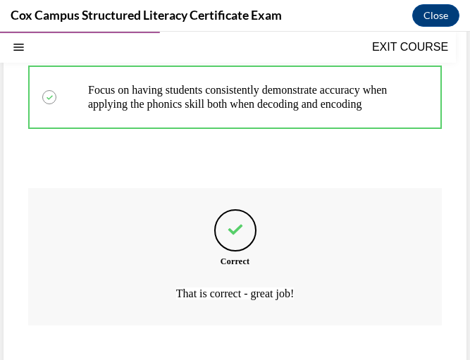
scroll to position [510, 0]
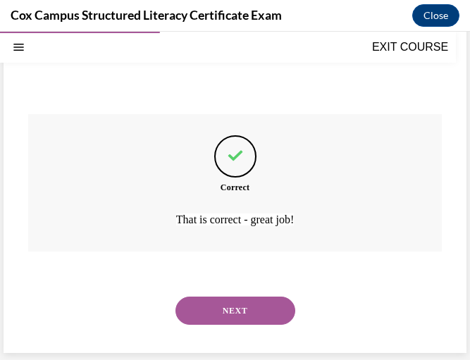
click at [220, 309] on button "NEXT" at bounding box center [236, 311] width 120 height 28
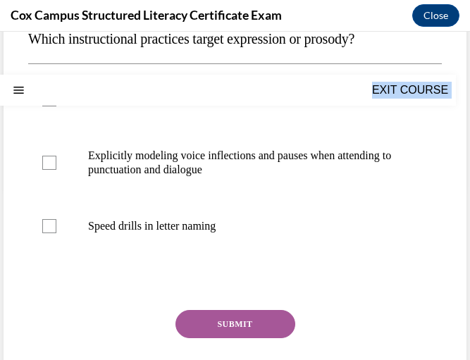
scroll to position [253, 0]
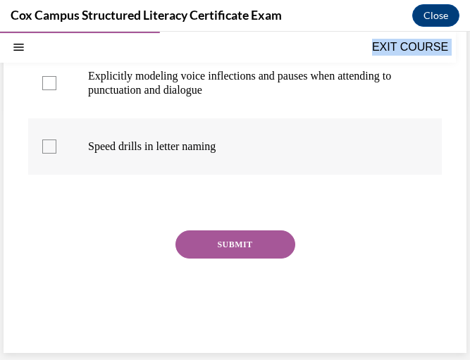
drag, startPoint x: 25, startPoint y: 208, endPoint x: 271, endPoint y: 161, distance: 249.8
click at [271, 161] on div "Question 50/144 Which instructional practices target expression or prosody?   P…" at bounding box center [235, 104] width 463 height 498
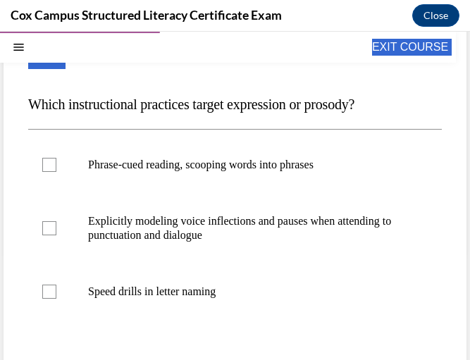
scroll to position [107, 0]
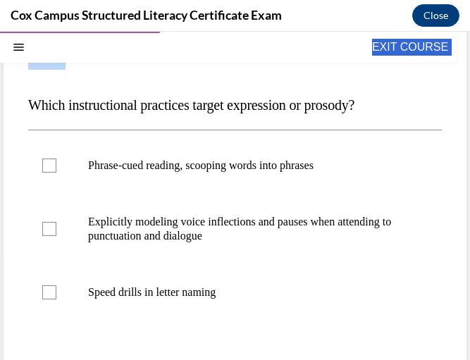
click at [263, 109] on span "Which instructional practices target expression or prosody?" at bounding box center [191, 105] width 326 height 16
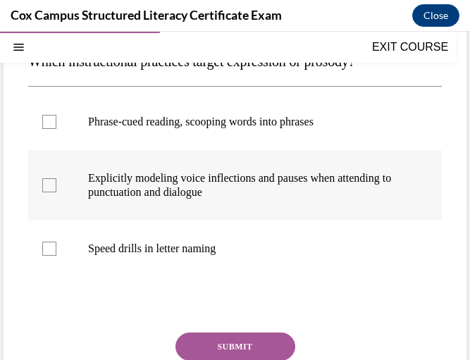
scroll to position [152, 0]
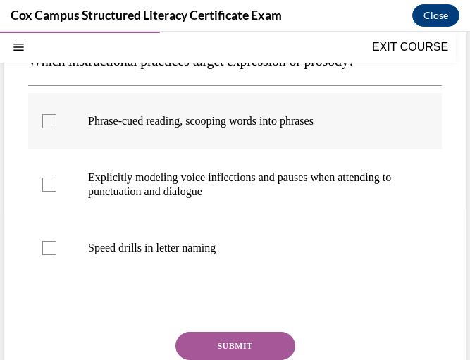
click at [229, 146] on label "Phrase-cued reading, scooping words into phrases" at bounding box center [235, 121] width 414 height 56
click at [56, 128] on input "Phrase-cued reading, scooping words into phrases" at bounding box center [49, 121] width 14 height 14
checkbox input "true"
click at [234, 211] on label "Explicitly modeling voice inflections and pauses when attending to punctuation …" at bounding box center [235, 184] width 414 height 70
click at [56, 192] on input "Explicitly modeling voice inflections and pauses when attending to punctuation …" at bounding box center [49, 185] width 14 height 14
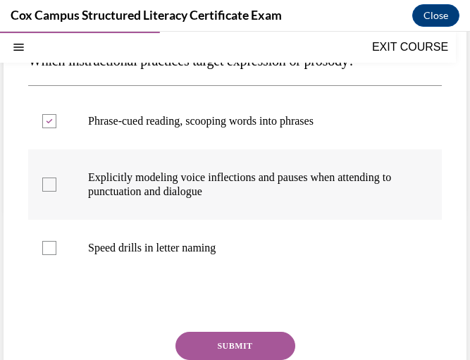
checkbox input "true"
click at [226, 333] on button "SUBMIT" at bounding box center [236, 346] width 120 height 28
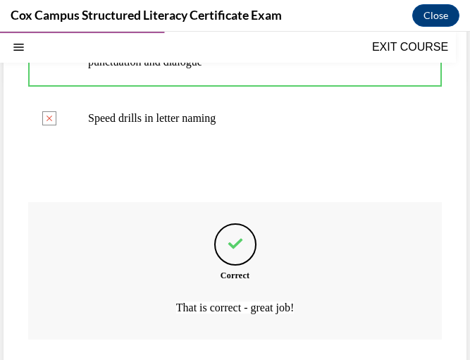
scroll to position [369, 0]
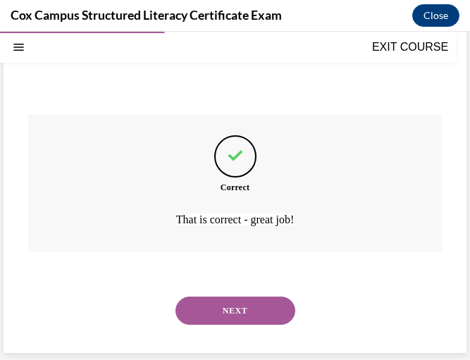
click at [223, 321] on button "NEXT" at bounding box center [236, 311] width 120 height 28
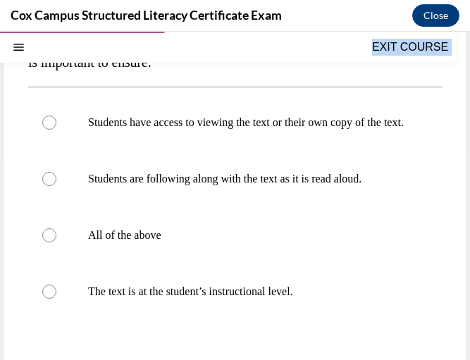
scroll to position [259, 0]
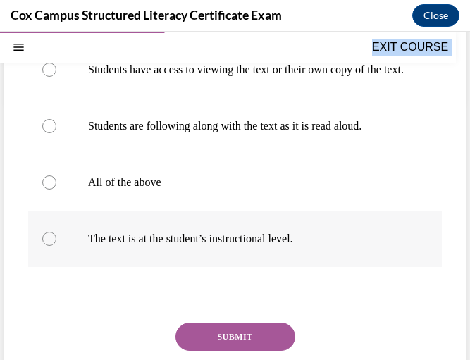
drag, startPoint x: 24, startPoint y: 209, endPoint x: 336, endPoint y: 260, distance: 315.7
click at [336, 260] on div "Question 51/144 Audio-assisted reading is when a student reads along with an au…" at bounding box center [235, 146] width 463 height 597
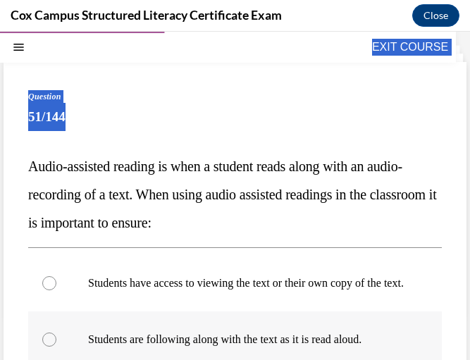
scroll to position [49, 0]
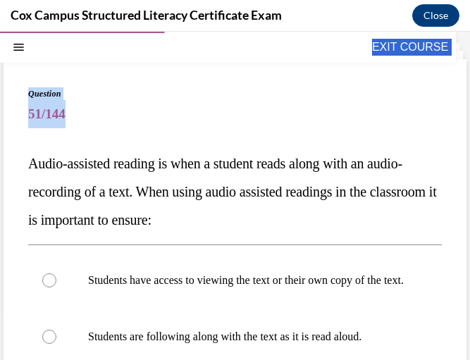
click at [232, 200] on p "Audio-assisted reading is when a student reads along with an audio-recording of…" at bounding box center [235, 191] width 414 height 85
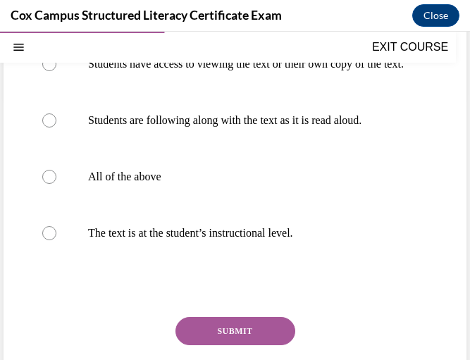
scroll to position [266, 0]
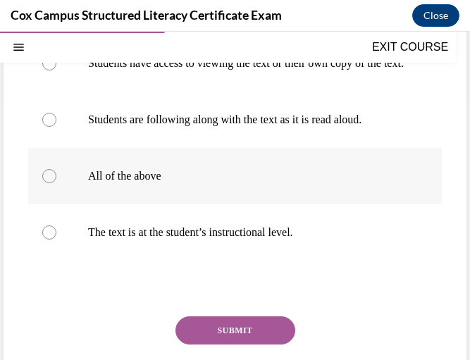
click at [204, 197] on label "All of the above" at bounding box center [235, 176] width 414 height 56
click at [56, 183] on input "All of the above" at bounding box center [49, 176] width 14 height 14
radio input "true"
click at [204, 341] on button "SUBMIT" at bounding box center [236, 331] width 120 height 28
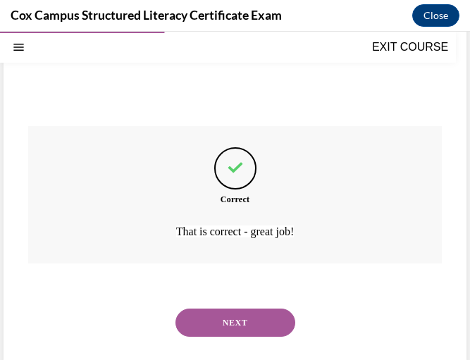
scroll to position [482, 0]
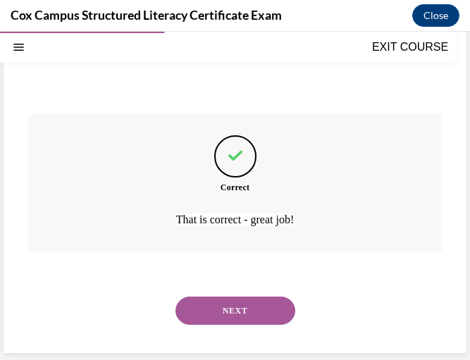
click at [208, 307] on button "NEXT" at bounding box center [236, 311] width 120 height 28
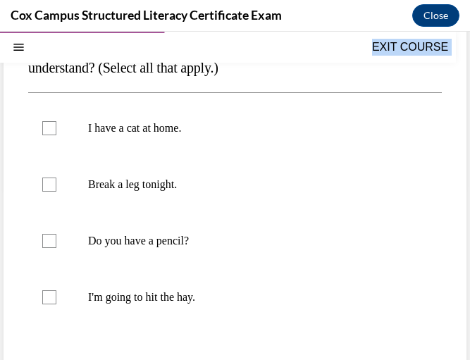
scroll to position [248, 0]
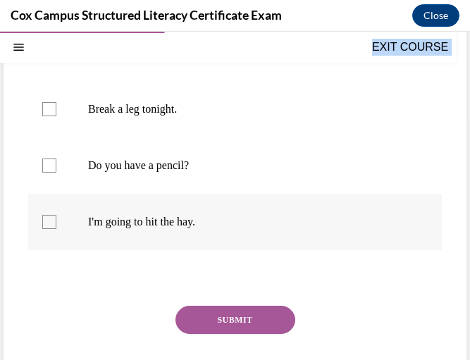
drag, startPoint x: 30, startPoint y: 207, endPoint x: 236, endPoint y: 244, distance: 209.1
click at [236, 244] on div "Question 52/144 Which statements might cause the most trouble for multilingual …" at bounding box center [235, 155] width 414 height 534
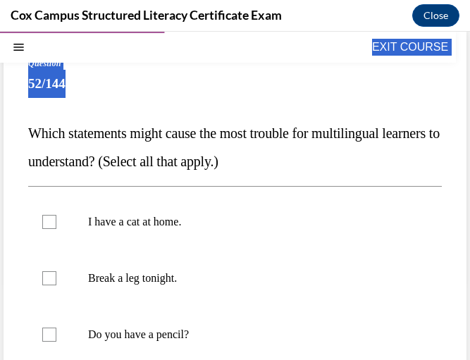
scroll to position [78, 0]
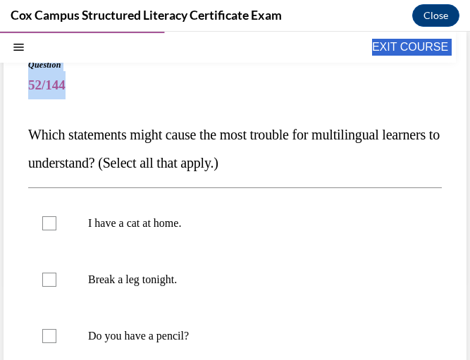
click at [323, 147] on p "Which statements might cause the most trouble for multilingual learners to unde…" at bounding box center [235, 149] width 414 height 56
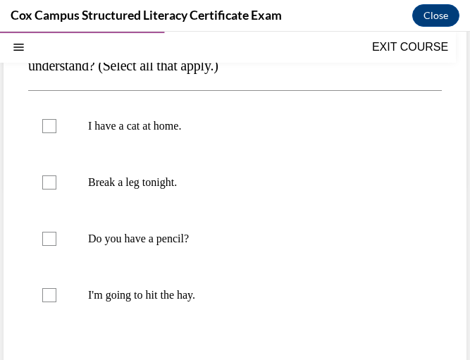
scroll to position [176, 0]
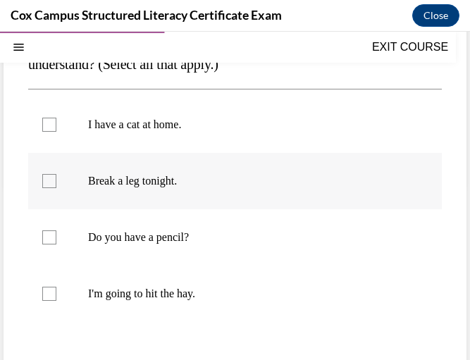
click at [225, 181] on p "Break a leg tonight." at bounding box center [247, 181] width 319 height 14
click at [56, 181] on input "Break a leg tonight." at bounding box center [49, 181] width 14 height 14
checkbox input "true"
click at [205, 288] on p "I'm going to hit the hay." at bounding box center [247, 294] width 319 height 14
click at [56, 288] on input "I'm going to hit the hay." at bounding box center [49, 294] width 14 height 14
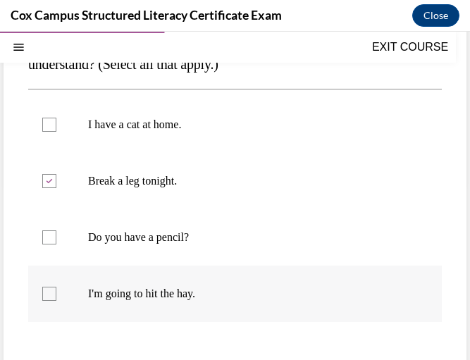
checkbox input "true"
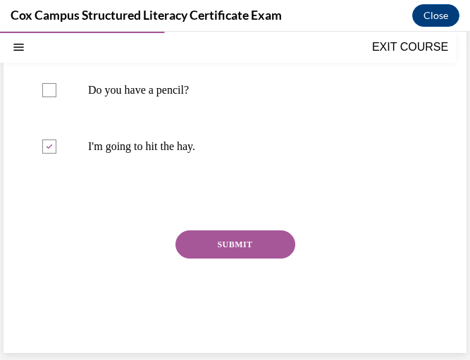
click at [247, 250] on button "SUBMIT" at bounding box center [236, 245] width 120 height 28
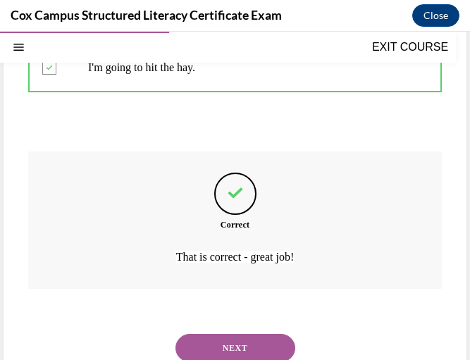
scroll to position [440, 0]
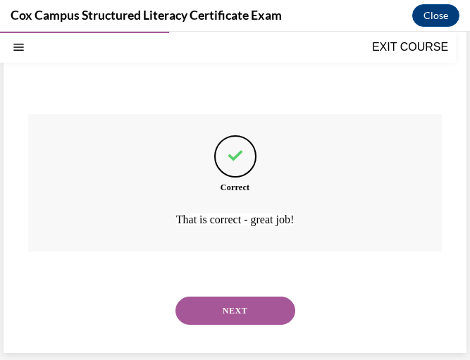
click at [224, 312] on button "NEXT" at bounding box center [236, 311] width 120 height 28
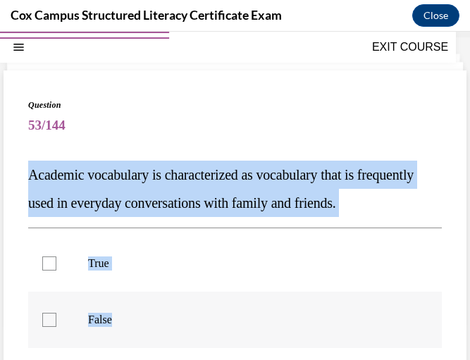
scroll to position [152, 0]
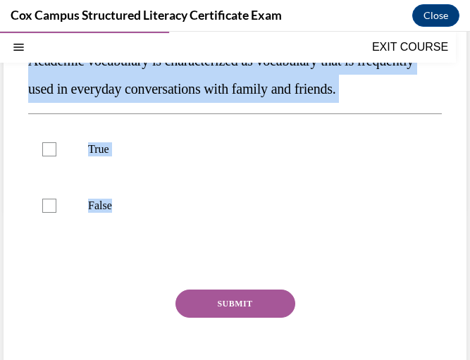
drag, startPoint x: 23, startPoint y: 209, endPoint x: 167, endPoint y: 268, distance: 155.3
click at [167, 268] on div "Question 53/144 Academic vocabulary is characterized as vocabulary that is freq…" at bounding box center [235, 184] width 463 height 456
click at [204, 103] on p "Academic vocabulary is characterized as vocabulary that is frequently used in e…" at bounding box center [235, 75] width 414 height 56
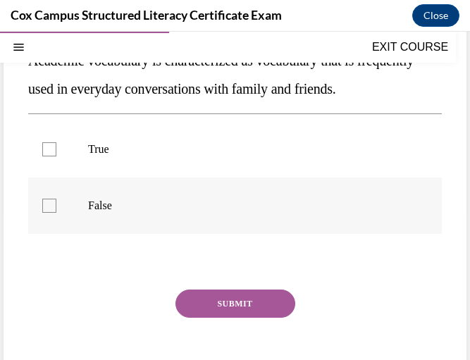
click at [147, 234] on label "False" at bounding box center [235, 206] width 414 height 56
click at [56, 213] on input "False" at bounding box center [49, 206] width 14 height 14
checkbox input "true"
click at [203, 318] on button "SUBMIT" at bounding box center [236, 304] width 120 height 28
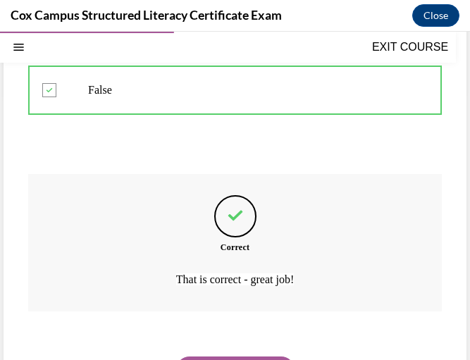
scroll to position [355, 0]
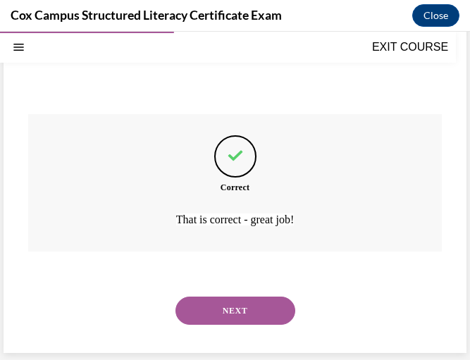
click at [229, 321] on button "NEXT" at bounding box center [236, 311] width 120 height 28
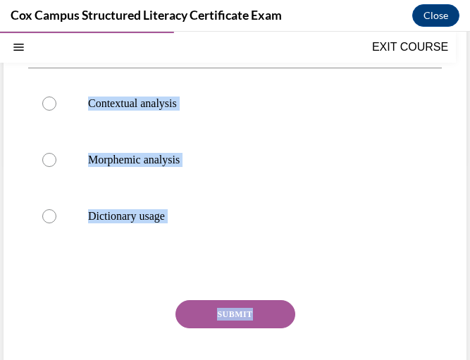
scroll to position [240, 0]
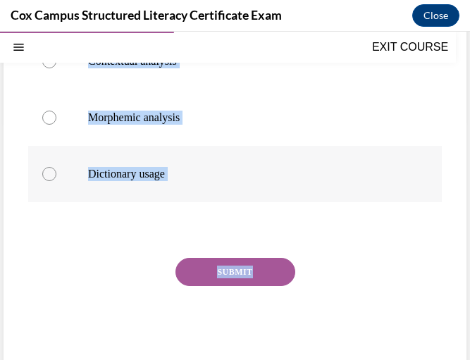
drag, startPoint x: 25, startPoint y: 207, endPoint x: 228, endPoint y: 185, distance: 203.6
click at [228, 185] on div "Question 54/144 Which word learning strategy matches this description? Analyzin…" at bounding box center [235, 124] width 463 height 513
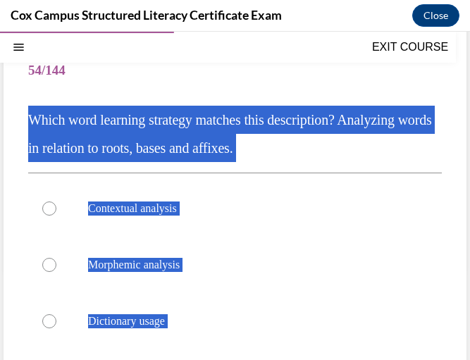
scroll to position [92, 0]
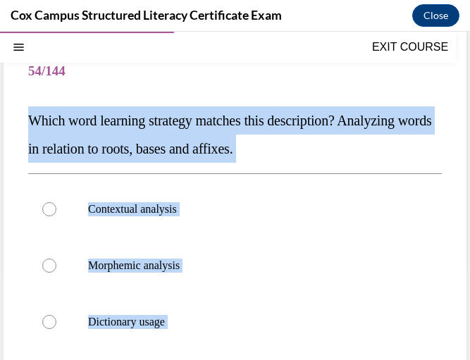
click at [250, 107] on p "Which word learning strategy matches this description? Analyzing words in relat…" at bounding box center [235, 134] width 414 height 56
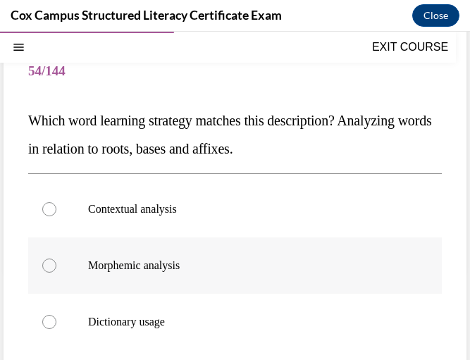
click at [252, 259] on p "Morphemic analysis" at bounding box center [247, 266] width 319 height 14
click at [56, 259] on input "Morphemic analysis" at bounding box center [49, 266] width 14 height 14
radio input "true"
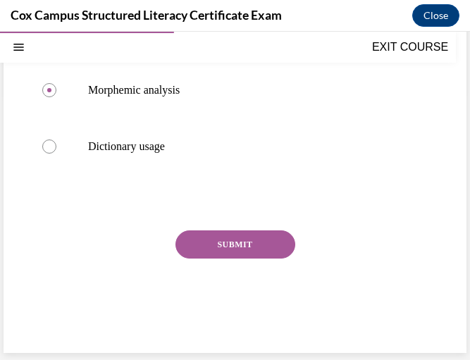
click at [233, 241] on button "SUBMIT" at bounding box center [236, 245] width 120 height 28
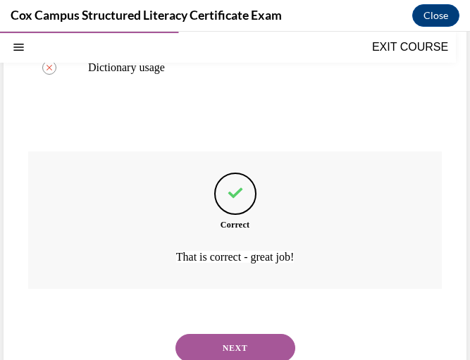
scroll to position [384, 0]
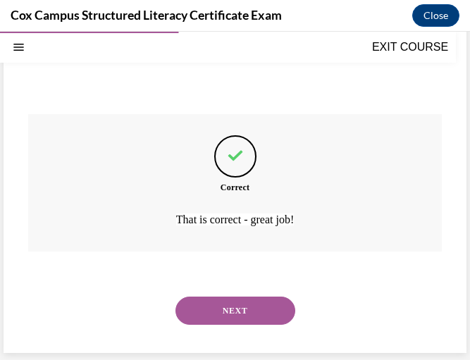
click at [231, 321] on button "NEXT" at bounding box center [236, 311] width 120 height 28
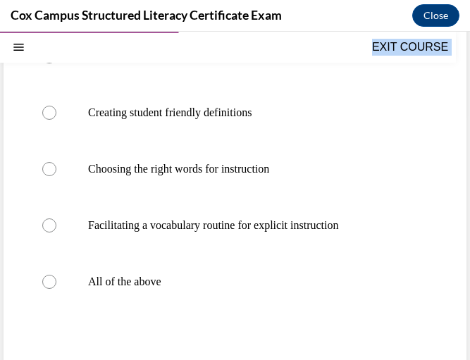
scroll to position [380, 0]
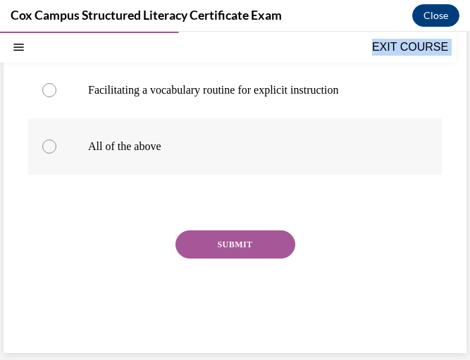
drag, startPoint x: 29, startPoint y: 212, endPoint x: 285, endPoint y: 146, distance: 264.3
click at [285, 146] on div "Question 55/144 What do you need to consider when planning to teach focus vocab…" at bounding box center [235, 51] width 414 height 590
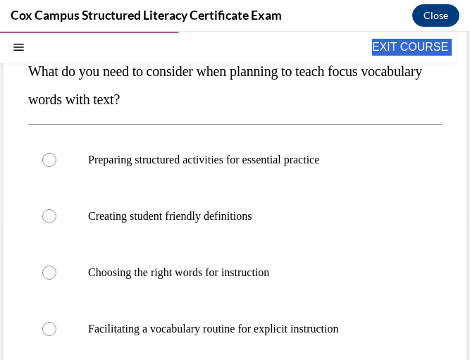
scroll to position [104, 0]
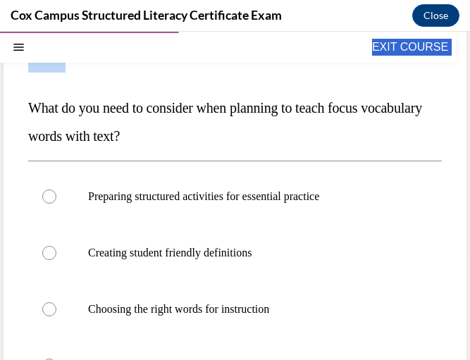
click at [355, 117] on p "What do you need to consider when planning to teach focus vocabulary words with…" at bounding box center [235, 122] width 414 height 56
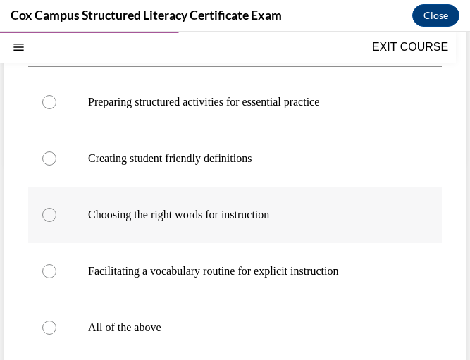
scroll to position [204, 0]
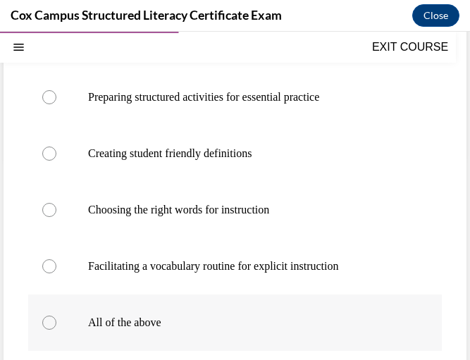
click at [174, 322] on p "All of the above" at bounding box center [247, 323] width 319 height 14
click at [56, 322] on input "All of the above" at bounding box center [49, 323] width 14 height 14
radio input "true"
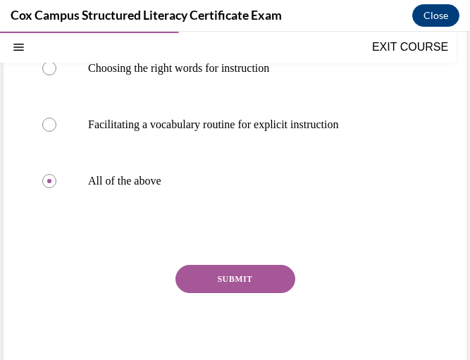
click at [231, 275] on button "SUBMIT" at bounding box center [236, 279] width 120 height 28
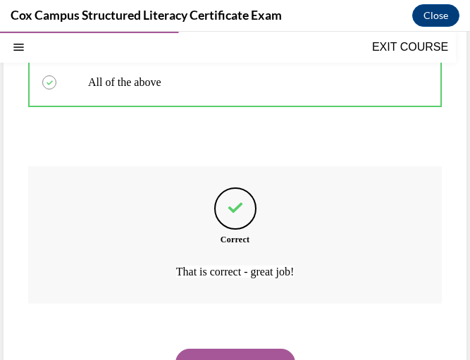
scroll to position [496, 0]
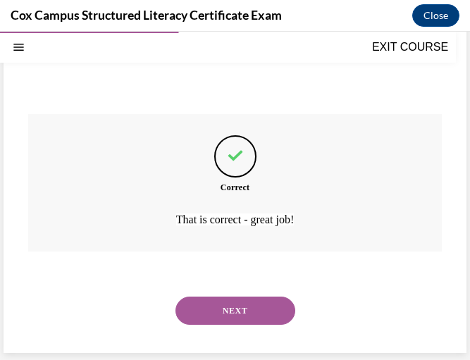
click at [228, 301] on button "NEXT" at bounding box center [236, 311] width 120 height 28
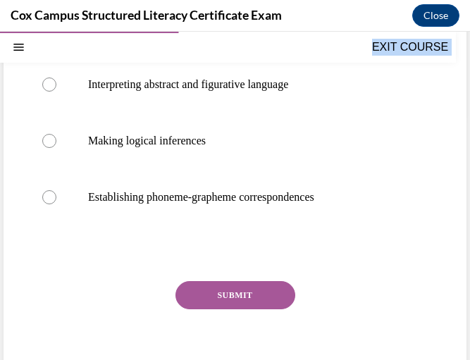
scroll to position [295, 0]
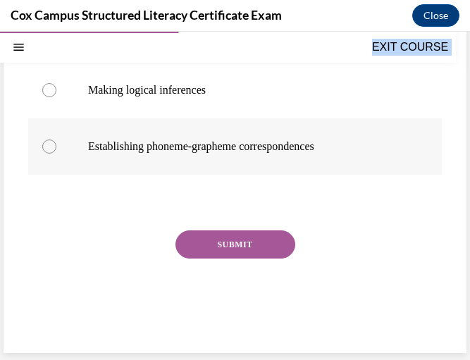
drag, startPoint x: 25, startPoint y: 208, endPoint x: 367, endPoint y: 152, distance: 347.2
click at [367, 152] on div "Question 56/144 Which of the following is NOT an example of verbal reasoning?  …" at bounding box center [235, 82] width 463 height 541
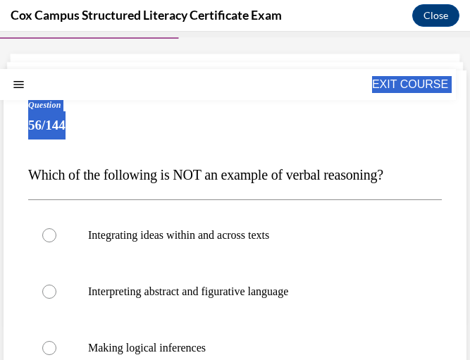
scroll to position [0, 0]
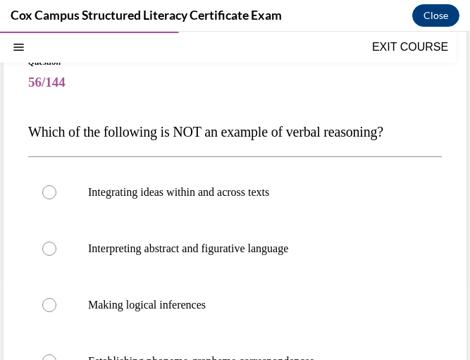
scroll to position [145, 0]
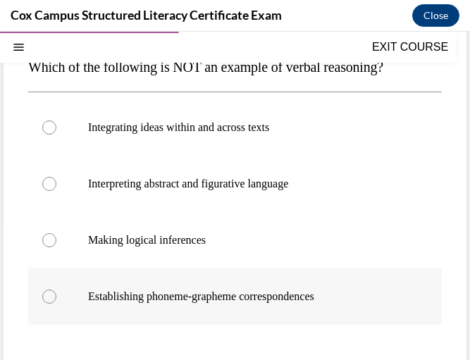
click at [215, 270] on label "Establishing phoneme-grapheme correspondences" at bounding box center [235, 297] width 414 height 56
click at [56, 290] on input "Establishing phoneme-grapheme correspondences" at bounding box center [49, 297] width 14 height 14
radio input "true"
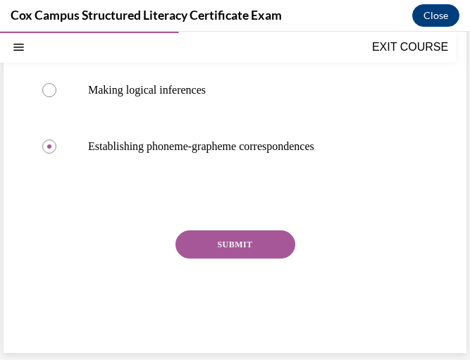
click at [244, 245] on button "SUBMIT" at bounding box center [236, 245] width 120 height 28
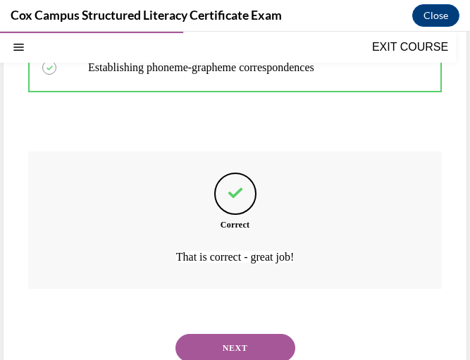
scroll to position [412, 0]
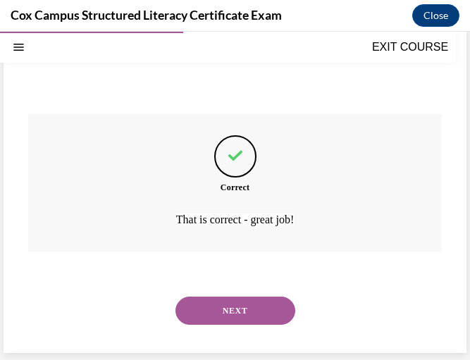
click at [211, 317] on button "NEXT" at bounding box center [236, 311] width 120 height 28
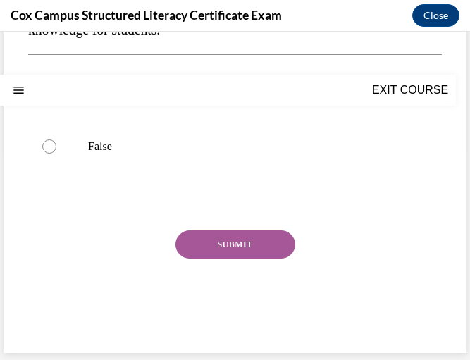
scroll to position [0, 0]
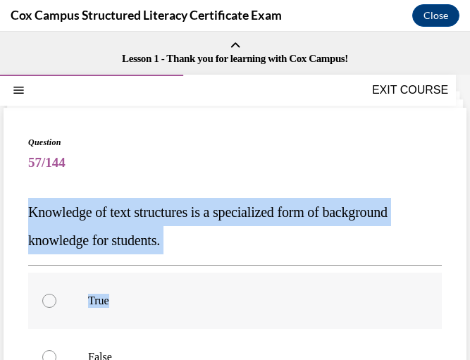
drag, startPoint x: 32, startPoint y: 208, endPoint x: 139, endPoint y: 328, distance: 160.3
click at [139, 328] on div "Question 57/144 Knowledge of text structures is a specialized form of backgroun…" at bounding box center [235, 346] width 414 height 421
drag, startPoint x: 139, startPoint y: 328, endPoint x: 31, endPoint y: 209, distance: 160.7
click at [31, 209] on span "Knowledge of text structures is a specialized form of background knowledge for …" at bounding box center [208, 226] width 360 height 44
drag, startPoint x: 27, startPoint y: 209, endPoint x: 129, endPoint y: 346, distance: 170.9
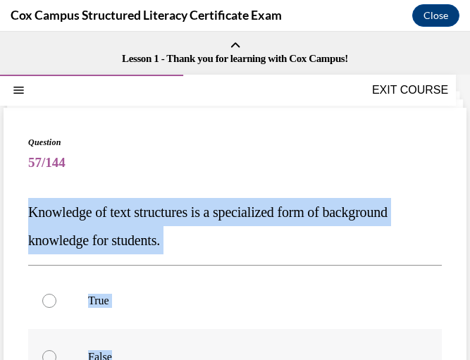
click at [129, 346] on div "Question 57/144 Knowledge of text structures is a specialized form of backgroun…" at bounding box center [235, 336] width 463 height 456
click at [247, 235] on p "Knowledge of text structures is a specialized form of background knowledge for …" at bounding box center [235, 226] width 414 height 56
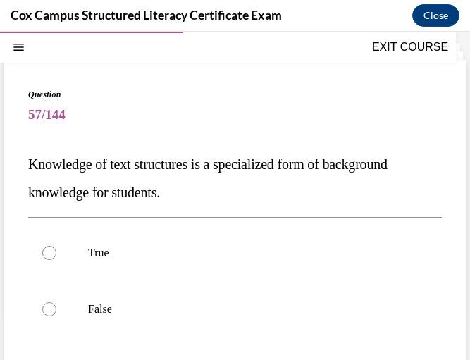
scroll to position [47, 0]
click at [163, 264] on label "True" at bounding box center [235, 253] width 414 height 56
click at [56, 260] on input "True" at bounding box center [49, 253] width 14 height 14
radio input "true"
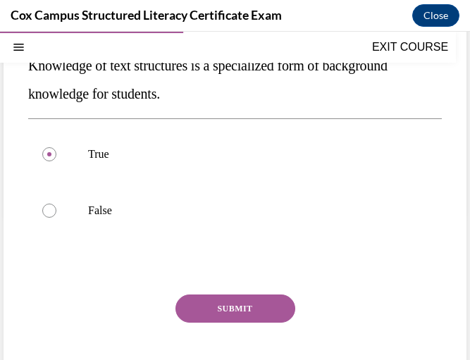
click at [216, 310] on button "SUBMIT" at bounding box center [236, 309] width 120 height 28
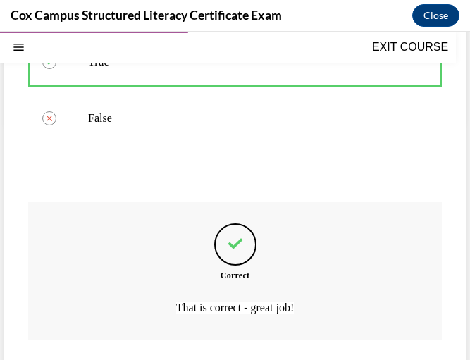
scroll to position [327, 0]
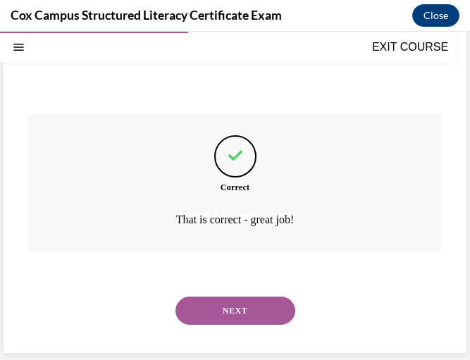
click at [221, 309] on button "NEXT" at bounding box center [236, 311] width 120 height 28
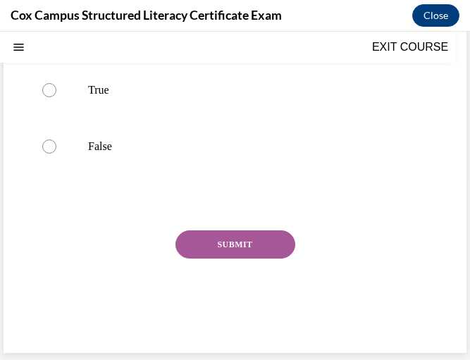
scroll to position [0, 0]
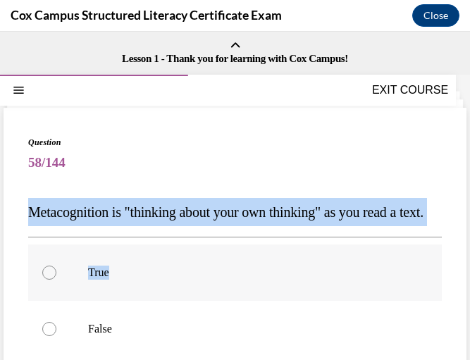
drag, startPoint x: 30, startPoint y: 208, endPoint x: 135, endPoint y: 326, distance: 157.8
click at [135, 326] on div "Question 58/144 Metacognition is "thinking about your own thinking" as you read…" at bounding box center [235, 332] width 414 height 393
click at [153, 226] on p "Metacognition is "thinking about your own thinking" as you read a text." at bounding box center [235, 212] width 414 height 28
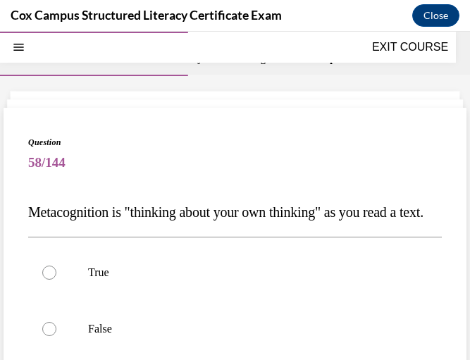
scroll to position [72, 0]
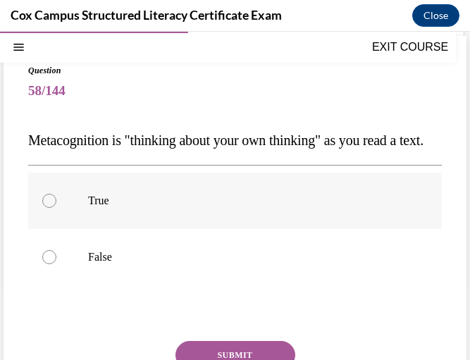
click at [173, 229] on label "True" at bounding box center [235, 201] width 414 height 56
click at [56, 208] on input "True" at bounding box center [49, 201] width 14 height 14
radio input "true"
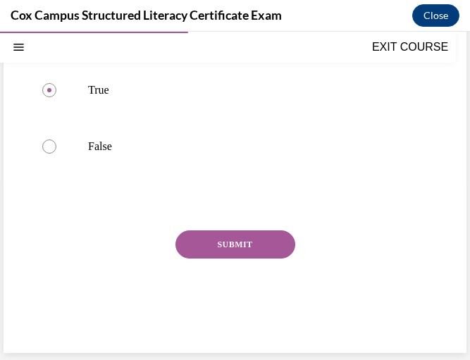
click at [223, 254] on button "SUBMIT" at bounding box center [236, 245] width 120 height 28
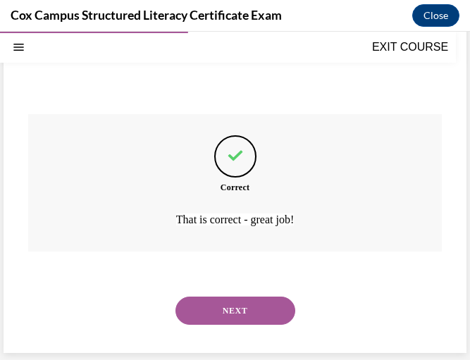
scroll to position [327, 0]
click at [208, 313] on button "NEXT" at bounding box center [236, 311] width 120 height 28
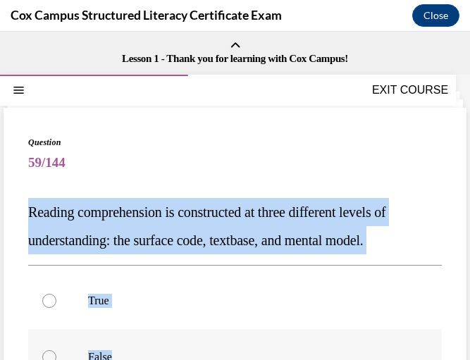
drag, startPoint x: 20, startPoint y: 208, endPoint x: 164, endPoint y: 339, distance: 194.6
click at [164, 339] on div "Question 59/144 Reading comprehension is constructed at three different levels …" at bounding box center [235, 336] width 463 height 456
click at [335, 190] on div "Question 59/144 Reading comprehension is constructed at three different levels …" at bounding box center [235, 346] width 414 height 421
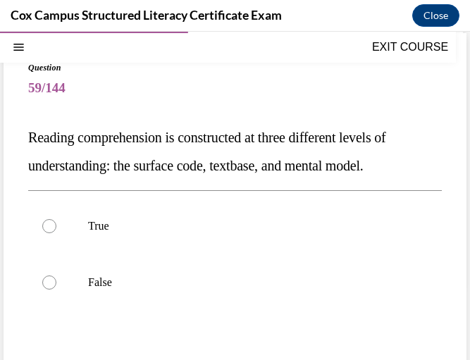
scroll to position [76, 0]
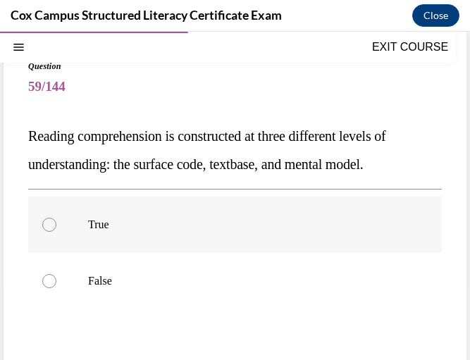
click at [137, 229] on p "True" at bounding box center [247, 225] width 319 height 14
click at [56, 229] on input "True" at bounding box center [49, 225] width 14 height 14
radio input "true"
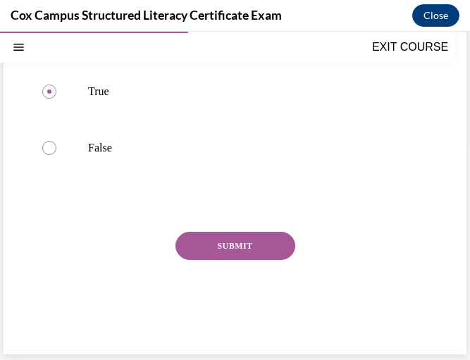
click at [253, 241] on button "SUBMIT" at bounding box center [236, 246] width 120 height 28
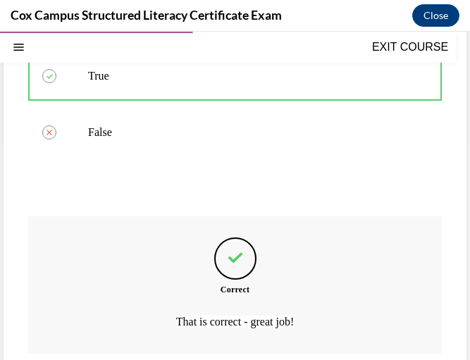
scroll to position [327, 0]
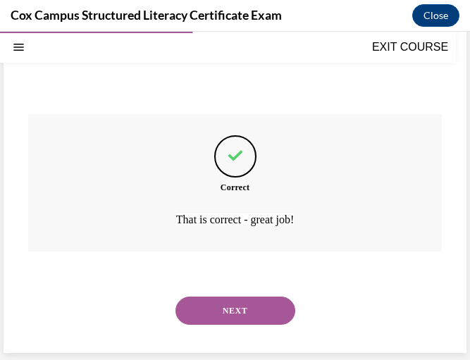
click at [244, 307] on button "NEXT" at bounding box center [236, 311] width 120 height 28
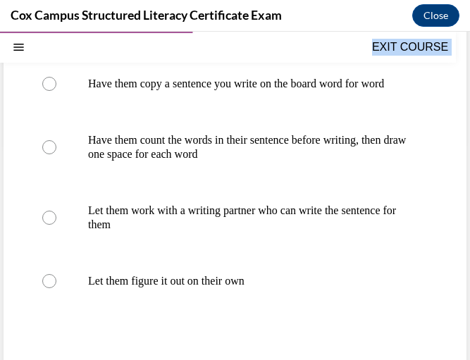
scroll to position [306, 0]
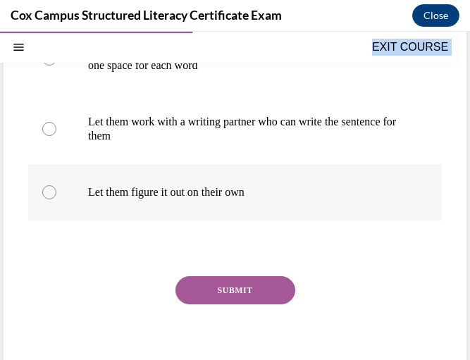
drag, startPoint x: 26, startPoint y: 204, endPoint x: 283, endPoint y: 206, distance: 256.6
click at [283, 206] on div "Question 60/144 What is an effective support you can provide for a student who …" at bounding box center [235, 100] width 463 height 597
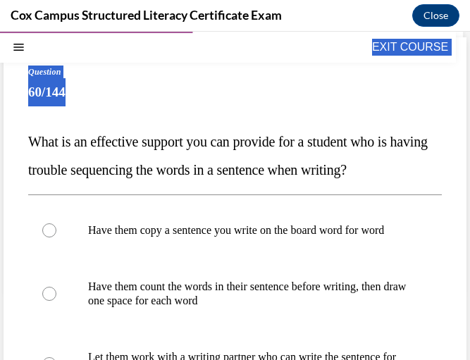
scroll to position [52, 0]
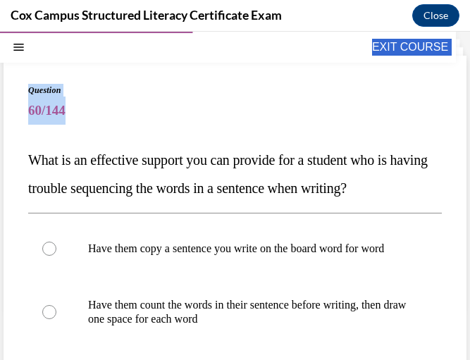
click at [246, 142] on div "Question 60/144 What is an effective support you can provide for a student who …" at bounding box center [235, 365] width 414 height 562
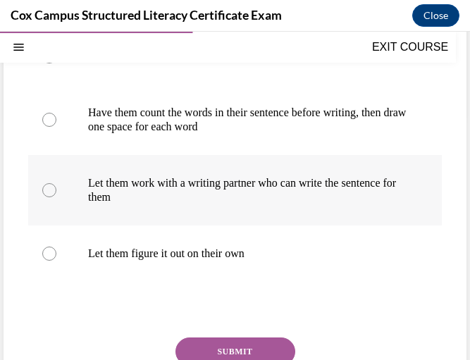
scroll to position [245, 0]
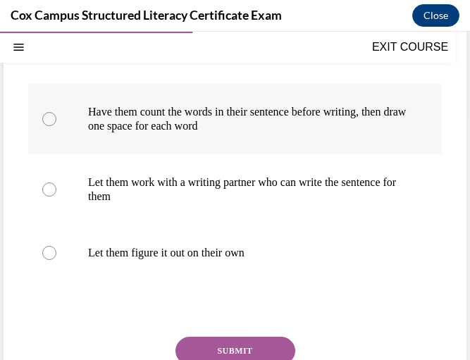
click at [178, 133] on p "Have them count the words in their sentence before writing, then draw one space…" at bounding box center [247, 119] width 319 height 28
click at [56, 126] on input "Have them count the words in their sentence before writing, then draw one space…" at bounding box center [49, 119] width 14 height 14
radio input "true"
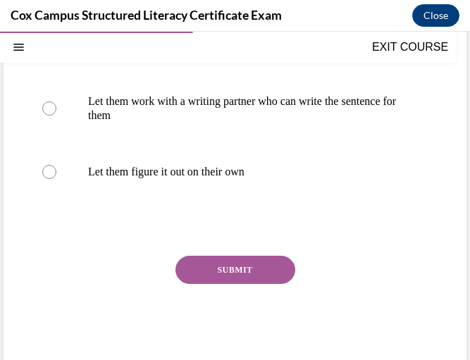
click at [216, 278] on button "SUBMIT" at bounding box center [236, 270] width 120 height 28
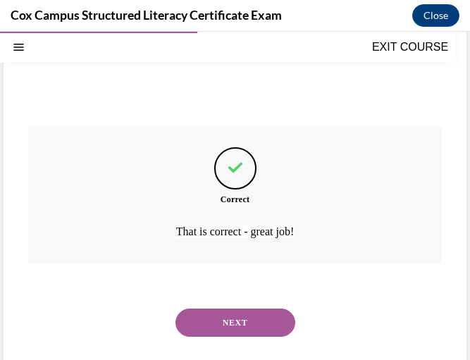
scroll to position [482, 0]
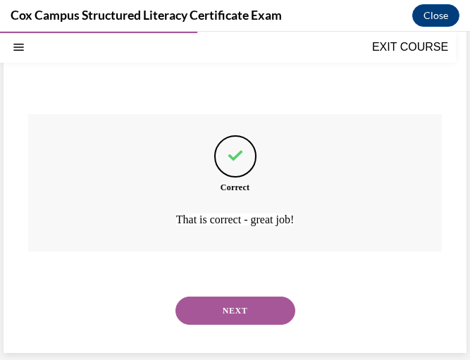
click at [219, 309] on button "NEXT" at bounding box center [236, 311] width 120 height 28
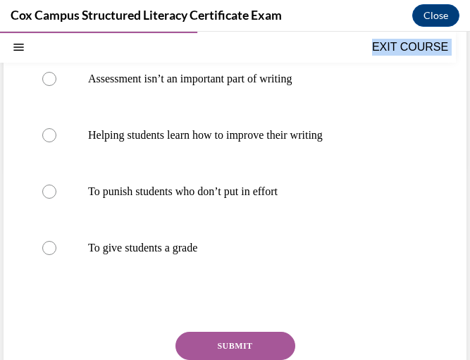
scroll to position [295, 0]
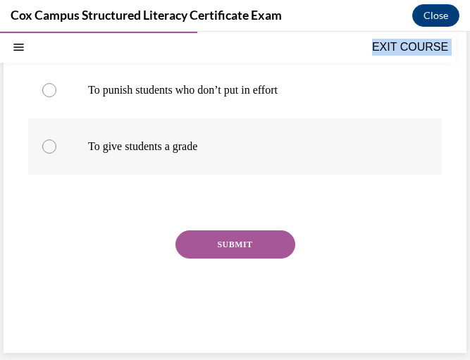
drag, startPoint x: 24, startPoint y: 210, endPoint x: 262, endPoint y: 164, distance: 242.8
click at [262, 164] on div "Question 61/144 What is the most important purpose of assessment in writing?   …" at bounding box center [235, 82] width 463 height 541
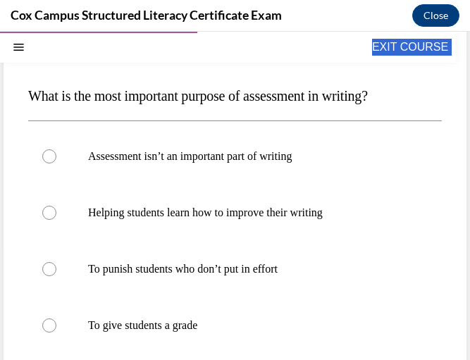
scroll to position [116, 0]
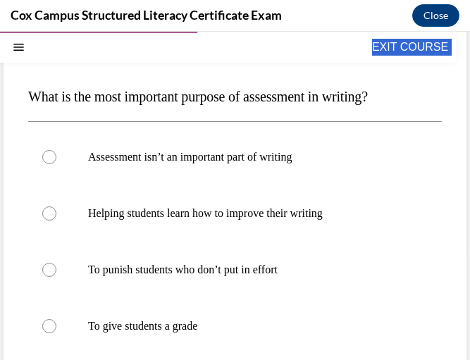
click at [272, 97] on span "What is the most important purpose of assessment in writing?" at bounding box center [198, 97] width 340 height 16
click at [211, 220] on p "Helping students learn how to improve their writing" at bounding box center [247, 214] width 319 height 14
click at [56, 220] on input "Helping students learn how to improve their writing" at bounding box center [49, 214] width 14 height 14
radio input "true"
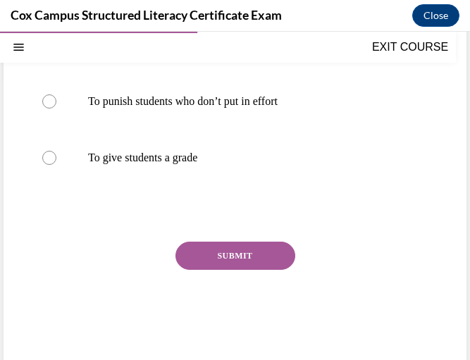
click at [229, 258] on button "SUBMIT" at bounding box center [236, 256] width 120 height 28
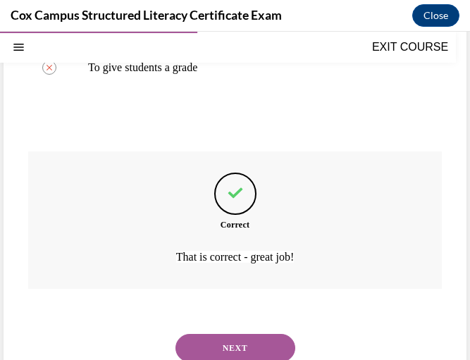
scroll to position [412, 0]
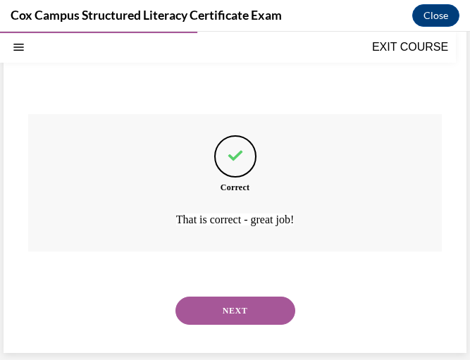
click at [226, 302] on button "NEXT" at bounding box center [236, 311] width 120 height 28
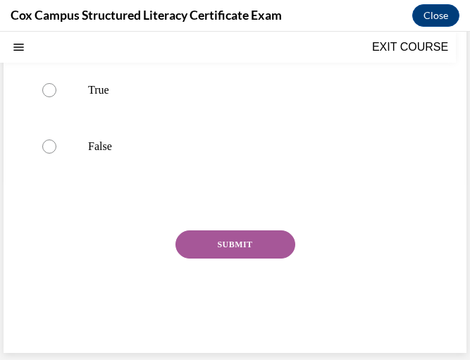
scroll to position [0, 0]
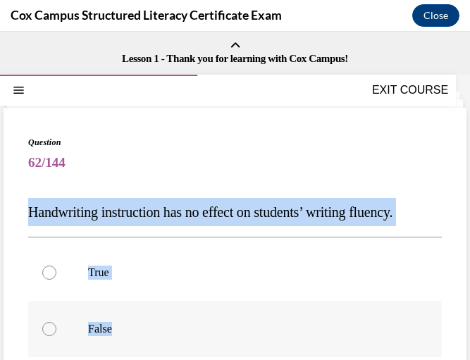
drag, startPoint x: 29, startPoint y: 213, endPoint x: 129, endPoint y: 343, distance: 164.4
click at [129, 343] on div "Question 62/144 Handwriting instruction has no effect on students’ writing flue…" at bounding box center [235, 332] width 414 height 393
click at [209, 226] on p "Handwriting instruction has no effect on students’ writing fluency." at bounding box center [235, 212] width 414 height 28
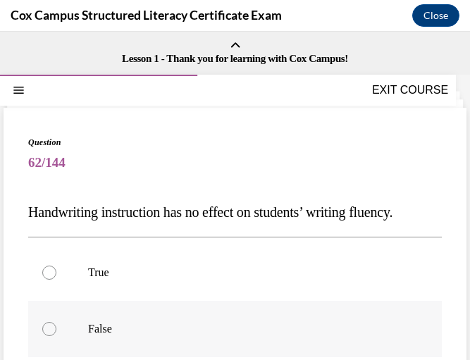
click at [111, 350] on label "False" at bounding box center [235, 329] width 414 height 56
click at [56, 336] on input "False" at bounding box center [49, 329] width 14 height 14
radio input "true"
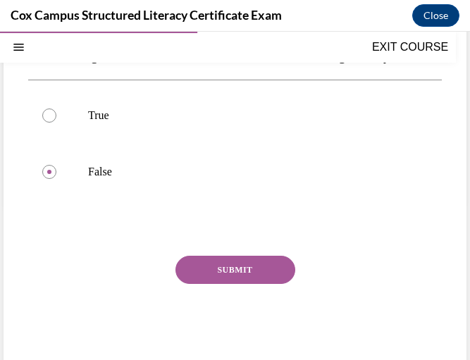
click at [211, 284] on button "SUBMIT" at bounding box center [236, 270] width 120 height 28
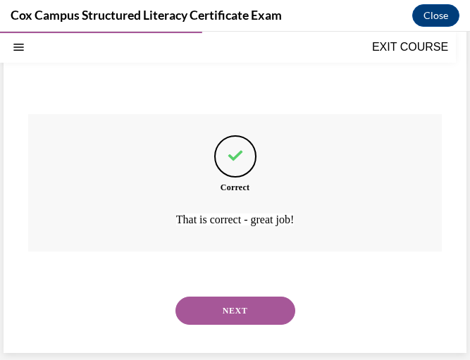
scroll to position [327, 0]
click at [211, 312] on button "NEXT" at bounding box center [236, 311] width 120 height 28
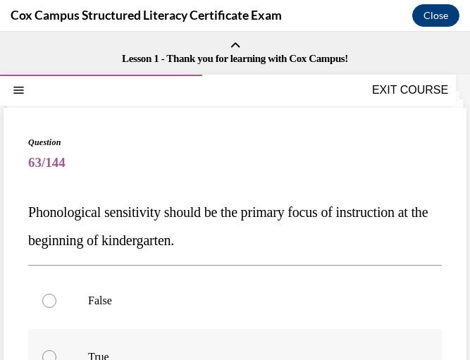
drag, startPoint x: 25, startPoint y: 211, endPoint x: 142, endPoint y: 345, distance: 177.4
click at [142, 345] on div "Question 63/144 Phonological sensitivity should be the primary focus of instruc…" at bounding box center [235, 336] width 463 height 456
click at [204, 211] on span "Phonological sensitivity should be the primary focus of instruction at the begi…" at bounding box center [228, 226] width 400 height 44
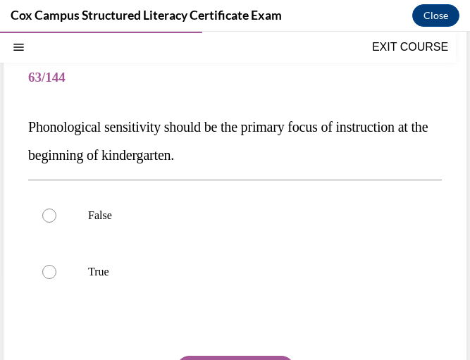
scroll to position [90, 0]
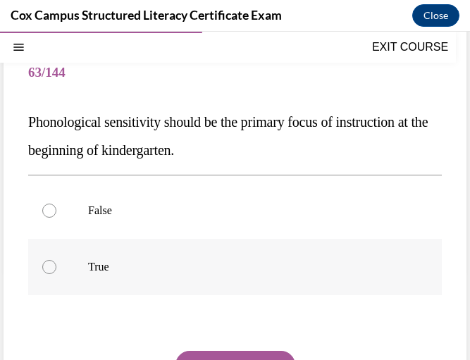
click at [138, 262] on p "True" at bounding box center [247, 267] width 319 height 14
click at [56, 262] on input "True" at bounding box center [49, 267] width 14 height 14
radio input "true"
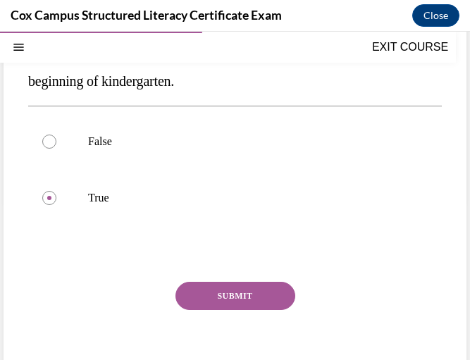
click at [212, 284] on button "SUBMIT" at bounding box center [236, 296] width 120 height 28
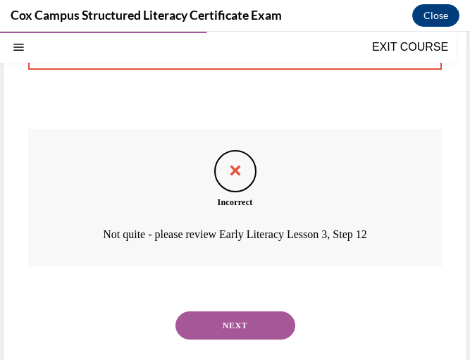
scroll to position [312, 0]
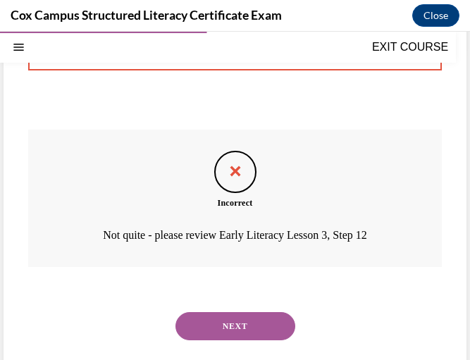
click at [225, 333] on button "NEXT" at bounding box center [236, 326] width 120 height 28
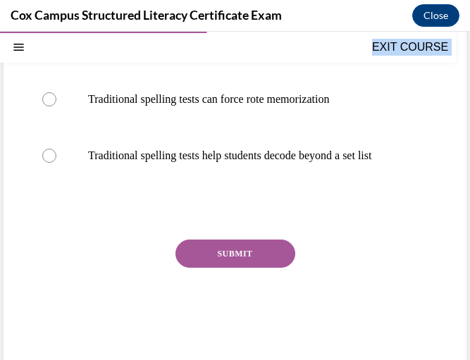
scroll to position [366, 0]
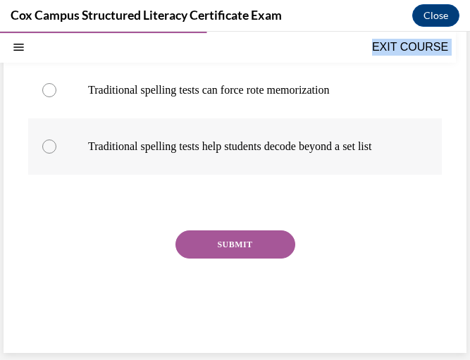
drag, startPoint x: 28, startPoint y: 212, endPoint x: 266, endPoint y: 157, distance: 243.9
click at [266, 157] on div "Question 64/144 Why aren’t traditional spelling tests recommended in explicit a…" at bounding box center [235, 72] width 414 height 548
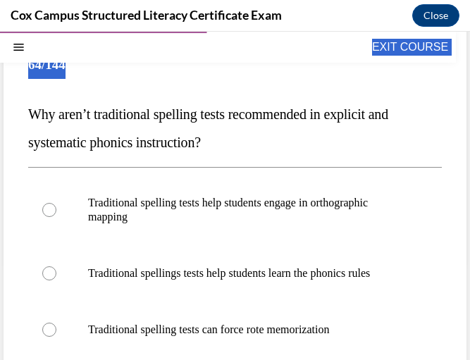
scroll to position [97, 0]
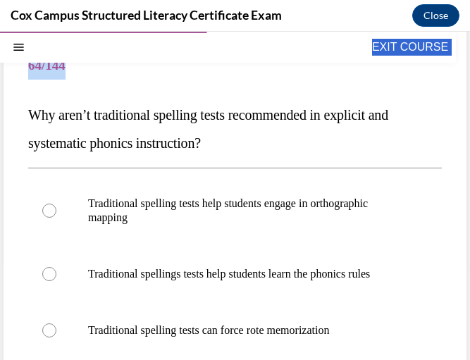
click at [274, 96] on div "Question 64/144 Why aren’t traditional spelling tests recommended in explicit a…" at bounding box center [235, 313] width 414 height 548
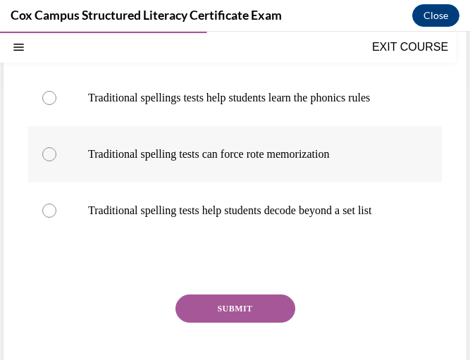
scroll to position [274, 0]
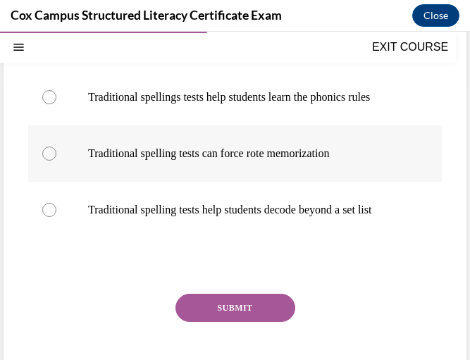
click at [273, 179] on label "Traditional spelling tests can force rote memorization" at bounding box center [235, 153] width 414 height 56
click at [56, 161] on input "Traditional spelling tests can force rote memorization" at bounding box center [49, 154] width 14 height 14
radio input "true"
click at [254, 322] on button "SUBMIT" at bounding box center [236, 308] width 120 height 28
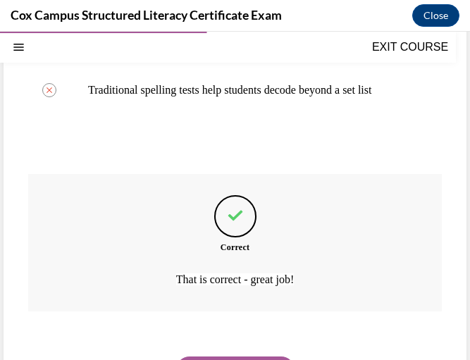
scroll to position [482, 0]
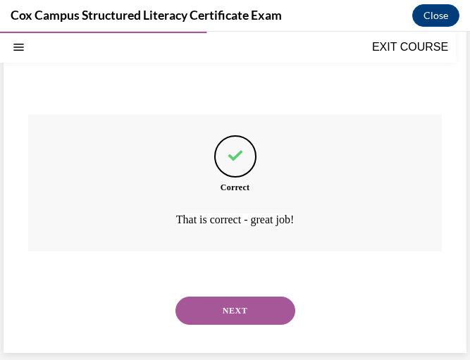
click at [252, 321] on button "NEXT" at bounding box center [236, 311] width 120 height 28
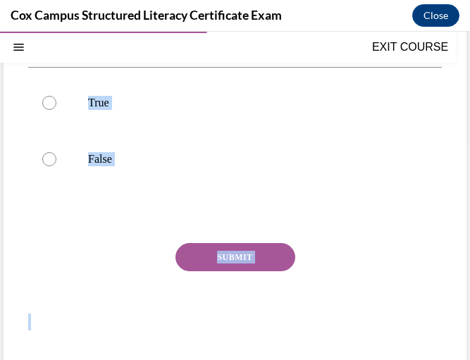
scroll to position [239, 0]
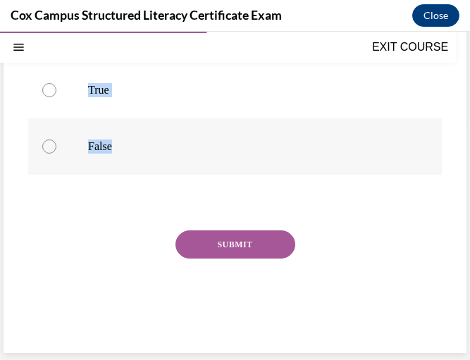
drag, startPoint x: 27, startPoint y: 209, endPoint x: 216, endPoint y: 149, distance: 198.2
click at [216, 149] on div "Question 65/144 As students are working to master writing skills, they must als…" at bounding box center [235, 111] width 463 height 484
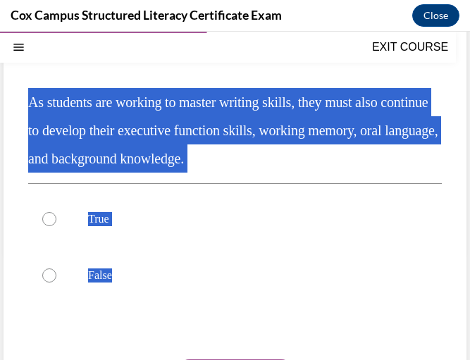
scroll to position [109, 0]
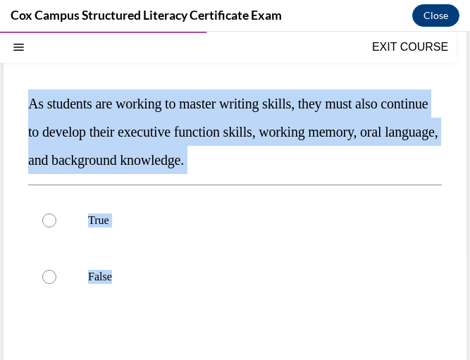
click at [281, 145] on p "As students are working to master writing skills, they must also continue to de…" at bounding box center [235, 132] width 414 height 85
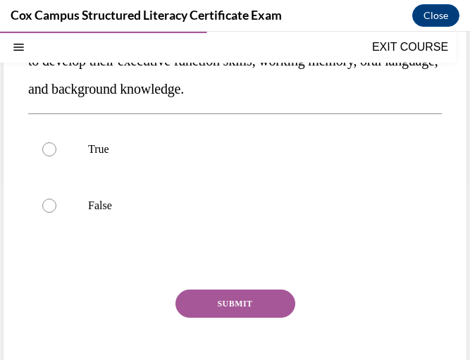
scroll to position [180, 0]
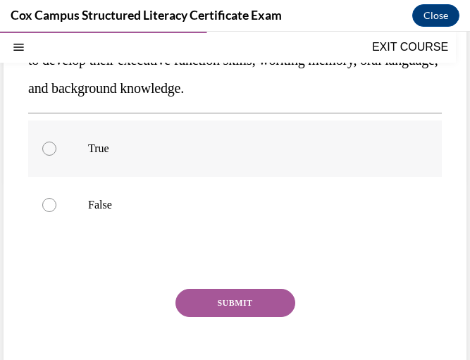
click at [223, 150] on p "True" at bounding box center [247, 149] width 319 height 14
click at [56, 150] on input "True" at bounding box center [49, 149] width 14 height 14
radio input "true"
click at [235, 297] on button "SUBMIT" at bounding box center [236, 303] width 120 height 28
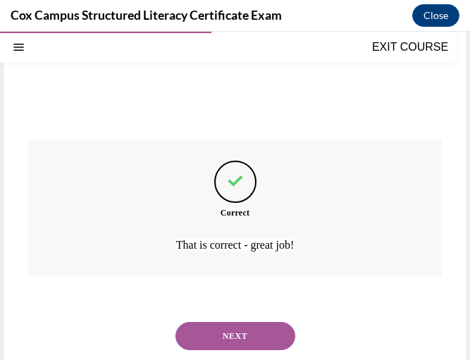
scroll to position [355, 0]
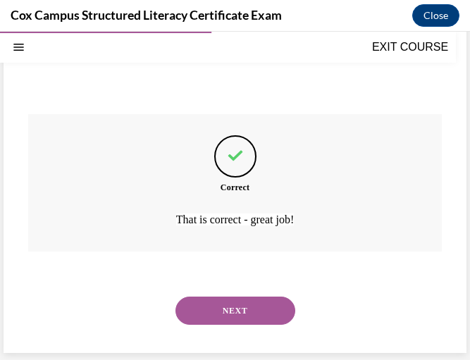
click at [231, 309] on button "NEXT" at bounding box center [236, 311] width 120 height 28
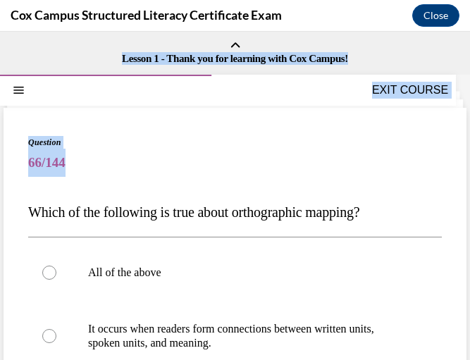
scroll to position [338, 0]
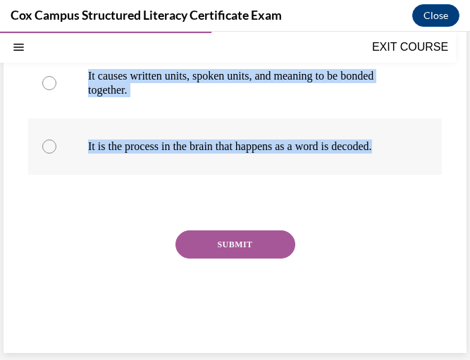
drag, startPoint x: 27, startPoint y: 211, endPoint x: 376, endPoint y: 147, distance: 354.8
click at [376, 147] on div "Question 66/144 Which of the following is true about orthographic mapping? All …" at bounding box center [235, 68] width 463 height 569
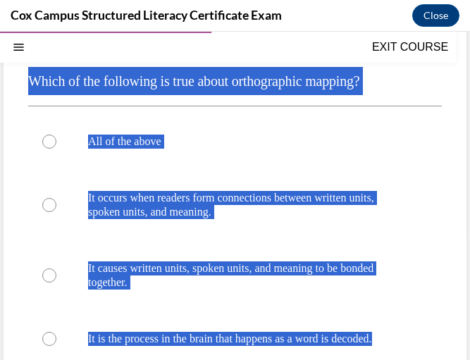
scroll to position [124, 0]
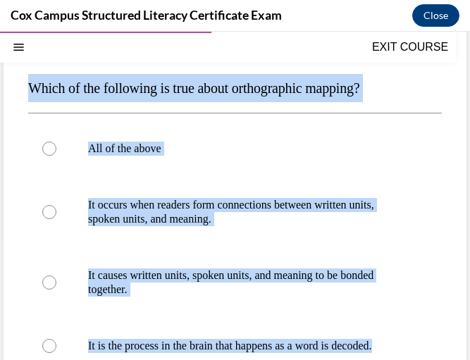
click at [317, 94] on span "Which of the following is true about orthographic mapping?" at bounding box center [194, 88] width 332 height 16
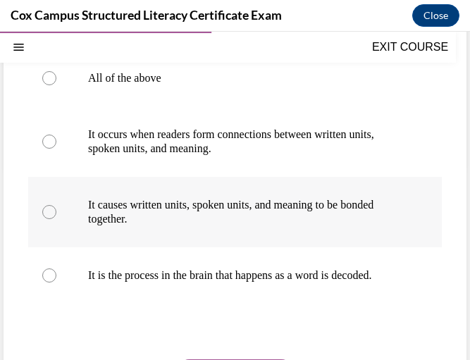
scroll to position [196, 0]
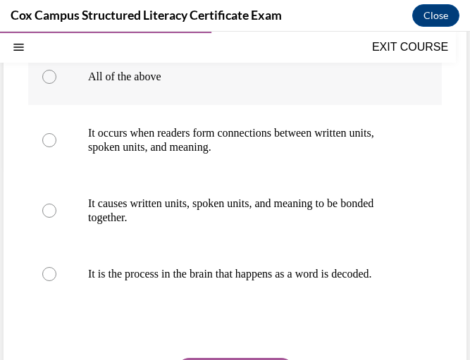
click at [245, 79] on p "All of the above" at bounding box center [247, 77] width 319 height 14
click at [56, 79] on input "All of the above" at bounding box center [49, 77] width 14 height 14
radio input "true"
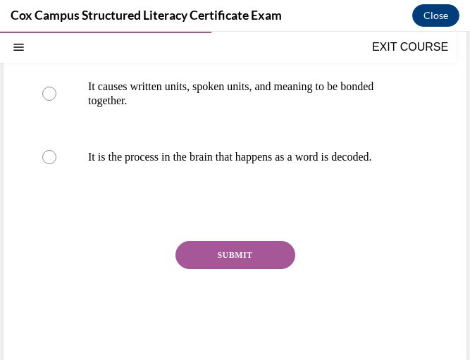
click at [240, 266] on button "SUBMIT" at bounding box center [236, 255] width 120 height 28
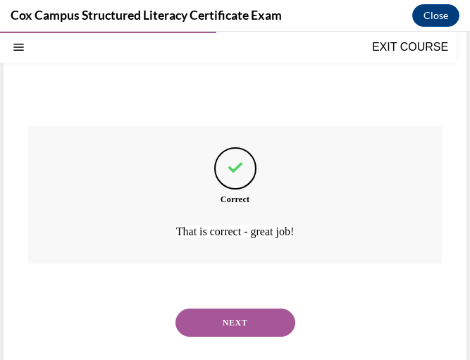
scroll to position [454, 0]
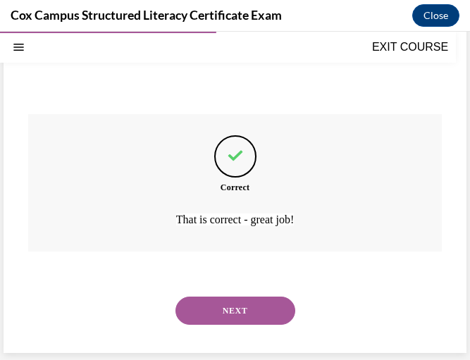
click at [231, 314] on button "NEXT" at bounding box center [236, 311] width 120 height 28
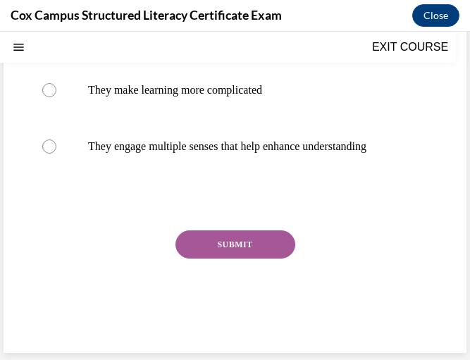
scroll to position [0, 0]
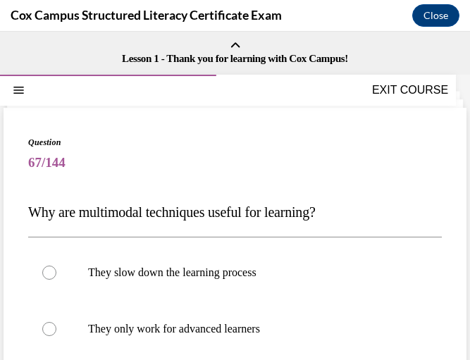
click at [37, 204] on p "Why are multimodal techniques useful for learning?" at bounding box center [235, 212] width 414 height 28
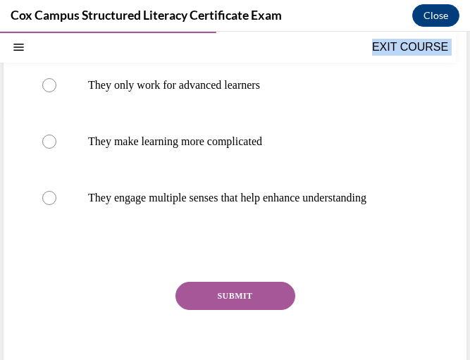
scroll to position [309, 0]
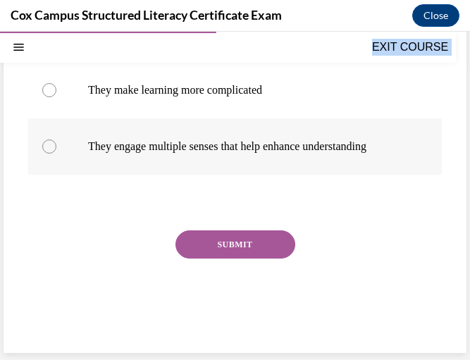
drag, startPoint x: 31, startPoint y: 209, endPoint x: 287, endPoint y: 152, distance: 262.2
click at [287, 152] on div "Question 67/144 Why are multimodal techniques useful for learning? They slow do…" at bounding box center [235, 93] width 414 height 505
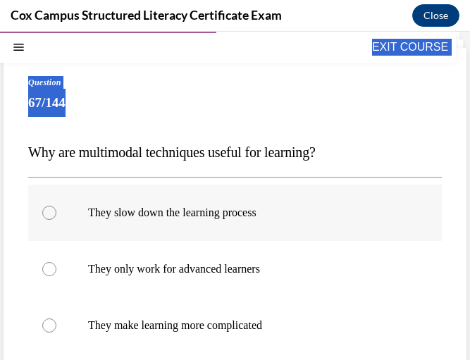
scroll to position [55, 0]
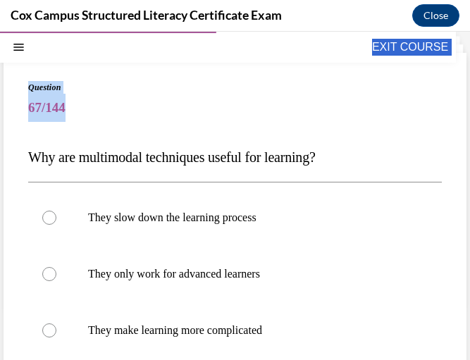
click at [318, 173] on div "Question 67/144 Why are multimodal techniques useful for learning? They slow do…" at bounding box center [235, 333] width 414 height 505
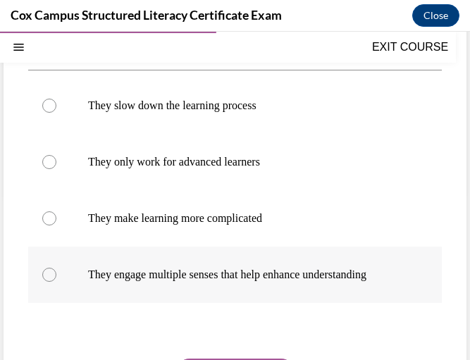
click at [250, 280] on p "They engage multiple senses that help enhance understanding" at bounding box center [247, 275] width 319 height 14
click at [56, 280] on input "They engage multiple senses that help enhance understanding" at bounding box center [49, 275] width 14 height 14
radio input "true"
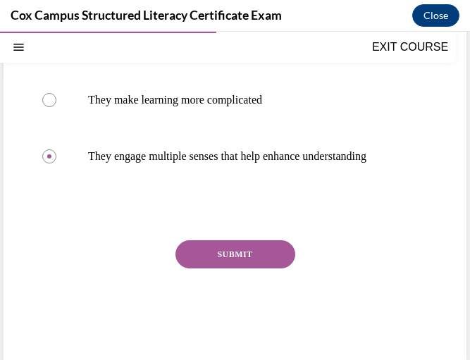
click at [242, 269] on button "SUBMIT" at bounding box center [236, 254] width 120 height 28
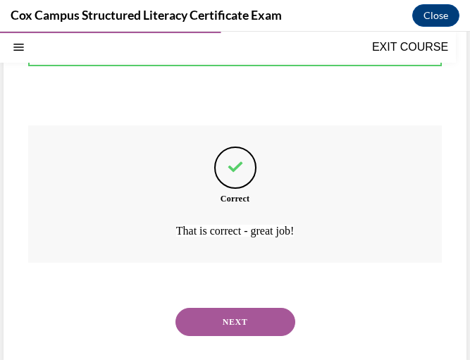
scroll to position [426, 0]
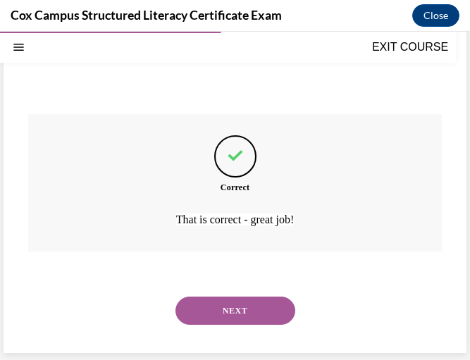
click at [235, 317] on button "NEXT" at bounding box center [236, 311] width 120 height 28
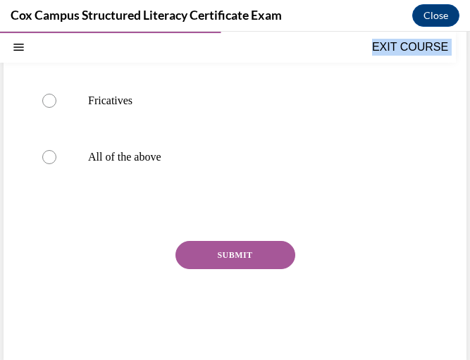
scroll to position [324, 0]
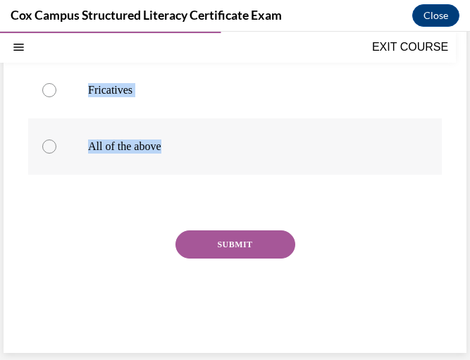
drag, startPoint x: 28, startPoint y: 209, endPoint x: 226, endPoint y: 151, distance: 206.6
click at [226, 151] on div "Question 68/144 A student writes "jaz" for jazz and "tos" for toss on an encodi…" at bounding box center [235, 79] width 414 height 534
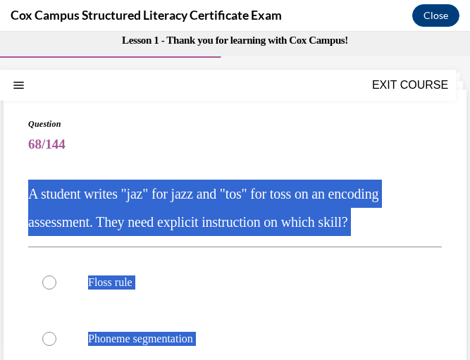
scroll to position [0, 0]
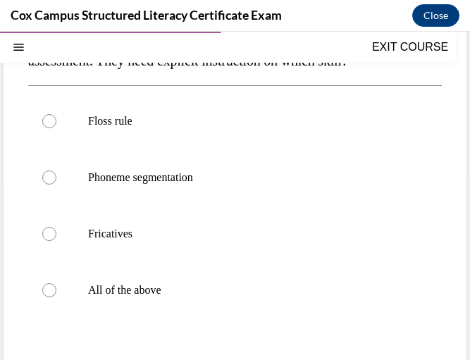
scroll to position [180, 0]
click at [197, 132] on label "Floss rule" at bounding box center [235, 120] width 414 height 56
click at [56, 128] on input "Floss rule" at bounding box center [49, 121] width 14 height 14
radio input "true"
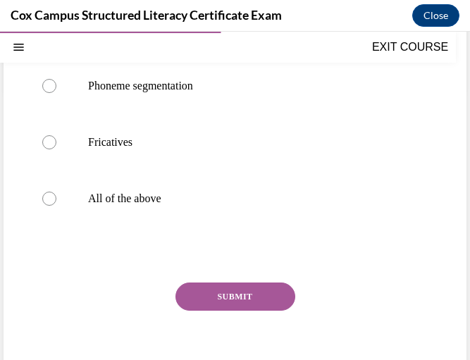
click at [227, 309] on button "SUBMIT" at bounding box center [236, 297] width 120 height 28
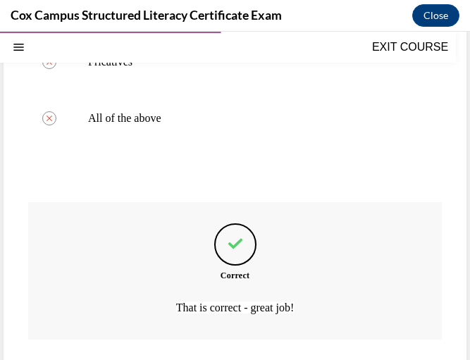
scroll to position [440, 0]
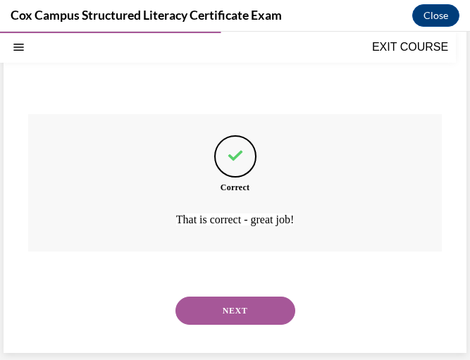
click at [225, 307] on button "NEXT" at bounding box center [236, 311] width 120 height 28
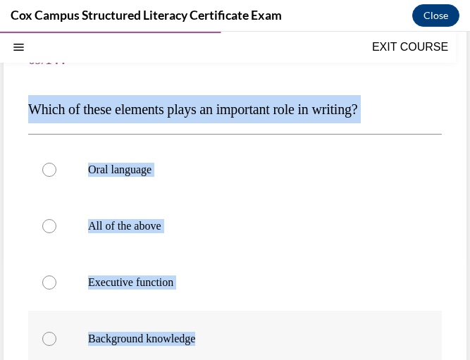
scroll to position [165, 0]
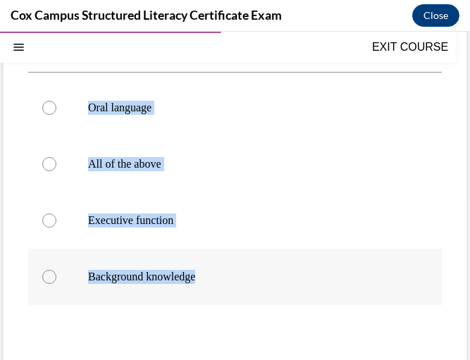
drag, startPoint x: 30, startPoint y: 210, endPoint x: 223, endPoint y: 271, distance: 202.7
click at [223, 271] on div "Question 69/144 Which of these elements plays an important role in writing?   O…" at bounding box center [235, 223] width 414 height 505
click at [223, 271] on p "Background knowledge" at bounding box center [247, 277] width 319 height 14
click at [56, 271] on input "Background knowledge" at bounding box center [49, 277] width 14 height 14
radio input "true"
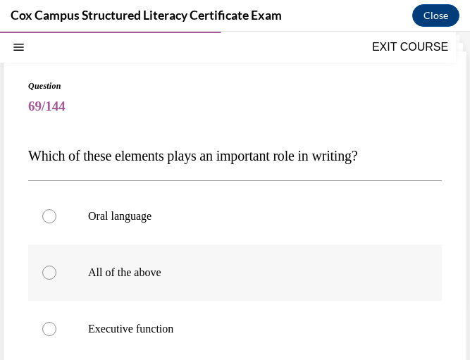
scroll to position [53, 0]
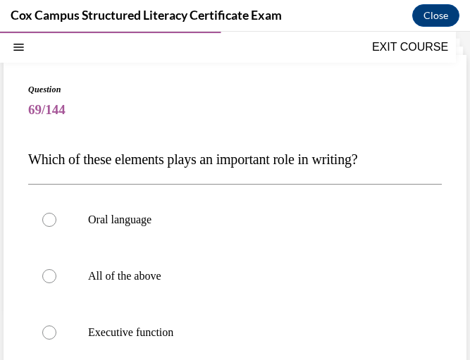
click at [251, 142] on div "Question 69/144 Which of these elements plays an important role in writing?   O…" at bounding box center [235, 335] width 414 height 505
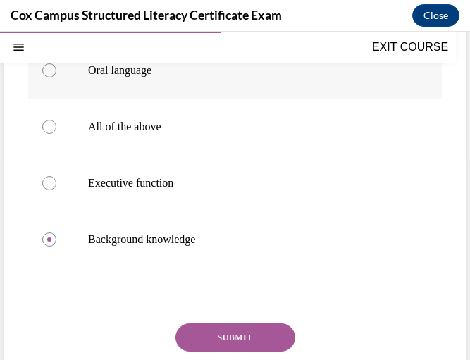
scroll to position [209, 0]
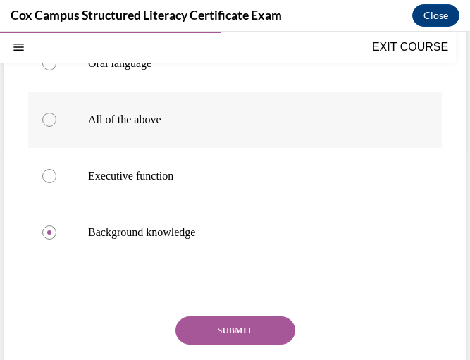
click at [190, 130] on label "All of the above" at bounding box center [235, 120] width 414 height 56
click at [56, 127] on input "All of the above" at bounding box center [49, 120] width 14 height 14
radio input "true"
click at [204, 322] on button "SUBMIT" at bounding box center [236, 331] width 120 height 28
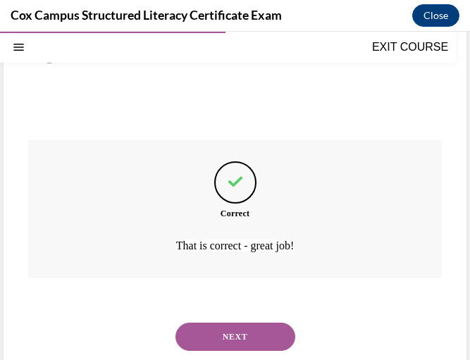
scroll to position [412, 0]
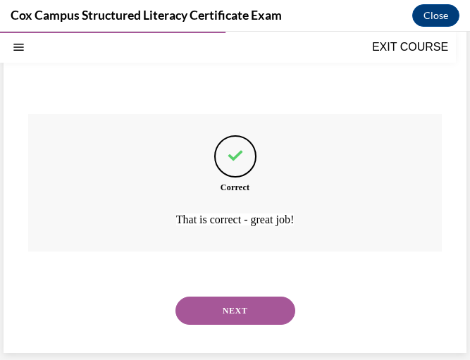
click at [197, 320] on button "NEXT" at bounding box center [236, 311] width 120 height 28
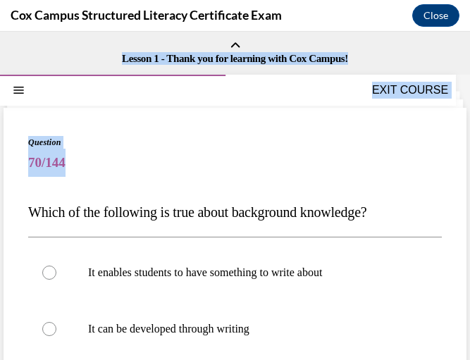
scroll to position [295, 0]
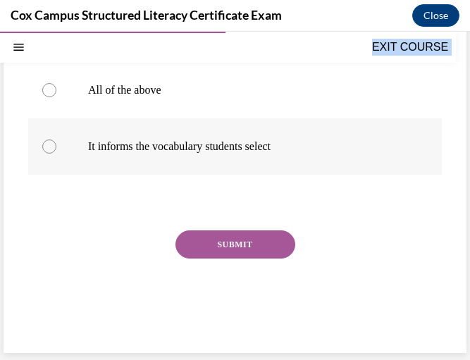
drag, startPoint x: 27, startPoint y: 207, endPoint x: 302, endPoint y: 164, distance: 278.3
click at [302, 164] on div "Question 70/144 Which of the following is true about background knowledge? It e…" at bounding box center [235, 82] width 463 height 541
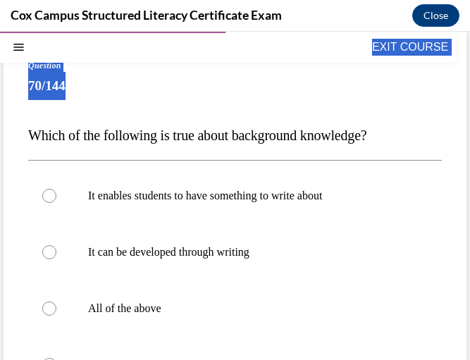
scroll to position [76, 0]
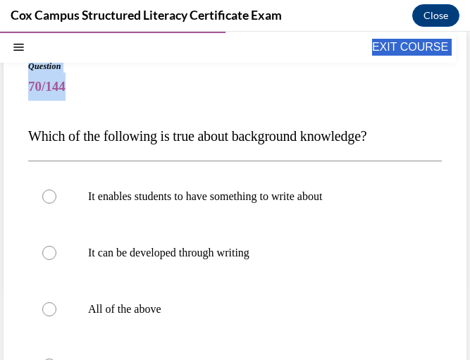
click at [265, 141] on span "Which of the following is true about background knowledge?" at bounding box center [197, 136] width 339 height 16
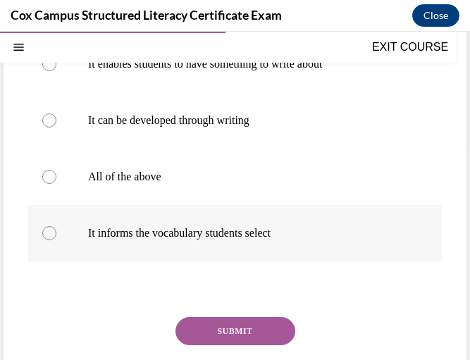
scroll to position [209, 0]
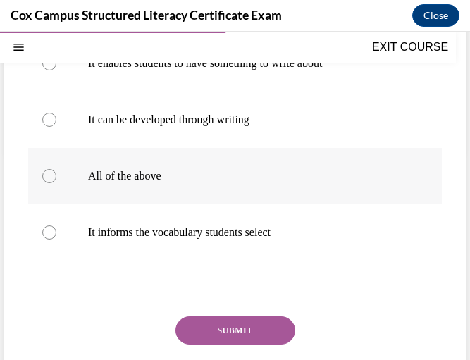
click at [190, 201] on label "All of the above" at bounding box center [235, 176] width 414 height 56
click at [56, 183] on input "All of the above" at bounding box center [49, 176] width 14 height 14
radio input "true"
click at [225, 336] on button "SUBMIT" at bounding box center [236, 331] width 120 height 28
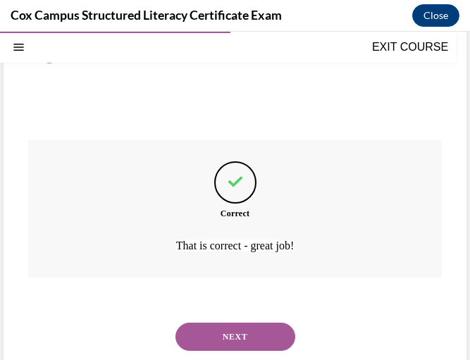
scroll to position [412, 0]
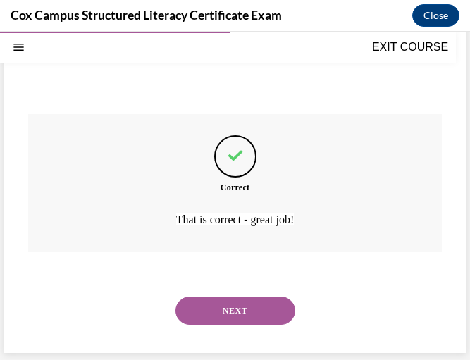
click at [226, 314] on button "NEXT" at bounding box center [236, 311] width 120 height 28
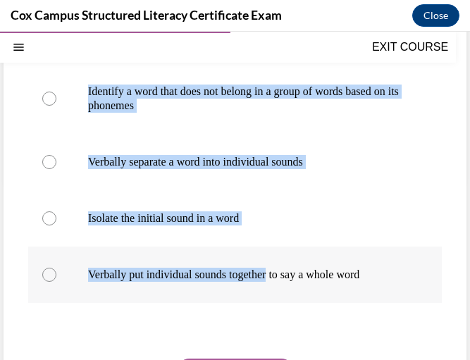
scroll to position [188, 0]
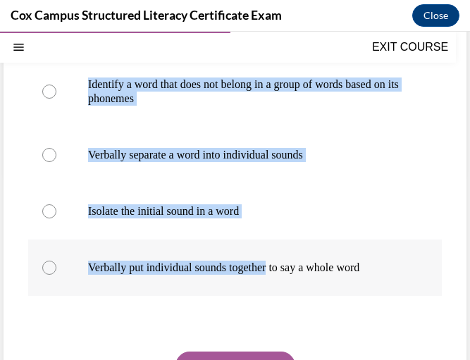
drag, startPoint x: 26, startPoint y: 204, endPoint x: 407, endPoint y: 278, distance: 387.9
click at [407, 278] on div "Question 71/144 Phoneme segmentation is the ability to: Identify a word that do…" at bounding box center [235, 197] width 463 height 555
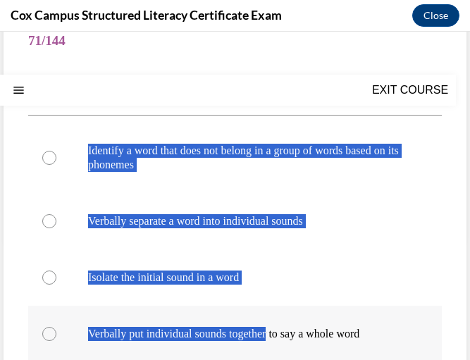
scroll to position [0, 0]
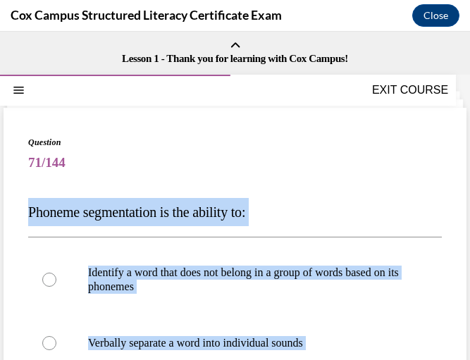
click at [293, 217] on p "Phoneme segmentation is the ability to:" at bounding box center [235, 212] width 414 height 28
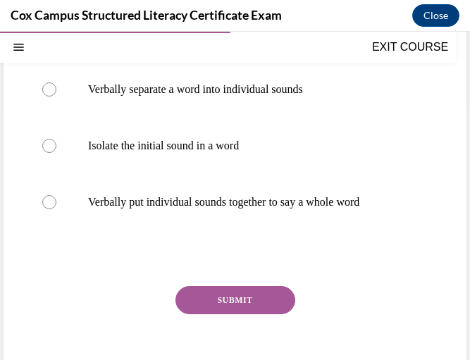
scroll to position [255, 0]
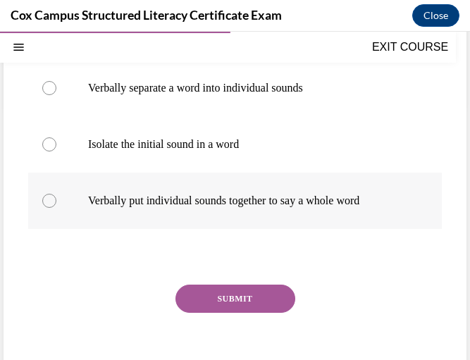
click at [251, 207] on p "Verbally put individual sounds together to say a whole word" at bounding box center [247, 201] width 319 height 14
click at [56, 207] on input "Verbally put individual sounds together to say a whole word" at bounding box center [49, 201] width 14 height 14
radio input "true"
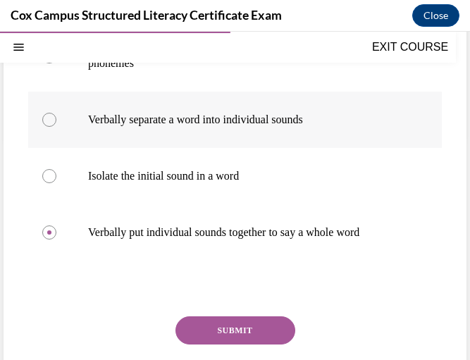
click at [215, 127] on label "Verbally separate a word into individual sounds" at bounding box center [235, 120] width 414 height 56
click at [56, 127] on input "Verbally separate a word into individual sounds" at bounding box center [49, 120] width 14 height 14
radio input "true"
click at [221, 321] on button "SUBMIT" at bounding box center [236, 331] width 120 height 28
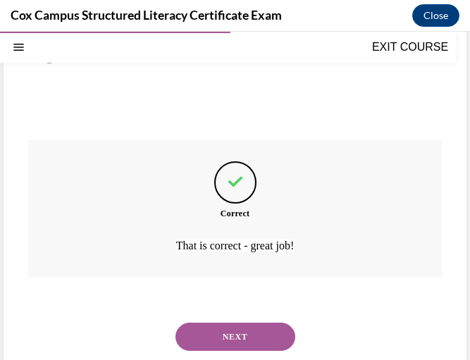
scroll to position [426, 0]
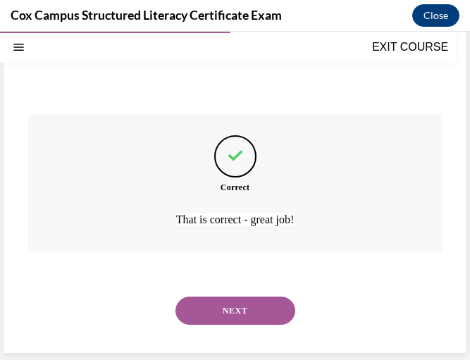
click at [227, 307] on button "NEXT" at bounding box center [236, 311] width 120 height 28
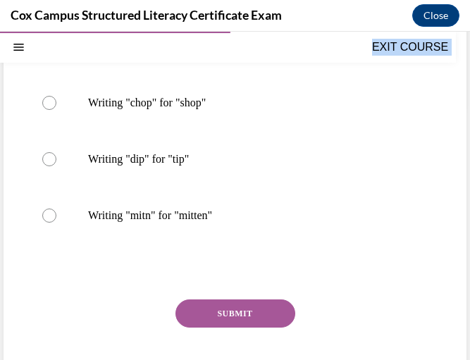
scroll to position [324, 0]
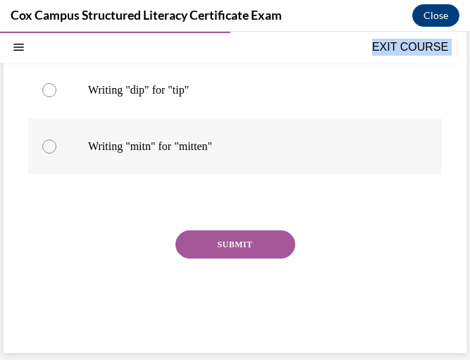
drag, startPoint x: 25, startPoint y: 203, endPoint x: 330, endPoint y: 150, distance: 309.1
click at [330, 150] on div "Question 72/144 Which of the following misspellings is phonetically accurate an…" at bounding box center [235, 68] width 463 height 569
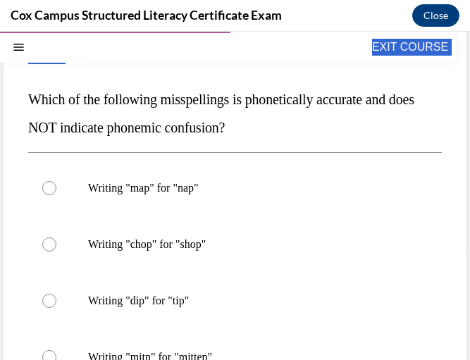
scroll to position [109, 0]
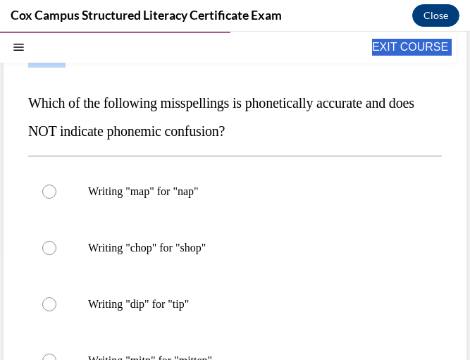
click at [276, 115] on p "Which of the following misspellings is phonetically accurate and does NOT indic…" at bounding box center [235, 117] width 414 height 56
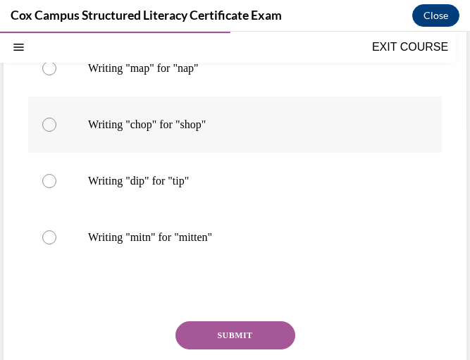
scroll to position [233, 0]
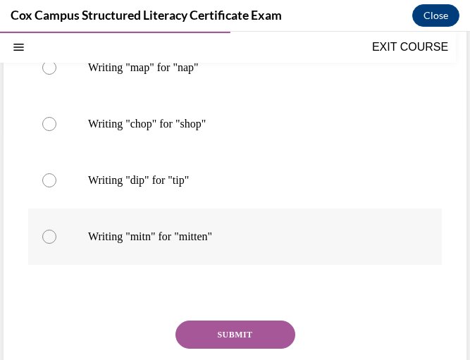
click at [195, 255] on label "Writing "mitn" for "mitten"" at bounding box center [235, 237] width 414 height 56
click at [56, 244] on input "Writing "mitn" for "mitten"" at bounding box center [49, 237] width 14 height 14
radio input "true"
click at [220, 331] on button "SUBMIT" at bounding box center [236, 335] width 120 height 28
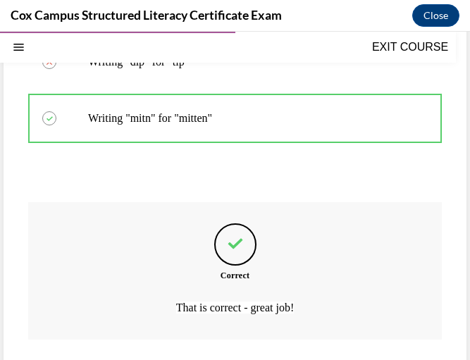
scroll to position [440, 0]
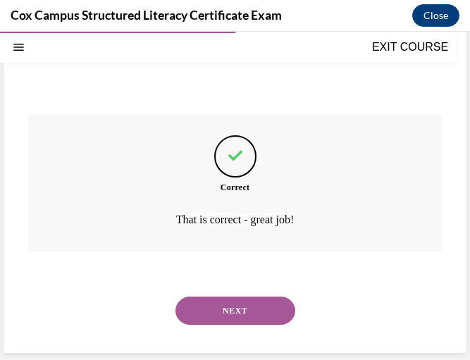
click at [244, 322] on button "NEXT" at bounding box center [236, 311] width 120 height 28
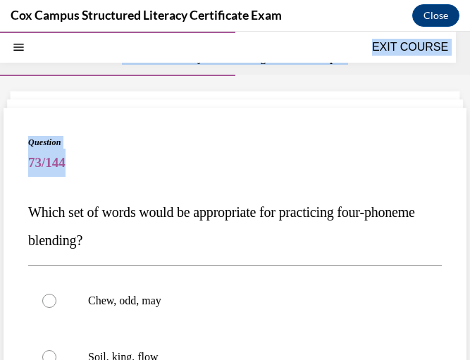
scroll to position [324, 0]
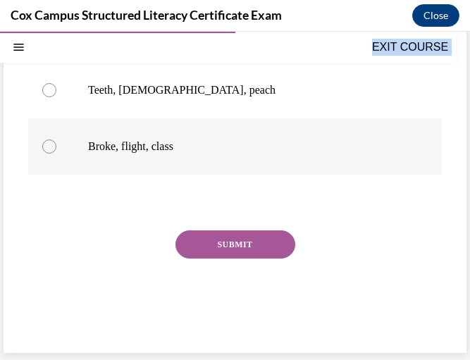
drag, startPoint x: 35, startPoint y: 211, endPoint x: 276, endPoint y: 152, distance: 248.8
click at [276, 152] on div "Question 73/144 Which set of words would be appropriate for practicing four-pho…" at bounding box center [235, 79] width 414 height 534
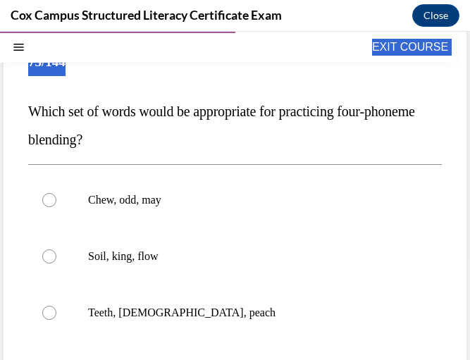
scroll to position [101, 0]
click at [262, 130] on p "Which set of words would be appropriate for practicing four-phoneme blending?" at bounding box center [235, 125] width 414 height 56
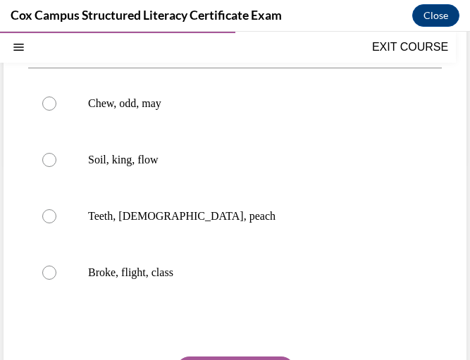
scroll to position [198, 0]
click at [144, 274] on p "Broke, flight, class" at bounding box center [247, 272] width 319 height 14
click at [56, 274] on input "Broke, flight, class" at bounding box center [49, 272] width 14 height 14
radio input "true"
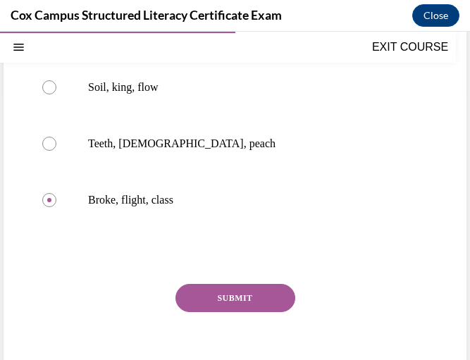
scroll to position [271, 0]
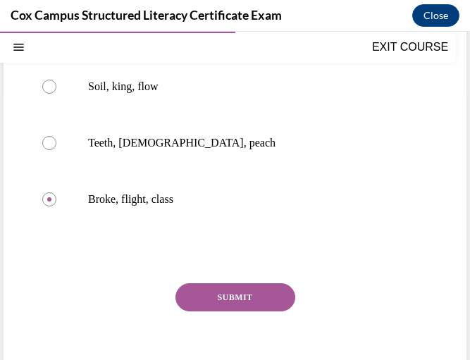
click at [231, 281] on div "Question 73/144 Which set of words would be appropriate for practicing four-pho…" at bounding box center [235, 132] width 414 height 534
click at [231, 302] on button "SUBMIT" at bounding box center [236, 297] width 120 height 28
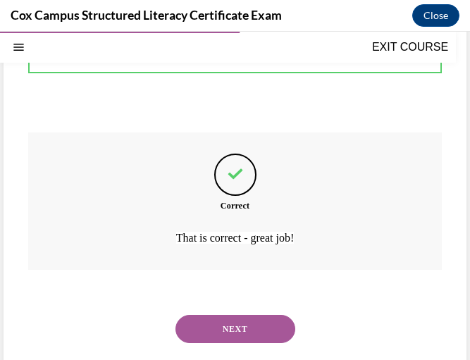
scroll to position [440, 0]
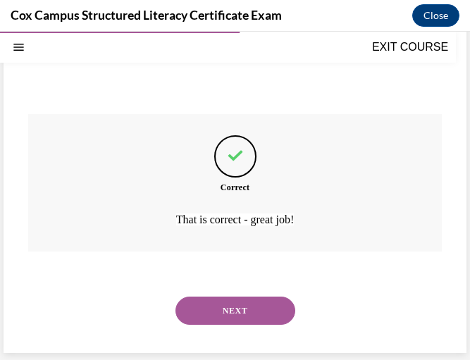
click at [233, 308] on button "NEXT" at bounding box center [236, 311] width 120 height 28
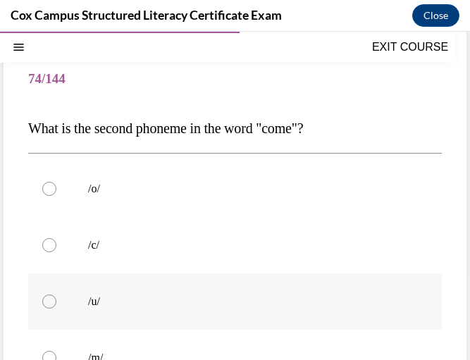
scroll to position [114, 0]
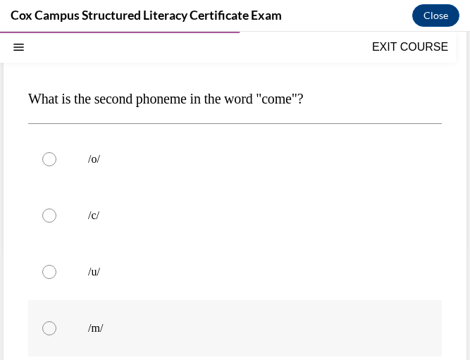
drag, startPoint x: 27, startPoint y: 207, endPoint x: 190, endPoint y: 329, distance: 204.0
click at [190, 329] on div "Question 74/144 What is the second phoneme in the word "come"?   /o/   /c/   /u…" at bounding box center [235, 264] width 463 height 541
click at [303, 94] on span "What is the second phoneme in the word "come"?" at bounding box center [165, 99] width 275 height 16
click at [185, 168] on label "/o/" at bounding box center [235, 159] width 414 height 56
click at [56, 166] on input "/o/" at bounding box center [49, 159] width 14 height 14
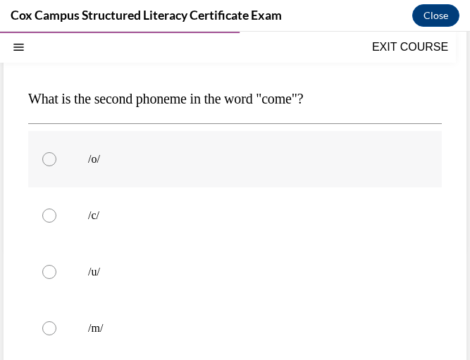
radio input "true"
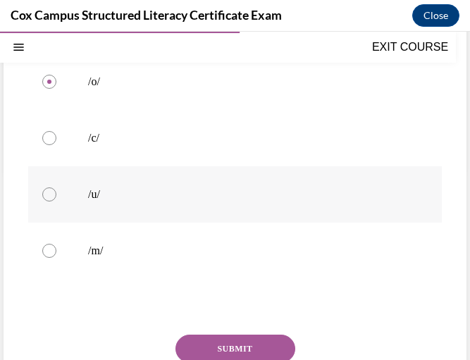
scroll to position [193, 0]
click at [183, 201] on label "/u/" at bounding box center [235, 192] width 414 height 56
click at [56, 200] on input "/u/" at bounding box center [49, 192] width 14 height 14
radio input "true"
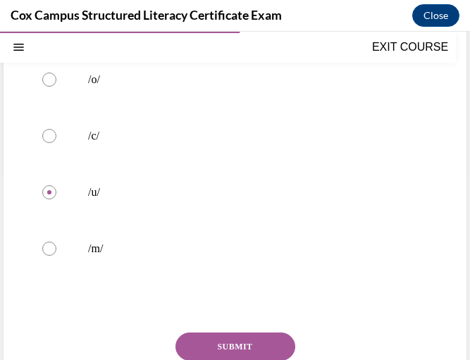
click at [223, 350] on button "SUBMIT" at bounding box center [236, 347] width 120 height 28
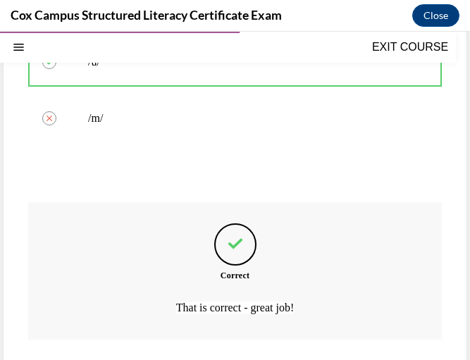
scroll to position [412, 0]
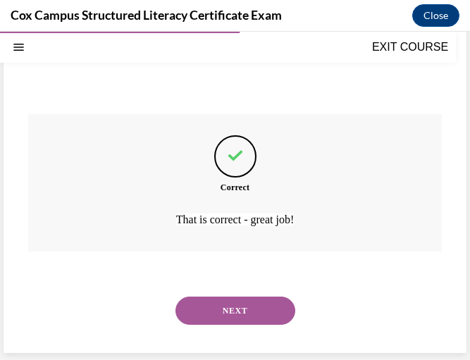
click at [207, 299] on button "NEXT" at bounding box center [236, 311] width 120 height 28
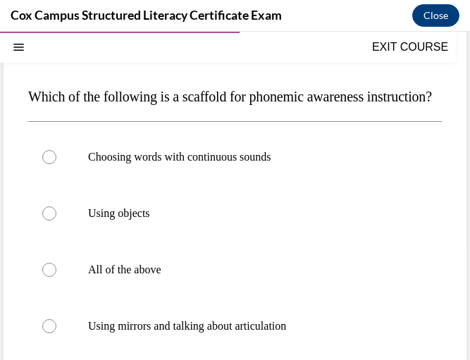
scroll to position [116, 0]
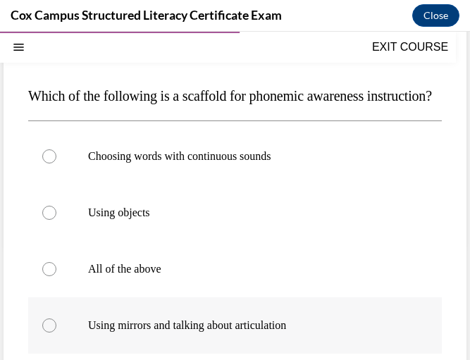
drag, startPoint x: 30, startPoint y: 94, endPoint x: 323, endPoint y: 344, distance: 385.1
click at [323, 344] on div "Question 75/144 Which of the following is a scaffold for phonemic awareness ins…" at bounding box center [235, 272] width 414 height 505
click at [267, 148] on div "Question 75/144 Which of the following is a scaffold for phonemic awareness ins…" at bounding box center [235, 272] width 414 height 505
click at [168, 276] on p "All of the above" at bounding box center [247, 269] width 319 height 14
click at [56, 276] on input "All of the above" at bounding box center [49, 269] width 14 height 14
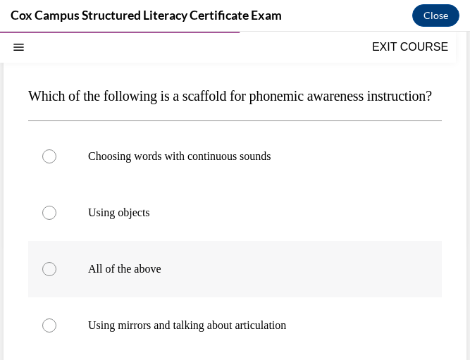
radio input "true"
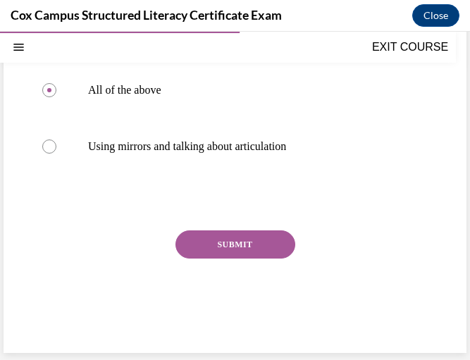
click at [236, 259] on button "SUBMIT" at bounding box center [236, 245] width 120 height 28
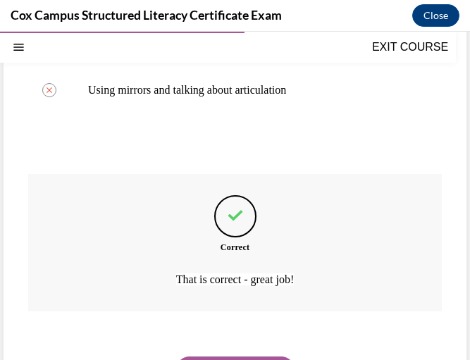
scroll to position [440, 0]
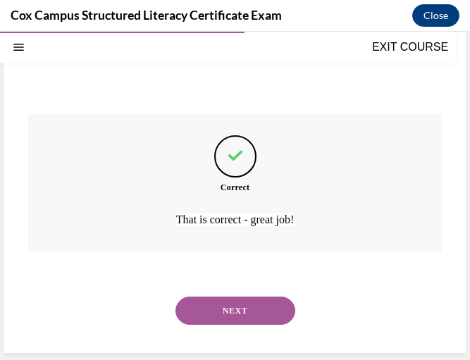
click at [209, 309] on button "NEXT" at bounding box center [236, 311] width 120 height 28
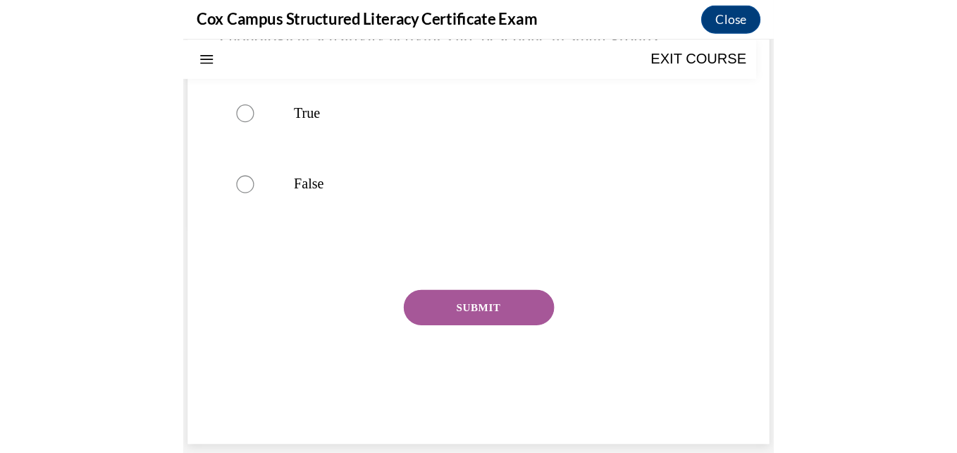
scroll to position [0, 0]
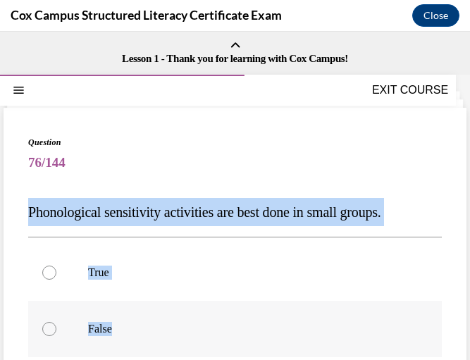
drag, startPoint x: 24, startPoint y: 211, endPoint x: 160, endPoint y: 335, distance: 184.1
click at [160, 335] on div "Question 76/144 Phonological sensitivity activities are best done in small grou…" at bounding box center [235, 322] width 463 height 428
click at [354, 214] on span "Phonological sensitivity activities are best done in small groups." at bounding box center [204, 212] width 353 height 16
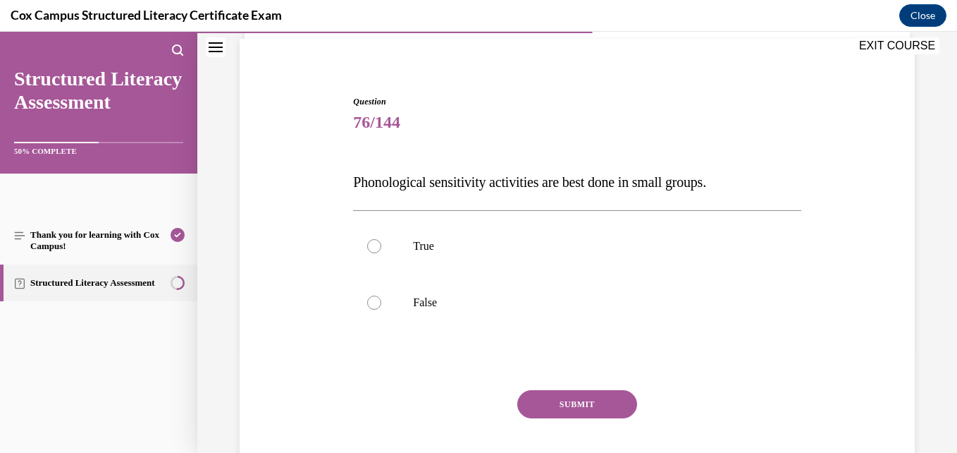
scroll to position [102, 0]
click at [429, 261] on label "True" at bounding box center [577, 245] width 448 height 56
click at [381, 252] on input "True" at bounding box center [374, 245] width 14 height 14
radio input "true"
click at [560, 397] on button "SUBMIT" at bounding box center [577, 403] width 120 height 28
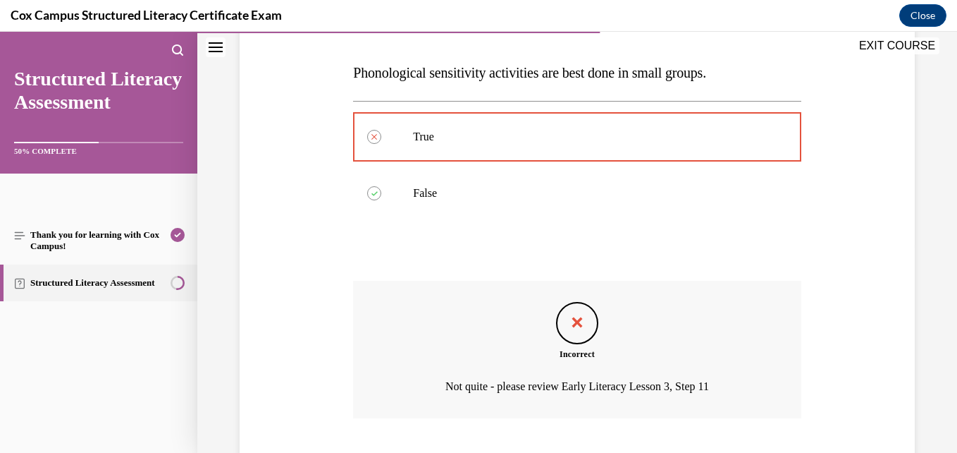
scroll to position [298, 0]
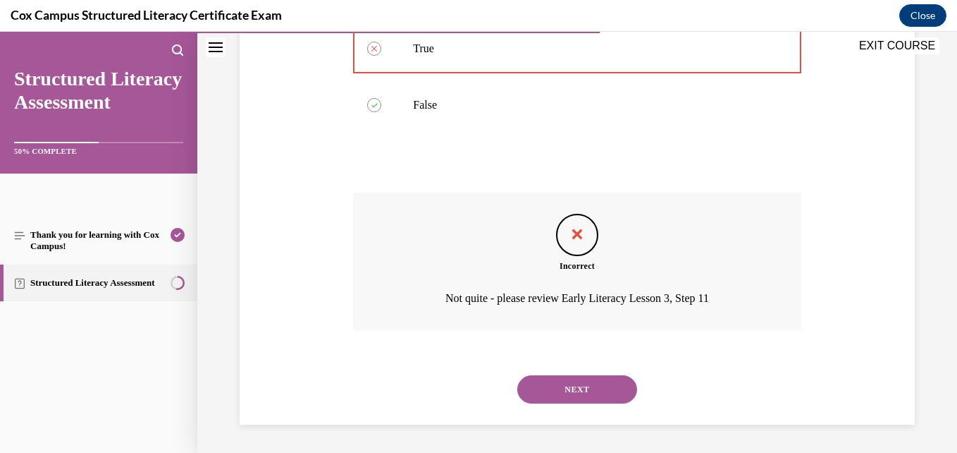
click at [527, 388] on button "NEXT" at bounding box center [577, 389] width 120 height 28
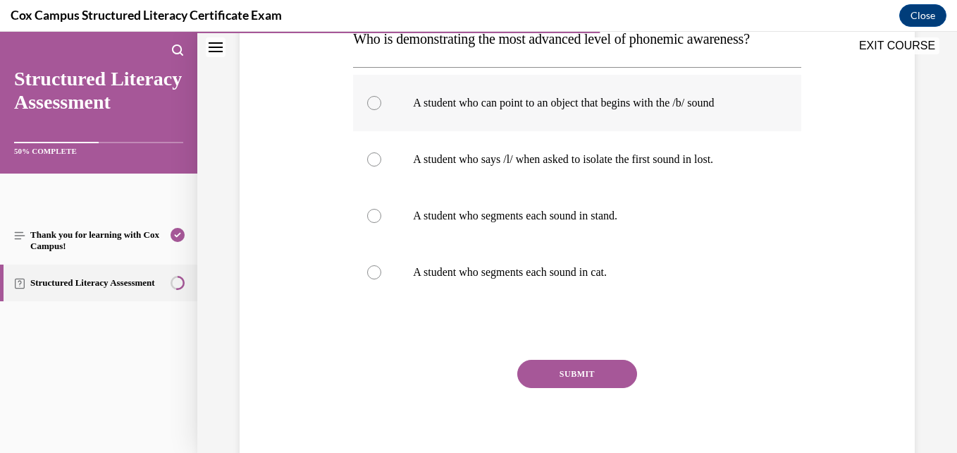
scroll to position [245, 0]
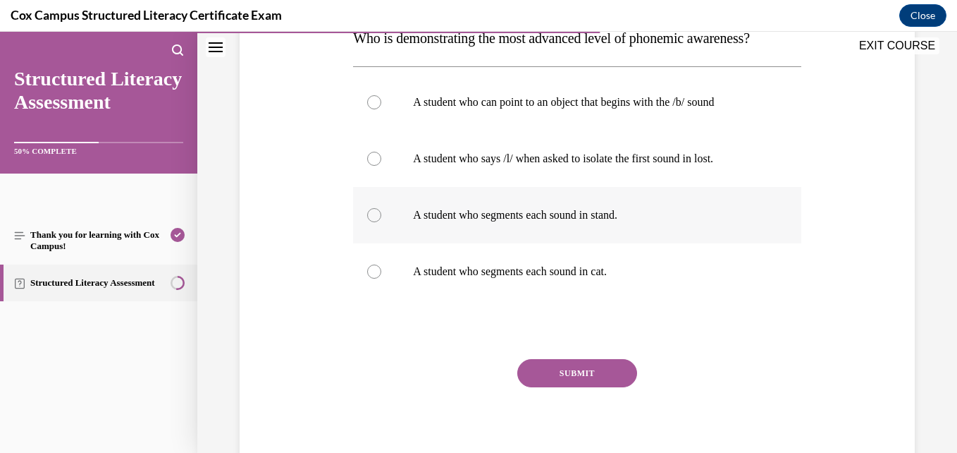
click at [536, 234] on label "A student who segments each sound in stand." at bounding box center [577, 215] width 448 height 56
click at [381, 222] on input "A student who segments each sound in stand." at bounding box center [374, 215] width 14 height 14
radio input "true"
click at [558, 387] on button "SUBMIT" at bounding box center [577, 373] width 120 height 28
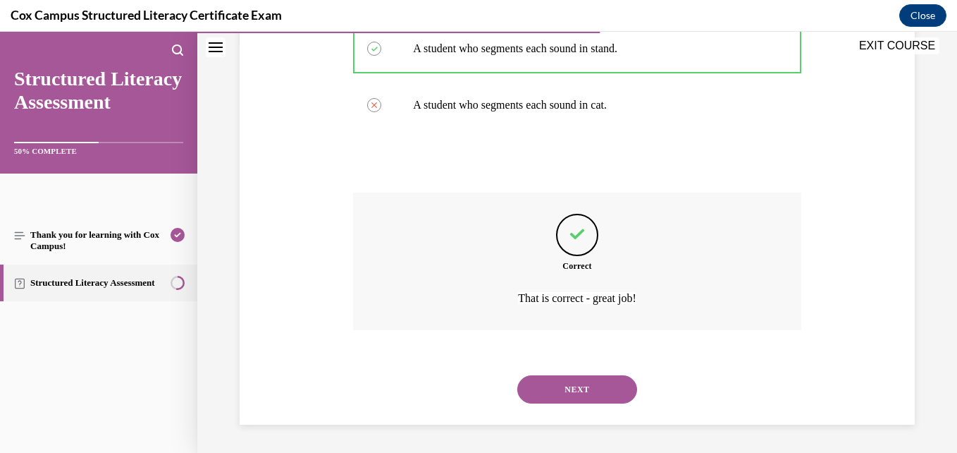
scroll to position [439, 0]
click at [535, 393] on button "NEXT" at bounding box center [577, 389] width 120 height 28
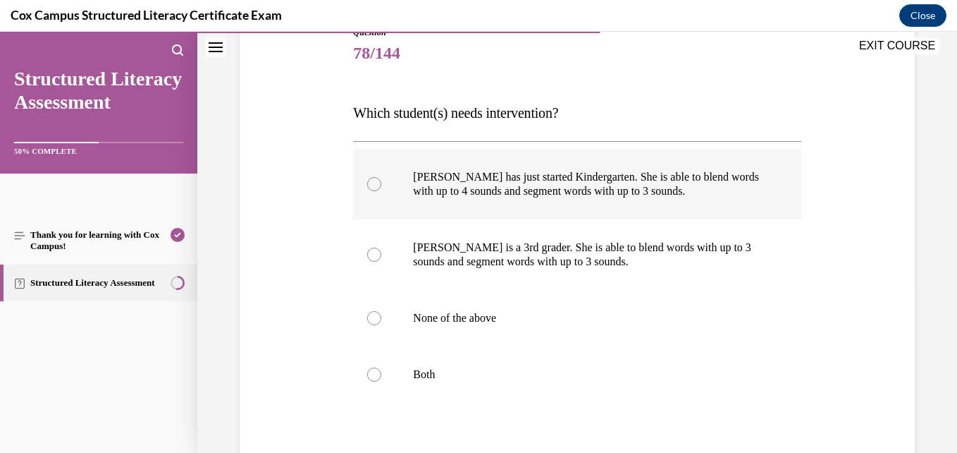
scroll to position [171, 0]
click at [453, 336] on label "None of the above" at bounding box center [577, 317] width 448 height 56
click at [381, 324] on input "None of the above" at bounding box center [374, 317] width 14 height 14
radio input "true"
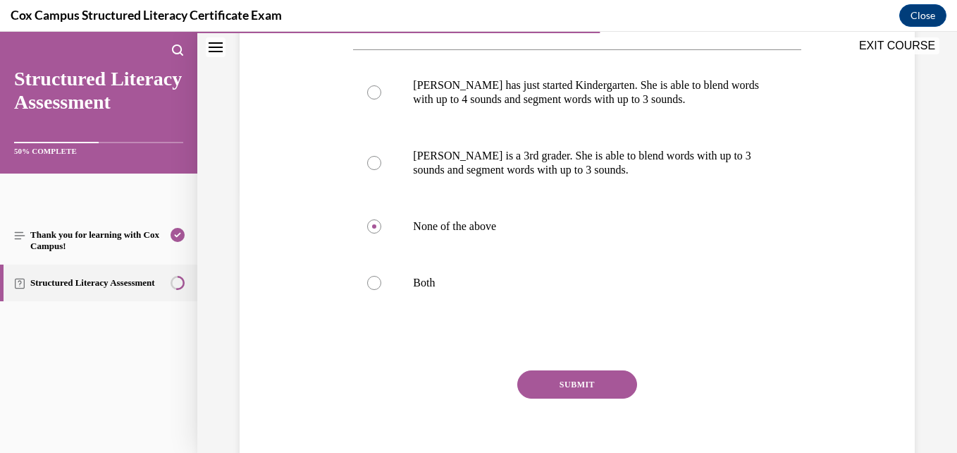
click at [570, 383] on button "SUBMIT" at bounding box center [577, 384] width 120 height 28
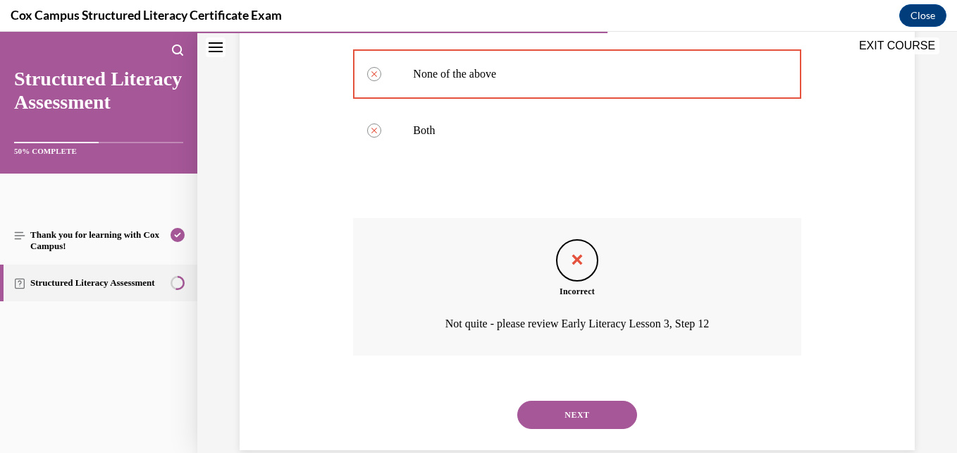
scroll to position [439, 0]
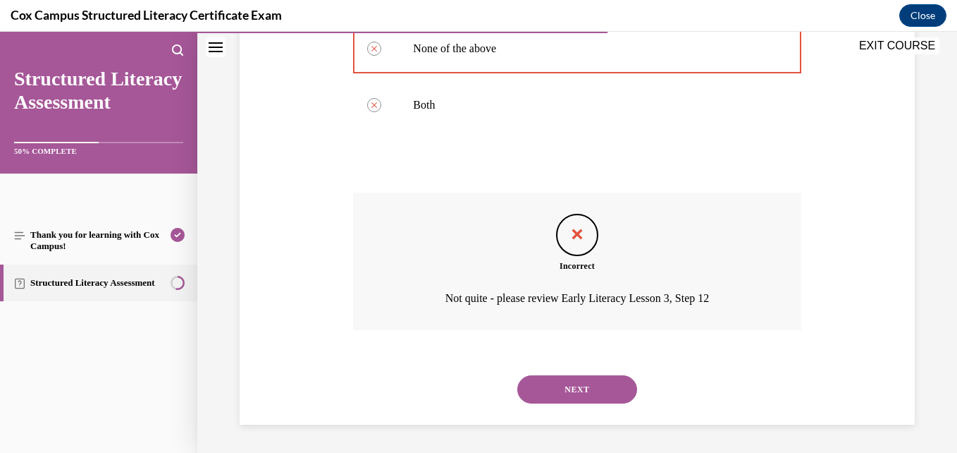
click at [552, 381] on button "NEXT" at bounding box center [577, 389] width 120 height 28
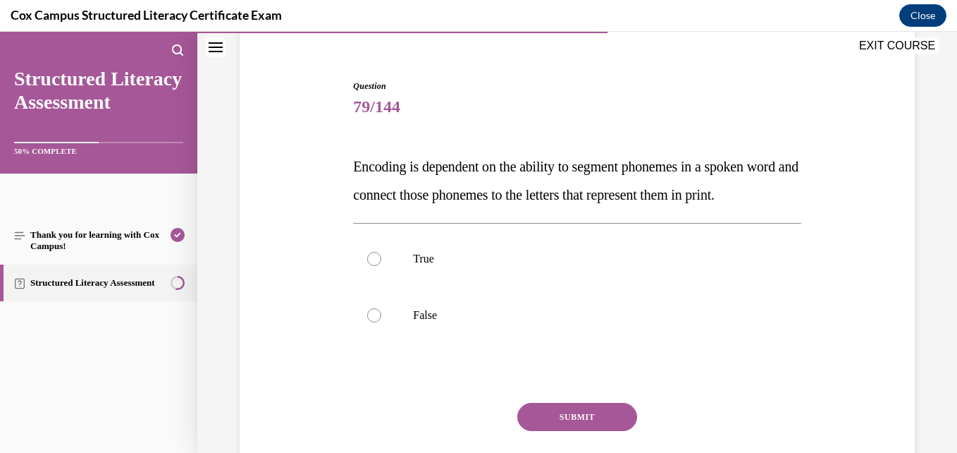
scroll to position [117, 0]
click at [506, 269] on label "True" at bounding box center [577, 258] width 448 height 56
click at [381, 265] on input "True" at bounding box center [374, 258] width 14 height 14
radio input "true"
click at [553, 430] on button "SUBMIT" at bounding box center [577, 416] width 120 height 28
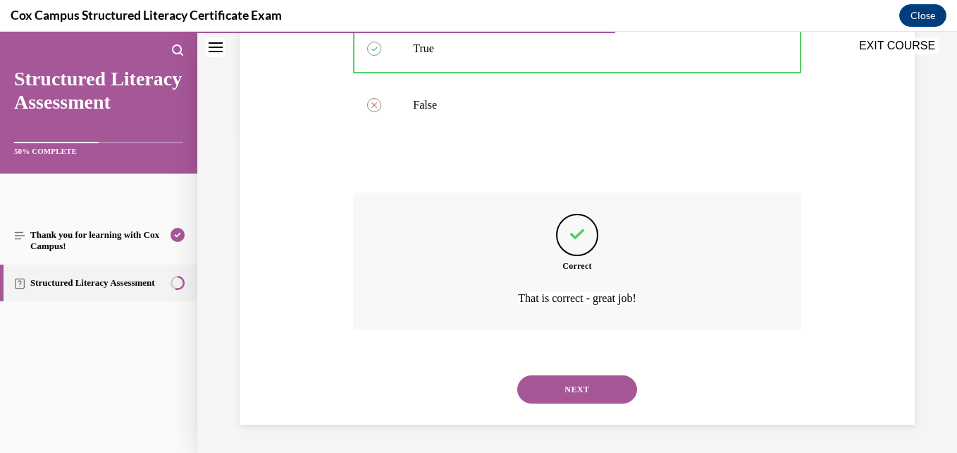
scroll to position [355, 0]
click at [539, 387] on button "NEXT" at bounding box center [577, 389] width 120 height 28
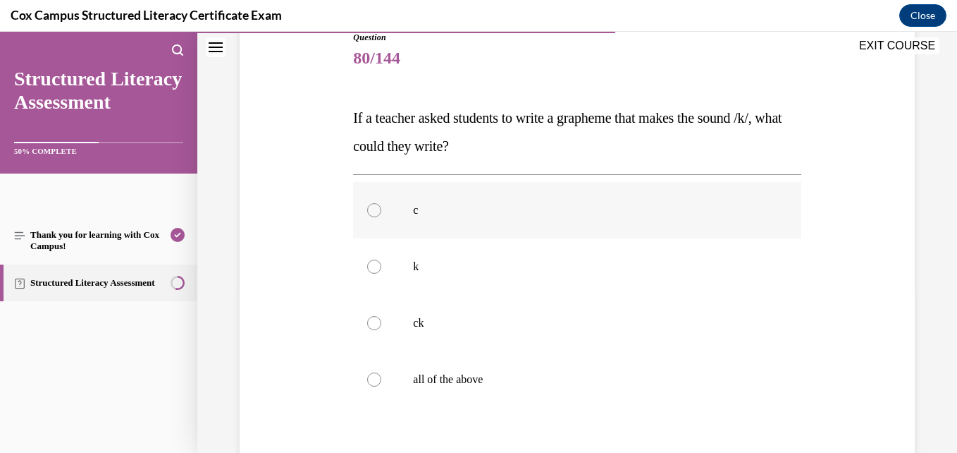
scroll to position [164, 0]
click at [396, 386] on label "all of the above" at bounding box center [577, 380] width 448 height 56
click at [381, 386] on input "all of the above" at bounding box center [374, 380] width 14 height 14
radio input "true"
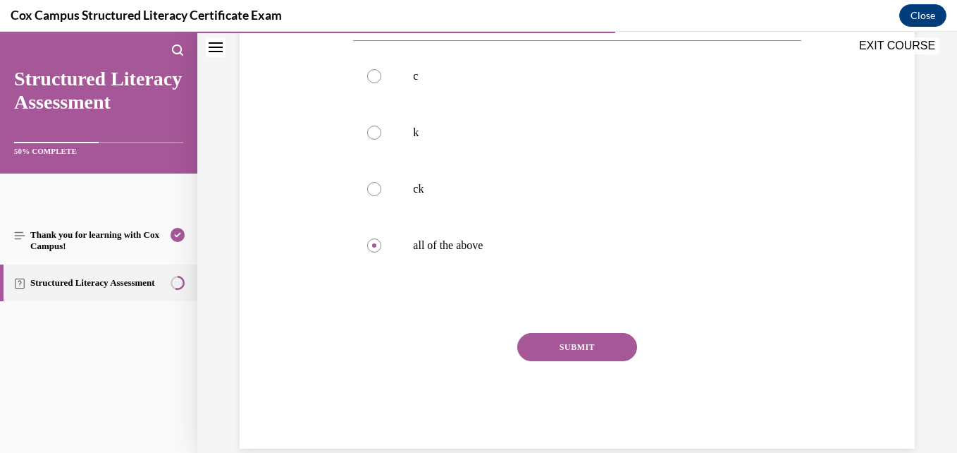
click at [545, 340] on button "SUBMIT" at bounding box center [577, 347] width 120 height 28
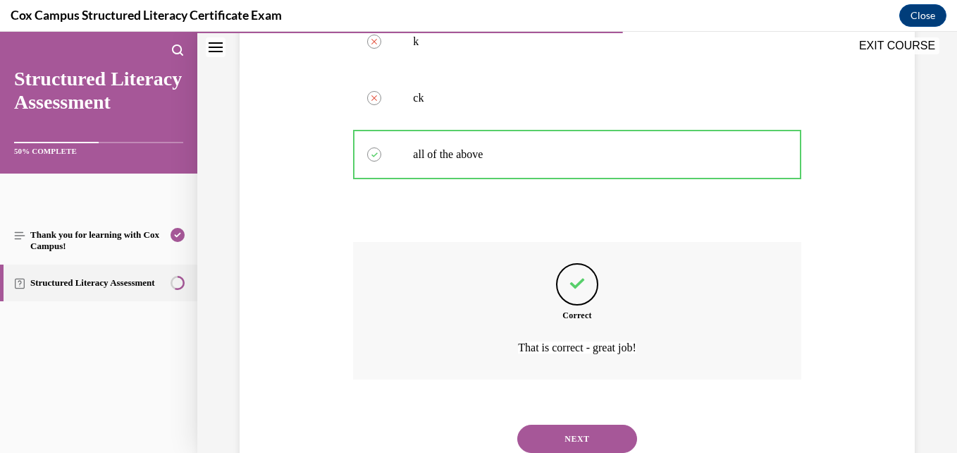
scroll to position [439, 0]
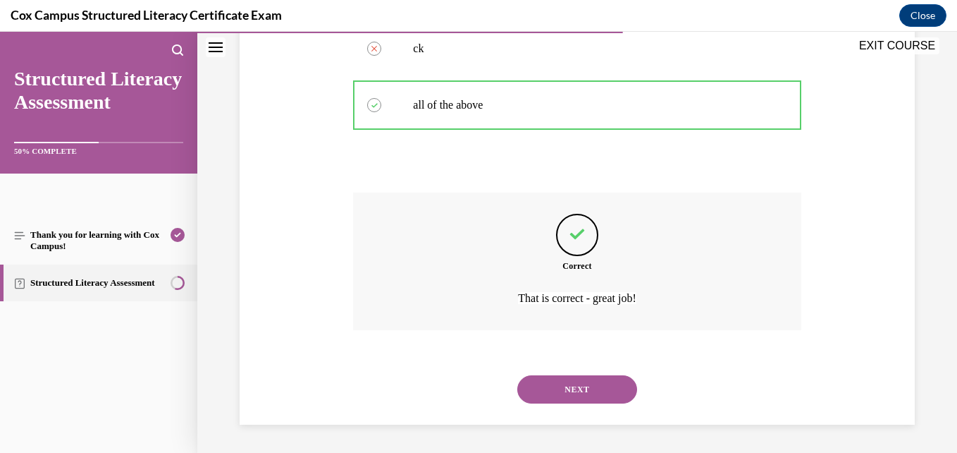
click at [542, 386] on button "NEXT" at bounding box center [577, 389] width 120 height 28
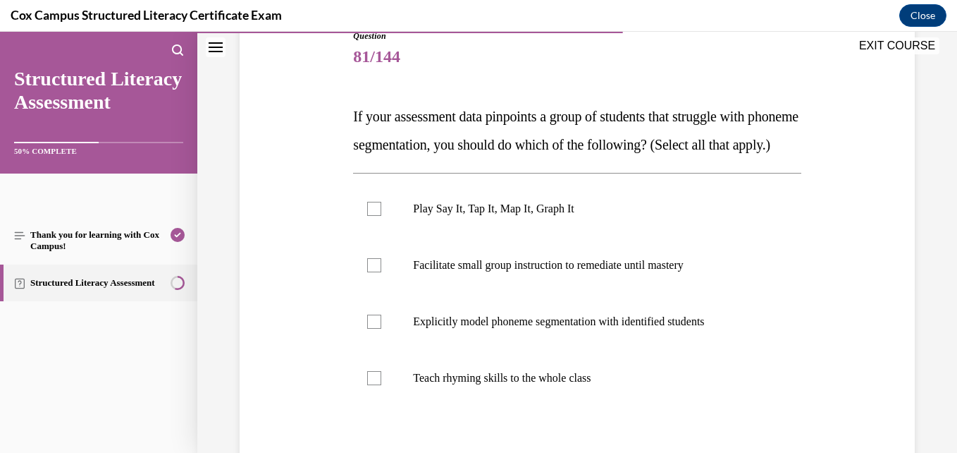
scroll to position [166, 0]
click at [463, 216] on p "Play Say It, Tap It, Map It, Graph It" at bounding box center [589, 209] width 352 height 14
click at [381, 216] on input "Play Say It, Tap It, Map It, Graph It" at bounding box center [374, 209] width 14 height 14
checkbox input "true"
click at [465, 286] on label "Facilitate small group instruction to remediate until mastery" at bounding box center [577, 266] width 448 height 56
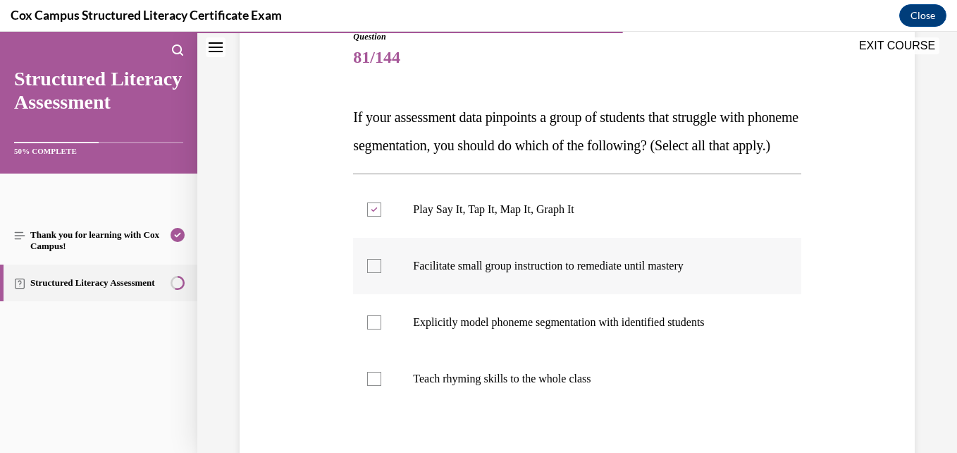
click at [381, 273] on input "Facilitate small group instruction to remediate until mastery" at bounding box center [374, 266] width 14 height 14
checkbox input "true"
click at [469, 350] on label "Explicitly model phoneme segmentation with identified students" at bounding box center [577, 322] width 448 height 56
click at [381, 329] on input "Explicitly model phoneme segmentation with identified students" at bounding box center [374, 322] width 14 height 14
checkbox input "true"
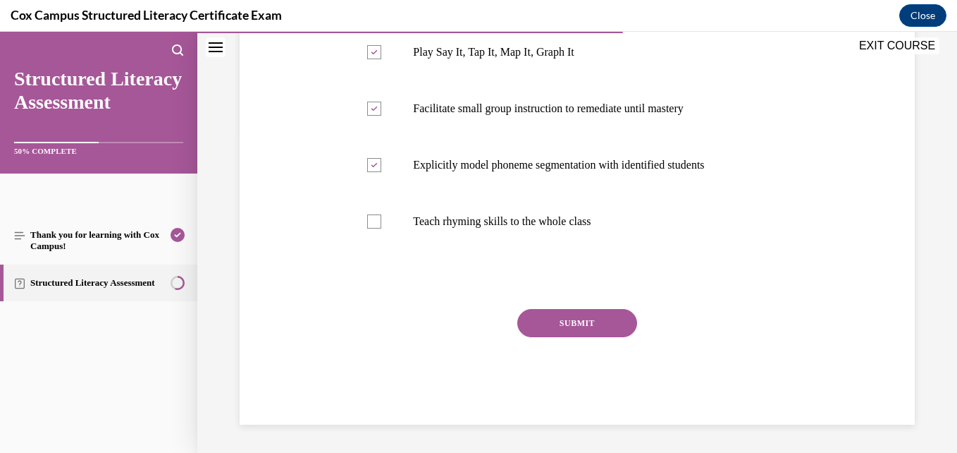
click at [601, 329] on button "SUBMIT" at bounding box center [577, 323] width 120 height 28
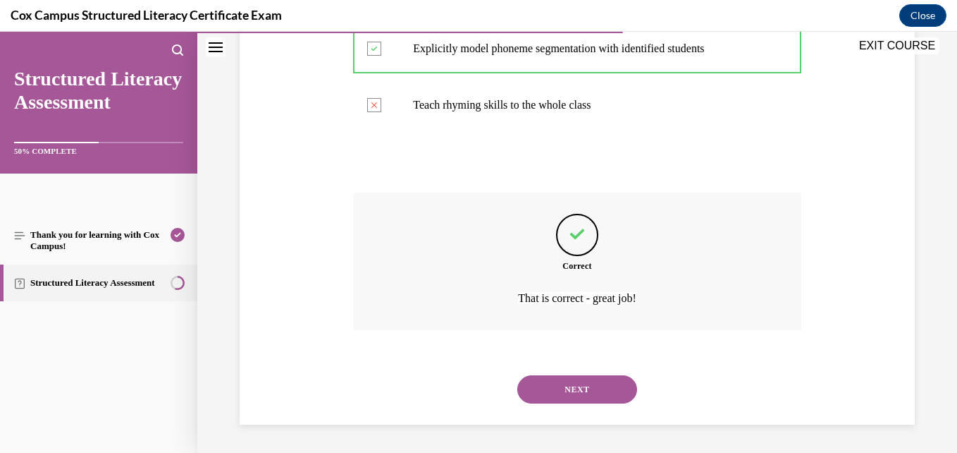
scroll to position [467, 0]
click at [527, 389] on button "NEXT" at bounding box center [577, 389] width 120 height 28
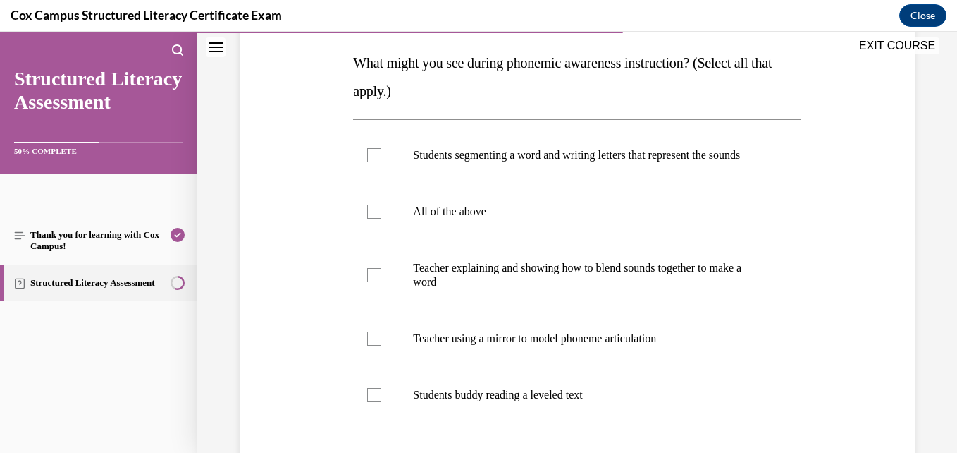
scroll to position [221, 0]
click at [559, 217] on label "All of the above" at bounding box center [577, 211] width 448 height 56
click at [381, 217] on input "All of the above" at bounding box center [374, 211] width 14 height 14
checkbox input "true"
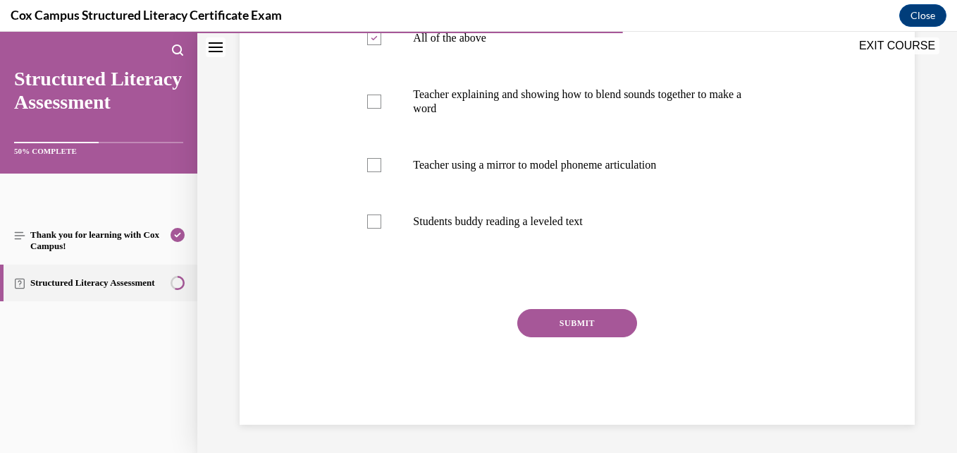
click at [563, 317] on button "SUBMIT" at bounding box center [577, 323] width 120 height 28
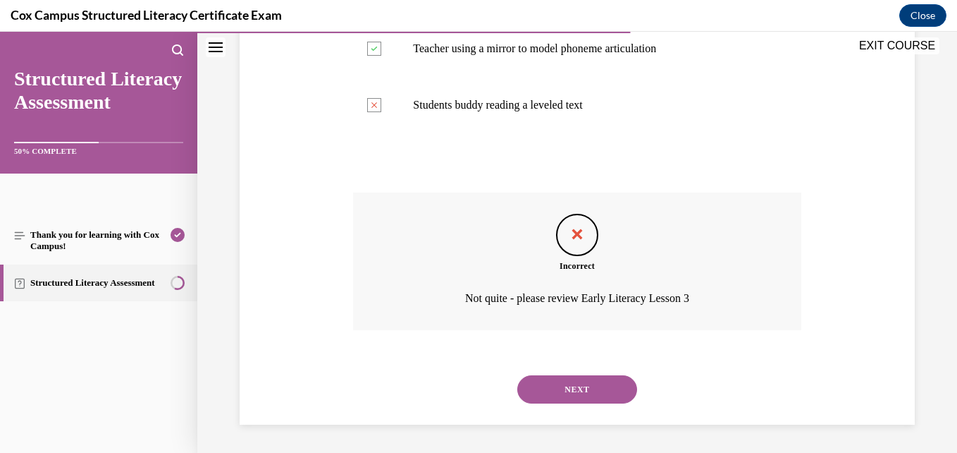
scroll to position [524, 0]
click at [542, 385] on button "NEXT" at bounding box center [577, 389] width 120 height 28
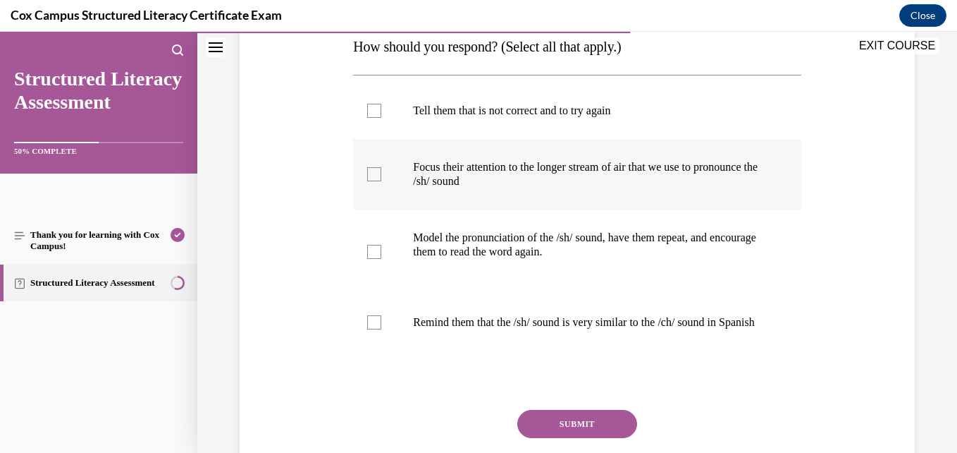
scroll to position [265, 0]
click at [484, 157] on label "Focus their attention to the longer stream of air that we use to pronounce the …" at bounding box center [577, 173] width 448 height 70
click at [381, 166] on input "Focus their attention to the longer stream of air that we use to pronounce the …" at bounding box center [374, 173] width 14 height 14
checkbox input "true"
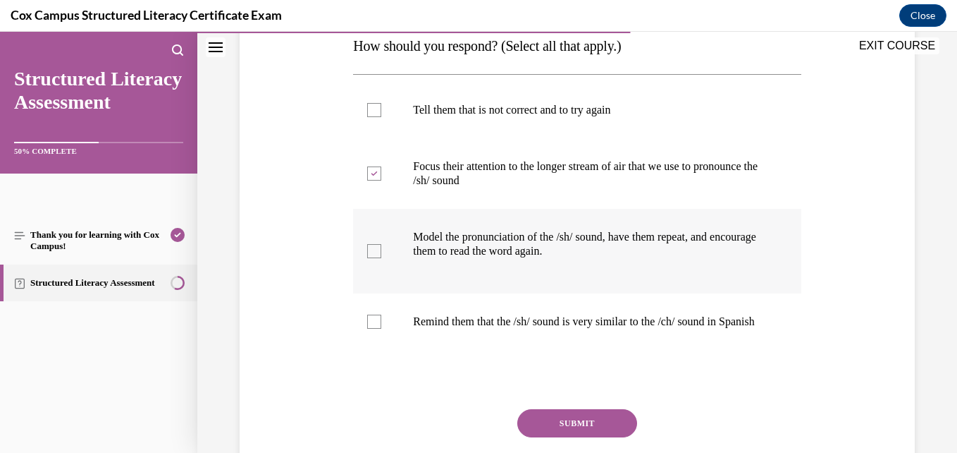
click at [455, 262] on div "Model the pronunciation of the /sh/ sound, have them repeat, and encourage them…" at bounding box center [589, 251] width 352 height 42
click at [381, 258] on input "Model the pronunciation of the /sh/ sound, have them repeat, and encourage them…" at bounding box center [374, 251] width 14 height 14
checkbox input "true"
click at [534, 426] on button "SUBMIT" at bounding box center [577, 423] width 120 height 28
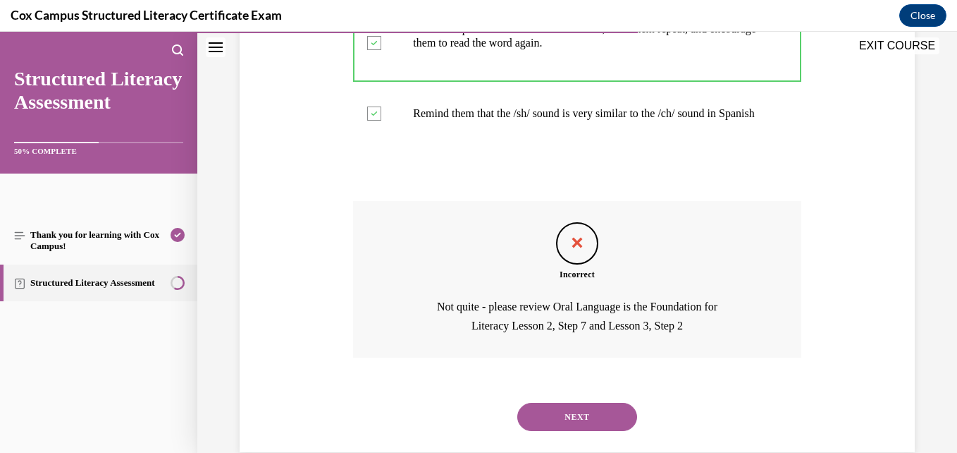
scroll to position [515, 0]
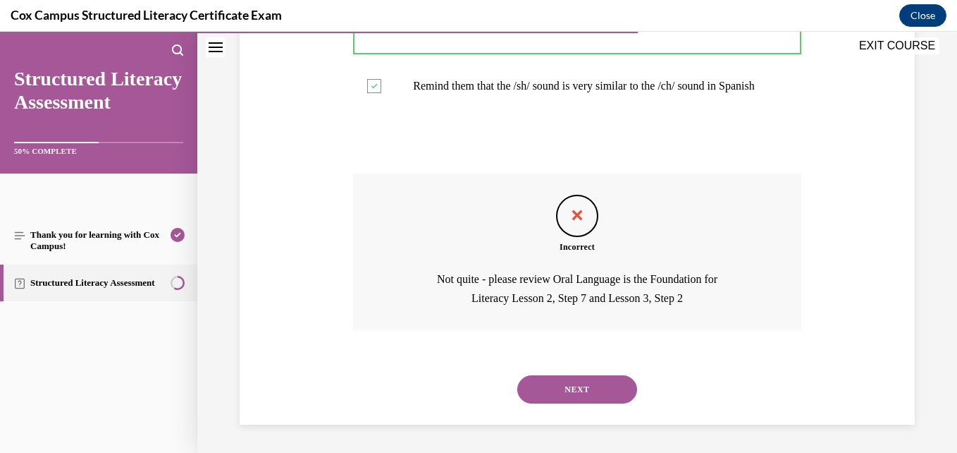
click at [541, 397] on button "NEXT" at bounding box center [577, 389] width 120 height 28
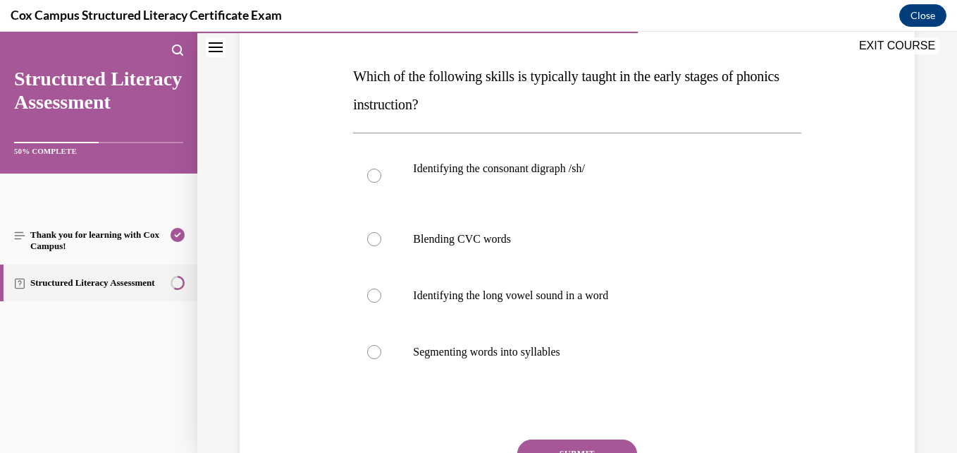
scroll to position [206, 0]
click at [516, 243] on p "Blending CVC words" at bounding box center [589, 240] width 352 height 14
click at [381, 243] on input "Blending CVC words" at bounding box center [374, 240] width 14 height 14
radio input "true"
click at [563, 437] on div "Question 84/144 Which of the following skills is typically taught in the early …" at bounding box center [577, 272] width 448 height 565
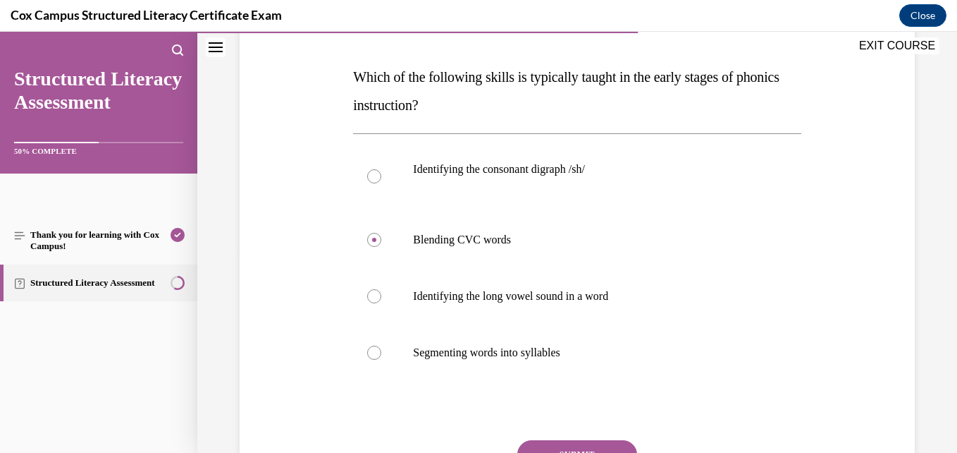
click at [565, 443] on button "SUBMIT" at bounding box center [577, 454] width 120 height 28
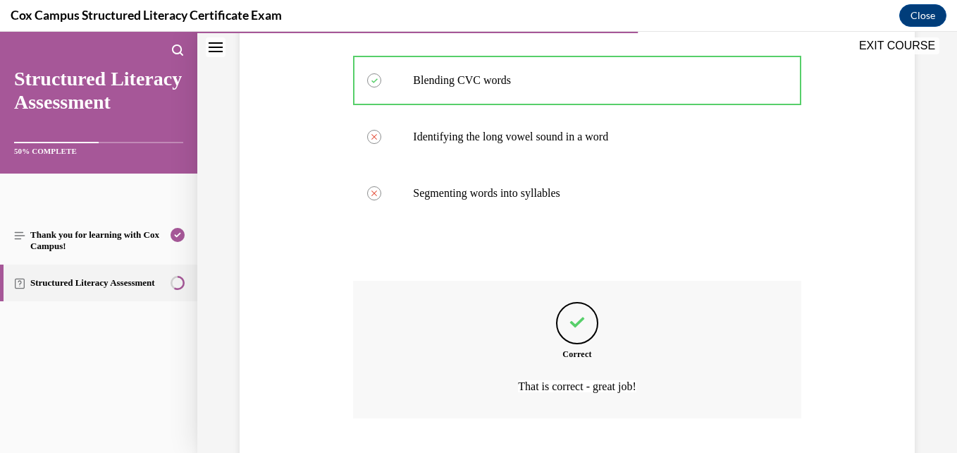
scroll to position [453, 0]
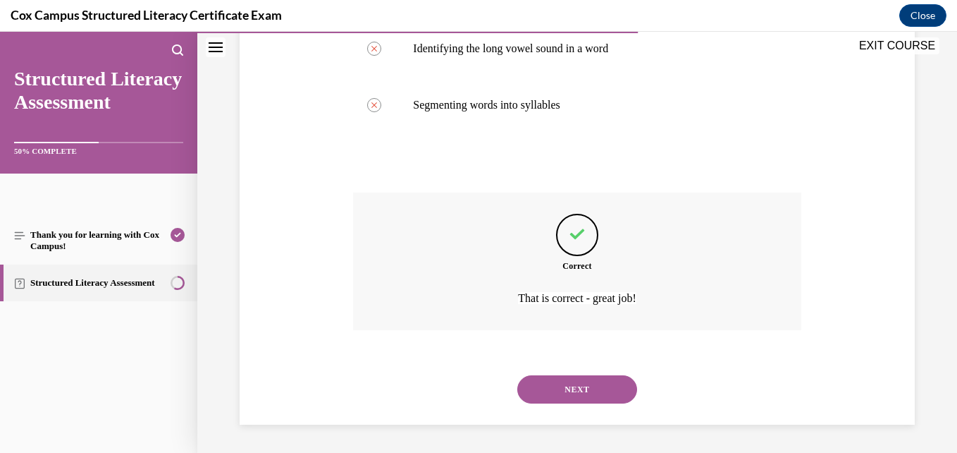
click at [549, 390] on button "NEXT" at bounding box center [577, 389] width 120 height 28
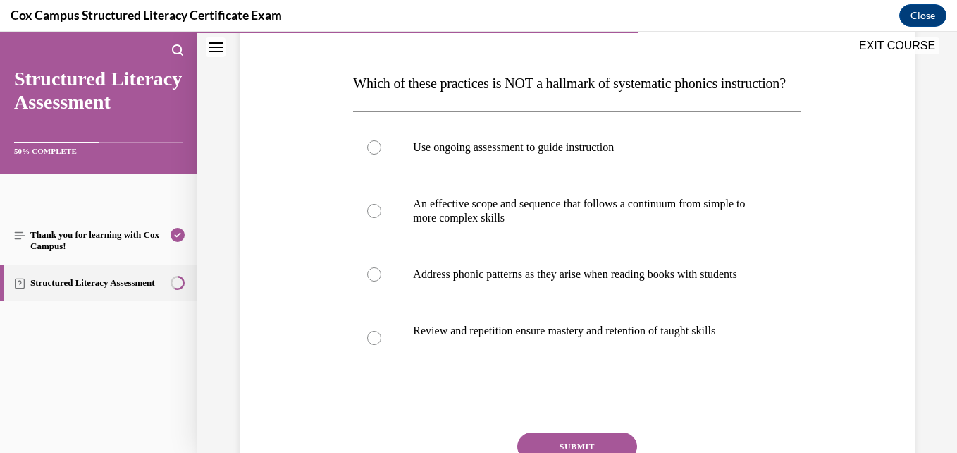
scroll to position [200, 0]
click at [541, 281] on p "Address phonic patterns as they arise when reading books with students" at bounding box center [589, 273] width 352 height 14
click at [381, 281] on input "Address phonic patterns as they arise when reading books with students" at bounding box center [374, 273] width 14 height 14
radio input "true"
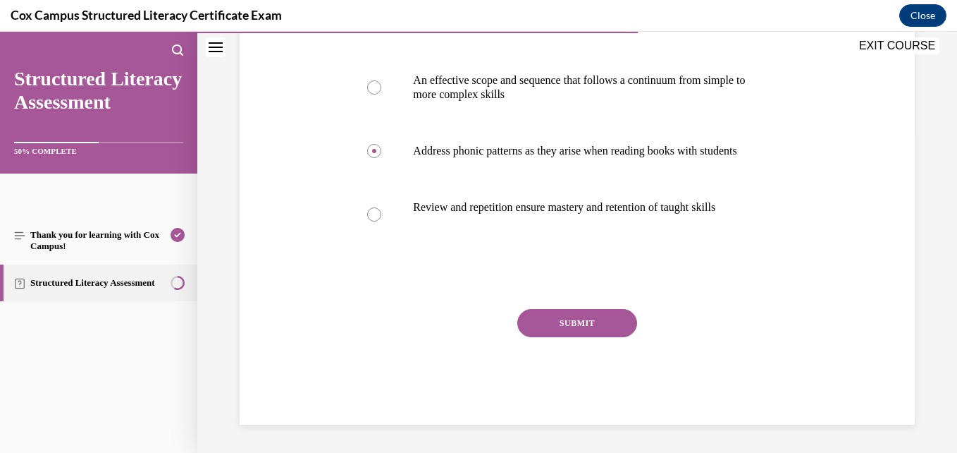
click at [552, 337] on button "SUBMIT" at bounding box center [577, 323] width 120 height 28
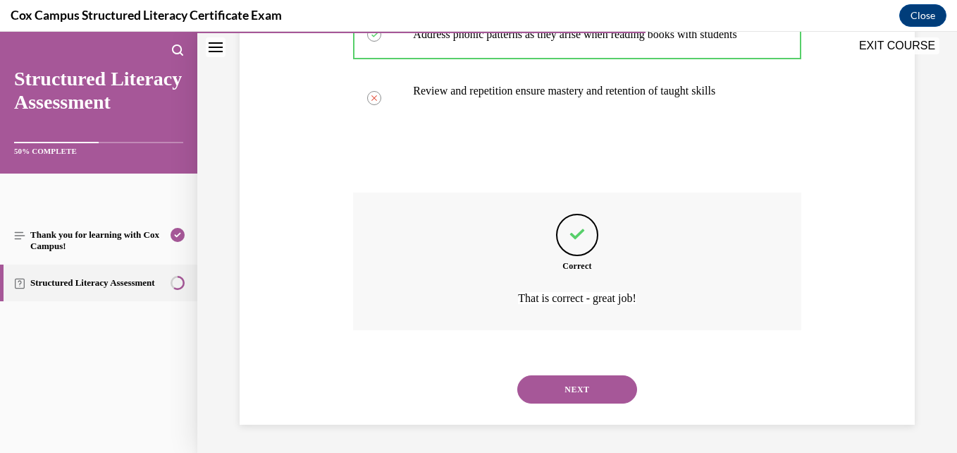
scroll to position [481, 0]
click at [533, 391] on button "NEXT" at bounding box center [577, 389] width 120 height 28
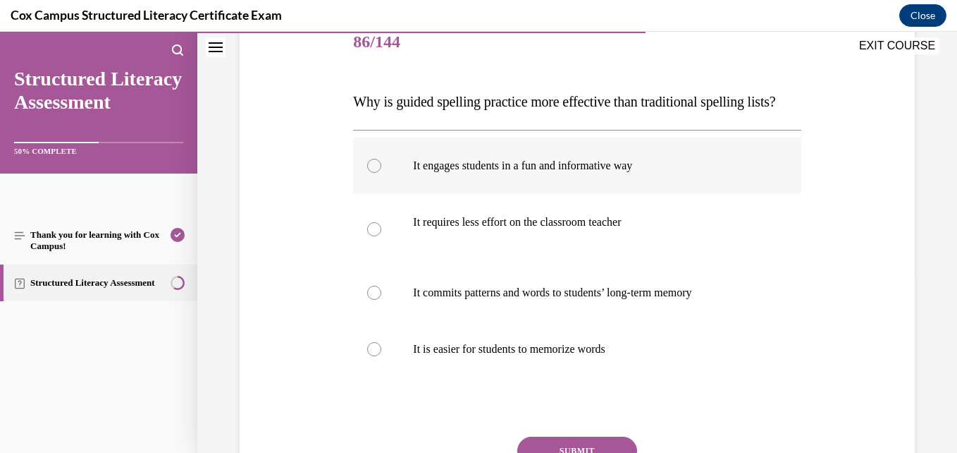
scroll to position [185, 0]
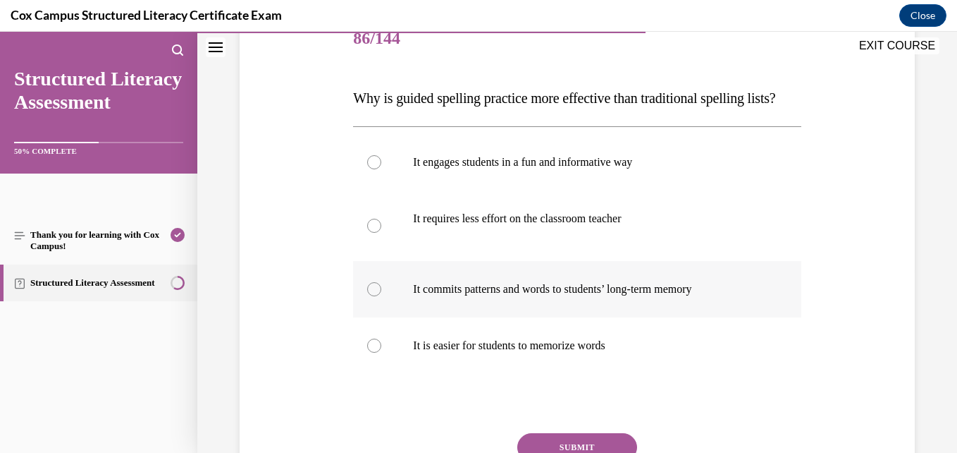
click at [459, 296] on p "It commits patterns and words to students’ long-term memory" at bounding box center [589, 289] width 352 height 14
click at [381, 296] on input "It commits patterns and words to students’ long-term memory" at bounding box center [374, 289] width 14 height 14
radio input "true"
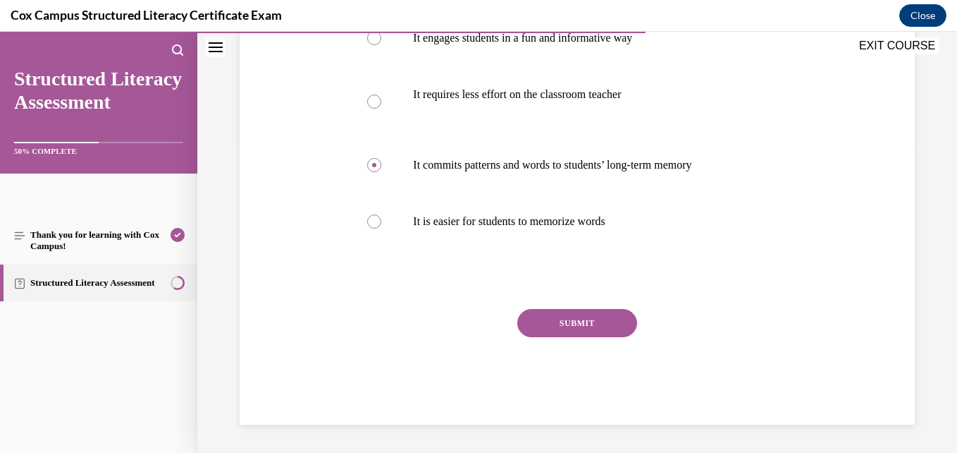
scroll to position [321, 0]
click at [585, 323] on div "Question 86/144 Why is guided spelling practice more effective than traditional…" at bounding box center [577, 155] width 448 height 537
click at [585, 337] on button "SUBMIT" at bounding box center [577, 323] width 120 height 28
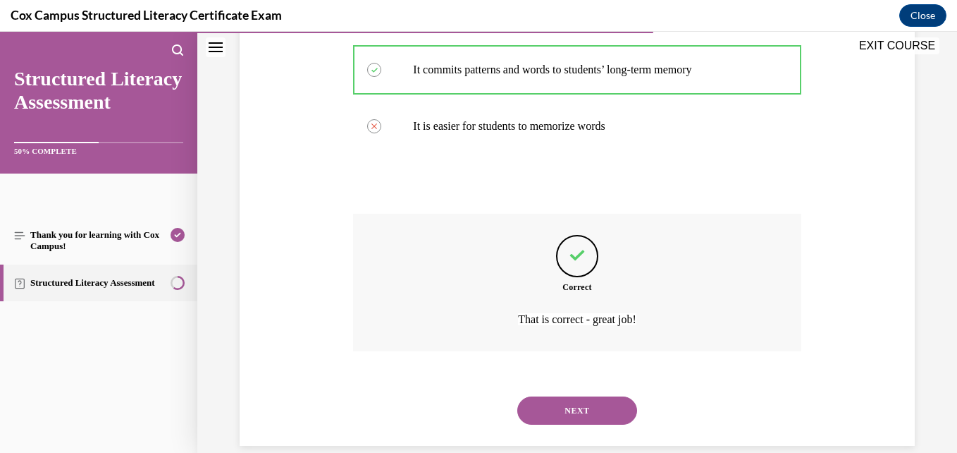
scroll to position [453, 0]
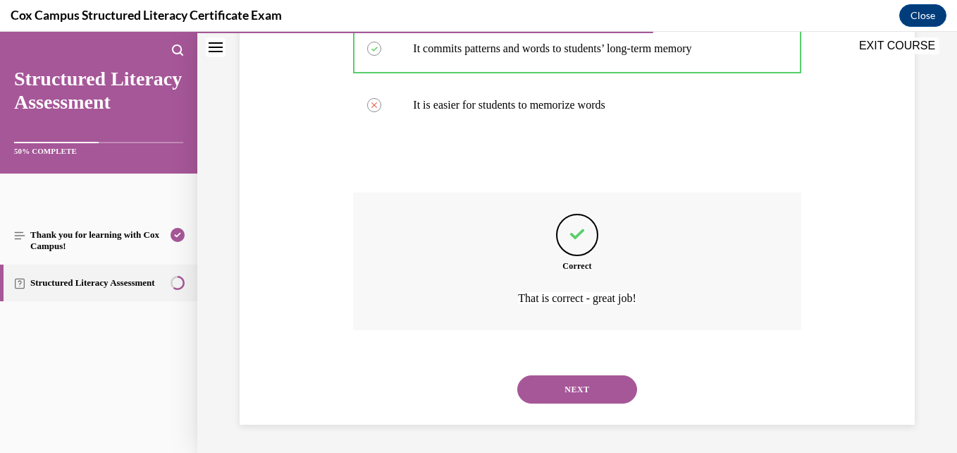
click at [557, 393] on button "NEXT" at bounding box center [577, 389] width 120 height 28
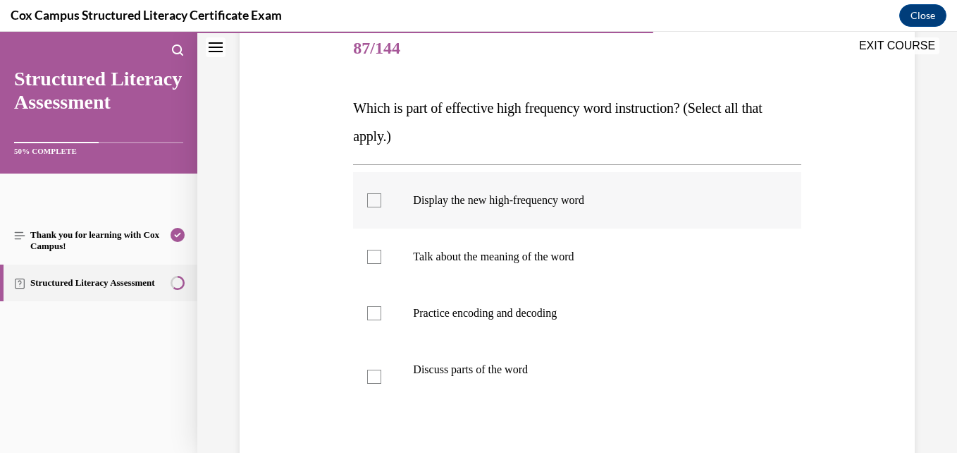
scroll to position [173, 0]
click at [510, 221] on label "Display the new high-frequency word" at bounding box center [577, 201] width 448 height 56
click at [381, 209] on input "Display the new high-frequency word" at bounding box center [374, 202] width 14 height 14
checkbox input "true"
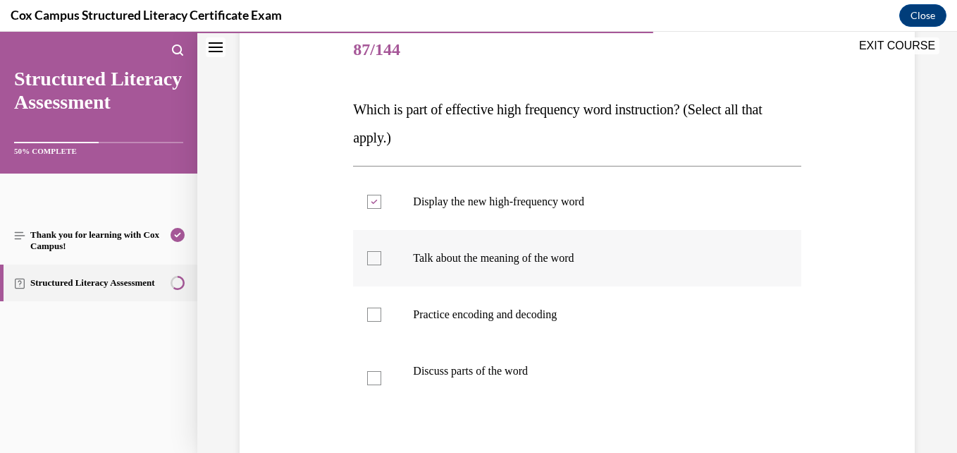
click at [505, 278] on label "Talk about the meaning of the word" at bounding box center [577, 258] width 448 height 56
click at [381, 265] on input "Talk about the meaning of the word" at bounding box center [374, 258] width 14 height 14
checkbox input "true"
click at [510, 336] on label "Practice encoding and decoding" at bounding box center [577, 314] width 448 height 56
click at [381, 321] on input "Practice encoding and decoding" at bounding box center [374, 314] width 14 height 14
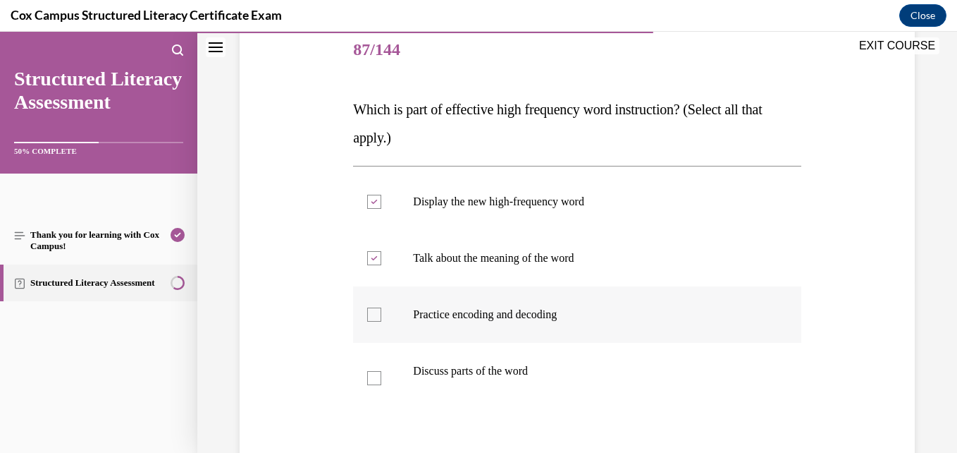
checkbox input "true"
click at [503, 362] on label "Discuss parts of the word" at bounding box center [577, 378] width 448 height 70
click at [381, 371] on input "Discuss parts of the word" at bounding box center [374, 378] width 14 height 14
checkbox input "true"
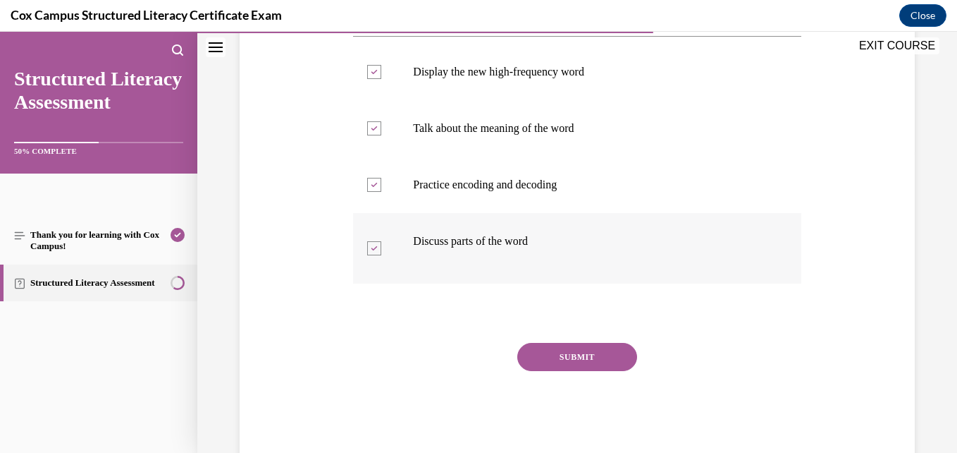
scroll to position [314, 0]
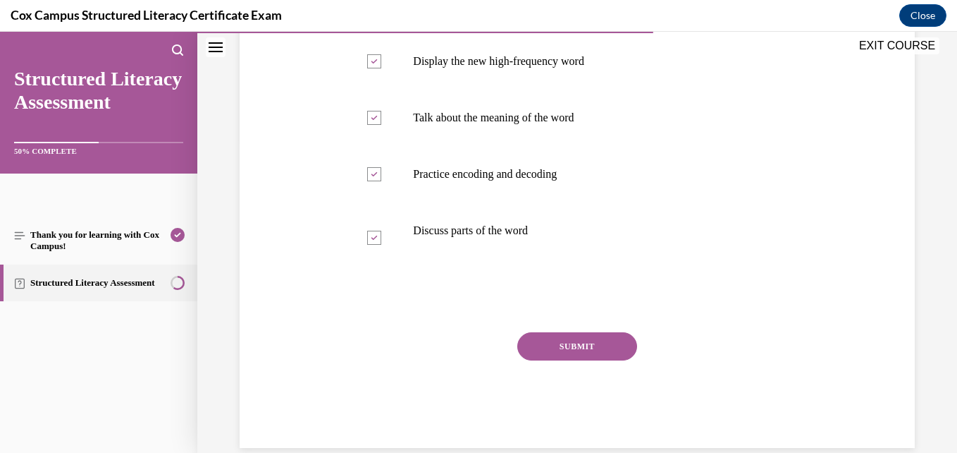
click at [589, 348] on button "SUBMIT" at bounding box center [577, 346] width 120 height 28
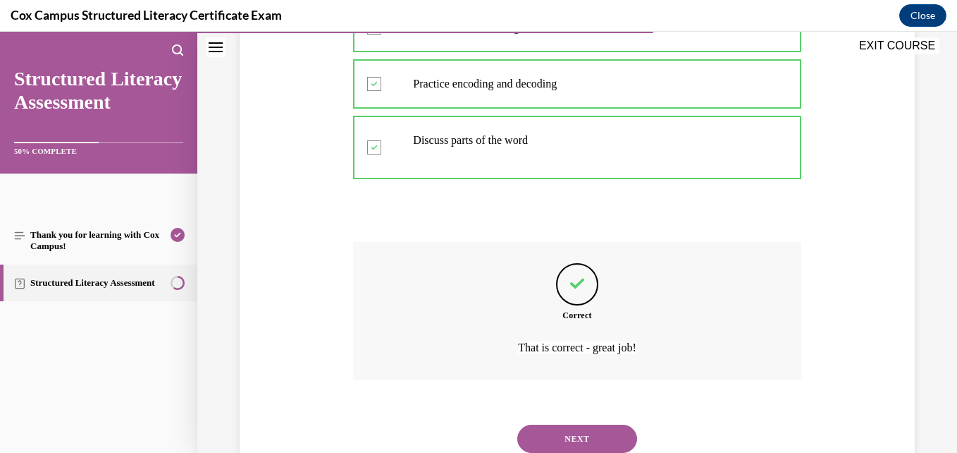
scroll to position [453, 0]
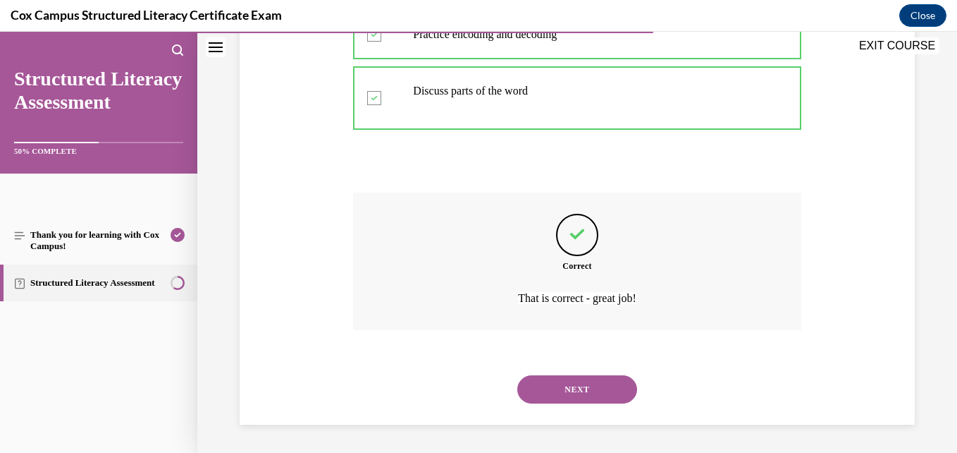
click at [531, 386] on button "NEXT" at bounding box center [577, 389] width 120 height 28
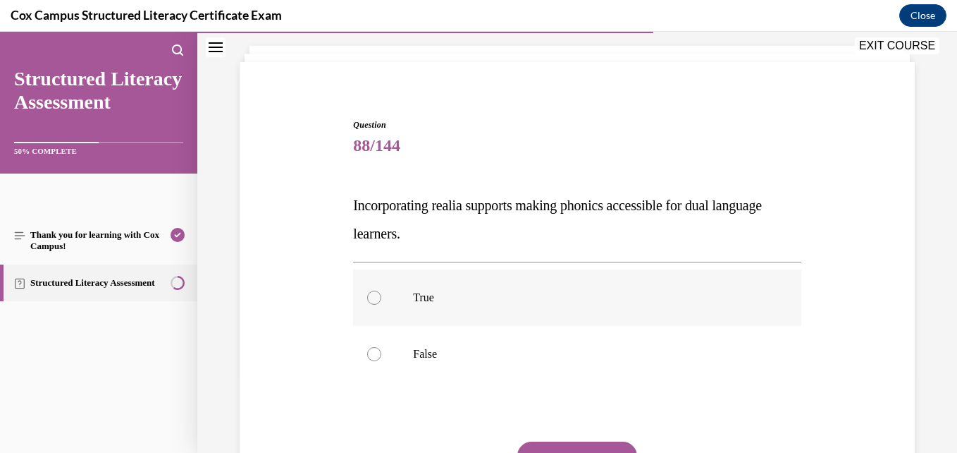
scroll to position [83, 0]
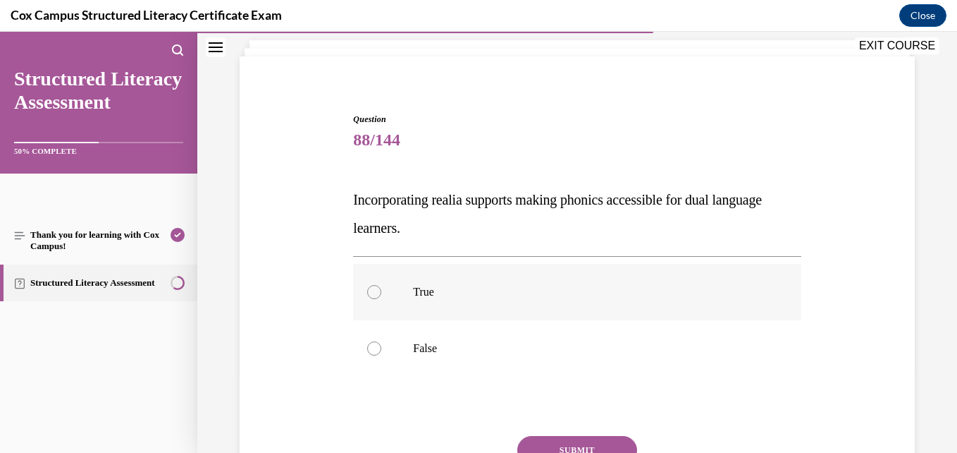
click at [462, 307] on label "True" at bounding box center [577, 292] width 448 height 56
click at [381, 299] on input "True" at bounding box center [374, 292] width 14 height 14
radio input "true"
click at [532, 443] on button "SUBMIT" at bounding box center [577, 450] width 120 height 28
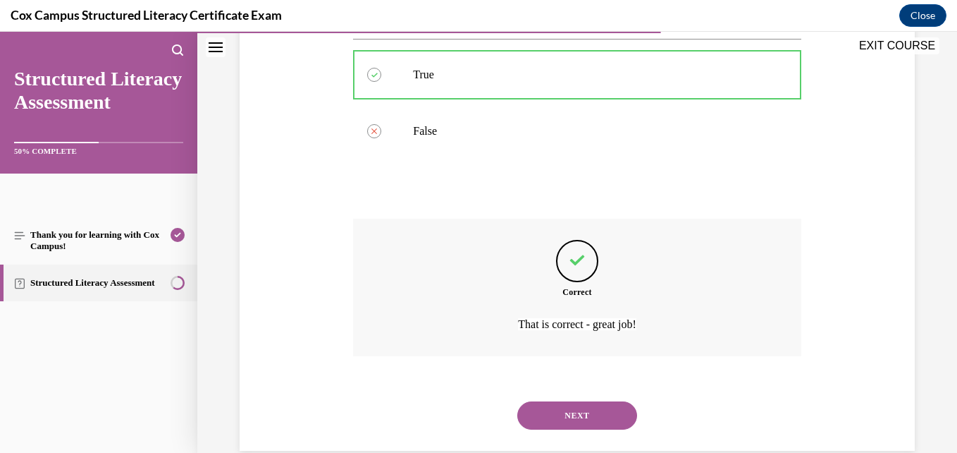
scroll to position [326, 0]
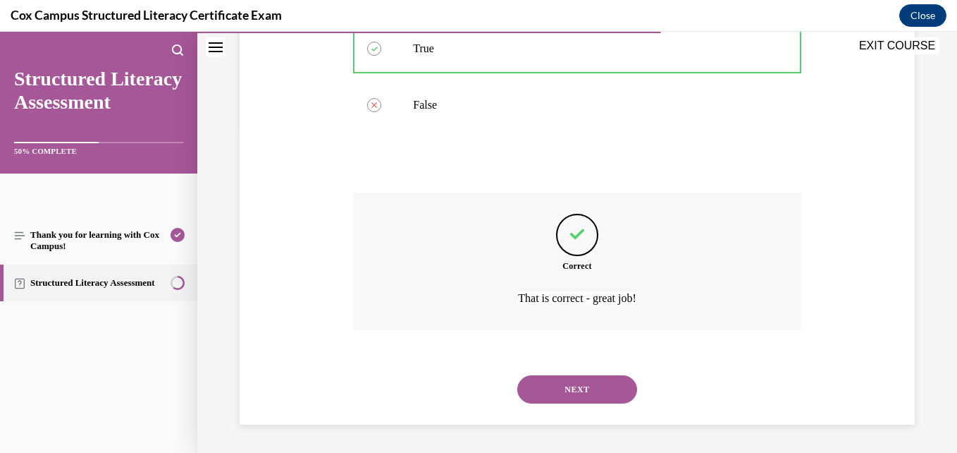
click at [534, 386] on button "NEXT" at bounding box center [577, 389] width 120 height 28
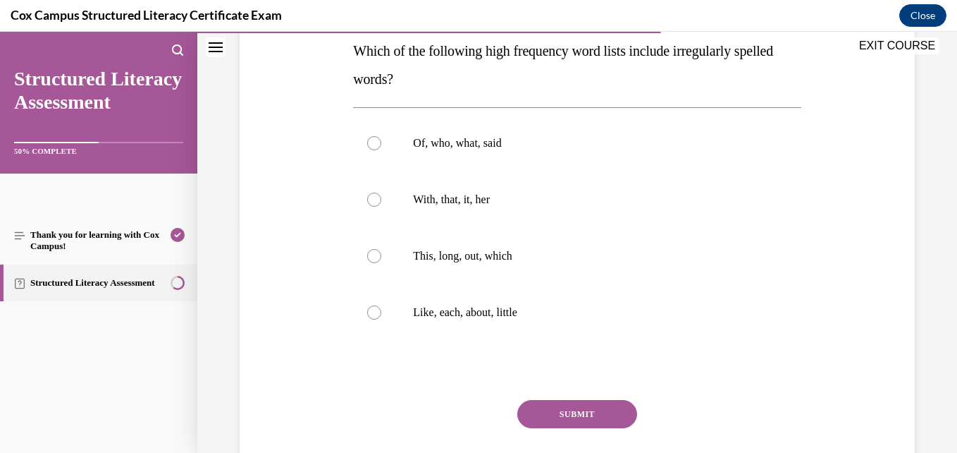
scroll to position [231, 0]
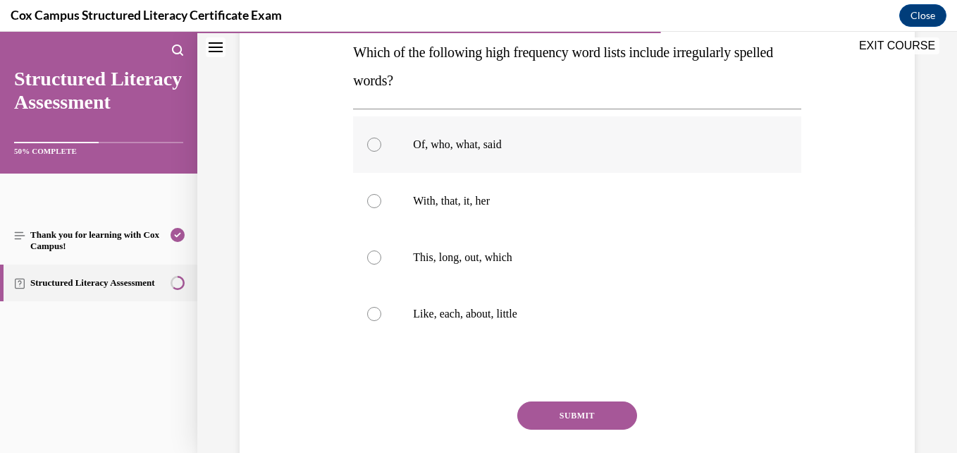
click at [493, 164] on label "Of, who, what, said" at bounding box center [577, 144] width 448 height 56
click at [381, 152] on input "Of, who, what, said" at bounding box center [374, 144] width 14 height 14
radio input "true"
click at [549, 418] on button "SUBMIT" at bounding box center [577, 415] width 120 height 28
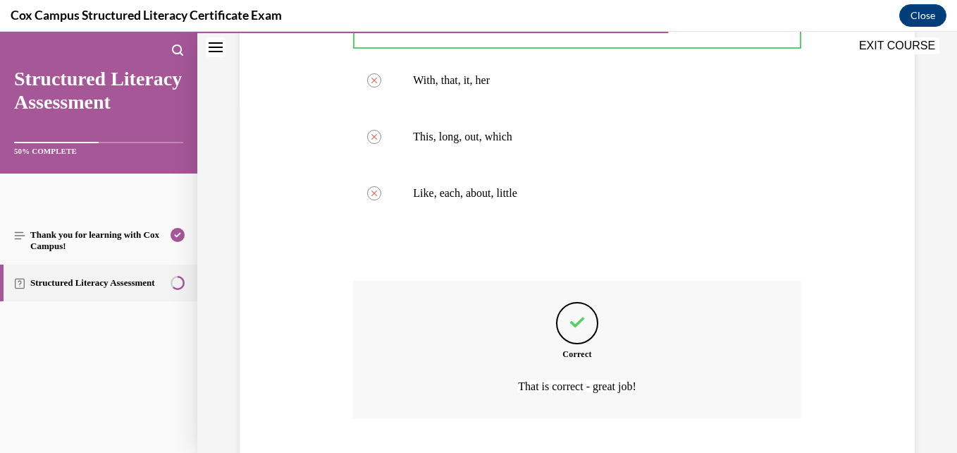
scroll to position [439, 0]
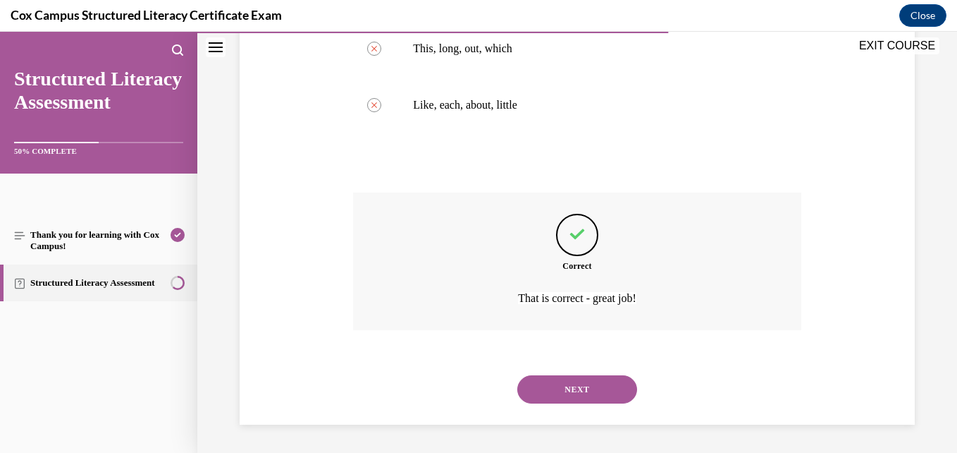
click at [537, 400] on button "NEXT" at bounding box center [577, 389] width 120 height 28
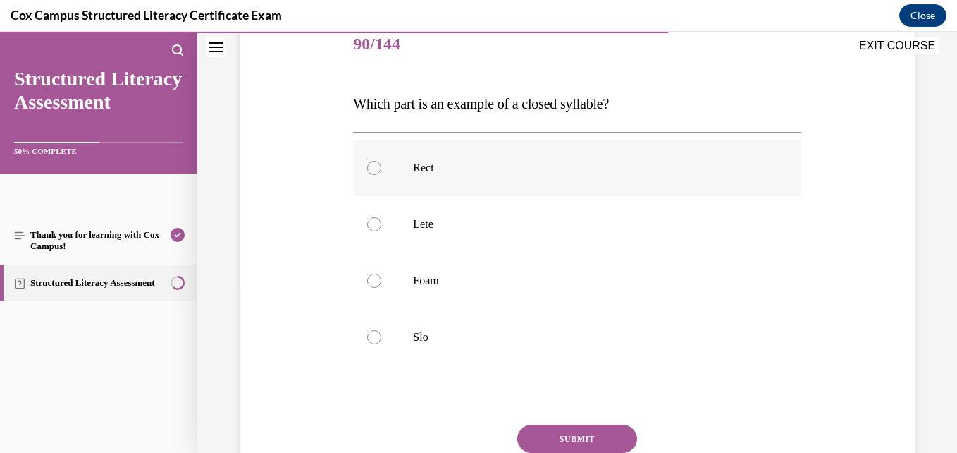
scroll to position [180, 0]
click at [467, 178] on label "Rect" at bounding box center [577, 167] width 448 height 56
click at [381, 174] on input "Rect" at bounding box center [374, 167] width 14 height 14
radio input "true"
click at [543, 431] on button "SUBMIT" at bounding box center [577, 438] width 120 height 28
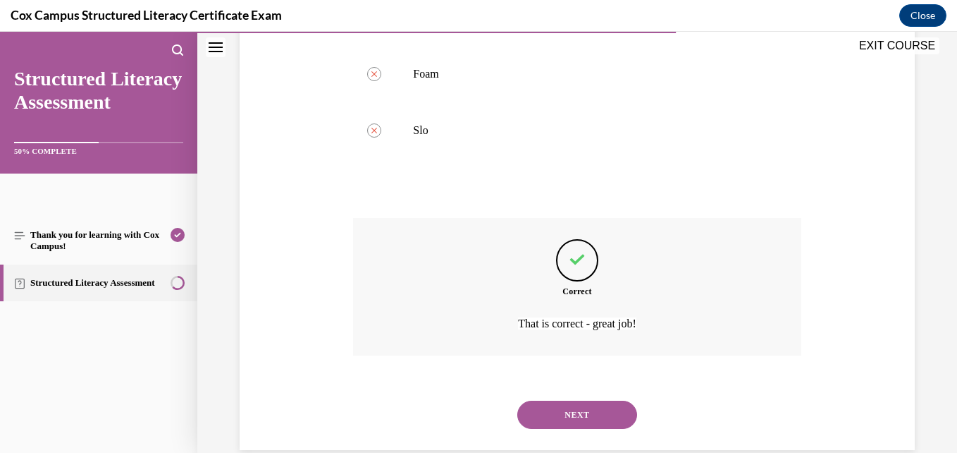
scroll to position [411, 0]
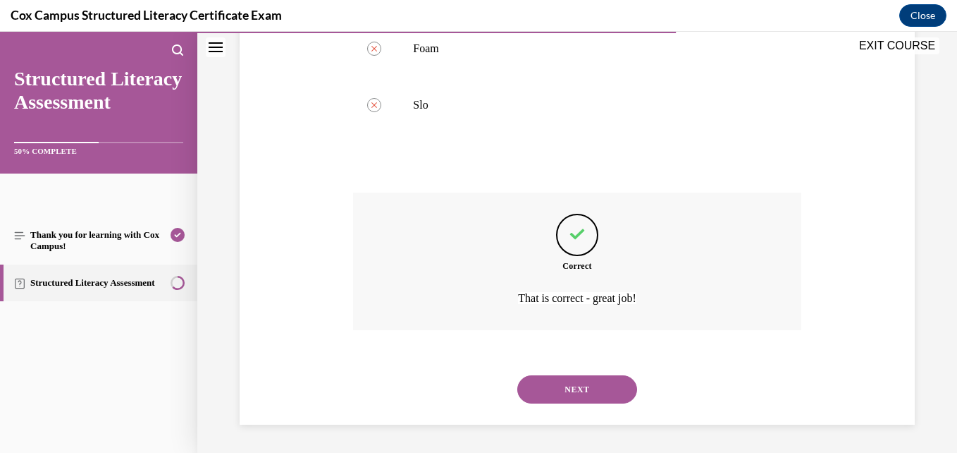
click at [532, 393] on button "NEXT" at bounding box center [577, 389] width 120 height 28
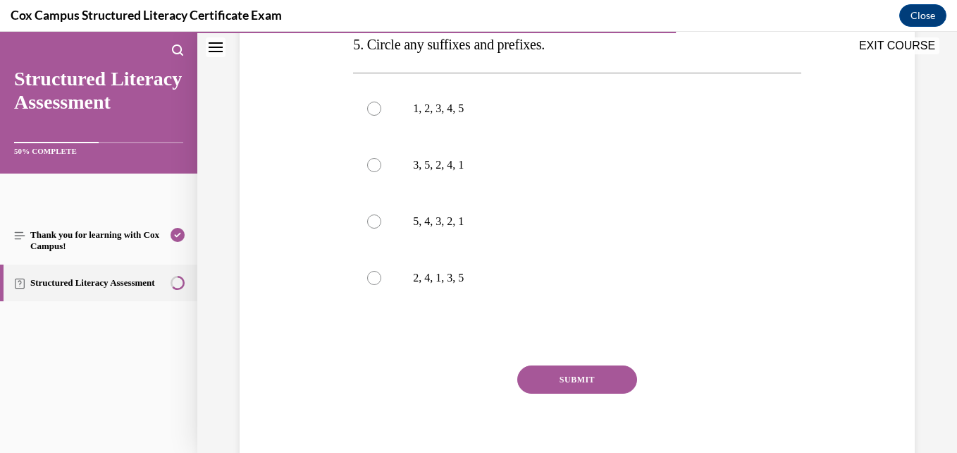
scroll to position [404, 0]
click at [460, 225] on p "5, 4, 3, 2, 1" at bounding box center [589, 221] width 352 height 14
click at [381, 225] on input "5, 4, 3, 2, 1" at bounding box center [374, 221] width 14 height 14
radio input "true"
click at [550, 381] on button "SUBMIT" at bounding box center [577, 378] width 120 height 28
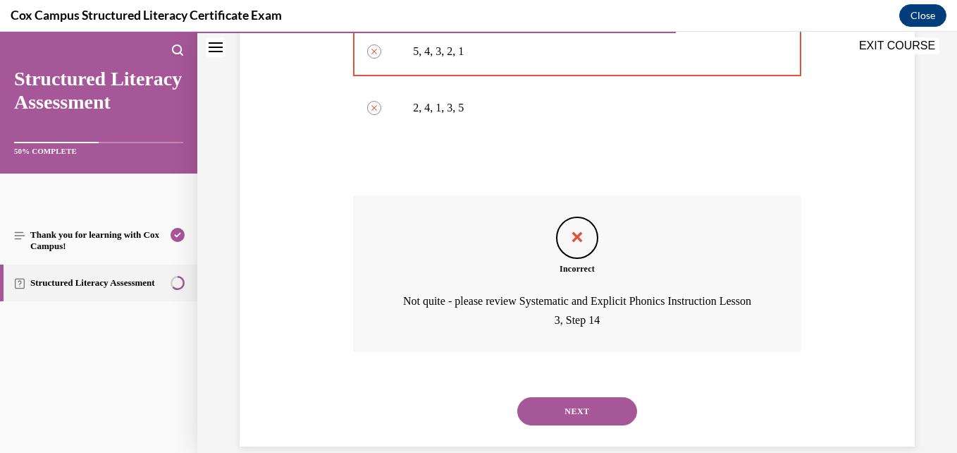
scroll to position [577, 0]
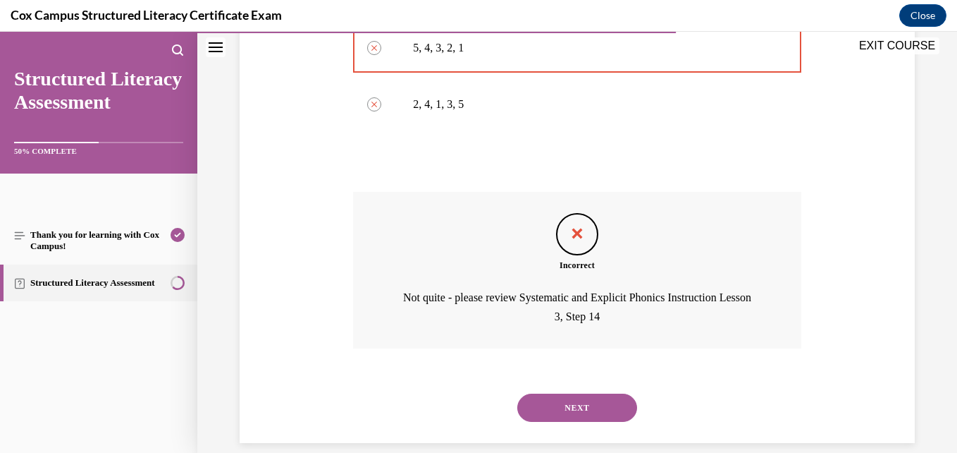
click at [558, 408] on button "NEXT" at bounding box center [577, 407] width 120 height 28
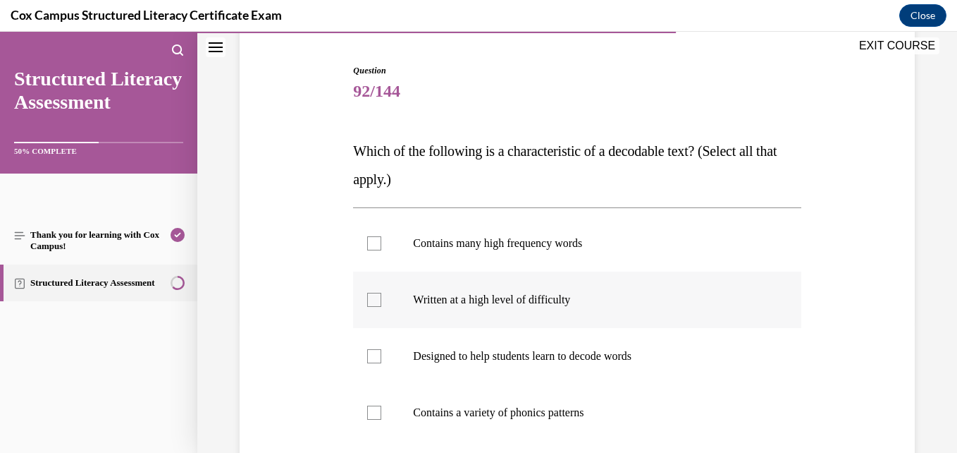
scroll to position [283, 0]
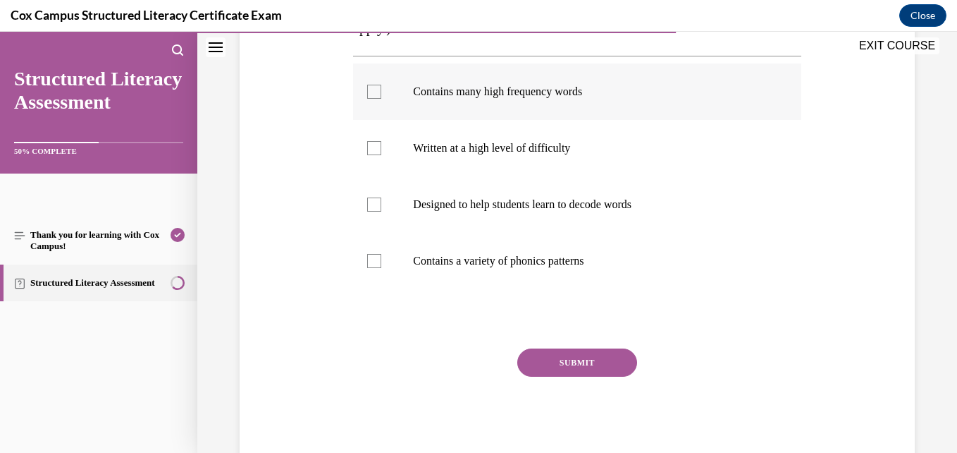
click at [511, 75] on label "Contains many high frequency words" at bounding box center [577, 91] width 448 height 56
click at [381, 85] on input "Contains many high frequency words" at bounding box center [374, 92] width 14 height 14
checkbox input "true"
click at [467, 228] on label "Designed to help students learn to decode words" at bounding box center [577, 204] width 448 height 56
click at [381, 211] on input "Designed to help students learn to decode words" at bounding box center [374, 204] width 14 height 14
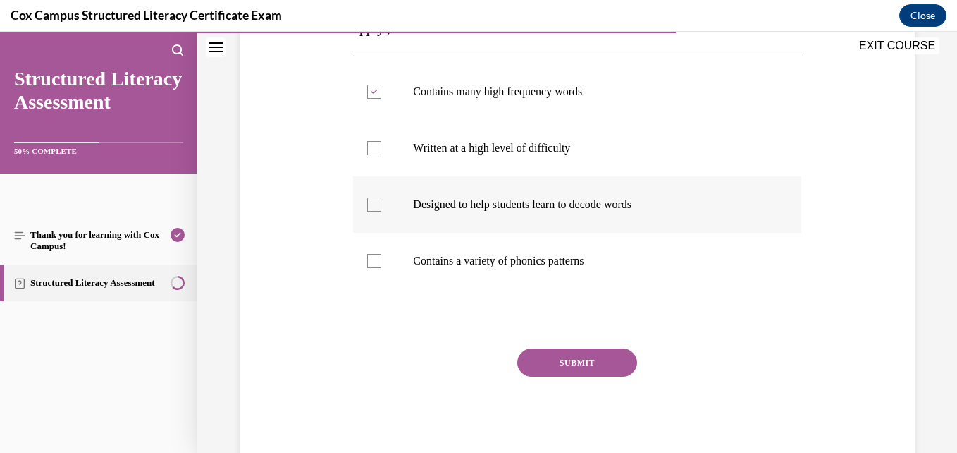
checkbox input "true"
click at [462, 273] on label "Contains a variety of phonics patterns" at bounding box center [577, 261] width 448 height 56
click at [381, 268] on input "Contains a variety of phonics patterns" at bounding box center [374, 261] width 14 height 14
checkbox input "true"
click at [568, 364] on button "SUBMIT" at bounding box center [577, 362] width 120 height 28
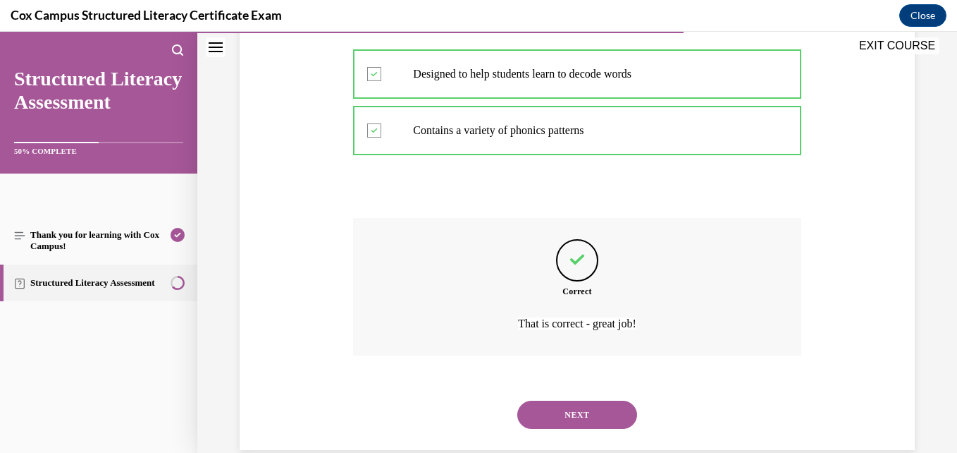
scroll to position [439, 0]
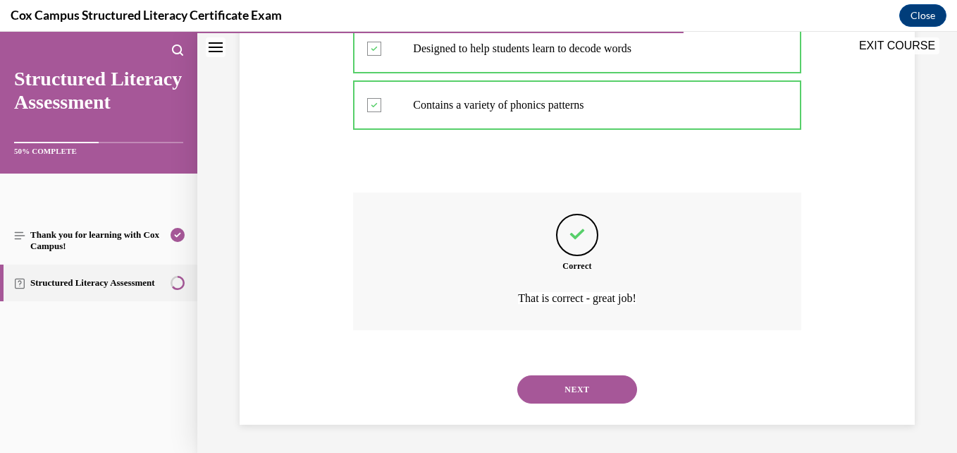
click at [538, 381] on button "NEXT" at bounding box center [577, 389] width 120 height 28
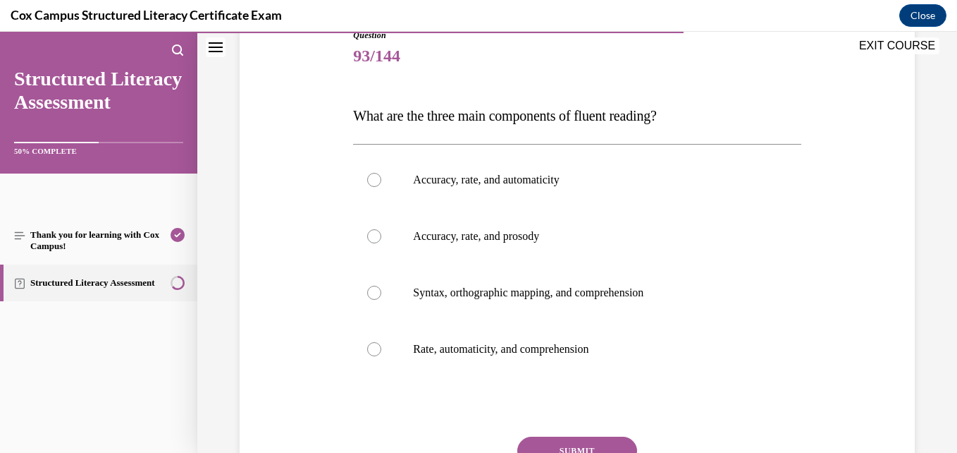
scroll to position [169, 0]
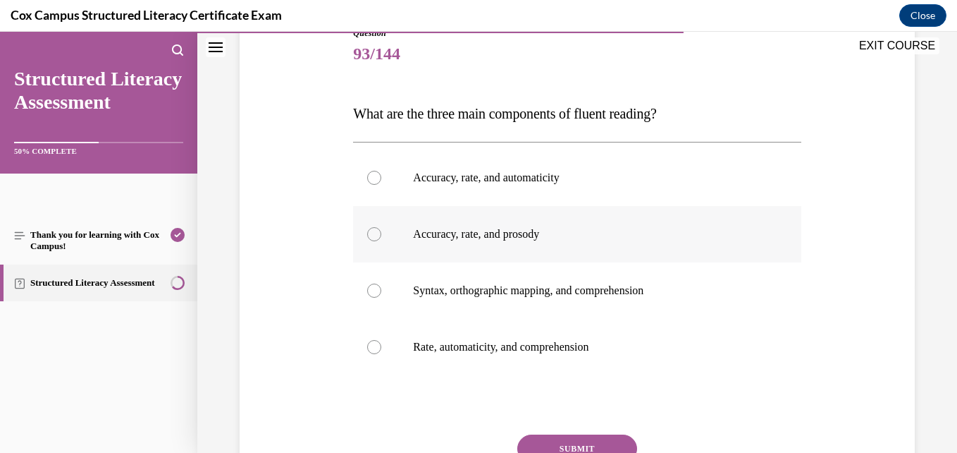
click at [515, 247] on label "Accuracy, rate, and prosody" at bounding box center [577, 234] width 448 height 56
click at [381, 241] on input "Accuracy, rate, and prosody" at bounding box center [374, 234] width 14 height 14
radio input "true"
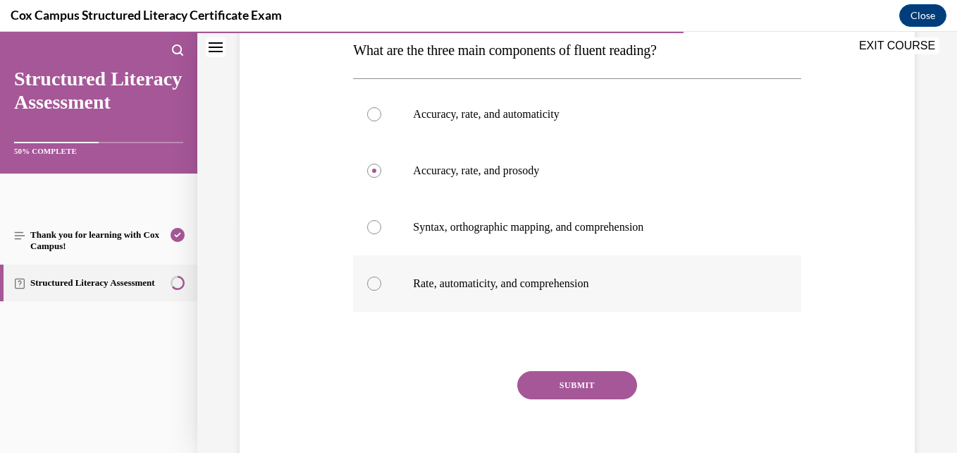
scroll to position [236, 0]
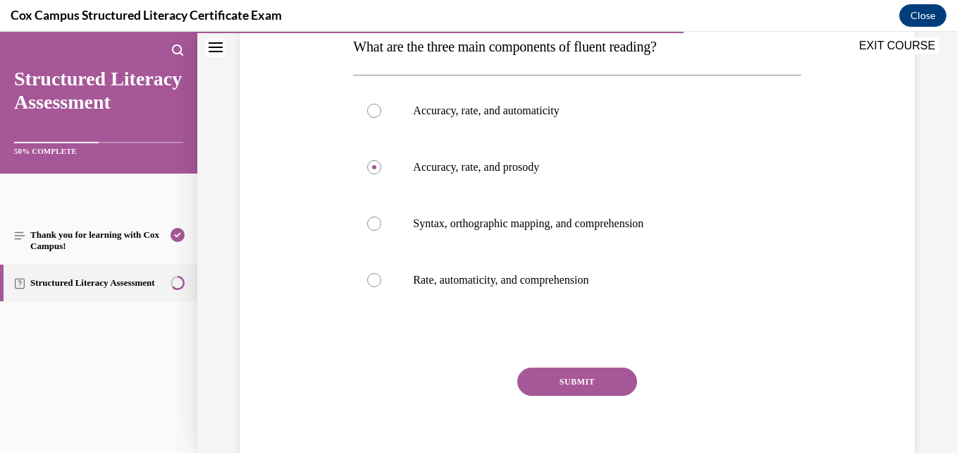
click at [558, 384] on button "SUBMIT" at bounding box center [577, 381] width 120 height 28
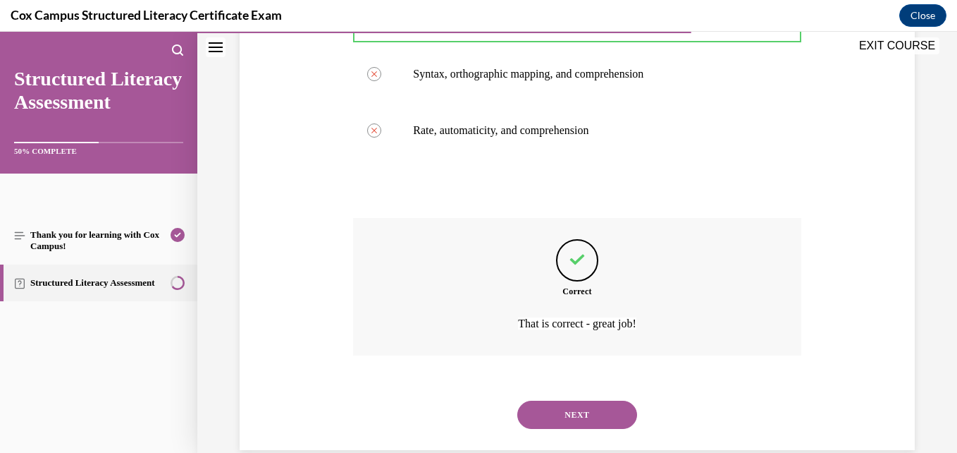
scroll to position [411, 0]
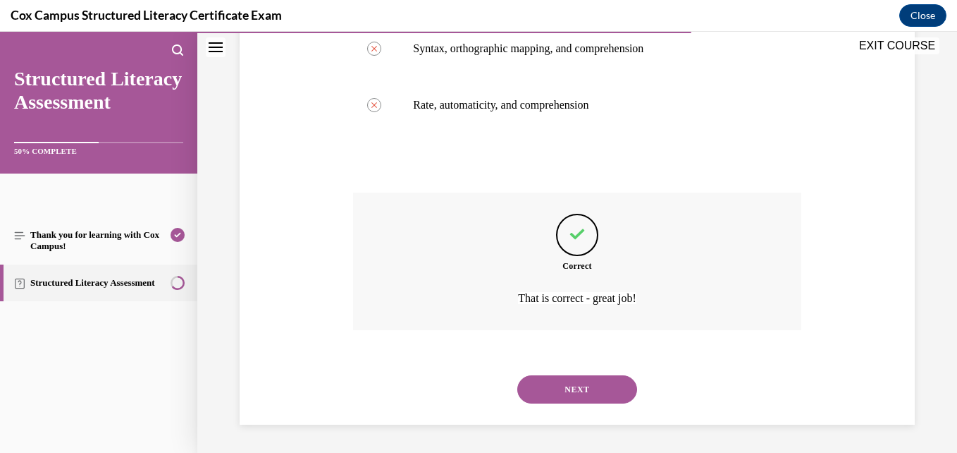
click at [556, 390] on button "NEXT" at bounding box center [577, 389] width 120 height 28
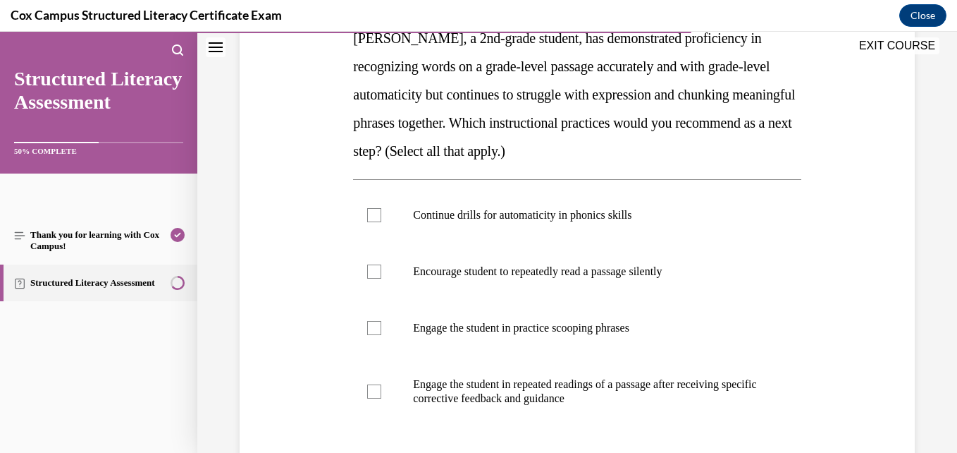
scroll to position [249, 0]
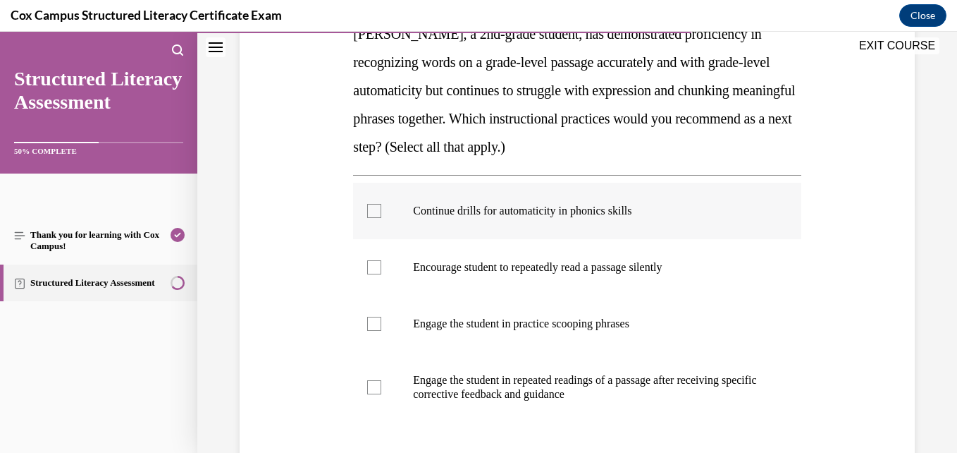
click at [510, 209] on p "Continue drills for automaticity in phonics skills" at bounding box center [589, 211] width 352 height 14
click at [381, 209] on input "Continue drills for automaticity in phonics skills" at bounding box center [374, 211] width 14 height 14
checkbox input "true"
click at [489, 283] on label "Encourage student to repeatedly read a passage silently" at bounding box center [577, 267] width 448 height 56
click at [381, 274] on input "Encourage student to repeatedly read a passage silently" at bounding box center [374, 267] width 14 height 14
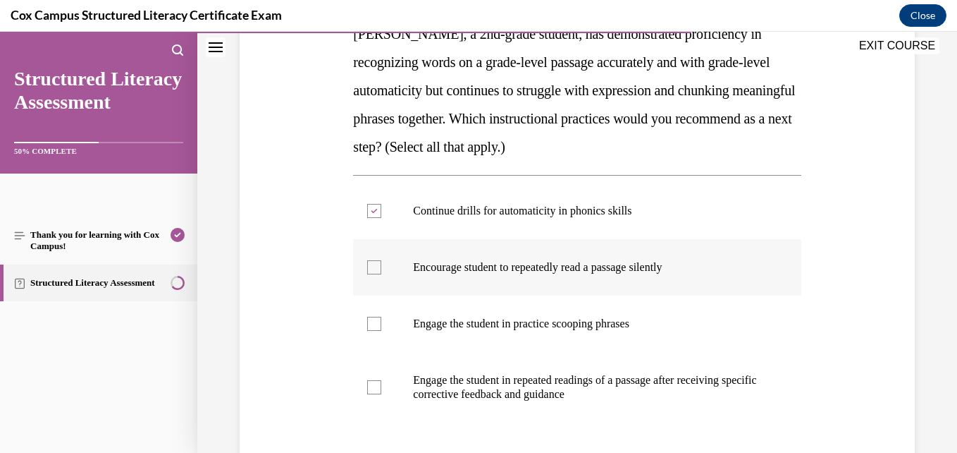
checkbox input "true"
click at [494, 401] on label "Engage the student in repeated readings of a passage after receiving specific c…" at bounding box center [577, 387] width 448 height 70
click at [381, 394] on input "Engage the student in repeated readings of a passage after receiving specific c…" at bounding box center [374, 387] width 14 height 14
checkbox input "true"
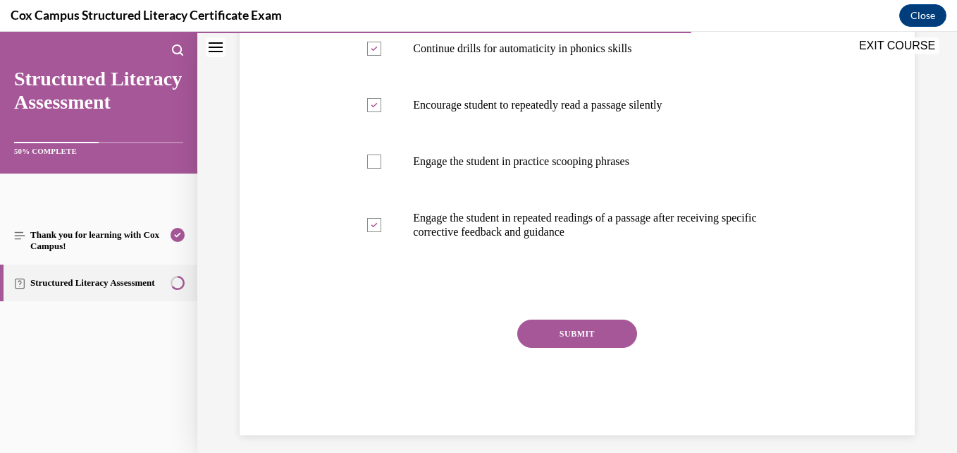
click at [564, 332] on button "SUBMIT" at bounding box center [577, 333] width 120 height 28
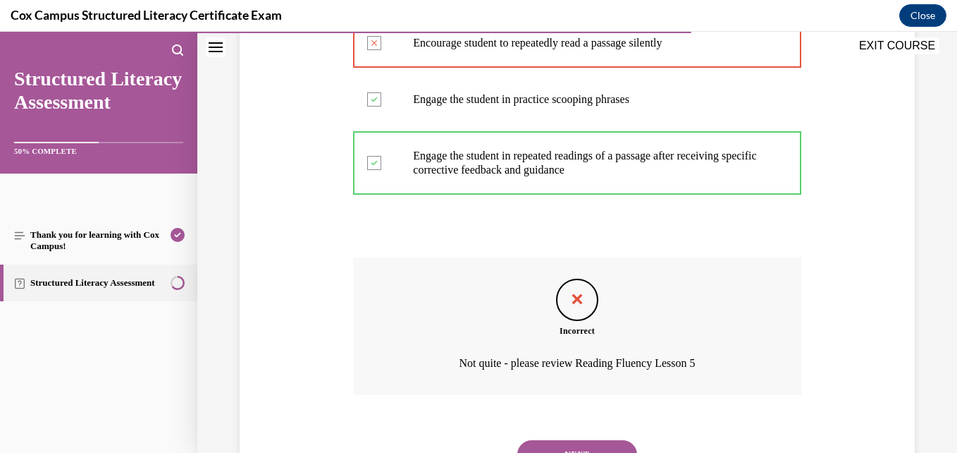
scroll to position [538, 0]
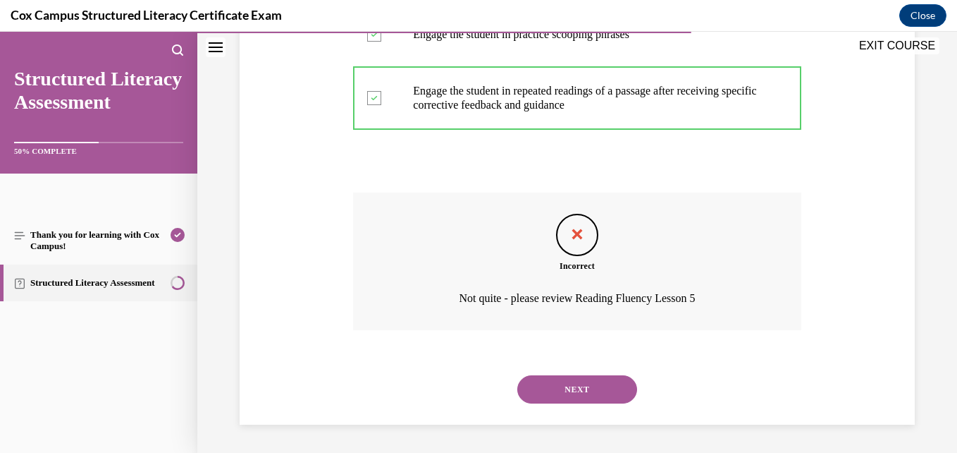
click at [540, 390] on button "NEXT" at bounding box center [577, 389] width 120 height 28
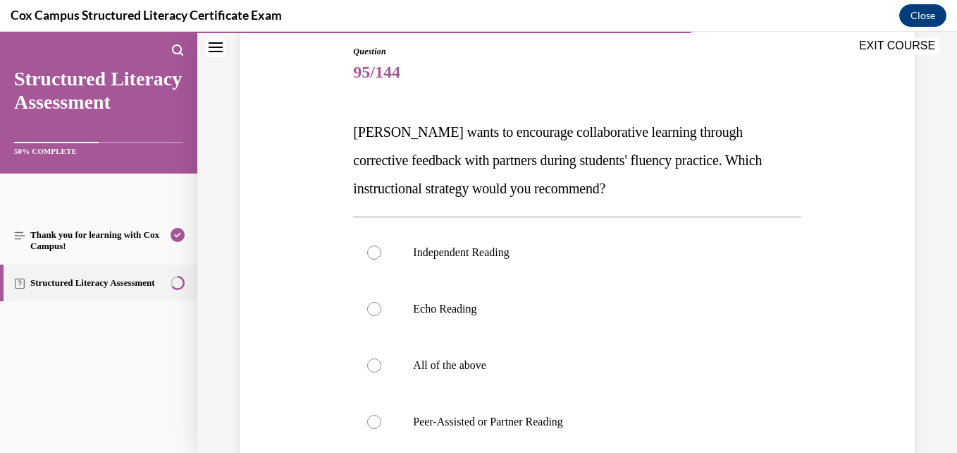
scroll to position [152, 0]
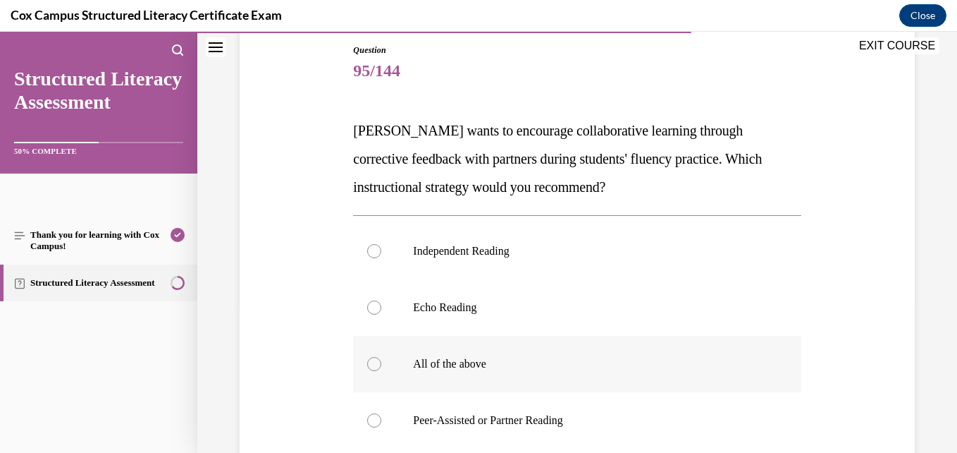
click at [503, 369] on p "All of the above" at bounding box center [589, 364] width 352 height 14
click at [381, 369] on input "All of the above" at bounding box center [374, 364] width 14 height 14
radio input "true"
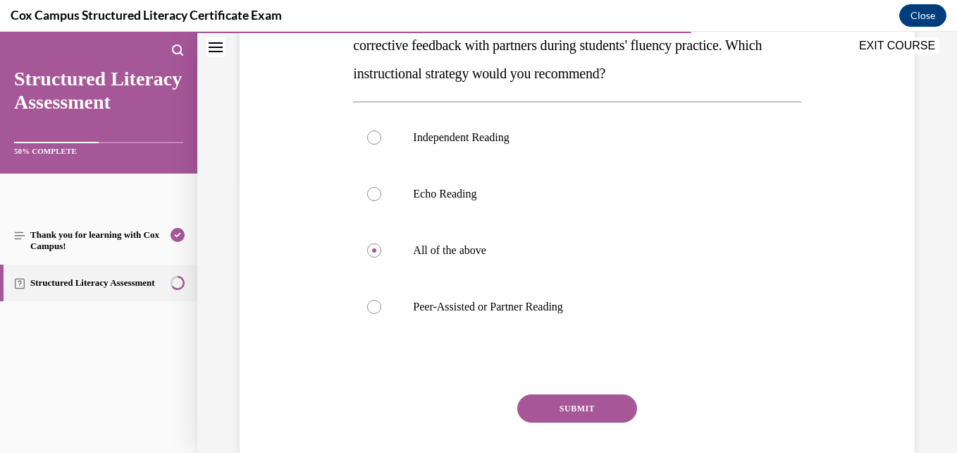
click at [545, 415] on button "SUBMIT" at bounding box center [577, 408] width 120 height 28
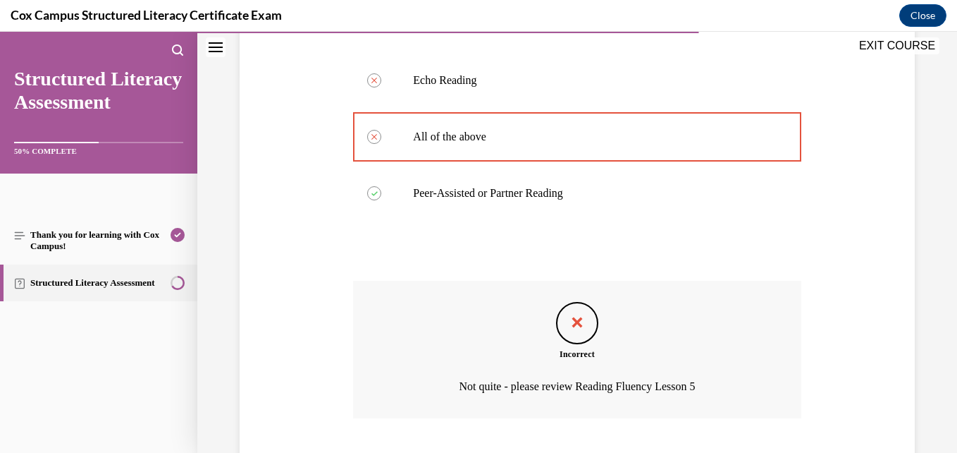
scroll to position [467, 0]
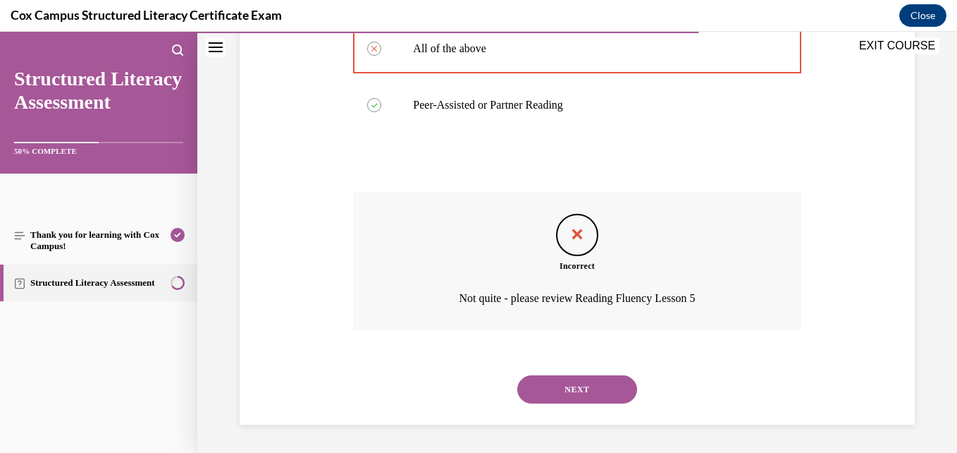
click at [554, 397] on button "NEXT" at bounding box center [577, 389] width 120 height 28
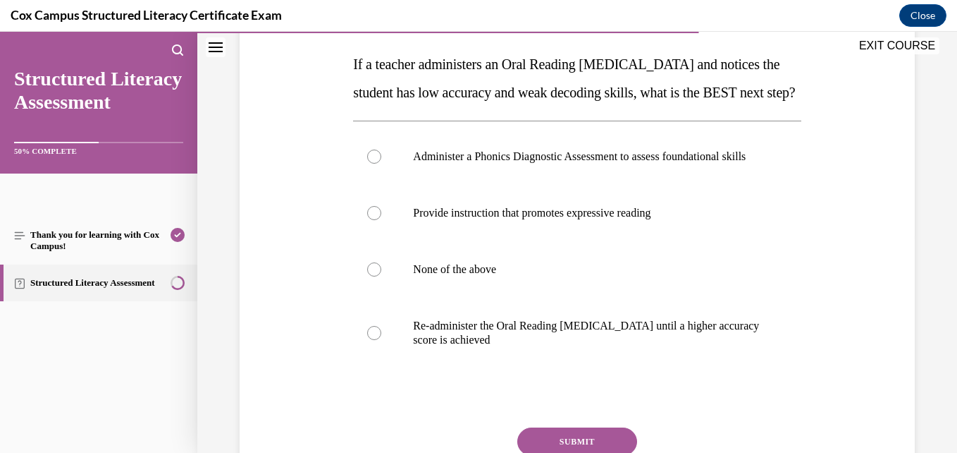
scroll to position [215, 0]
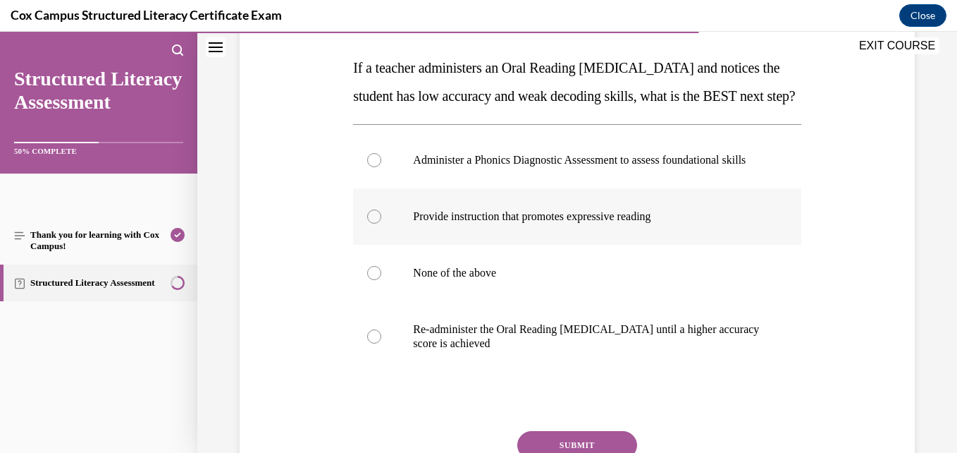
click at [484, 223] on p "Provide instruction that promotes expressive reading" at bounding box center [589, 216] width 352 height 14
click at [381, 223] on input "Provide instruction that promotes expressive reading" at bounding box center [374, 216] width 14 height 14
radio input "true"
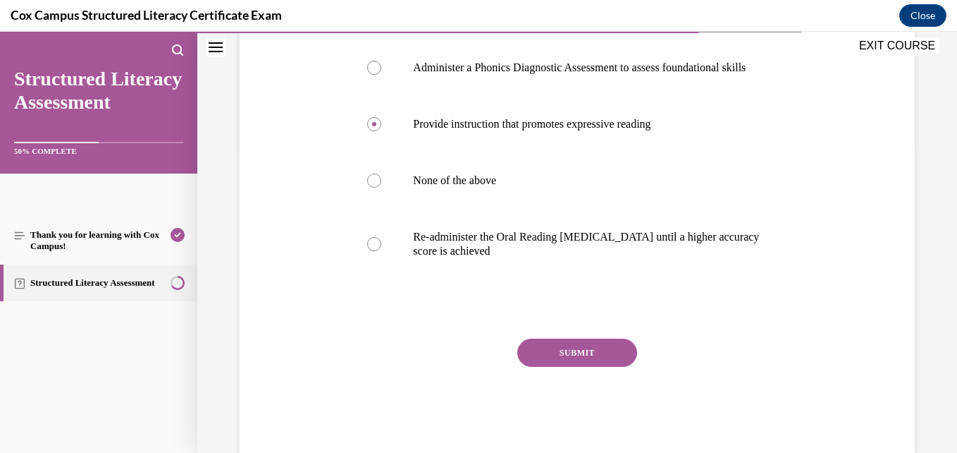
click at [560, 367] on button "SUBMIT" at bounding box center [577, 352] width 120 height 28
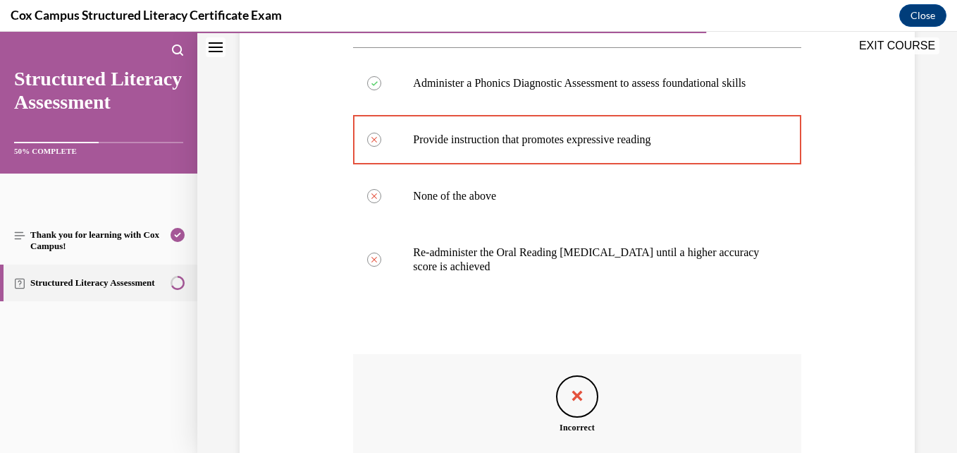
scroll to position [496, 0]
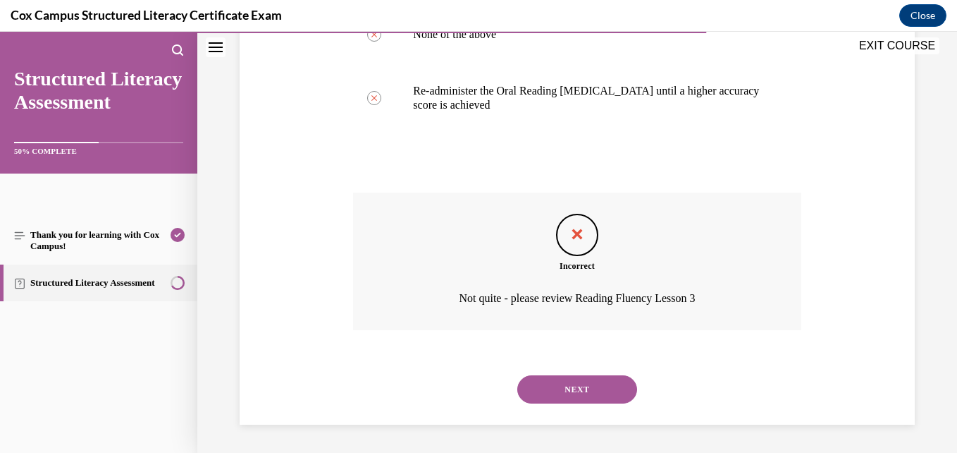
click at [560, 389] on button "NEXT" at bounding box center [577, 389] width 120 height 28
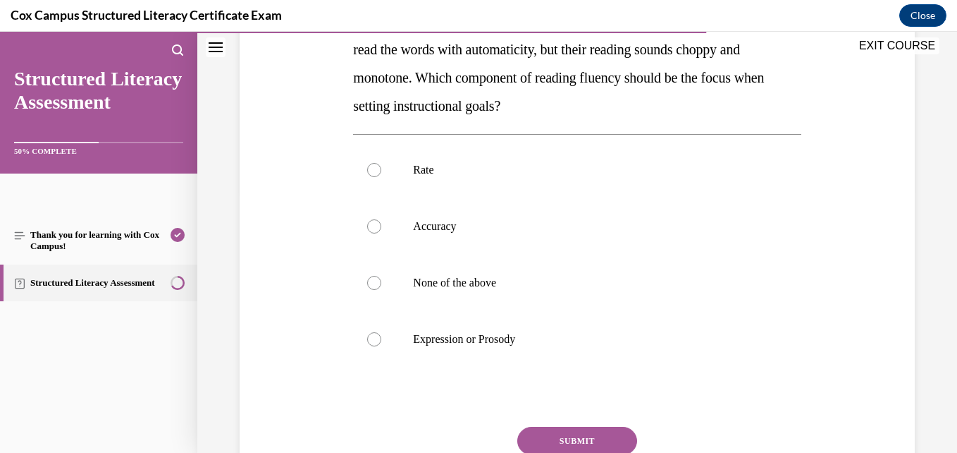
scroll to position [262, 0]
click at [477, 338] on p "Expression or Prosody" at bounding box center [589, 338] width 352 height 14
click at [381, 338] on input "Expression or Prosody" at bounding box center [374, 338] width 14 height 14
radio input "true"
click at [551, 433] on button "SUBMIT" at bounding box center [577, 440] width 120 height 28
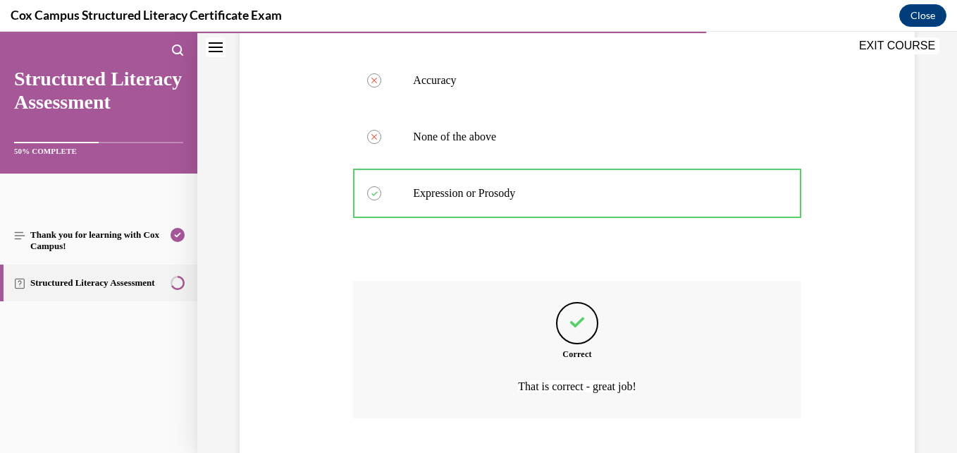
scroll to position [496, 0]
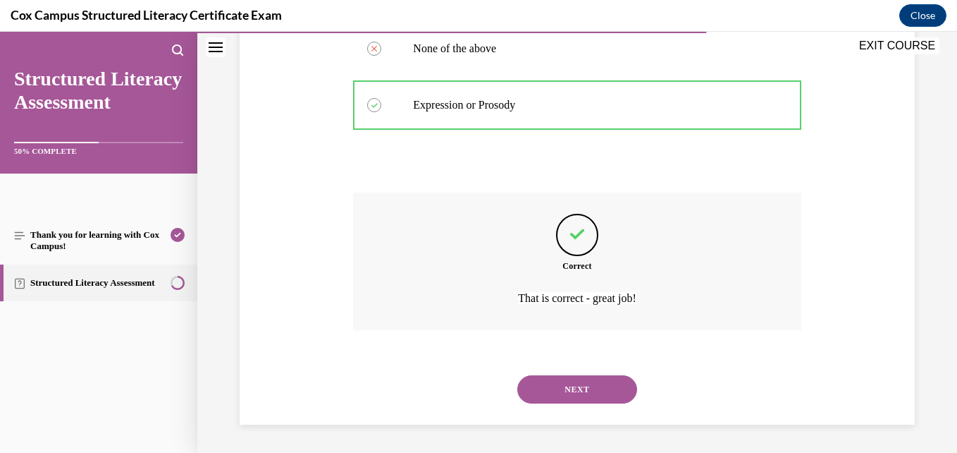
click at [549, 405] on div "NEXT" at bounding box center [577, 389] width 448 height 56
click at [528, 388] on button "NEXT" at bounding box center [577, 389] width 120 height 28
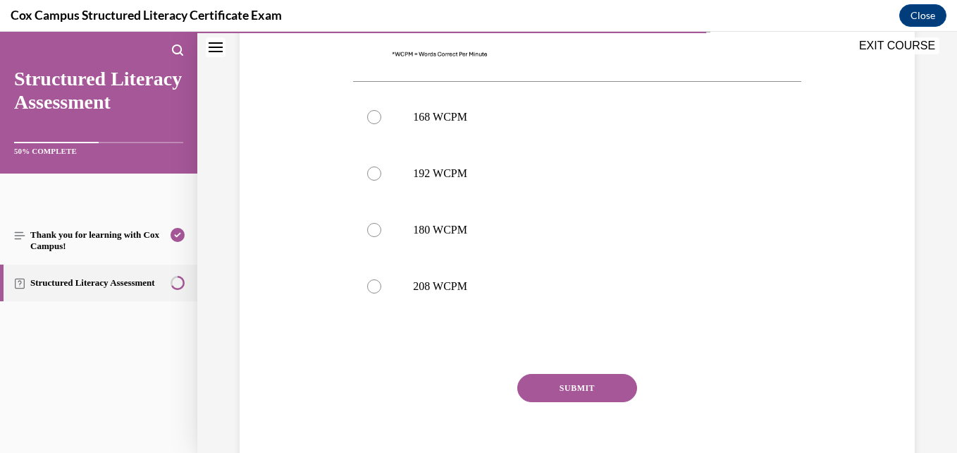
scroll to position [572, 0]
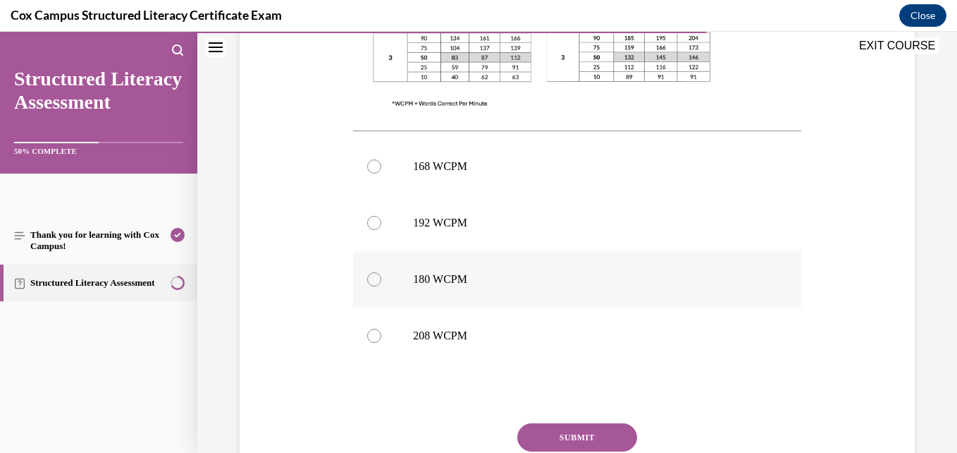
click at [513, 281] on p "180 WCPM" at bounding box center [589, 279] width 352 height 14
click at [381, 281] on input "180 WCPM" at bounding box center [374, 279] width 14 height 14
radio input "true"
click at [565, 437] on button "SUBMIT" at bounding box center [577, 437] width 120 height 28
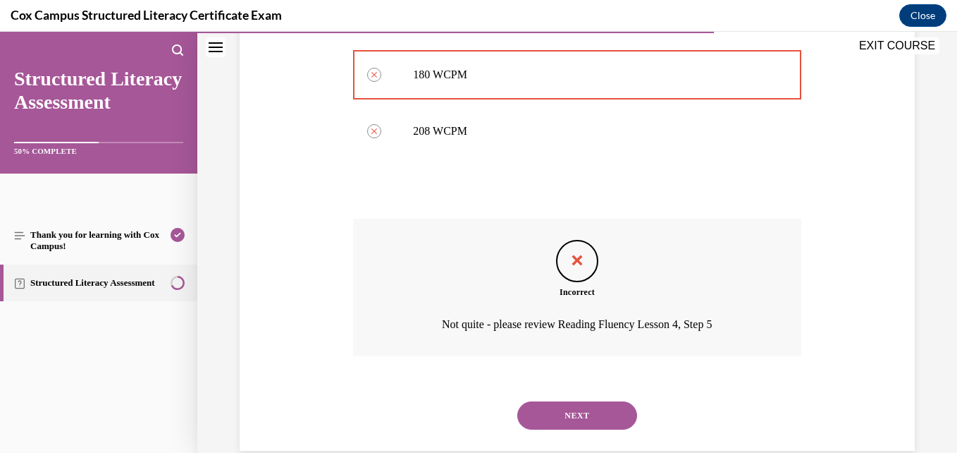
scroll to position [802, 0]
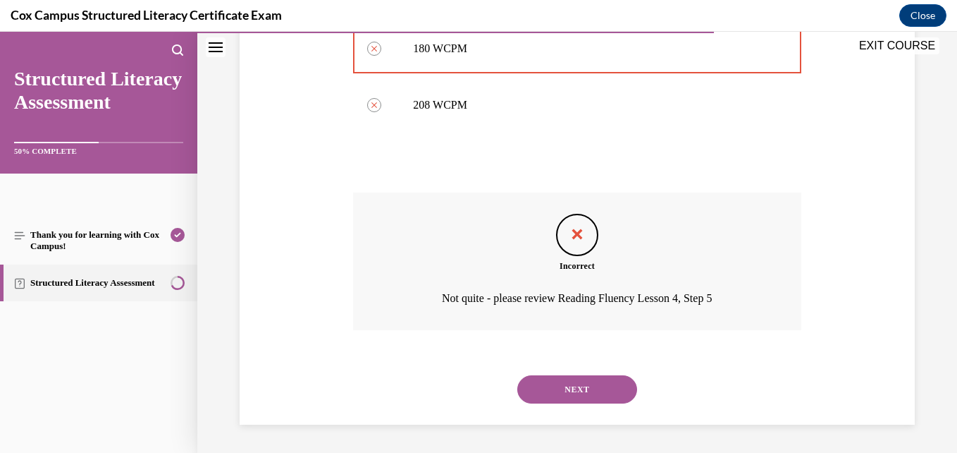
click at [536, 388] on button "NEXT" at bounding box center [577, 389] width 120 height 28
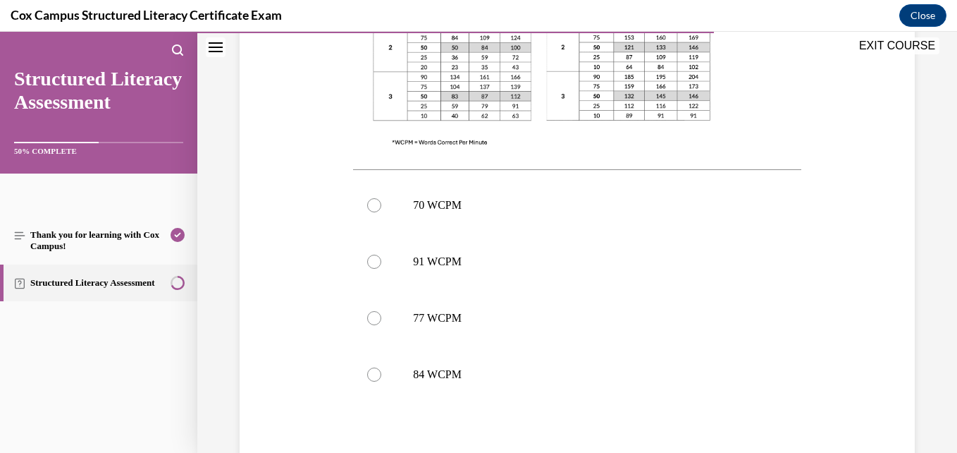
scroll to position [534, 0]
click at [470, 207] on p "70 WCPM" at bounding box center [589, 204] width 352 height 14
click at [381, 207] on input "70 WCPM" at bounding box center [374, 204] width 14 height 14
radio input "true"
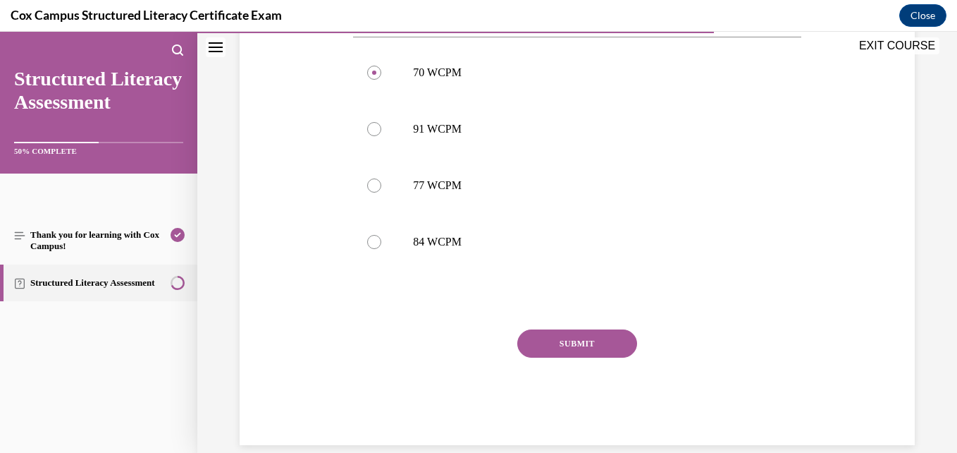
click at [576, 329] on button "SUBMIT" at bounding box center [577, 343] width 120 height 28
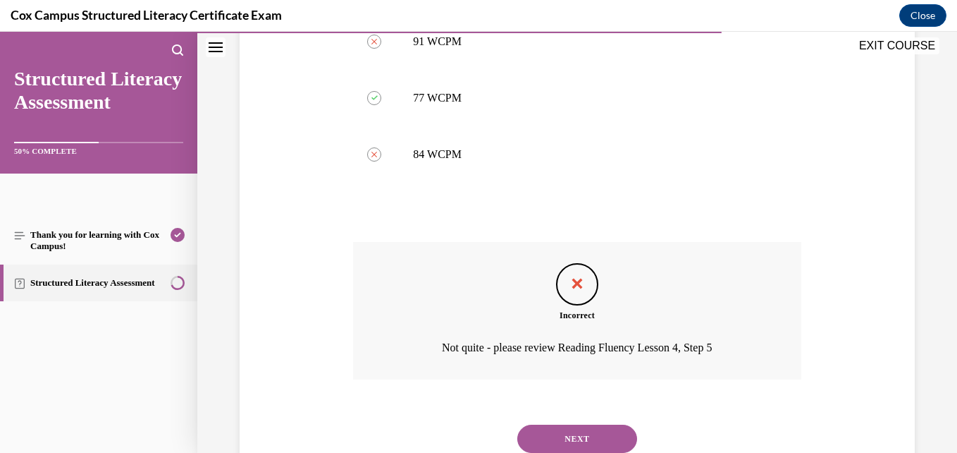
scroll to position [802, 0]
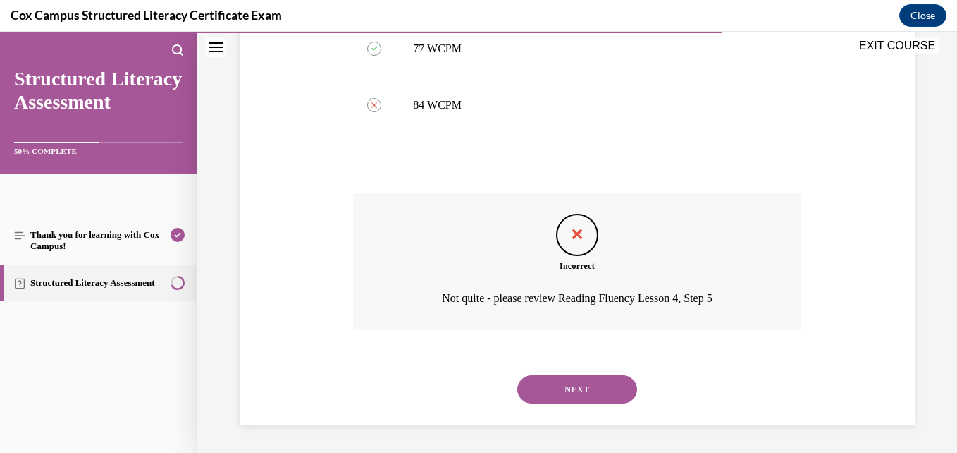
click at [551, 398] on button "NEXT" at bounding box center [577, 389] width 120 height 28
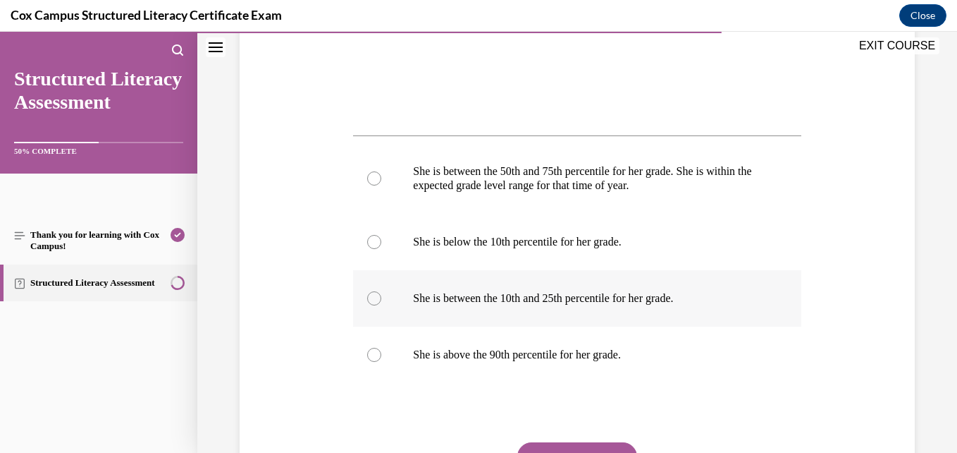
scroll to position [596, 0]
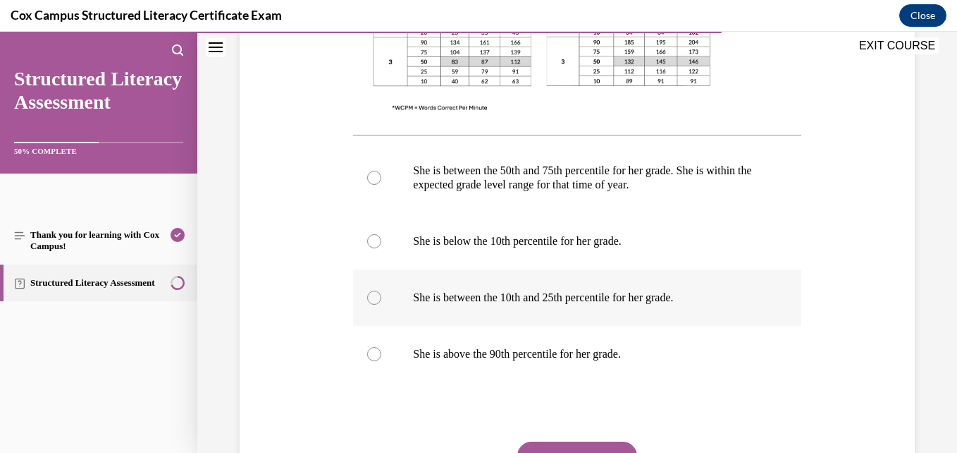
click at [534, 312] on label "She is between the 10th and 25th percentile for her grade." at bounding box center [577, 297] width 448 height 56
click at [381, 305] on input "She is between the 10th and 25th percentile for her grade." at bounding box center [374, 297] width 14 height 14
radio input "true"
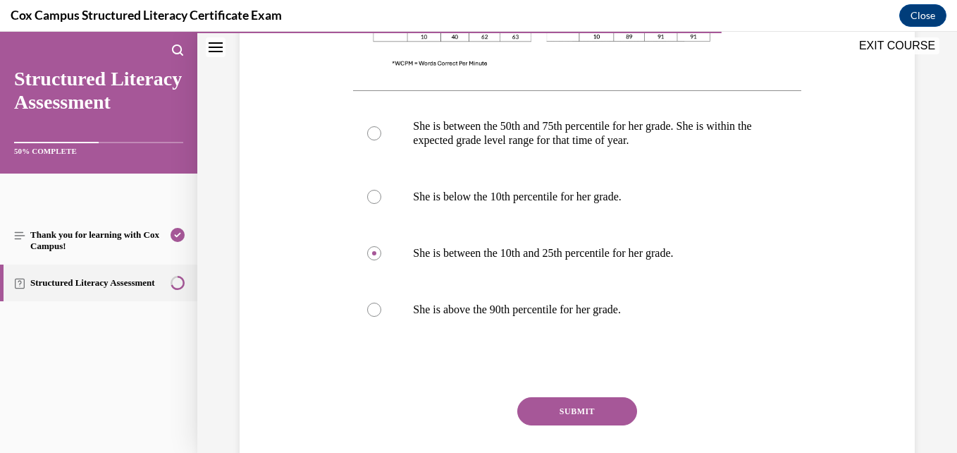
click at [549, 421] on button "SUBMIT" at bounding box center [577, 411] width 120 height 28
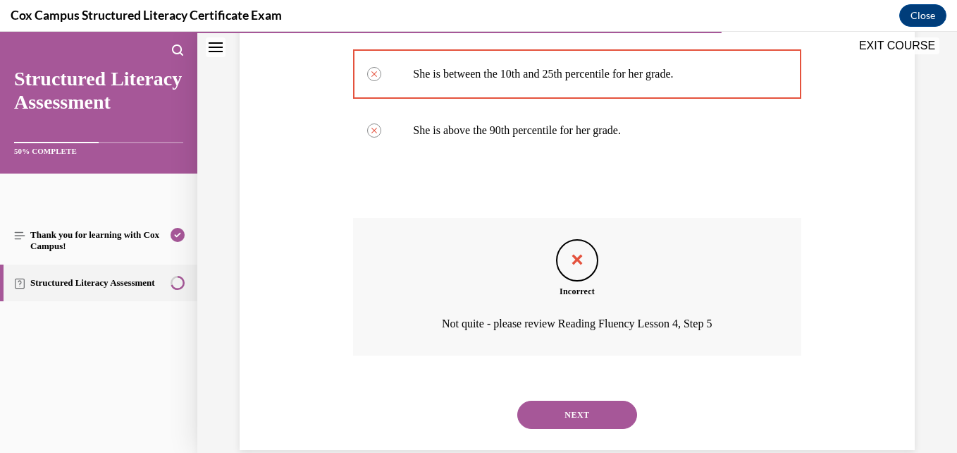
scroll to position [845, 0]
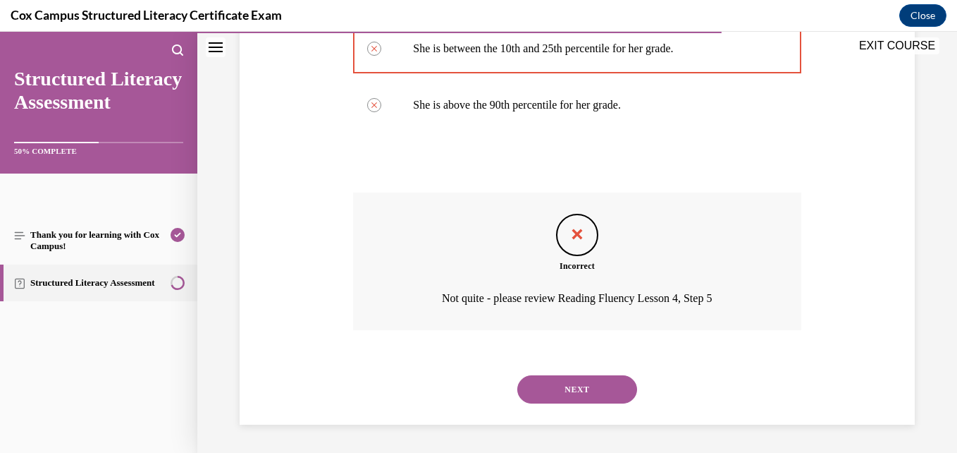
click at [536, 391] on button "NEXT" at bounding box center [577, 389] width 120 height 28
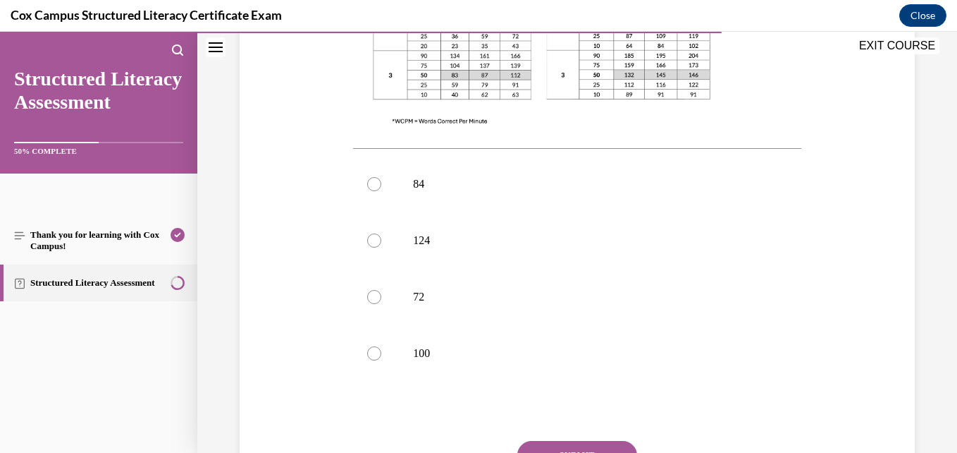
scroll to position [555, 0]
click at [510, 176] on p "84" at bounding box center [589, 183] width 352 height 14
click at [381, 176] on input "84" at bounding box center [374, 183] width 14 height 14
radio input "true"
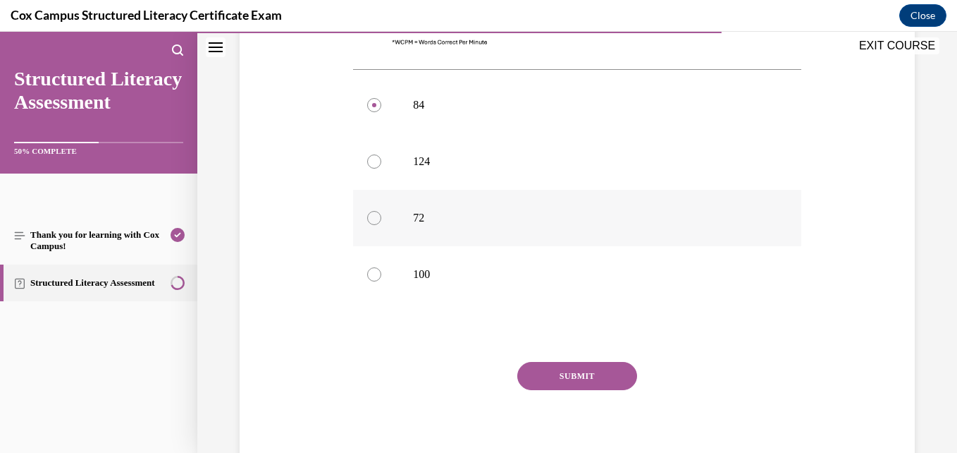
scroll to position [634, 0]
click at [548, 382] on button "SUBMIT" at bounding box center [577, 375] width 120 height 28
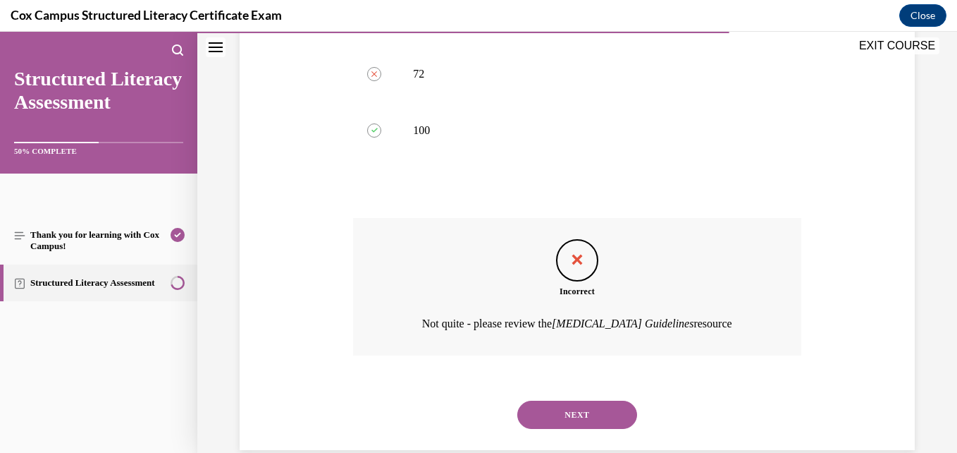
scroll to position [802, 0]
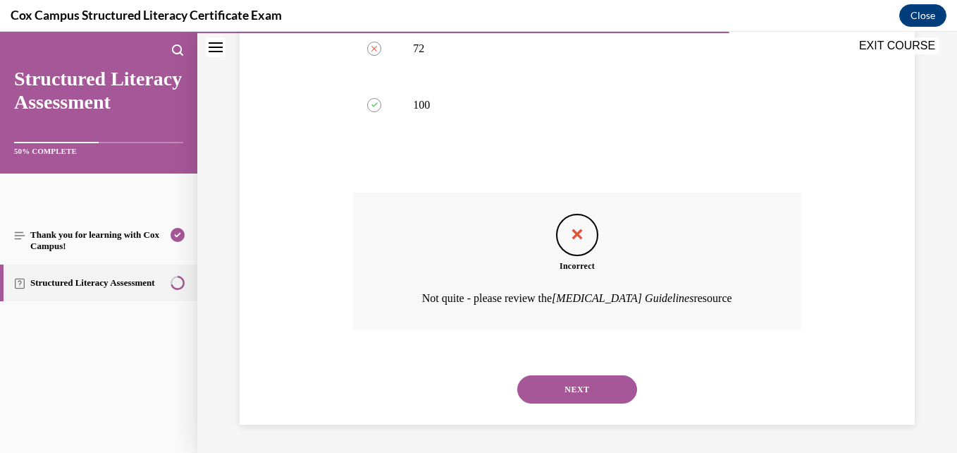
click at [539, 386] on button "NEXT" at bounding box center [577, 389] width 120 height 28
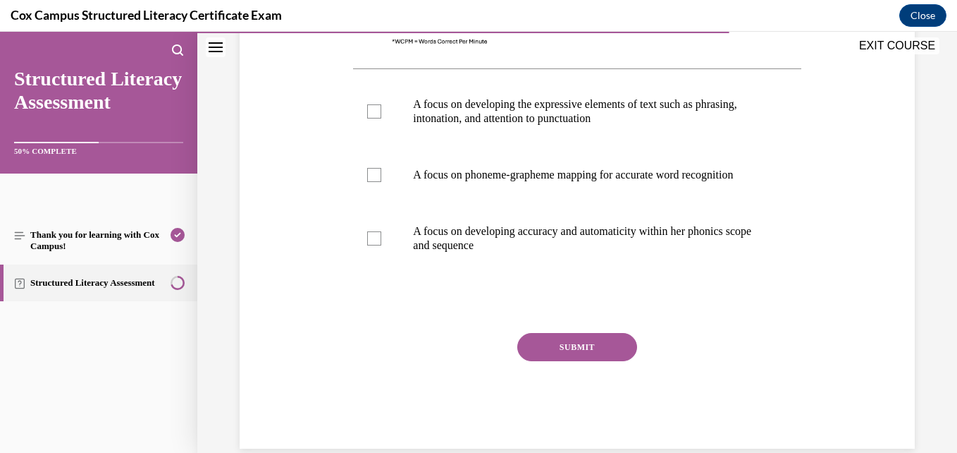
scroll to position [606, 0]
click at [548, 114] on p "A focus on developing the expressive elements of text such as phrasing, intonat…" at bounding box center [589, 111] width 352 height 28
click at [381, 114] on input "A focus on developing the expressive elements of text such as phrasing, intonat…" at bounding box center [374, 111] width 14 height 14
checkbox input "true"
click at [541, 252] on p "A focus on developing accuracy and automaticity within her phonics scope and se…" at bounding box center [589, 237] width 352 height 28
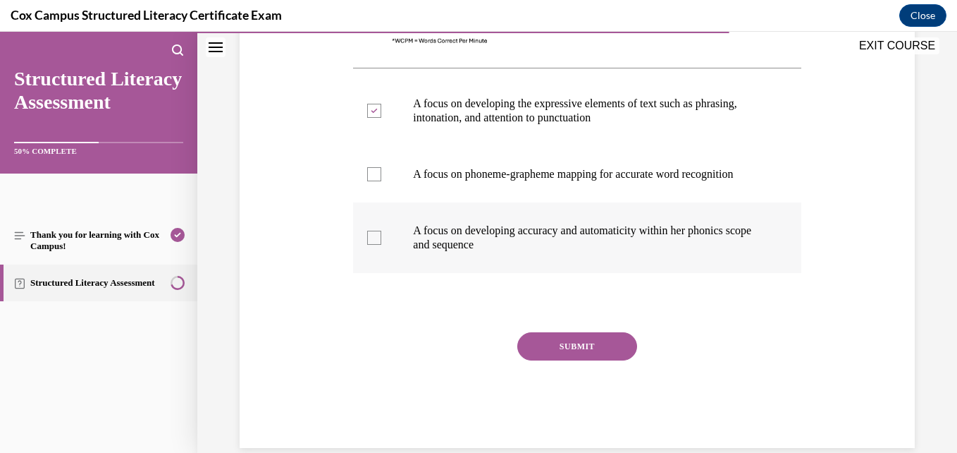
click at [381, 245] on input "A focus on developing accuracy and automaticity within her phonics scope and se…" at bounding box center [374, 238] width 14 height 14
checkbox input "true"
click at [568, 360] on button "SUBMIT" at bounding box center [577, 346] width 120 height 28
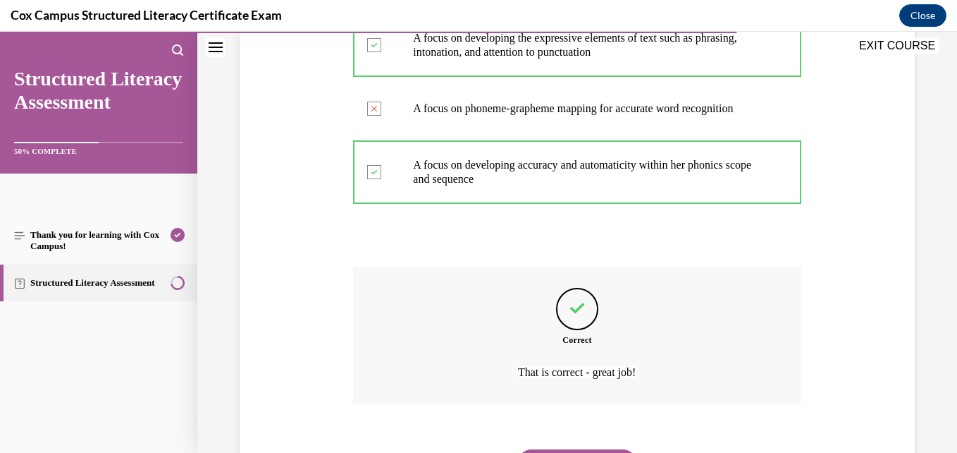
scroll to position [760, 0]
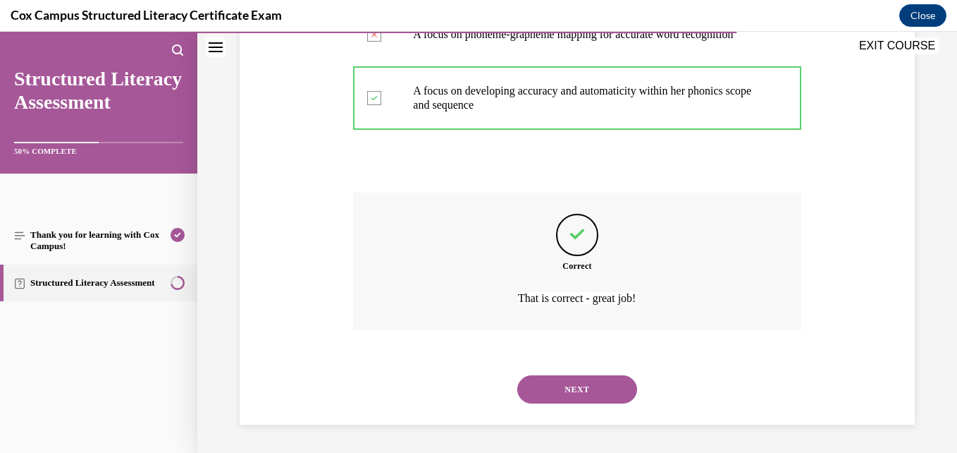
click at [547, 393] on button "NEXT" at bounding box center [577, 389] width 120 height 28
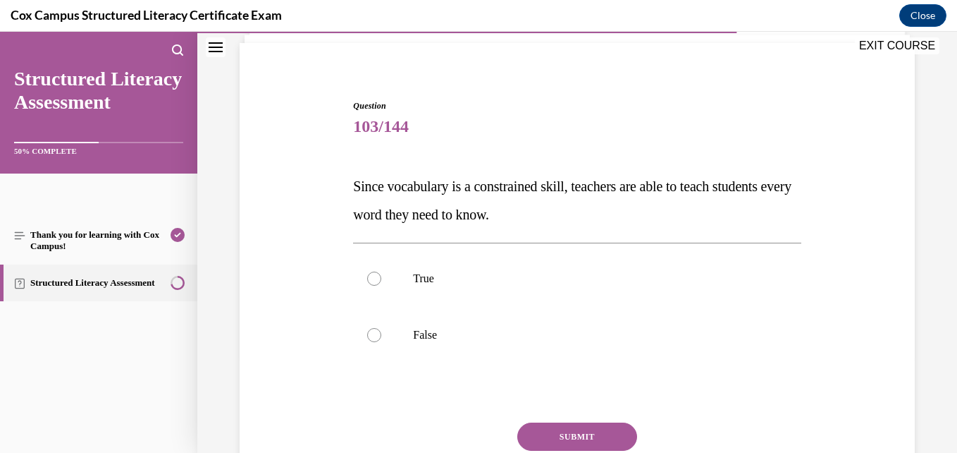
scroll to position [97, 0]
click at [491, 292] on label "True" at bounding box center [577, 278] width 448 height 56
click at [381, 285] on input "True" at bounding box center [374, 278] width 14 height 14
radio input "true"
click at [558, 436] on button "SUBMIT" at bounding box center [577, 436] width 120 height 28
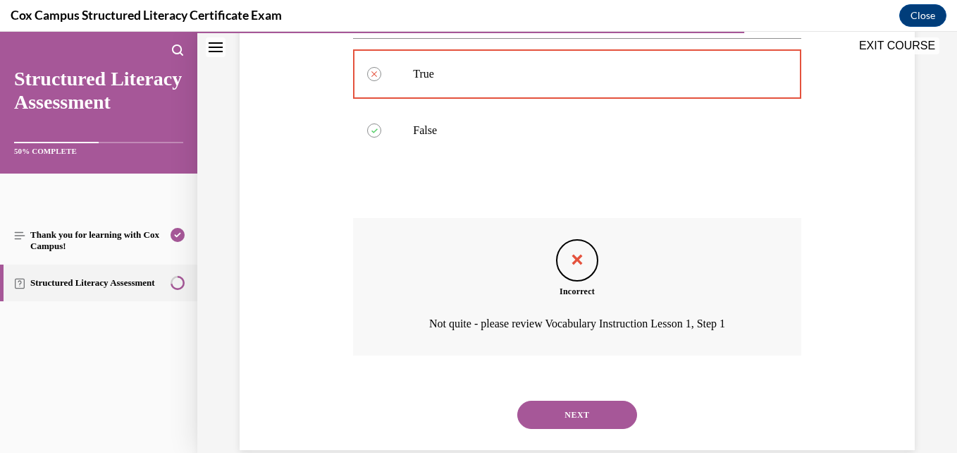
scroll to position [326, 0]
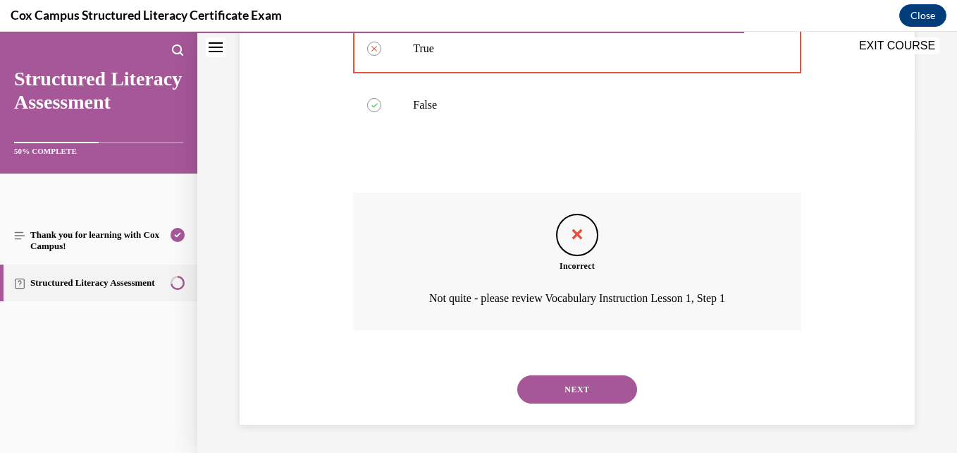
click at [539, 391] on button "NEXT" at bounding box center [577, 389] width 120 height 28
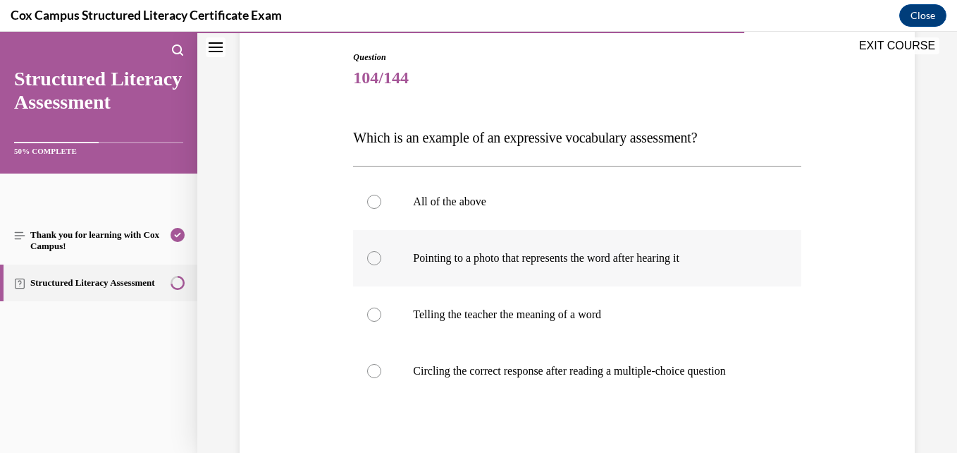
scroll to position [146, 0]
click at [501, 229] on label "Pointing to a photo that represents the word after hearing it" at bounding box center [577, 257] width 448 height 56
click at [381, 250] on input "Pointing to a photo that represents the word after hearing it" at bounding box center [374, 257] width 14 height 14
radio input "true"
click at [497, 211] on label "All of the above" at bounding box center [577, 201] width 448 height 56
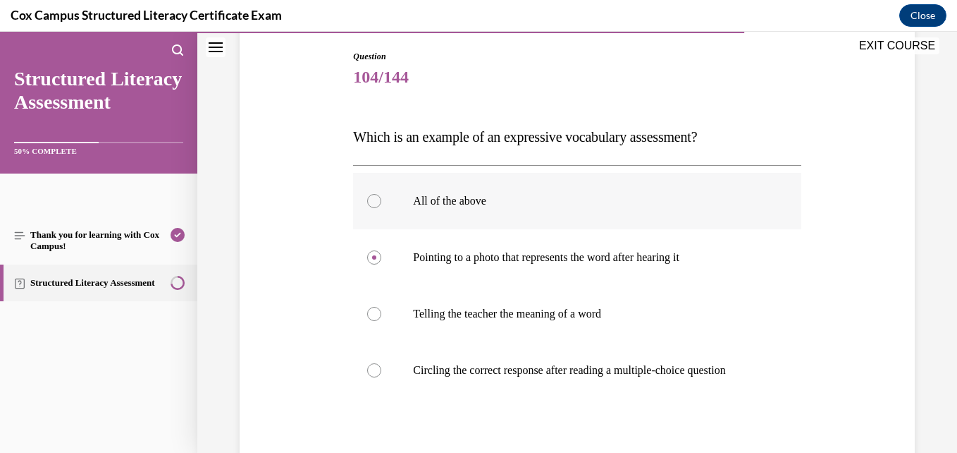
click at [381, 208] on input "All of the above" at bounding box center [374, 201] width 14 height 14
radio input "true"
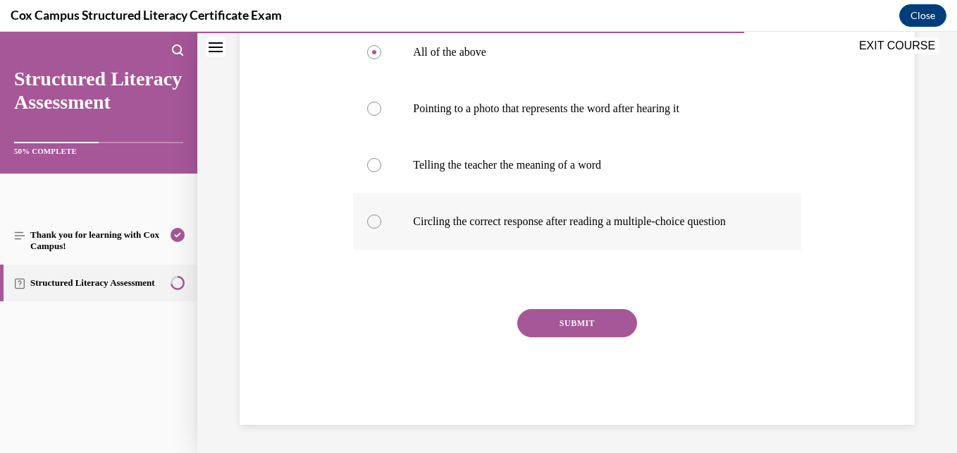
scroll to position [302, 0]
click at [533, 312] on div "Question 104/144 Which is an example of an expressive vocabulary assessment?   …" at bounding box center [577, 162] width 448 height 523
click at [541, 325] on button "SUBMIT" at bounding box center [577, 323] width 120 height 28
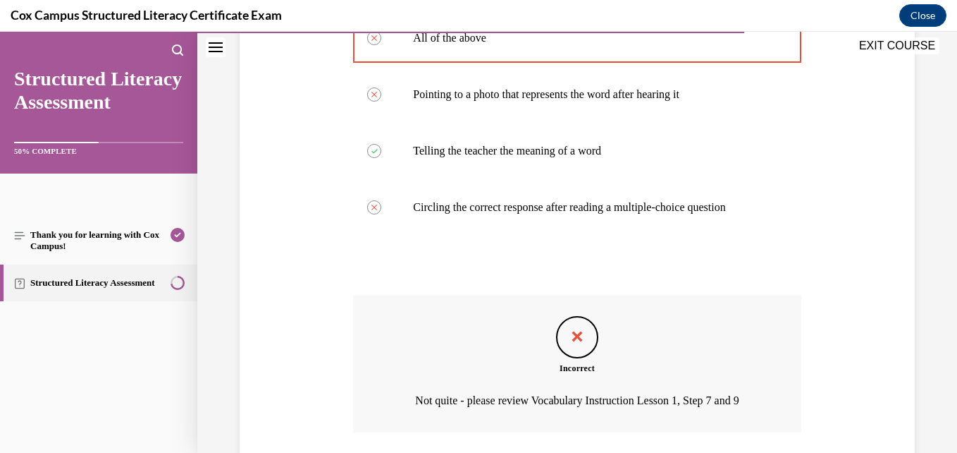
scroll to position [444, 0]
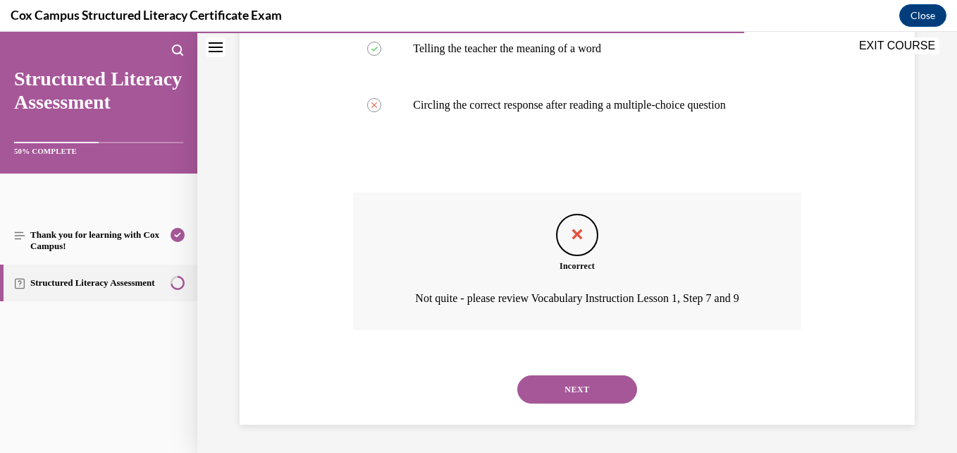
click at [537, 379] on button "NEXT" at bounding box center [577, 389] width 120 height 28
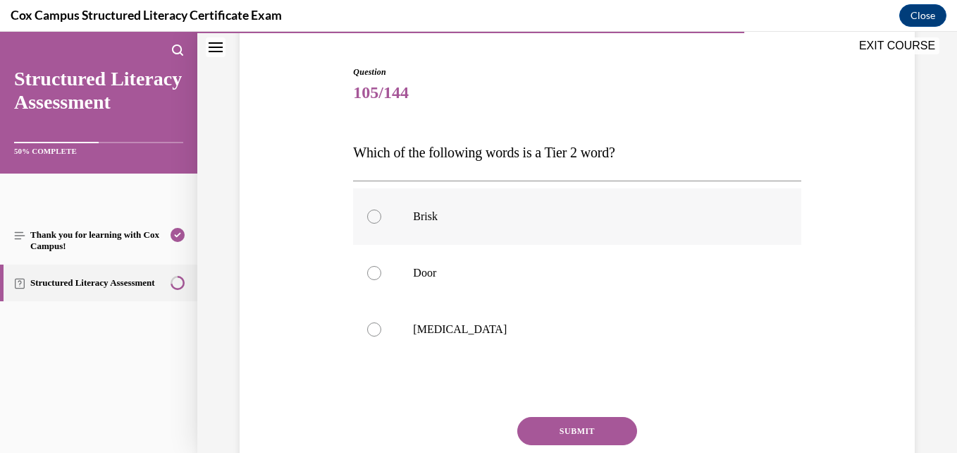
scroll to position [133, 0]
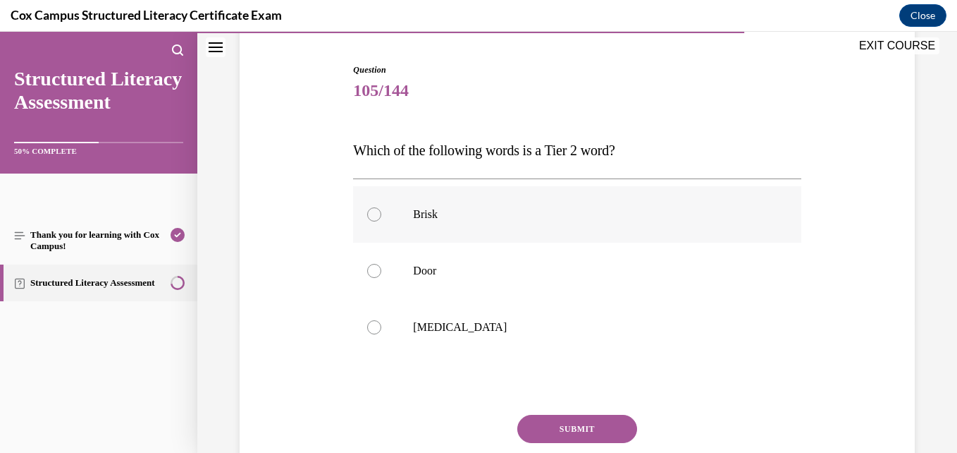
click at [465, 235] on label "Brisk" at bounding box center [577, 214] width 448 height 56
click at [381, 221] on input "Brisk" at bounding box center [374, 214] width 14 height 14
radio input "true"
click at [536, 422] on button "SUBMIT" at bounding box center [577, 429] width 120 height 28
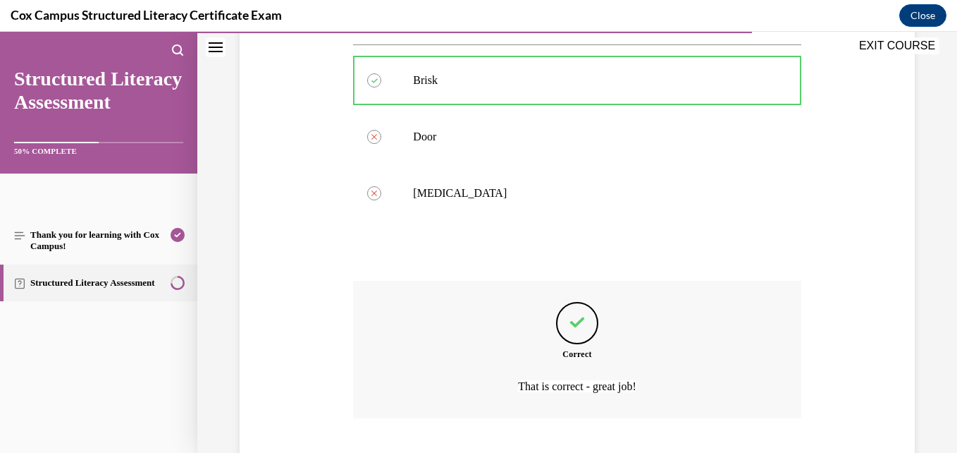
scroll to position [355, 0]
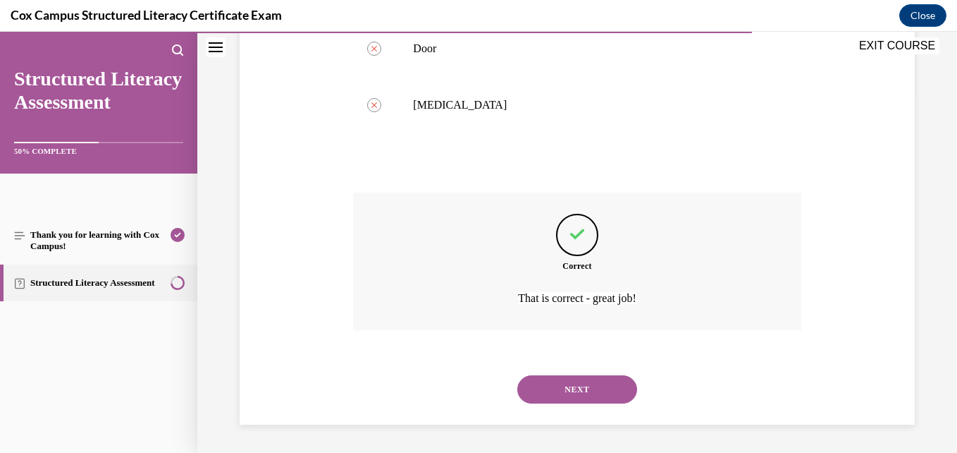
click at [517, 383] on button "NEXT" at bounding box center [577, 389] width 120 height 28
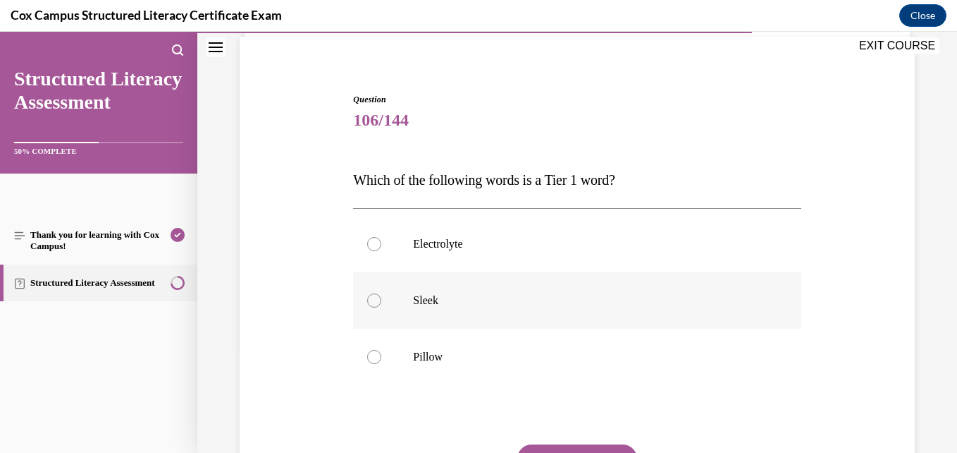
scroll to position [104, 0]
click at [502, 368] on label "Pillow" at bounding box center [577, 356] width 448 height 56
click at [381, 363] on input "Pillow" at bounding box center [374, 356] width 14 height 14
radio input "true"
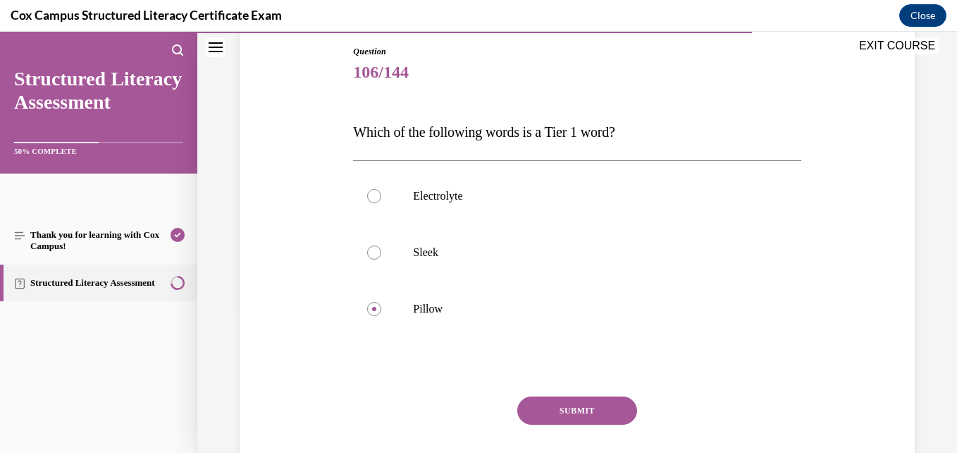
click at [559, 405] on button "SUBMIT" at bounding box center [577, 410] width 120 height 28
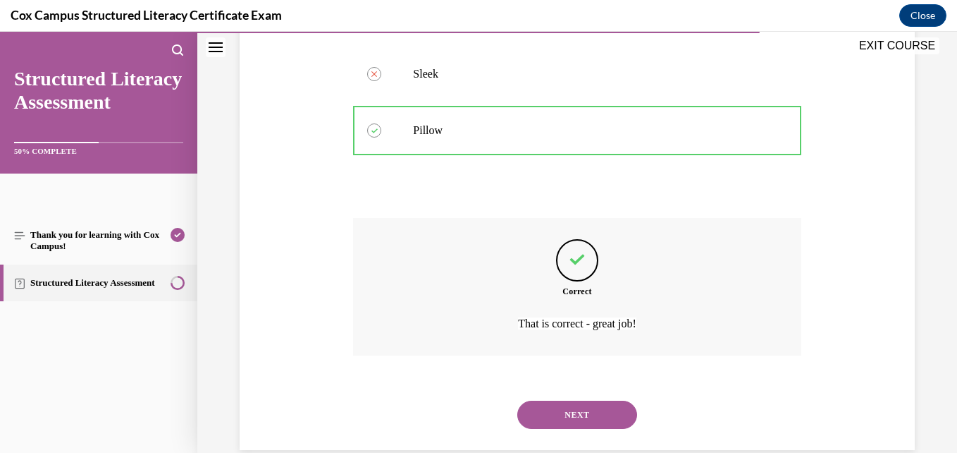
scroll to position [355, 0]
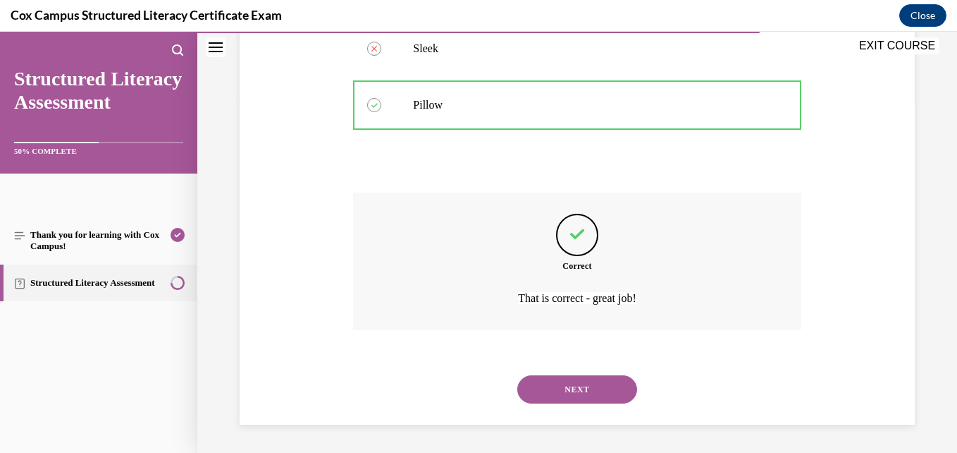
click at [559, 402] on button "NEXT" at bounding box center [577, 389] width 120 height 28
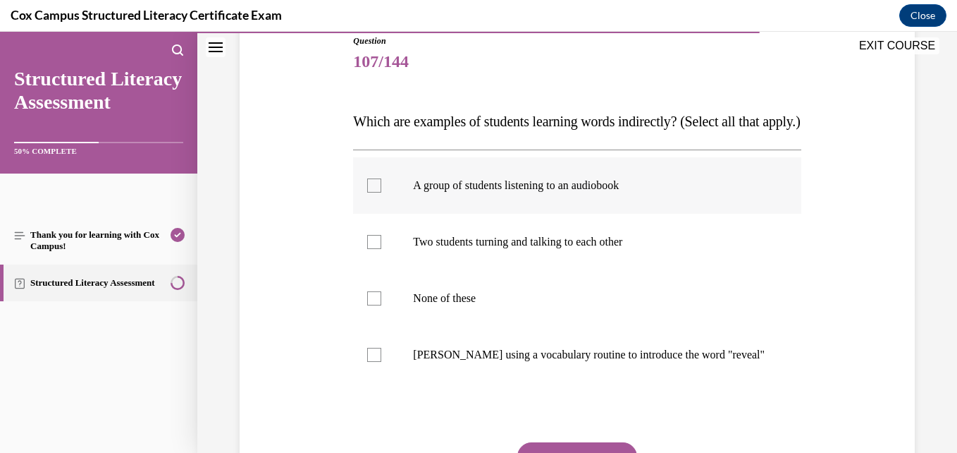
scroll to position [162, 0]
click at [491, 213] on label "A group of students listening to an audiobook" at bounding box center [577, 185] width 448 height 56
click at [381, 192] on input "A group of students listening to an audiobook" at bounding box center [374, 185] width 14 height 14
checkbox input "true"
click at [498, 269] on label "Two students turning and talking to each other" at bounding box center [577, 241] width 448 height 56
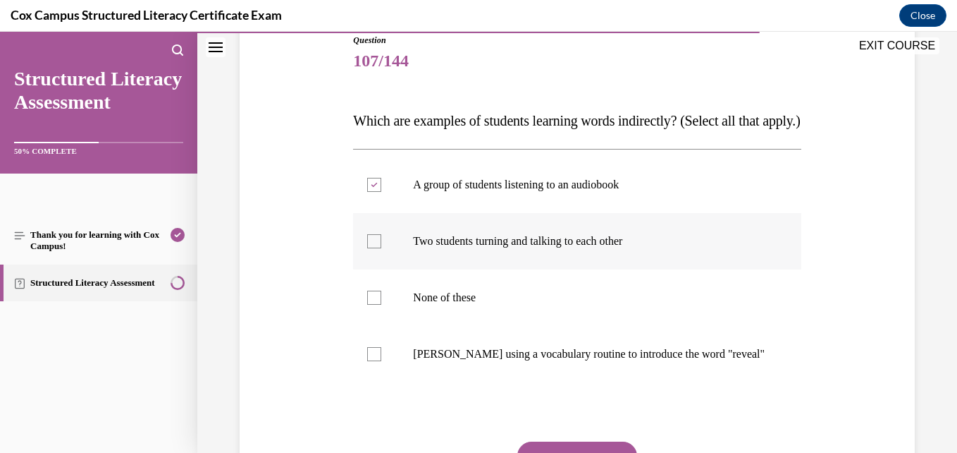
click at [381, 248] on input "Two students turning and talking to each other" at bounding box center [374, 241] width 14 height 14
checkbox input "true"
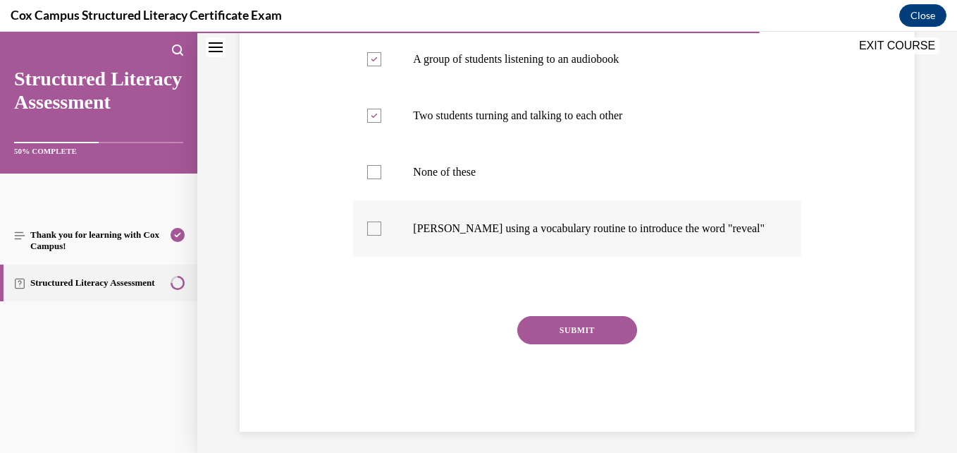
scroll to position [293, 0]
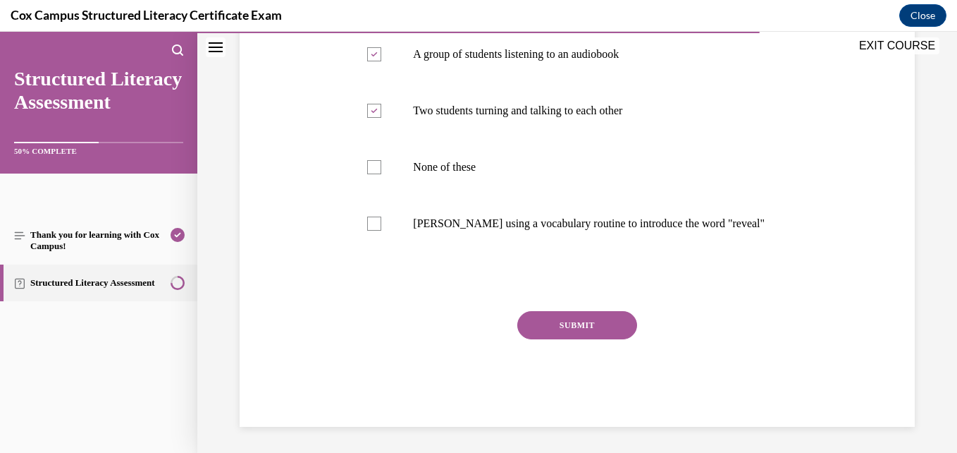
click at [571, 339] on button "SUBMIT" at bounding box center [577, 325] width 120 height 28
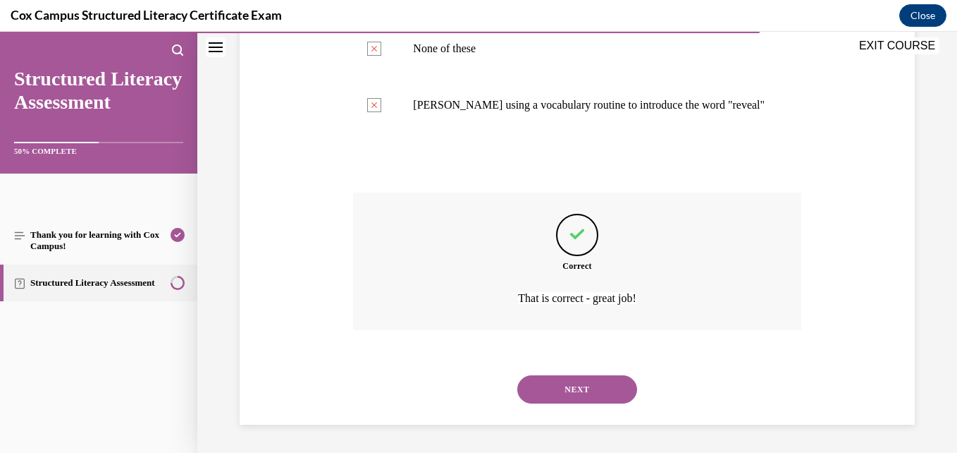
scroll to position [453, 0]
click at [547, 390] on button "NEXT" at bounding box center [577, 389] width 120 height 28
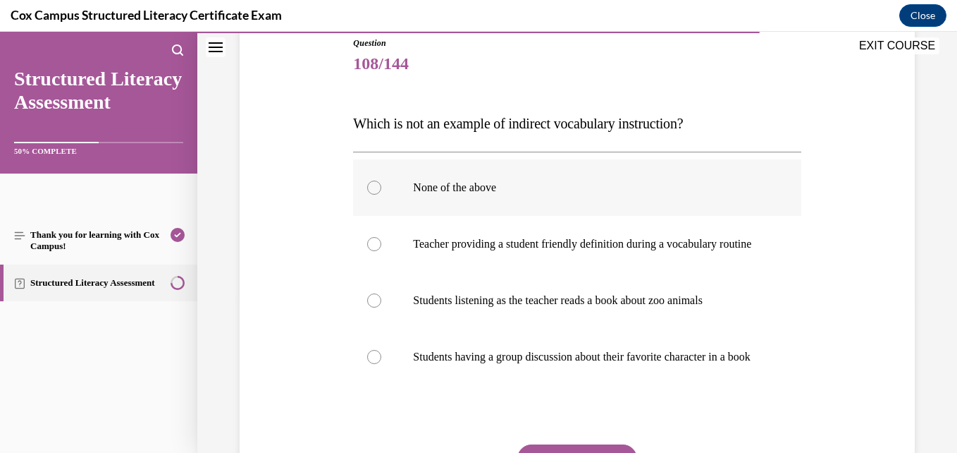
scroll to position [161, 0]
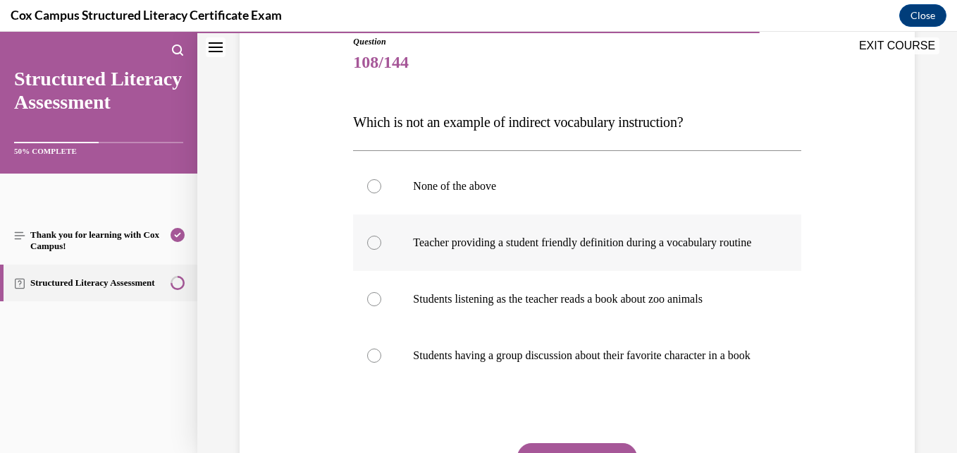
click at [485, 271] on label "Teacher providing a student friendly definition during a vocabulary routine" at bounding box center [577, 242] width 448 height 56
click at [381, 250] on input "Teacher providing a student friendly definition during a vocabulary routine" at bounding box center [374, 242] width 14 height 14
radio input "true"
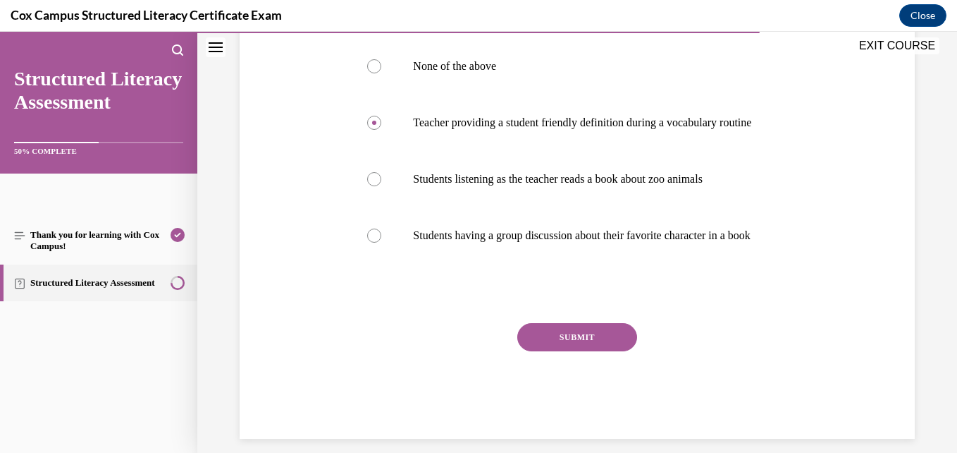
click at [539, 351] on button "SUBMIT" at bounding box center [577, 337] width 120 height 28
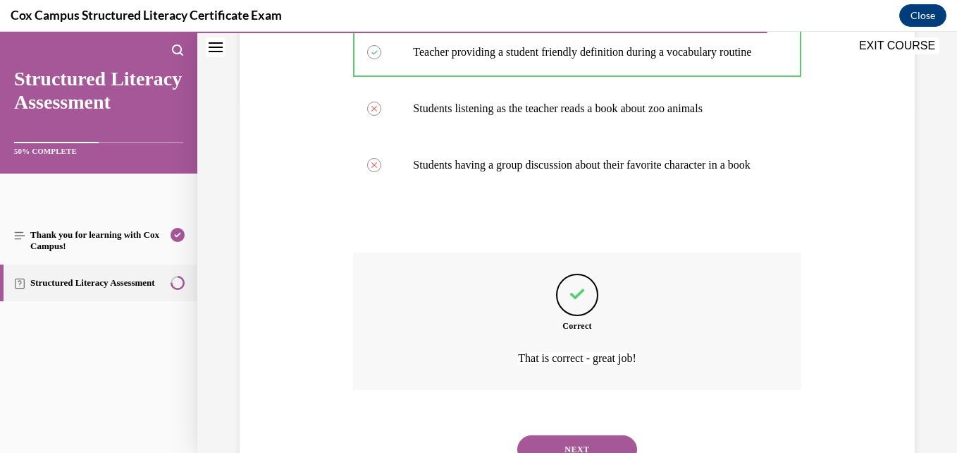
scroll to position [439, 0]
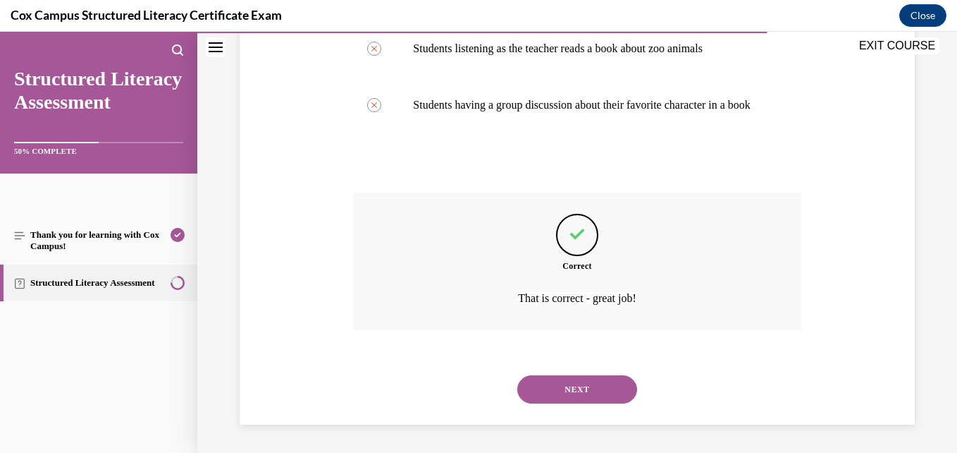
click at [536, 380] on button "NEXT" at bounding box center [577, 389] width 120 height 28
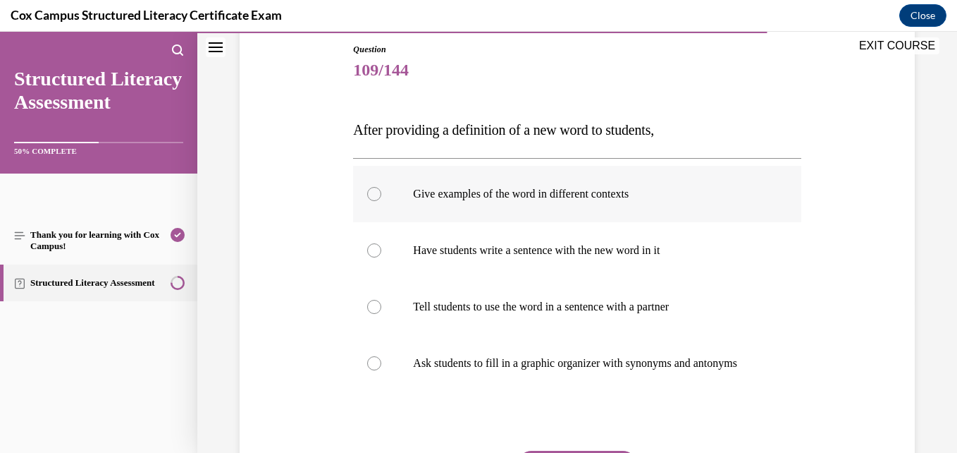
scroll to position [163, 0]
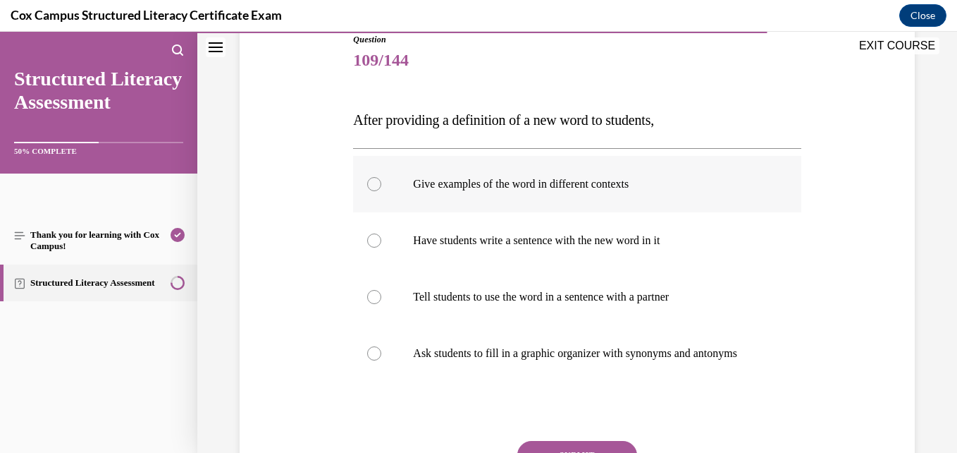
click at [479, 200] on label "Give examples of the word in different contexts" at bounding box center [577, 184] width 448 height 56
click at [381, 191] on input "Give examples of the word in different contexts" at bounding box center [374, 184] width 14 height 14
radio input "true"
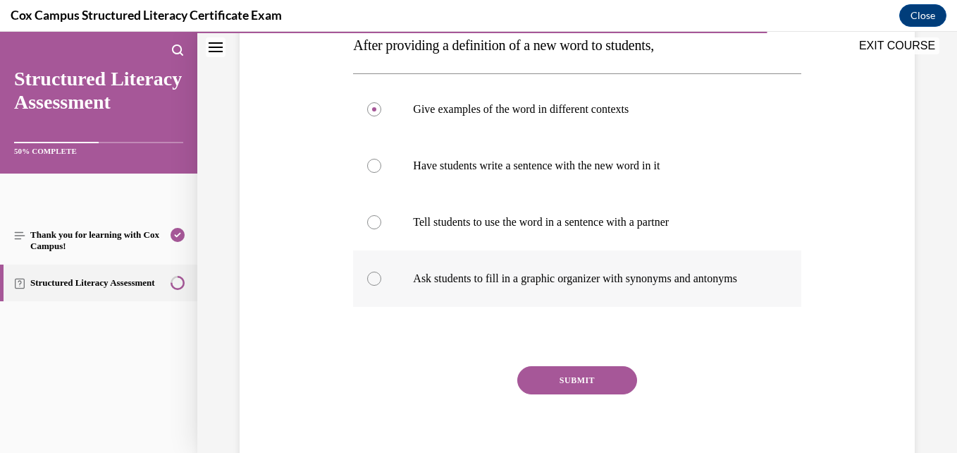
scroll to position [240, 0]
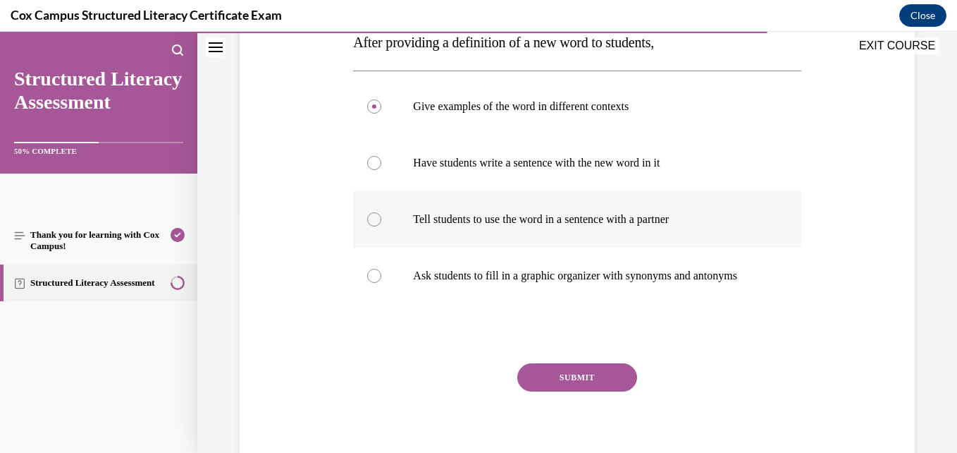
click at [513, 231] on label "Tell students to use the word in a sentence with a partner" at bounding box center [577, 219] width 448 height 56
click at [381, 226] on input "Tell students to use the word in a sentence with a partner" at bounding box center [374, 219] width 14 height 14
radio input "true"
click at [561, 384] on button "SUBMIT" at bounding box center [577, 377] width 120 height 28
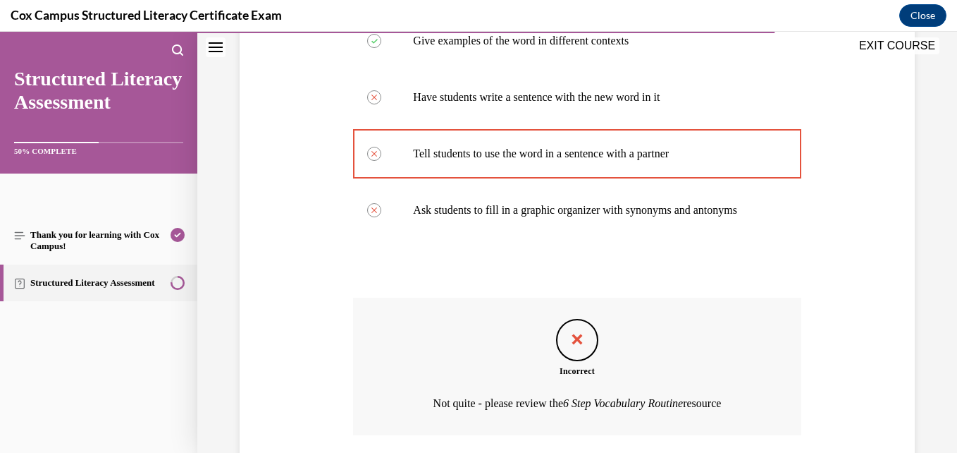
scroll to position [425, 0]
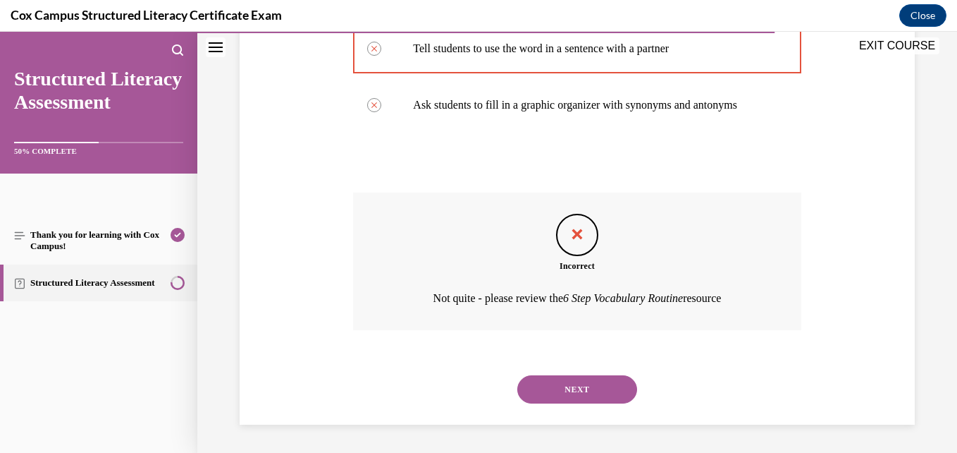
click at [559, 393] on button "NEXT" at bounding box center [577, 389] width 120 height 28
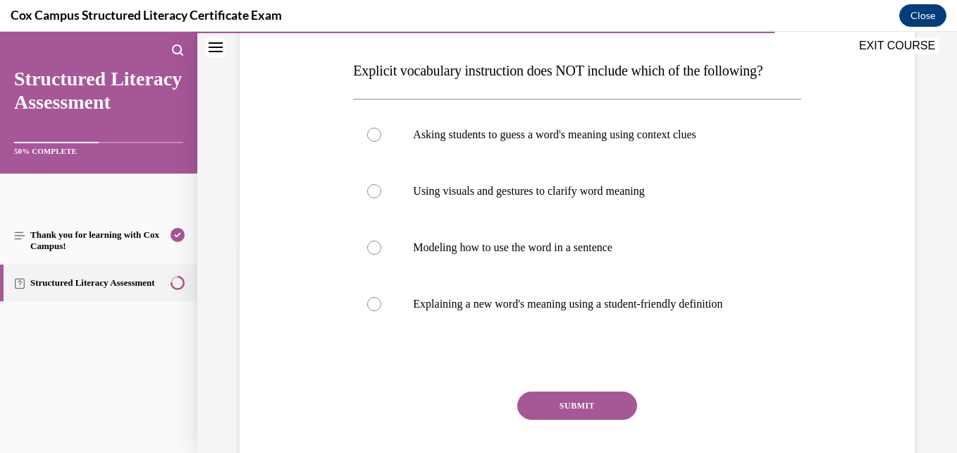
scroll to position [213, 0]
click at [498, 155] on label "Asking students to guess a word's meaning using context clues" at bounding box center [577, 134] width 448 height 56
click at [381, 141] on input "Asking students to guess a word's meaning using context clues" at bounding box center [374, 134] width 14 height 14
radio input "true"
click at [539, 400] on button "SUBMIT" at bounding box center [577, 405] width 120 height 28
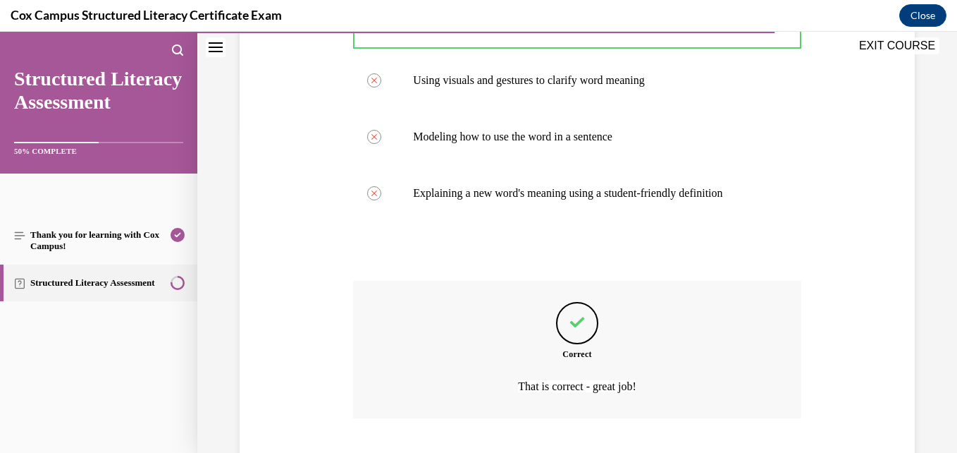
scroll to position [411, 0]
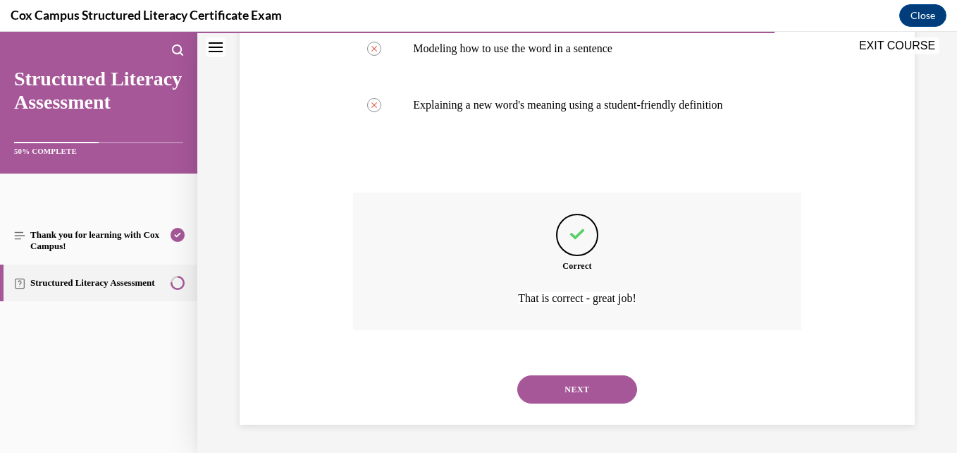
click at [537, 395] on button "NEXT" at bounding box center [577, 389] width 120 height 28
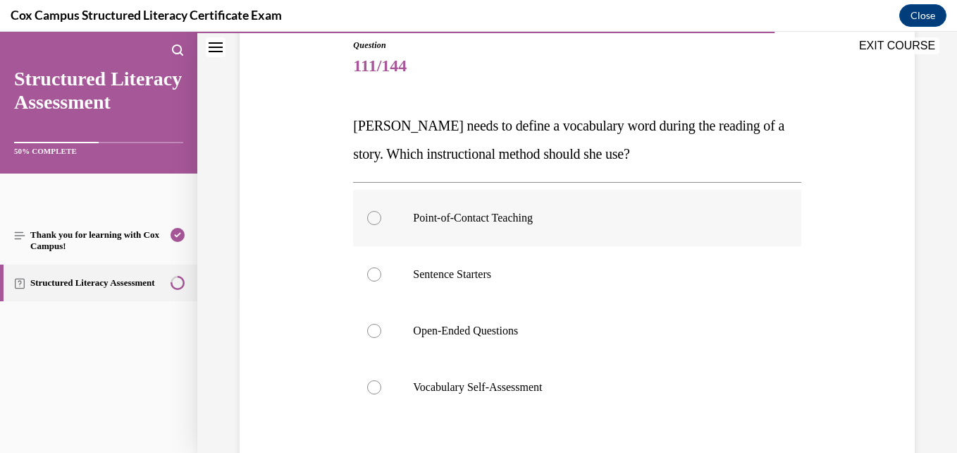
scroll to position [158, 0]
click at [464, 219] on p "Point-of-Contact Teaching" at bounding box center [589, 217] width 352 height 14
click at [381, 219] on input "Point-of-Contact Teaching" at bounding box center [374, 217] width 14 height 14
radio input "true"
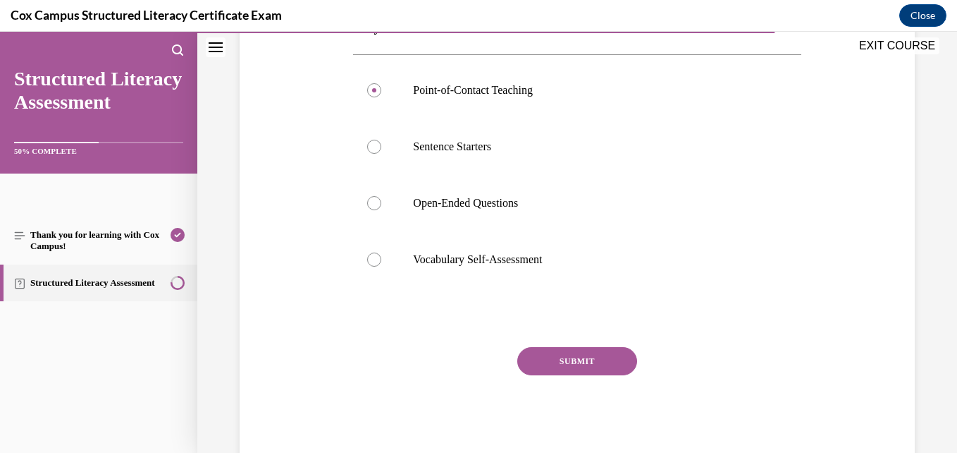
click at [582, 354] on button "SUBMIT" at bounding box center [577, 361] width 120 height 28
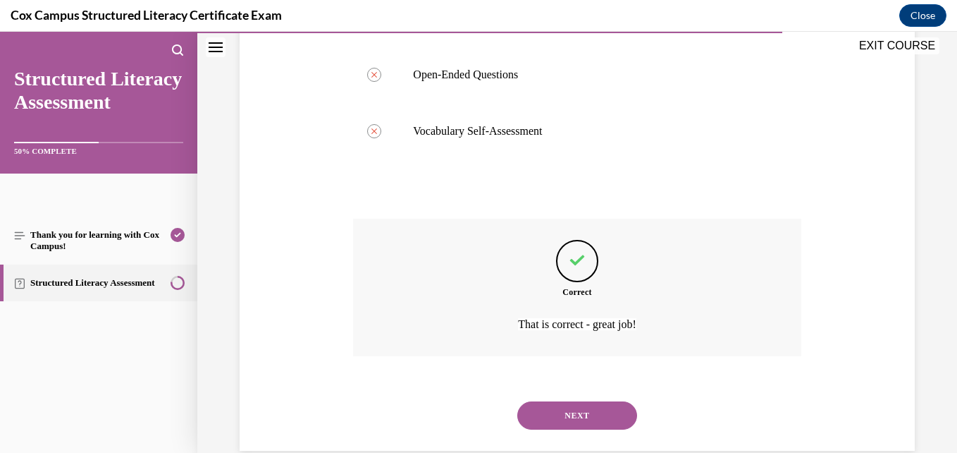
scroll to position [439, 0]
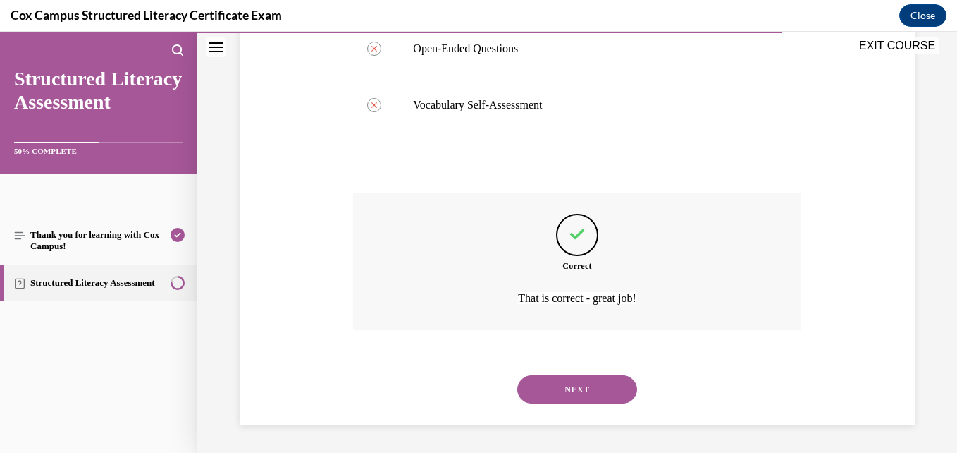
click at [547, 385] on button "NEXT" at bounding box center [577, 389] width 120 height 28
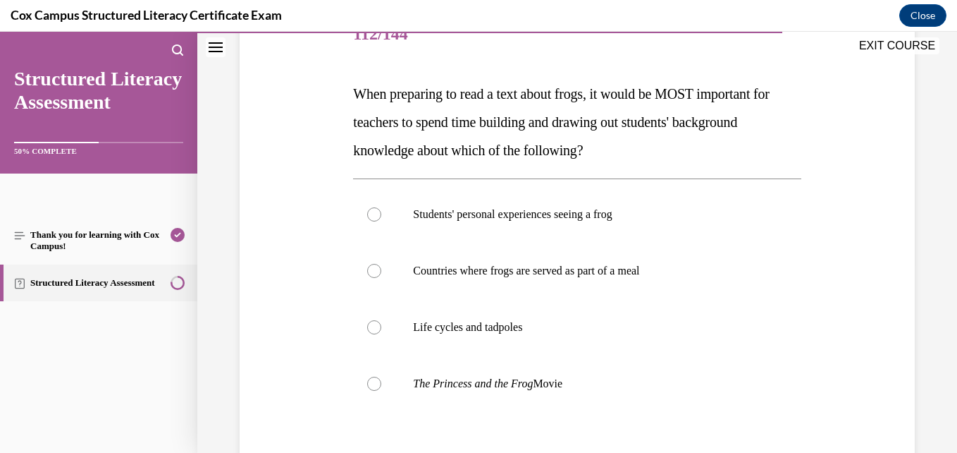
scroll to position [187, 0]
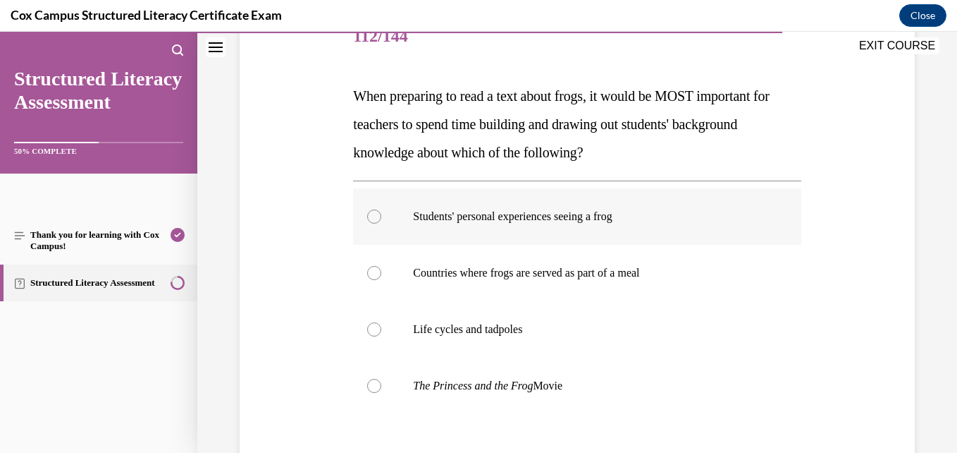
click at [472, 228] on label "Students' personal experiences seeing a frog" at bounding box center [577, 216] width 448 height 56
click at [381, 223] on input "Students' personal experiences seeing a frog" at bounding box center [374, 216] width 14 height 14
radio input "true"
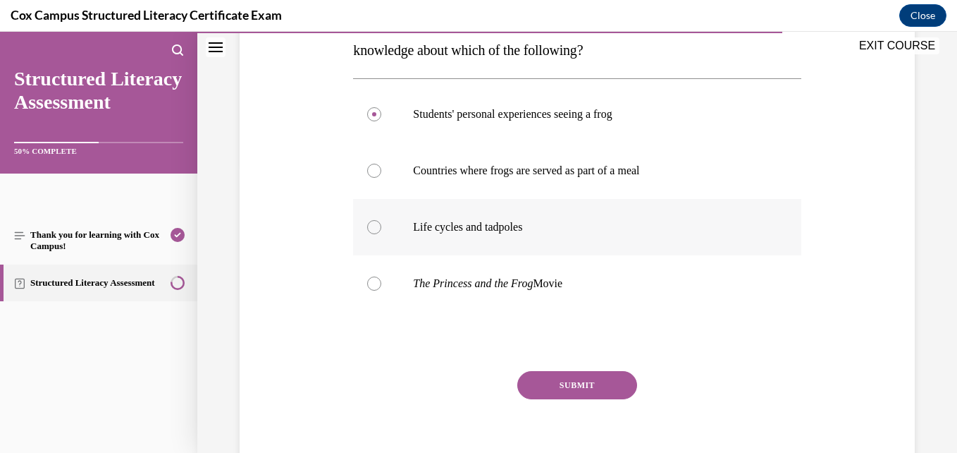
scroll to position [290, 0]
click at [548, 381] on button "SUBMIT" at bounding box center [577, 384] width 120 height 28
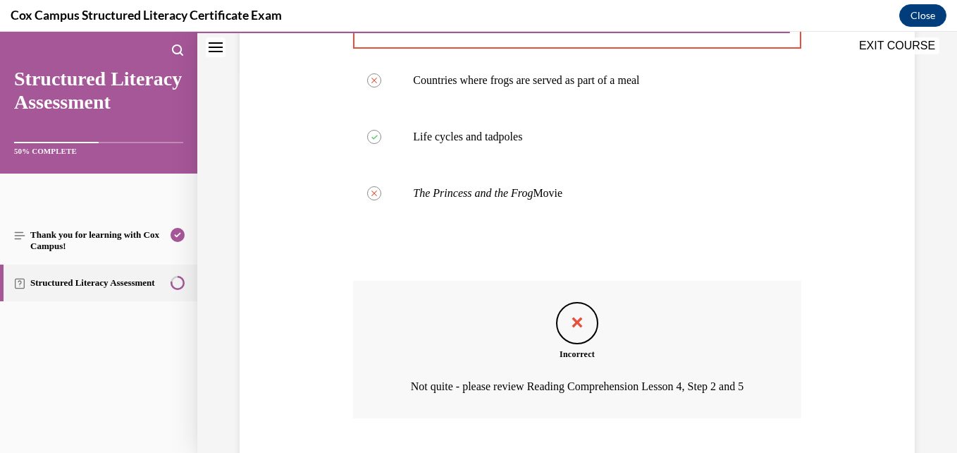
scroll to position [486, 0]
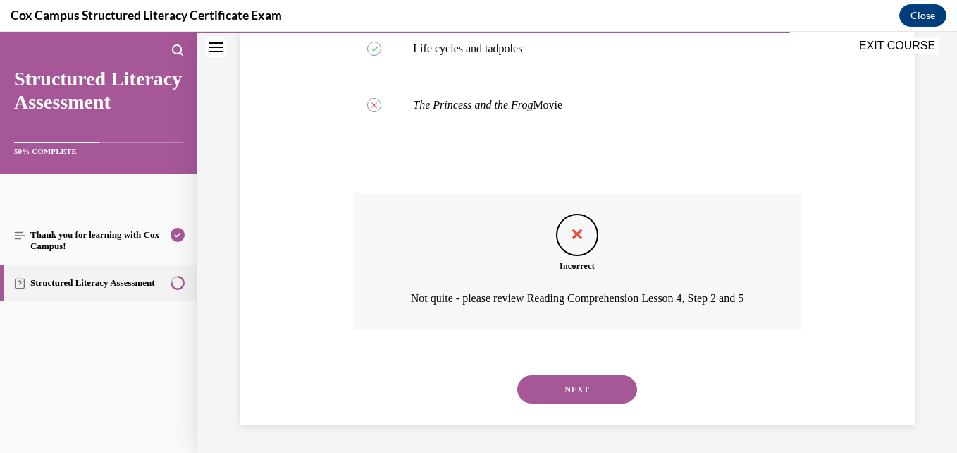
click at [555, 391] on button "NEXT" at bounding box center [577, 389] width 120 height 28
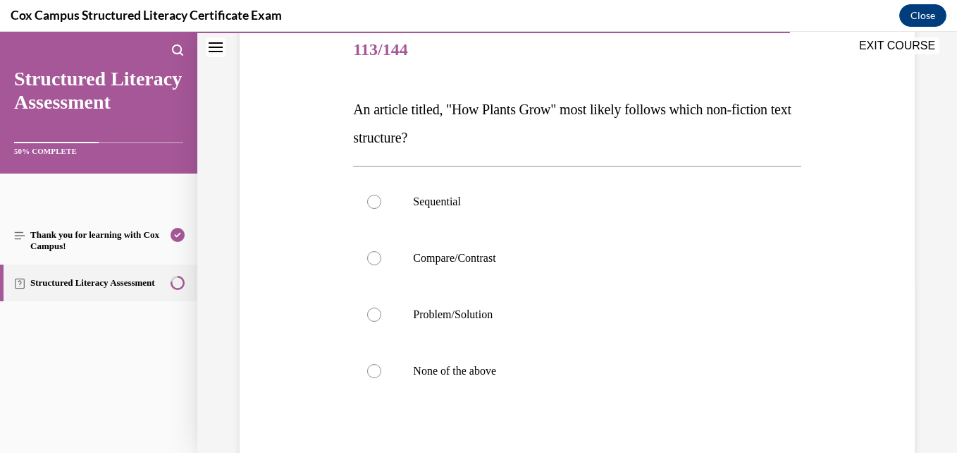
scroll to position [175, 0]
click at [470, 209] on label "Sequential" at bounding box center [577, 200] width 448 height 56
click at [381, 207] on input "Sequential" at bounding box center [374, 200] width 14 height 14
radio input "true"
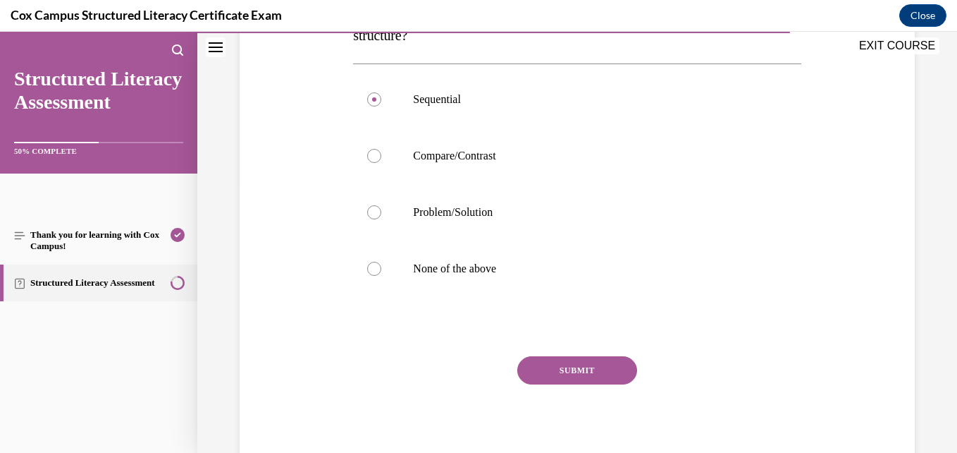
click at [538, 365] on button "SUBMIT" at bounding box center [577, 370] width 120 height 28
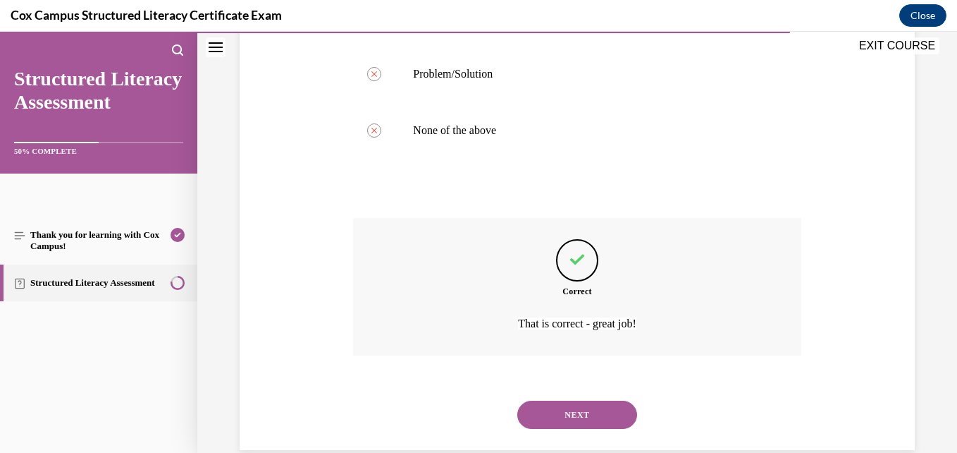
scroll to position [439, 0]
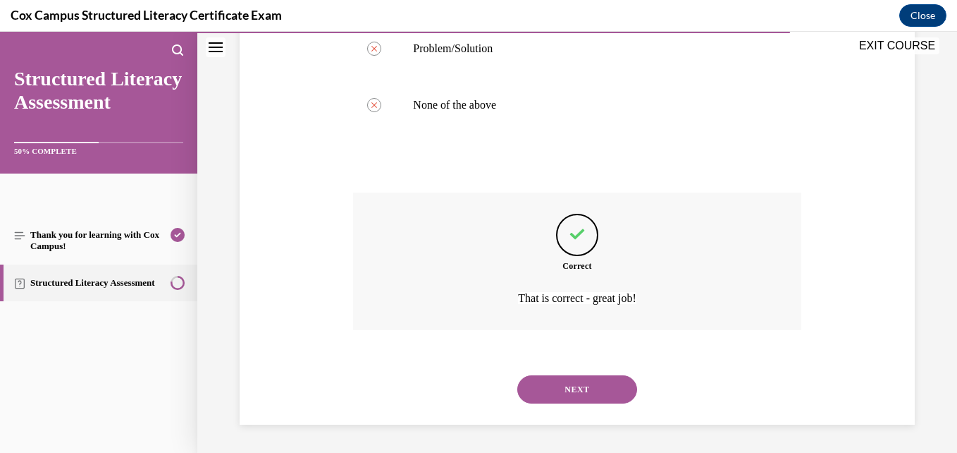
click at [533, 384] on button "NEXT" at bounding box center [577, 389] width 120 height 28
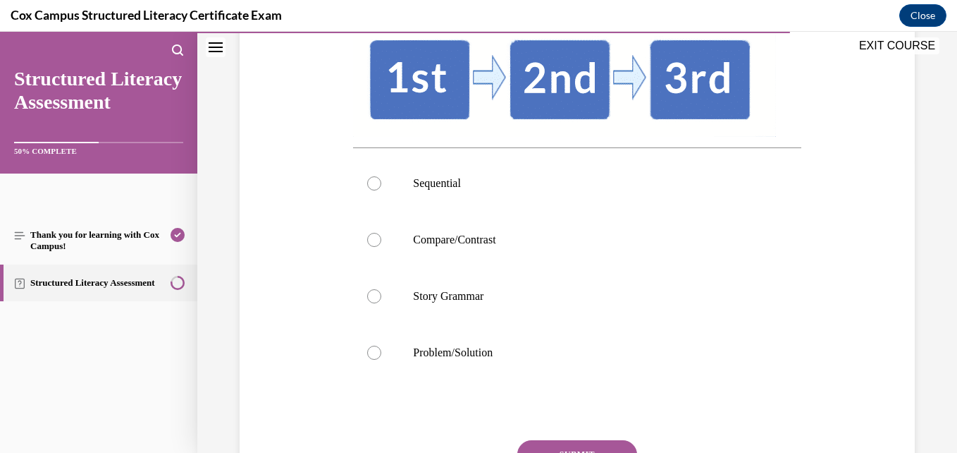
scroll to position [296, 0]
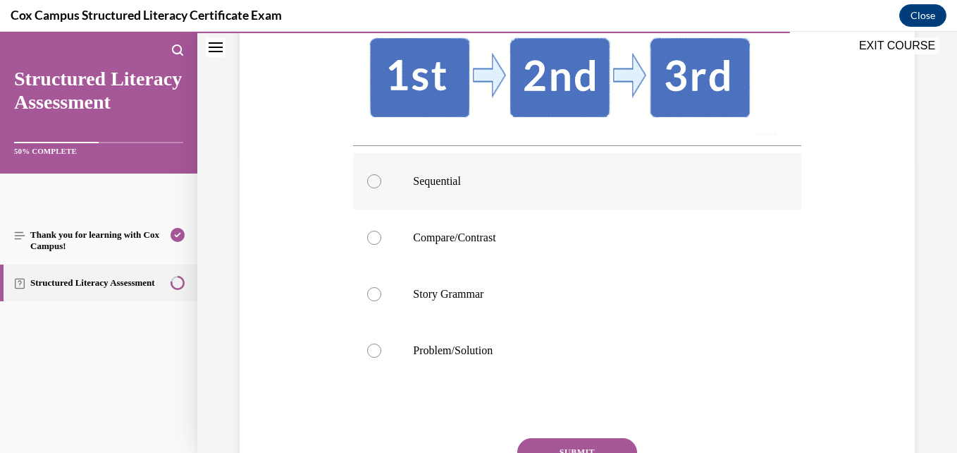
click at [466, 209] on label "Sequential" at bounding box center [577, 181] width 448 height 56
click at [381, 188] on input "Sequential" at bounding box center [374, 181] width 14 height 14
radio input "true"
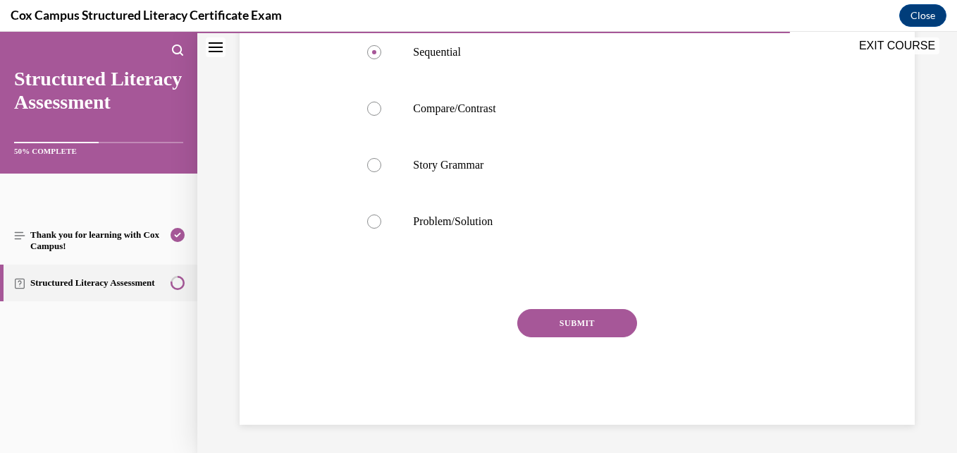
click at [558, 331] on button "SUBMIT" at bounding box center [577, 323] width 120 height 28
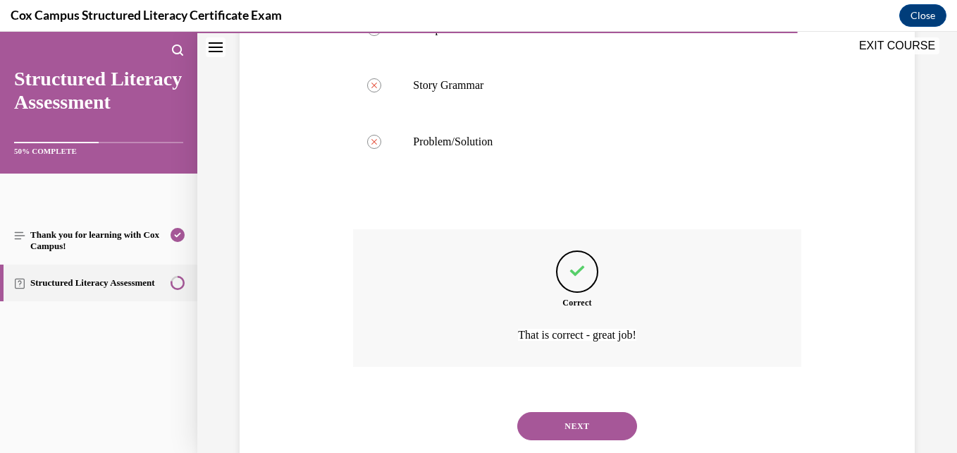
scroll to position [570, 0]
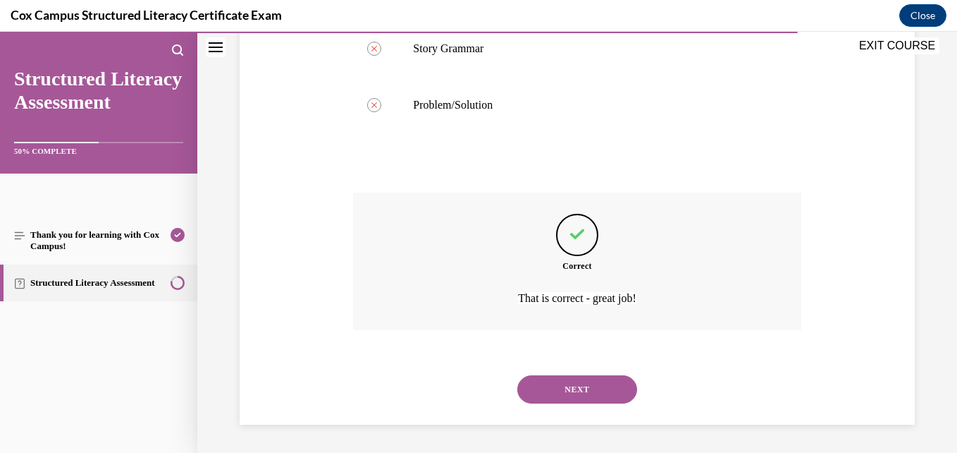
click at [548, 381] on button "NEXT" at bounding box center [577, 389] width 120 height 28
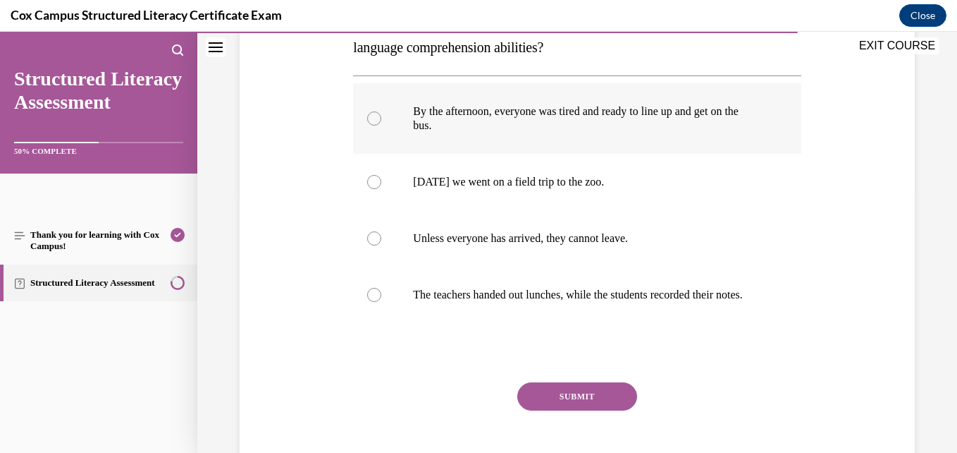
scroll to position [241, 0]
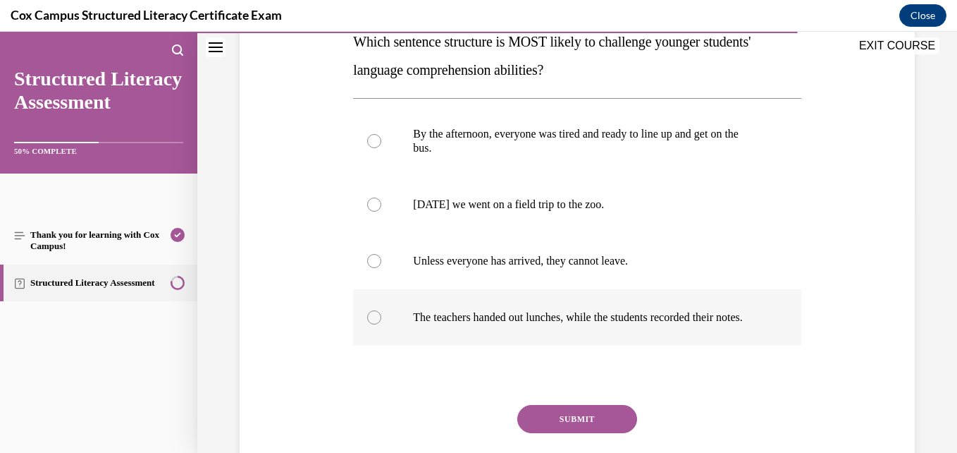
click at [467, 324] on p "The teachers handed out lunches, while the students recorded their notes." at bounding box center [589, 317] width 352 height 14
click at [381, 324] on input "The teachers handed out lunches, while the students recorded their notes." at bounding box center [374, 317] width 14 height 14
radio input "true"
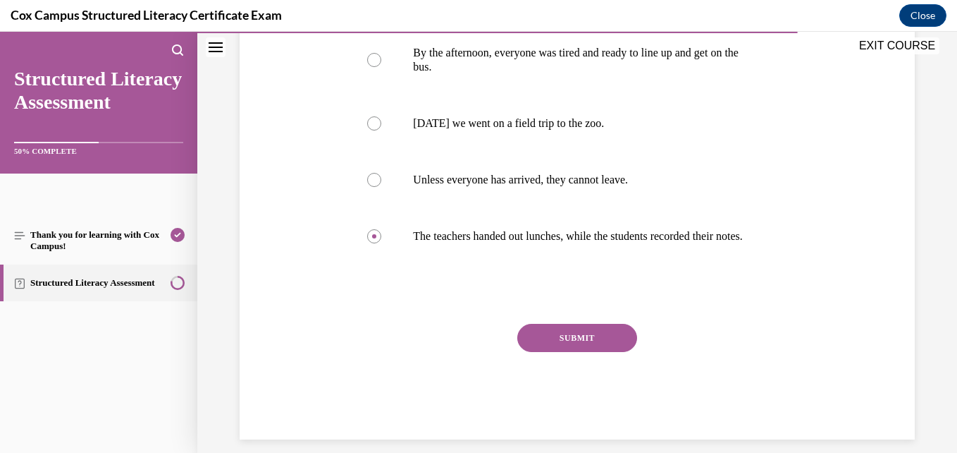
click at [544, 352] on button "SUBMIT" at bounding box center [577, 338] width 120 height 28
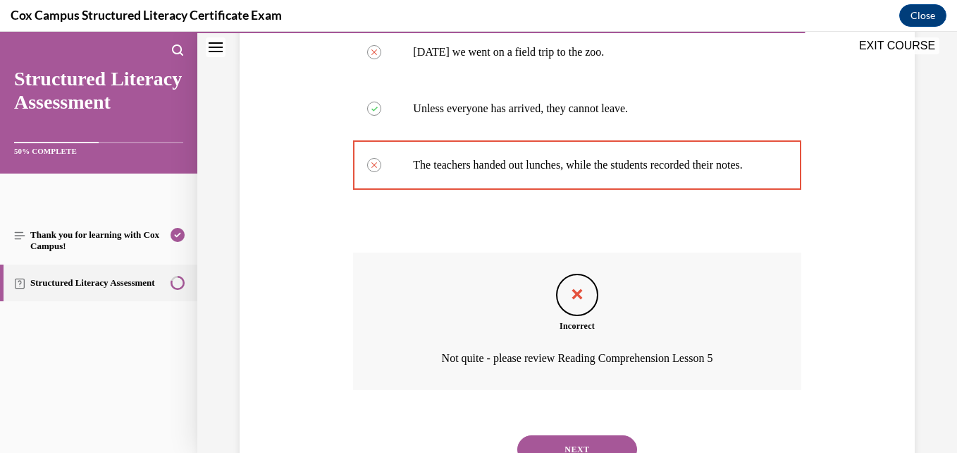
scroll to position [481, 0]
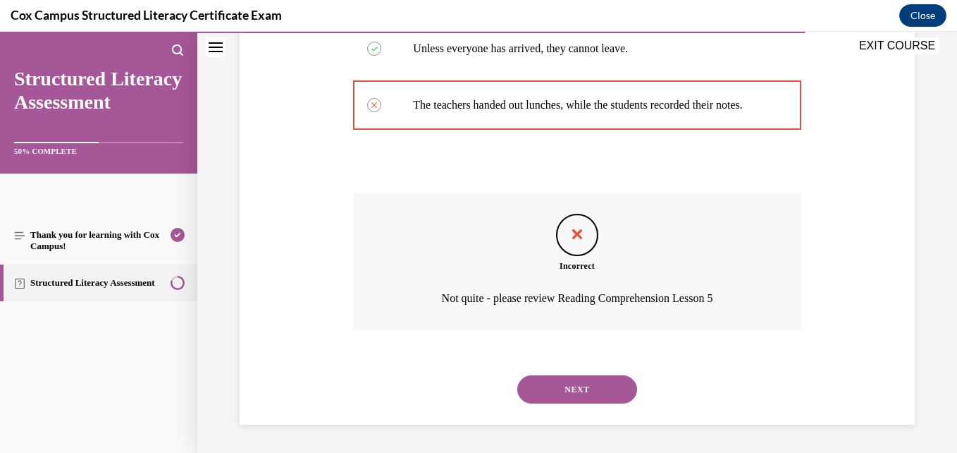
click at [544, 384] on button "NEXT" at bounding box center [577, 389] width 120 height 28
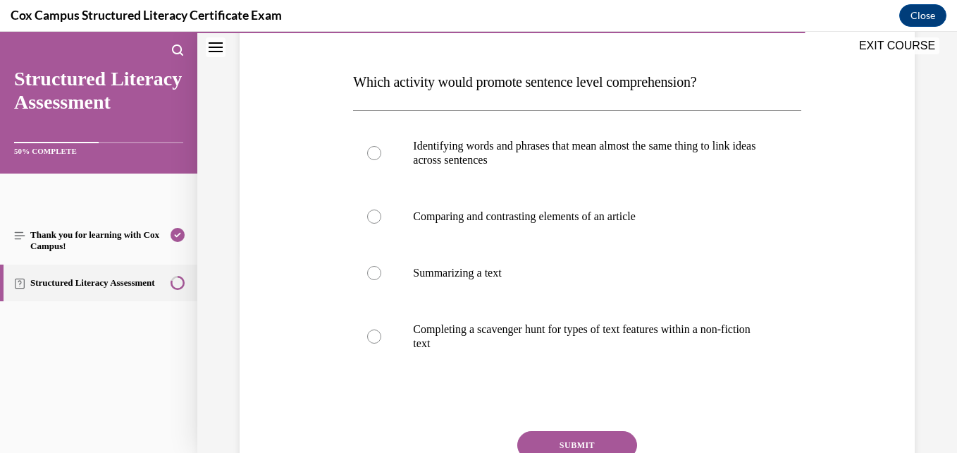
scroll to position [202, 0]
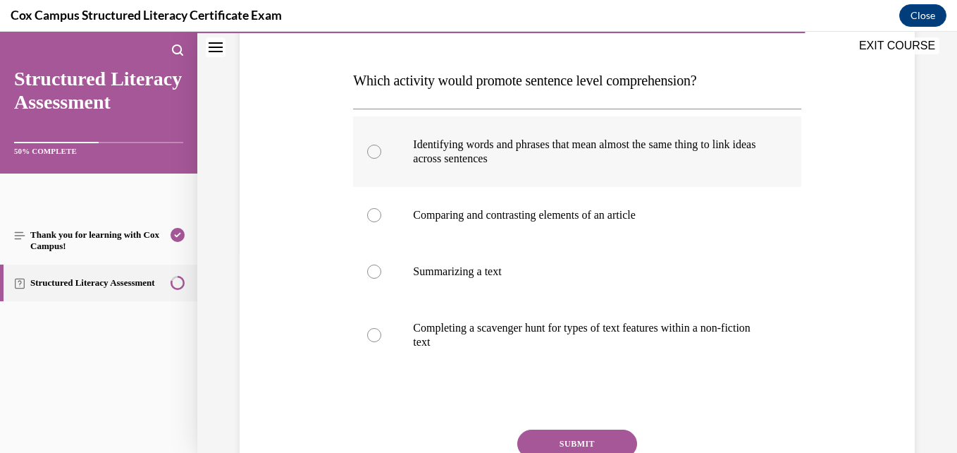
click at [568, 166] on p "across sentences" at bounding box center [589, 159] width 352 height 14
click at [381, 159] on input "Identifying words and phrases that mean almost the same thing to link ideas acr…" at bounding box center [374, 152] width 14 height 14
radio input "true"
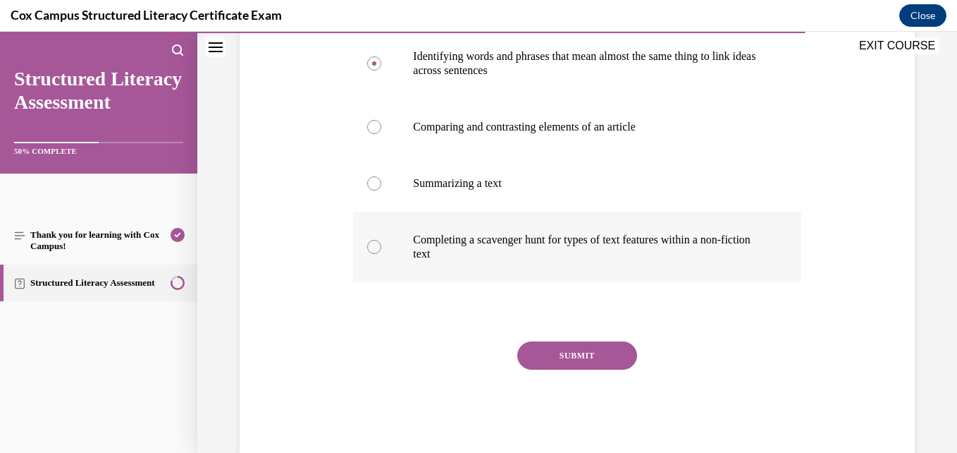
scroll to position [293, 0]
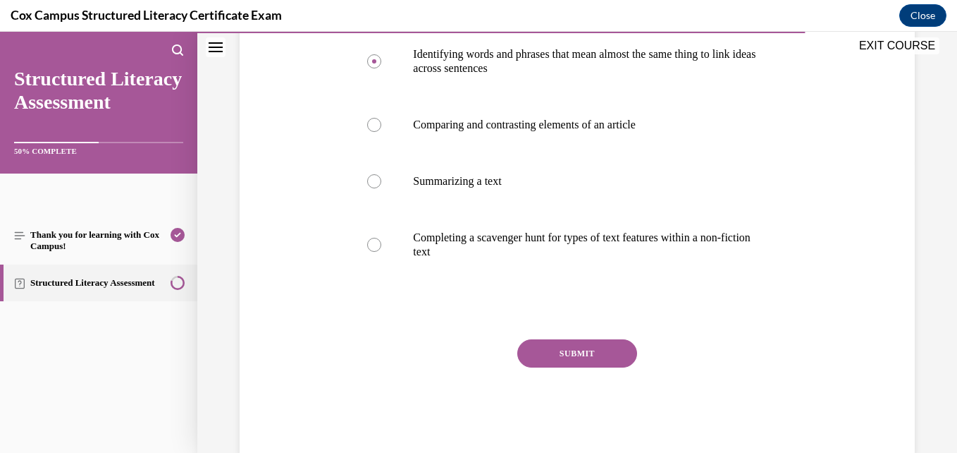
click at [561, 367] on button "SUBMIT" at bounding box center [577, 353] width 120 height 28
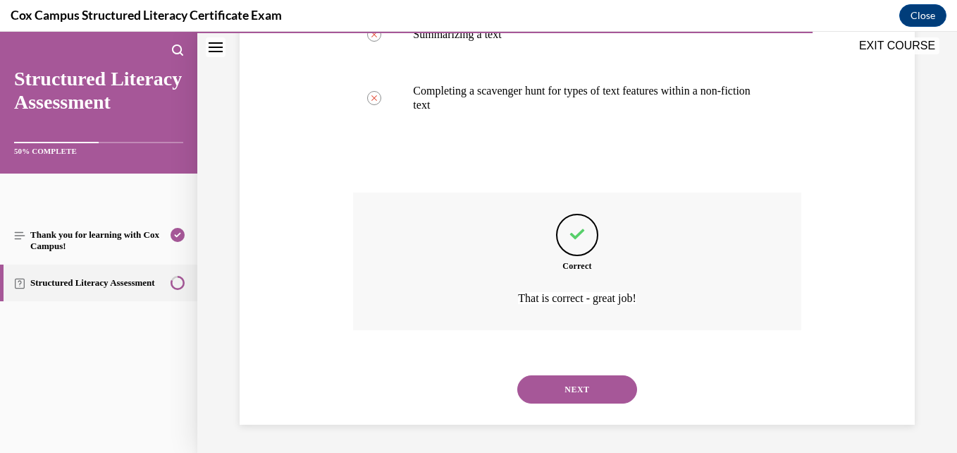
scroll to position [467, 0]
click at [546, 391] on button "NEXT" at bounding box center [577, 389] width 120 height 28
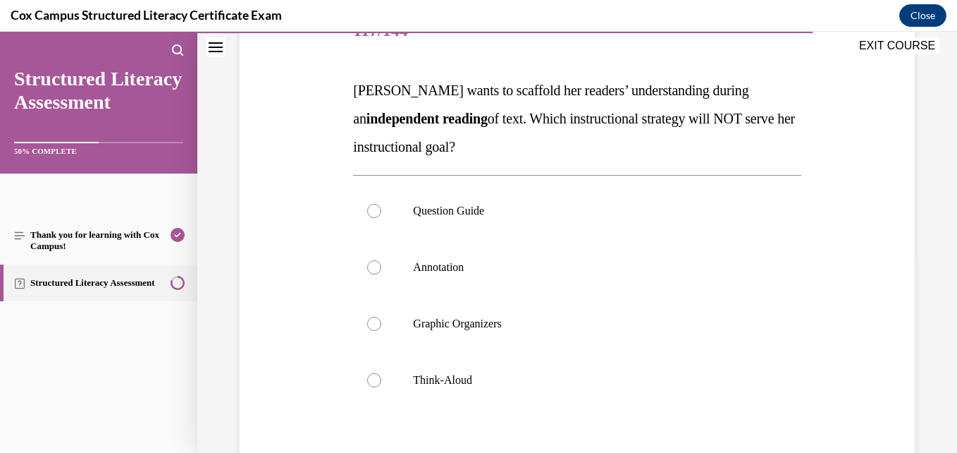
scroll to position [194, 0]
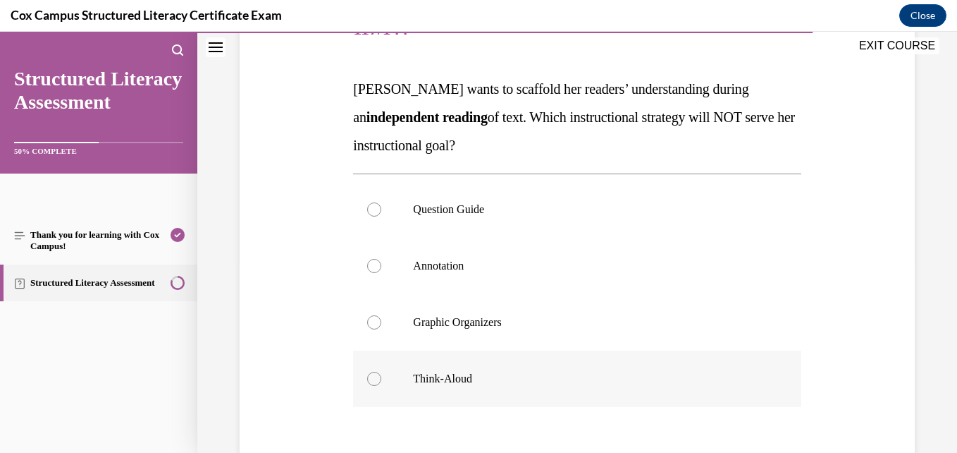
click at [447, 369] on label "Think-Aloud" at bounding box center [577, 378] width 448 height 56
click at [381, 372] on input "Think-Aloud" at bounding box center [374, 379] width 14 height 14
radio input "true"
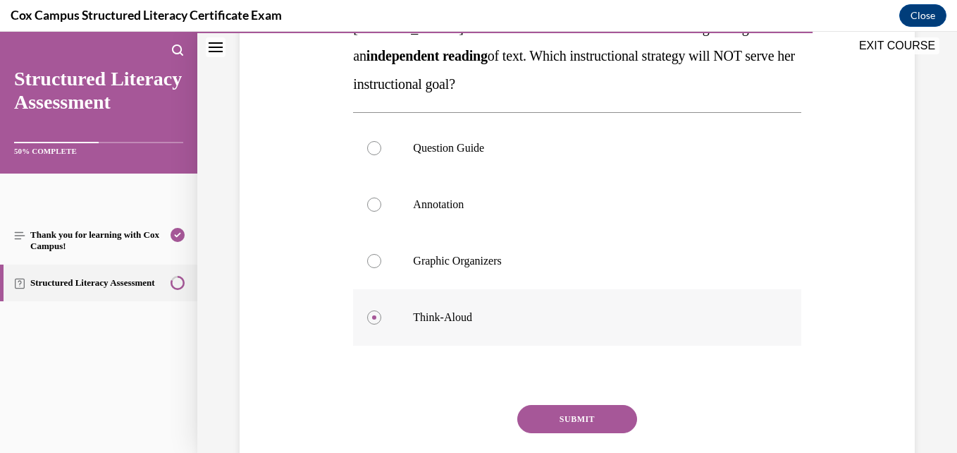
scroll to position [256, 0]
click at [492, 164] on label "Question Guide" at bounding box center [577, 147] width 448 height 56
click at [381, 154] on input "Question Guide" at bounding box center [374, 147] width 14 height 14
radio input "true"
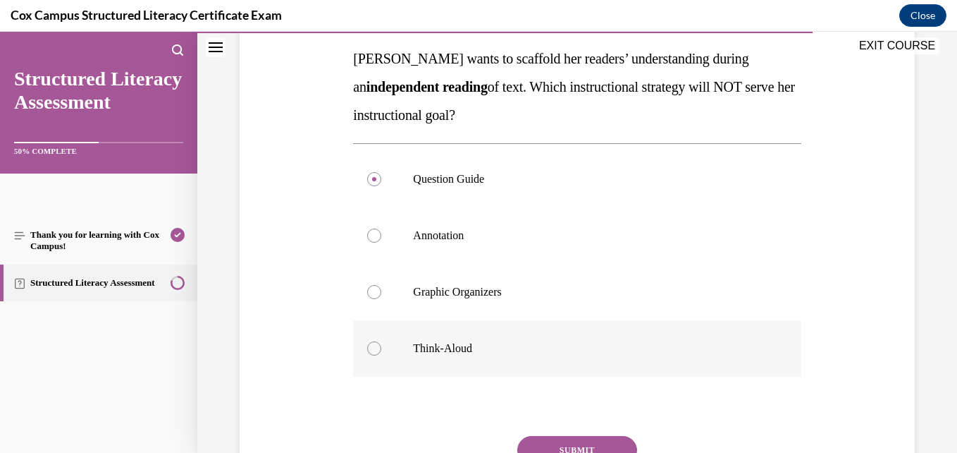
scroll to position [226, 0]
click at [481, 300] on label "Graphic Organizers" at bounding box center [577, 290] width 448 height 56
click at [381, 297] on input "Graphic Organizers" at bounding box center [374, 290] width 14 height 14
radio input "true"
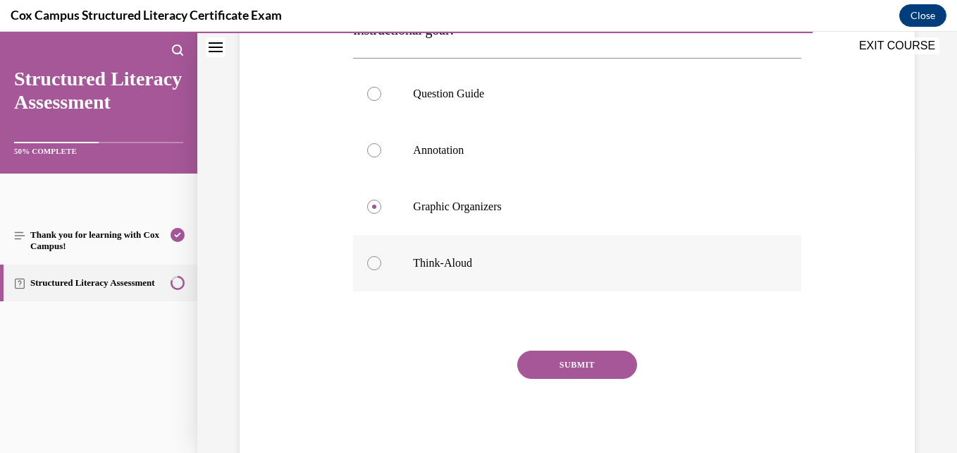
scroll to position [310, 0]
click at [484, 163] on label "Annotation" at bounding box center [577, 149] width 448 height 56
click at [381, 157] on input "Annotation" at bounding box center [374, 149] width 14 height 14
radio input "true"
click at [535, 356] on button "SUBMIT" at bounding box center [577, 364] width 120 height 28
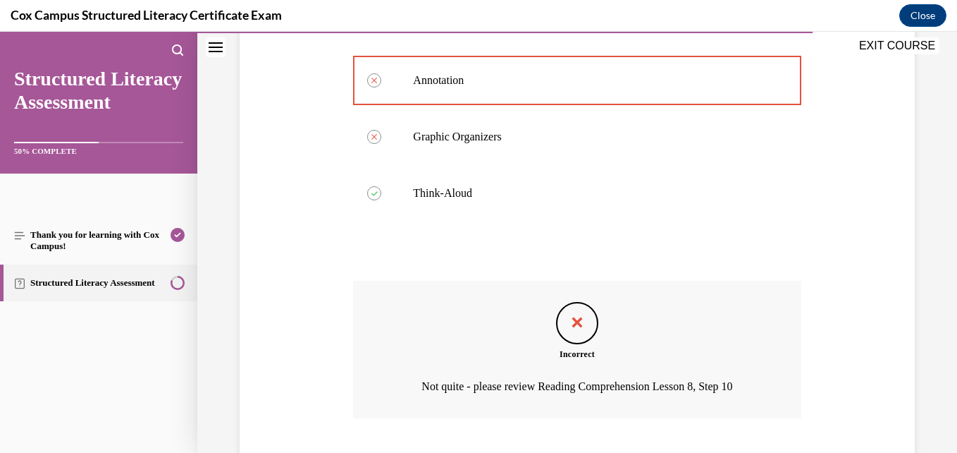
scroll to position [467, 0]
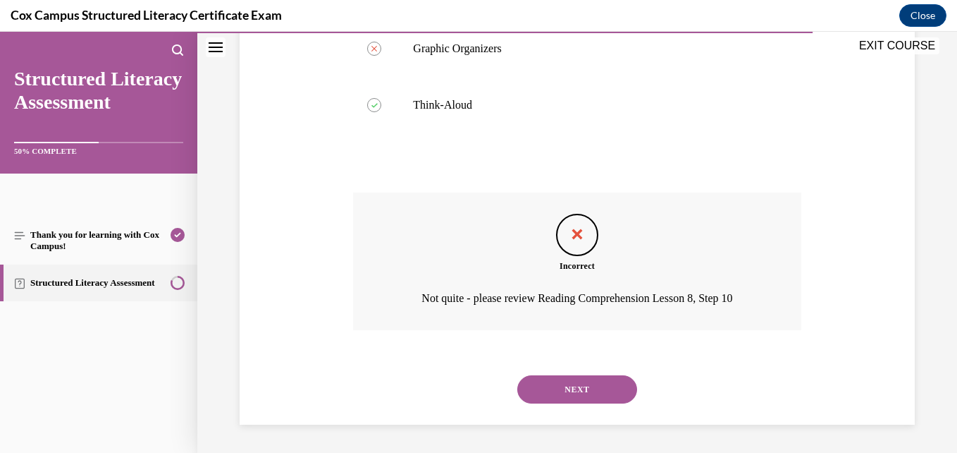
click at [538, 386] on button "NEXT" at bounding box center [577, 389] width 120 height 28
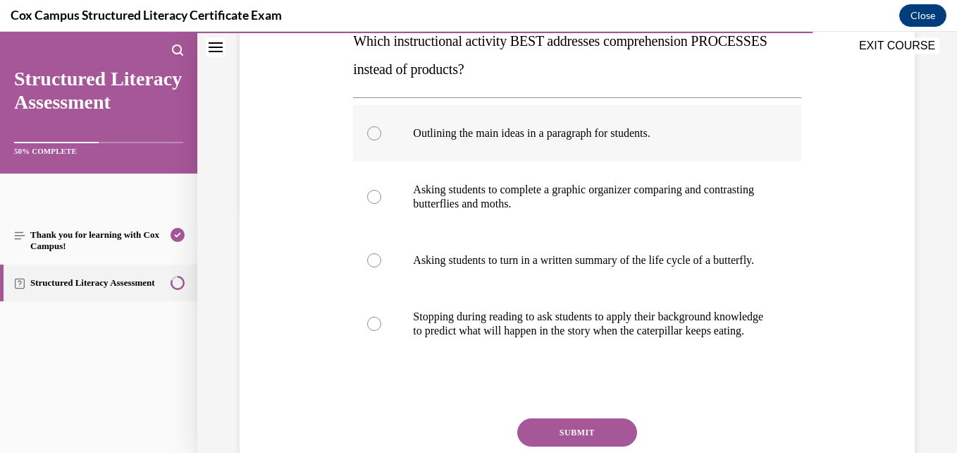
scroll to position [243, 0]
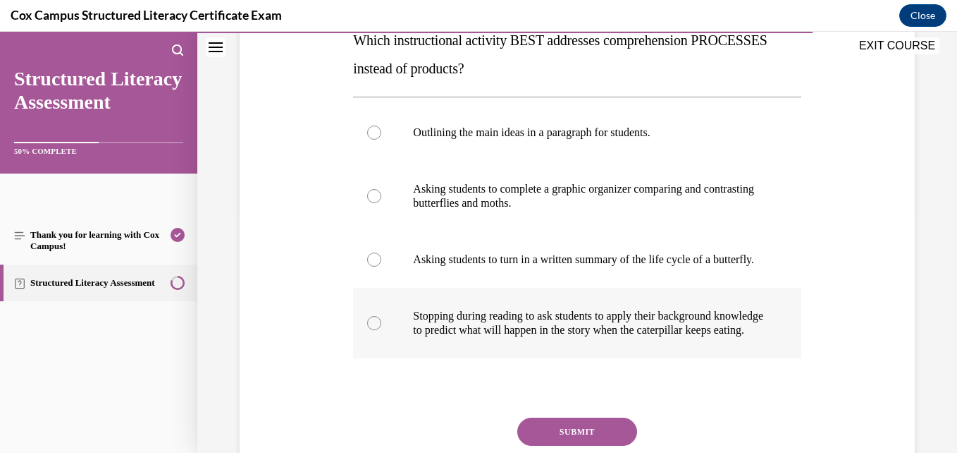
click at [520, 337] on p "to predict what will happen in the story when the caterpillar keeps eating." at bounding box center [589, 330] width 352 height 14
click at [381, 330] on input "Stopping during reading to ask students to apply their background knowledge to …" at bounding box center [374, 323] width 14 height 14
radio input "true"
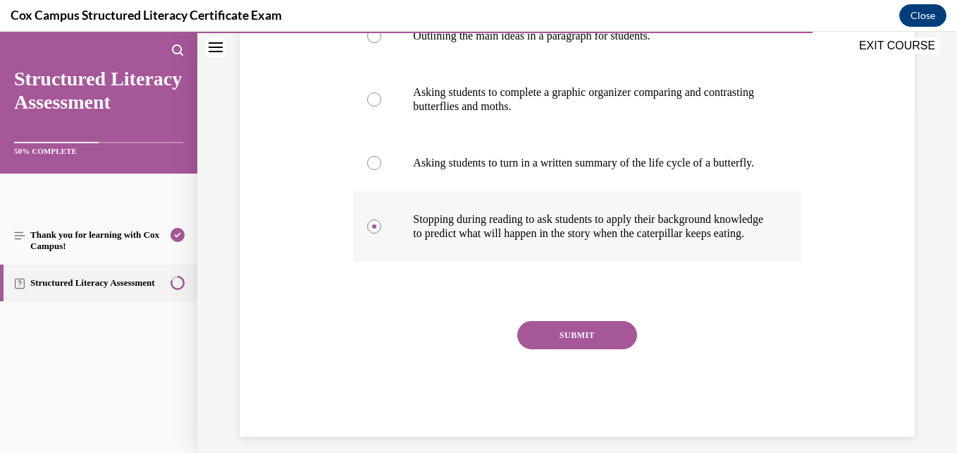
scroll to position [341, 0]
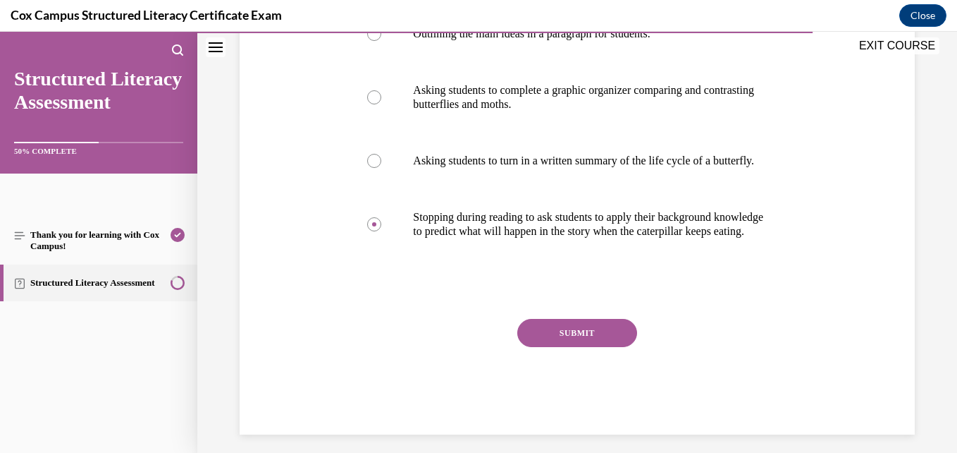
click at [558, 347] on button "SUBMIT" at bounding box center [577, 333] width 120 height 28
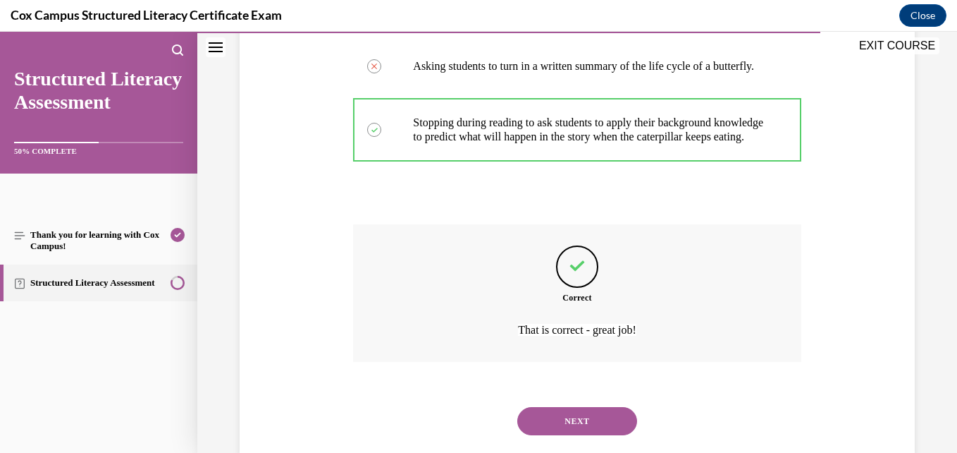
scroll to position [524, 0]
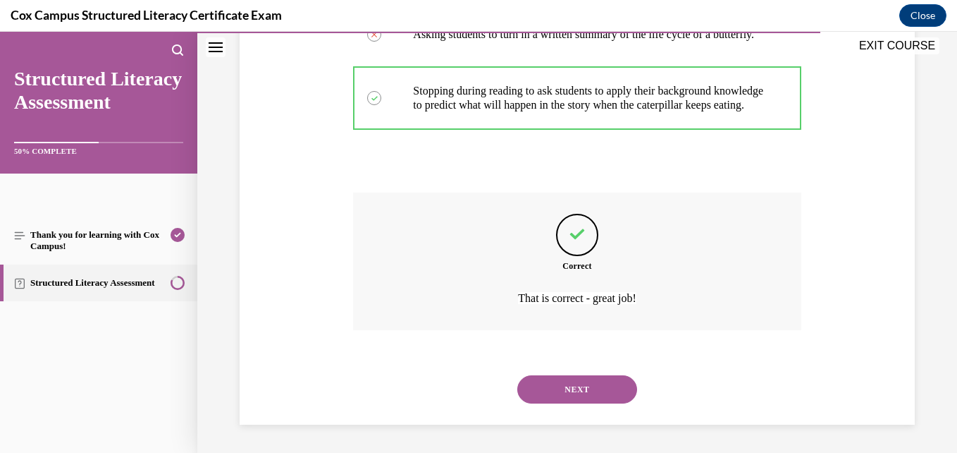
click at [551, 400] on button "NEXT" at bounding box center [577, 389] width 120 height 28
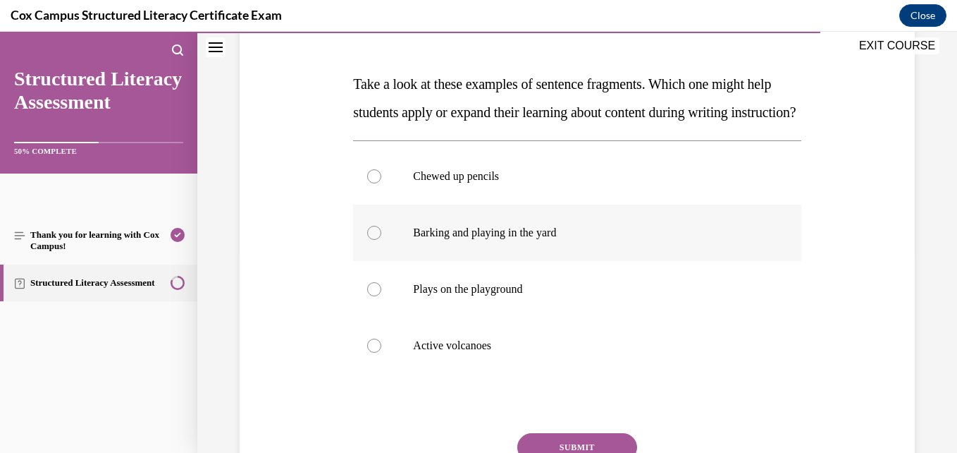
scroll to position [200, 0]
click at [503, 352] on p "Active volcanoes" at bounding box center [589, 345] width 352 height 14
click at [381, 352] on input "Active volcanoes" at bounding box center [374, 345] width 14 height 14
radio input "true"
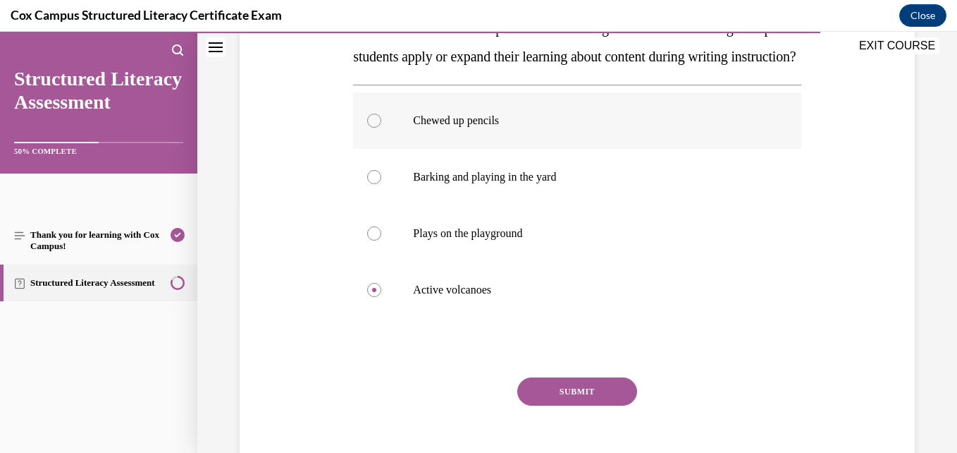
scroll to position [255, 0]
click at [625, 204] on label "Barking and playing in the yard" at bounding box center [577, 176] width 448 height 56
click at [381, 183] on input "Barking and playing in the yard" at bounding box center [374, 176] width 14 height 14
radio input "true"
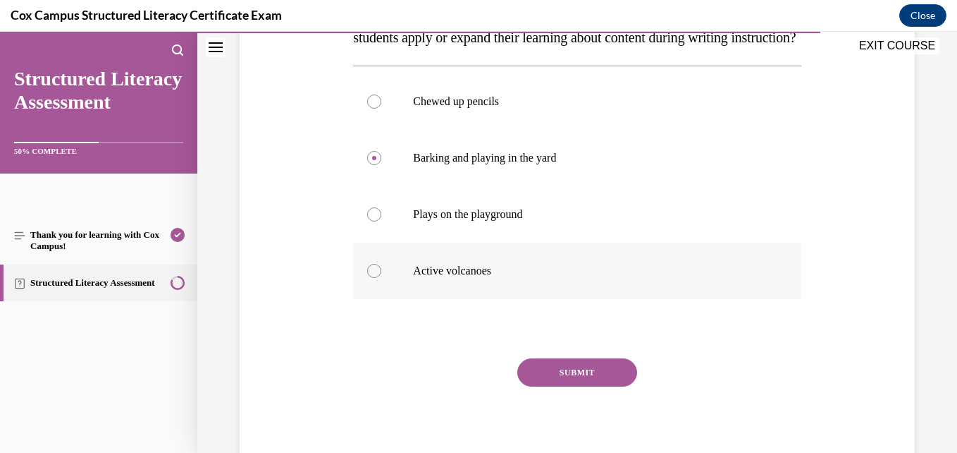
scroll to position [276, 0]
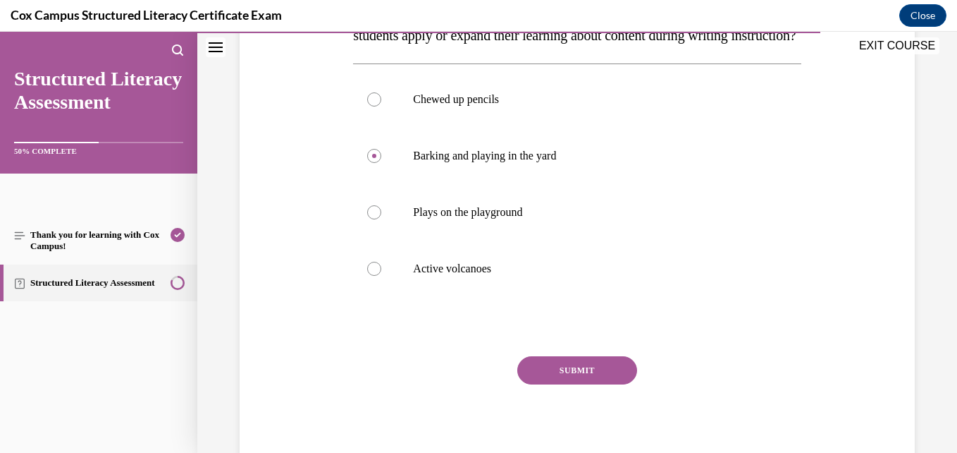
click at [590, 384] on button "SUBMIT" at bounding box center [577, 370] width 120 height 28
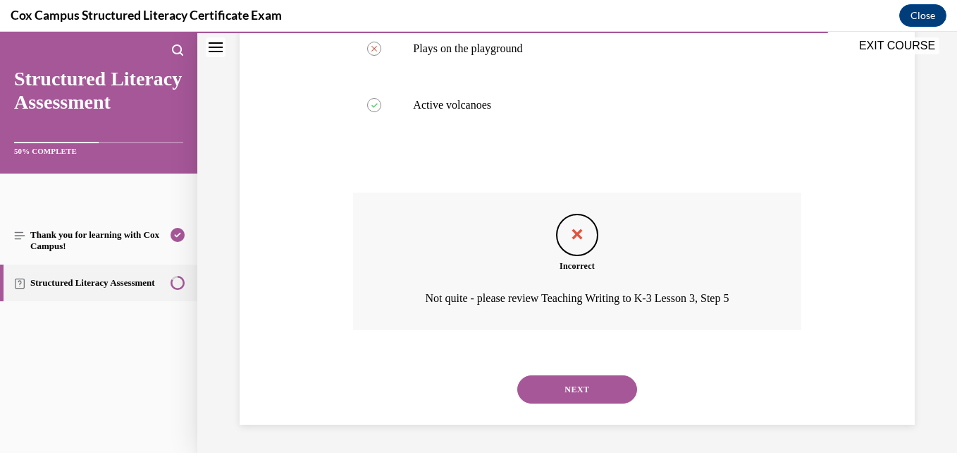
scroll to position [467, 0]
click at [544, 395] on button "NEXT" at bounding box center [577, 389] width 120 height 28
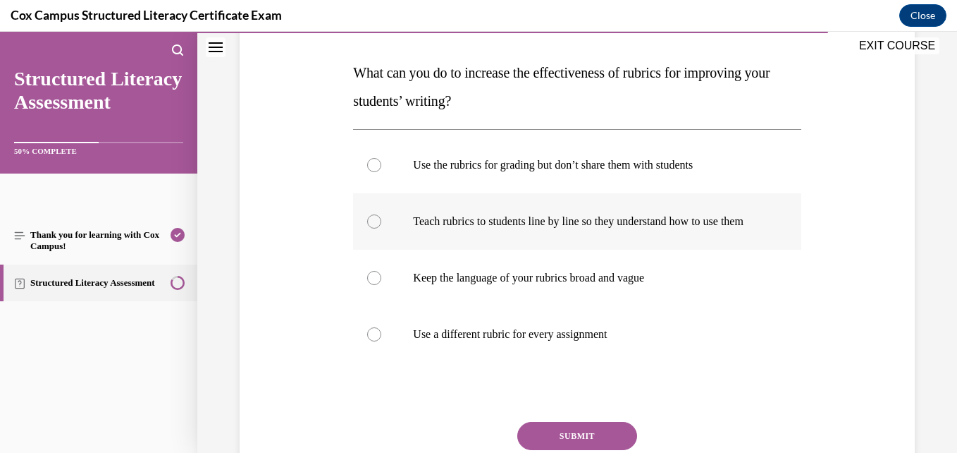
scroll to position [211, 0]
click at [491, 228] on p "Teach rubrics to students line by line so they understand how to use them" at bounding box center [589, 221] width 352 height 14
click at [381, 228] on input "Teach rubrics to students line by line so they understand how to use them" at bounding box center [374, 221] width 14 height 14
radio input "true"
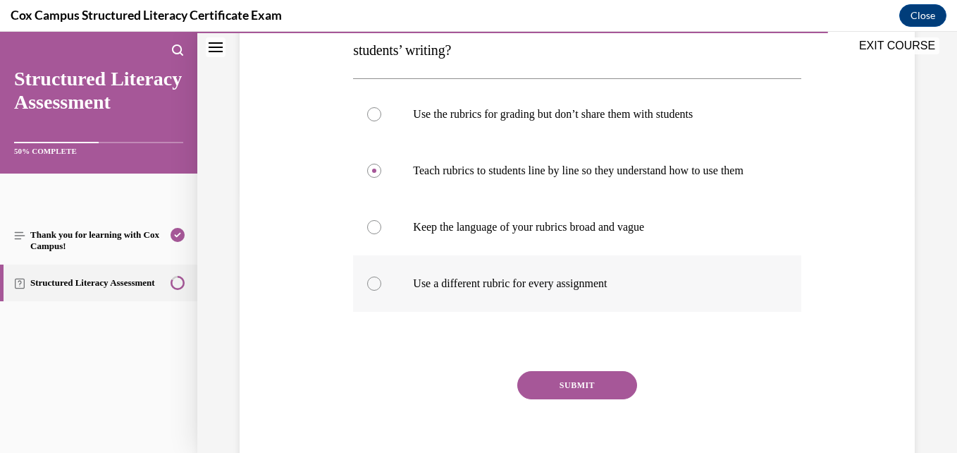
scroll to position [266, 0]
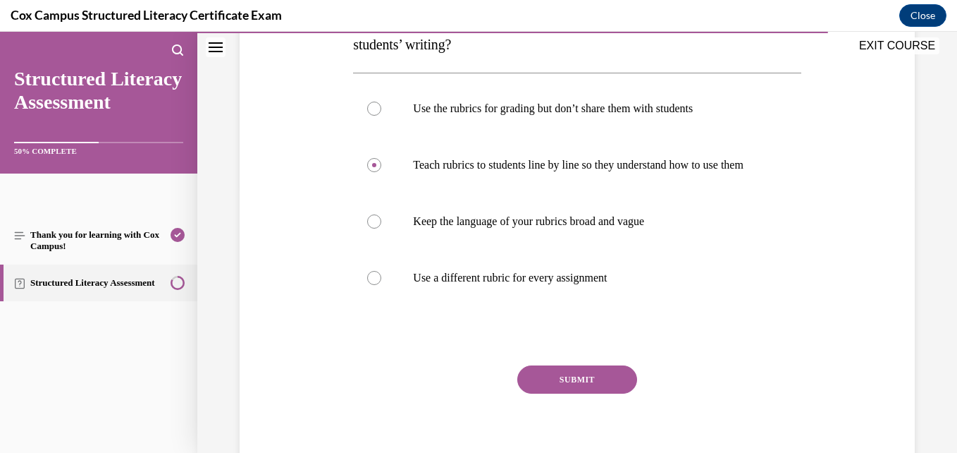
click at [553, 393] on button "SUBMIT" at bounding box center [577, 379] width 120 height 28
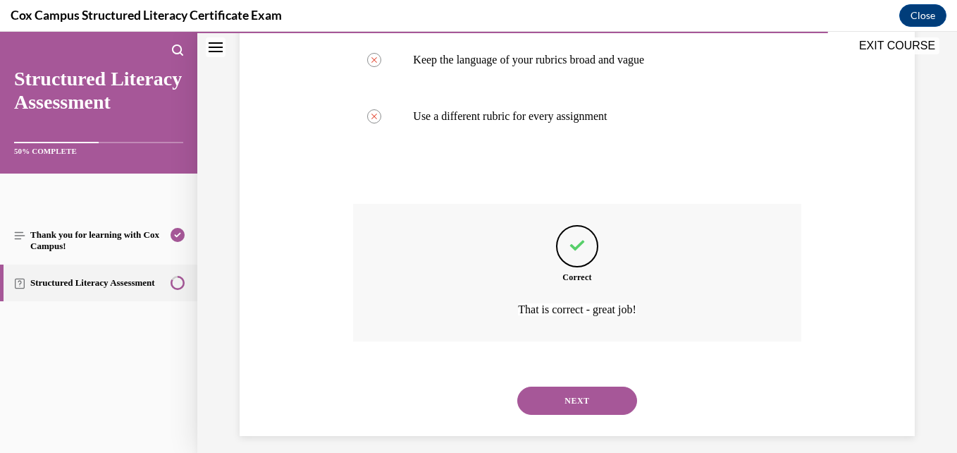
scroll to position [453, 0]
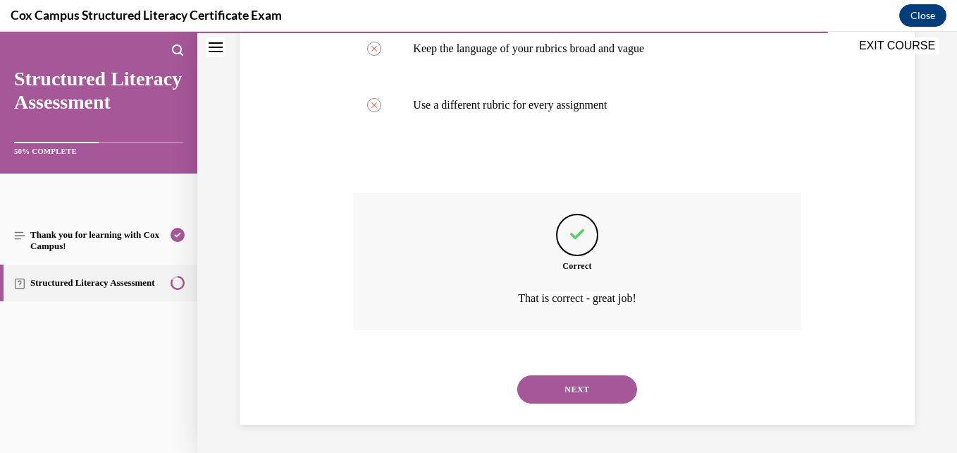
click at [551, 400] on button "NEXT" at bounding box center [577, 389] width 120 height 28
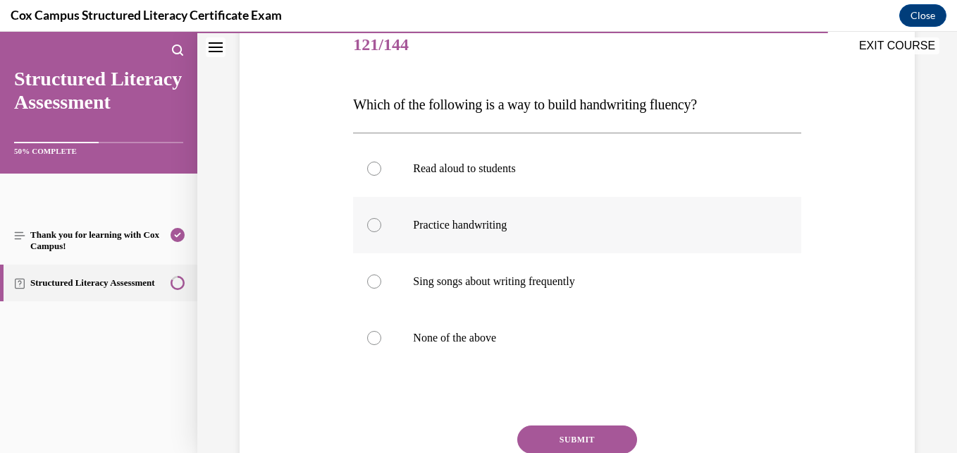
scroll to position [176, 0]
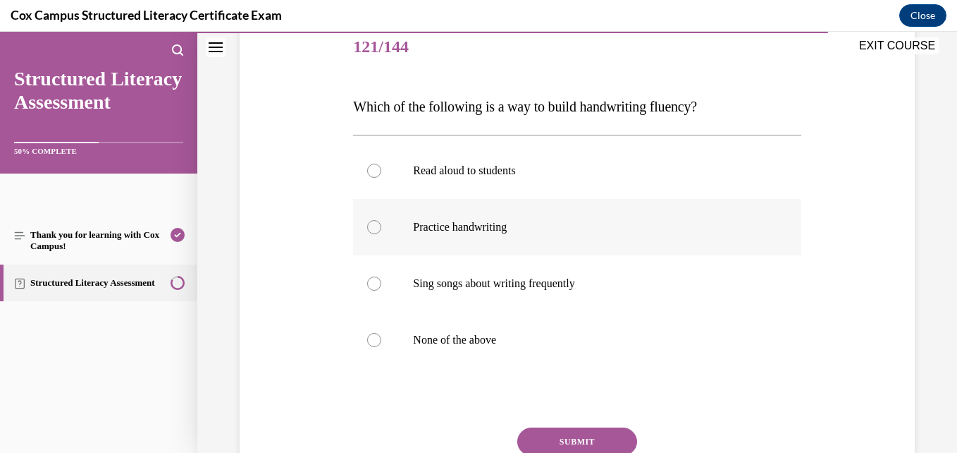
click at [456, 238] on label "Practice handwriting" at bounding box center [577, 227] width 448 height 56
click at [381, 234] on input "Practice handwriting" at bounding box center [374, 227] width 14 height 14
radio input "true"
click at [539, 434] on button "SUBMIT" at bounding box center [577, 441] width 120 height 28
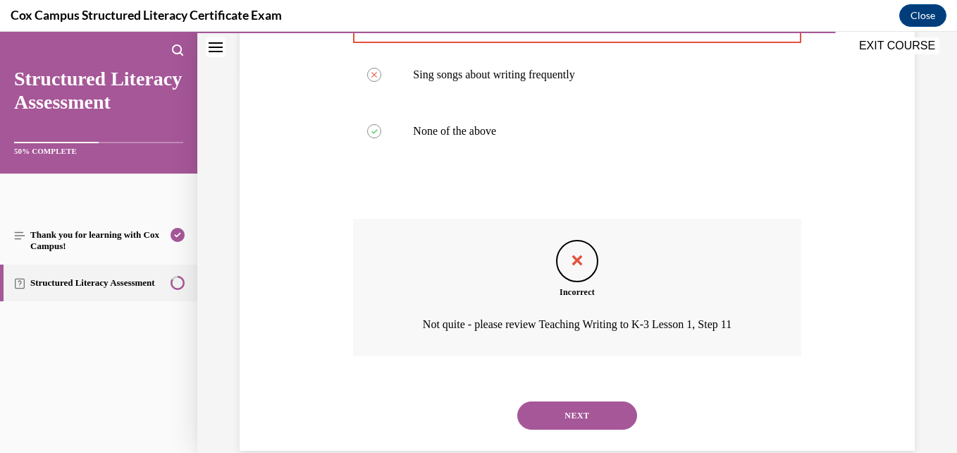
scroll to position [411, 0]
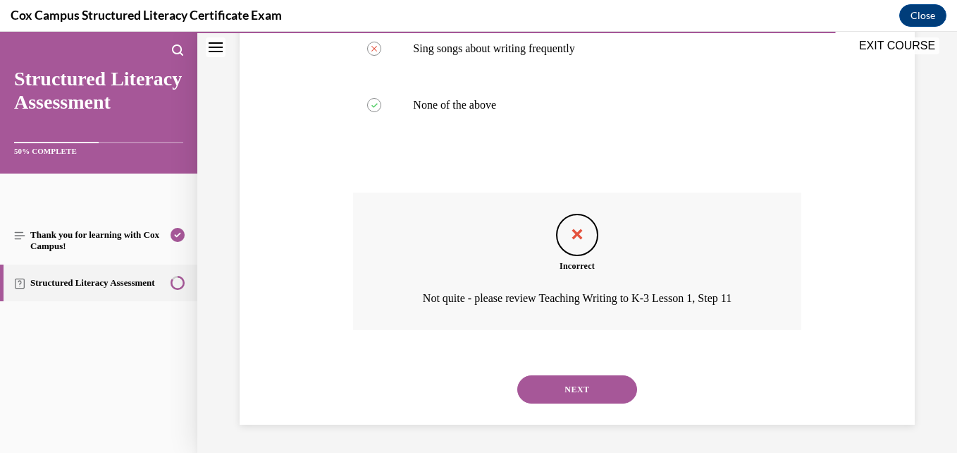
click at [533, 393] on button "NEXT" at bounding box center [577, 389] width 120 height 28
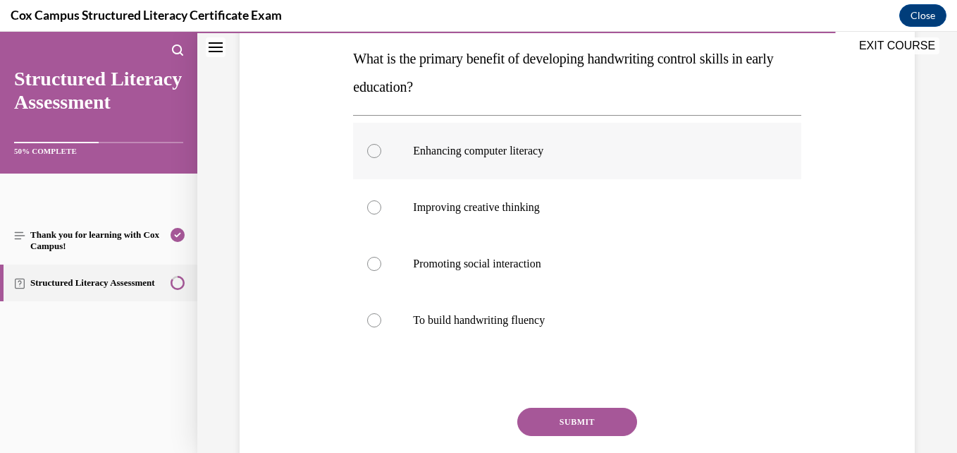
scroll to position [225, 0]
click at [477, 225] on label "Improving creative thinking" at bounding box center [577, 206] width 448 height 56
click at [381, 214] on input "Improving creative thinking" at bounding box center [374, 207] width 14 height 14
radio input "true"
click at [474, 319] on p "To build handwriting fluency" at bounding box center [589, 319] width 352 height 14
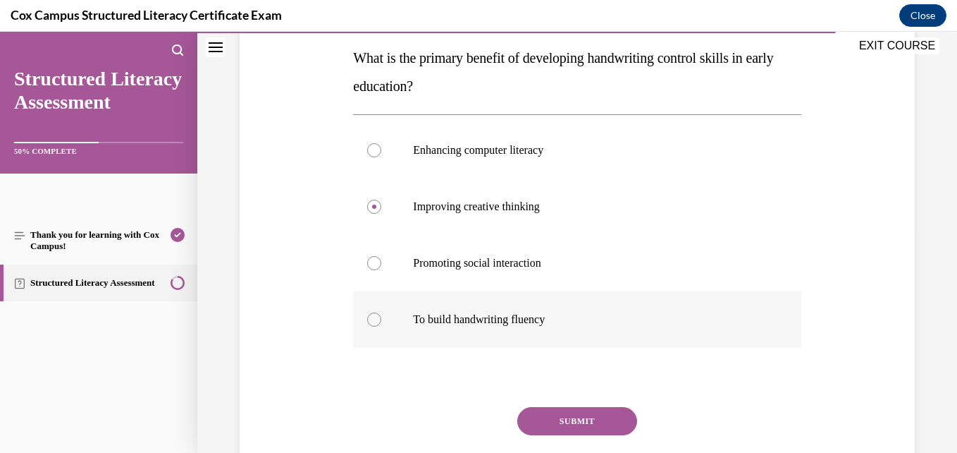
click at [381, 319] on input "To build handwriting fluency" at bounding box center [374, 319] width 14 height 14
radio input "true"
click at [557, 417] on button "SUBMIT" at bounding box center [577, 421] width 120 height 28
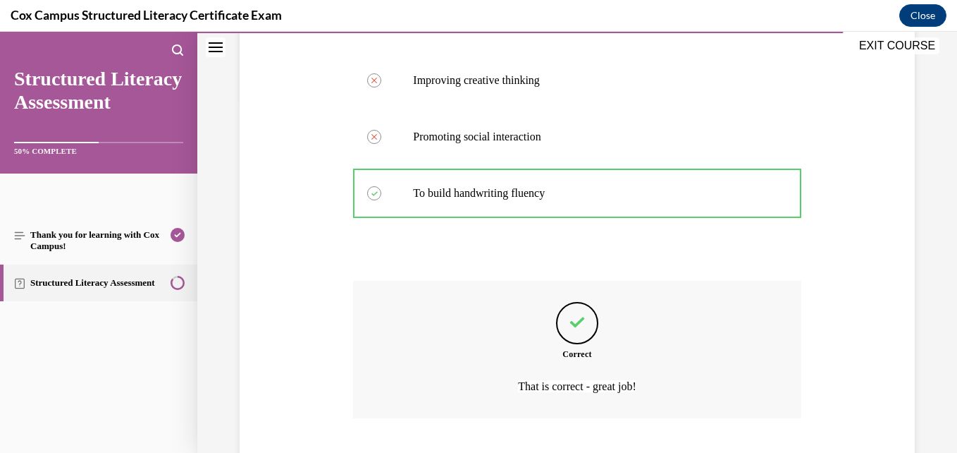
scroll to position [439, 0]
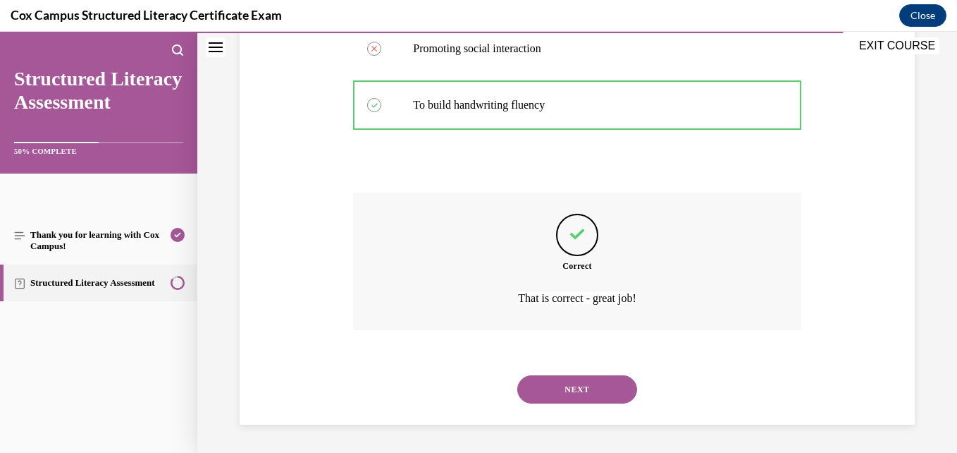
click at [545, 398] on button "NEXT" at bounding box center [577, 389] width 120 height 28
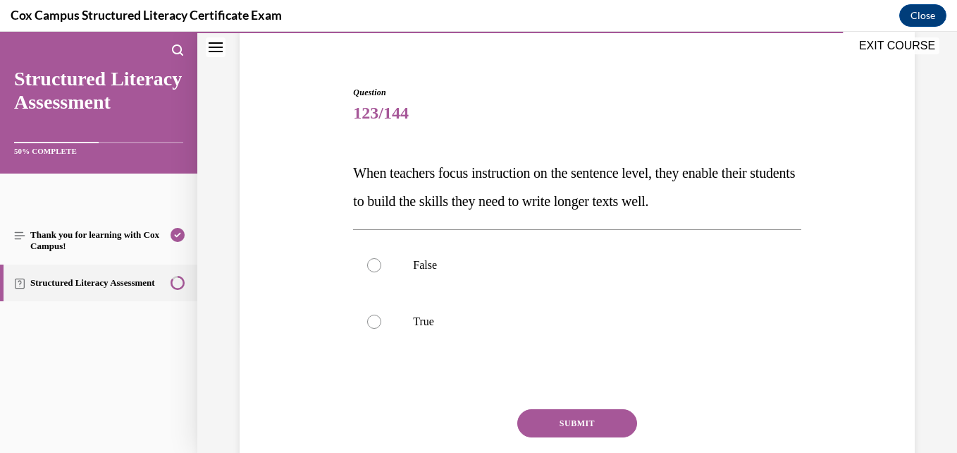
scroll to position [107, 0]
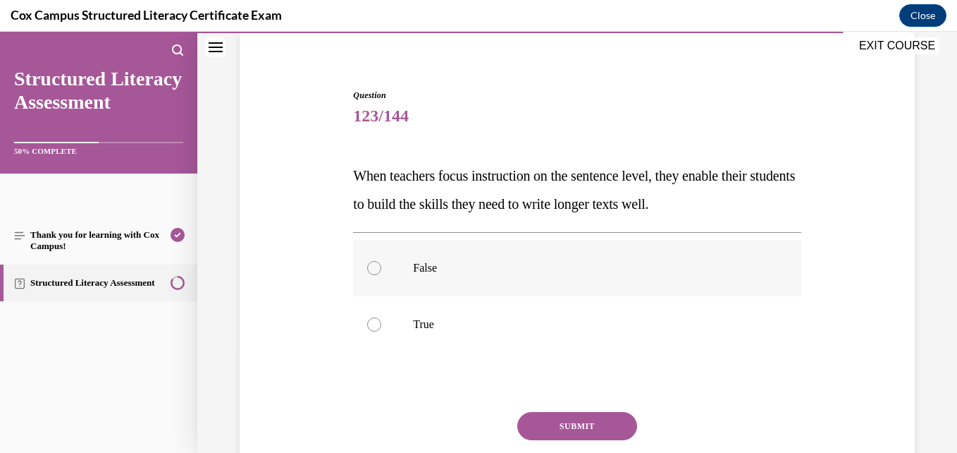
click at [530, 266] on p "False" at bounding box center [589, 268] width 352 height 14
click at [381, 266] on input "False" at bounding box center [374, 268] width 14 height 14
radio input "true"
click at [566, 422] on button "SUBMIT" at bounding box center [577, 426] width 120 height 28
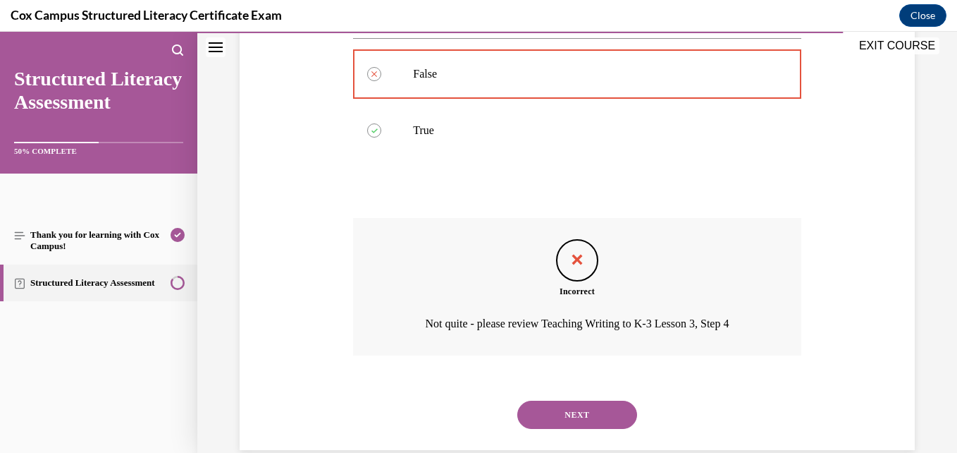
scroll to position [326, 0]
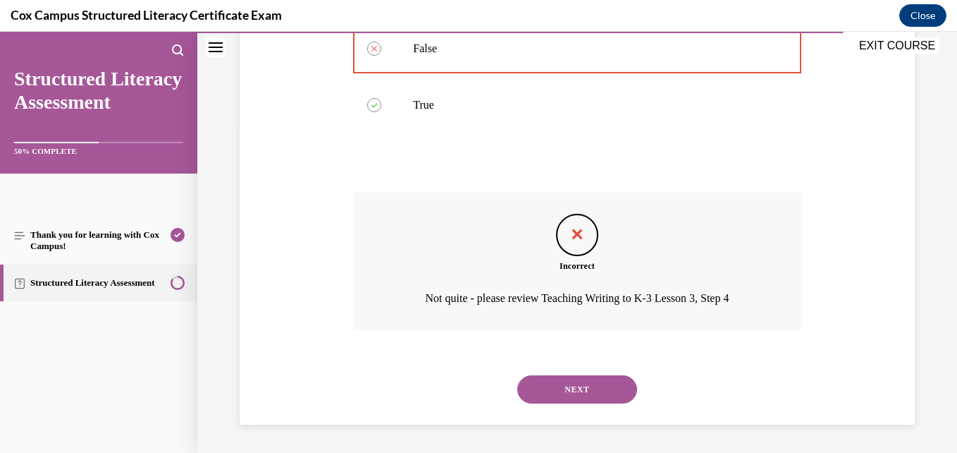
click at [543, 391] on button "NEXT" at bounding box center [577, 389] width 120 height 28
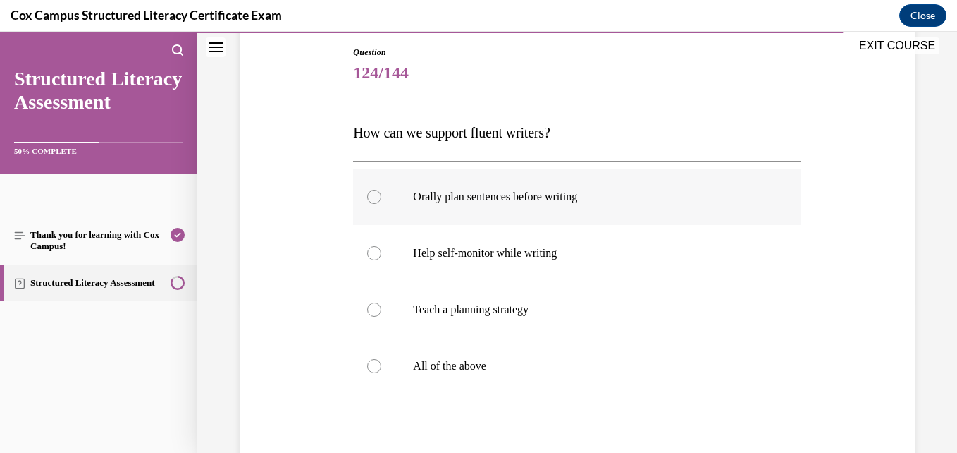
scroll to position [152, 0]
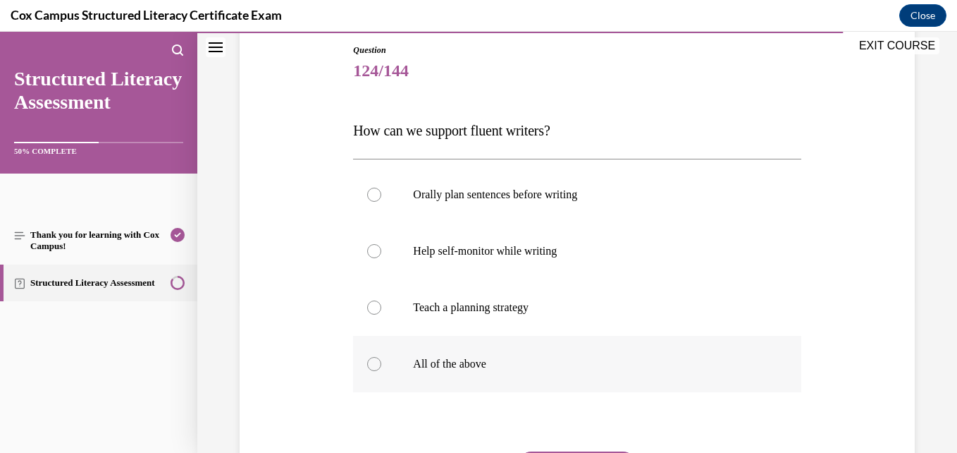
click at [521, 356] on label "All of the above" at bounding box center [577, 364] width 448 height 56
click at [381, 357] on input "All of the above" at bounding box center [374, 364] width 14 height 14
radio input "true"
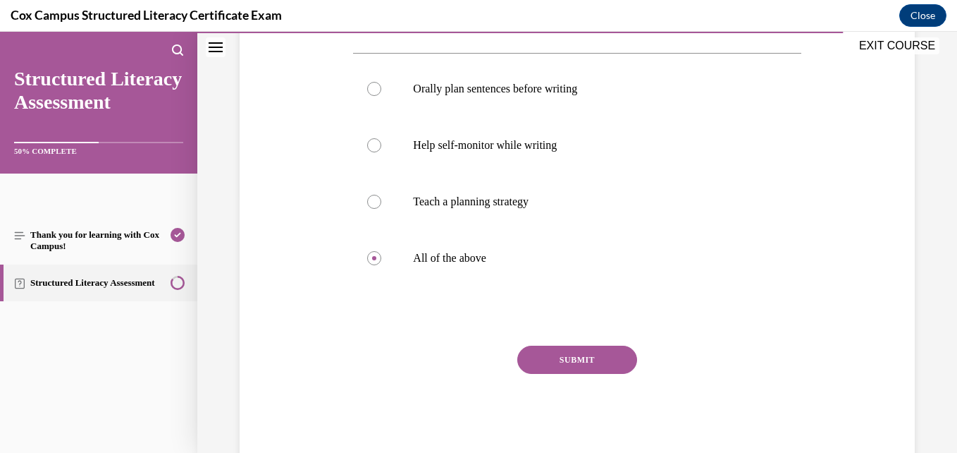
click at [557, 364] on button "SUBMIT" at bounding box center [577, 359] width 120 height 28
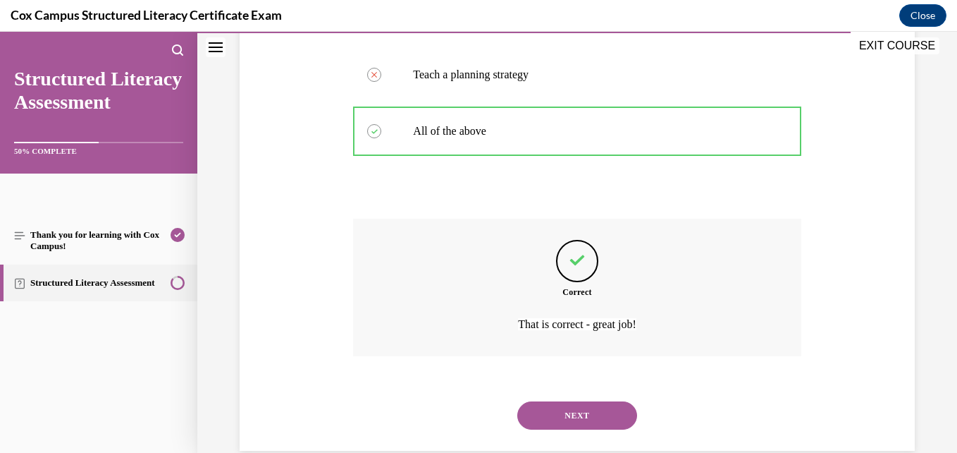
scroll to position [411, 0]
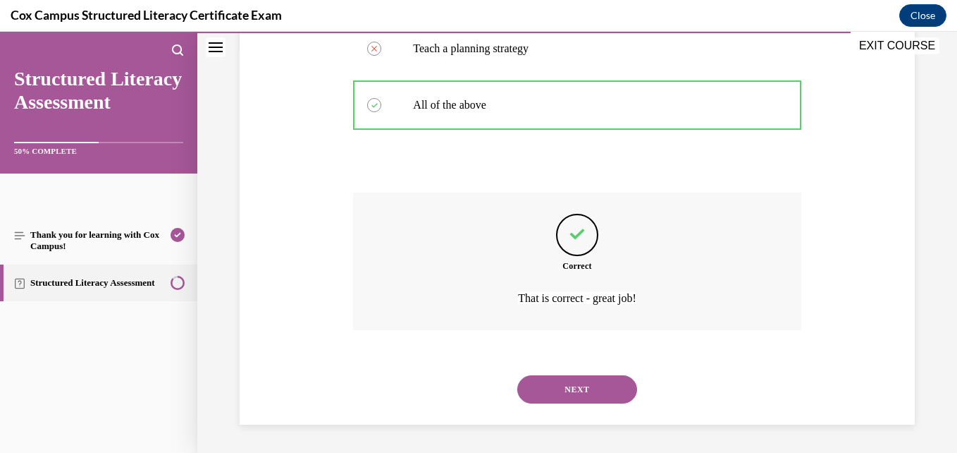
click at [554, 390] on button "NEXT" at bounding box center [577, 389] width 120 height 28
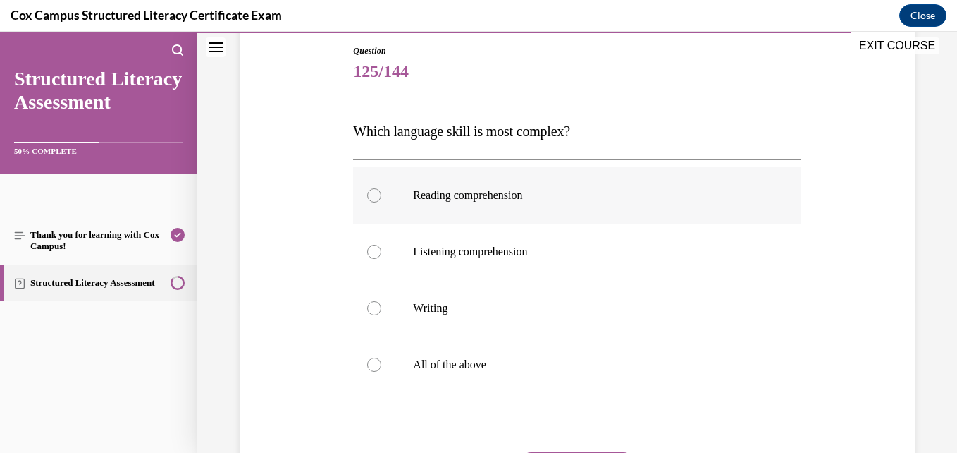
scroll to position [152, 0]
click at [547, 369] on p "All of the above" at bounding box center [589, 364] width 352 height 14
click at [381, 369] on input "All of the above" at bounding box center [374, 364] width 14 height 14
radio input "true"
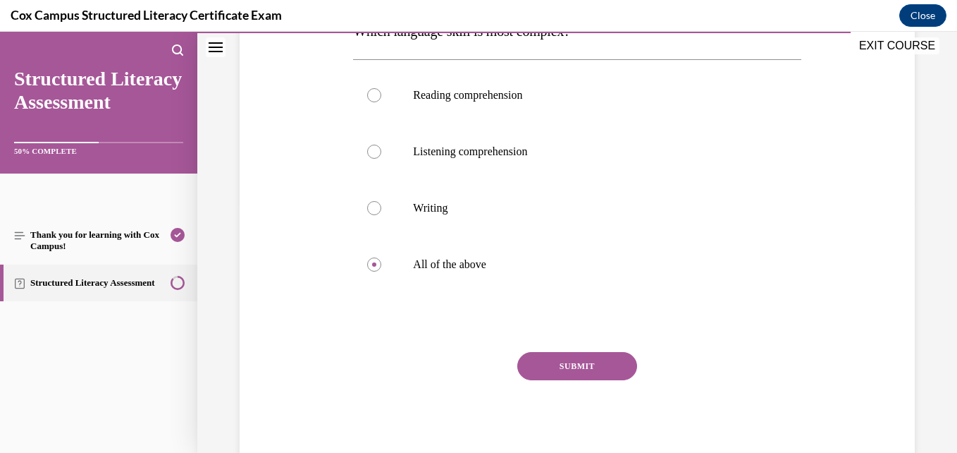
click at [568, 360] on button "SUBMIT" at bounding box center [577, 366] width 120 height 28
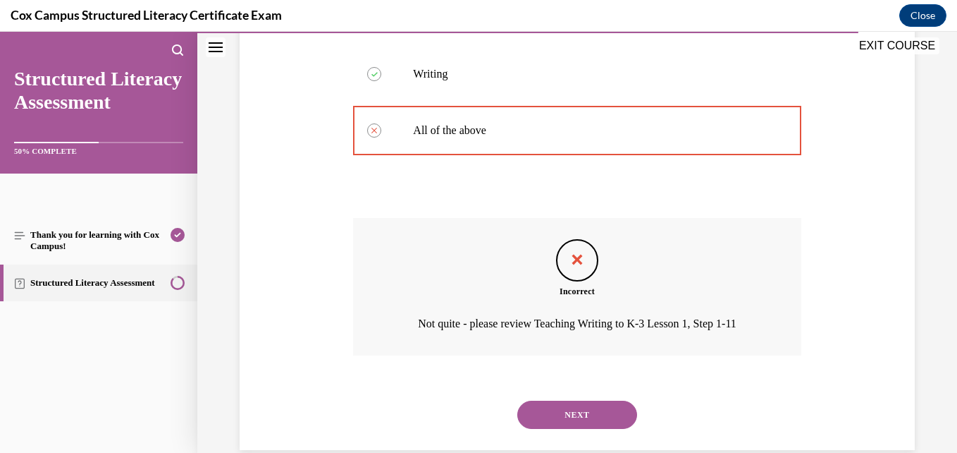
scroll to position [411, 0]
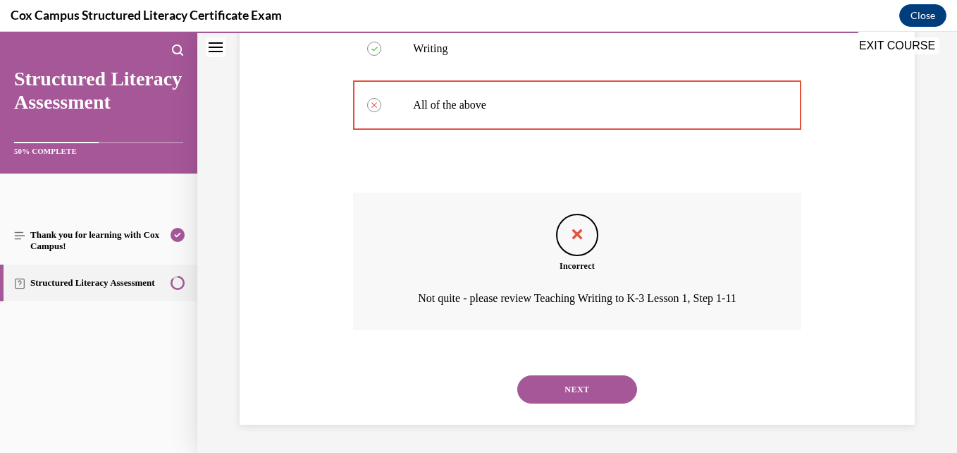
click at [571, 389] on button "NEXT" at bounding box center [577, 389] width 120 height 28
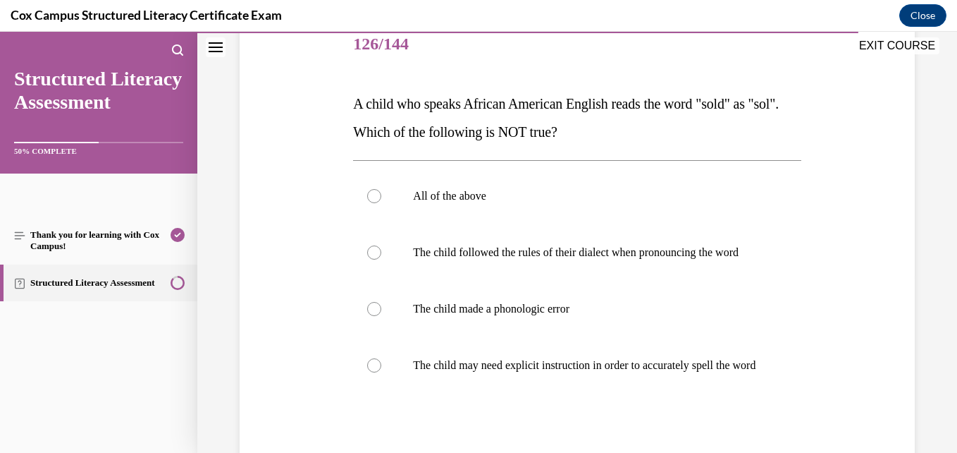
scroll to position [180, 0]
click at [617, 200] on p "All of the above" at bounding box center [589, 195] width 352 height 14
click at [381, 200] on input "All of the above" at bounding box center [374, 195] width 14 height 14
radio input "true"
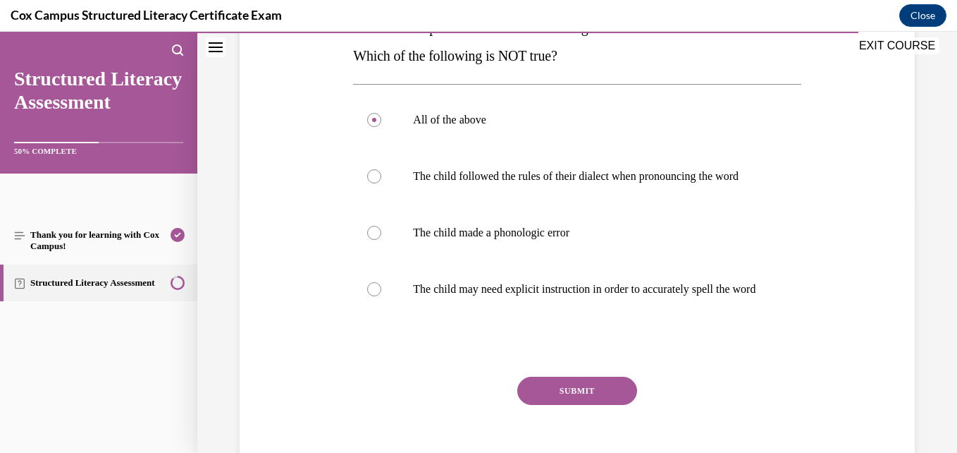
click at [576, 405] on button "SUBMIT" at bounding box center [577, 390] width 120 height 28
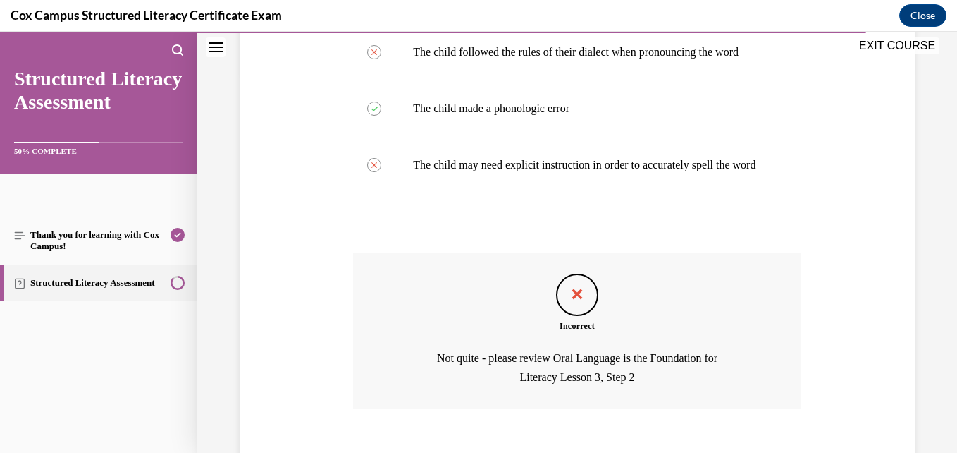
scroll to position [486, 0]
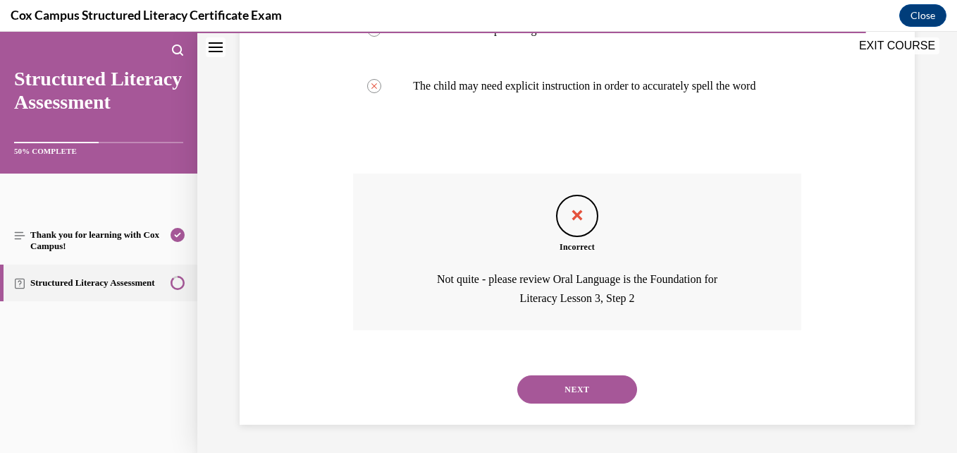
click at [577, 403] on button "NEXT" at bounding box center [577, 389] width 120 height 28
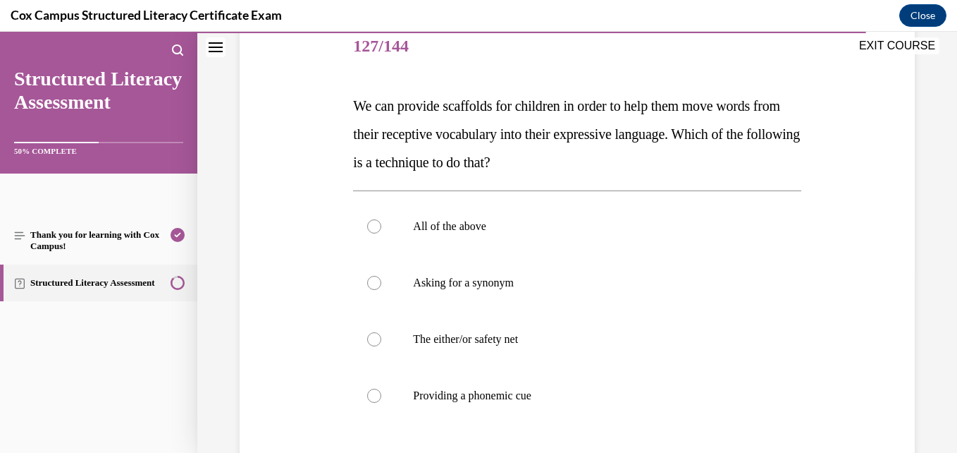
scroll to position [178, 0]
click at [550, 238] on label "All of the above" at bounding box center [577, 225] width 448 height 56
click at [381, 233] on input "All of the above" at bounding box center [374, 226] width 14 height 14
radio input "true"
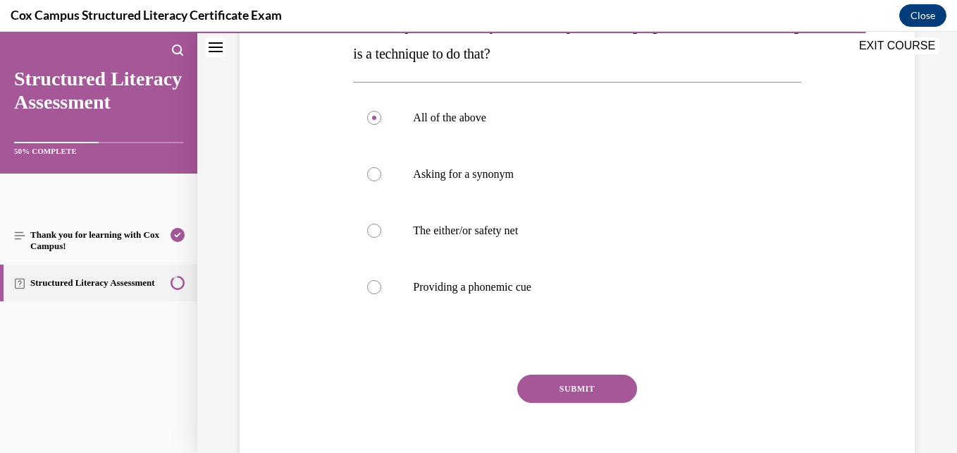
click at [583, 397] on button "SUBMIT" at bounding box center [577, 388] width 120 height 28
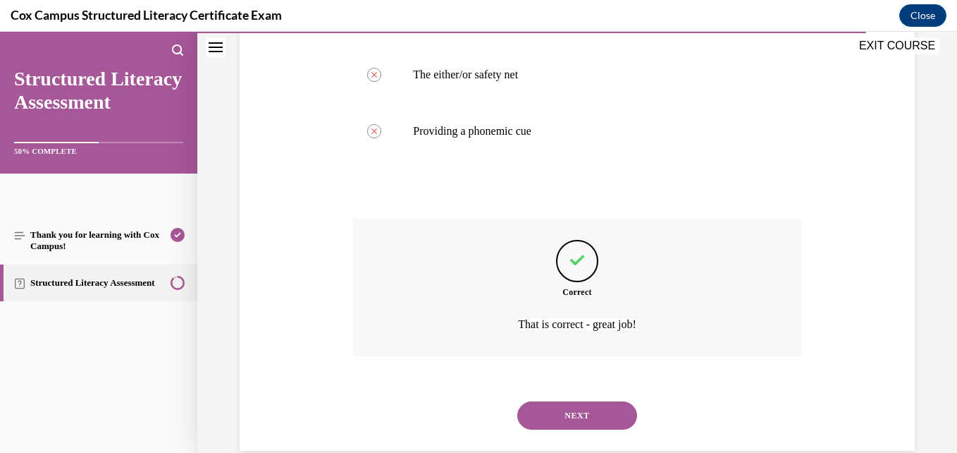
scroll to position [467, 0]
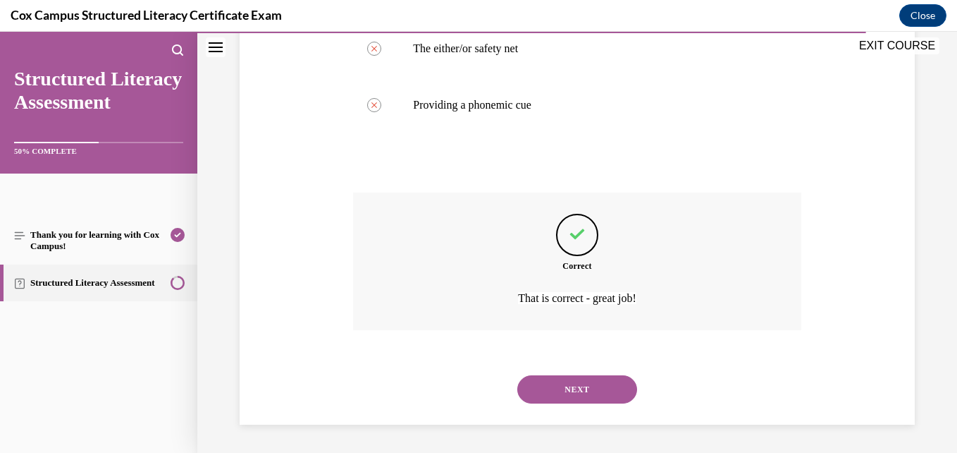
click at [578, 394] on button "NEXT" at bounding box center [577, 389] width 120 height 28
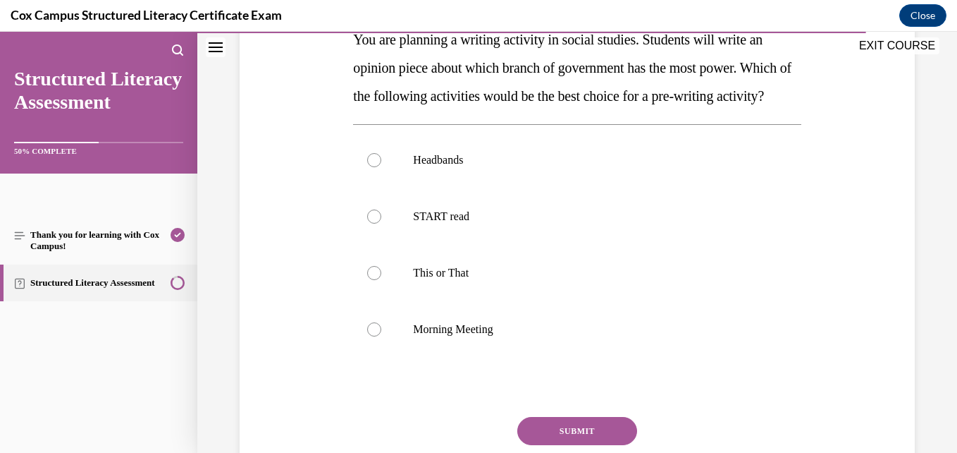
scroll to position [244, 0]
click at [506, 223] on p "START read" at bounding box center [589, 216] width 352 height 14
click at [381, 223] on input "START read" at bounding box center [374, 216] width 14 height 14
radio input "true"
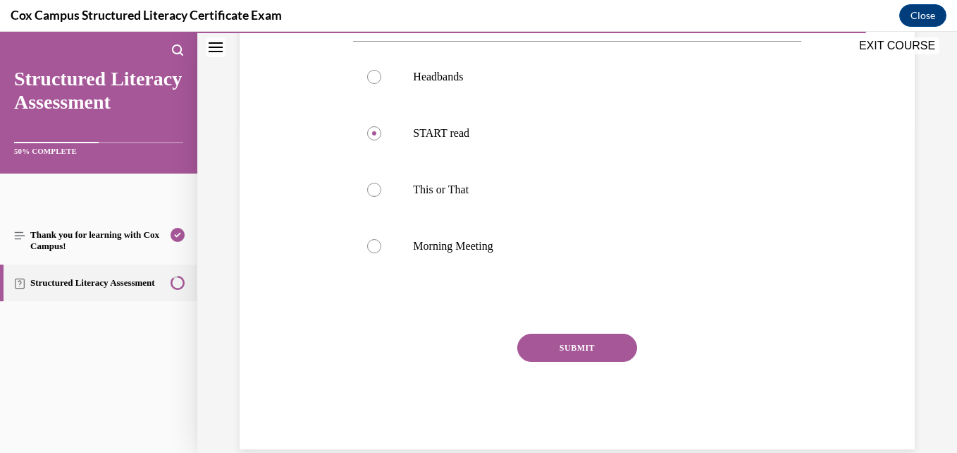
click at [560, 362] on button "SUBMIT" at bounding box center [577, 347] width 120 height 28
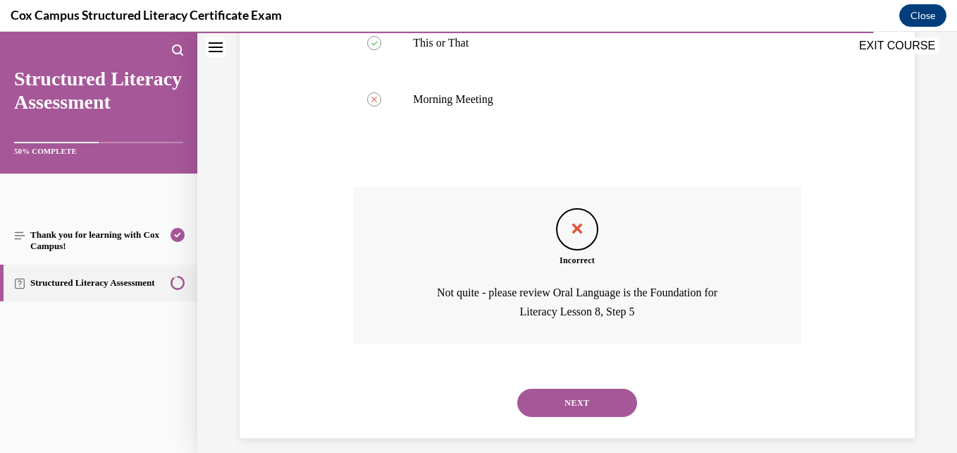
scroll to position [515, 0]
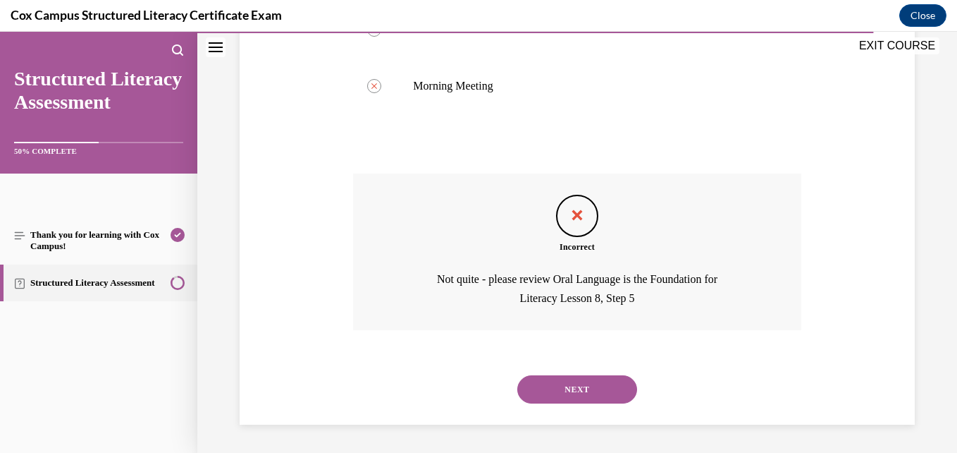
click at [552, 395] on button "NEXT" at bounding box center [577, 389] width 120 height 28
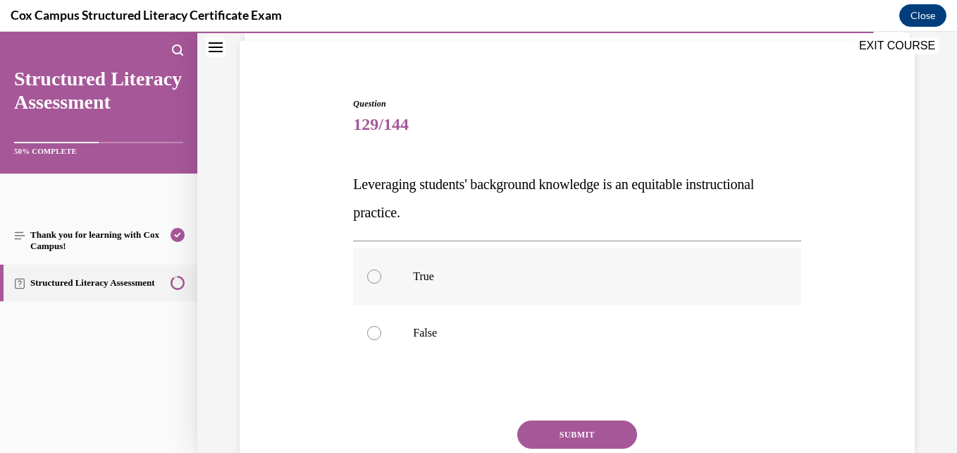
scroll to position [99, 0]
click at [487, 270] on p "True" at bounding box center [589, 276] width 352 height 14
click at [381, 270] on input "True" at bounding box center [374, 276] width 14 height 14
radio input "true"
click at [532, 426] on button "SUBMIT" at bounding box center [577, 433] width 120 height 28
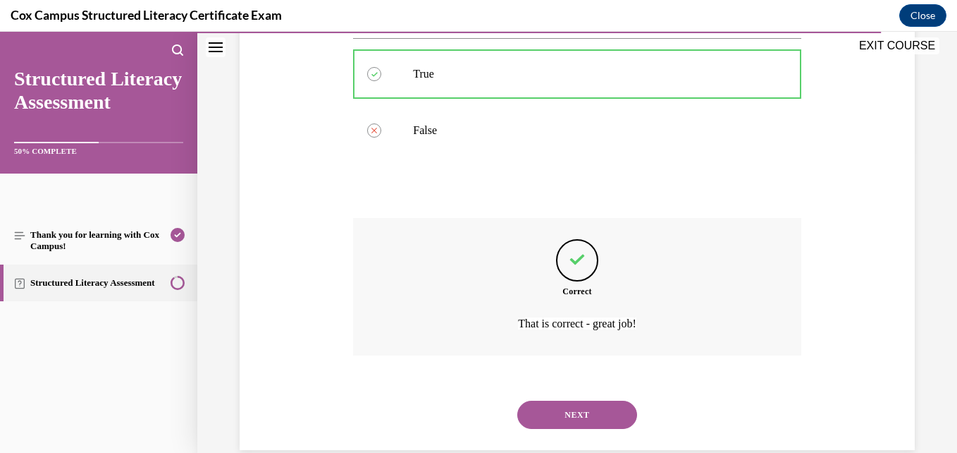
scroll to position [326, 0]
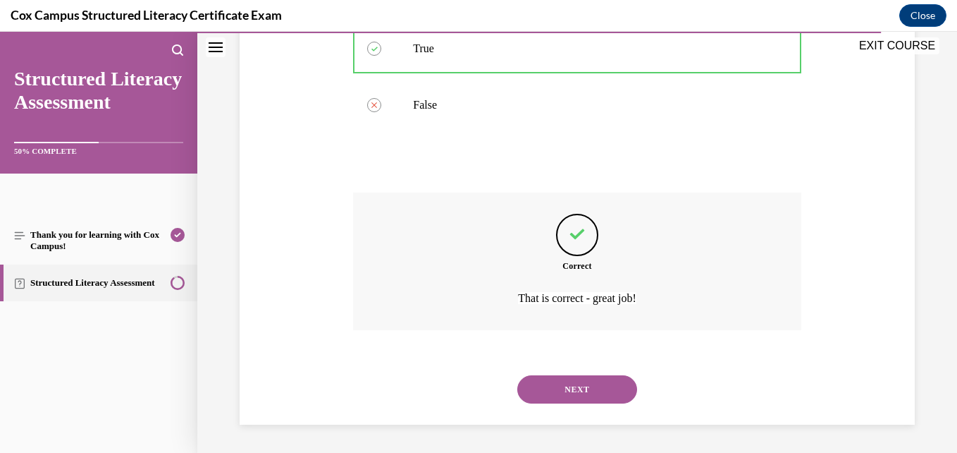
click at [568, 393] on button "NEXT" at bounding box center [577, 389] width 120 height 28
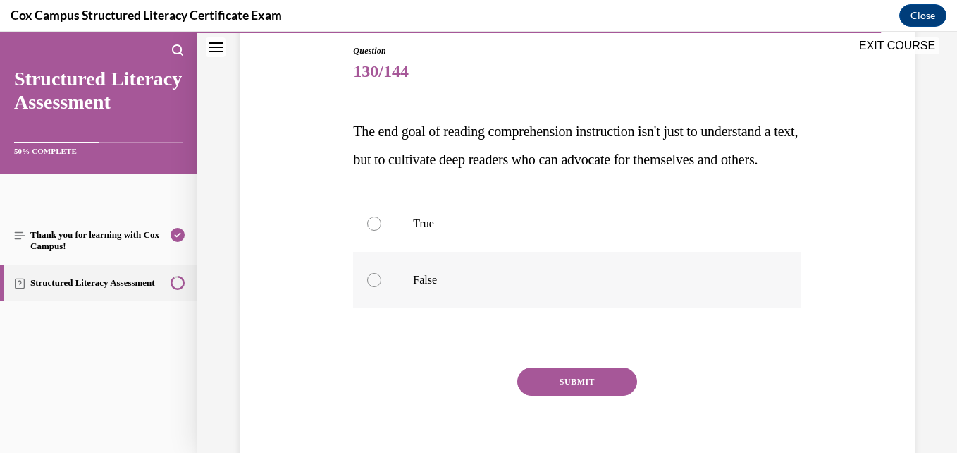
scroll to position [150, 0]
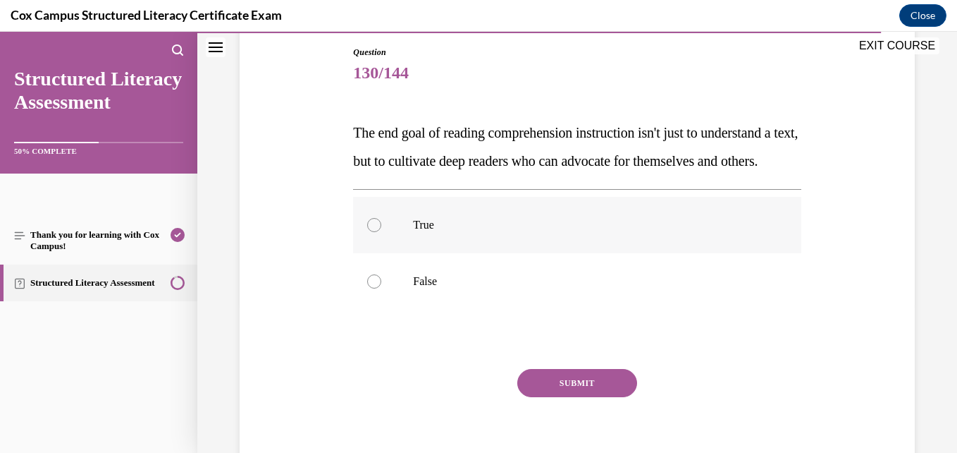
click at [518, 253] on label "True" at bounding box center [577, 225] width 448 height 56
click at [381, 232] on input "True" at bounding box center [374, 225] width 14 height 14
radio input "true"
click at [548, 397] on button "SUBMIT" at bounding box center [577, 383] width 120 height 28
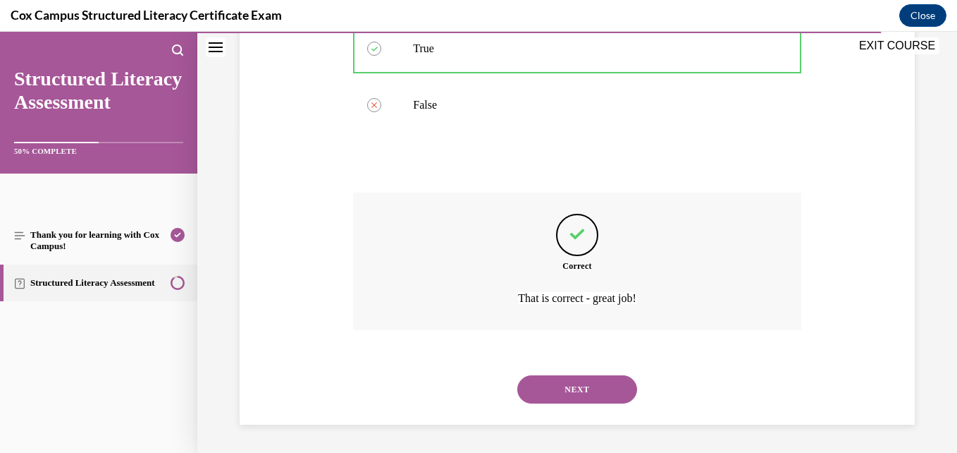
scroll to position [355, 0]
click at [543, 388] on button "NEXT" at bounding box center [577, 389] width 120 height 28
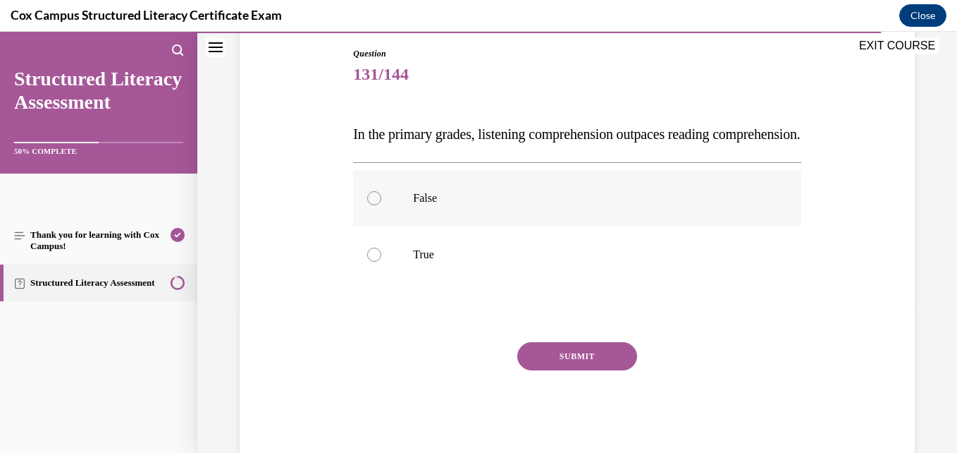
scroll to position [149, 0]
click at [541, 226] on label "False" at bounding box center [577, 197] width 448 height 56
click at [381, 204] on input "False" at bounding box center [374, 197] width 14 height 14
radio input "true"
click at [574, 369] on button "SUBMIT" at bounding box center [577, 355] width 120 height 28
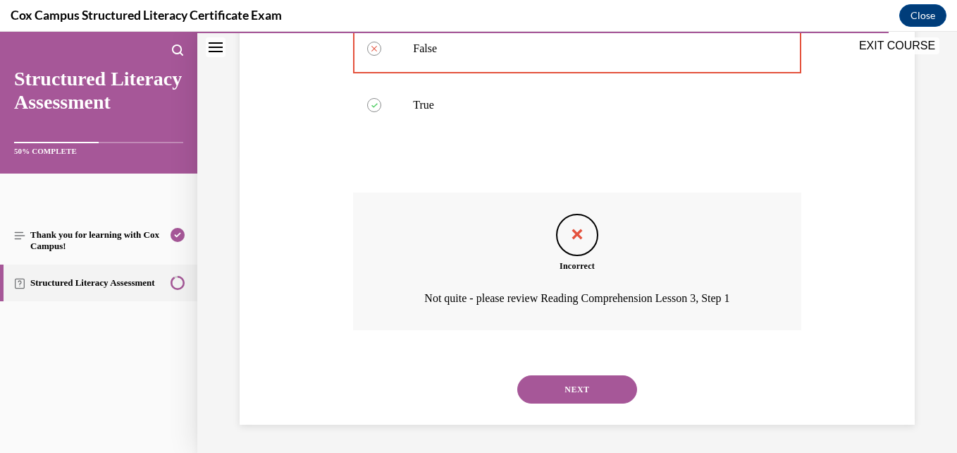
scroll to position [326, 0]
click at [562, 393] on button "NEXT" at bounding box center [577, 389] width 120 height 28
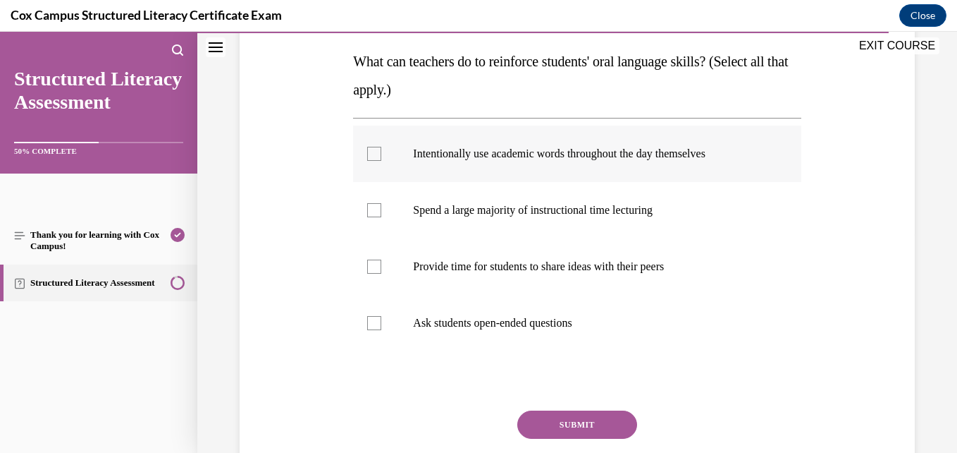
scroll to position [222, 0]
click at [533, 171] on label "Intentionally use academic words throughout the day themselves" at bounding box center [577, 153] width 448 height 56
click at [381, 160] on input "Intentionally use academic words throughout the day themselves" at bounding box center [374, 153] width 14 height 14
checkbox input "true"
click at [520, 246] on label "Provide time for students to share ideas with their peers" at bounding box center [577, 266] width 448 height 56
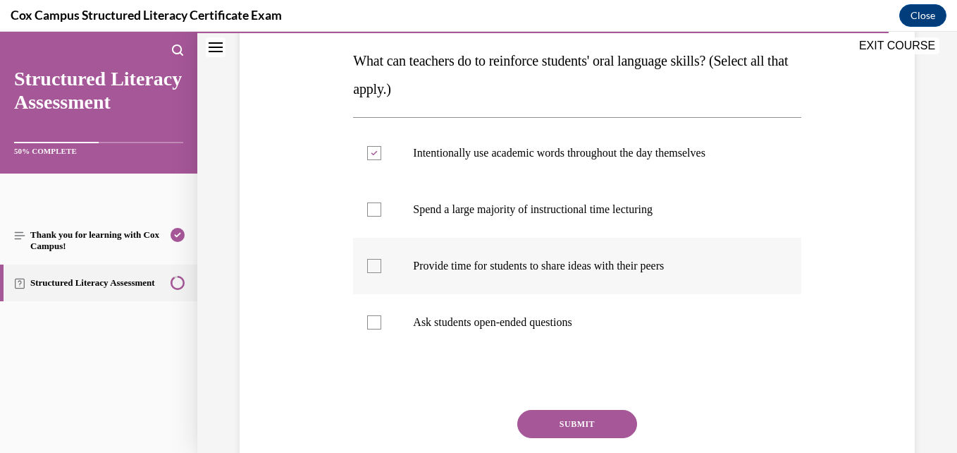
click at [381, 259] on input "Provide time for students to share ideas with their peers" at bounding box center [374, 266] width 14 height 14
checkbox input "true"
click at [511, 331] on label "Ask students open-ended questions" at bounding box center [577, 322] width 448 height 56
click at [381, 329] on input "Ask students open-ended questions" at bounding box center [374, 322] width 14 height 14
checkbox input "true"
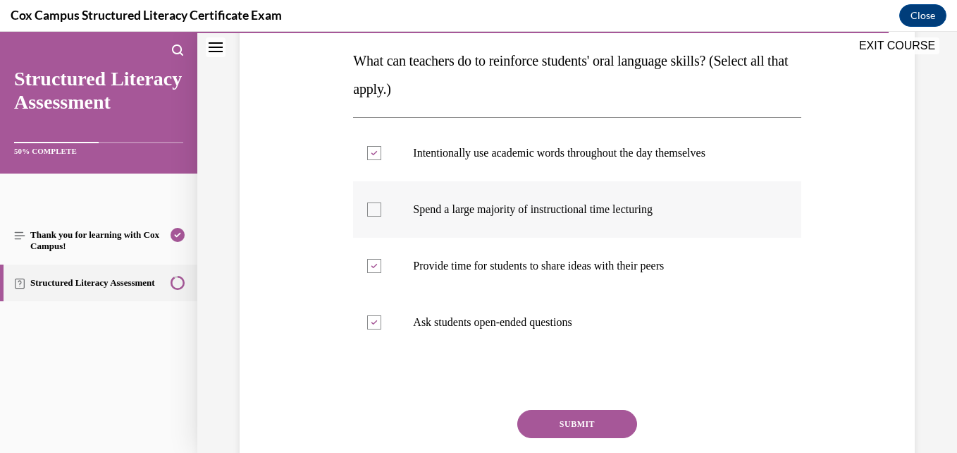
click at [541, 186] on label "Spend a large majority of instructional time lecturing" at bounding box center [577, 209] width 448 height 56
click at [381, 202] on input "Spend a large majority of instructional time lecturing" at bounding box center [374, 209] width 14 height 14
checkbox input "true"
click at [549, 419] on button "SUBMIT" at bounding box center [577, 424] width 120 height 28
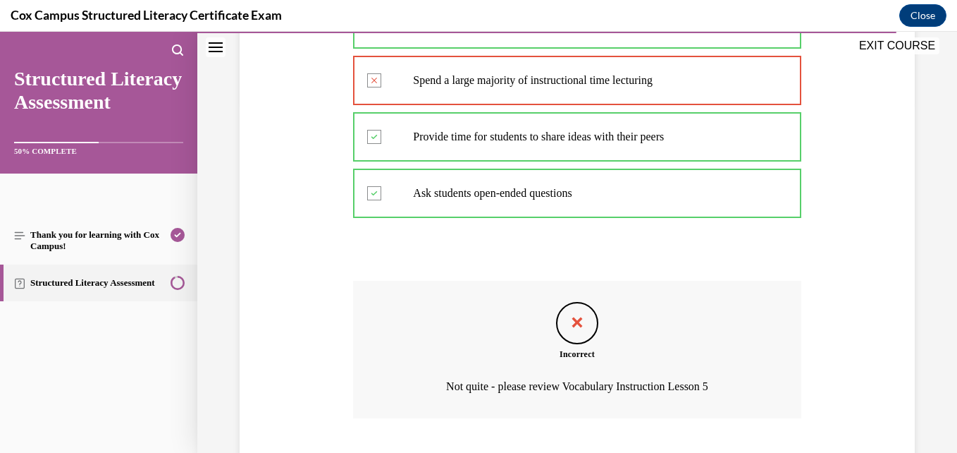
scroll to position [439, 0]
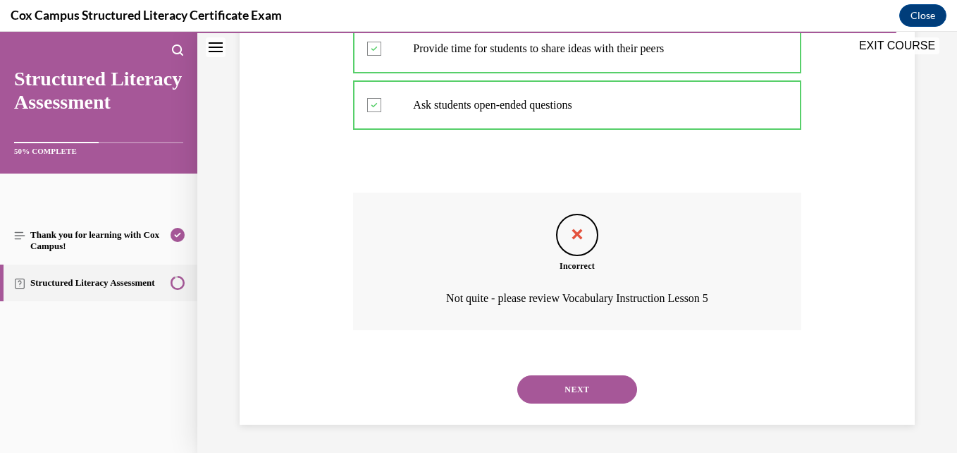
click at [539, 398] on button "NEXT" at bounding box center [577, 389] width 120 height 28
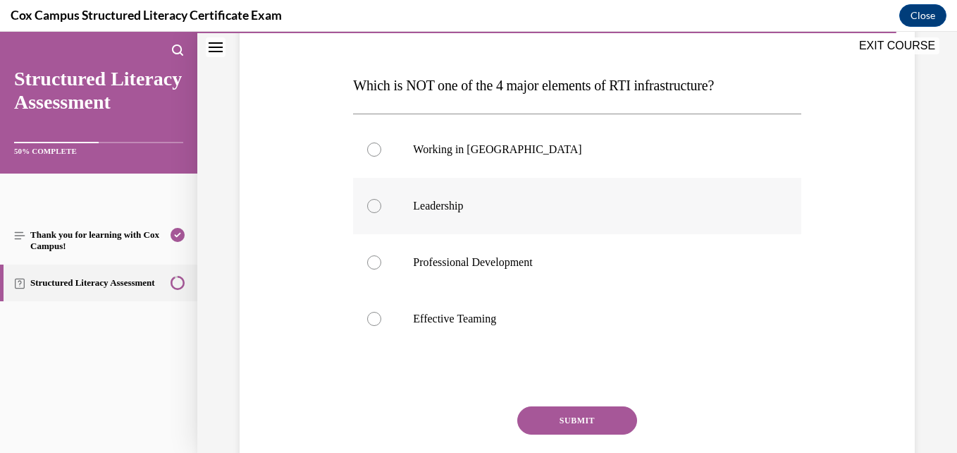
scroll to position [198, 0]
click at [509, 280] on label "Professional Development" at bounding box center [577, 261] width 448 height 56
click at [381, 269] on input "Professional Development" at bounding box center [374, 261] width 14 height 14
radio input "true"
click at [501, 156] on label "Working in [GEOGRAPHIC_DATA]" at bounding box center [577, 149] width 448 height 56
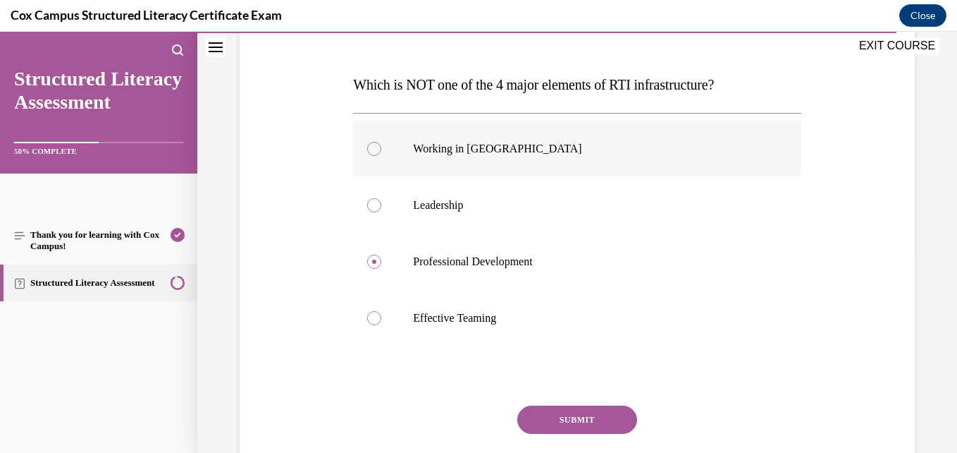
click at [381, 156] on input "Working in [GEOGRAPHIC_DATA]" at bounding box center [374, 149] width 14 height 14
radio input "true"
click at [531, 409] on button "SUBMIT" at bounding box center [577, 419] width 120 height 28
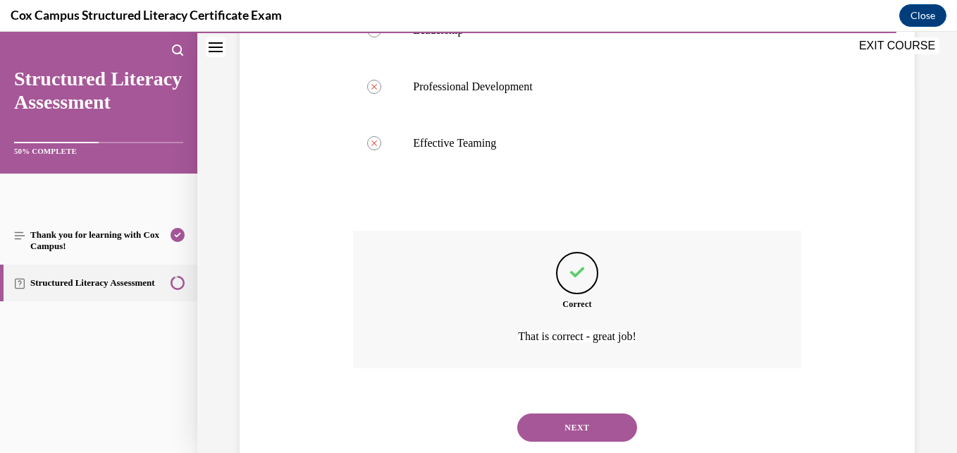
scroll to position [411, 0]
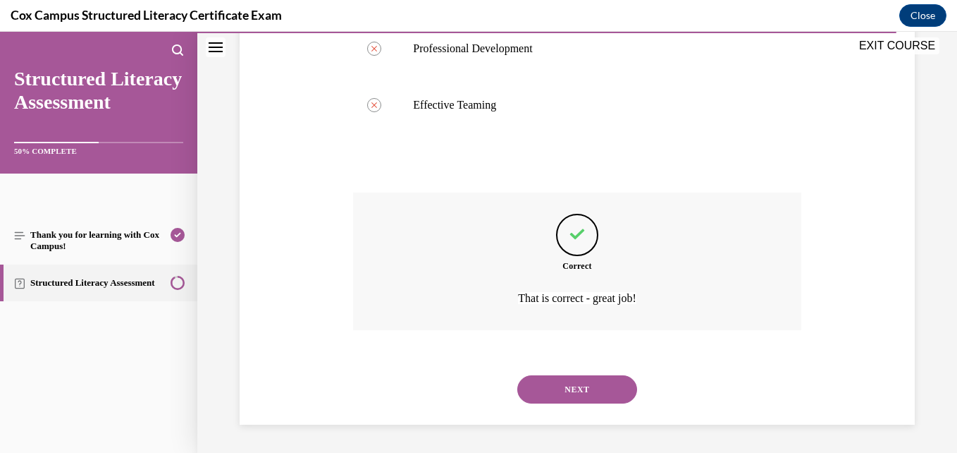
click at [545, 400] on button "NEXT" at bounding box center [577, 389] width 120 height 28
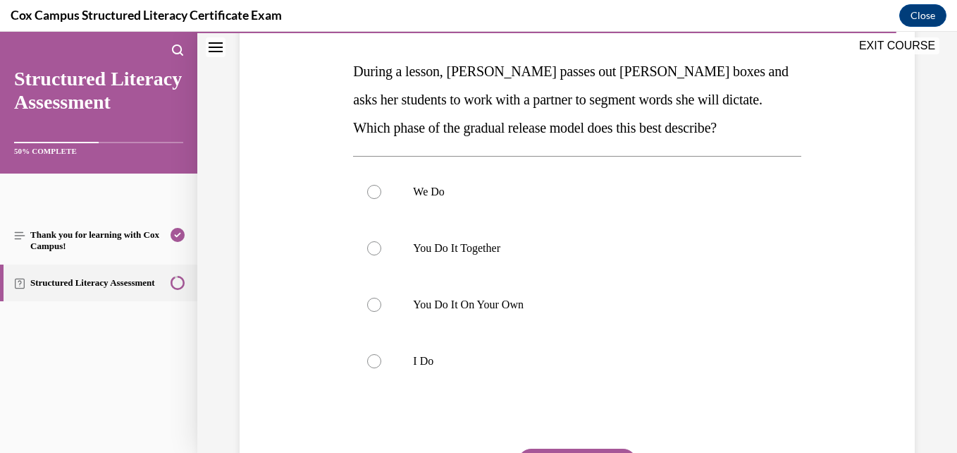
scroll to position [212, 0]
click at [493, 245] on p "You Do It Together" at bounding box center [589, 247] width 352 height 14
click at [381, 245] on input "You Do It Together" at bounding box center [374, 247] width 14 height 14
radio input "true"
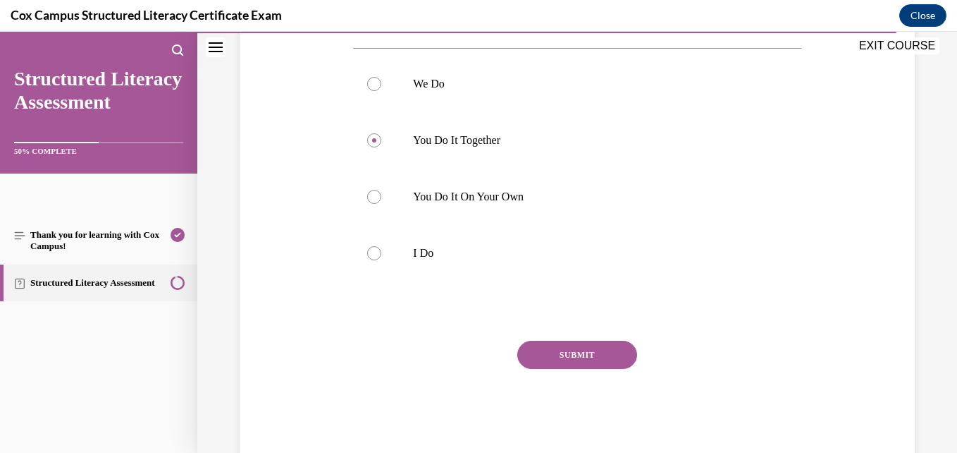
click at [565, 346] on button "SUBMIT" at bounding box center [577, 355] width 120 height 28
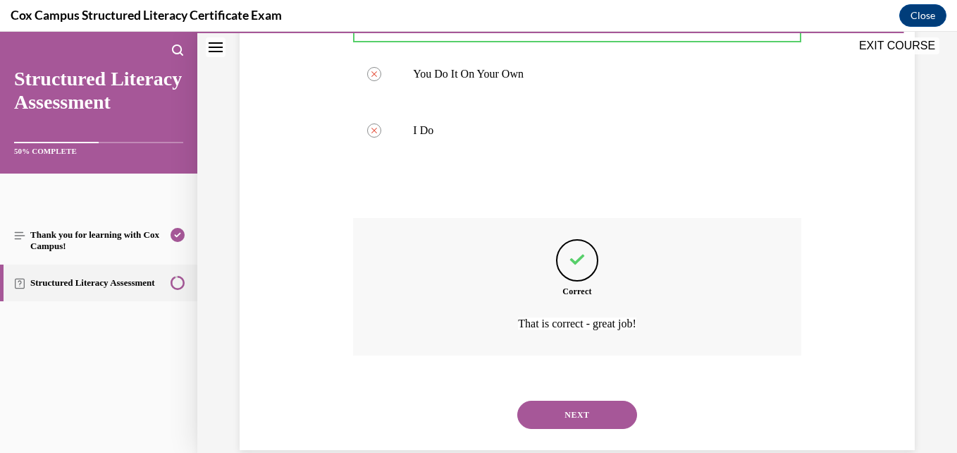
scroll to position [467, 0]
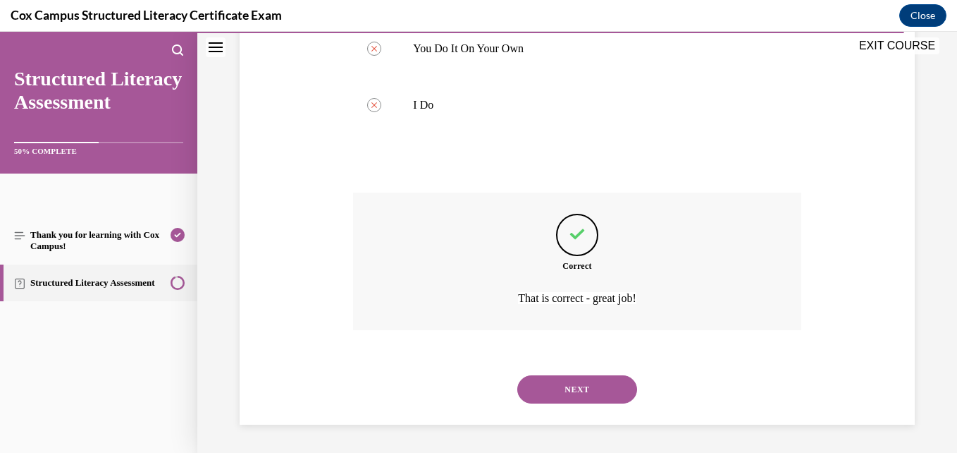
click at [554, 387] on button "NEXT" at bounding box center [577, 389] width 120 height 28
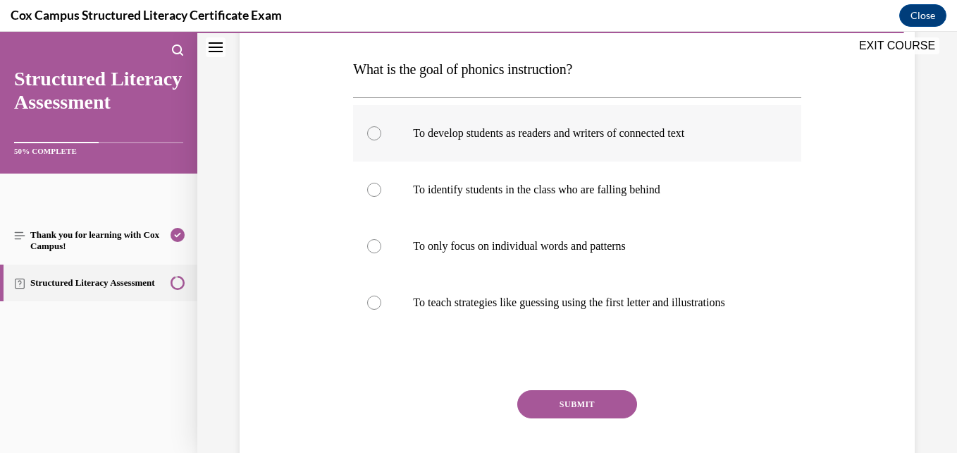
scroll to position [215, 0]
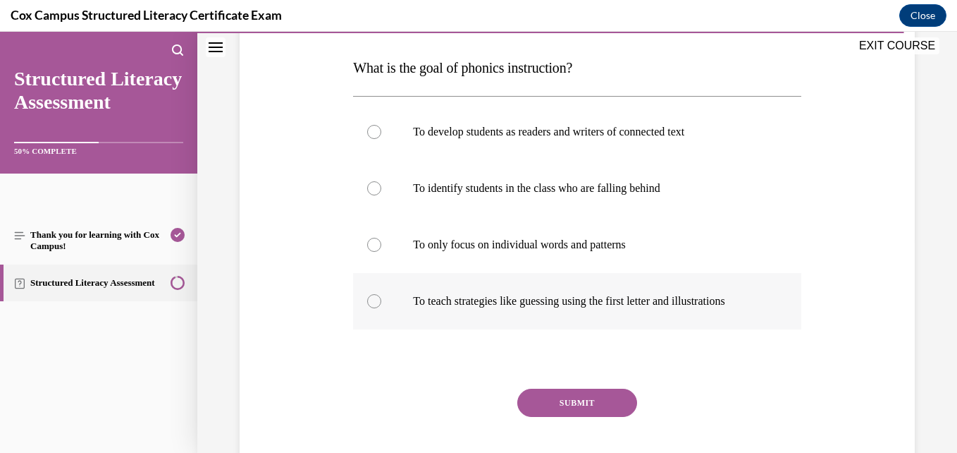
click at [517, 309] on label "To teach strategies like guessing using the first letter and illustrations" at bounding box center [577, 301] width 448 height 56
click at [381, 308] on input "To teach strategies like guessing using the first letter and illustrations" at bounding box center [374, 301] width 14 height 14
radio input "true"
click at [583, 214] on label "To identify students in the class who are falling behind" at bounding box center [577, 188] width 448 height 56
click at [381, 195] on input "To identify students in the class who are falling behind" at bounding box center [374, 188] width 14 height 14
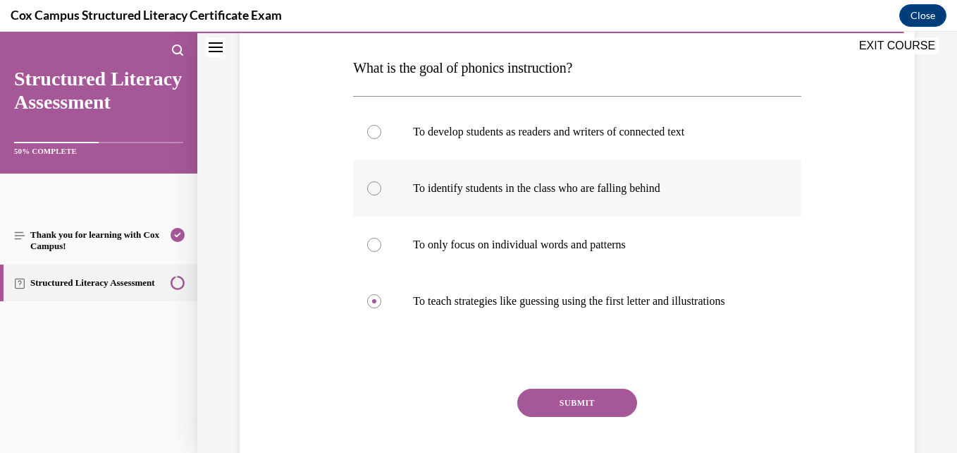
radio input "true"
click at [585, 134] on p "To develop students as readers and writers of connected text" at bounding box center [589, 132] width 352 height 14
click at [381, 134] on input "To develop students as readers and writers of connected text" at bounding box center [374, 132] width 14 height 14
radio input "true"
click at [539, 394] on button "SUBMIT" at bounding box center [577, 402] width 120 height 28
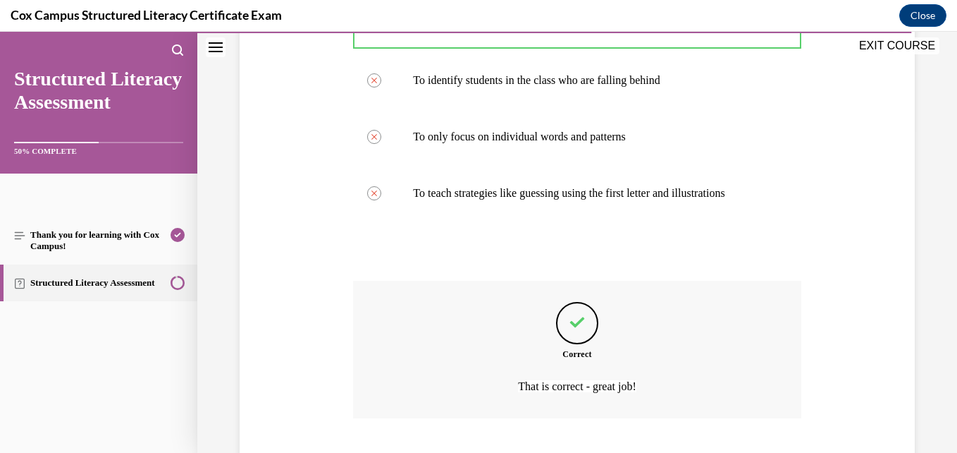
scroll to position [411, 0]
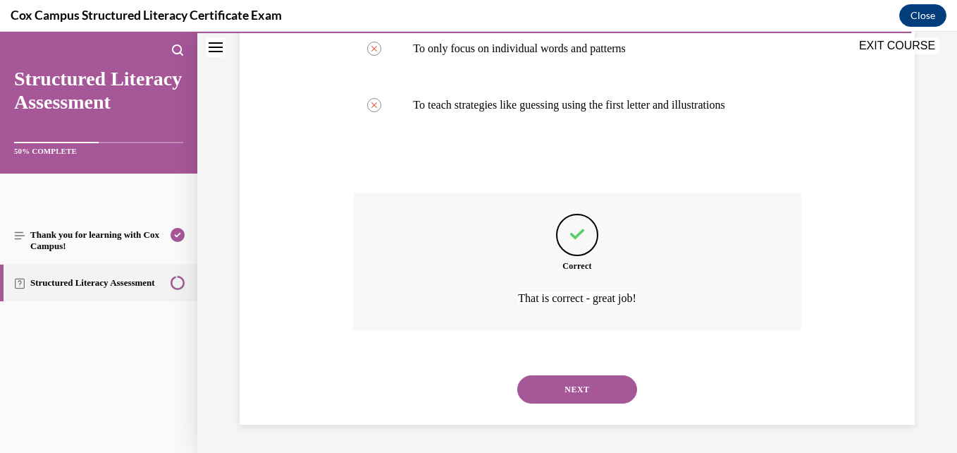
click at [539, 394] on button "NEXT" at bounding box center [577, 389] width 120 height 28
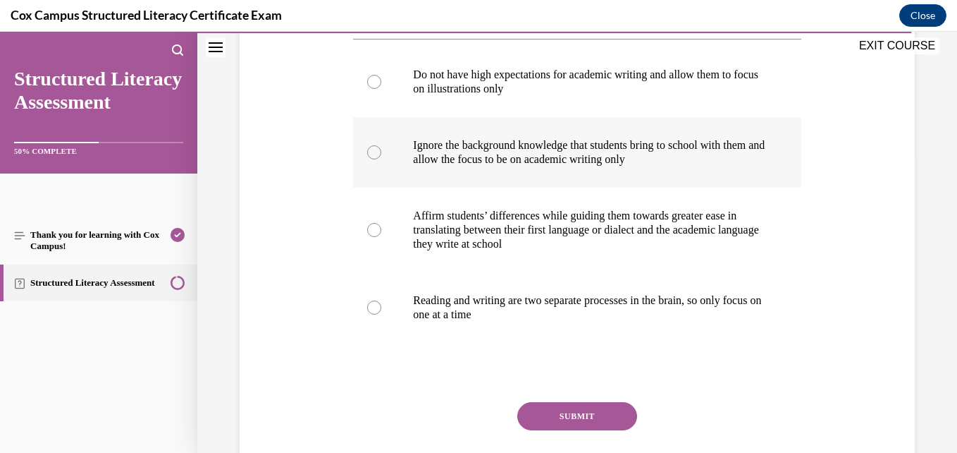
scroll to position [301, 0]
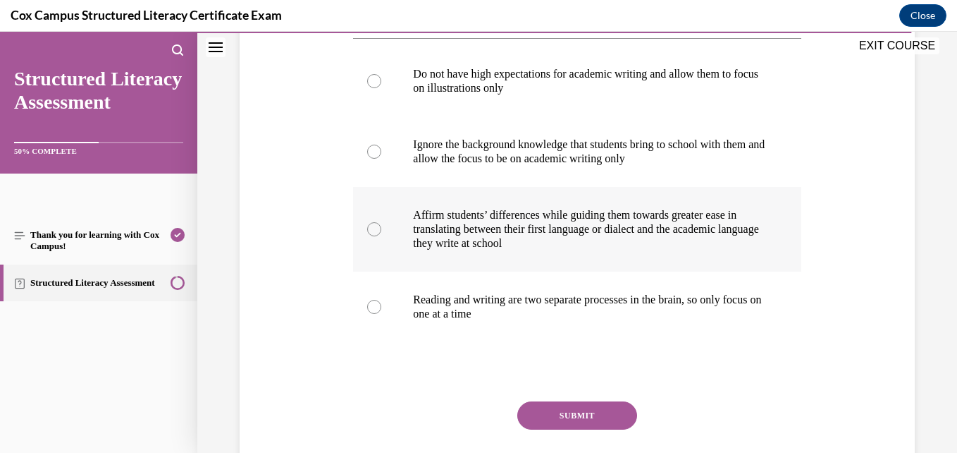
click at [577, 250] on p "they write at school" at bounding box center [589, 243] width 352 height 14
click at [381, 236] on input "Affirm students’ differences while guiding them towards greater ease in transla…" at bounding box center [374, 229] width 14 height 14
radio input "true"
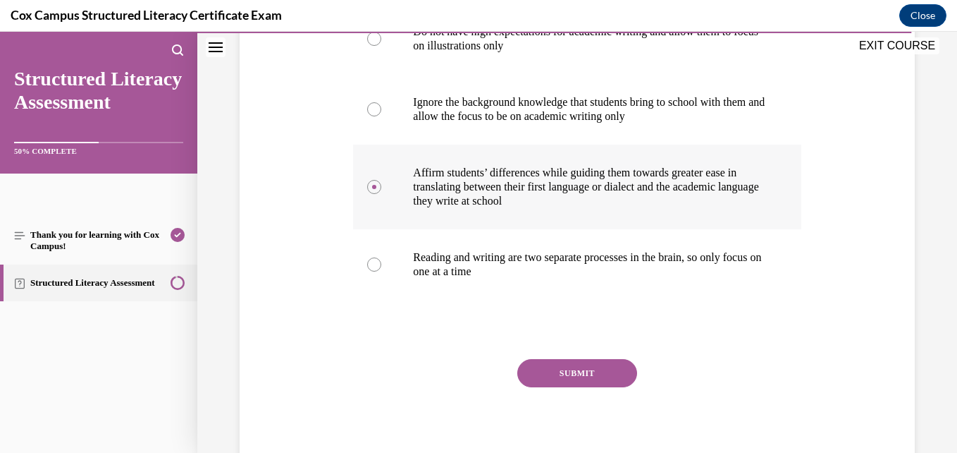
scroll to position [400, 0]
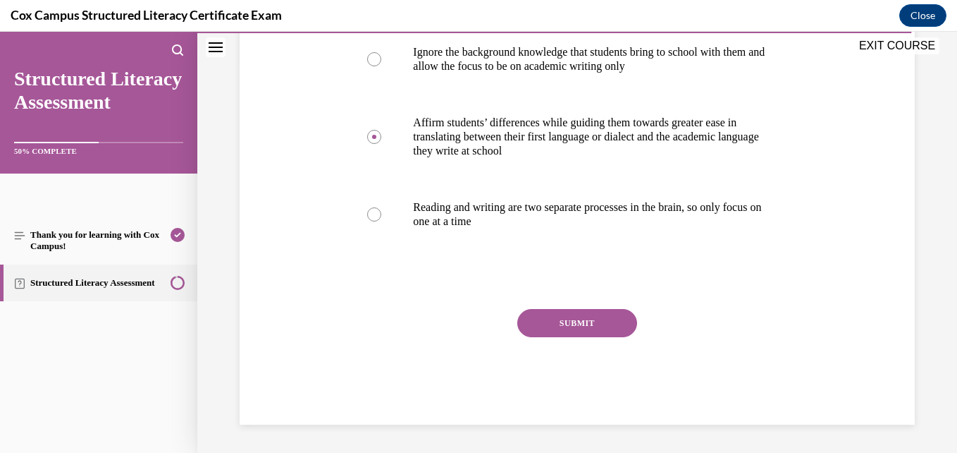
click at [554, 339] on div "Question 136/144 How can teachers support students when their spoken dialect di…" at bounding box center [577, 114] width 448 height 622
click at [554, 337] on button "SUBMIT" at bounding box center [577, 323] width 120 height 28
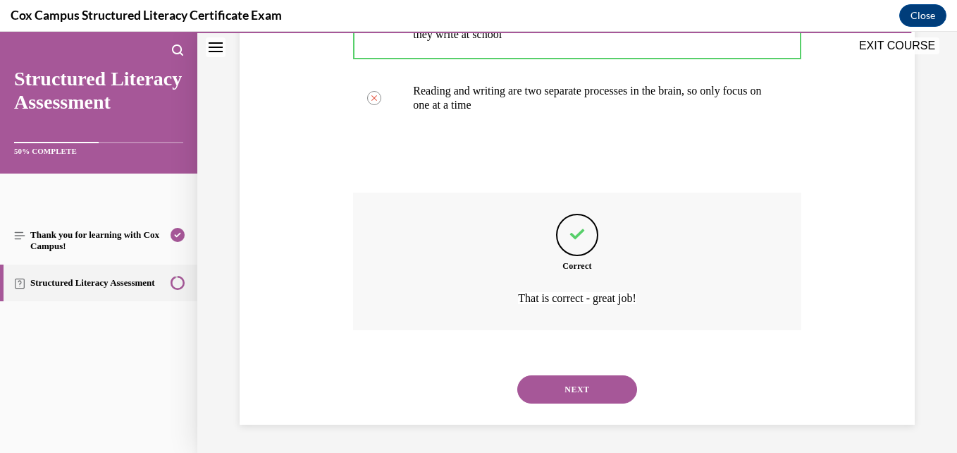
scroll to position [552, 0]
click at [551, 397] on button "NEXT" at bounding box center [577, 389] width 120 height 28
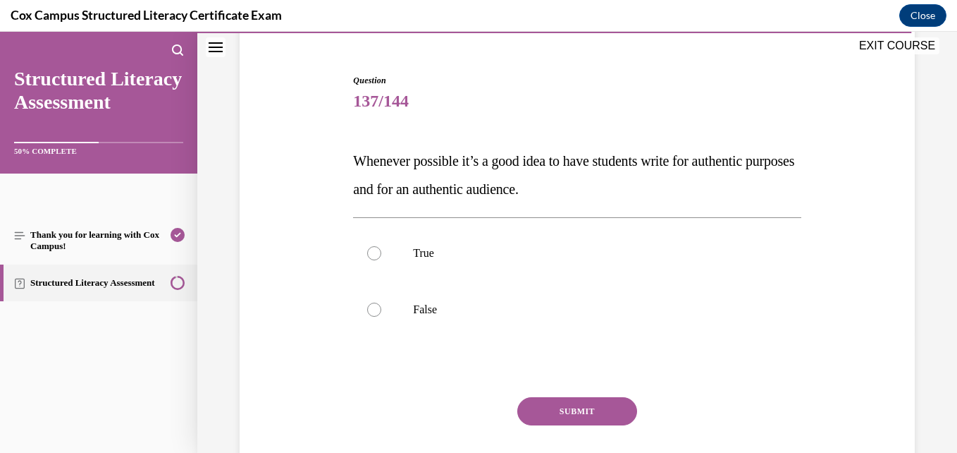
scroll to position [127, 0]
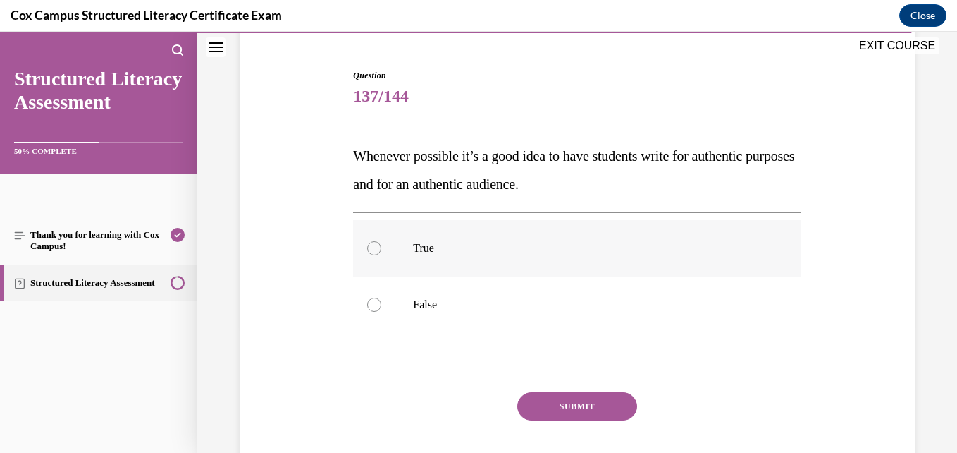
click at [488, 272] on label "True" at bounding box center [577, 248] width 448 height 56
click at [381, 255] on input "True" at bounding box center [374, 248] width 14 height 14
radio input "true"
click at [556, 408] on button "SUBMIT" at bounding box center [577, 406] width 120 height 28
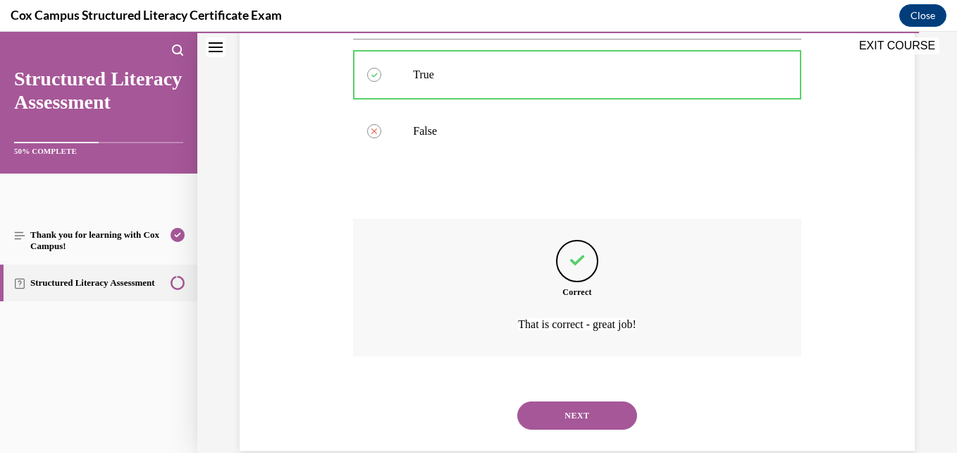
scroll to position [326, 0]
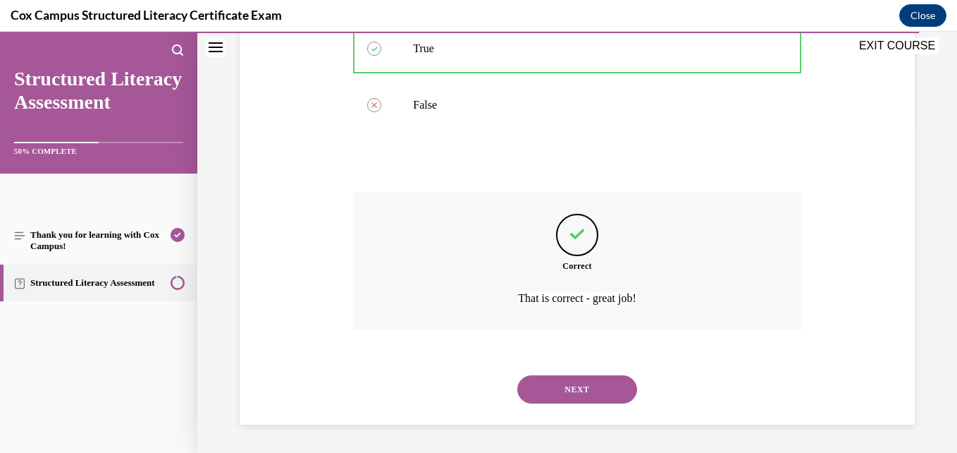
click at [542, 394] on button "NEXT" at bounding box center [577, 389] width 120 height 28
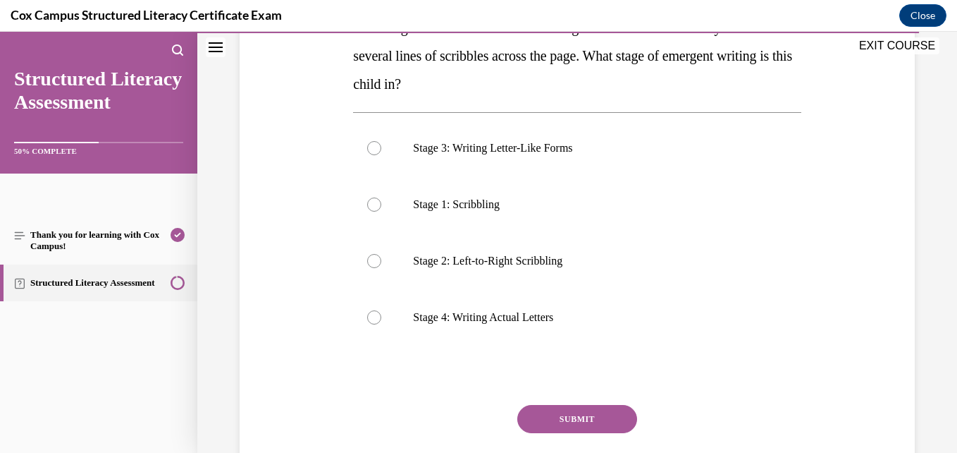
scroll to position [256, 0]
click at [543, 250] on label "Stage 2: Left-to-Right Scribbling" at bounding box center [577, 260] width 448 height 56
click at [381, 253] on input "Stage 2: Left-to-Right Scribbling" at bounding box center [374, 260] width 14 height 14
radio input "true"
click at [541, 419] on button "SUBMIT" at bounding box center [577, 418] width 120 height 28
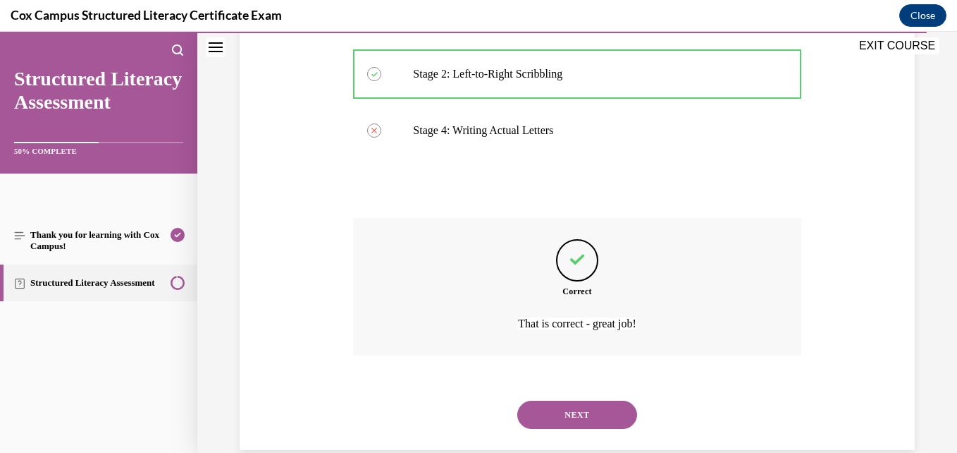
scroll to position [467, 0]
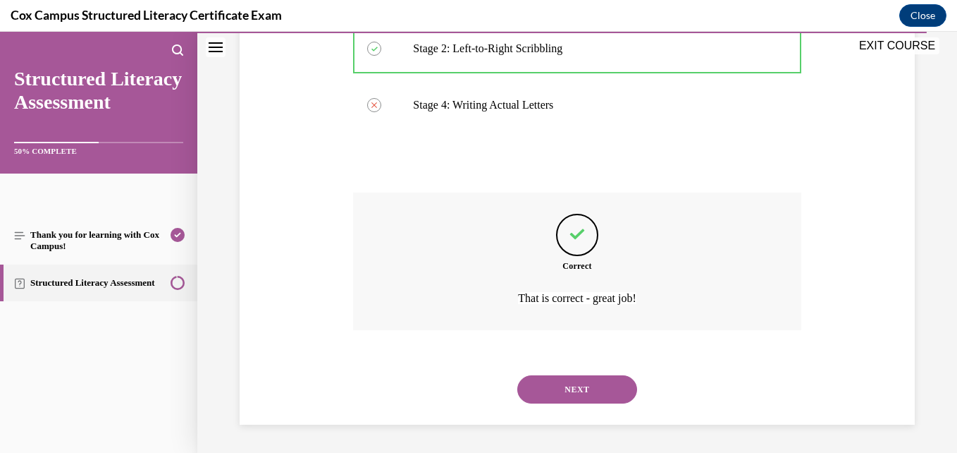
click at [558, 399] on button "NEXT" at bounding box center [577, 389] width 120 height 28
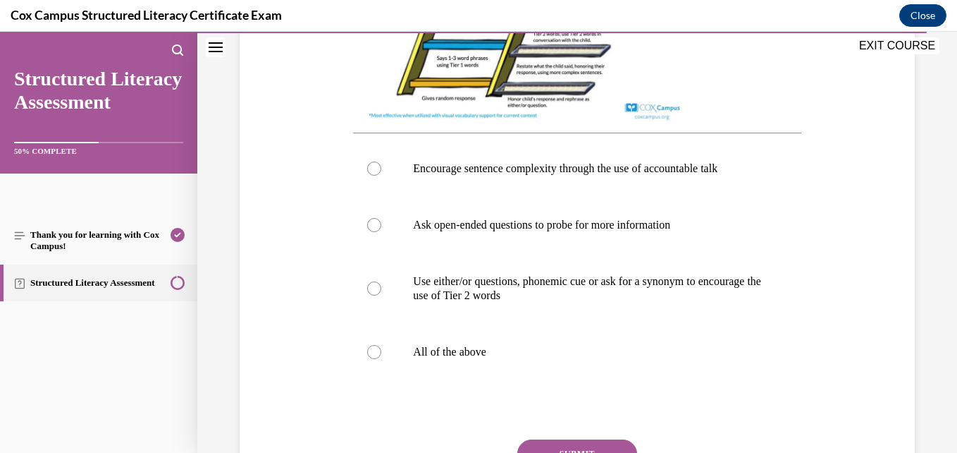
scroll to position [570, 0]
click at [581, 340] on label "All of the above" at bounding box center [577, 351] width 448 height 56
click at [381, 344] on input "All of the above" at bounding box center [374, 351] width 14 height 14
radio input "true"
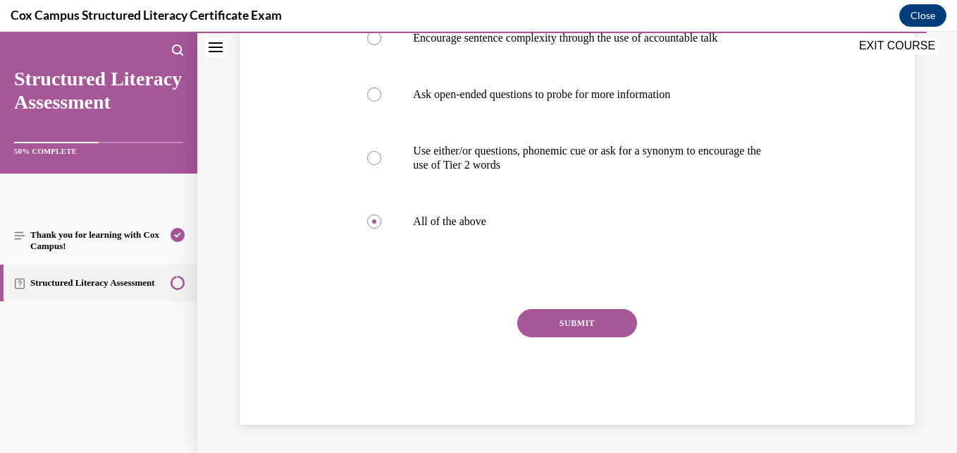
click at [582, 337] on button "SUBMIT" at bounding box center [577, 323] width 120 height 28
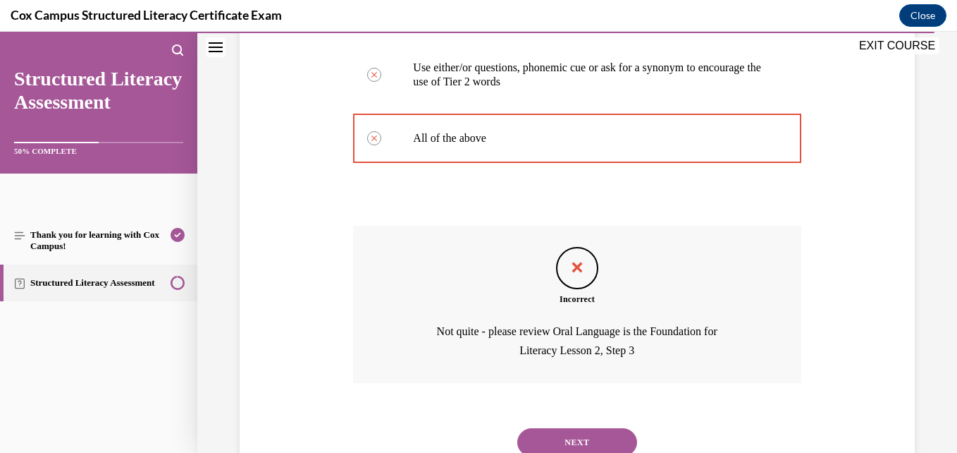
scroll to position [850, 0]
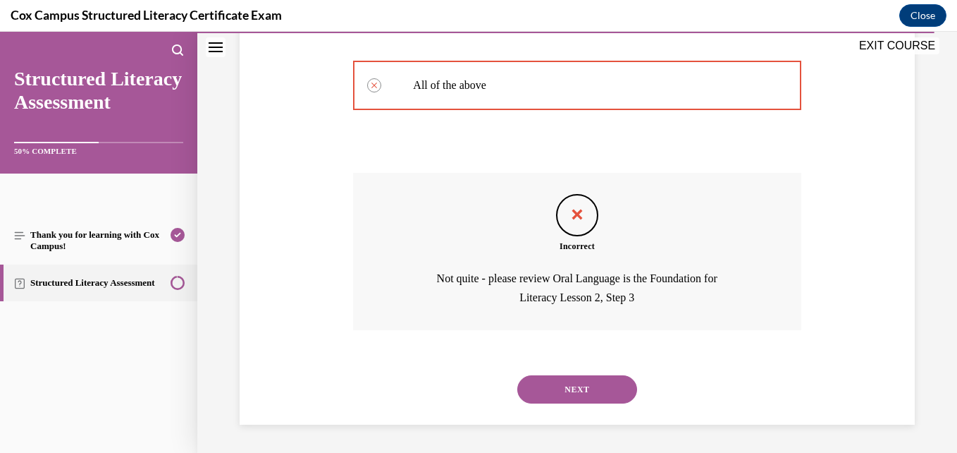
click at [577, 383] on button "NEXT" at bounding box center [577, 389] width 120 height 28
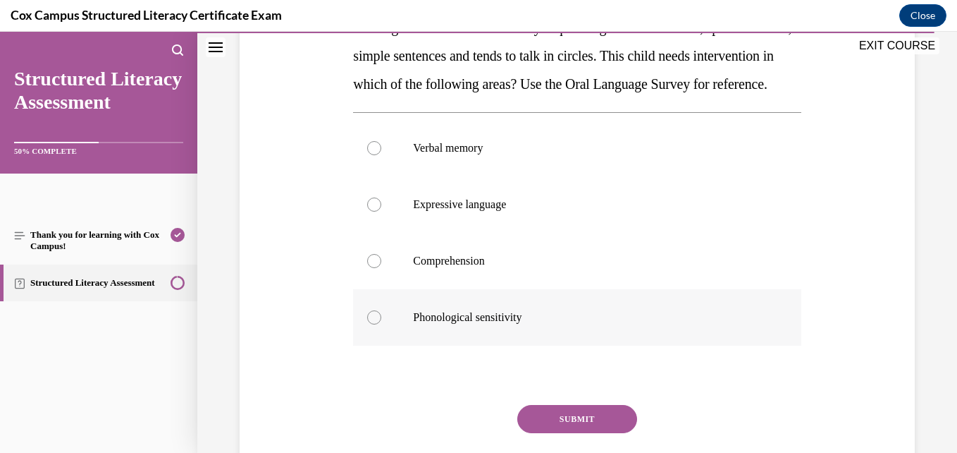
scroll to position [252, 0]
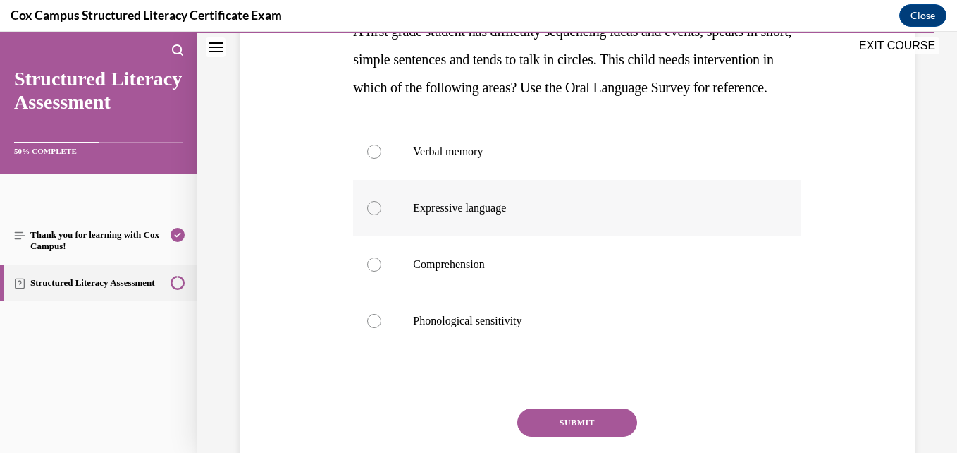
click at [549, 236] on label "Expressive language" at bounding box center [577, 208] width 448 height 56
click at [381, 215] on input "Expressive language" at bounding box center [374, 208] width 14 height 14
radio input "true"
click at [547, 436] on div "Question 140/144 A first grade student has difficulty sequencing ideas and even…" at bounding box center [577, 233] width 448 height 579
click at [548, 436] on button "SUBMIT" at bounding box center [577, 422] width 120 height 28
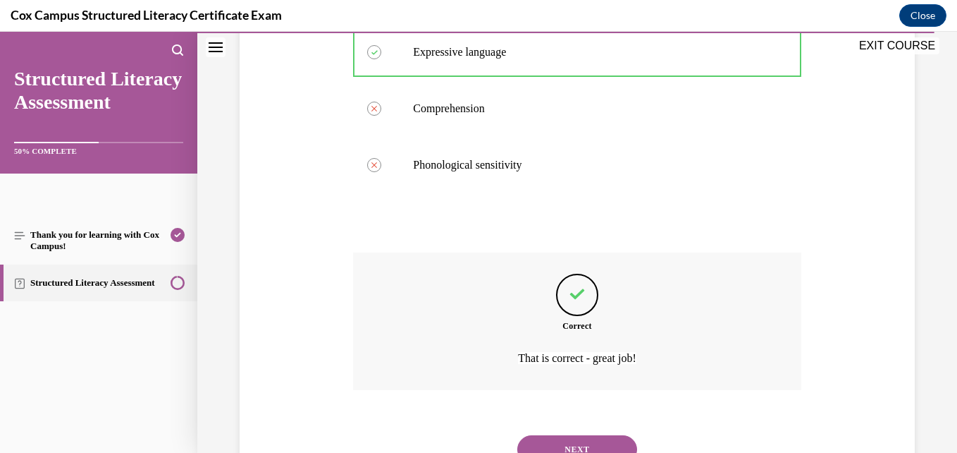
scroll to position [496, 0]
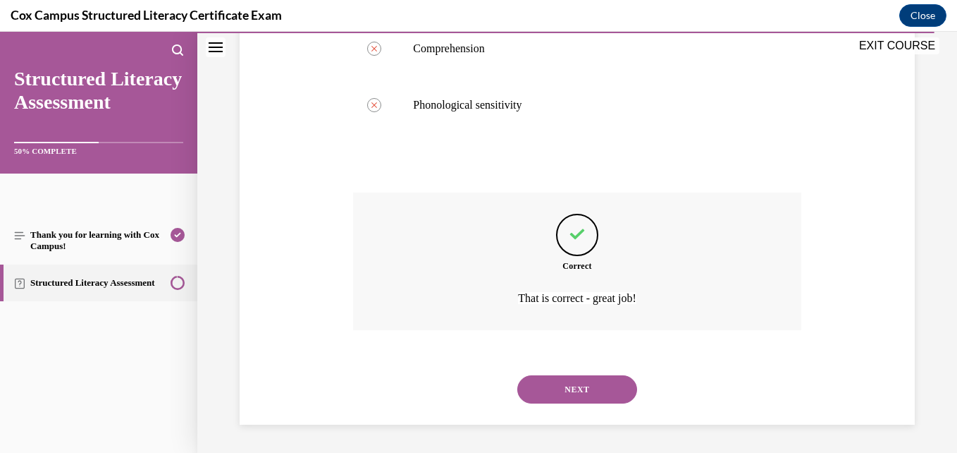
click at [542, 378] on button "NEXT" at bounding box center [577, 389] width 120 height 28
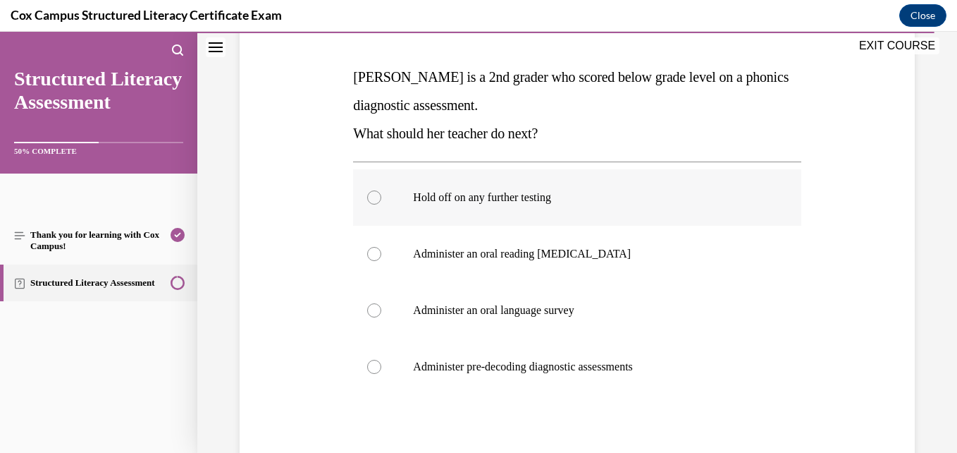
scroll to position [207, 0]
click at [498, 262] on label "Administer an oral reading [MEDICAL_DATA]" at bounding box center [577, 253] width 448 height 56
click at [381, 260] on input "Administer an oral reading [MEDICAL_DATA]" at bounding box center [374, 253] width 14 height 14
radio input "true"
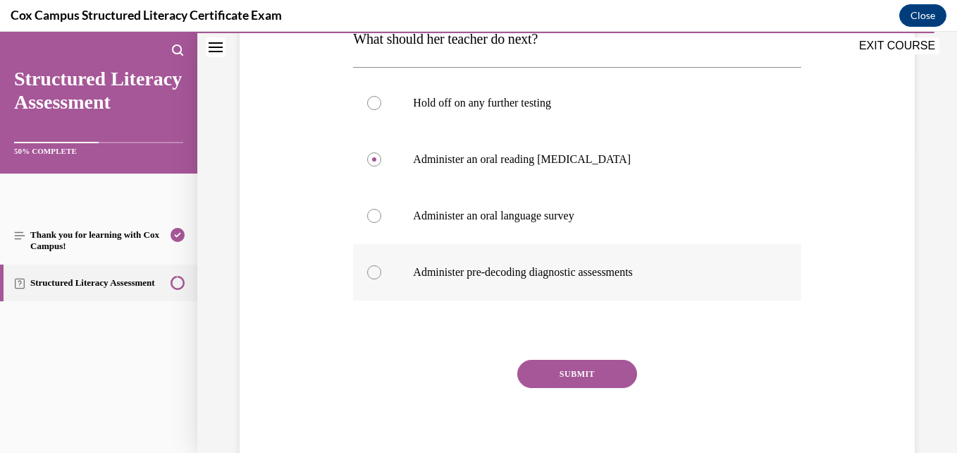
scroll to position [302, 0]
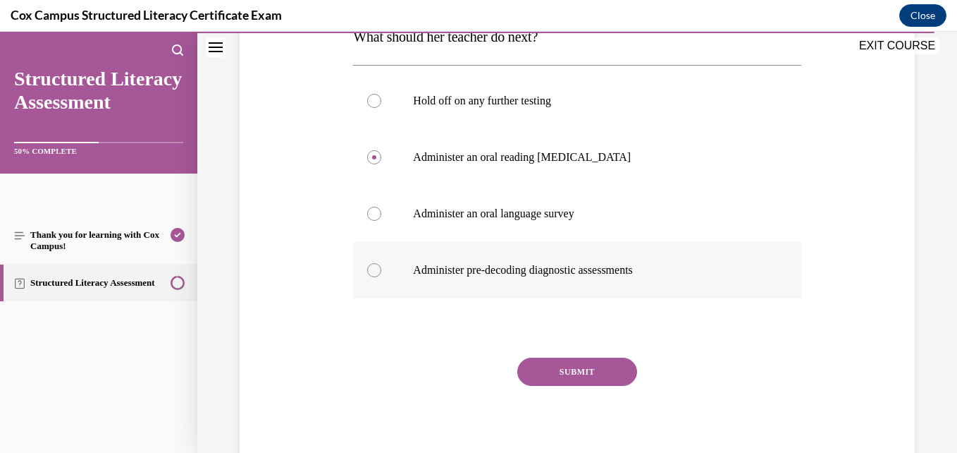
click at [549, 282] on label "Administer pre-decoding diagnostic assessments" at bounding box center [577, 270] width 448 height 56
click at [381, 277] on input "Administer pre-decoding diagnostic assessments" at bounding box center [374, 270] width 14 height 14
radio input "true"
click at [539, 376] on button "SUBMIT" at bounding box center [577, 371] width 120 height 28
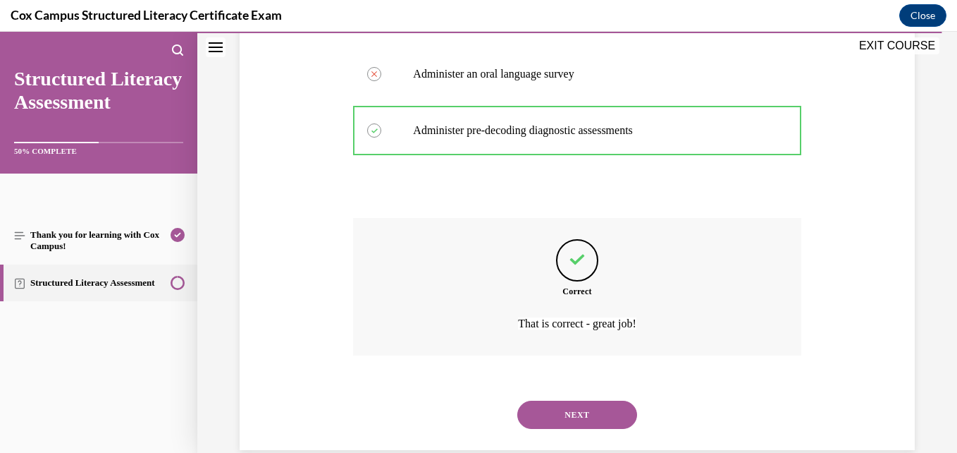
scroll to position [467, 0]
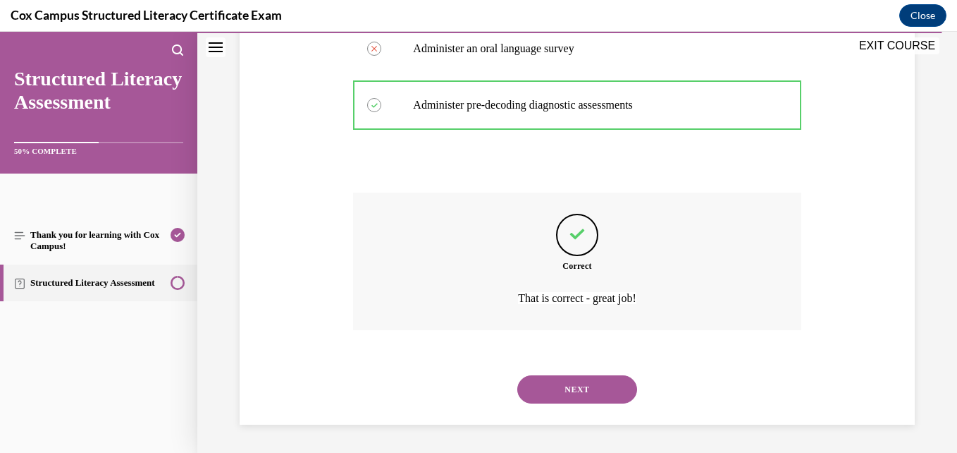
click at [536, 400] on button "NEXT" at bounding box center [577, 389] width 120 height 28
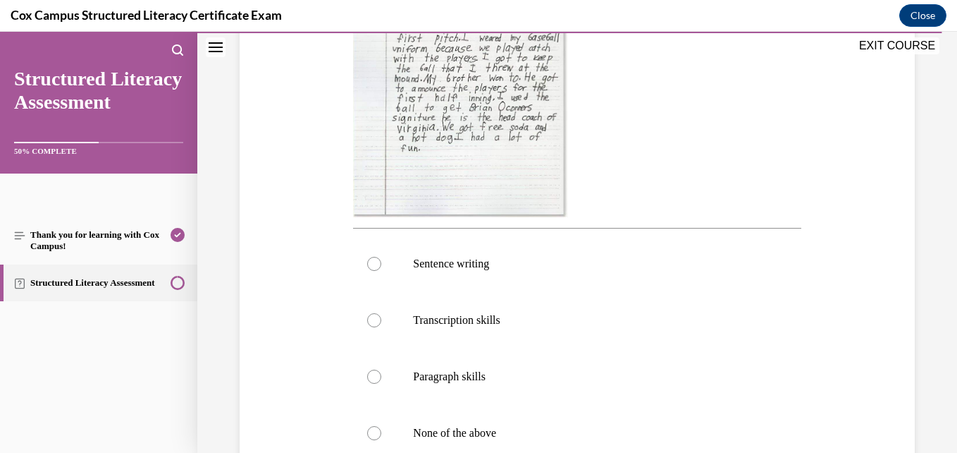
scroll to position [519, 0]
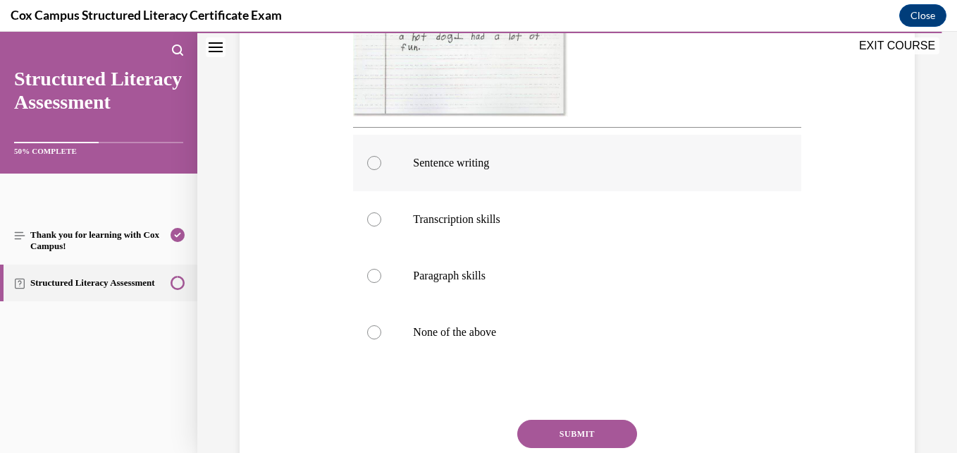
click at [520, 163] on p "Sentence writing" at bounding box center [589, 163] width 352 height 14
click at [381, 163] on input "Sentence writing" at bounding box center [374, 163] width 14 height 14
radio input "true"
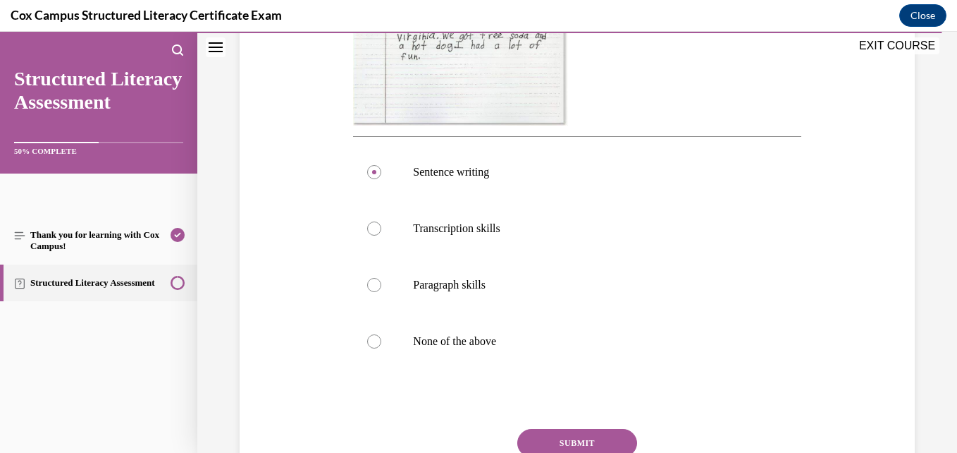
scroll to position [510, 0]
click at [506, 293] on label "Paragraph skills" at bounding box center [577, 284] width 448 height 56
click at [381, 291] on input "Paragraph skills" at bounding box center [374, 284] width 14 height 14
radio input "true"
click at [539, 442] on button "SUBMIT" at bounding box center [577, 442] width 120 height 28
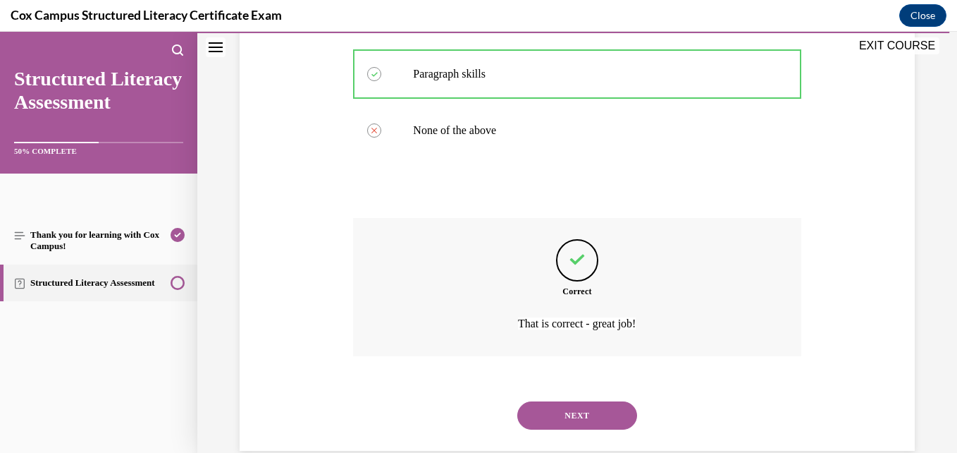
scroll to position [747, 0]
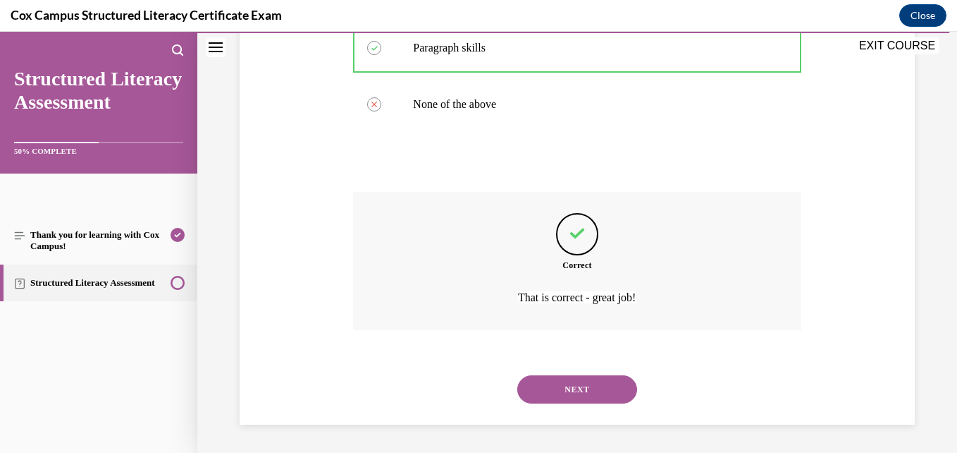
click at [551, 400] on button "NEXT" at bounding box center [577, 389] width 120 height 28
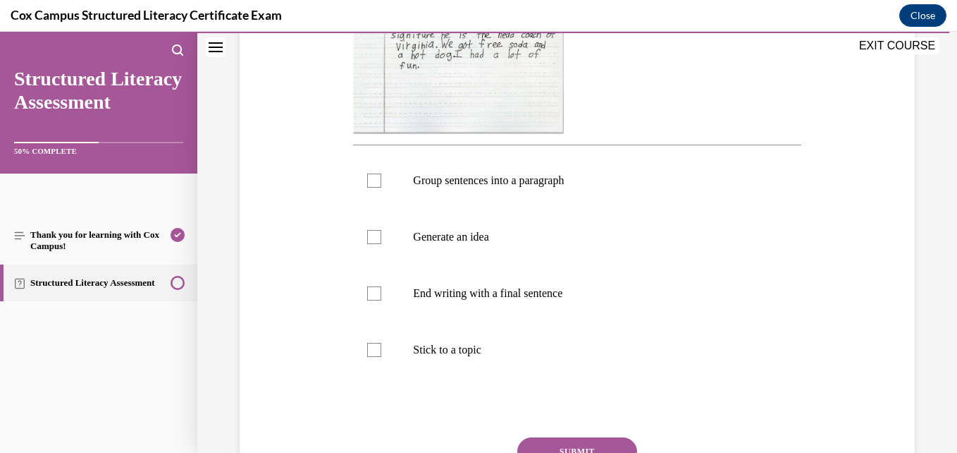
scroll to position [480, 0]
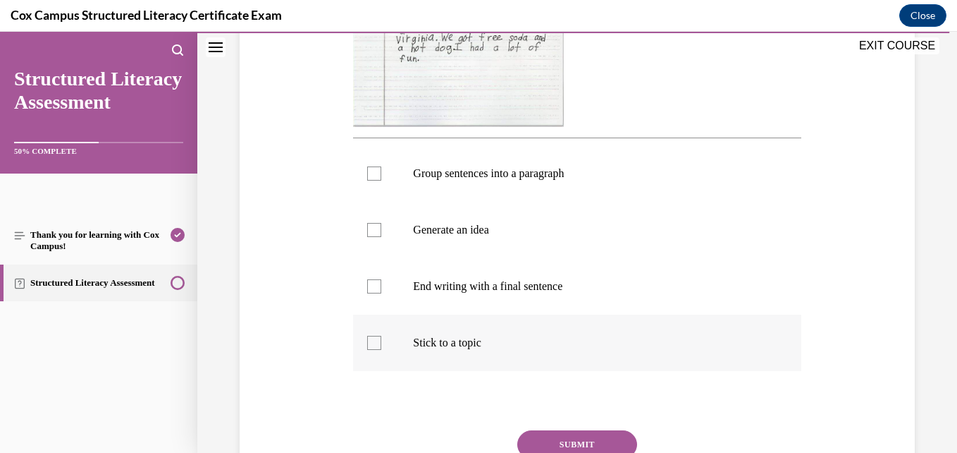
click at [533, 357] on label "Stick to a topic" at bounding box center [577, 342] width 448 height 56
click at [381, 350] on input "Stick to a topic" at bounding box center [374, 343] width 14 height 14
checkbox input "true"
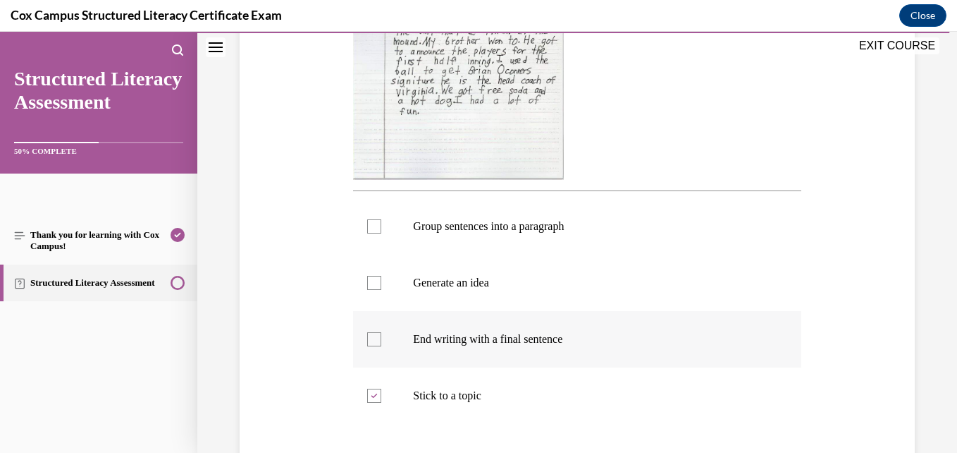
scroll to position [427, 0]
click at [553, 255] on label "Group sentences into a paragraph" at bounding box center [577, 227] width 448 height 56
click at [381, 234] on input "Group sentences into a paragraph" at bounding box center [374, 227] width 14 height 14
checkbox input "true"
click at [589, 290] on p "Generate an idea" at bounding box center [589, 283] width 352 height 14
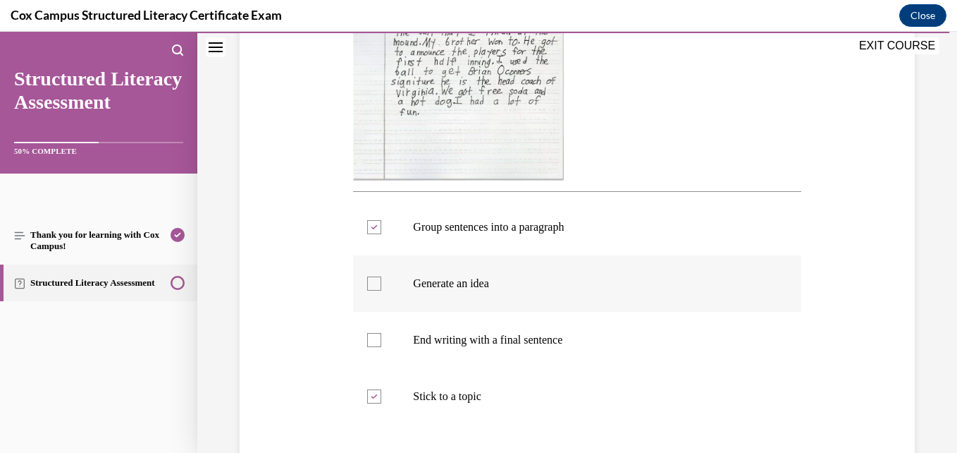
click at [381, 290] on input "Generate an idea" at bounding box center [374, 283] width 14 height 14
checkbox input "true"
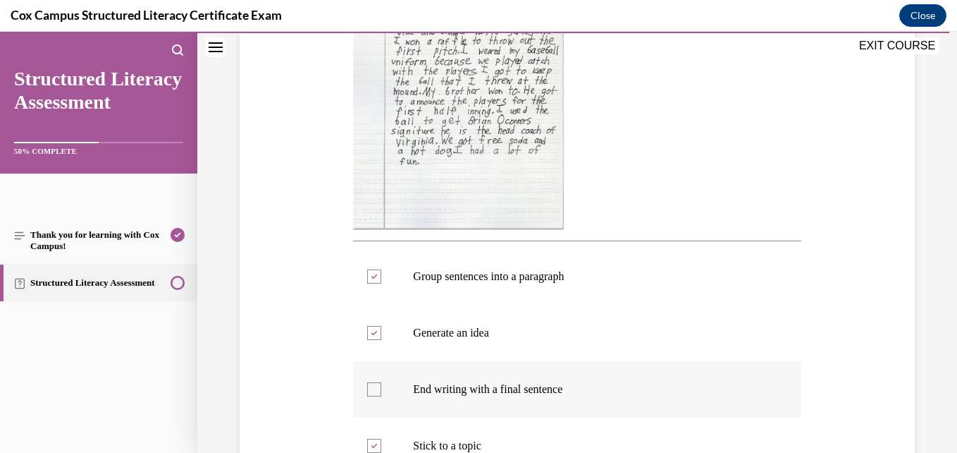
scroll to position [377, 0]
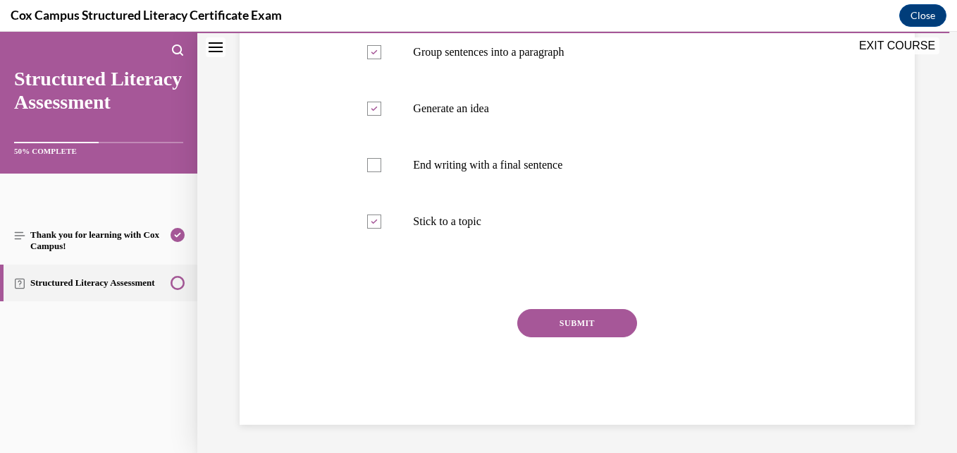
click at [529, 337] on button "SUBMIT" at bounding box center [577, 323] width 120 height 28
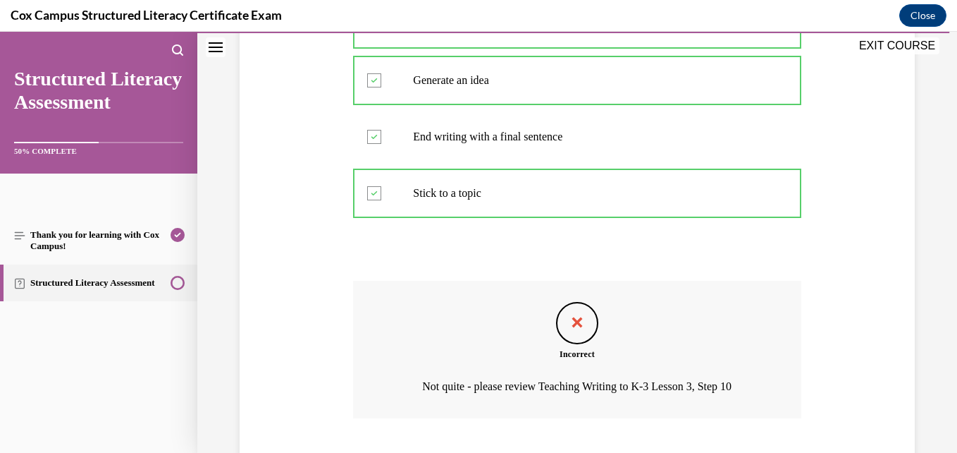
scroll to position [746, 0]
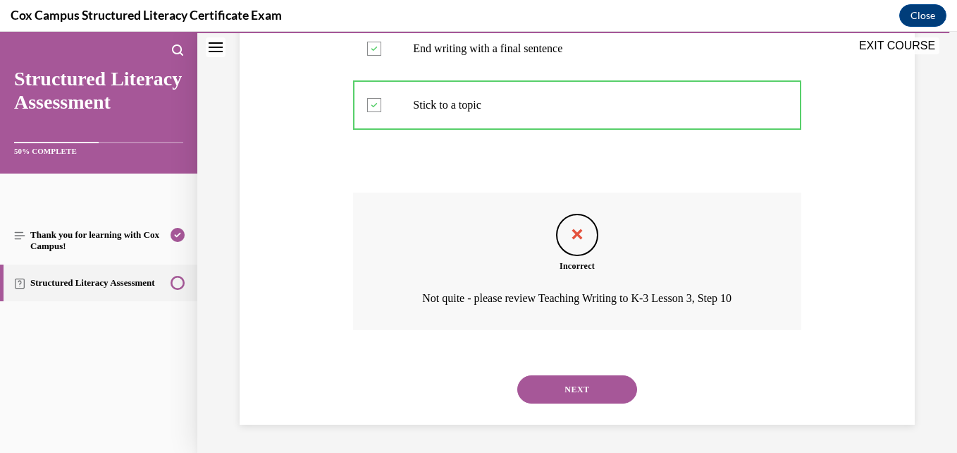
click at [546, 380] on button "NEXT" at bounding box center [577, 389] width 120 height 28
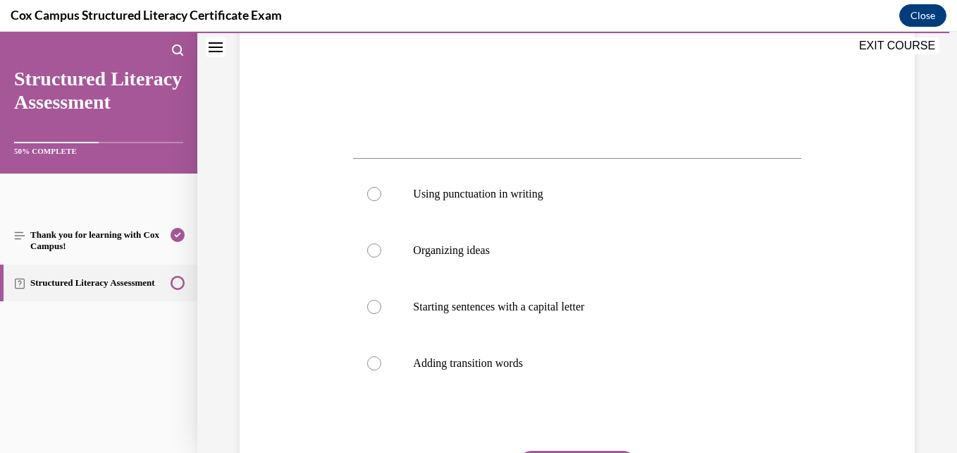
scroll to position [462, 0]
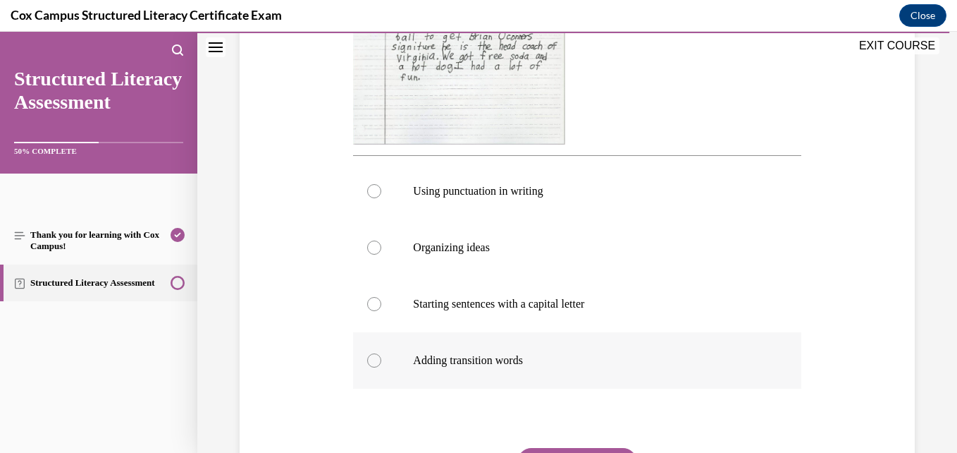
click at [496, 368] on label "Adding transition words" at bounding box center [577, 360] width 448 height 56
click at [381, 367] on input "Adding transition words" at bounding box center [374, 360] width 14 height 14
radio input "true"
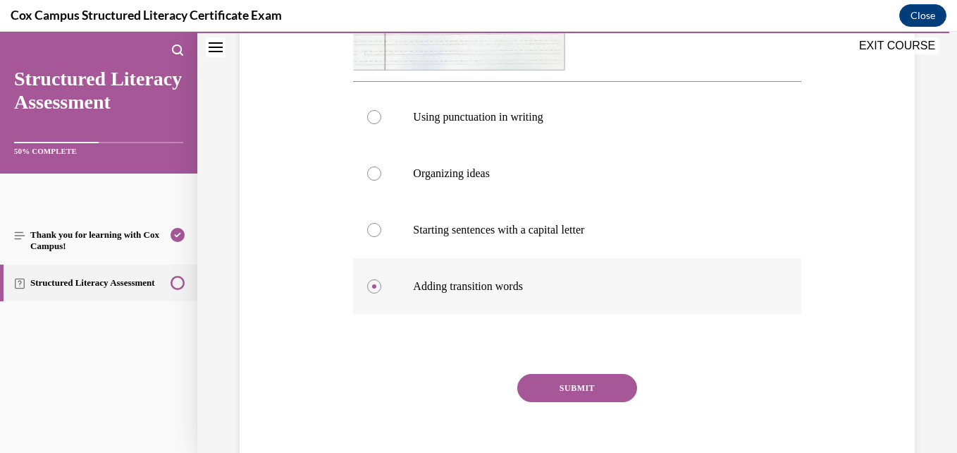
scroll to position [537, 0]
click at [554, 390] on button "SUBMIT" at bounding box center [577, 387] width 120 height 28
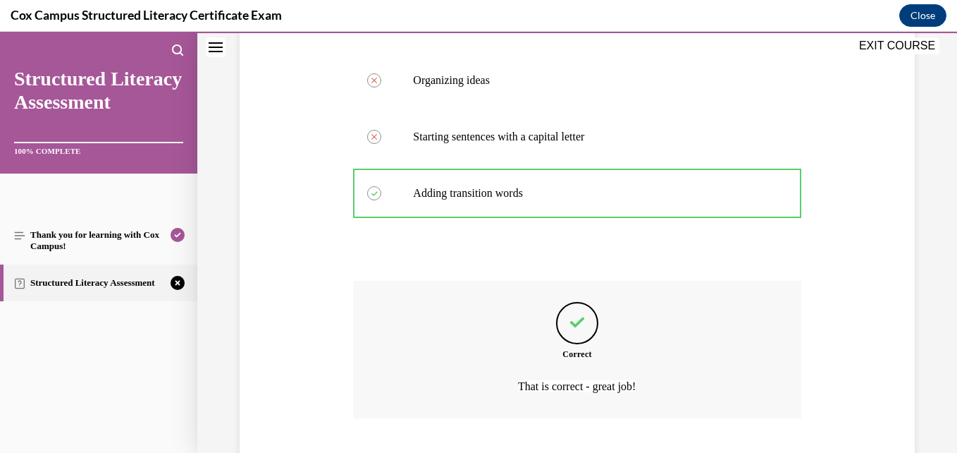
scroll to position [718, 0]
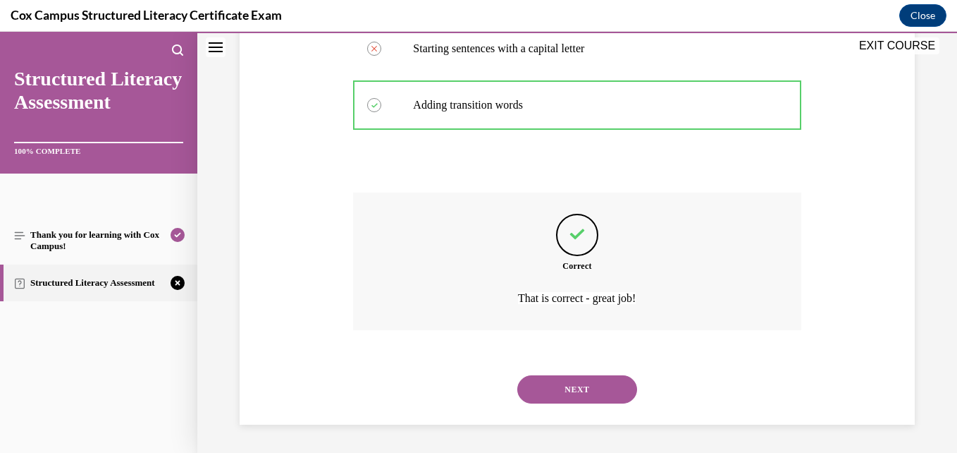
click at [554, 391] on button "NEXT" at bounding box center [577, 389] width 120 height 28
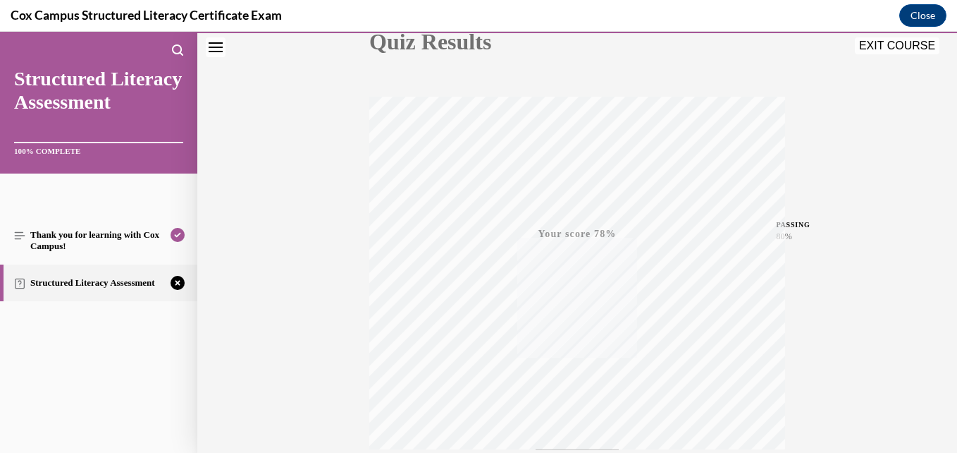
scroll to position [180, 0]
